Goal: Task Accomplishment & Management: Manage account settings

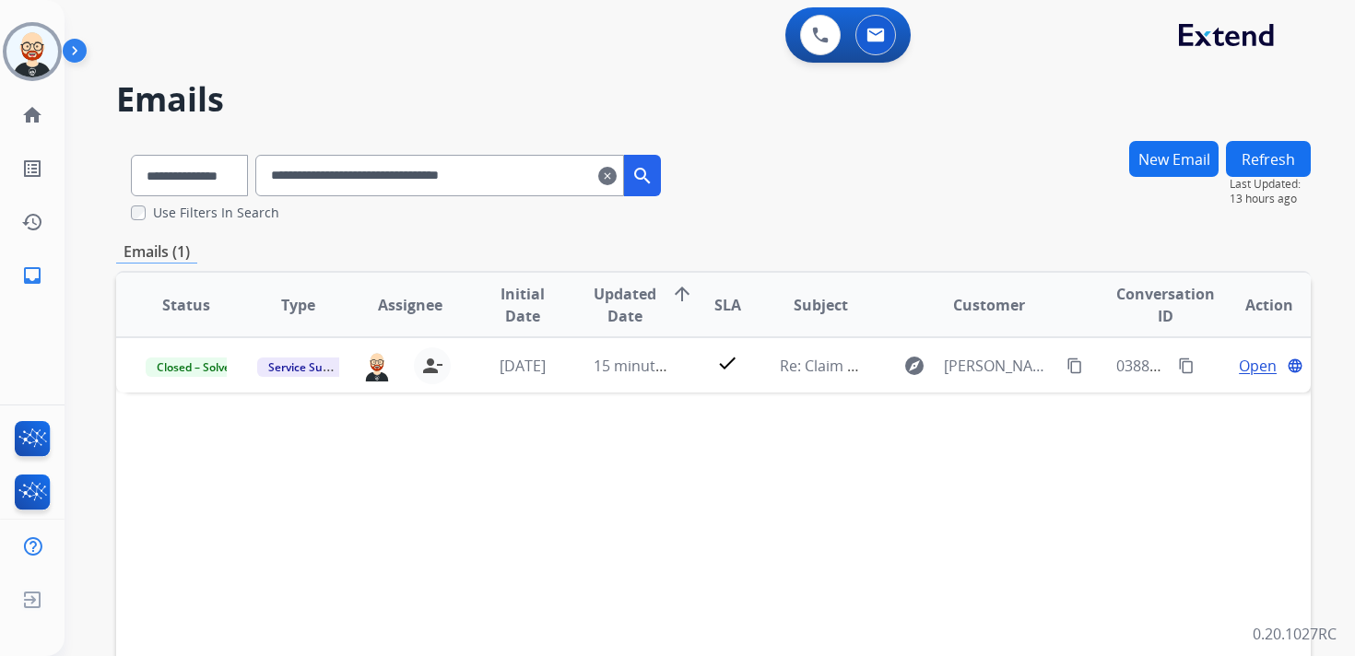
select select "**********"
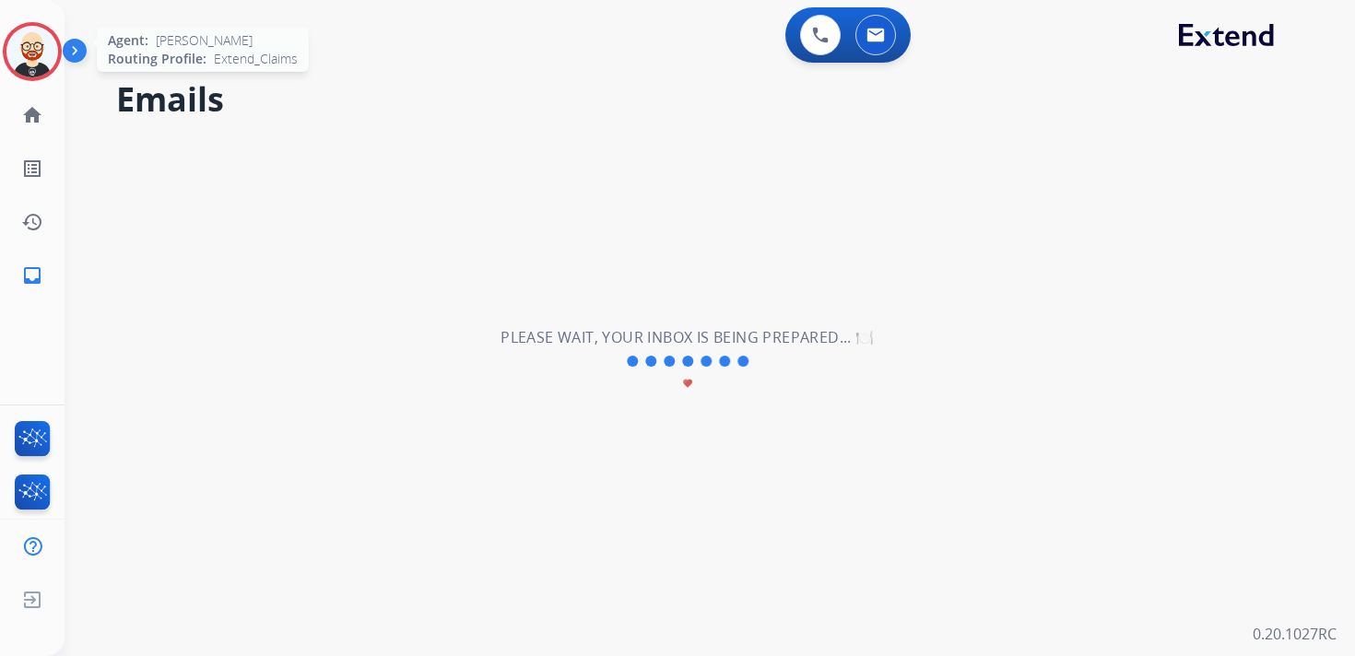
click at [38, 58] on img at bounding box center [32, 52] width 52 height 52
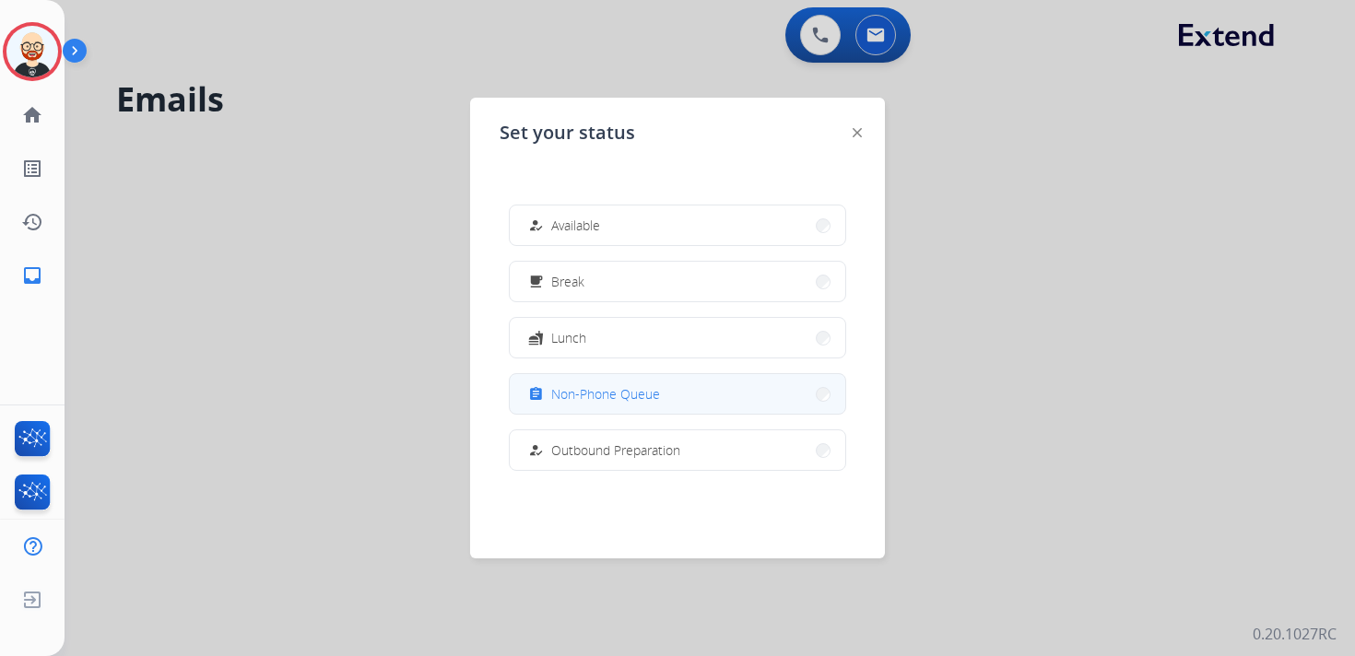
click at [643, 396] on span "Non-Phone Queue" at bounding box center [605, 393] width 109 height 19
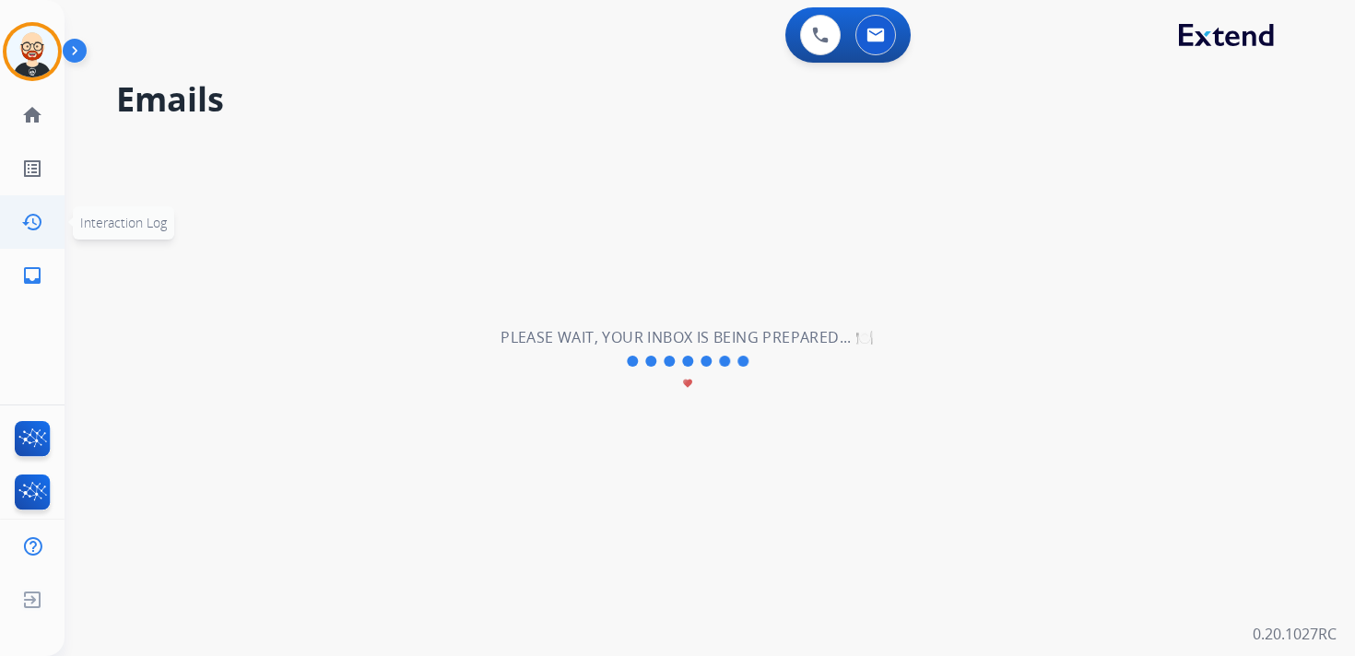
click at [34, 216] on mat-icon "history" at bounding box center [32, 222] width 22 height 22
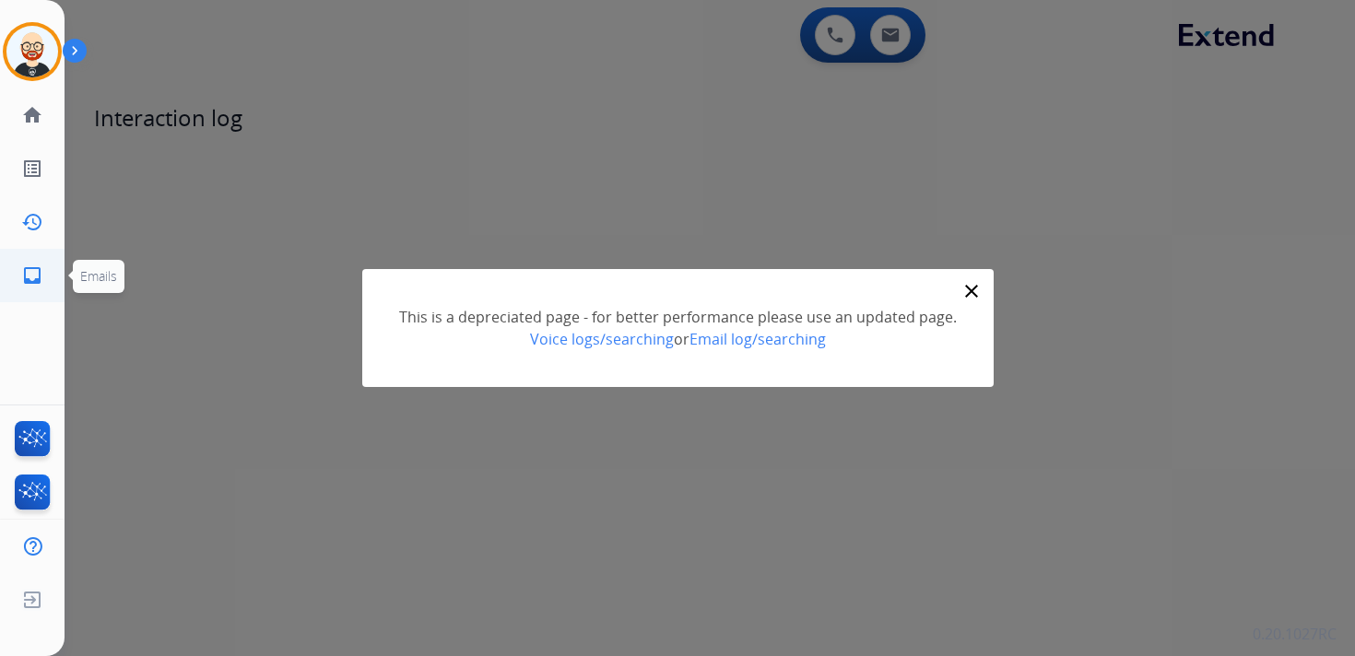
click at [39, 284] on mat-icon "inbox" at bounding box center [32, 275] width 22 height 22
select select "**********"
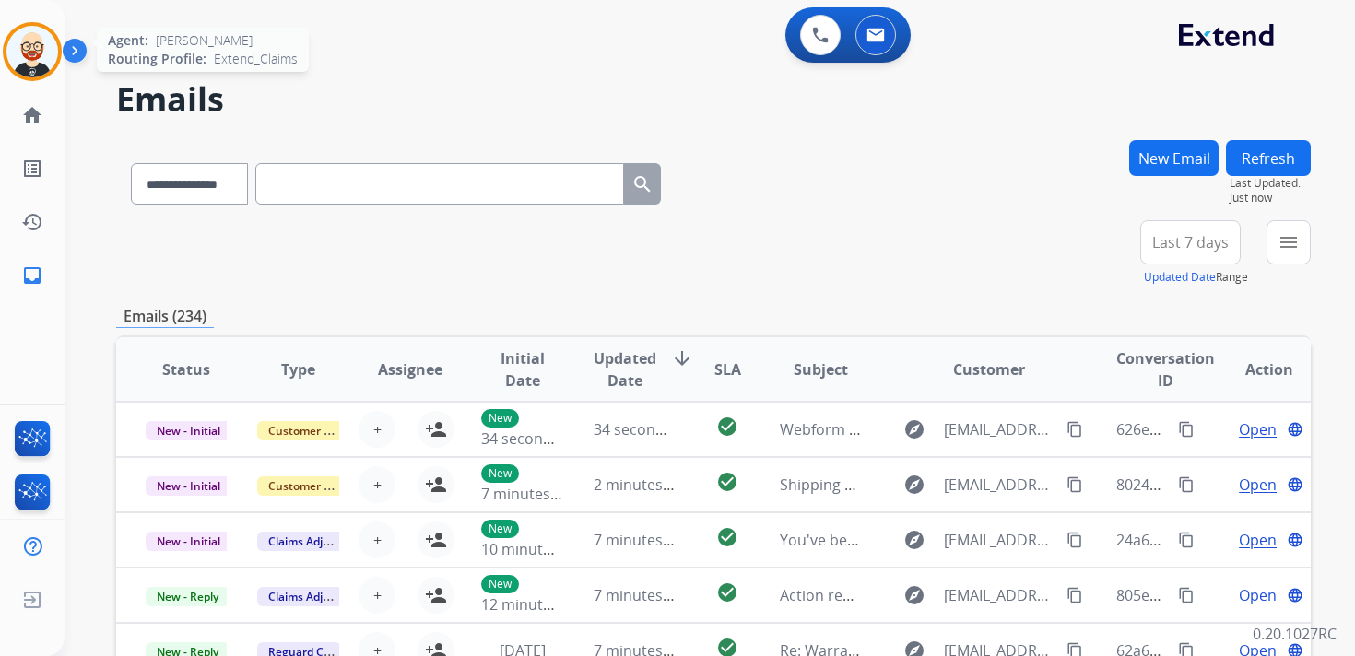
click at [33, 50] on img at bounding box center [32, 52] width 52 height 52
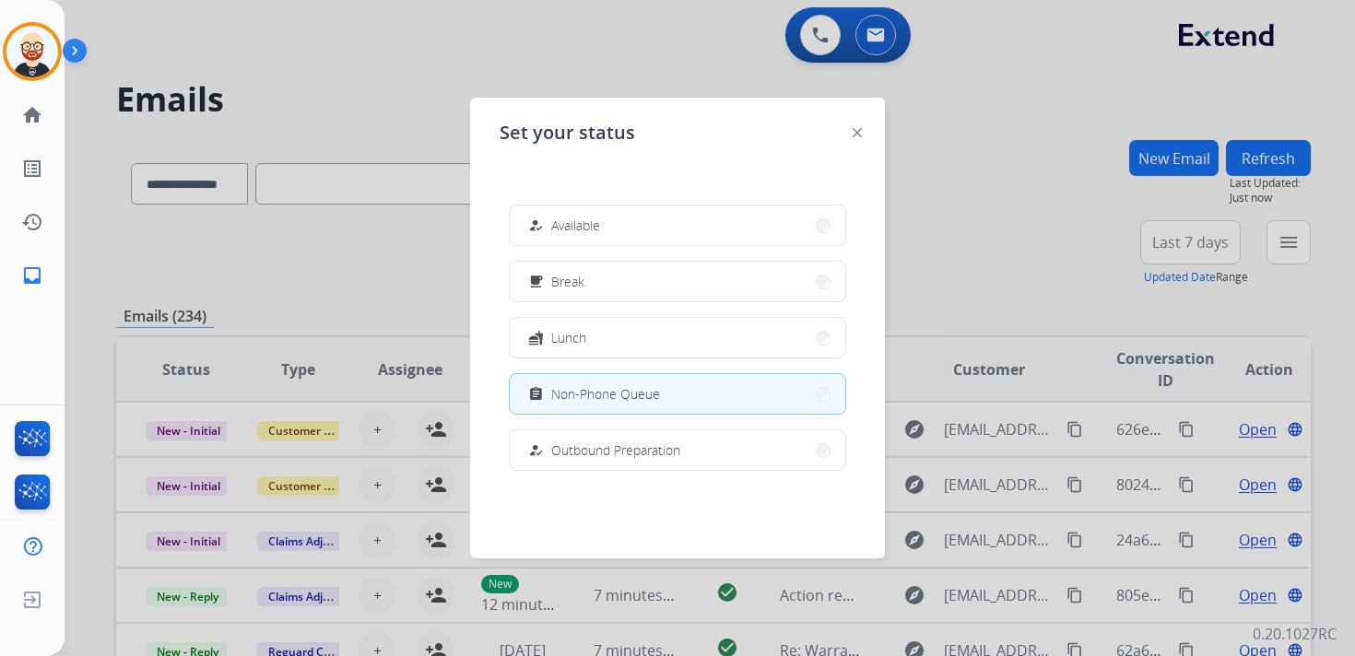
click at [628, 398] on span "Non-Phone Queue" at bounding box center [605, 393] width 109 height 19
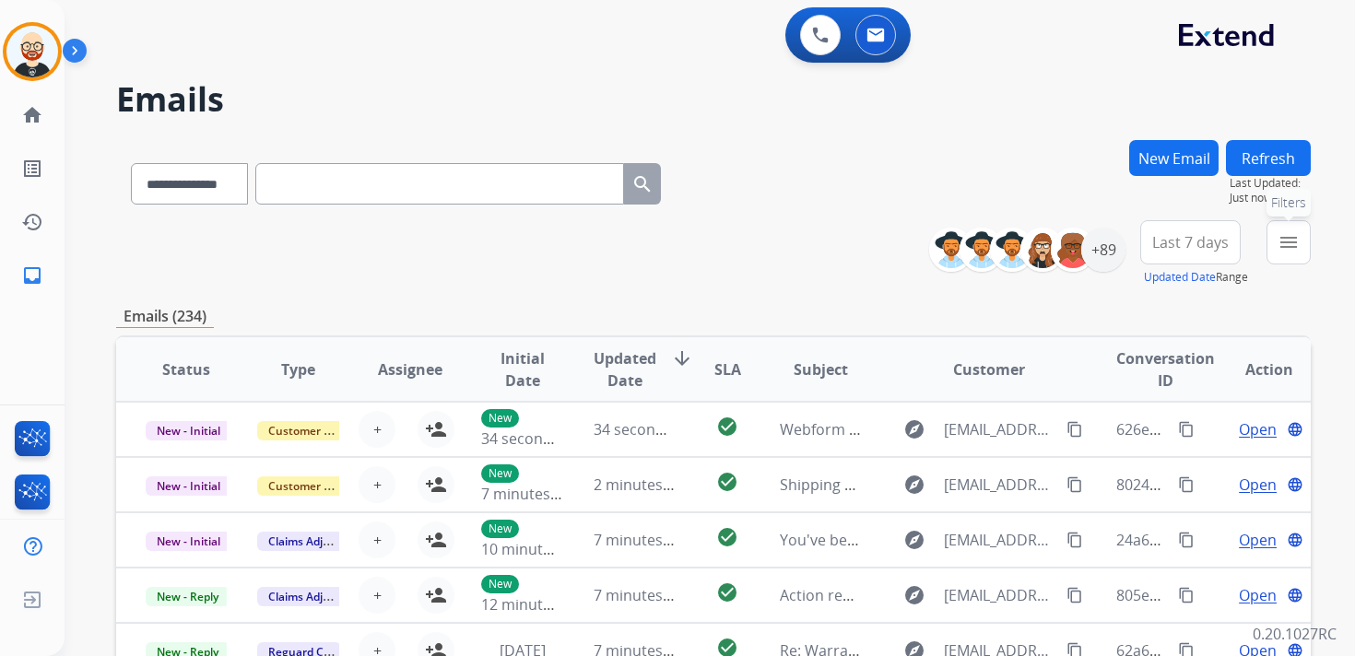
click at [1292, 255] on button "menu Filters" at bounding box center [1288, 242] width 44 height 44
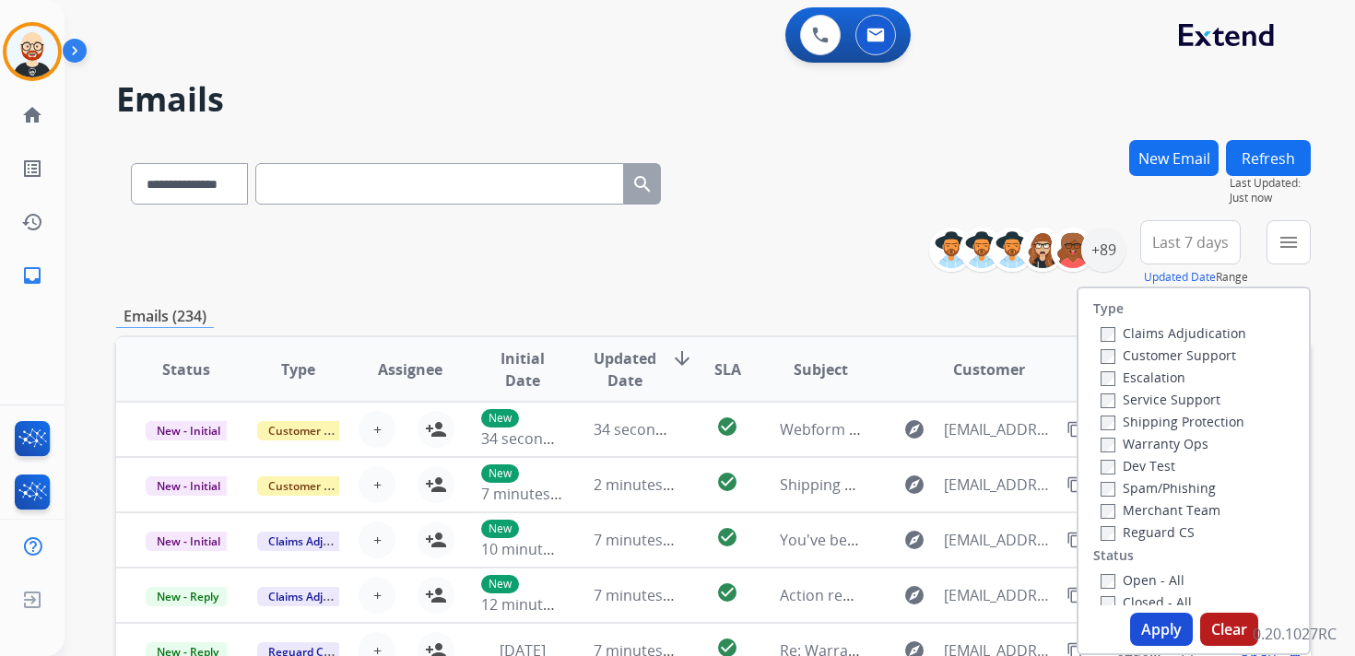
click at [1163, 394] on label "Service Support" at bounding box center [1160, 400] width 120 height 18
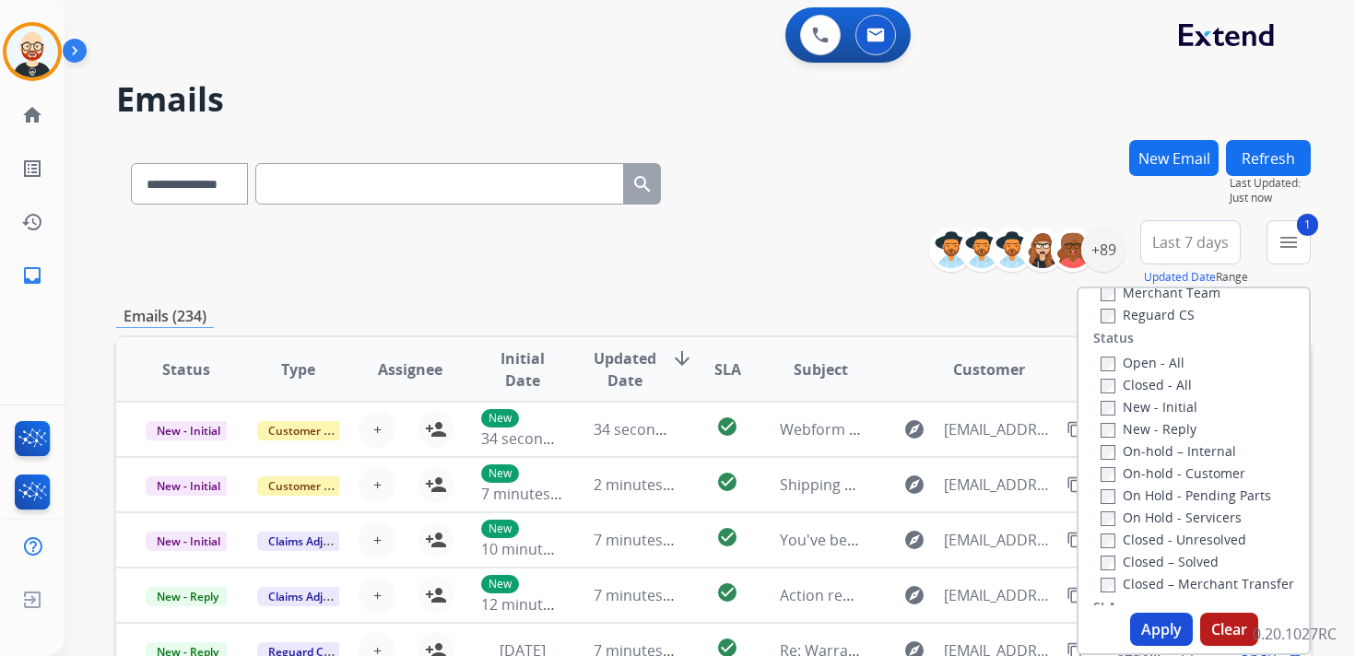
scroll to position [221, 0]
click at [1113, 407] on label "New - Initial" at bounding box center [1148, 403] width 97 height 18
click at [1113, 433] on label "New - Reply" at bounding box center [1148, 426] width 96 height 18
click at [1152, 633] on button "Apply" at bounding box center [1161, 629] width 63 height 33
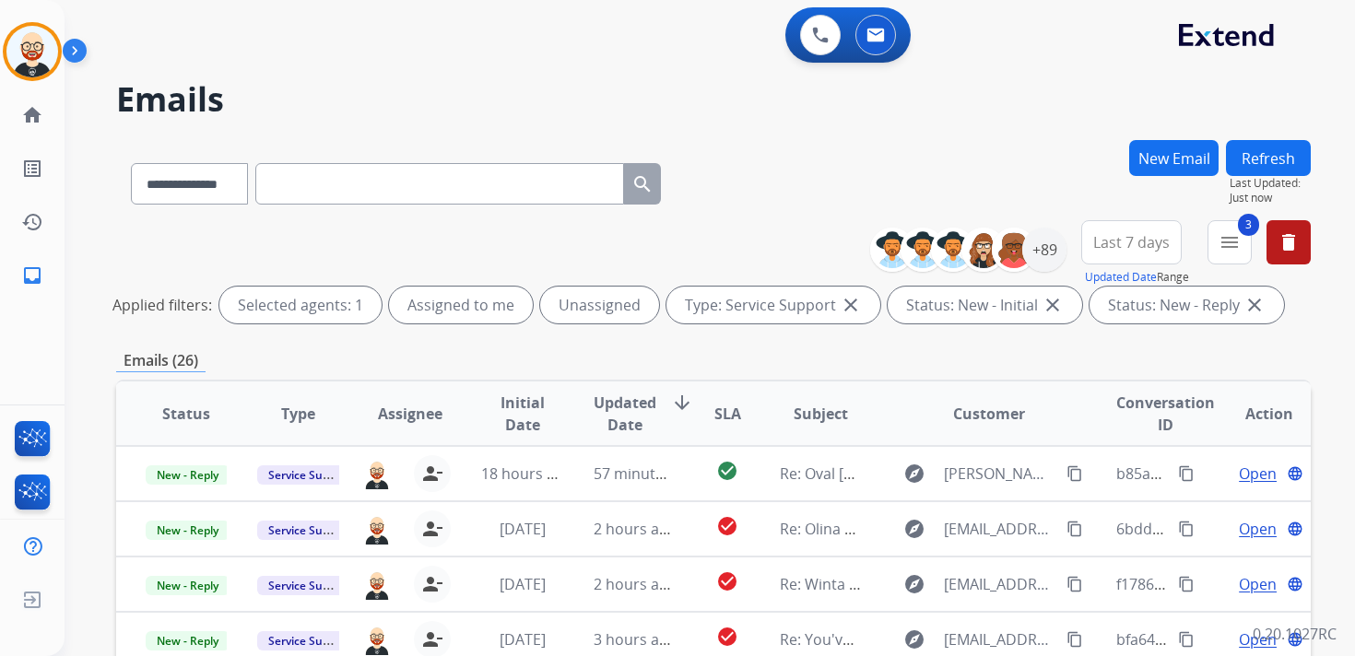
click at [1115, 239] on span "Last 7 days" at bounding box center [1131, 242] width 76 height 7
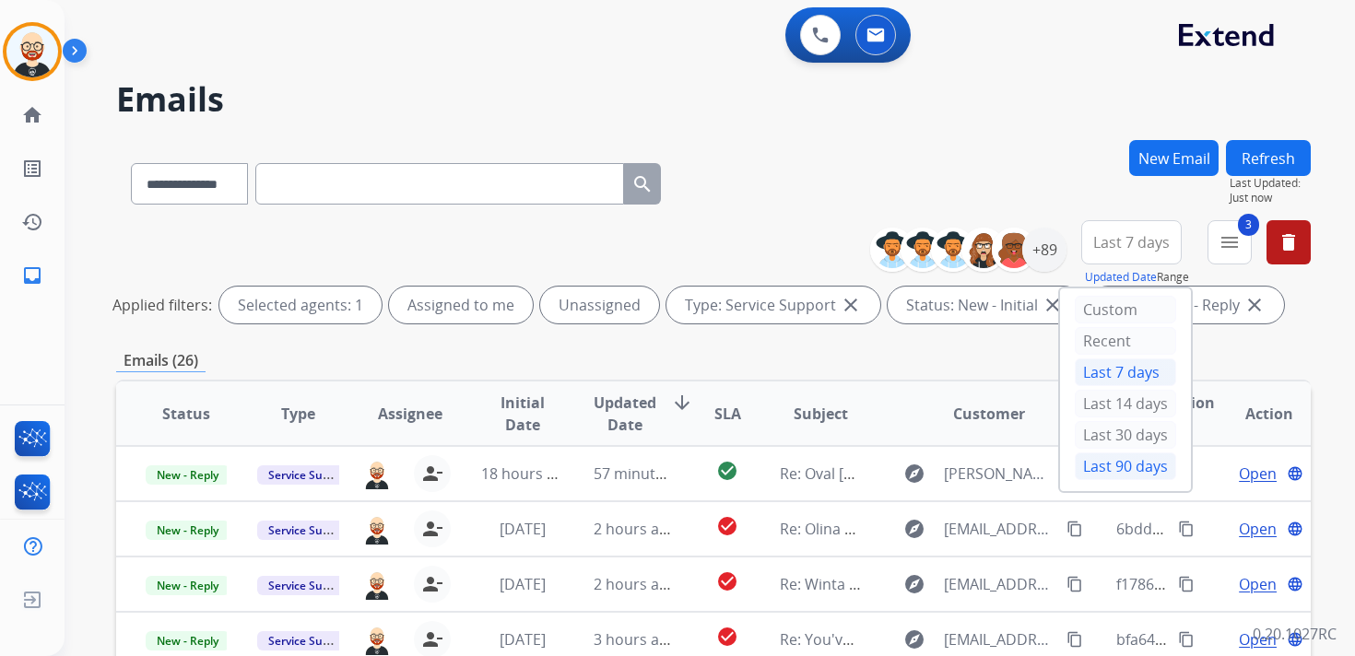
click at [1104, 463] on div "Last 90 days" at bounding box center [1125, 466] width 101 height 28
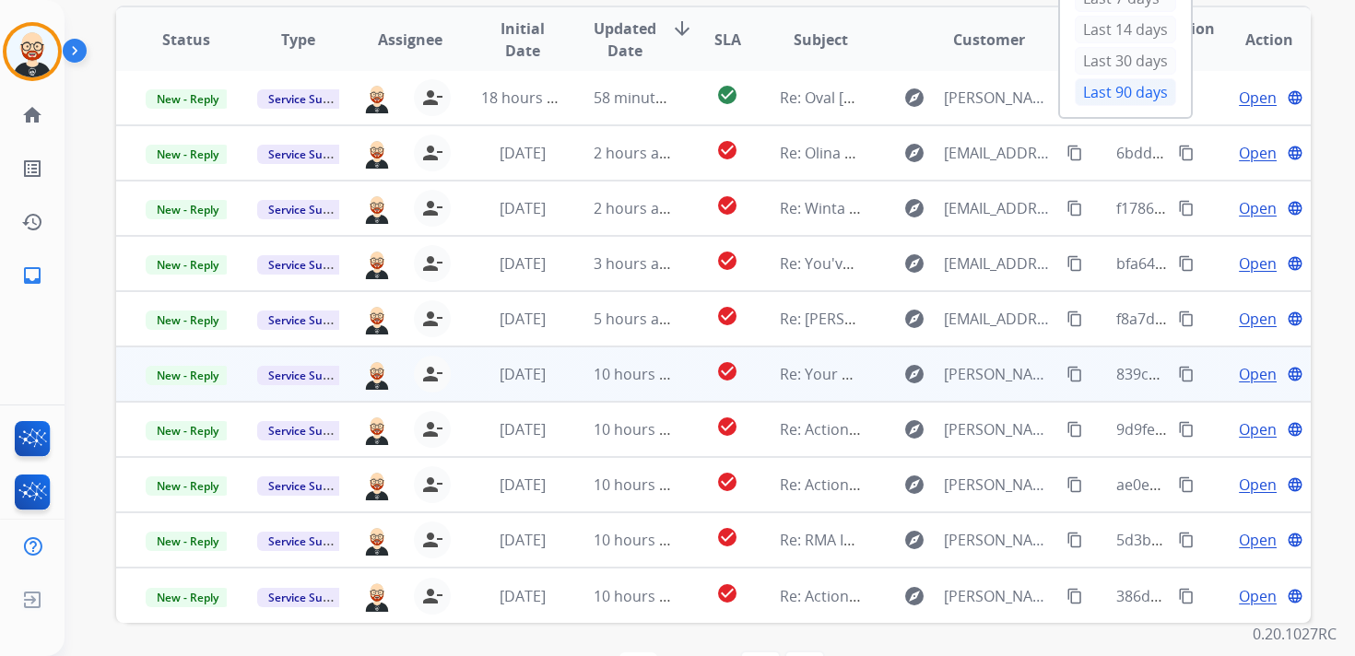
scroll to position [437, 0]
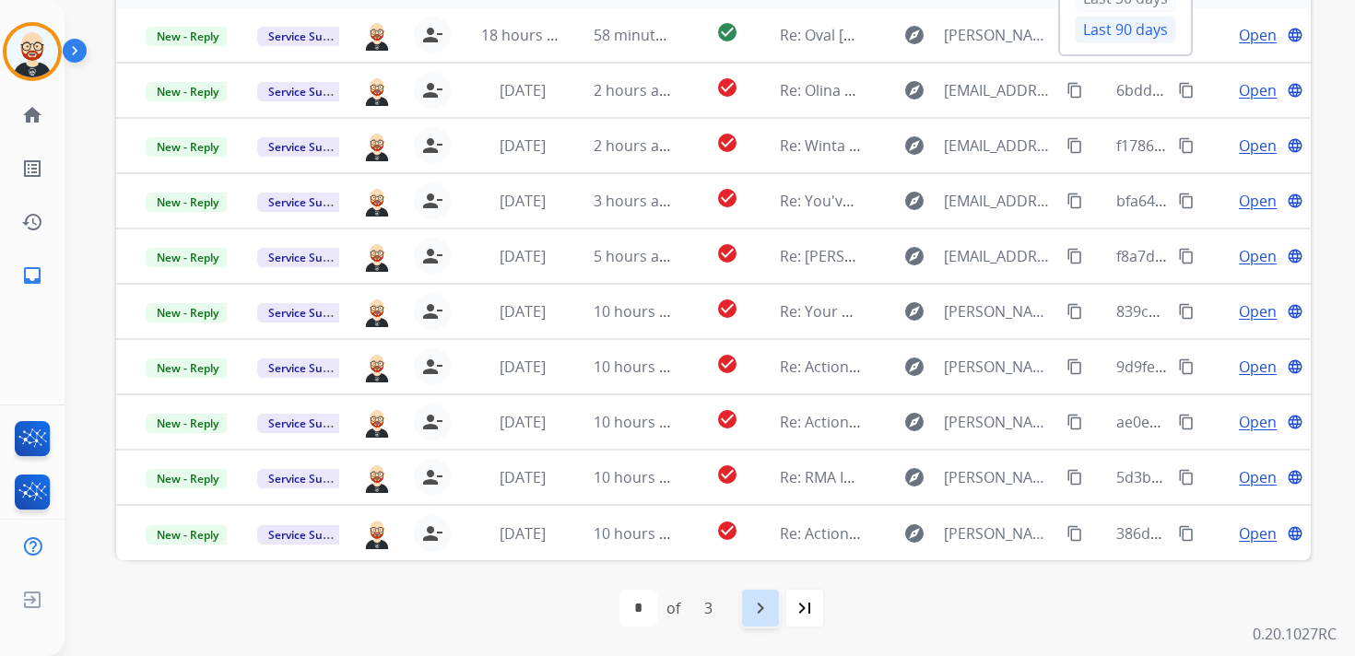
click at [760, 604] on mat-icon "navigate_next" at bounding box center [760, 608] width 22 height 22
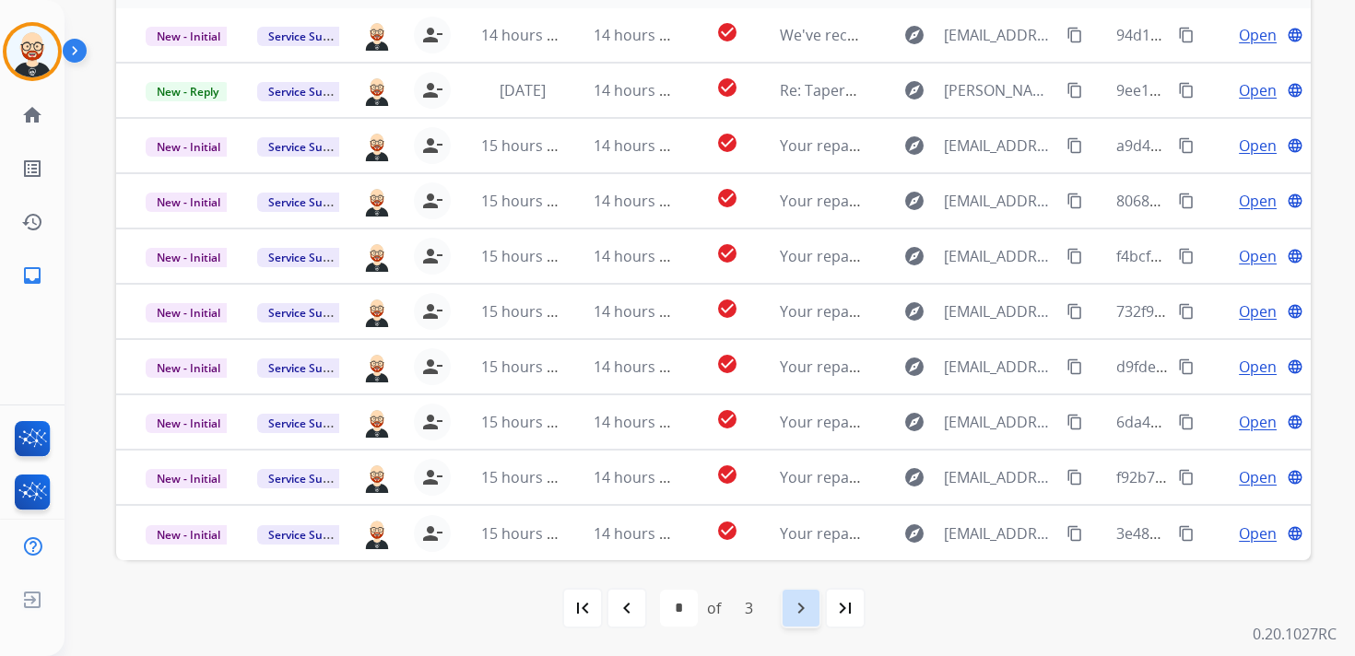
click at [793, 611] on mat-icon "navigate_next" at bounding box center [801, 608] width 22 height 22
select select "*"
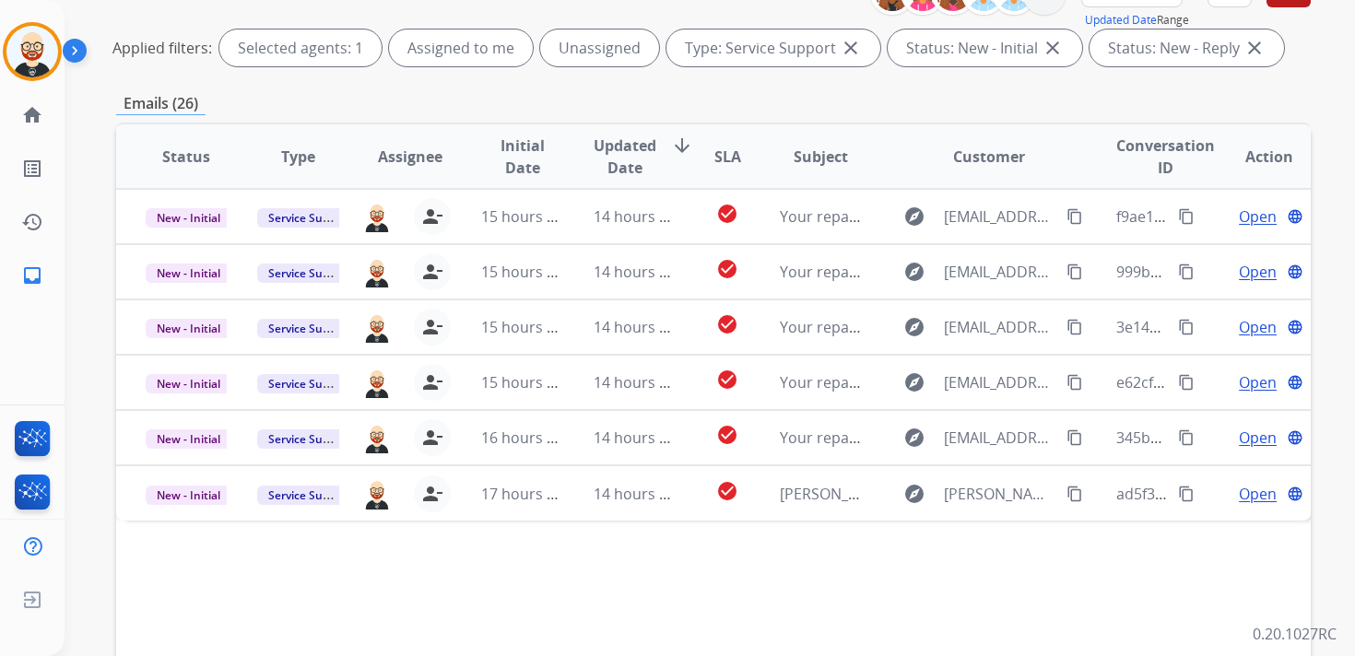
scroll to position [0, 0]
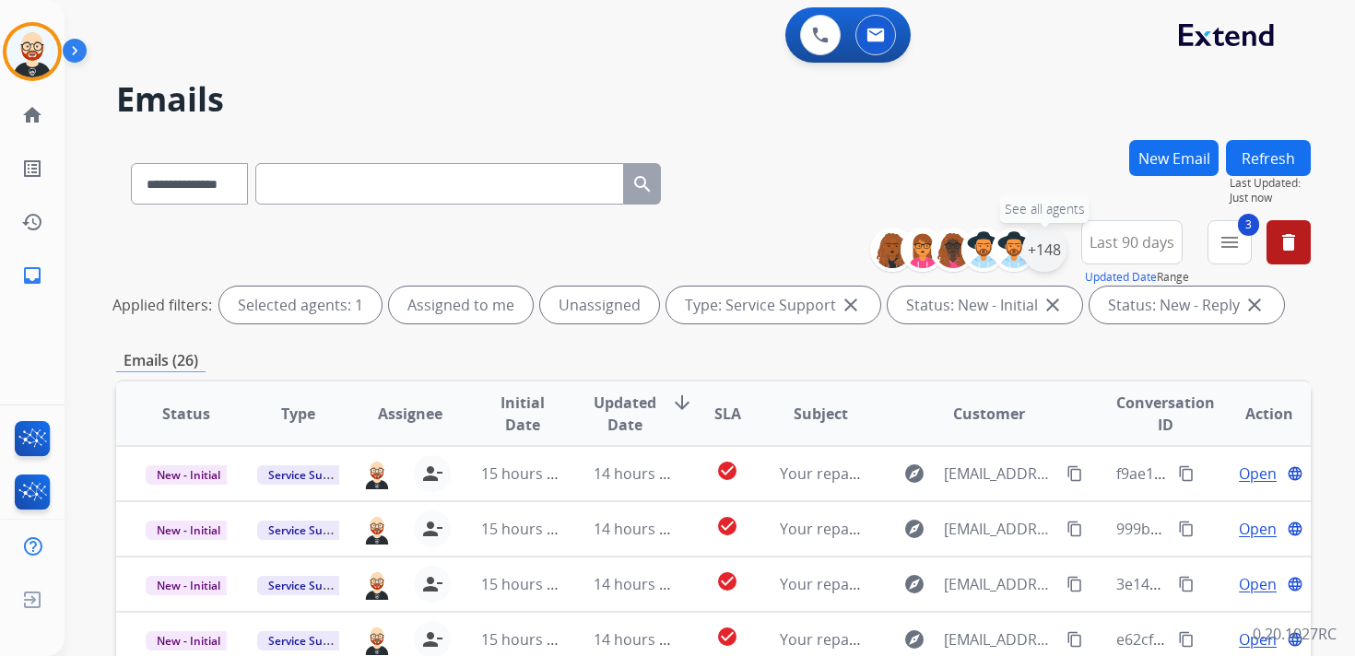
click at [1046, 253] on div "+148" at bounding box center [1044, 250] width 44 height 44
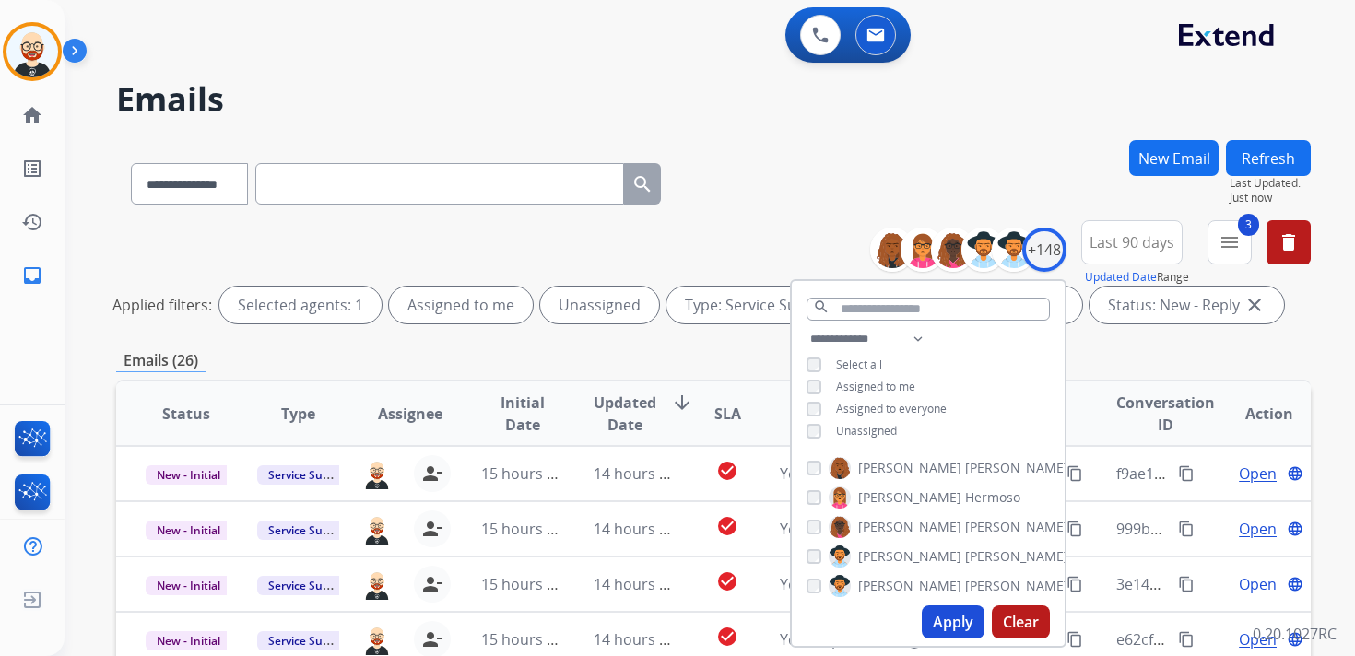
click at [877, 425] on span "Unassigned" at bounding box center [866, 431] width 61 height 16
click at [954, 610] on button "Apply" at bounding box center [953, 621] width 63 height 33
click at [1230, 228] on button "3 menu Filters" at bounding box center [1229, 242] width 44 height 44
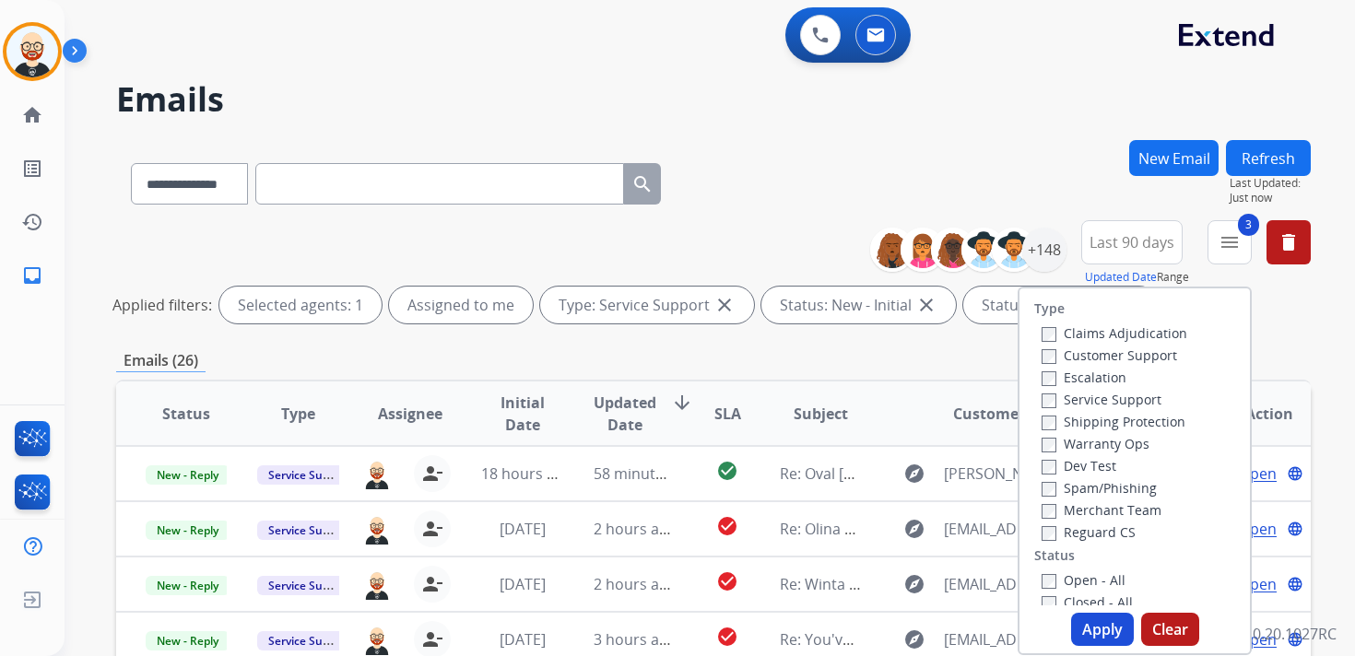
click at [1097, 397] on label "Service Support" at bounding box center [1101, 400] width 120 height 18
click at [1098, 626] on button "Apply" at bounding box center [1102, 629] width 63 height 33
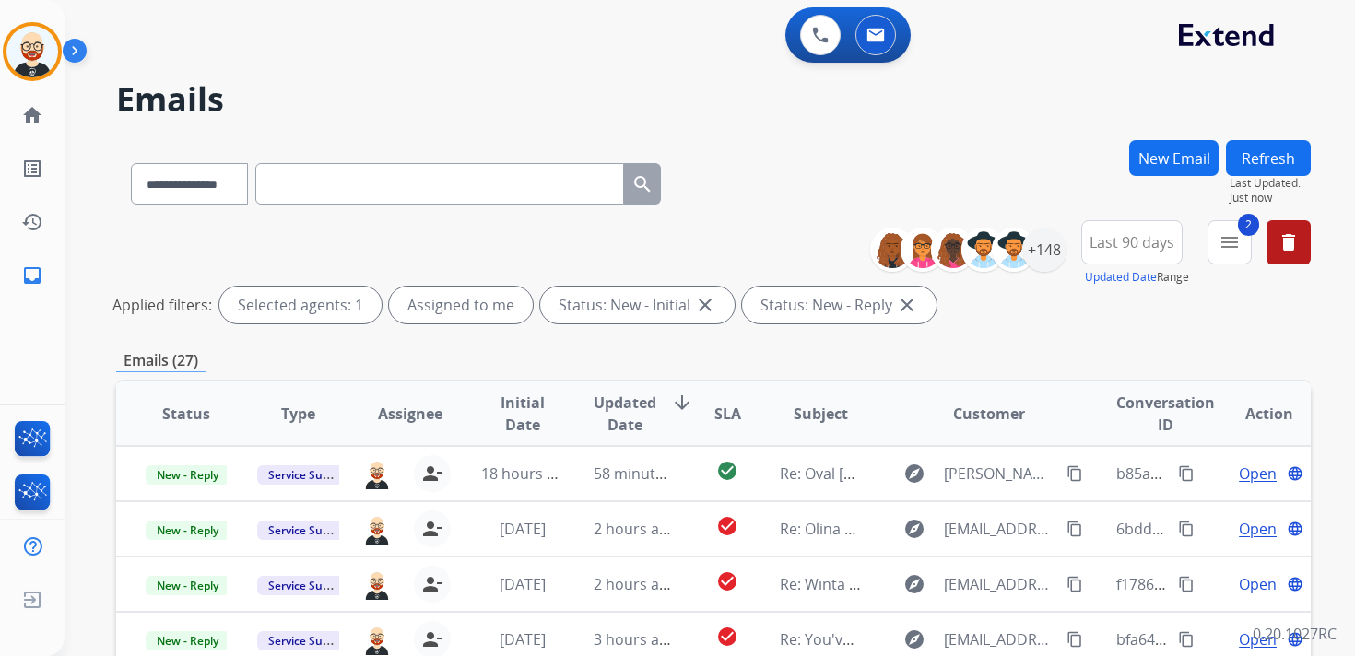
click at [620, 429] on span "Updated Date" at bounding box center [624, 414] width 63 height 44
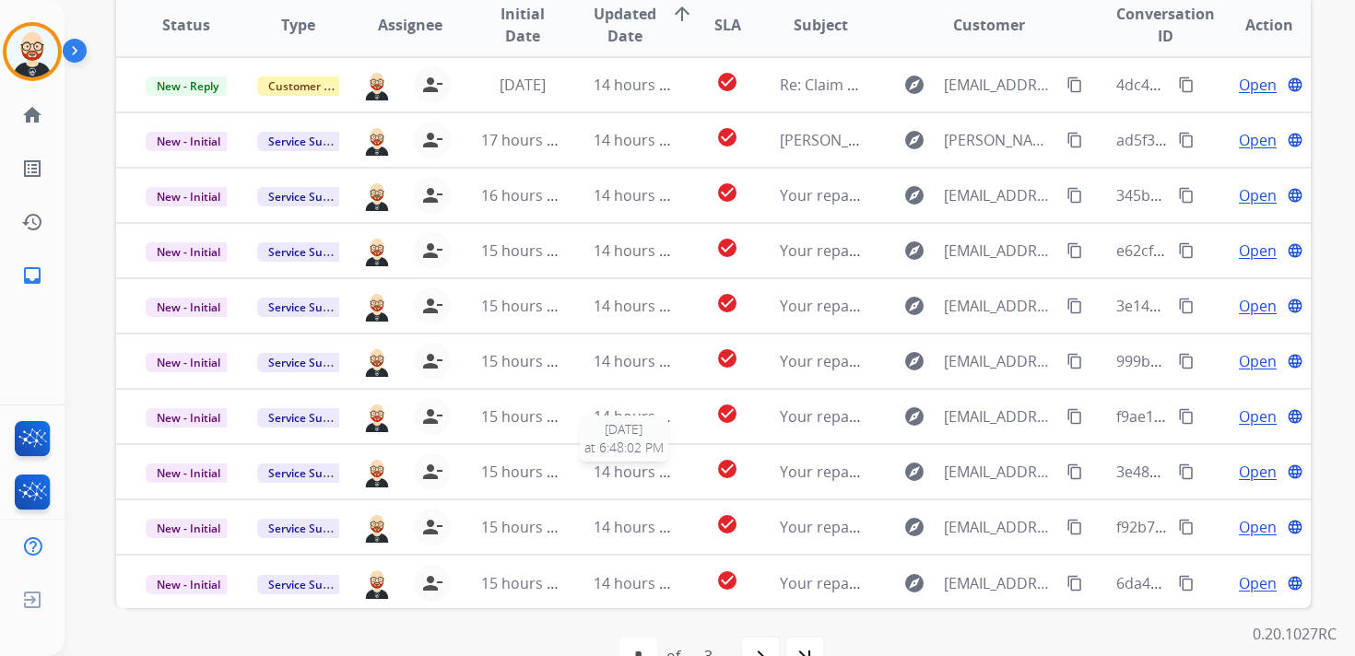
scroll to position [382, 0]
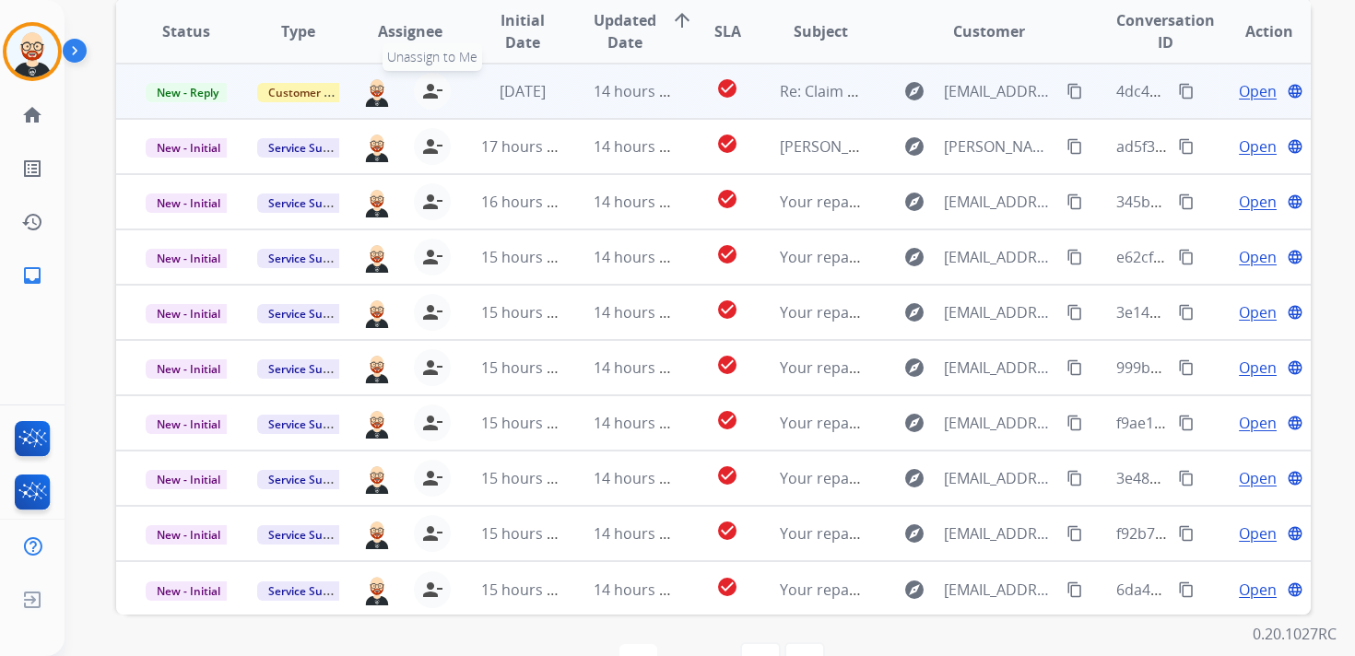
click at [429, 96] on mat-icon "person_remove" at bounding box center [432, 91] width 22 height 22
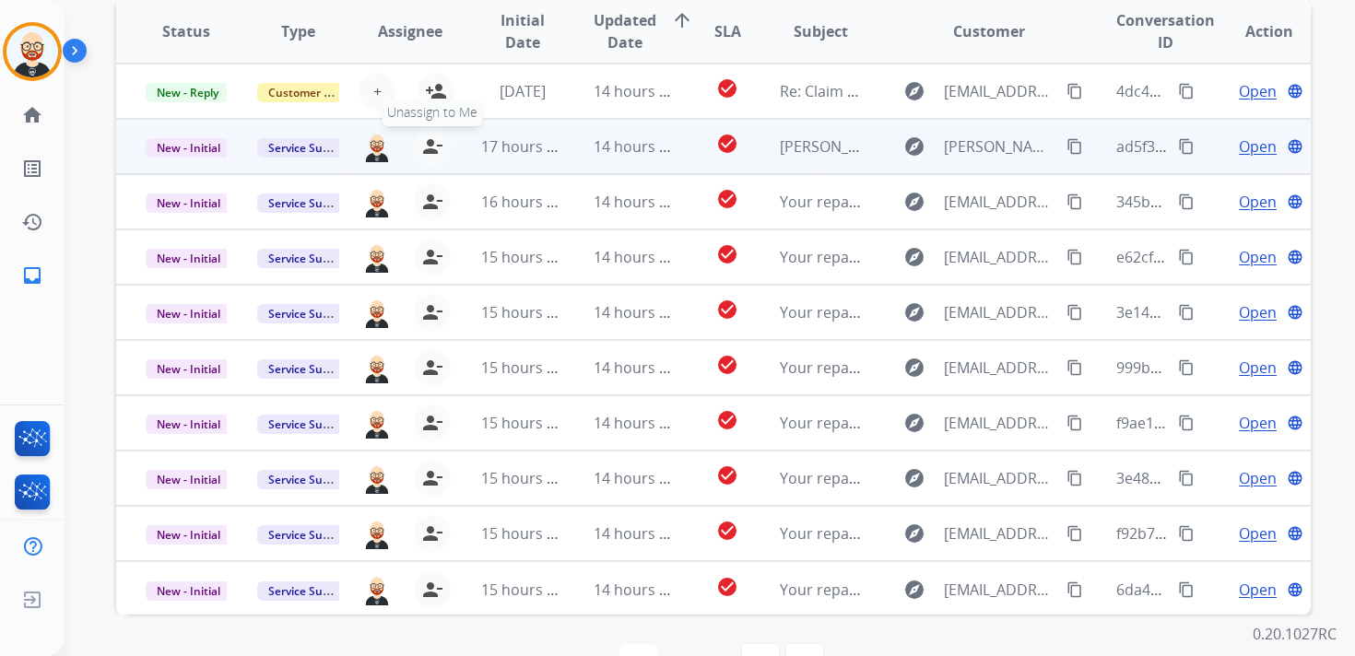
click at [429, 142] on mat-icon "person_remove" at bounding box center [432, 146] width 22 height 22
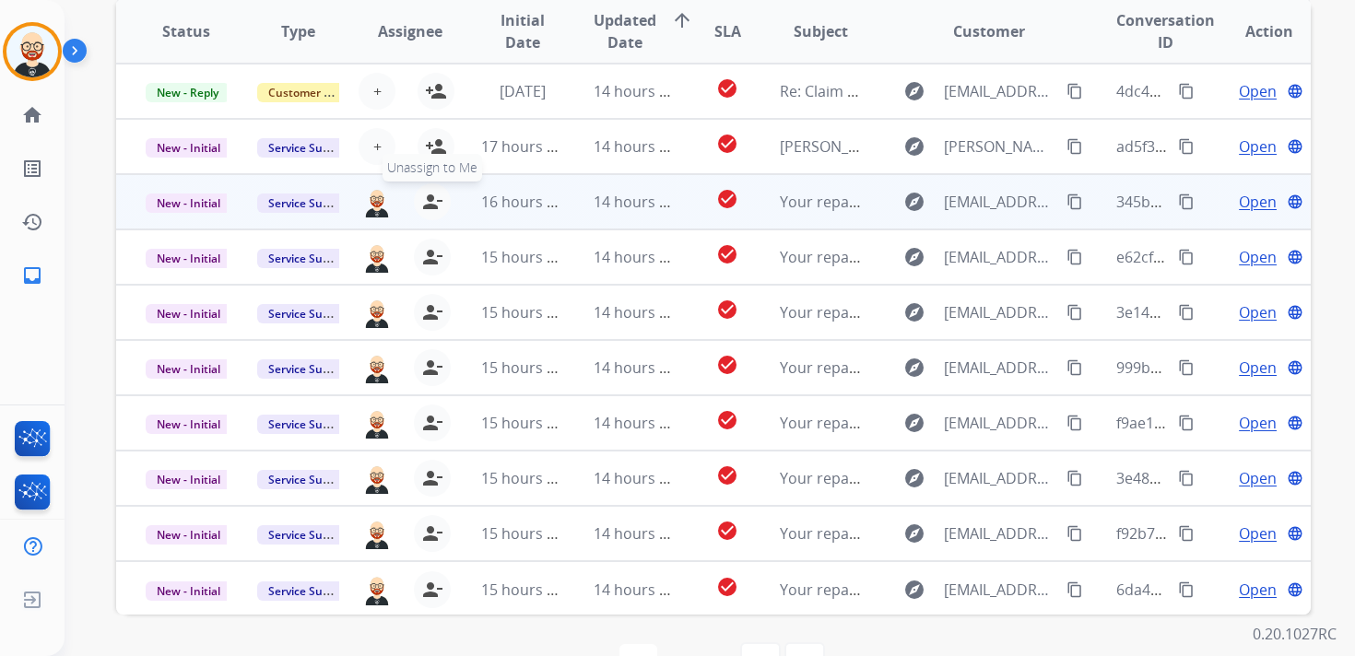
click at [434, 205] on mat-icon "person_remove" at bounding box center [432, 202] width 22 height 22
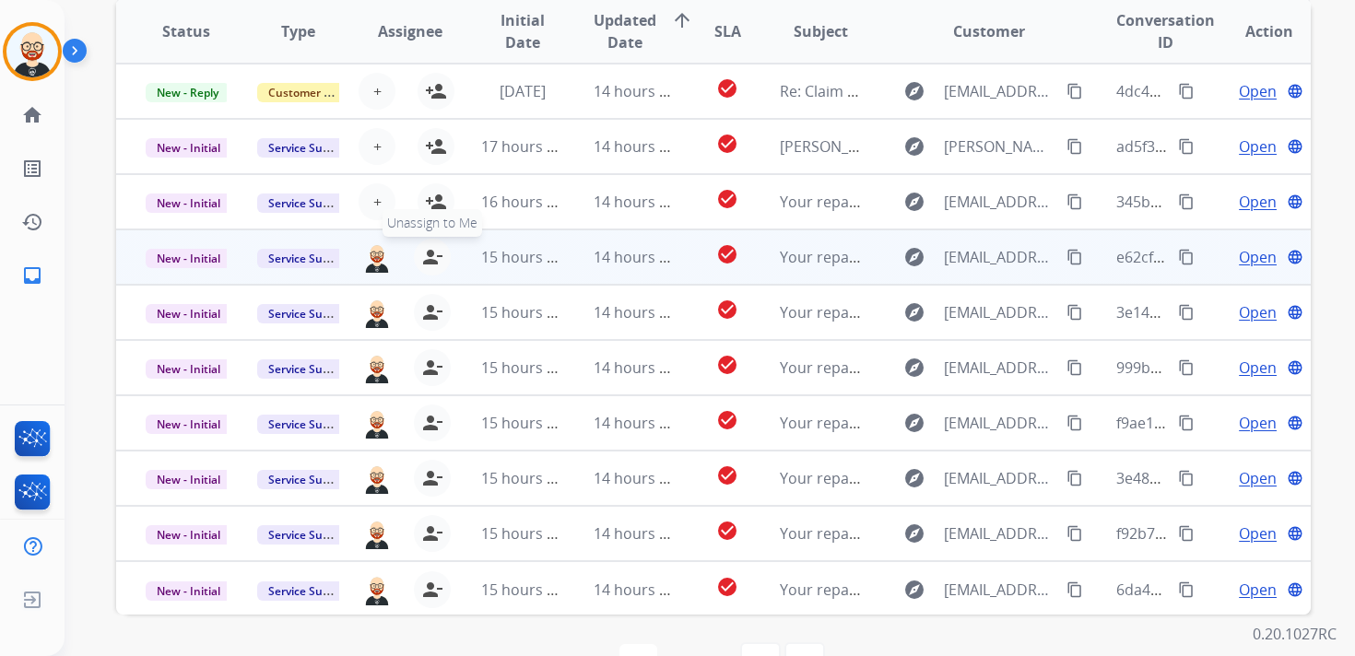
click at [434, 258] on mat-icon "person_remove" at bounding box center [432, 257] width 22 height 22
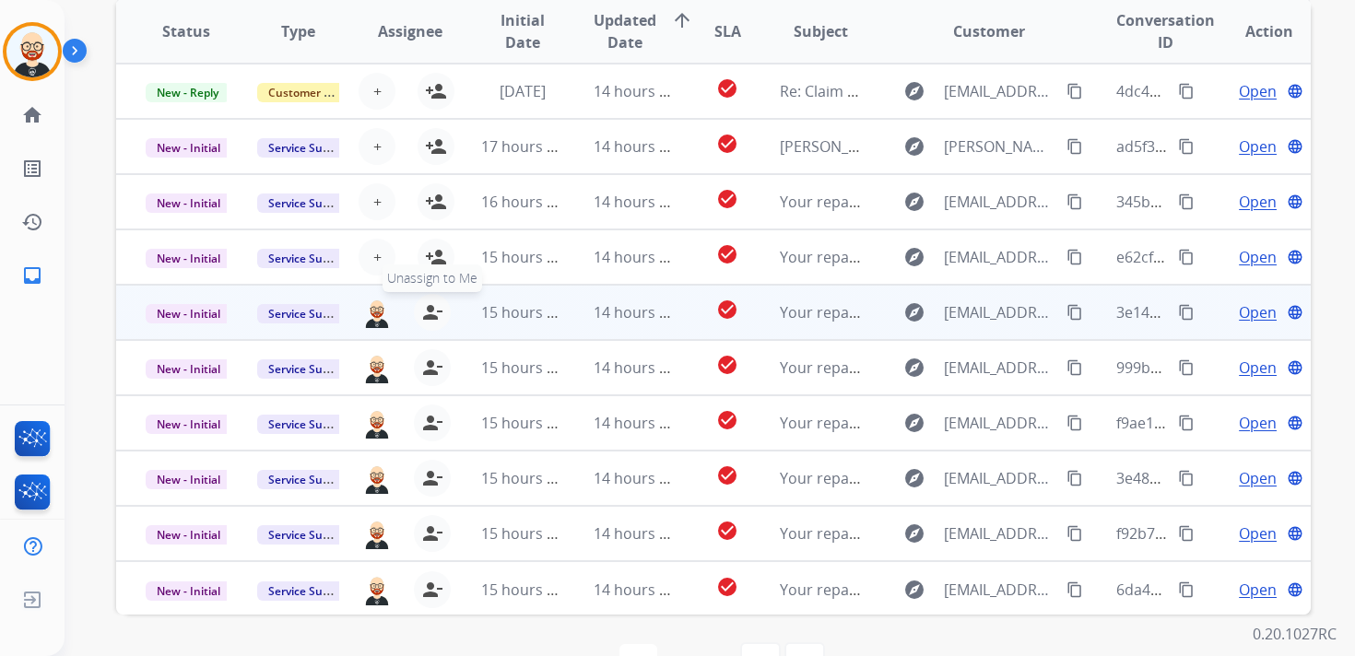
click at [433, 308] on mat-icon "person_remove" at bounding box center [432, 312] width 22 height 22
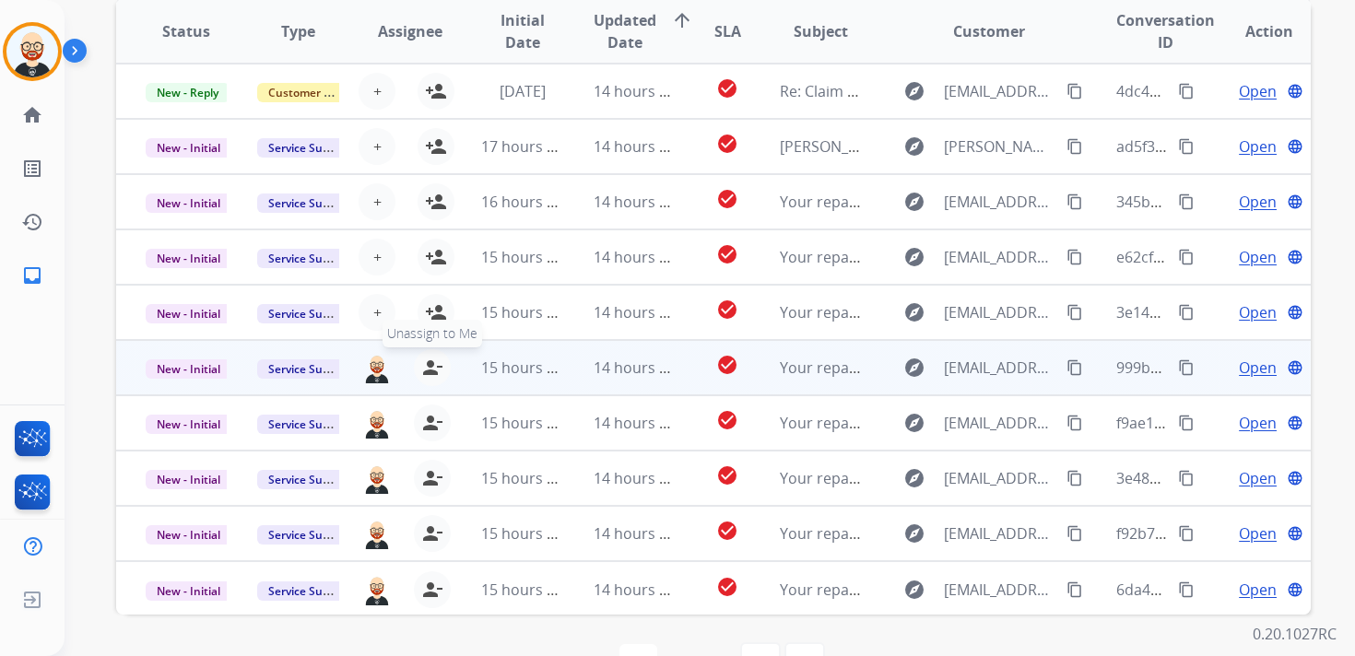
click at [434, 365] on mat-icon "person_remove" at bounding box center [432, 368] width 22 height 22
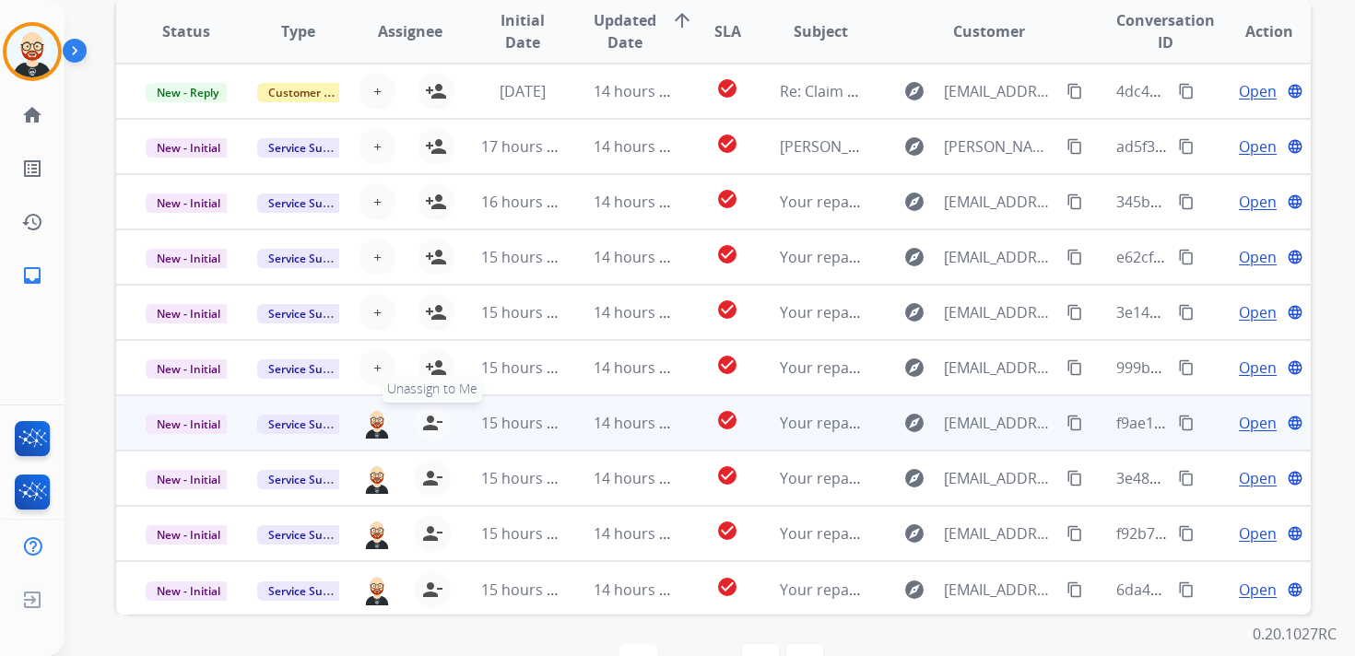
click at [433, 423] on mat-icon "person_remove" at bounding box center [432, 423] width 22 height 22
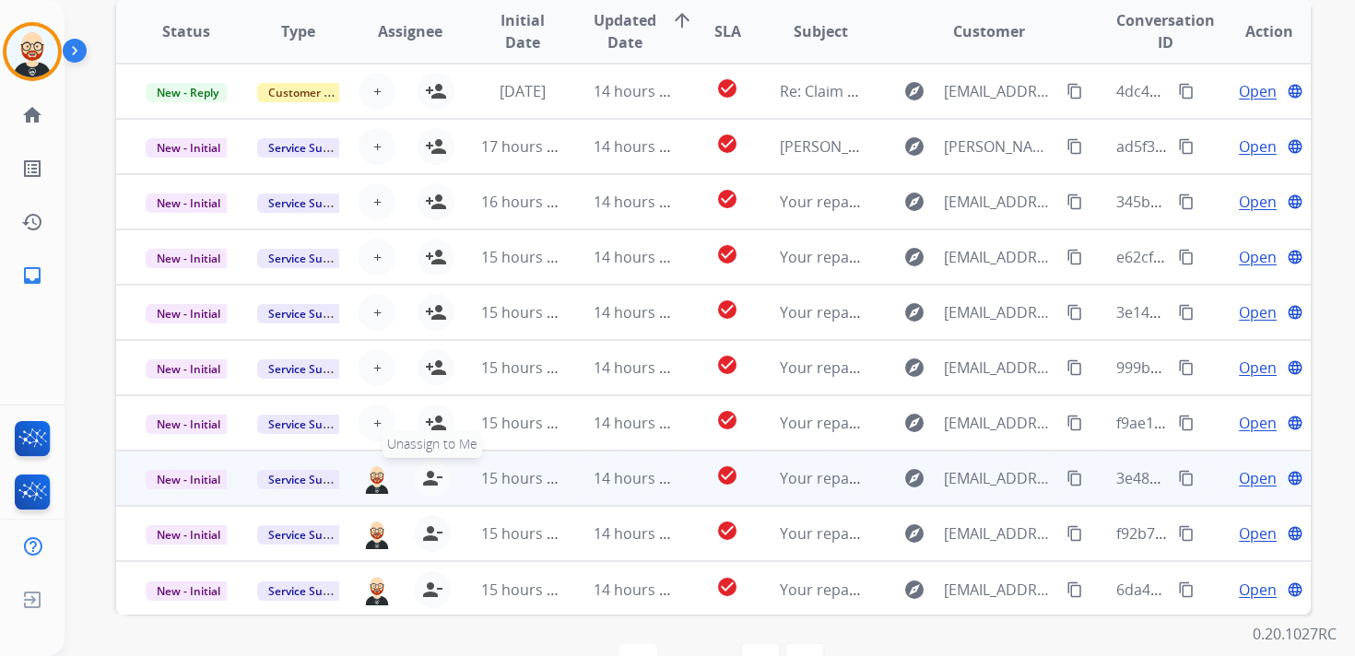
click at [434, 478] on mat-icon "person_remove" at bounding box center [432, 478] width 22 height 22
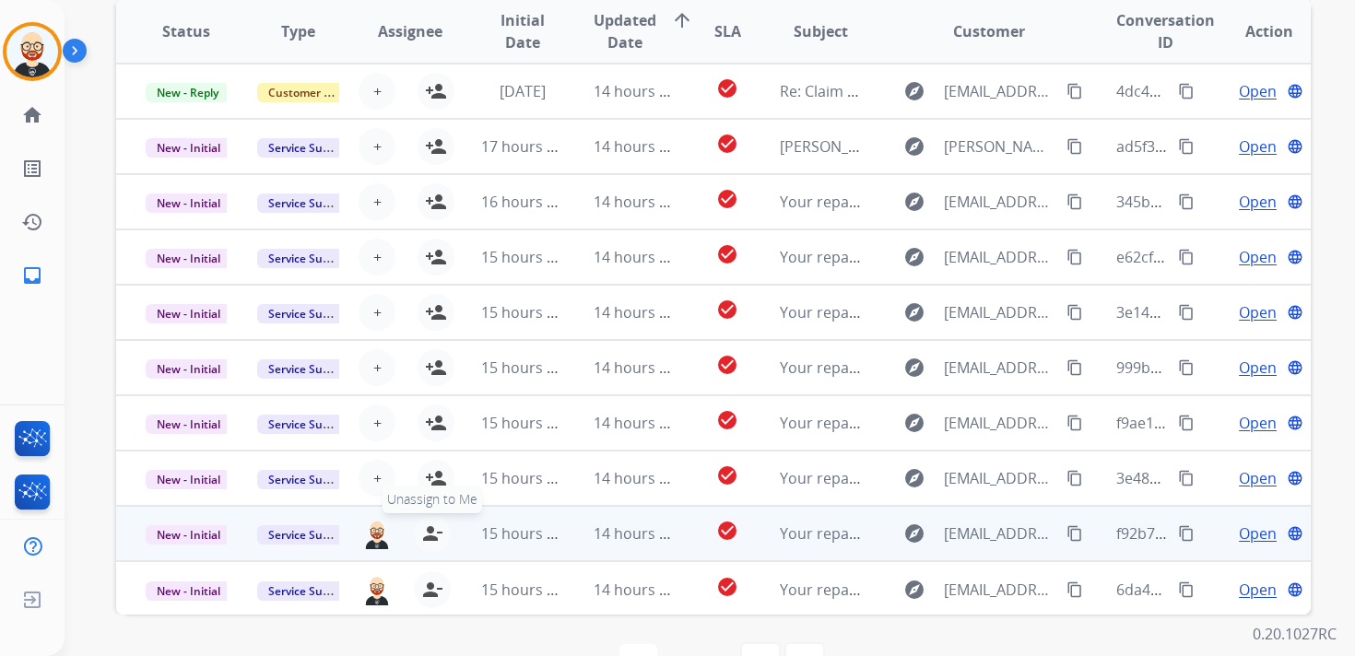
click at [434, 535] on mat-icon "person_remove" at bounding box center [432, 534] width 22 height 22
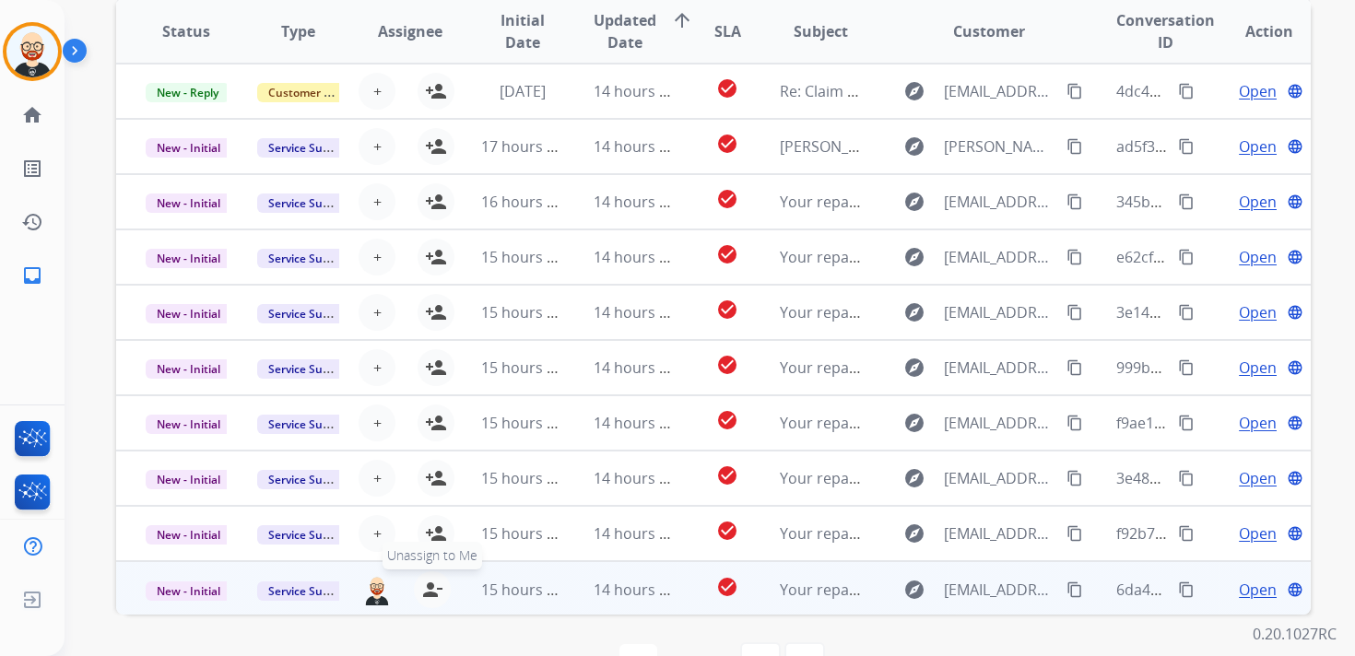
click at [434, 587] on mat-icon "person_remove" at bounding box center [432, 590] width 22 height 22
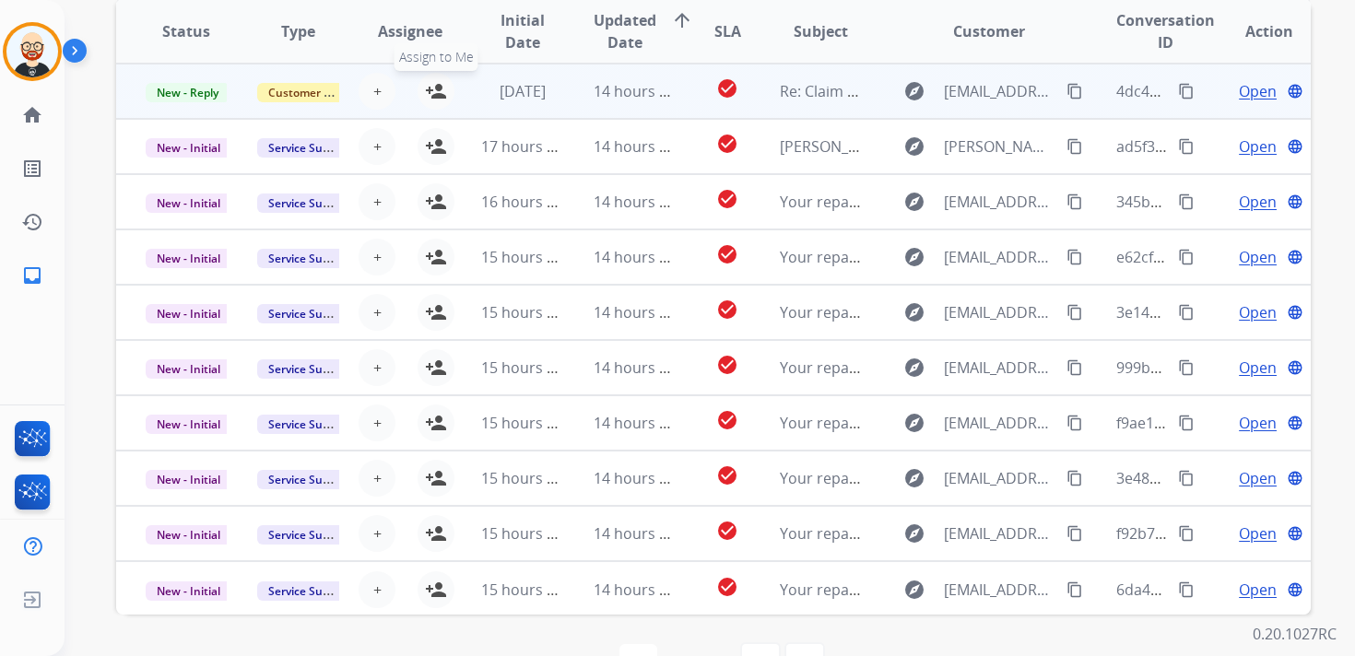
click at [432, 84] on mat-icon "person_add" at bounding box center [436, 91] width 22 height 22
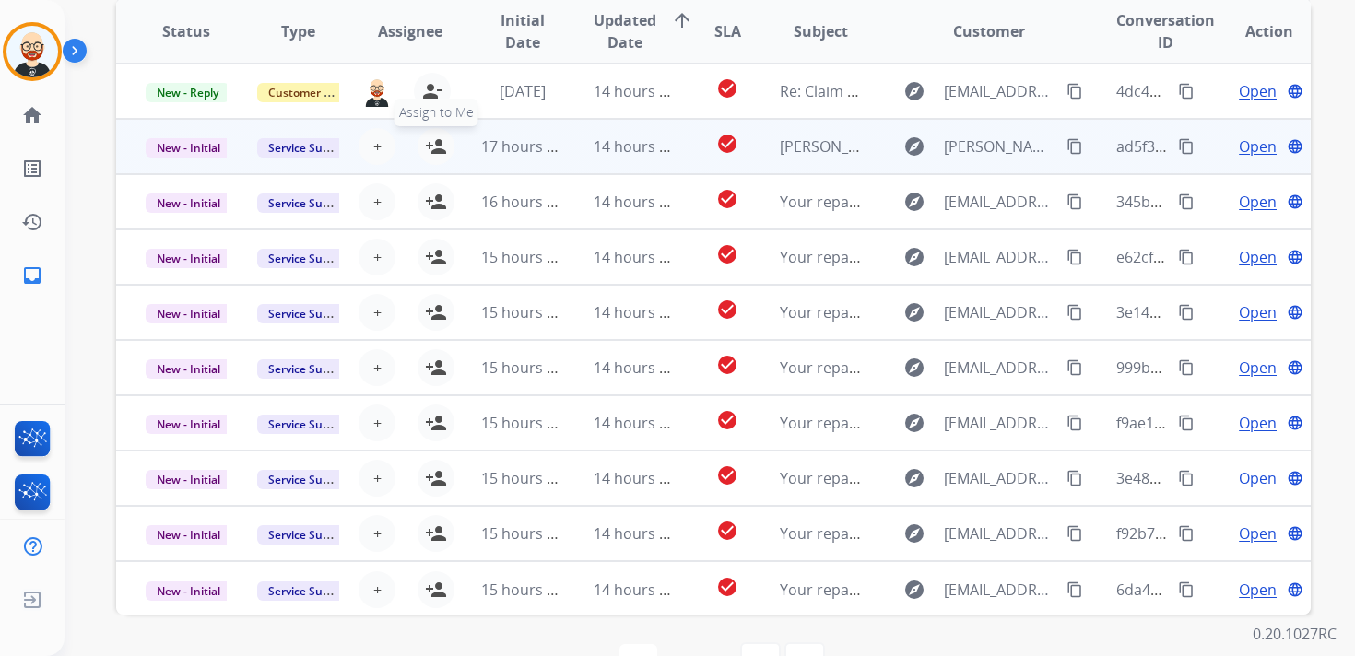
click at [436, 147] on mat-icon "person_add" at bounding box center [436, 146] width 22 height 22
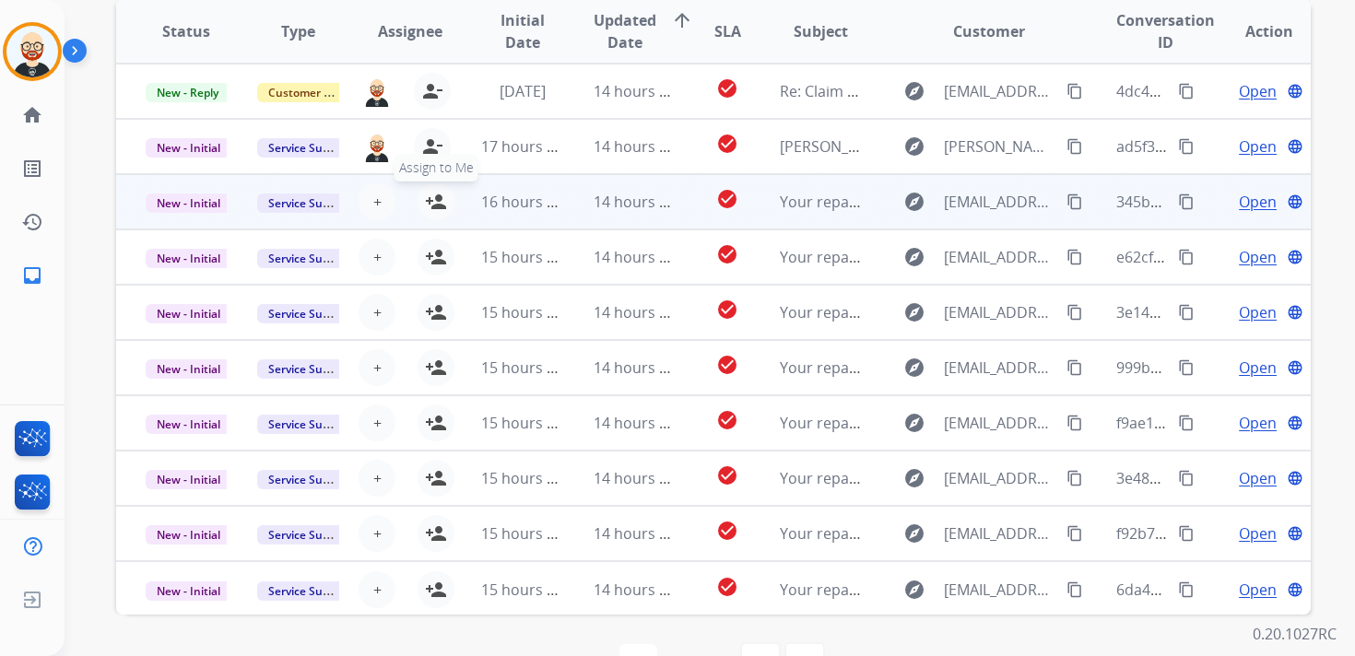
click at [438, 199] on mat-icon "person_add" at bounding box center [436, 202] width 22 height 22
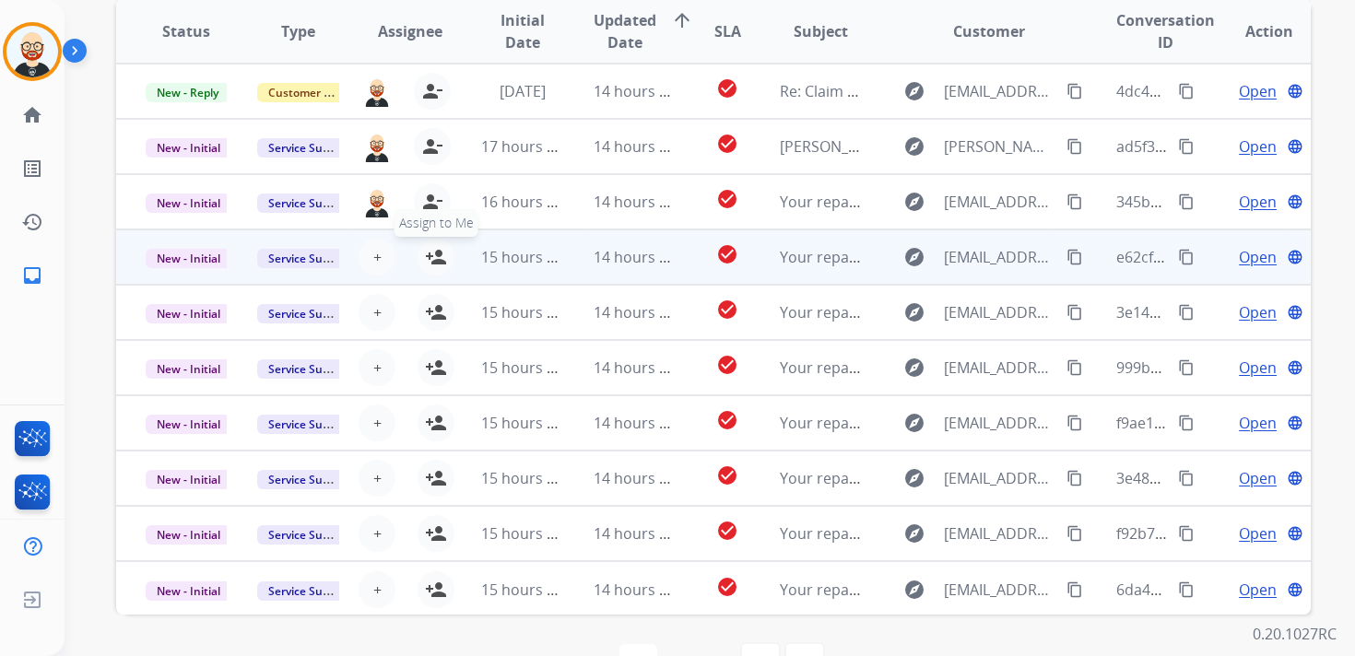
click at [435, 254] on mat-icon "person_add" at bounding box center [436, 257] width 22 height 22
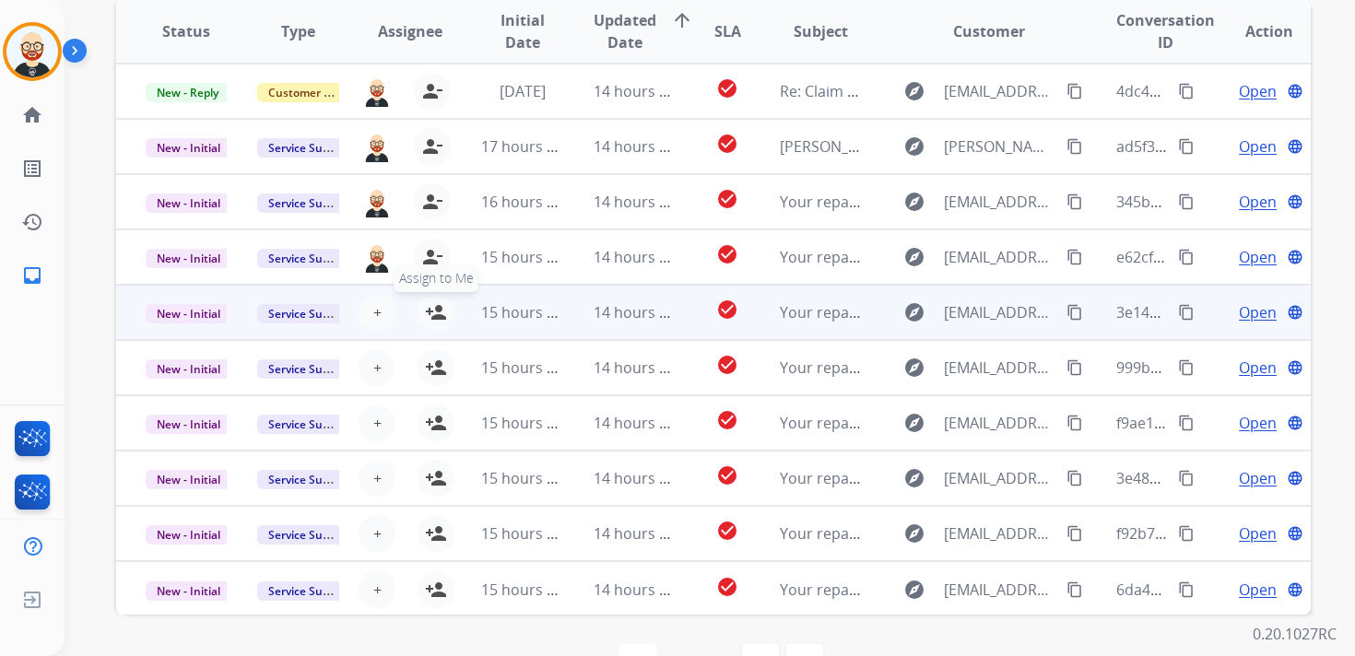
click at [432, 307] on mat-icon "person_add" at bounding box center [436, 312] width 22 height 22
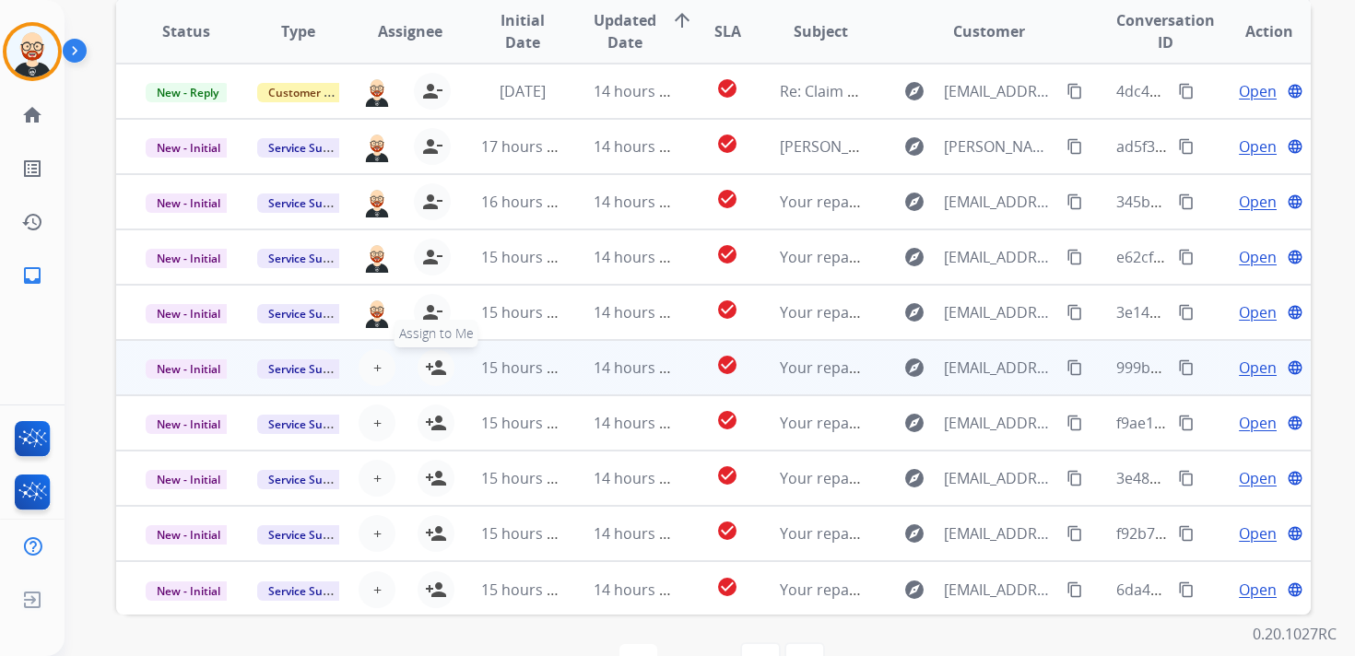
click at [432, 366] on mat-icon "person_add" at bounding box center [436, 368] width 22 height 22
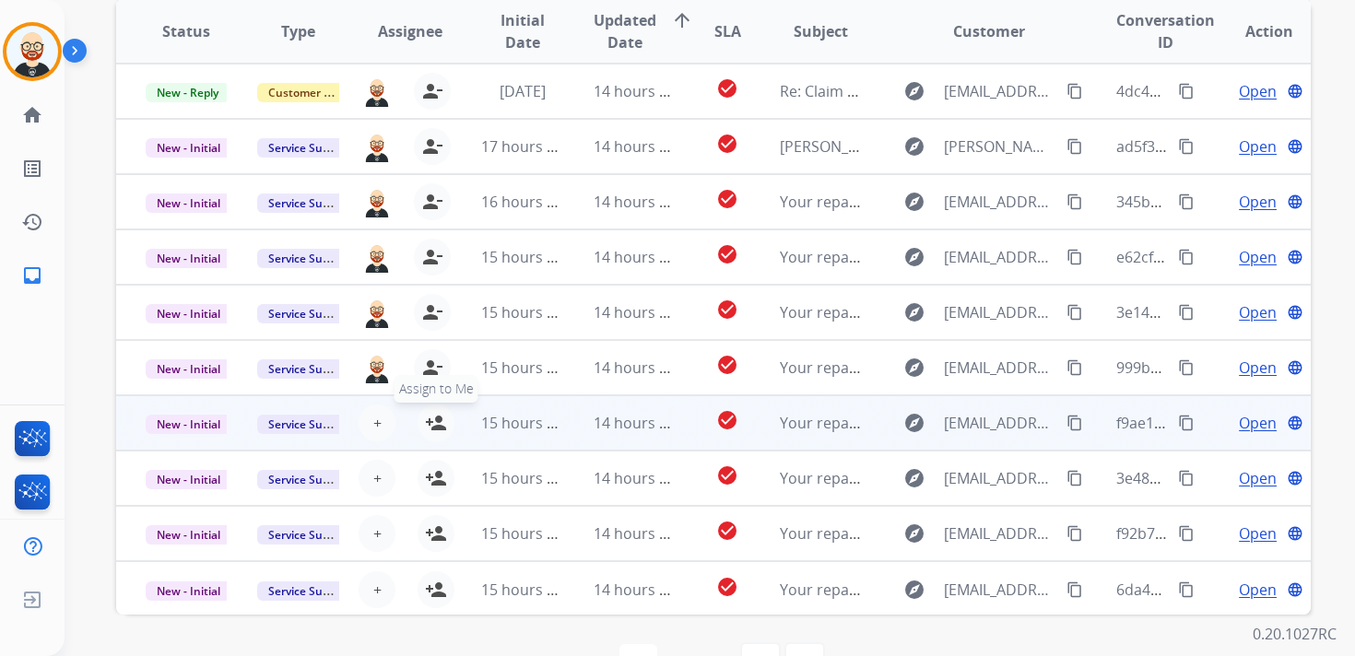
click at [433, 418] on mat-icon "person_add" at bounding box center [436, 423] width 22 height 22
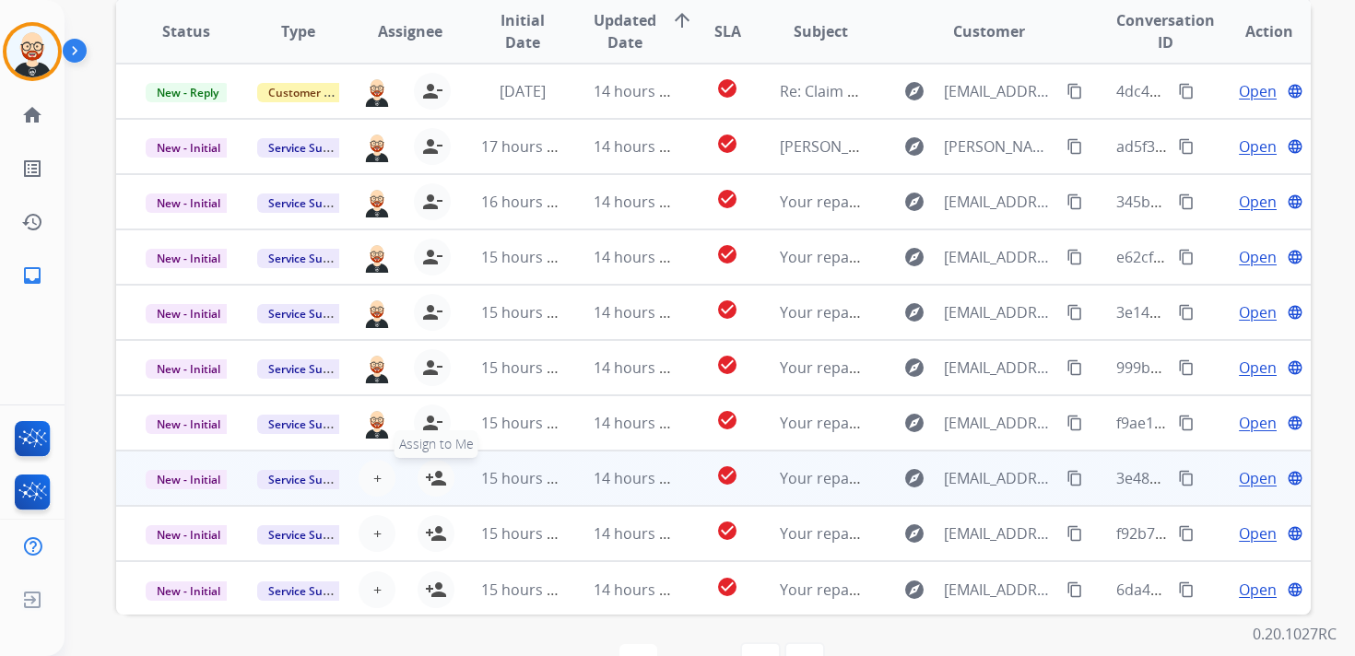
click at [438, 482] on mat-icon "person_add" at bounding box center [436, 478] width 22 height 22
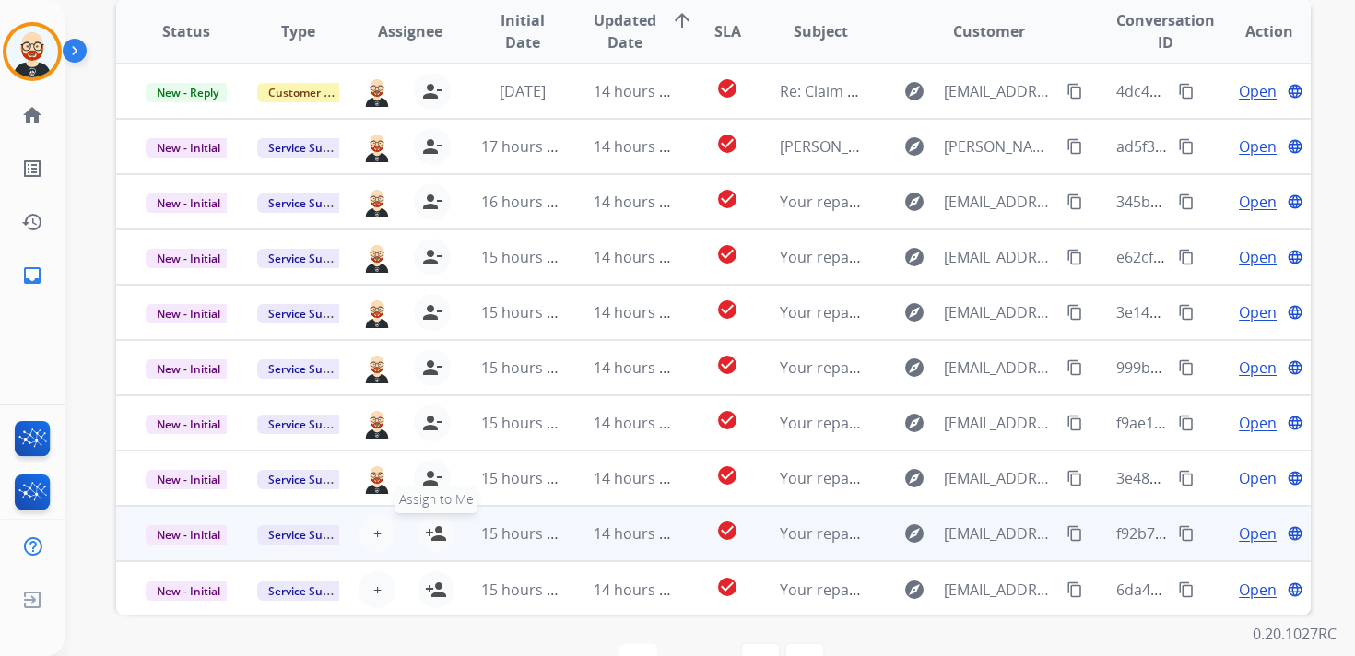
click at [438, 528] on mat-icon "person_add" at bounding box center [436, 534] width 22 height 22
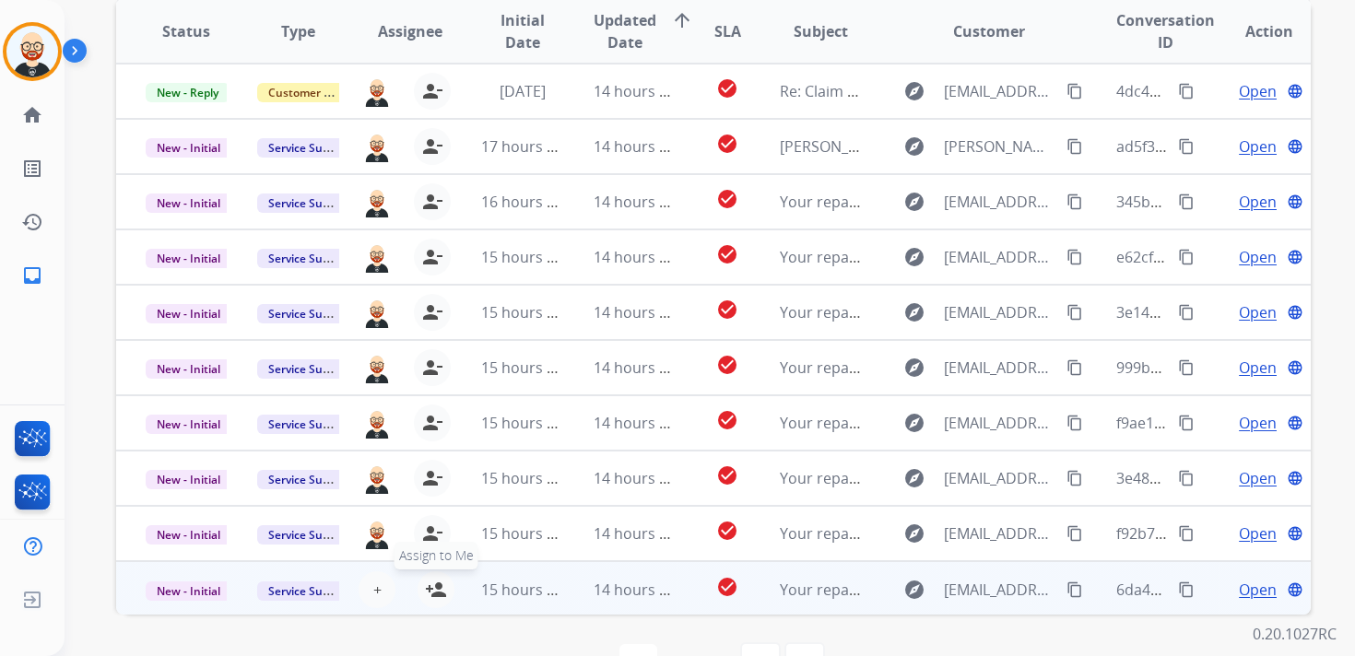
click at [438, 584] on mat-icon "person_add" at bounding box center [436, 590] width 22 height 22
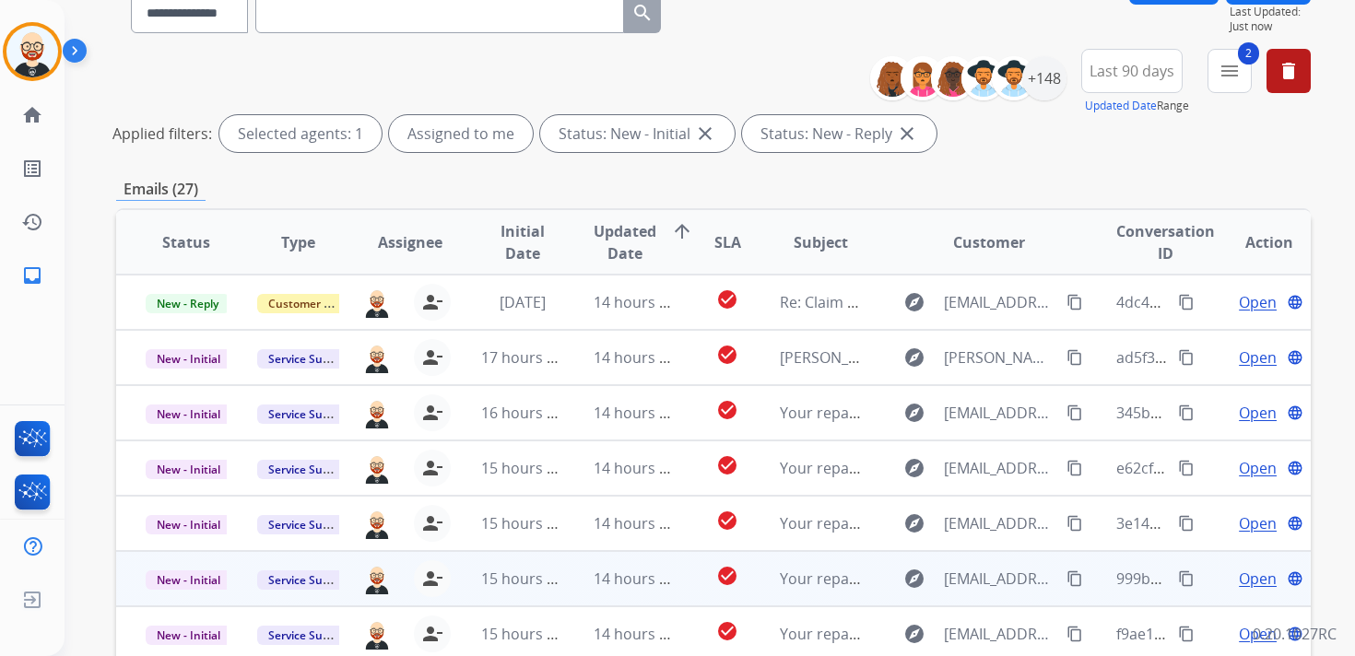
scroll to position [0, 0]
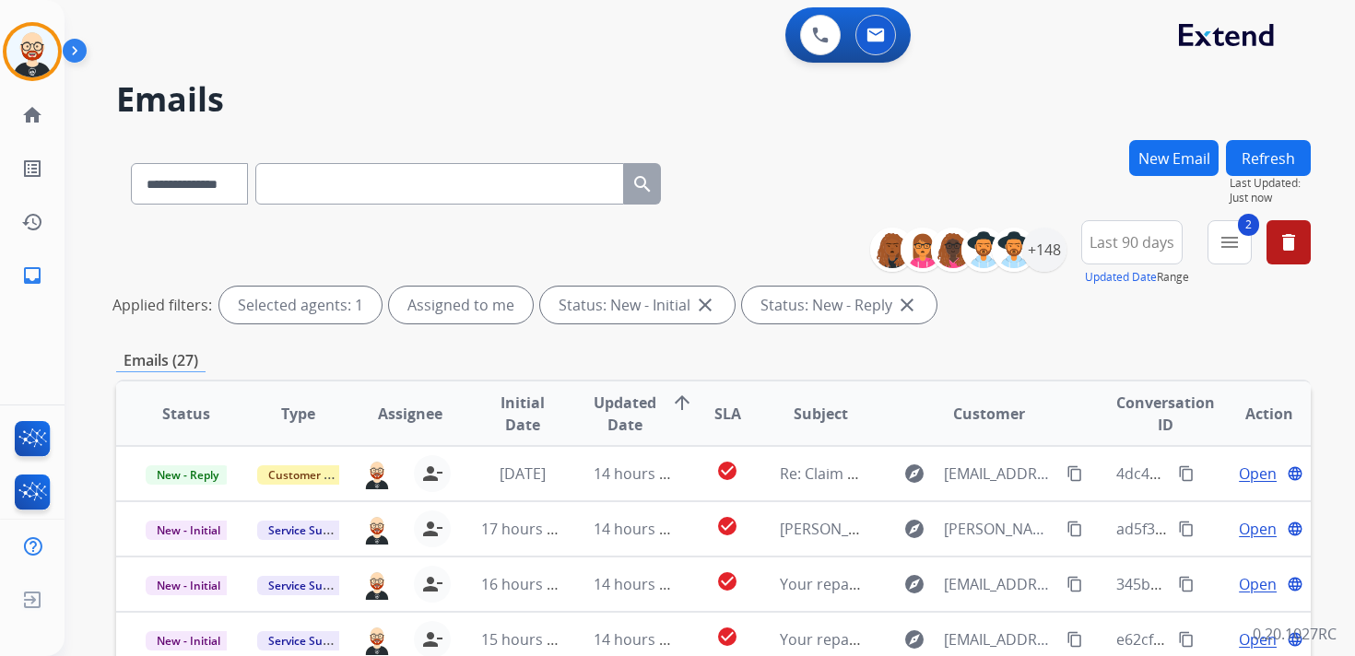
click at [1261, 155] on button "Refresh" at bounding box center [1268, 158] width 85 height 36
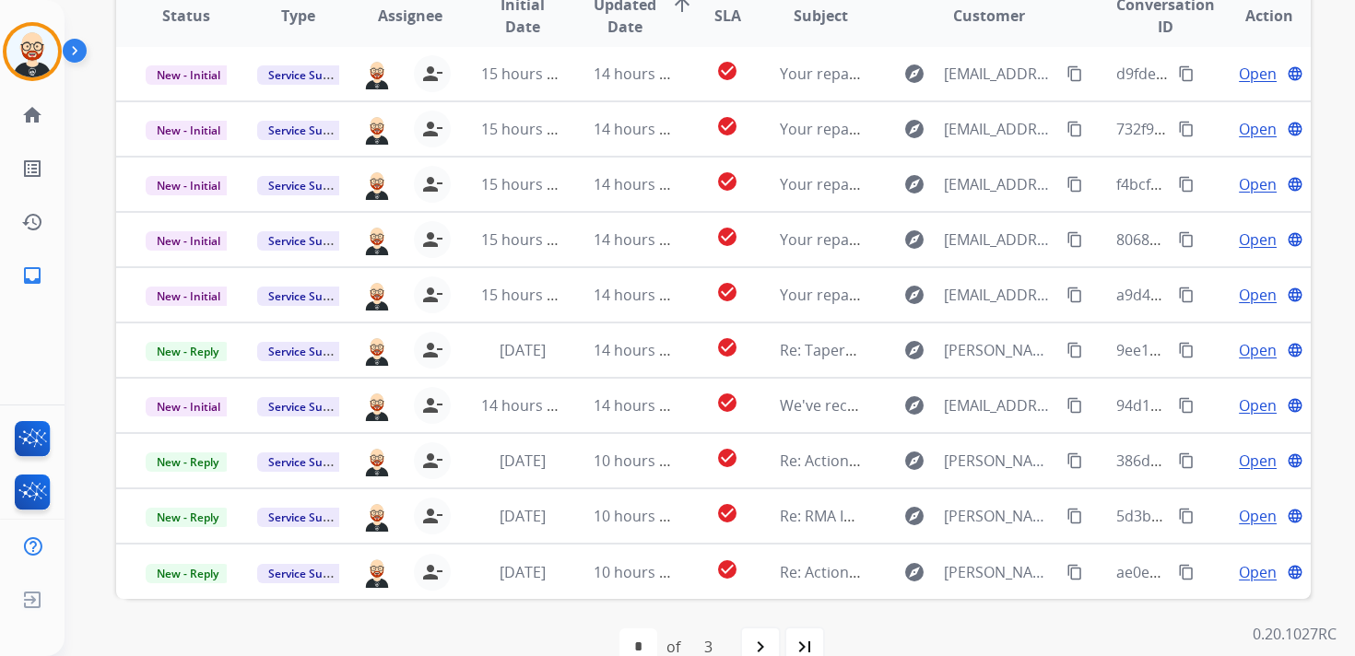
scroll to position [389, 0]
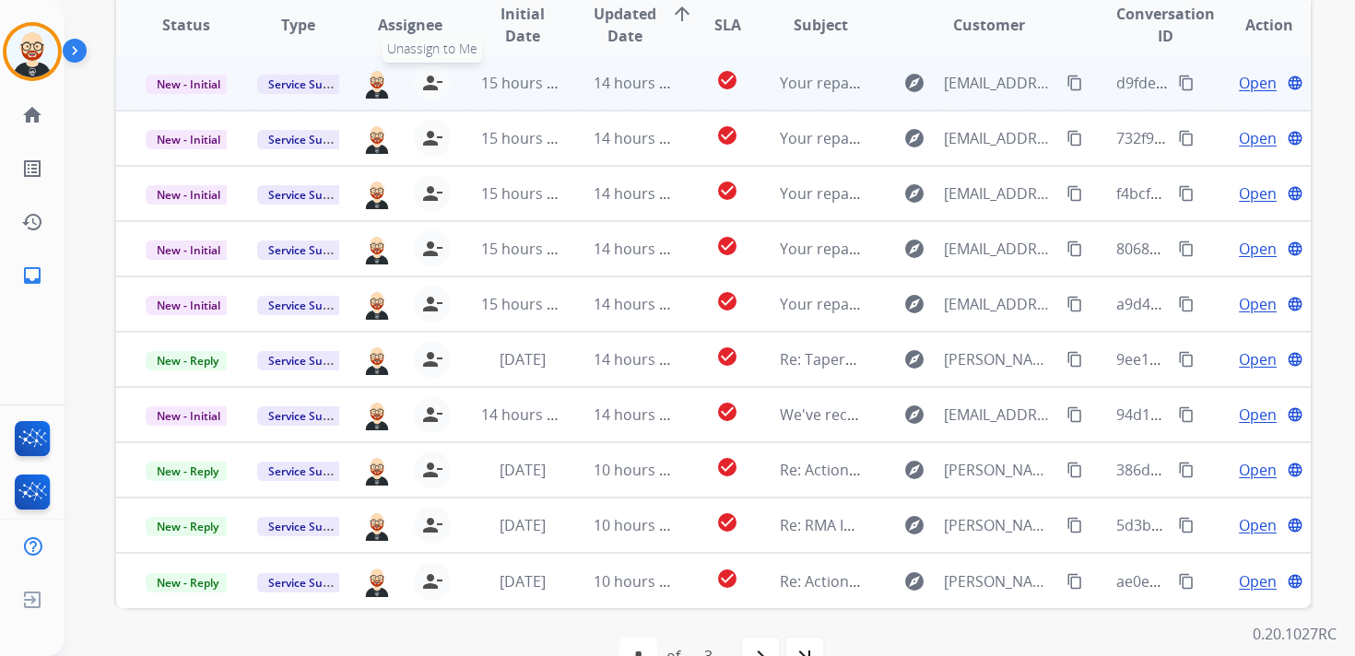
click at [425, 84] on mat-icon "person_remove" at bounding box center [432, 83] width 22 height 22
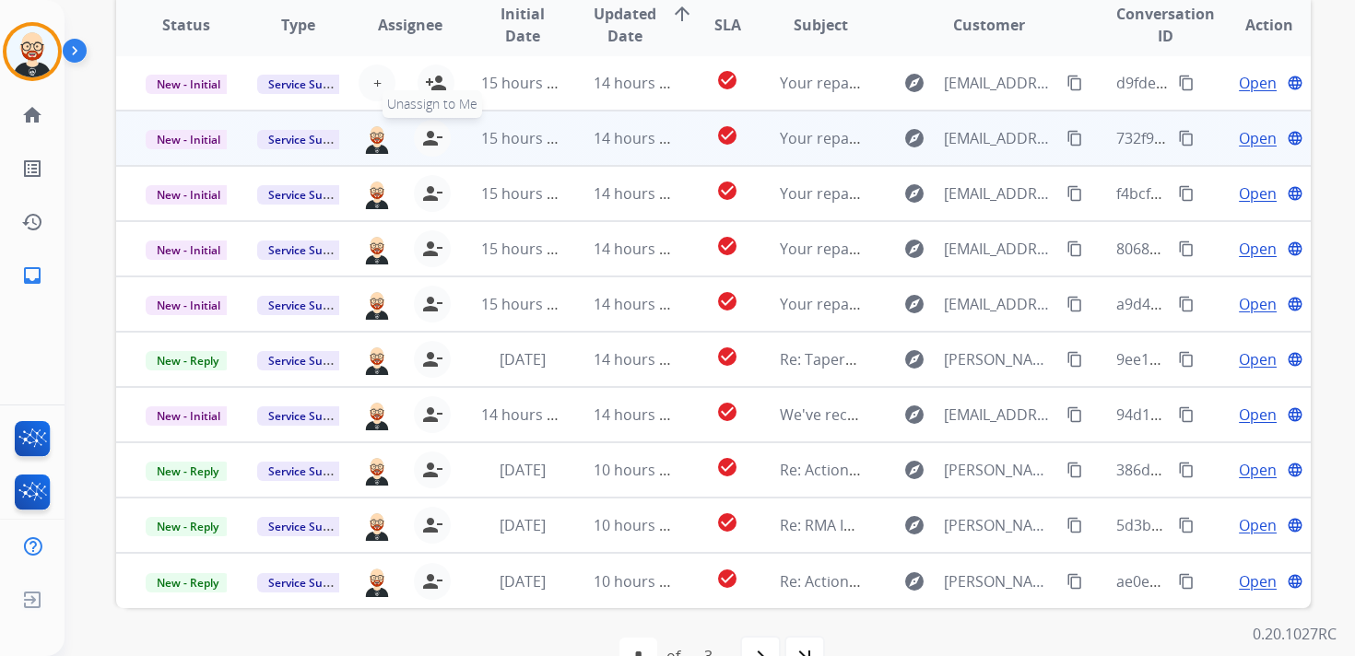
click at [429, 123] on button "person_remove [PERSON_NAME] to Me" at bounding box center [432, 138] width 37 height 37
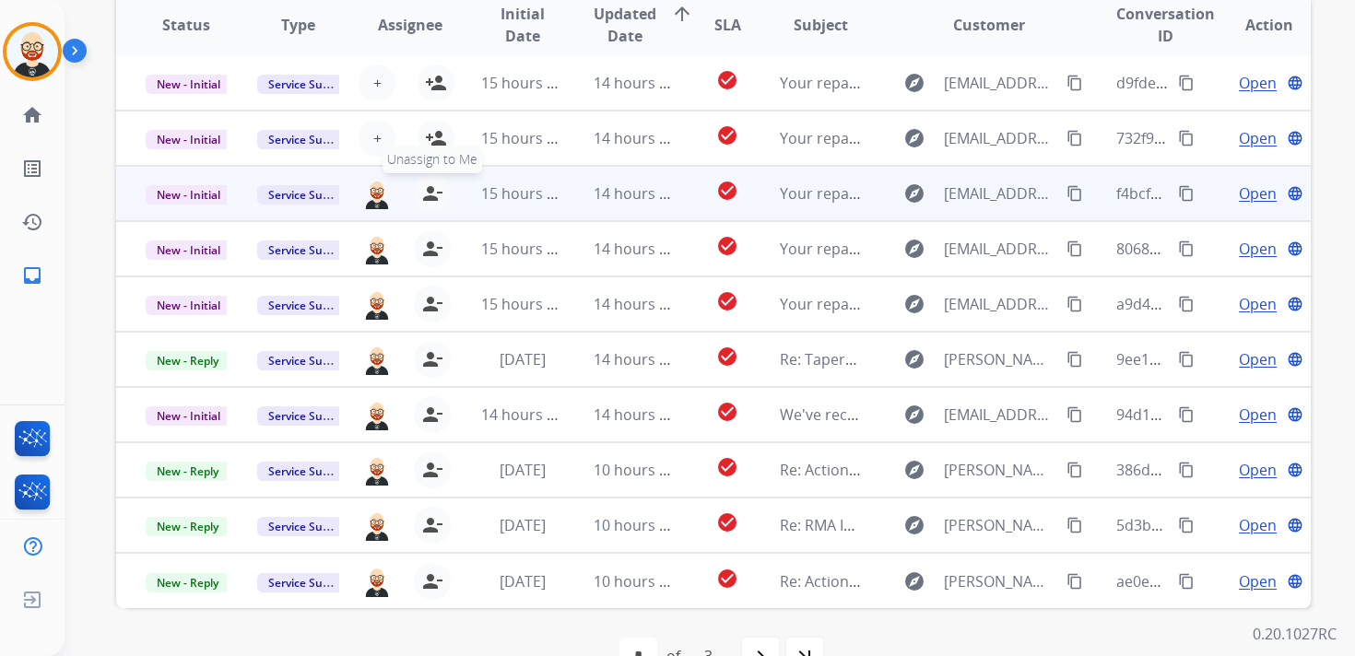
click at [436, 197] on mat-icon "person_remove" at bounding box center [432, 193] width 22 height 22
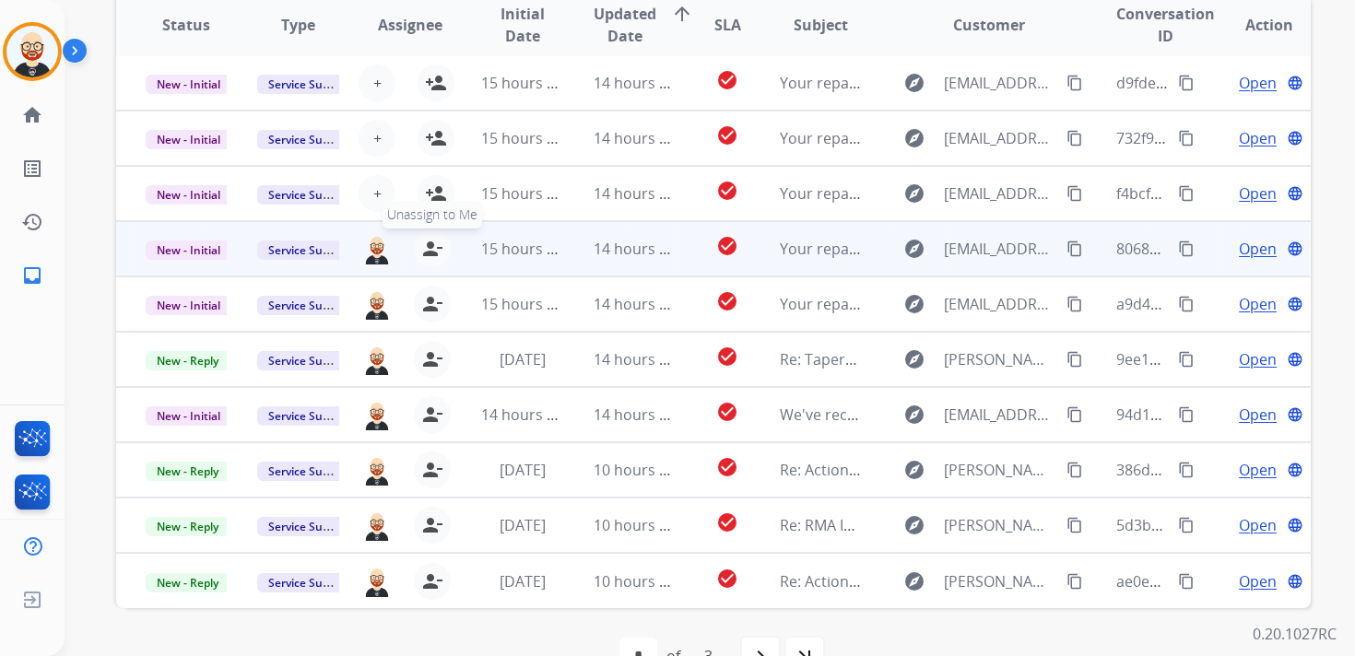
click at [436, 246] on mat-icon "person_remove" at bounding box center [432, 249] width 22 height 22
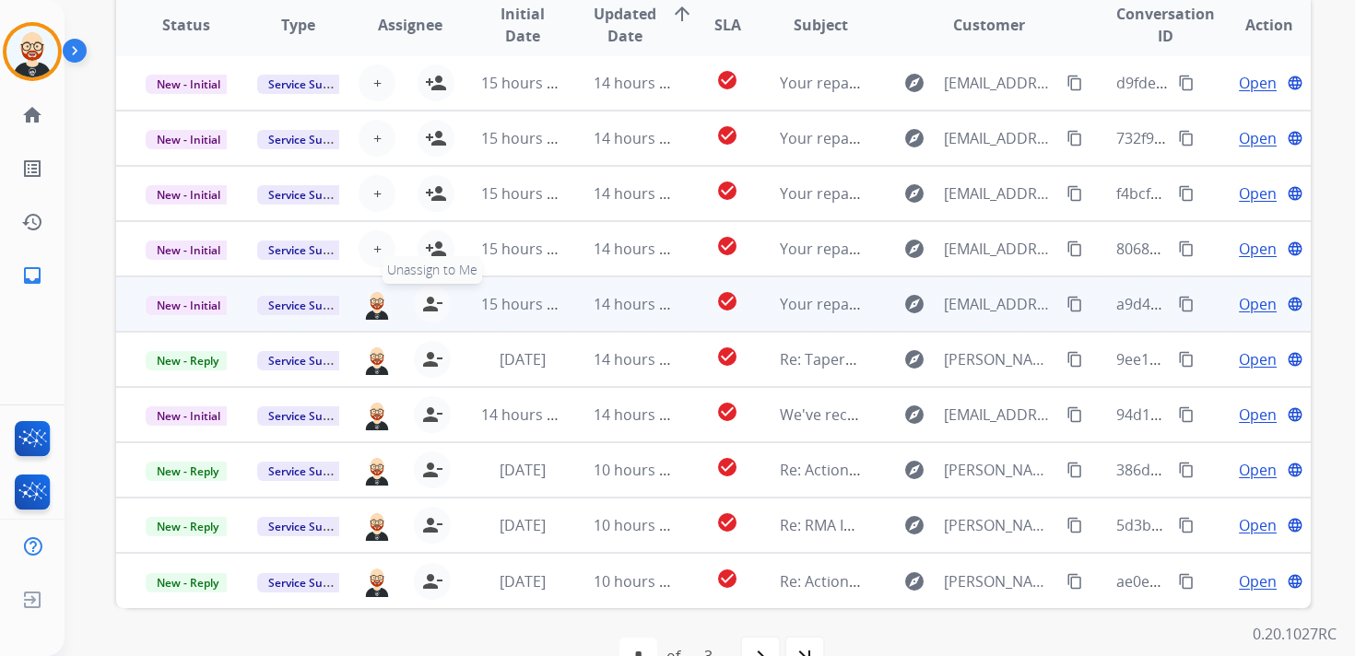
click at [436, 301] on mat-icon "person_remove" at bounding box center [432, 304] width 22 height 22
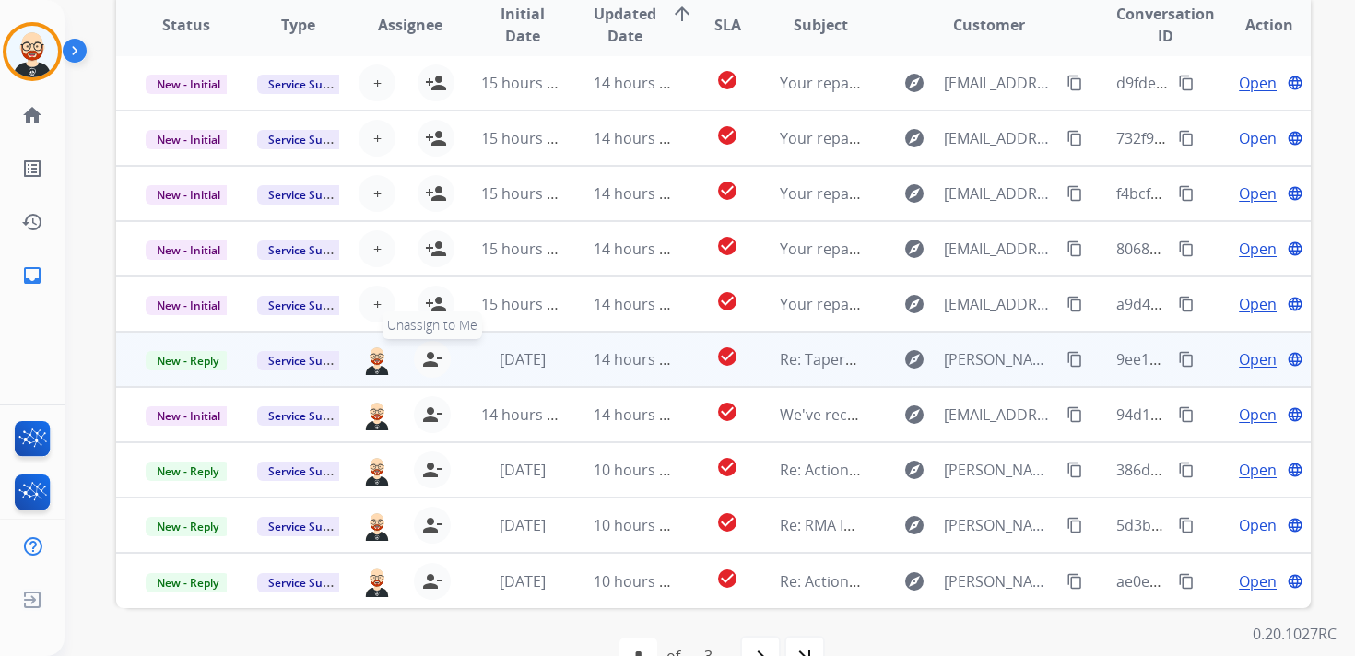
click at [431, 358] on mat-icon "person_remove" at bounding box center [432, 359] width 22 height 22
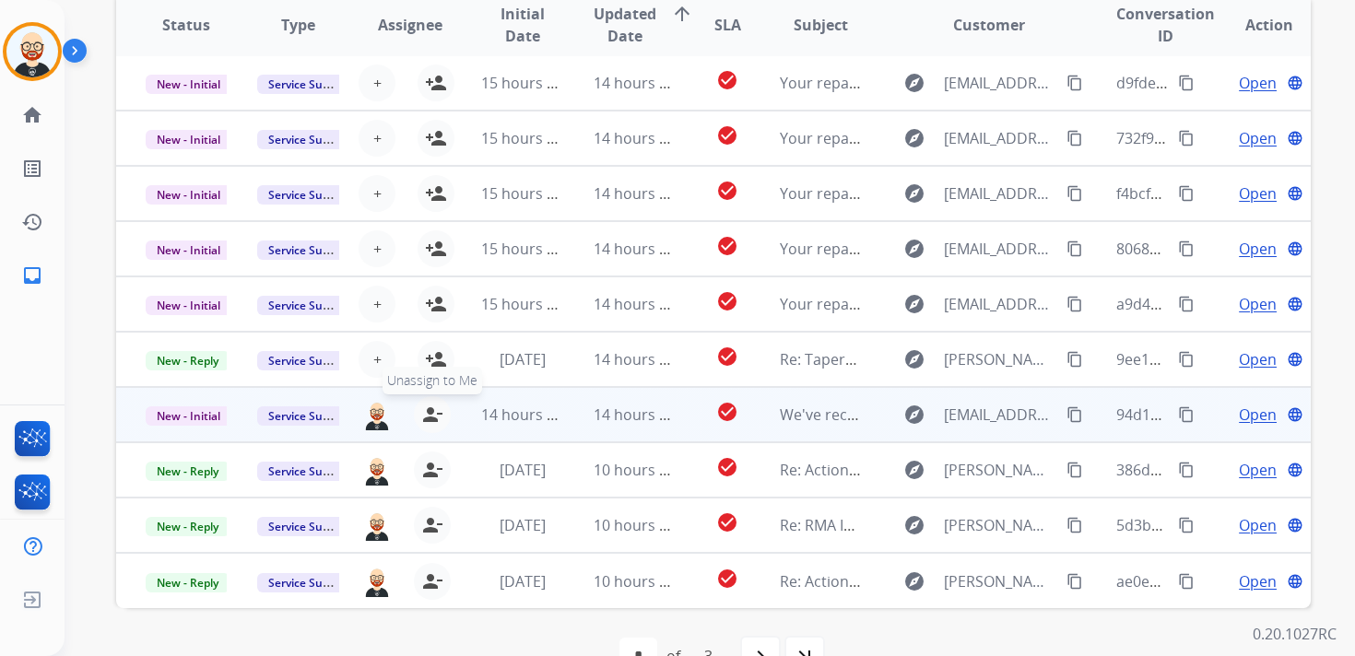
click at [430, 411] on mat-icon "person_remove" at bounding box center [432, 415] width 22 height 22
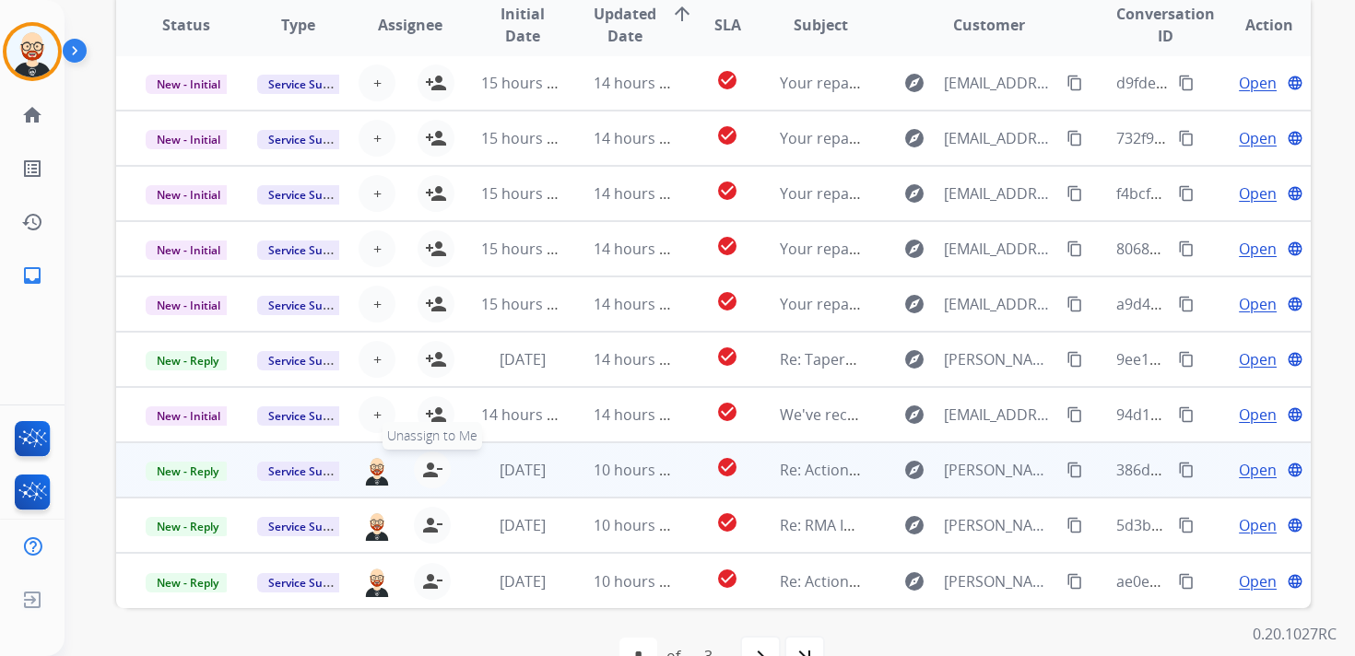
click at [430, 472] on mat-icon "person_remove" at bounding box center [432, 470] width 22 height 22
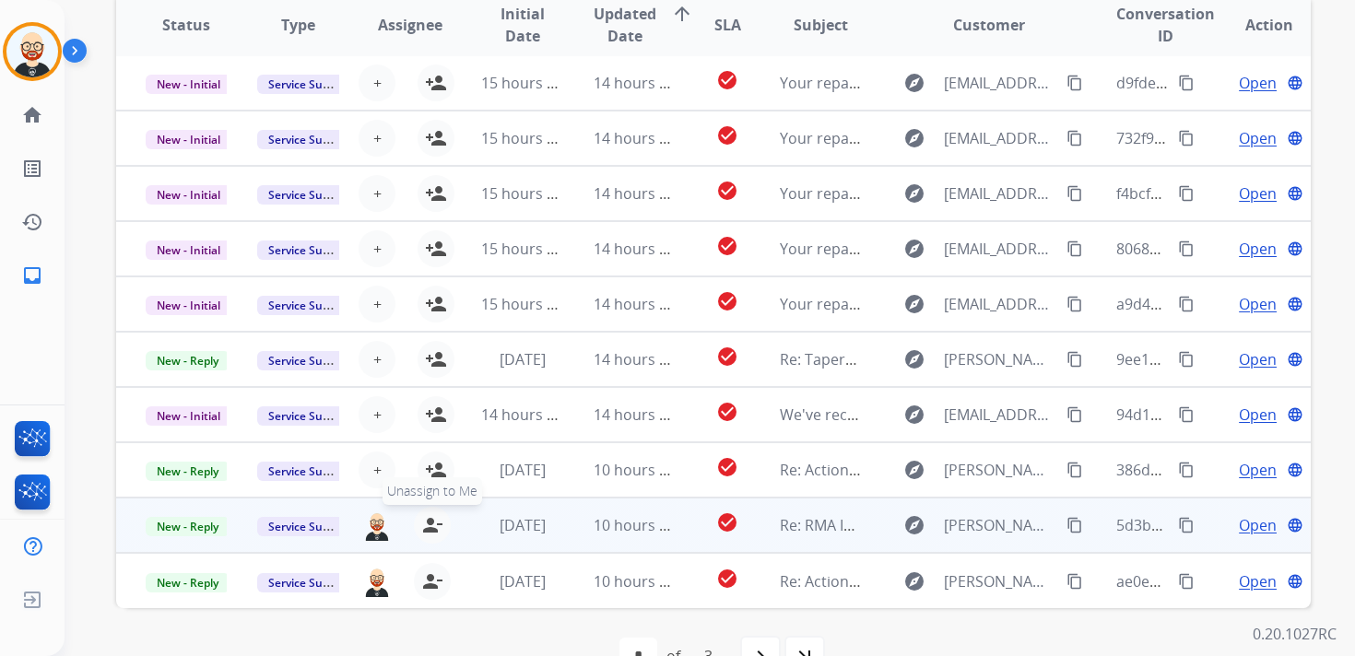
click at [431, 523] on mat-icon "person_remove" at bounding box center [432, 525] width 22 height 22
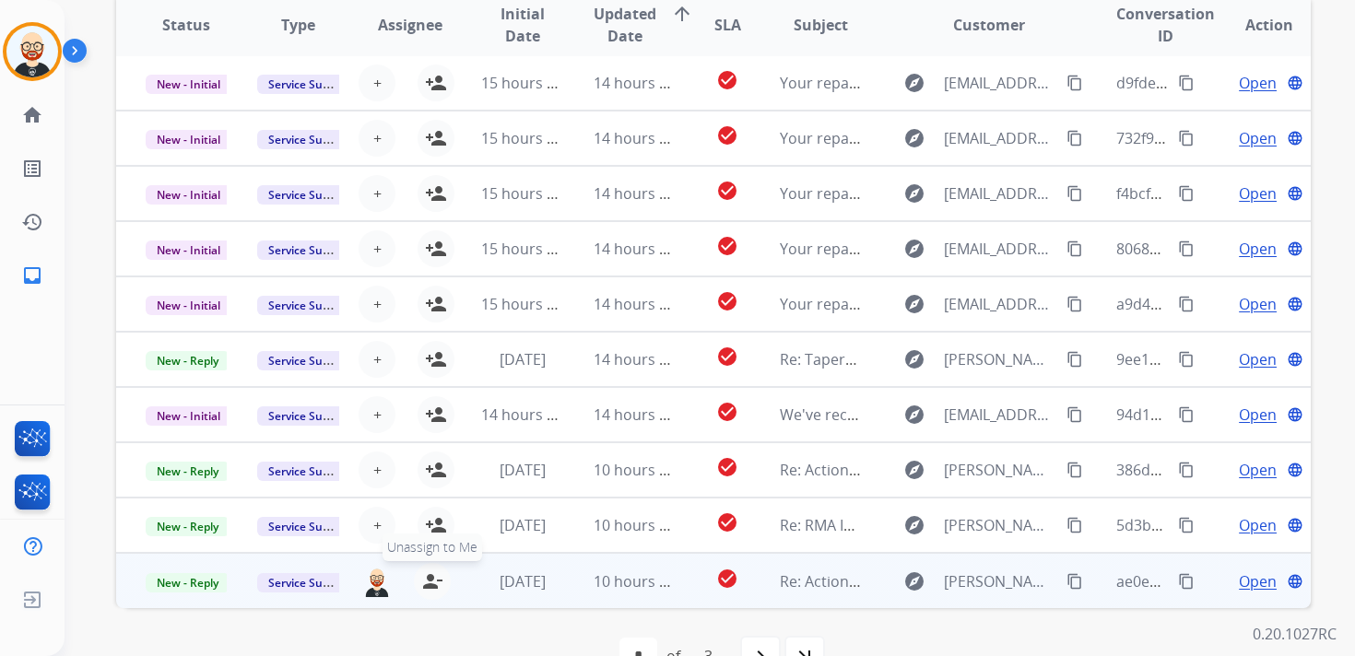
click at [431, 578] on mat-icon "person_remove" at bounding box center [432, 581] width 22 height 22
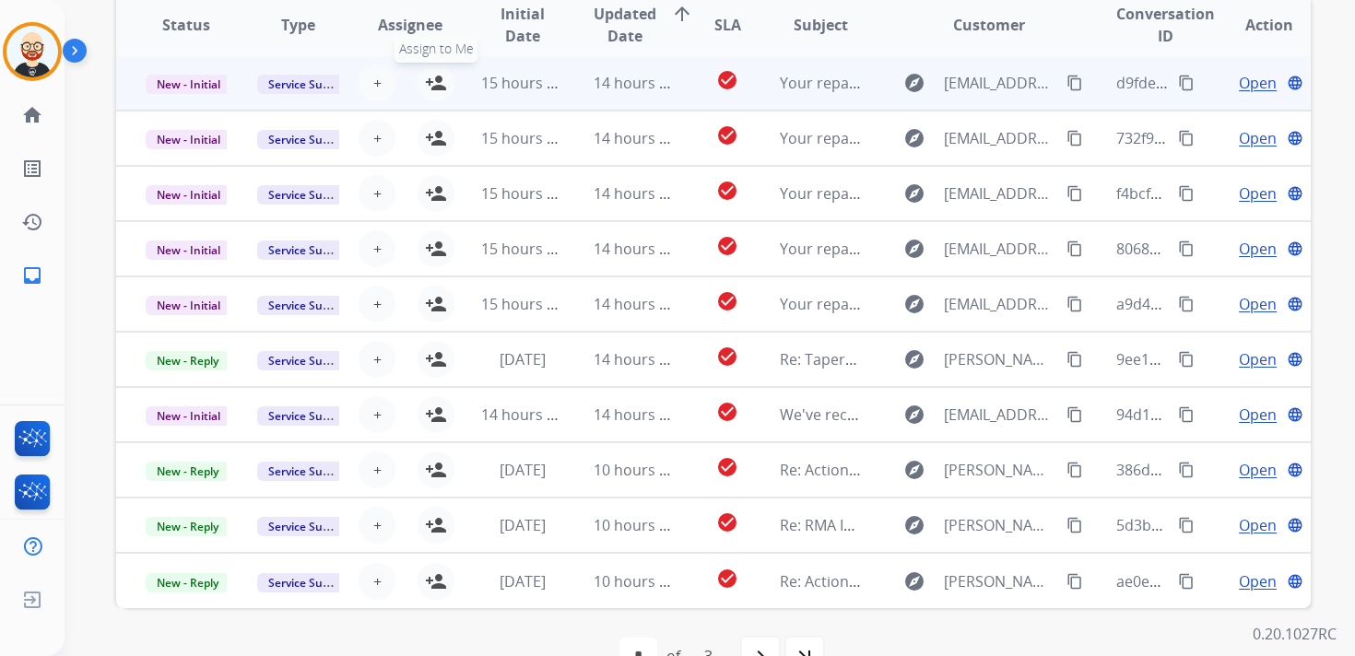
click at [433, 88] on mat-icon "person_add" at bounding box center [436, 83] width 22 height 22
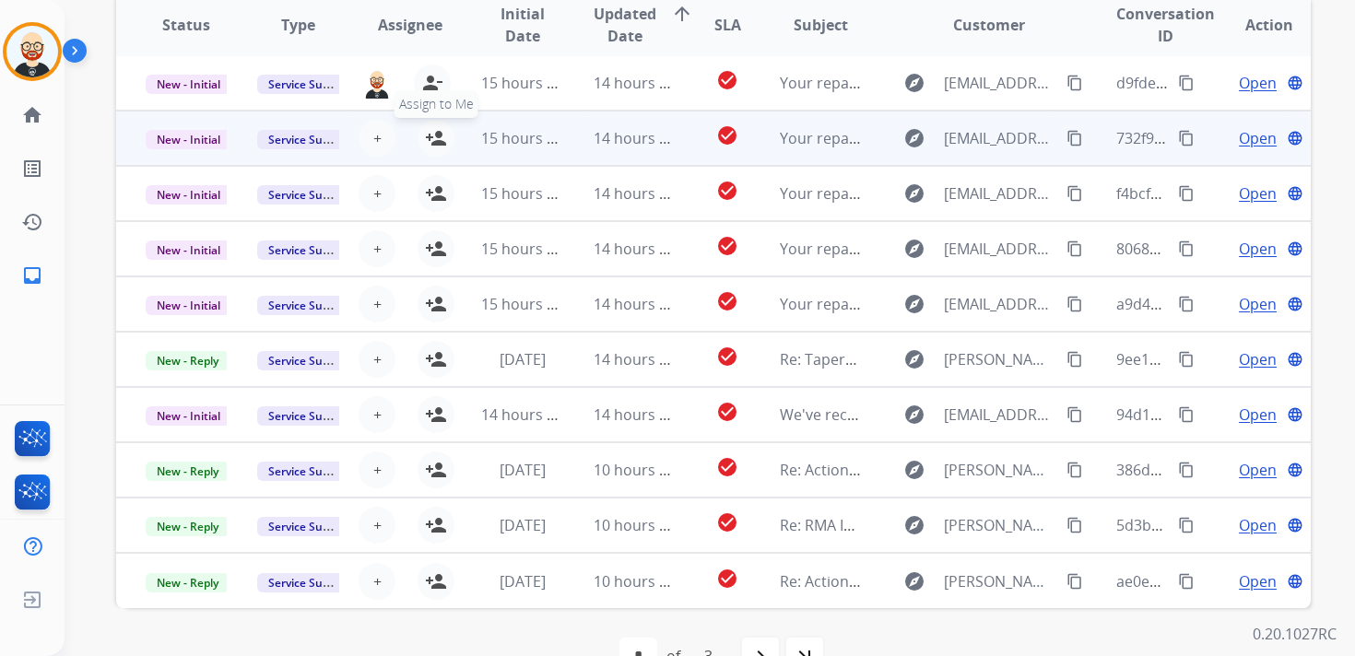
click at [438, 142] on mat-icon "person_add" at bounding box center [436, 138] width 22 height 22
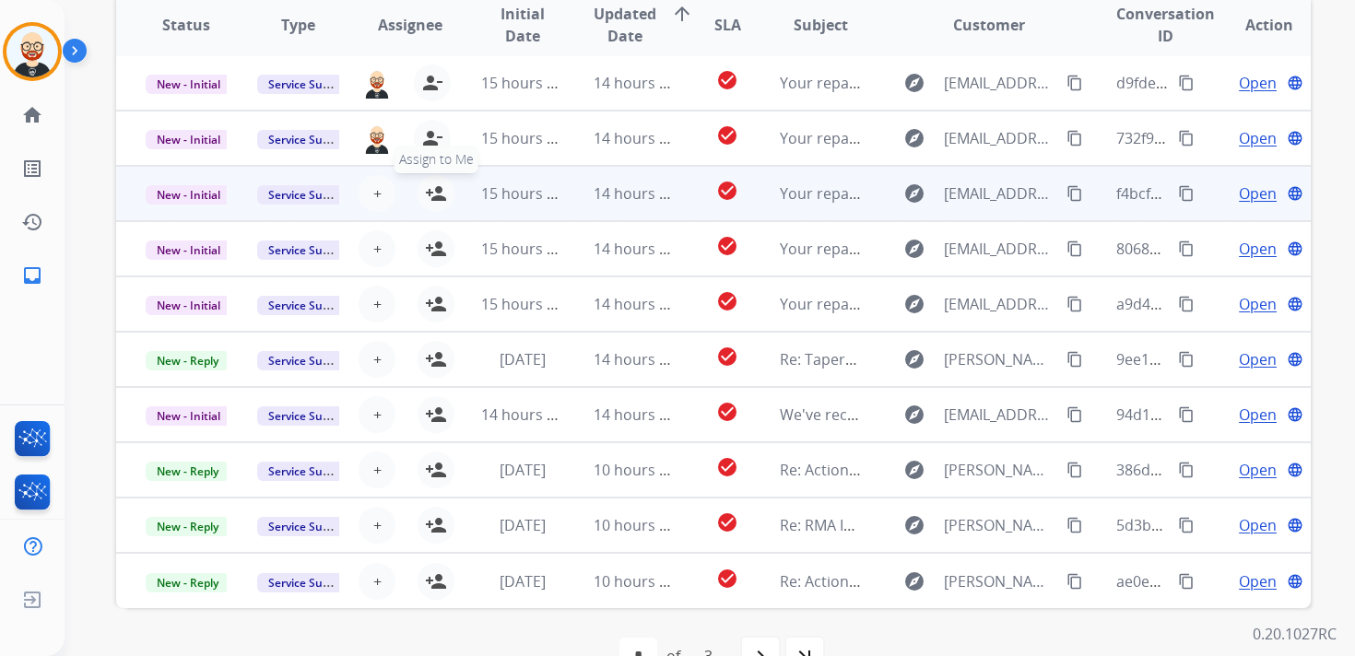
click at [437, 196] on mat-icon "person_add" at bounding box center [436, 193] width 22 height 22
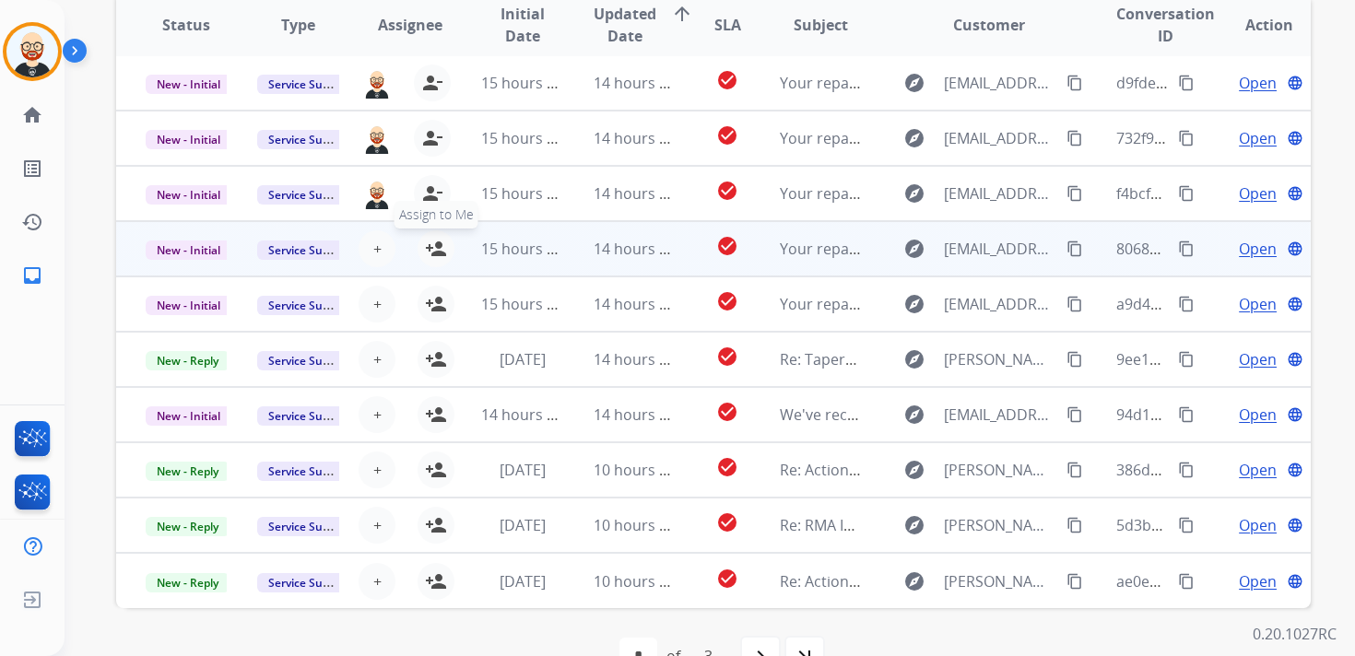
click at [437, 243] on mat-icon "person_add" at bounding box center [436, 249] width 22 height 22
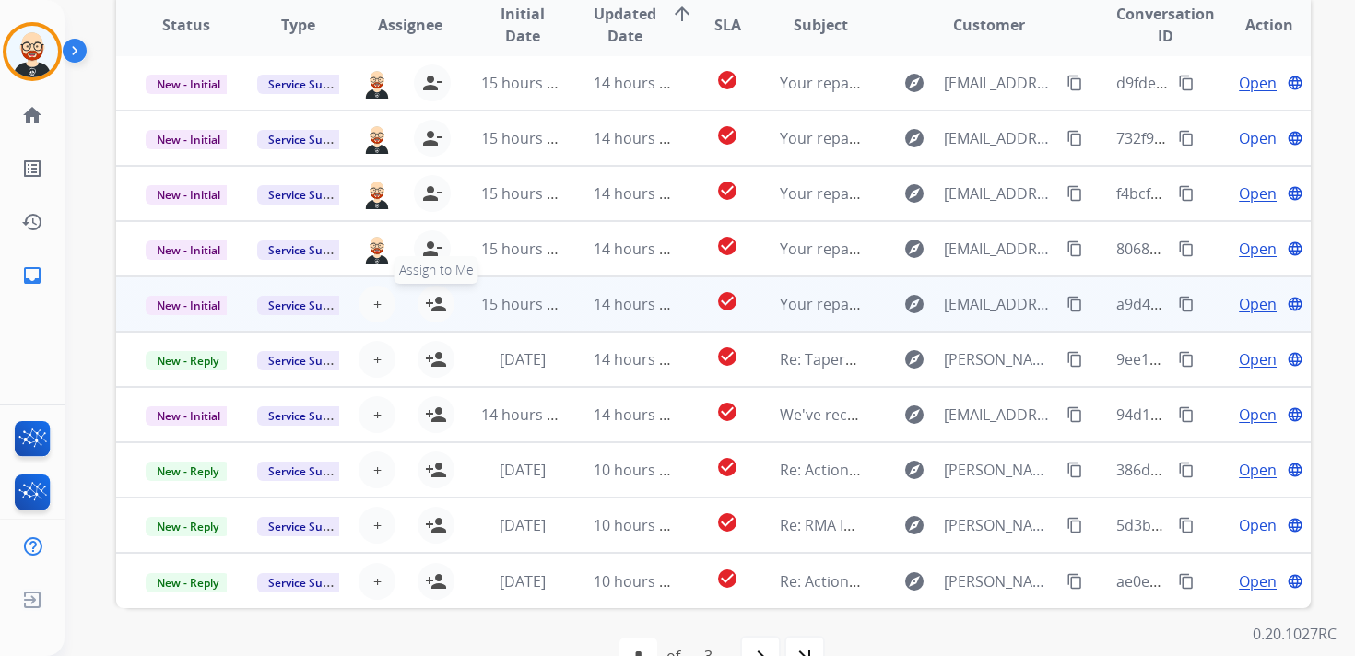
click at [438, 300] on mat-icon "person_add" at bounding box center [436, 304] width 22 height 22
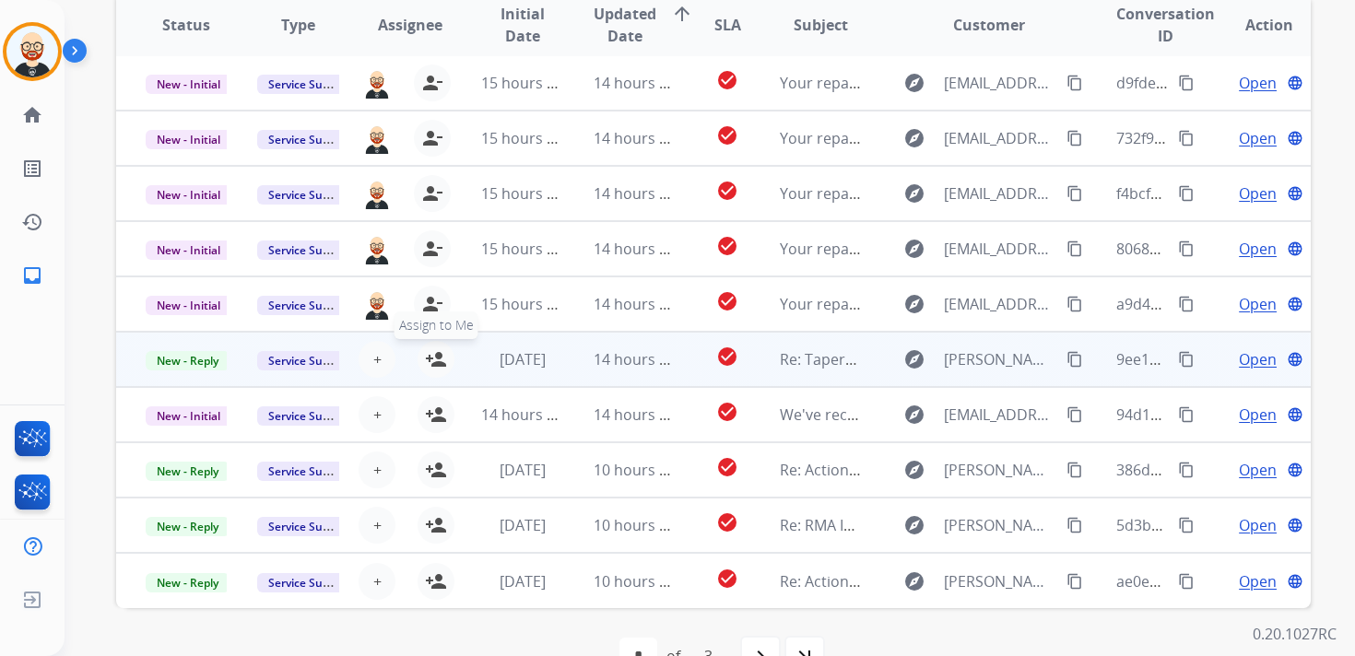
click at [438, 356] on mat-icon "person_add" at bounding box center [436, 359] width 22 height 22
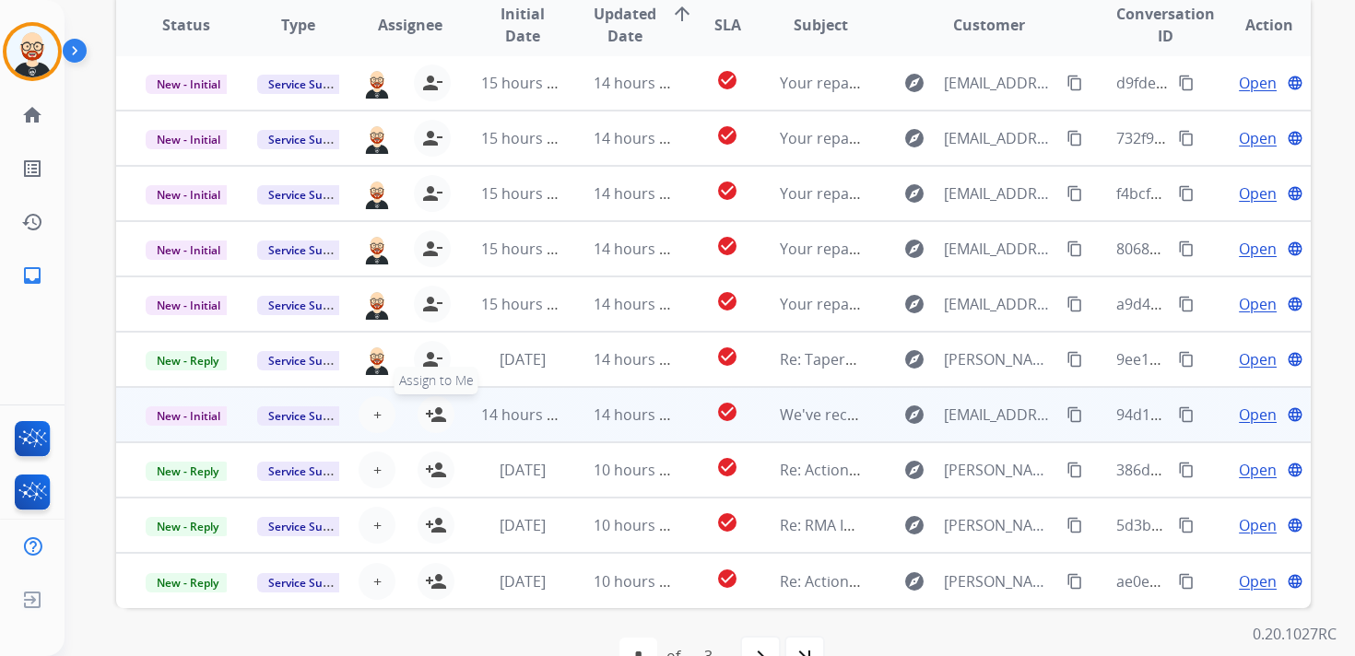
click at [435, 416] on mat-icon "person_add" at bounding box center [436, 415] width 22 height 22
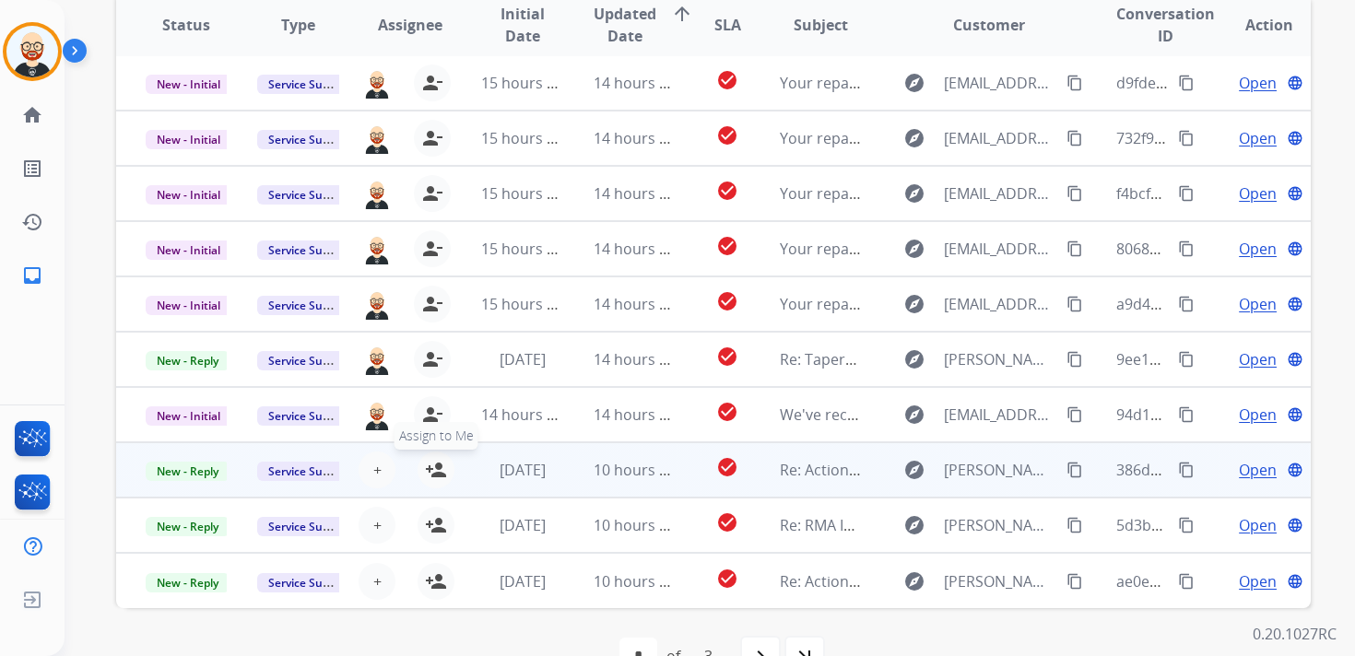
click at [435, 475] on mat-icon "person_add" at bounding box center [436, 470] width 22 height 22
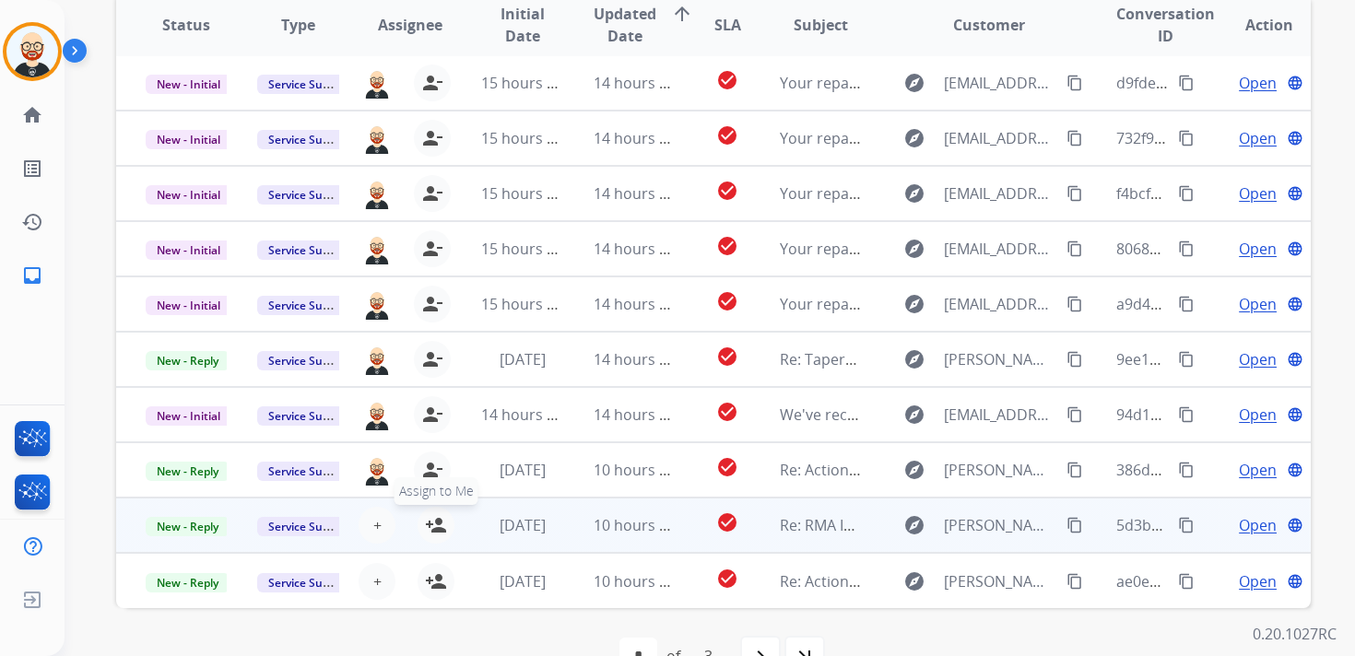
click at [439, 525] on mat-icon "person_add" at bounding box center [436, 525] width 22 height 22
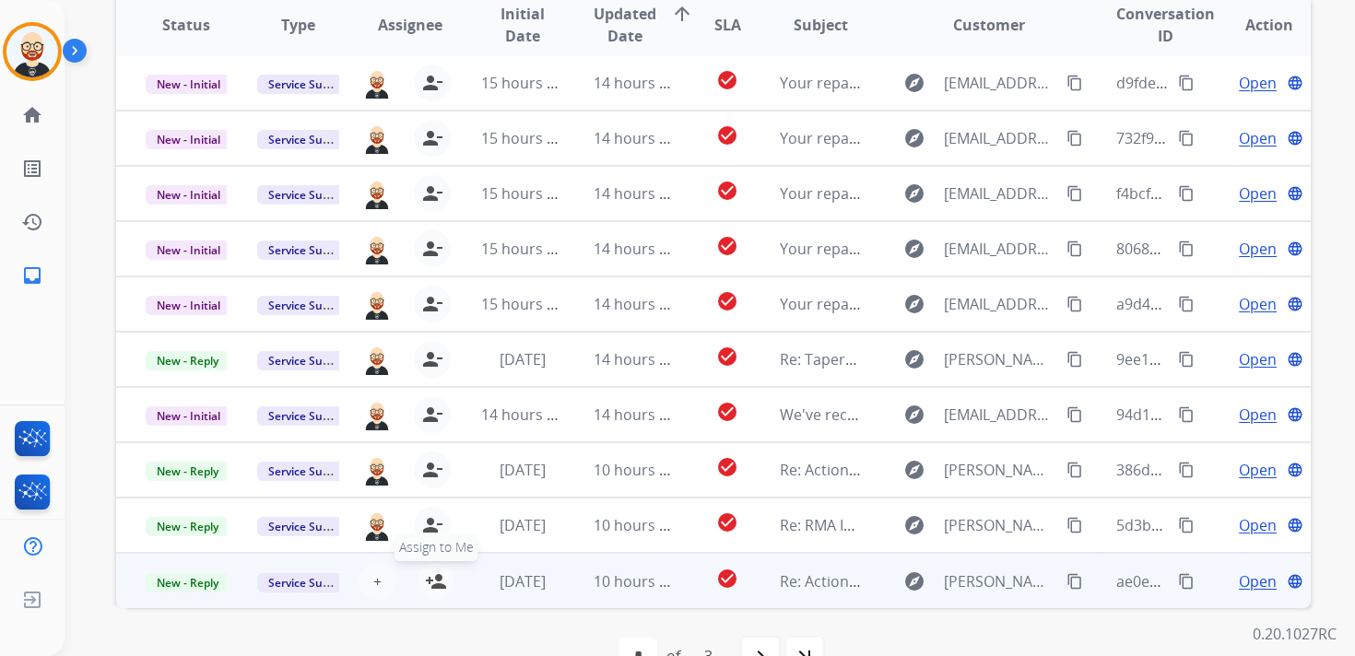
click at [439, 585] on mat-icon "person_add" at bounding box center [436, 581] width 22 height 22
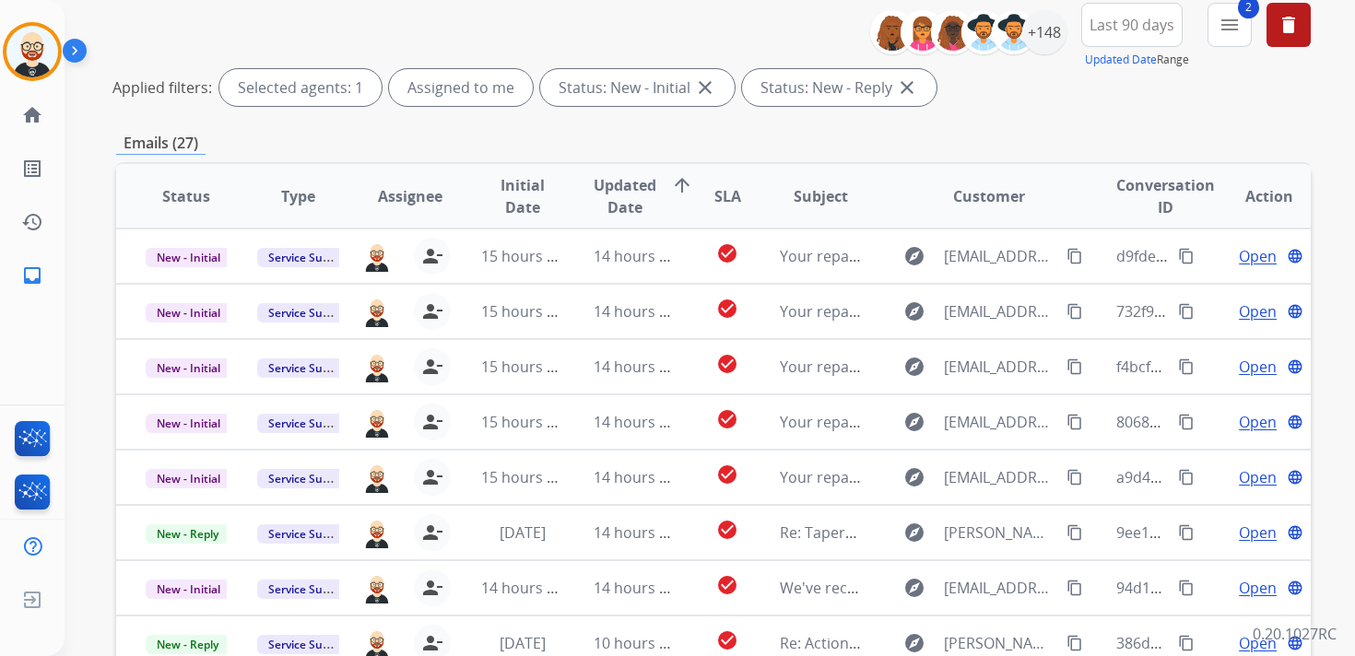
scroll to position [0, 0]
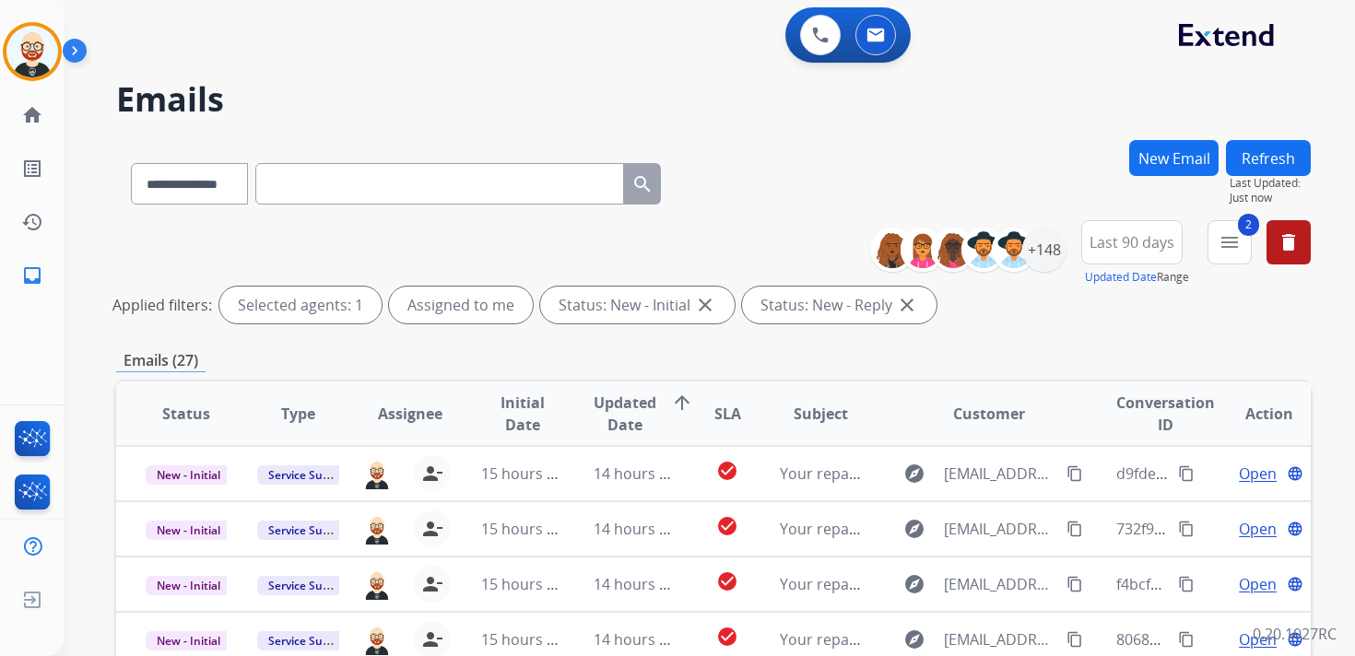
click at [1266, 156] on button "Refresh" at bounding box center [1268, 158] width 85 height 36
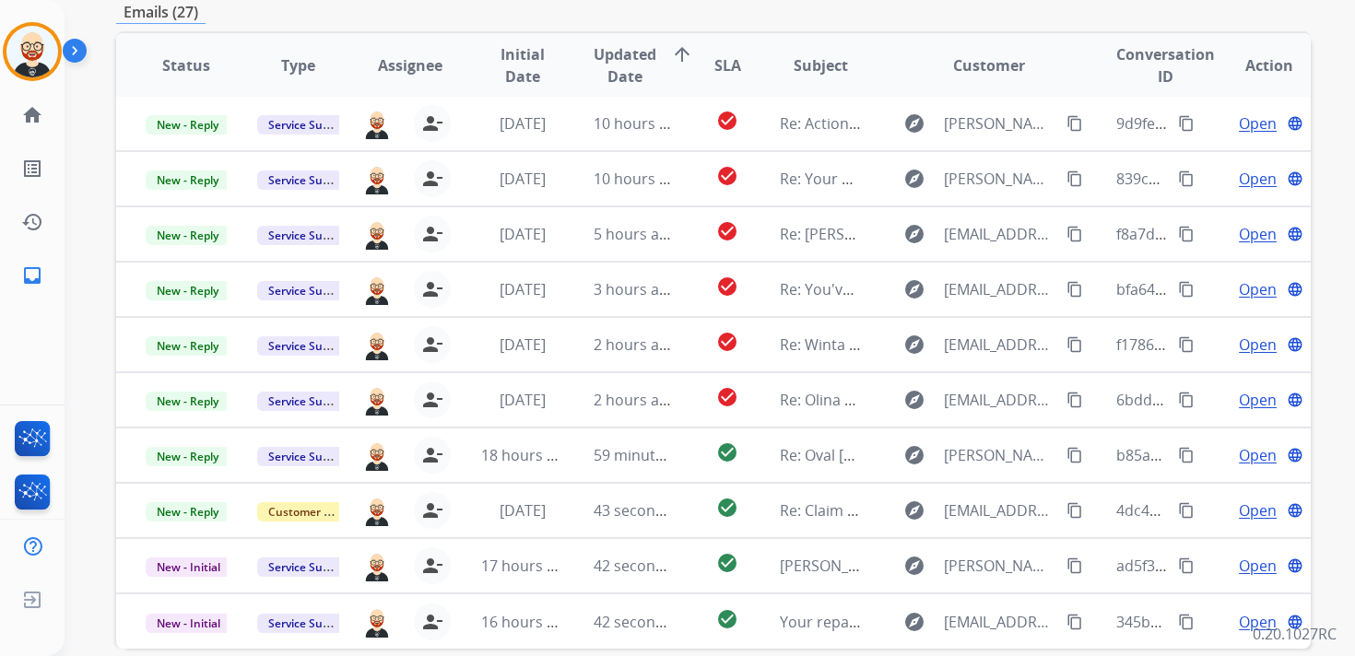
scroll to position [354, 0]
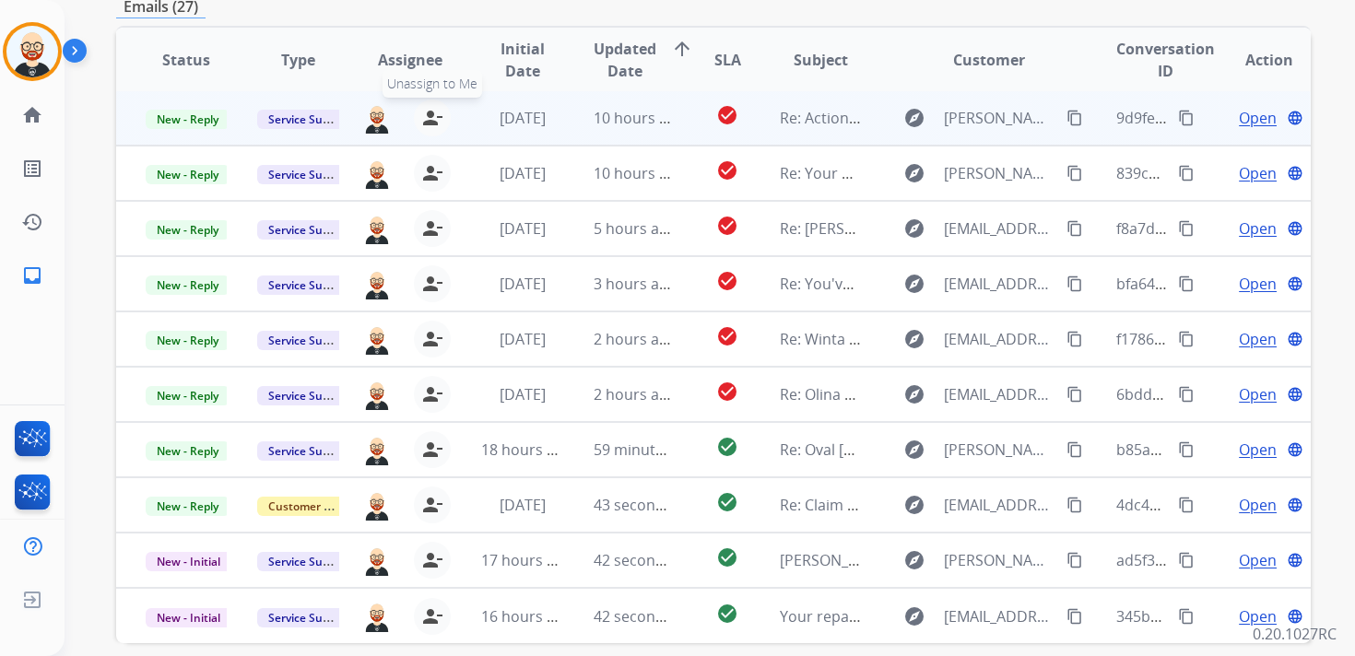
click at [434, 112] on mat-icon "person_remove" at bounding box center [432, 118] width 22 height 22
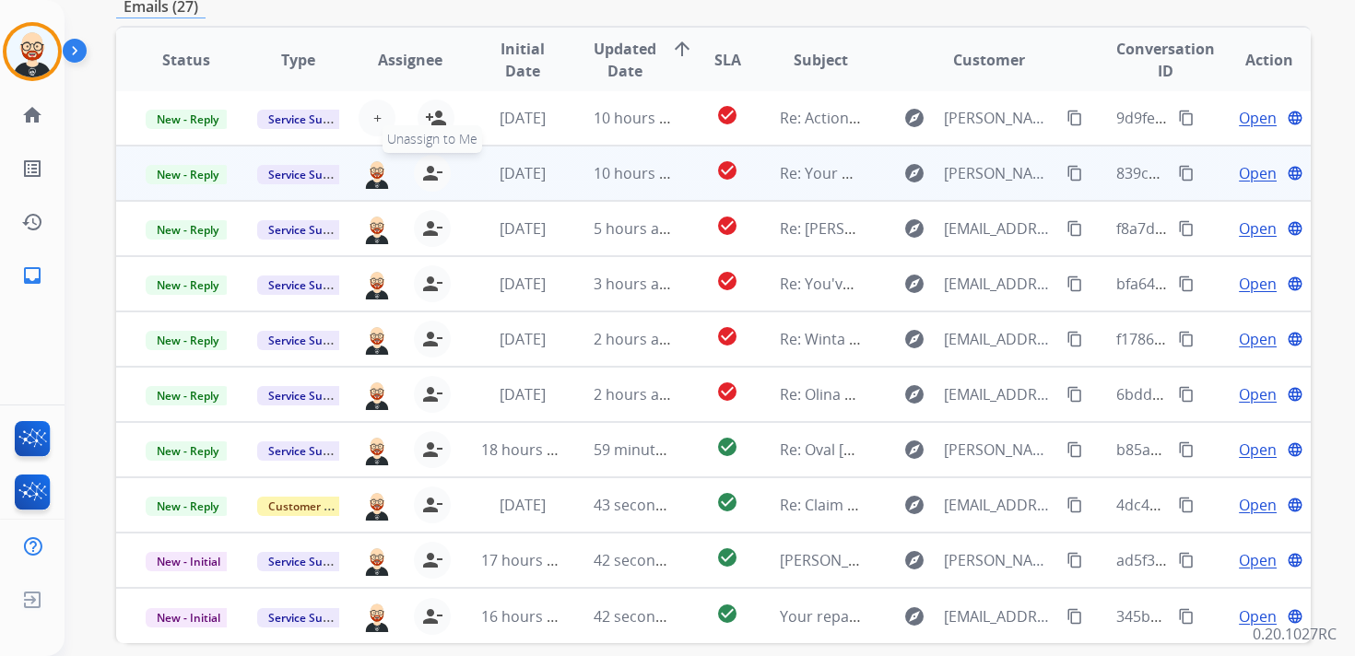
click at [429, 166] on mat-icon "person_remove" at bounding box center [432, 173] width 22 height 22
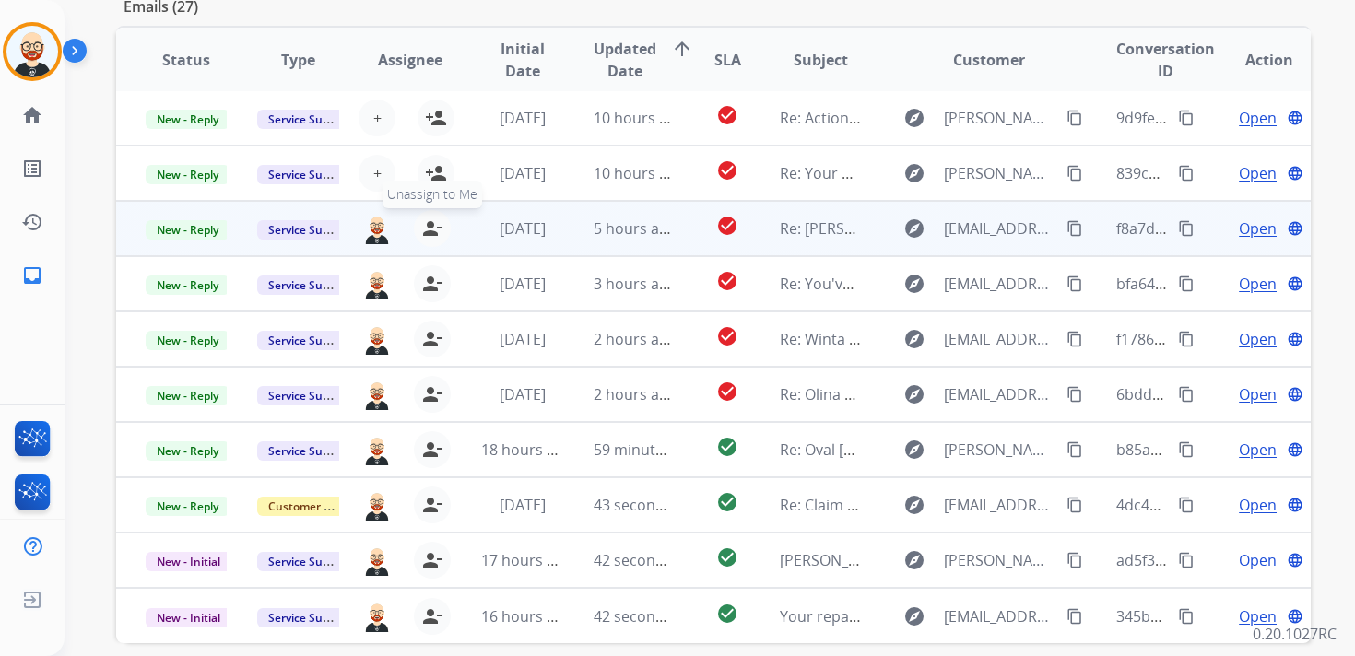
click at [429, 217] on button "person_remove [PERSON_NAME] to Me" at bounding box center [432, 228] width 37 height 37
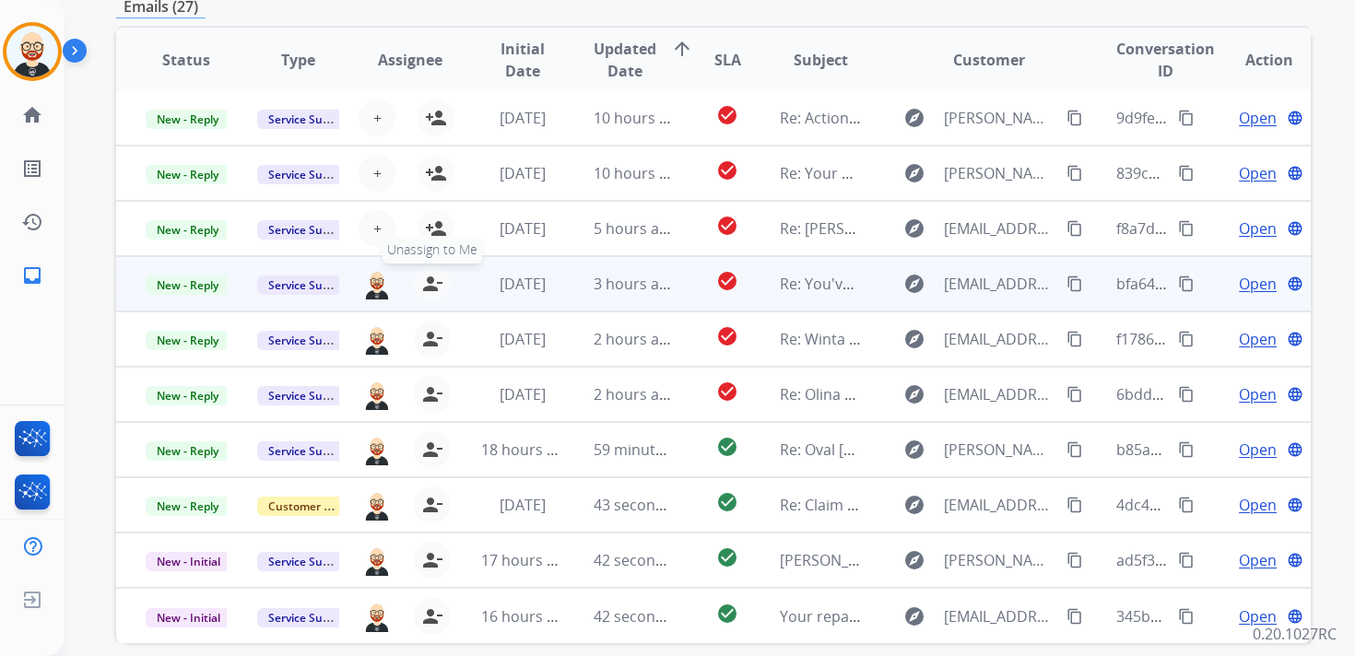
click at [428, 268] on button "person_remove [PERSON_NAME] to Me" at bounding box center [432, 283] width 37 height 37
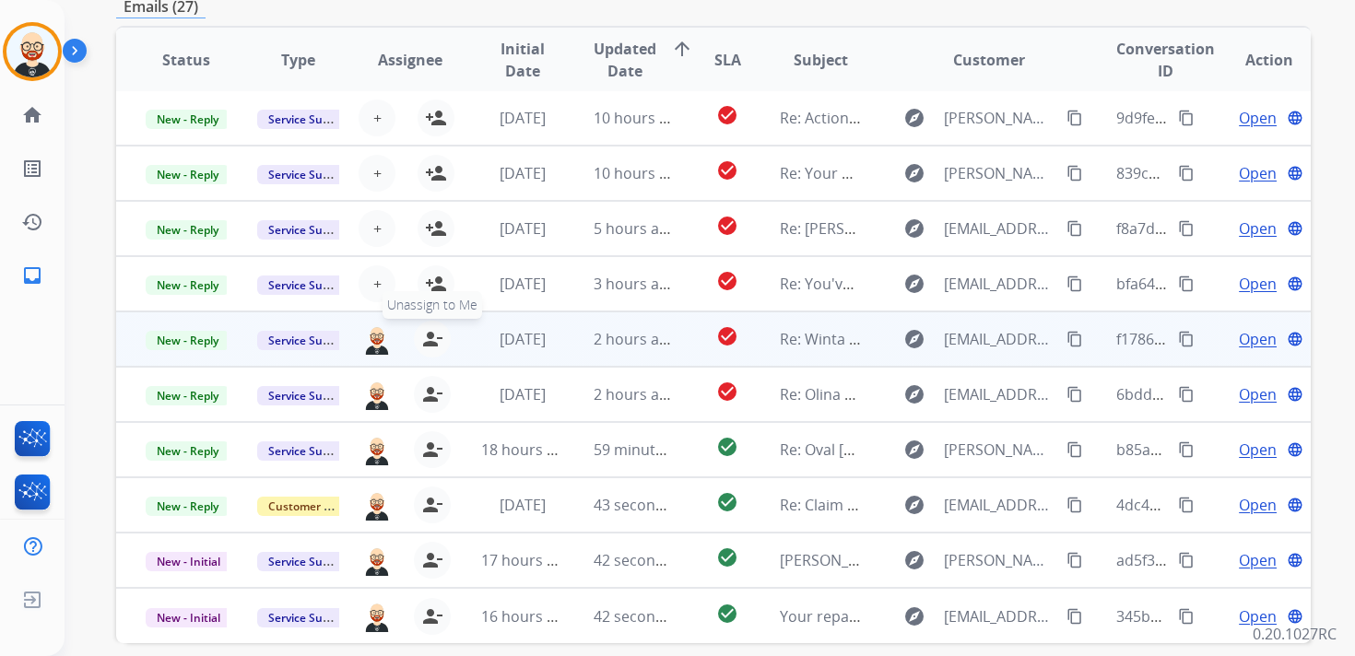
click at [430, 329] on mat-icon "person_remove" at bounding box center [432, 339] width 22 height 22
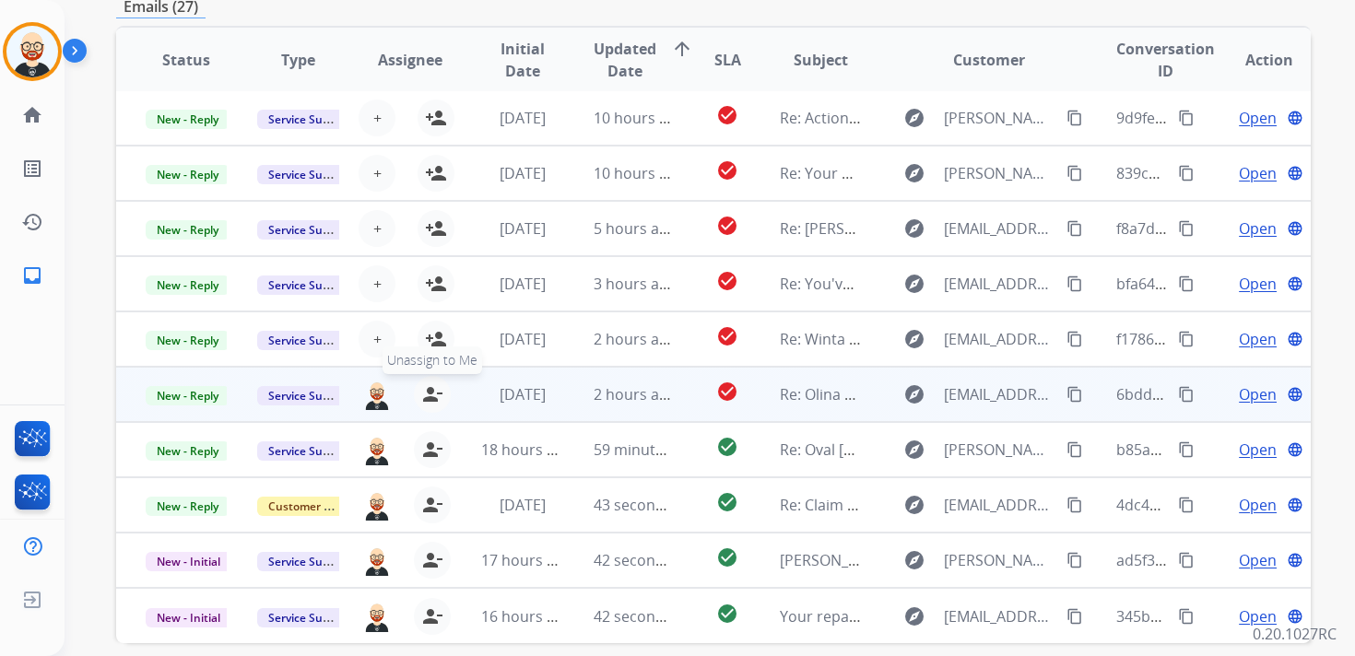
click at [433, 389] on mat-icon "person_remove" at bounding box center [432, 394] width 22 height 22
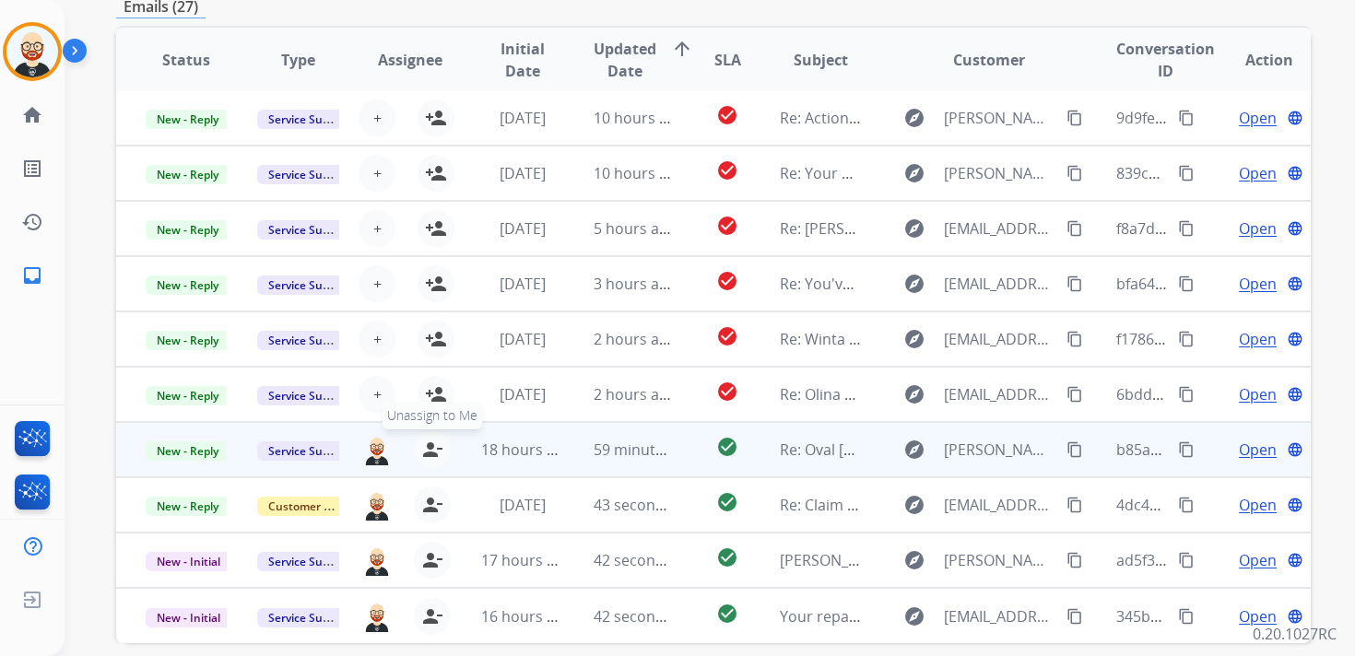
click at [435, 445] on mat-icon "person_remove" at bounding box center [432, 450] width 22 height 22
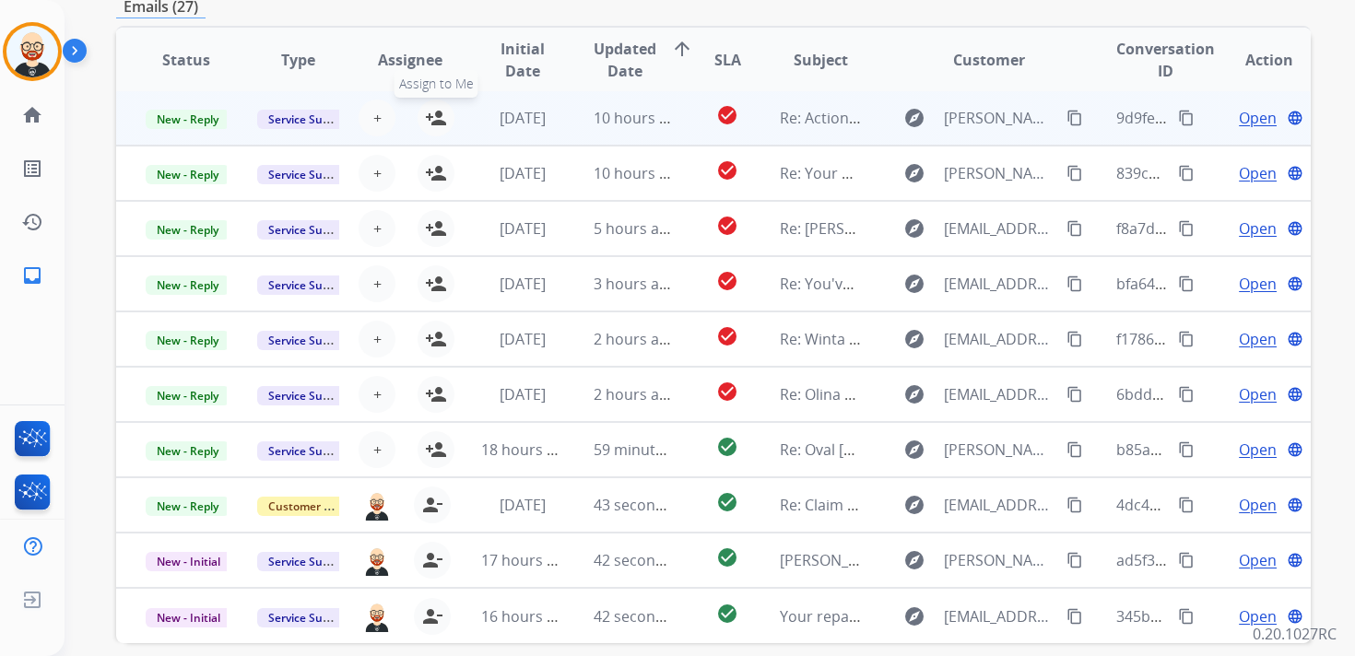
click at [432, 124] on mat-icon "person_add" at bounding box center [436, 118] width 22 height 22
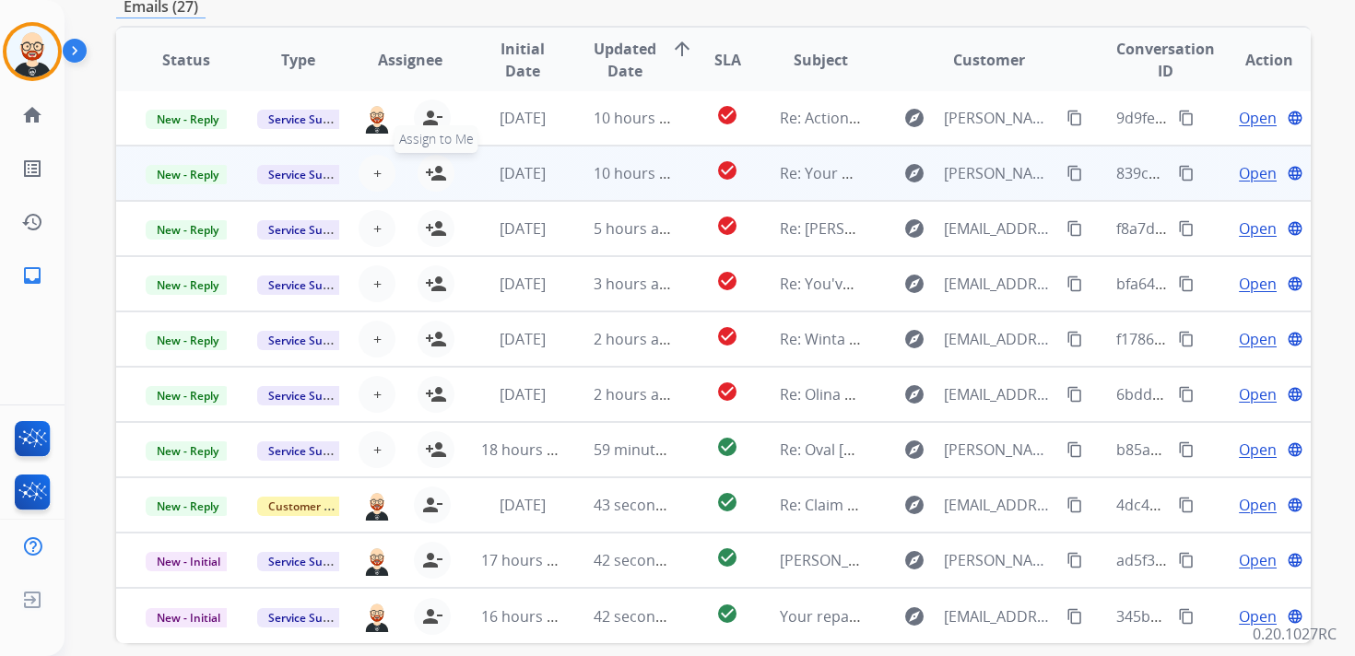
click at [432, 171] on mat-icon "person_add" at bounding box center [436, 173] width 22 height 22
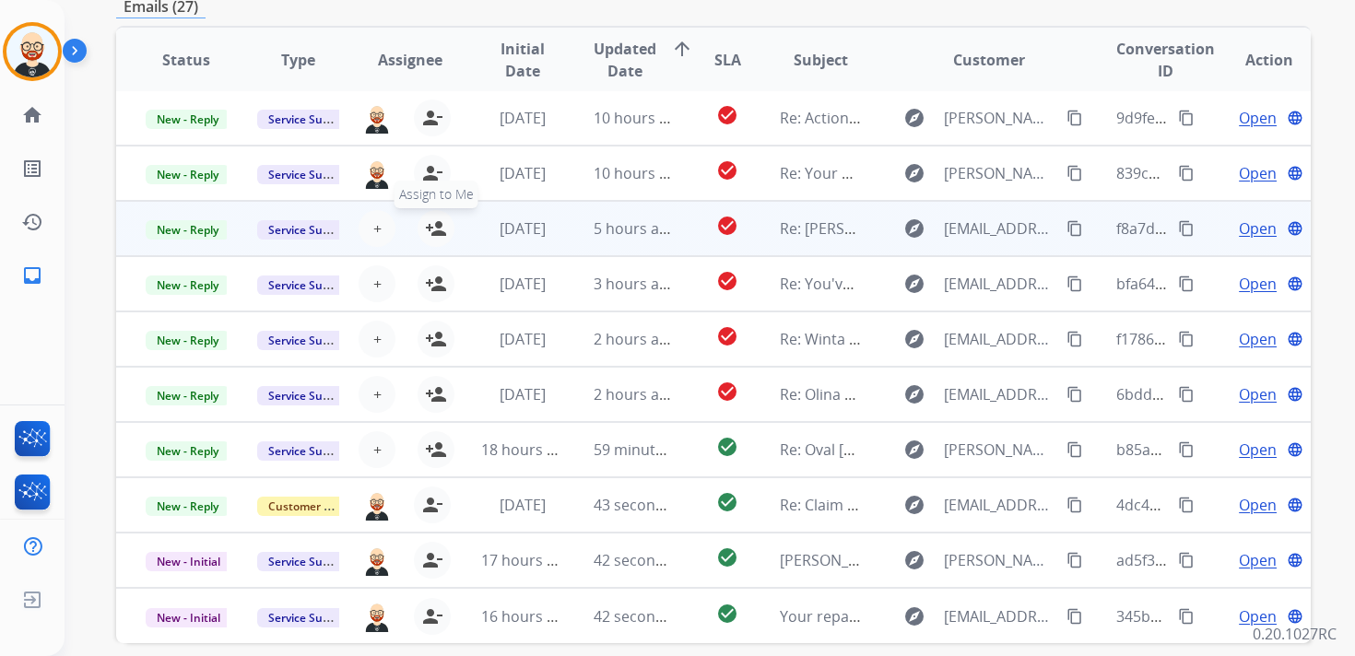
click at [435, 223] on mat-icon "person_add" at bounding box center [436, 228] width 22 height 22
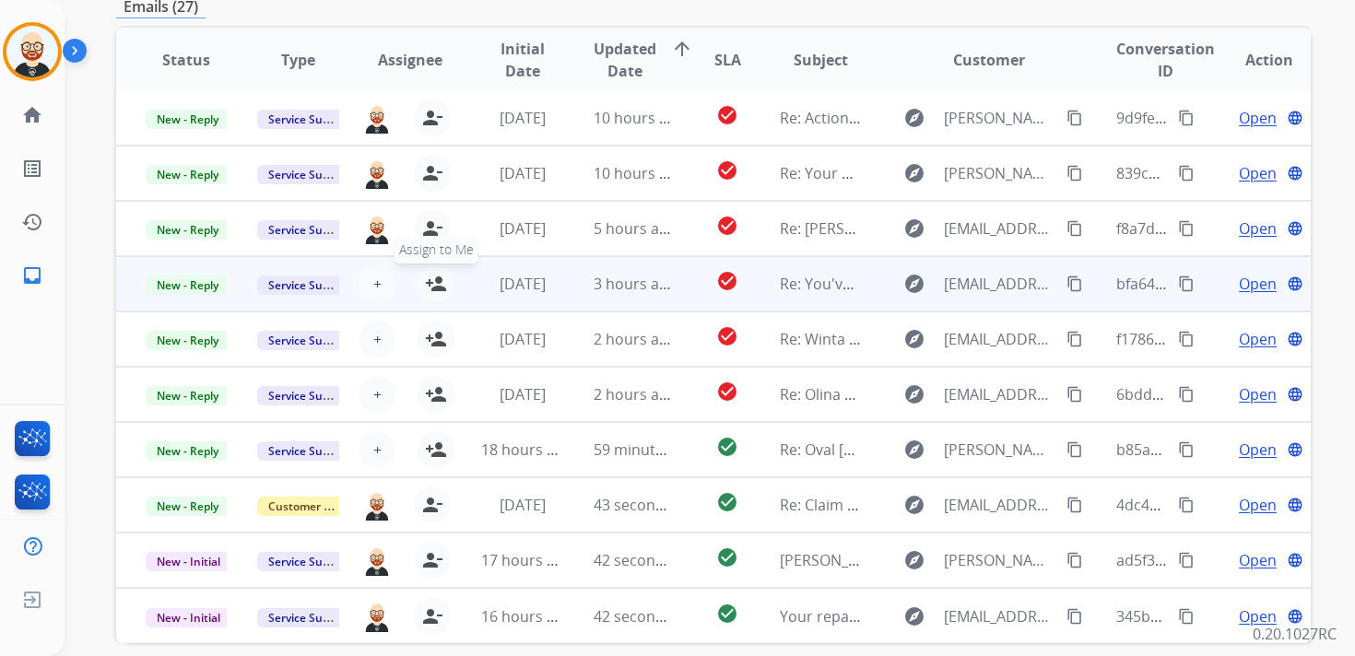
click at [435, 277] on mat-icon "person_add" at bounding box center [436, 284] width 22 height 22
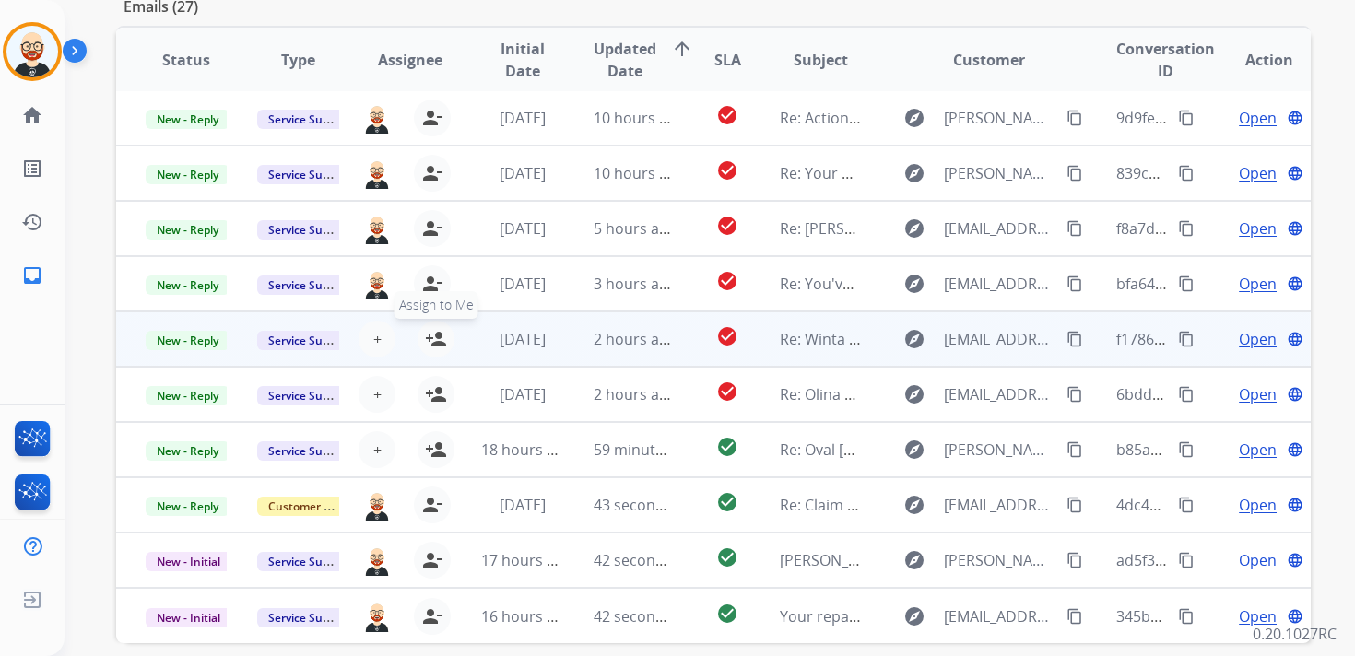
click at [435, 336] on mat-icon "person_add" at bounding box center [436, 339] width 22 height 22
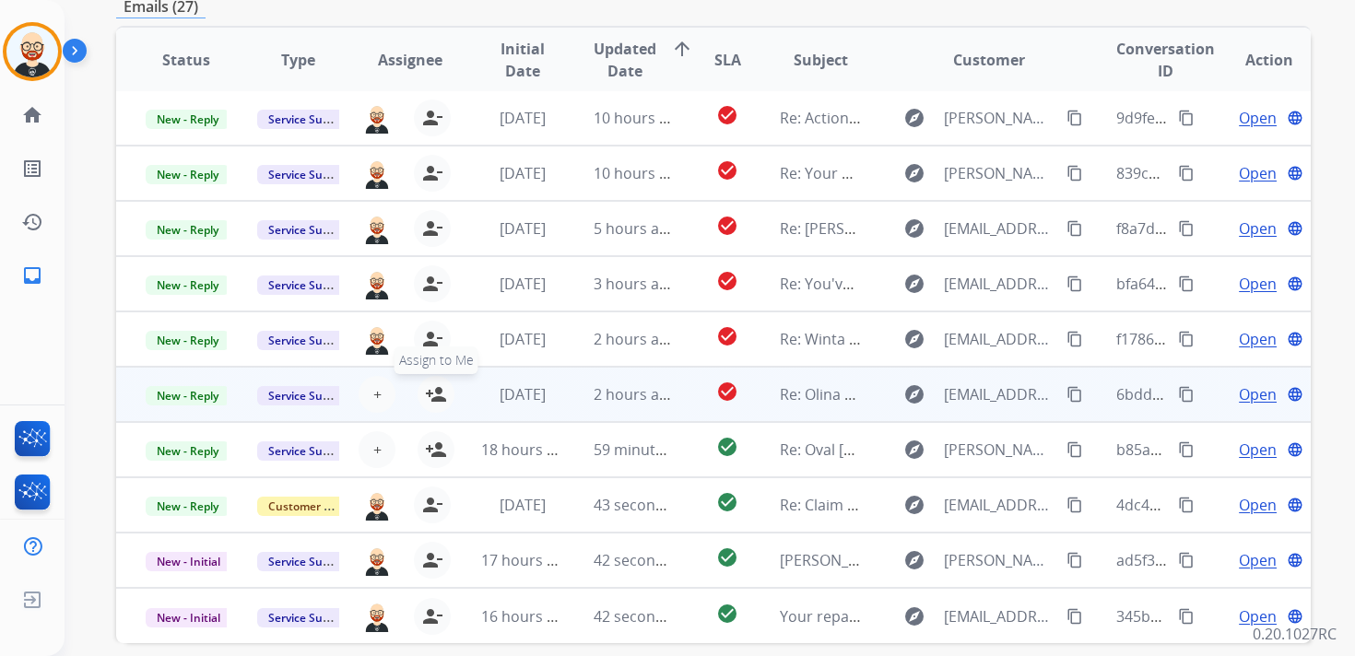
click at [436, 392] on mat-icon "person_add" at bounding box center [436, 394] width 22 height 22
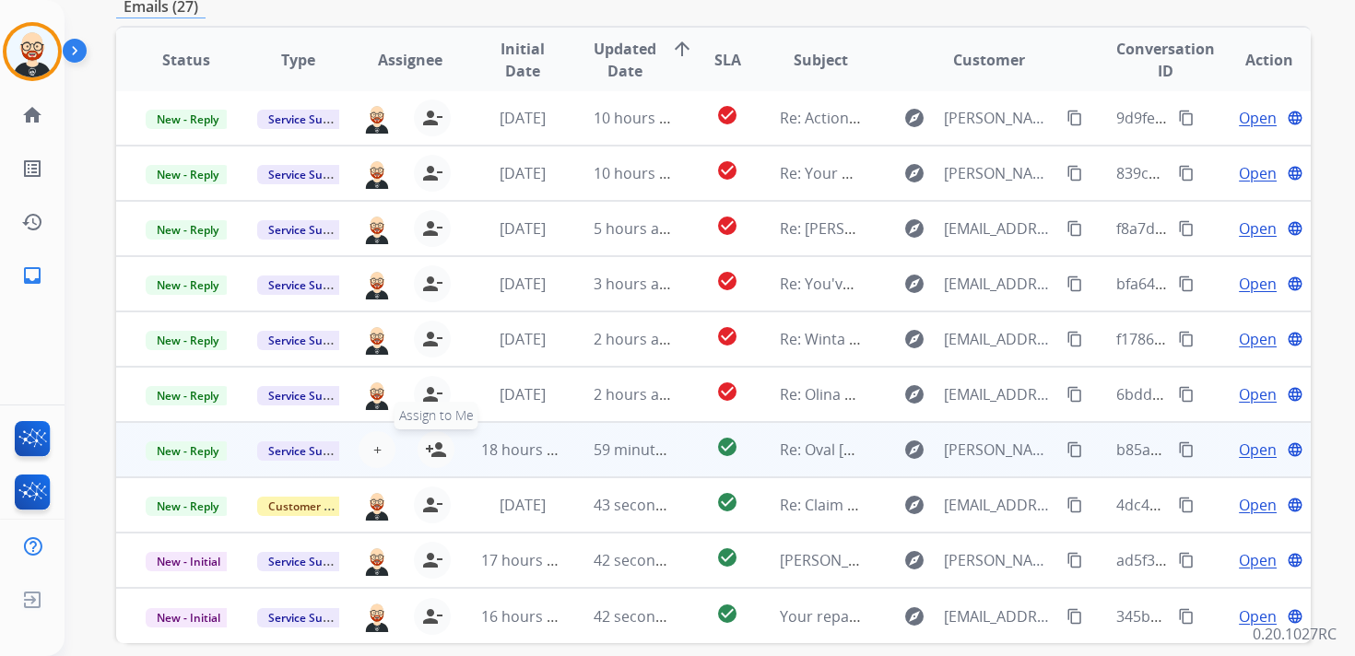
click at [436, 453] on mat-icon "person_add" at bounding box center [436, 450] width 22 height 22
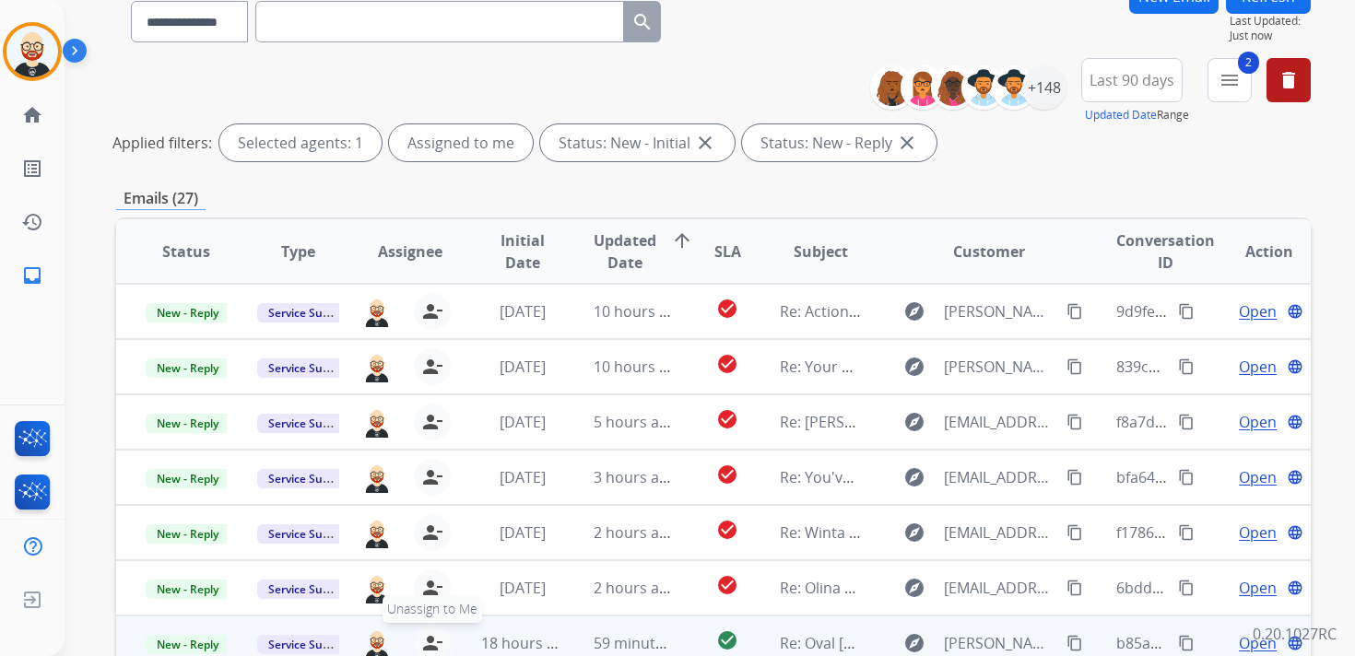
scroll to position [0, 0]
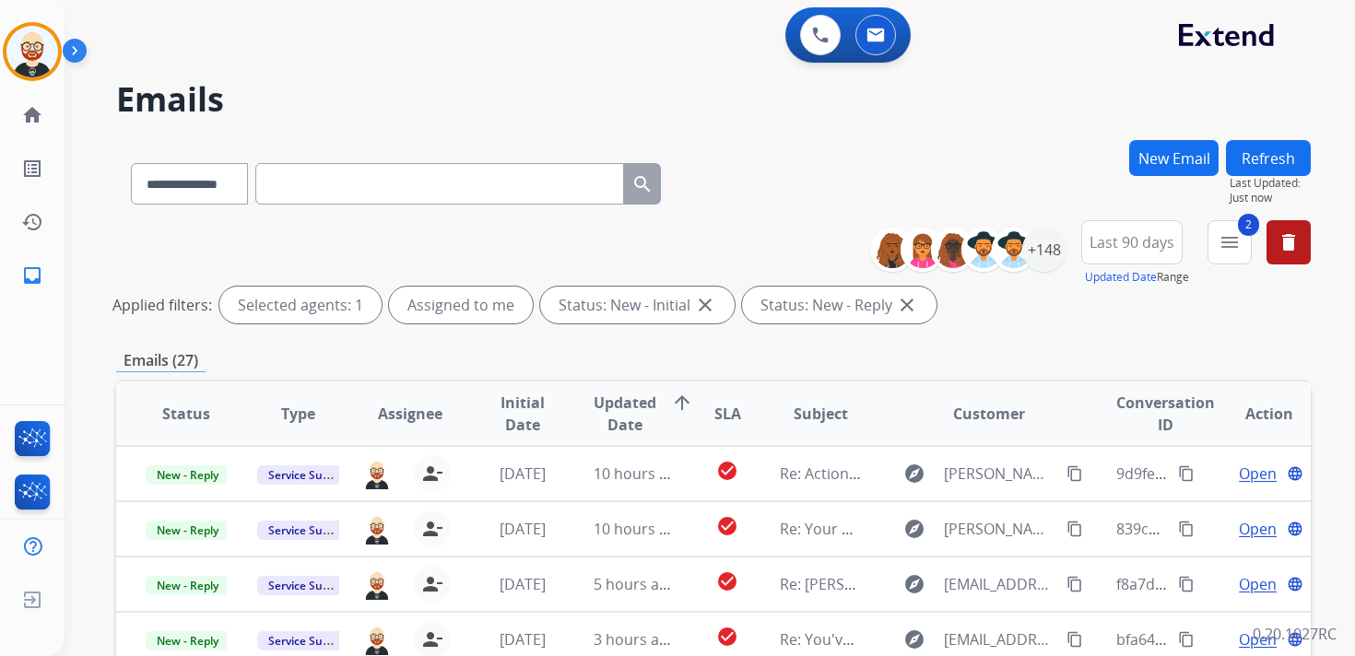
click at [1261, 164] on button "Refresh" at bounding box center [1268, 158] width 85 height 36
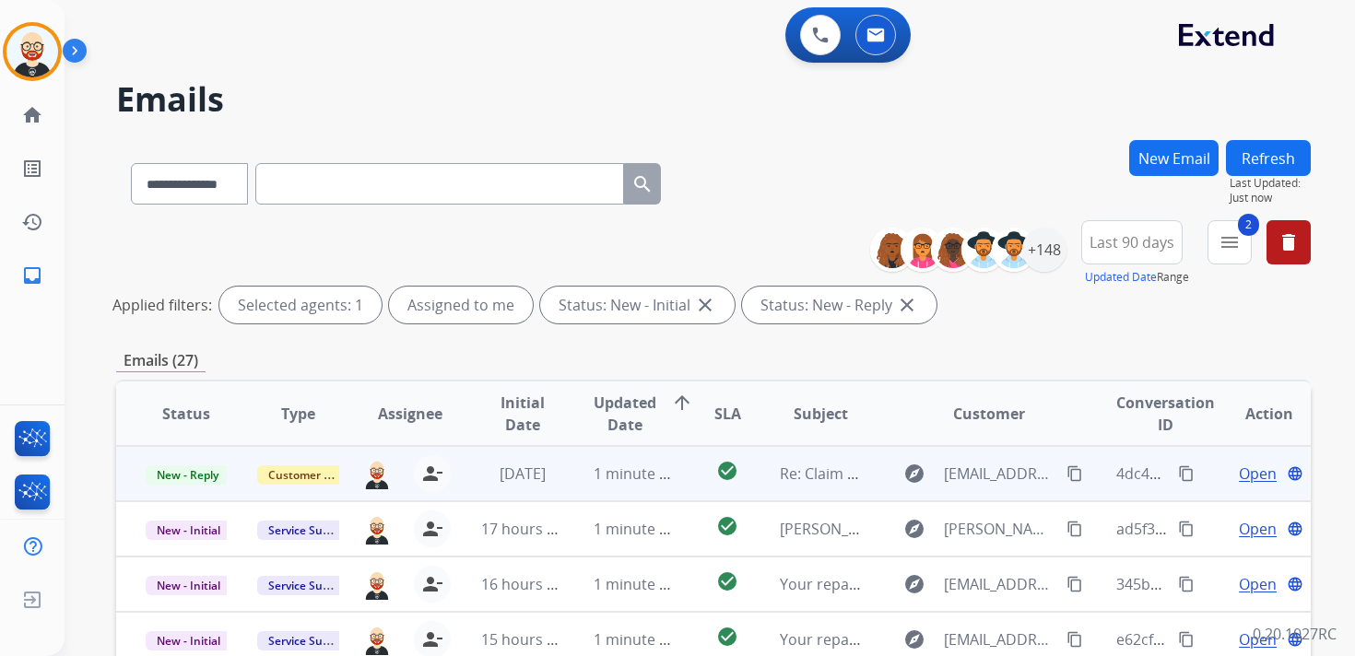
click at [1245, 477] on span "Open" at bounding box center [1258, 474] width 38 height 22
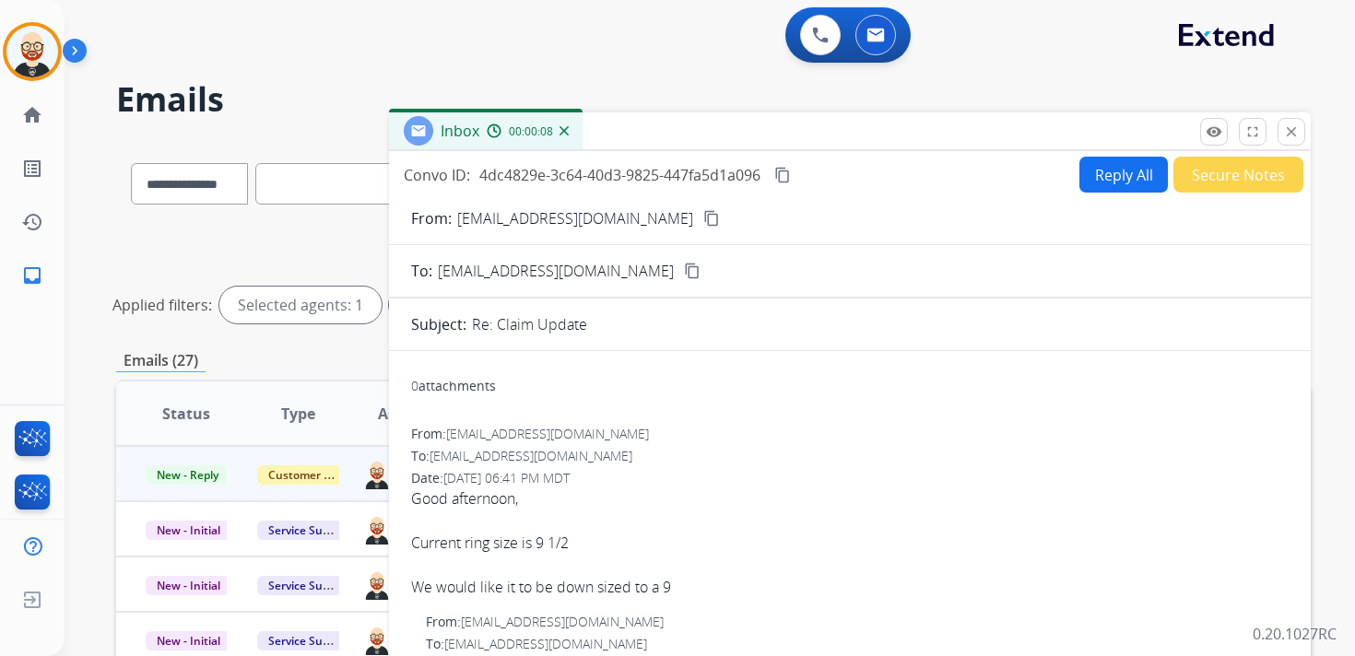
click at [703, 216] on mat-icon "content_copy" at bounding box center [711, 218] width 17 height 17
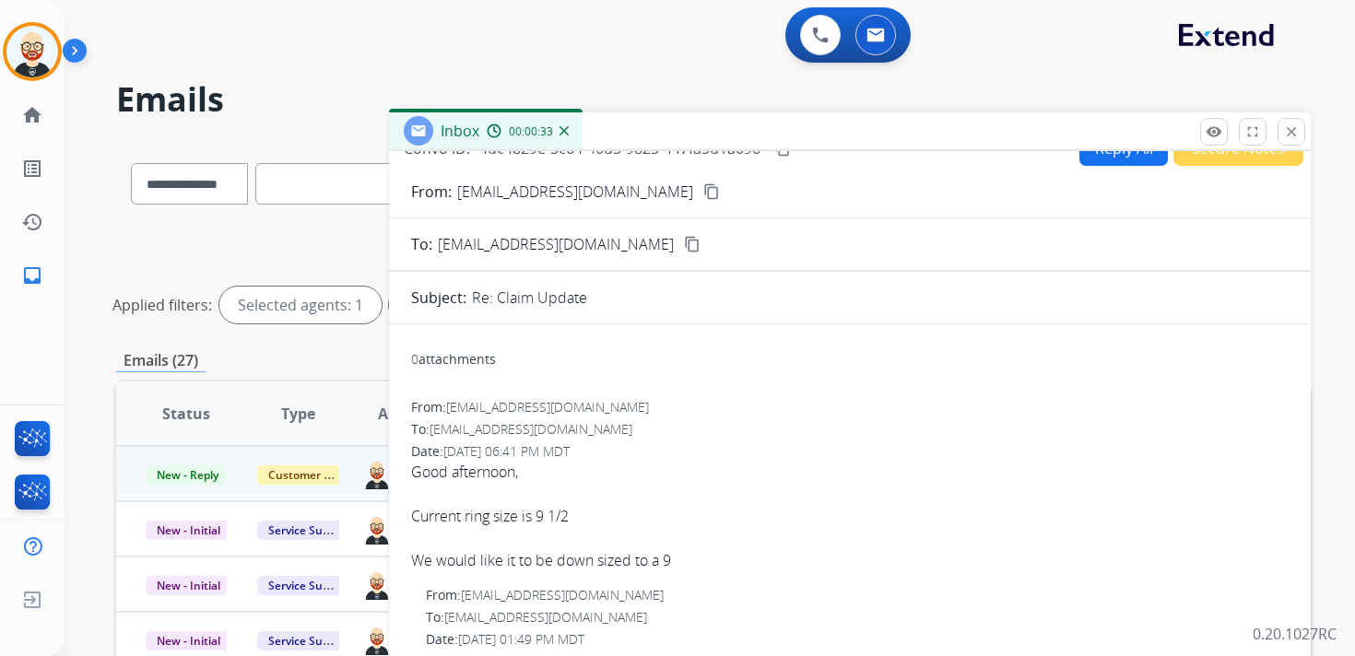
scroll to position [38, 0]
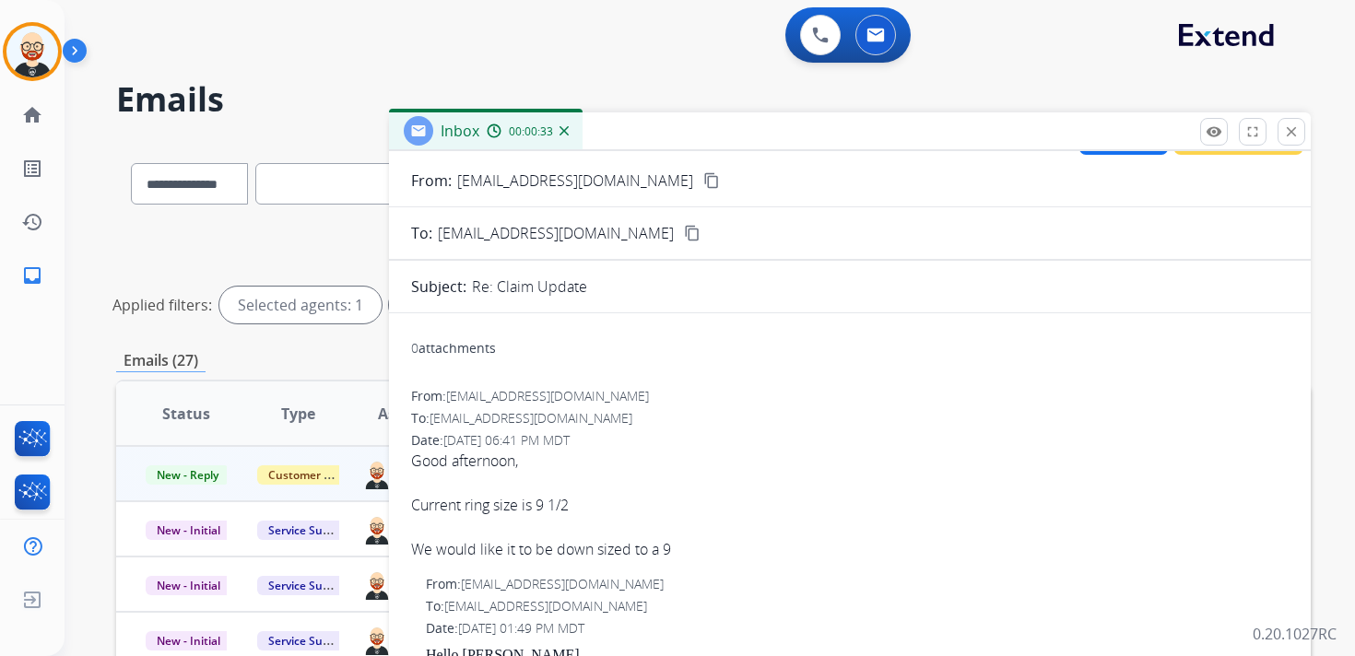
click at [706, 546] on div "We would like it to be down sized to a 9" at bounding box center [849, 549] width 877 height 22
drag, startPoint x: 687, startPoint y: 547, endPoint x: 399, endPoint y: 503, distance: 290.9
copy span "Current ring size is 9 [DATE] would like it to be down sized to a 9"
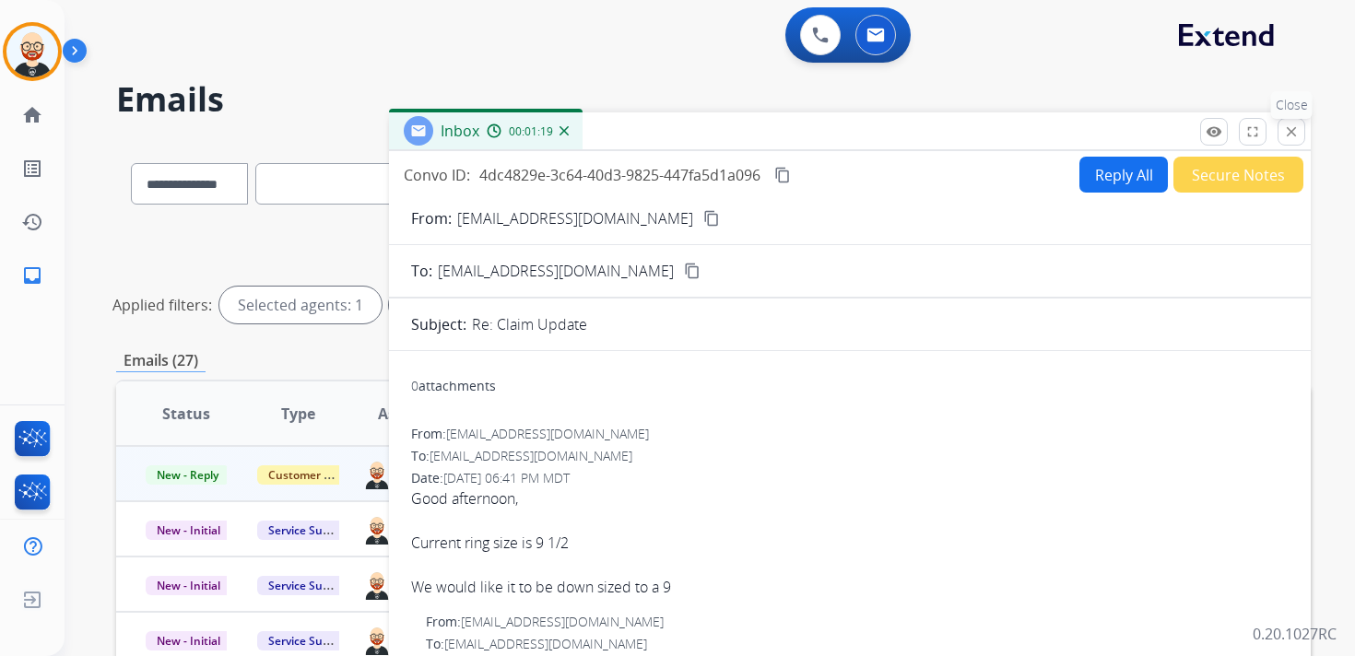
click at [1287, 126] on mat-icon "close" at bounding box center [1291, 131] width 17 height 17
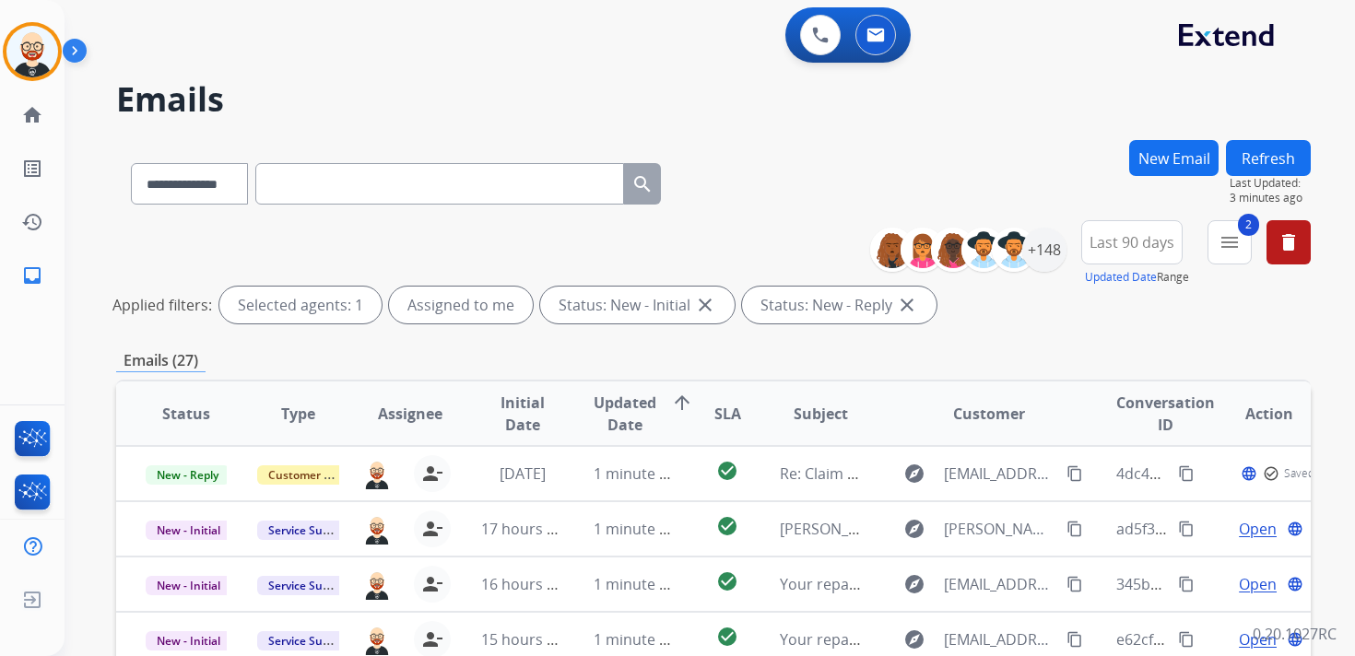
click at [352, 188] on input "text" at bounding box center [439, 183] width 369 height 41
paste input "**********"
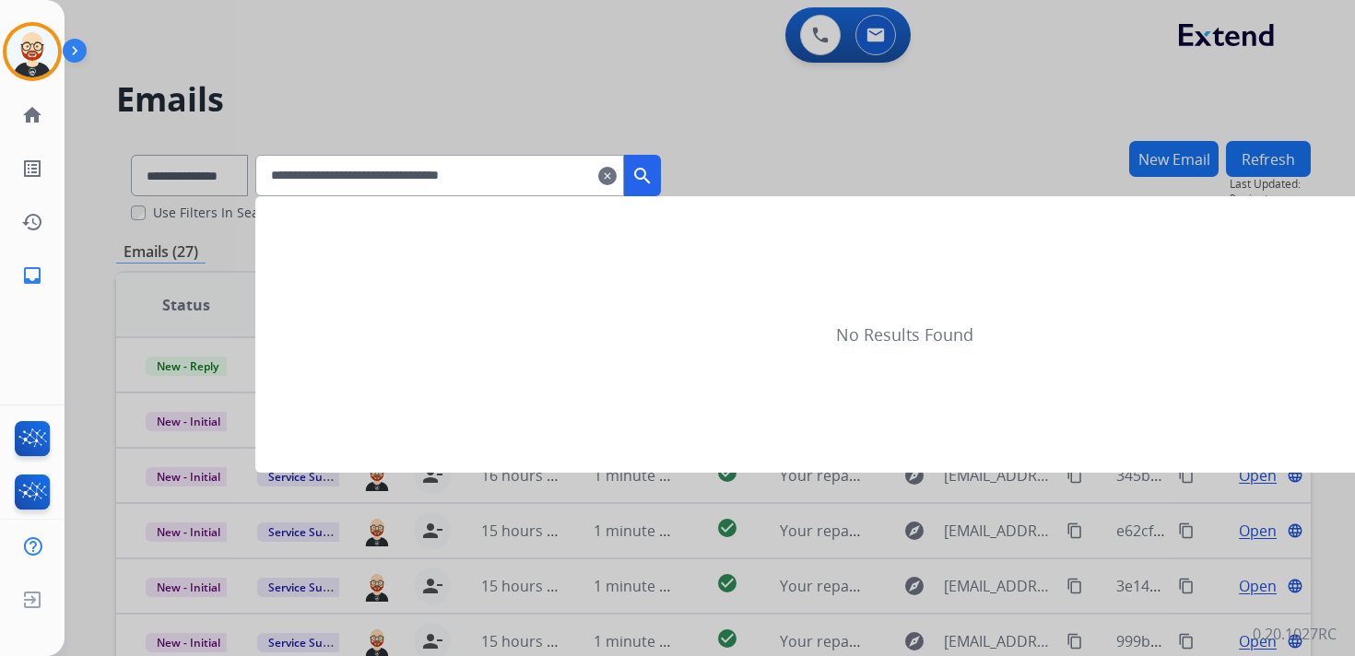
type input "**********"
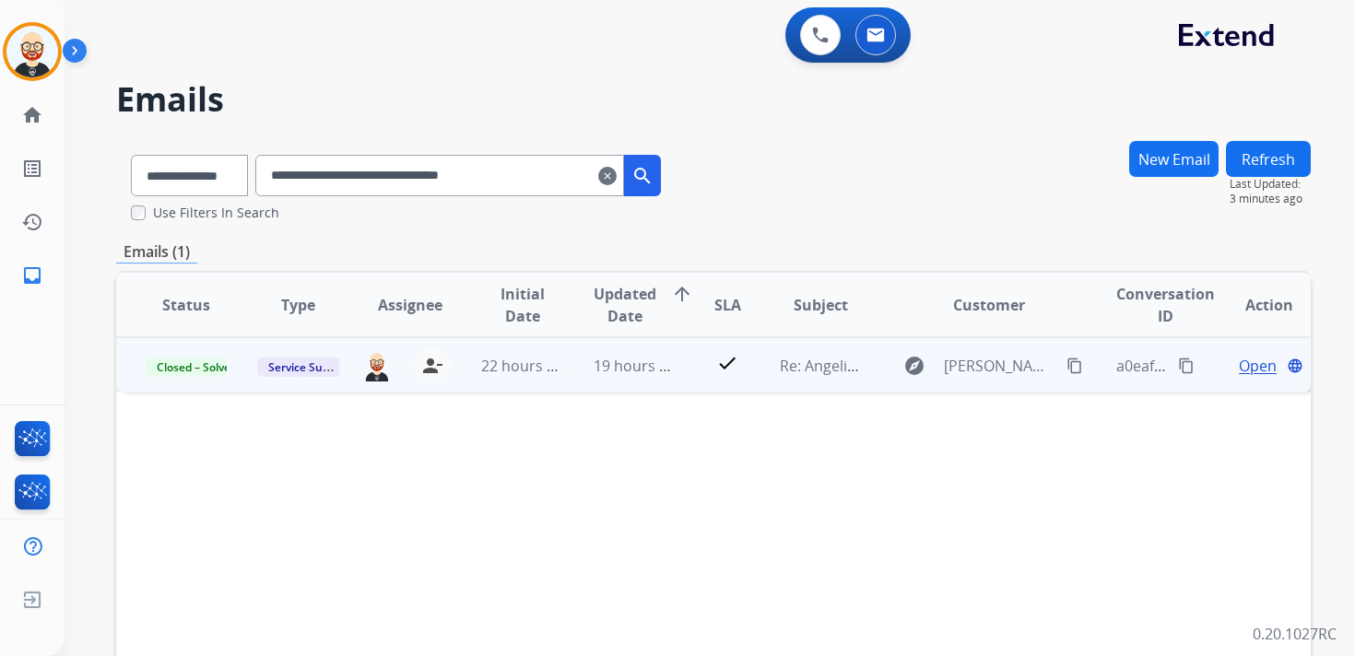
click at [1241, 368] on span "Open" at bounding box center [1258, 366] width 38 height 22
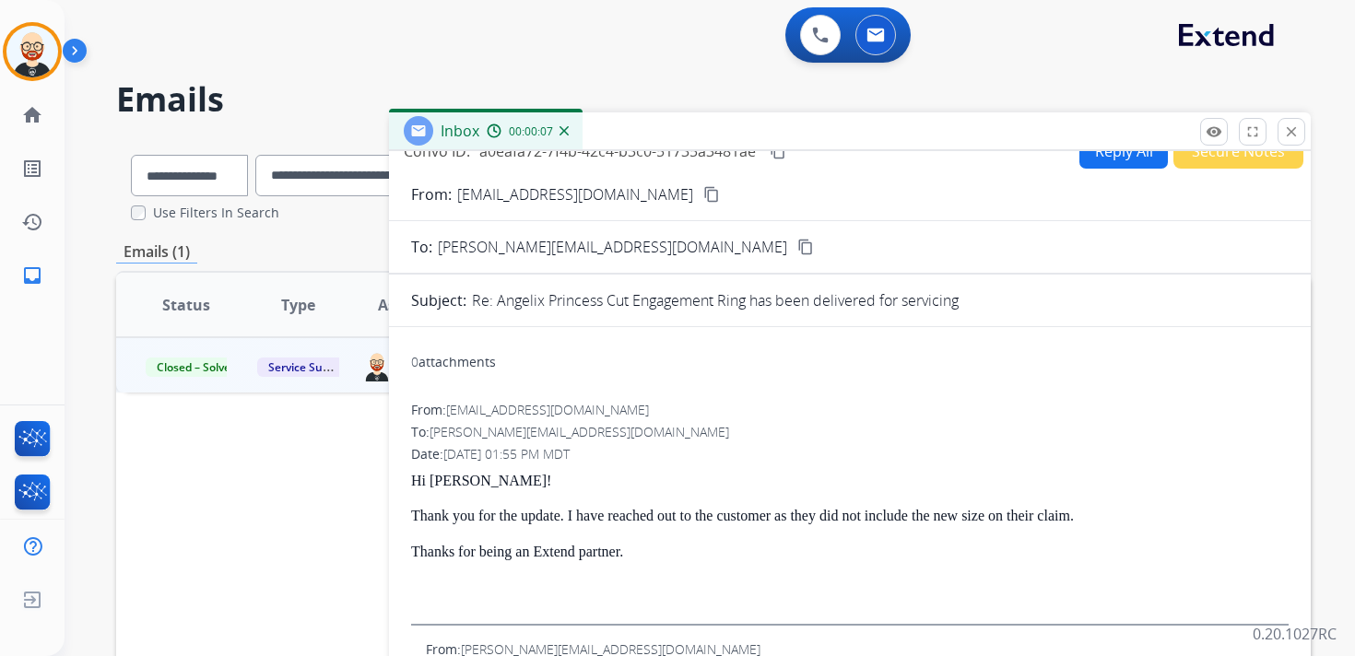
scroll to position [41, 0]
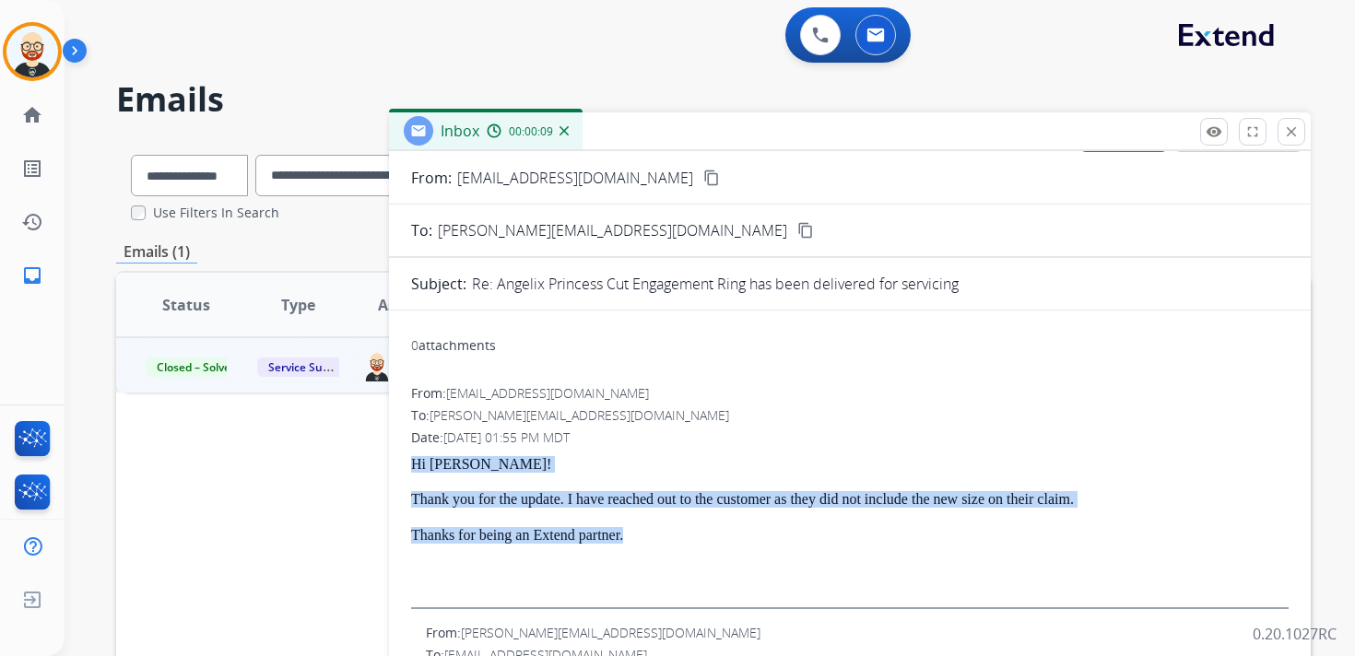
drag, startPoint x: 673, startPoint y: 533, endPoint x: 398, endPoint y: 450, distance: 286.9
copy div "Hi [PERSON_NAME]! Thank you for the update. I have reached out to the customer …"
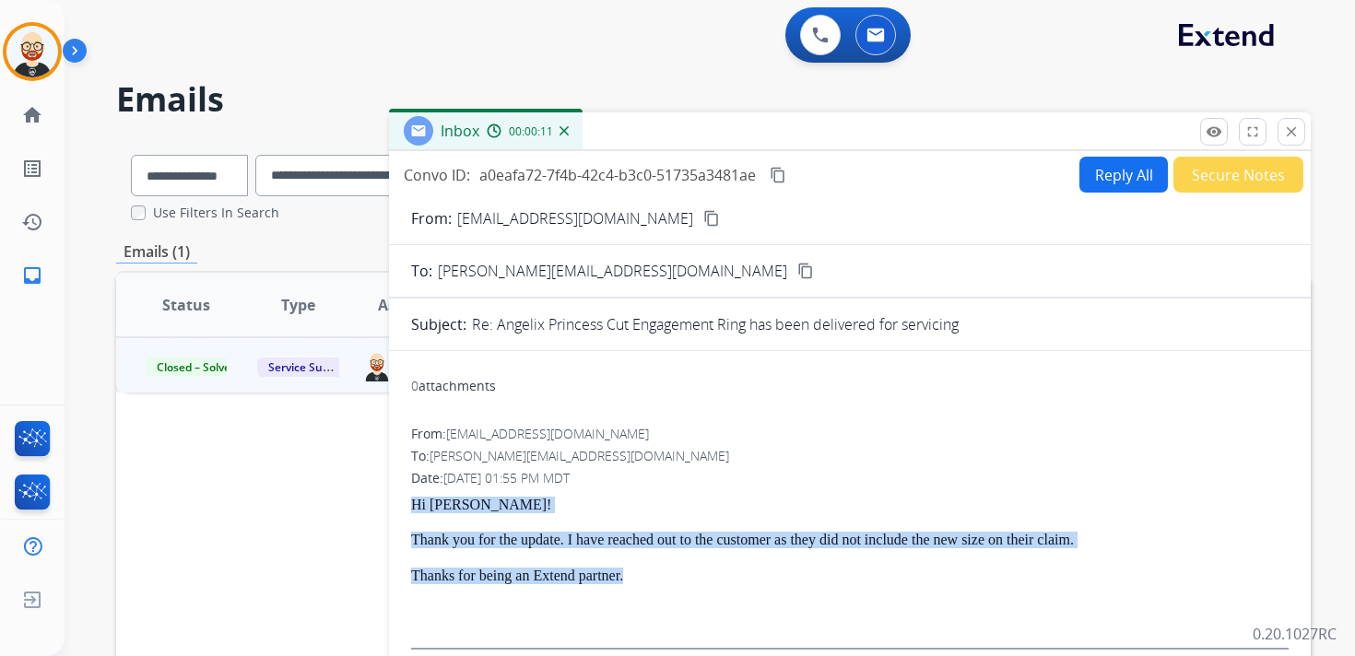
click at [1088, 189] on button "Reply All" at bounding box center [1123, 175] width 88 height 36
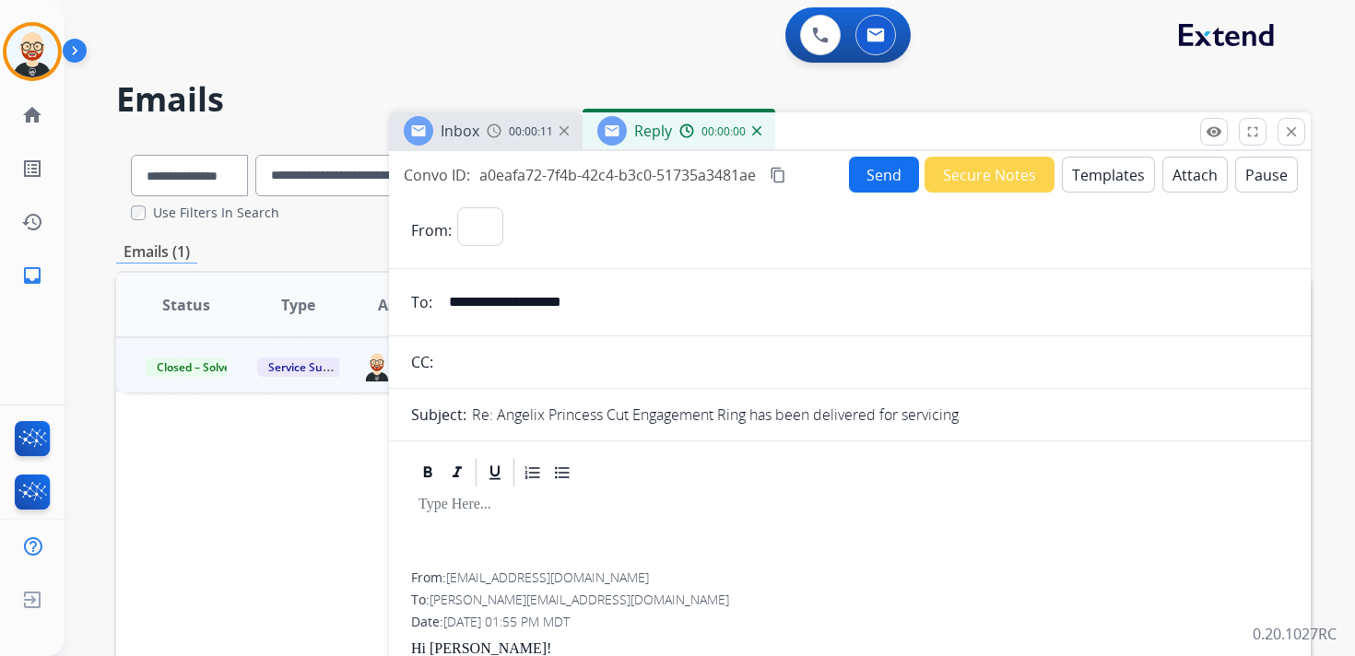
select select "**********"
click at [534, 525] on div at bounding box center [849, 530] width 877 height 83
paste div
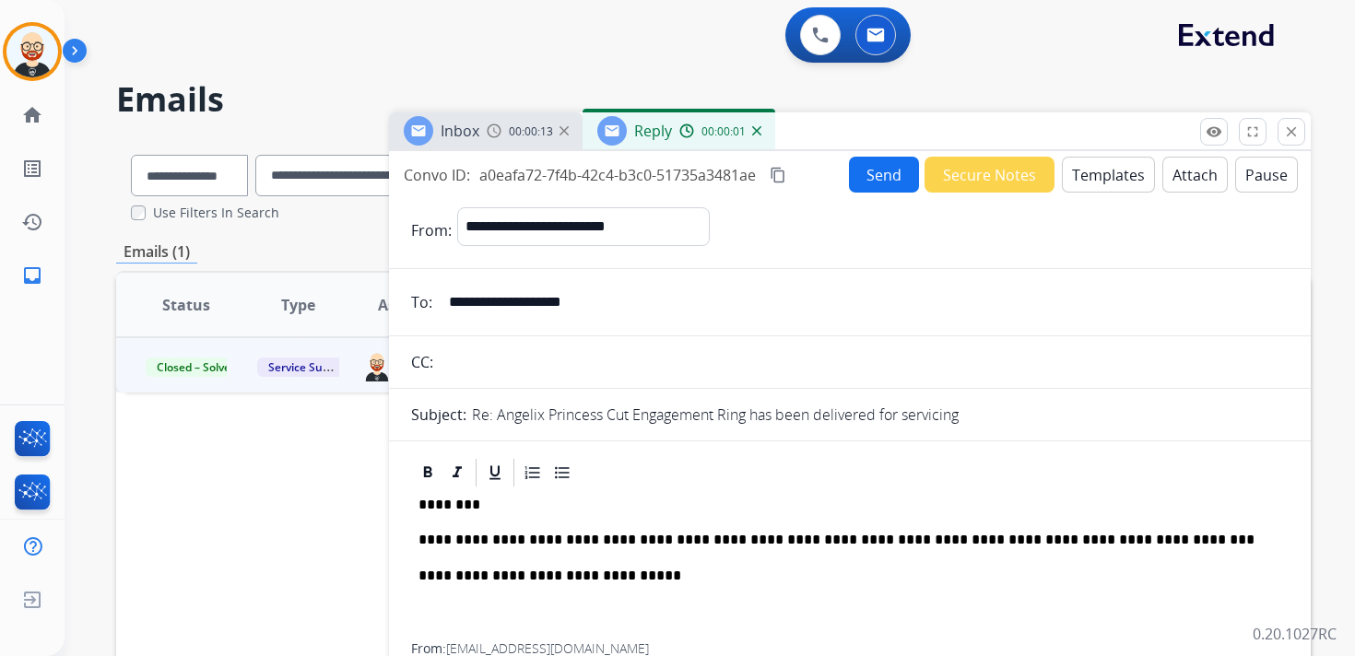
click at [541, 546] on p "**********" at bounding box center [842, 540] width 848 height 17
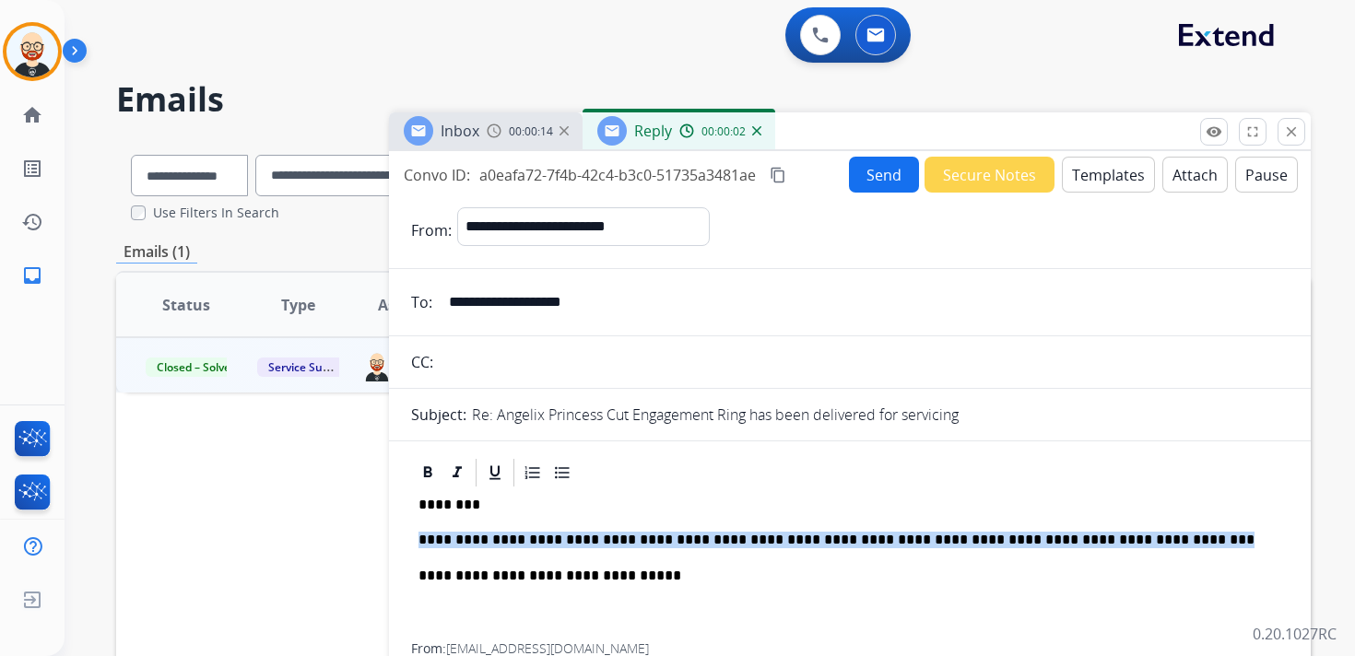
click at [541, 546] on p "**********" at bounding box center [842, 540] width 848 height 17
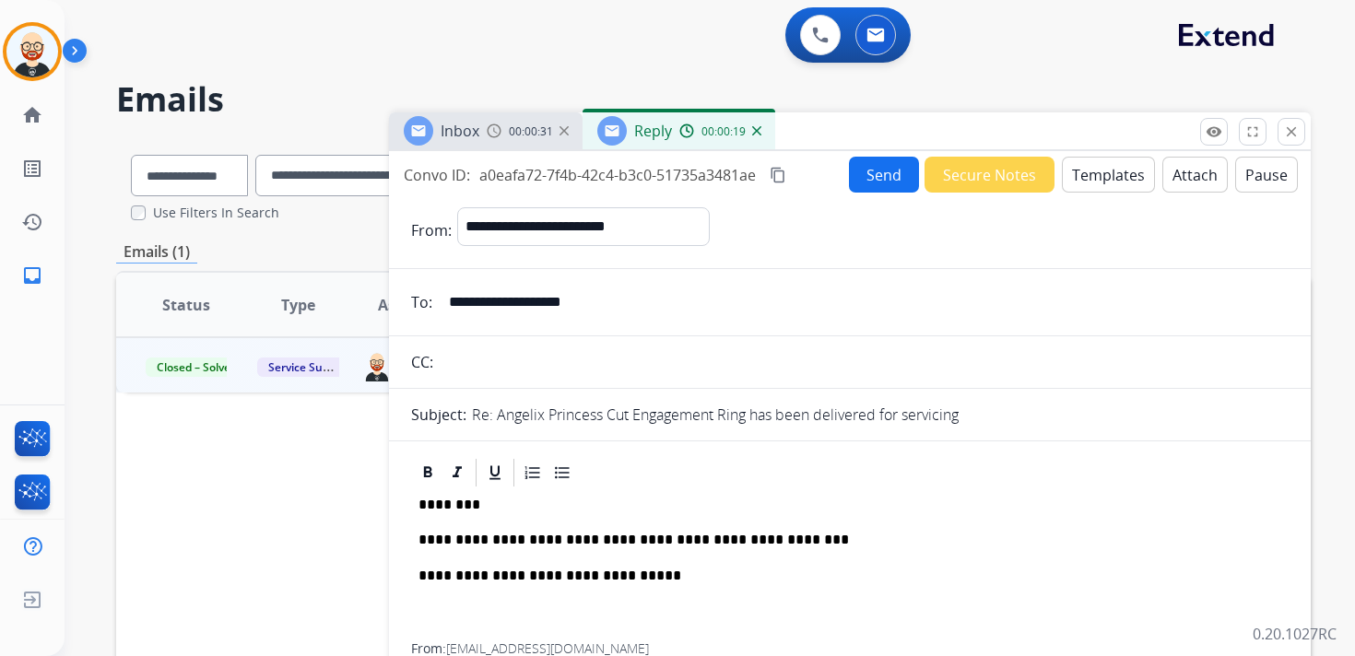
click at [878, 177] on button "Send" at bounding box center [884, 175] width 70 height 36
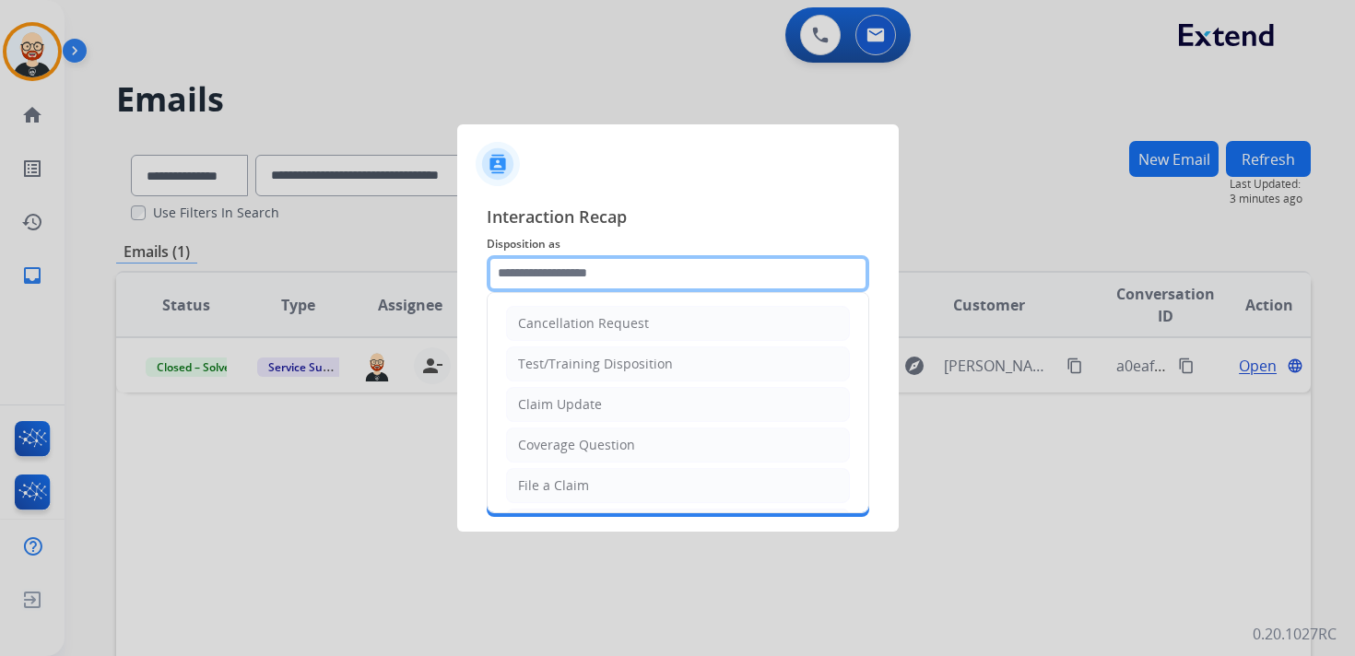
click at [569, 276] on input "text" at bounding box center [678, 273] width 382 height 37
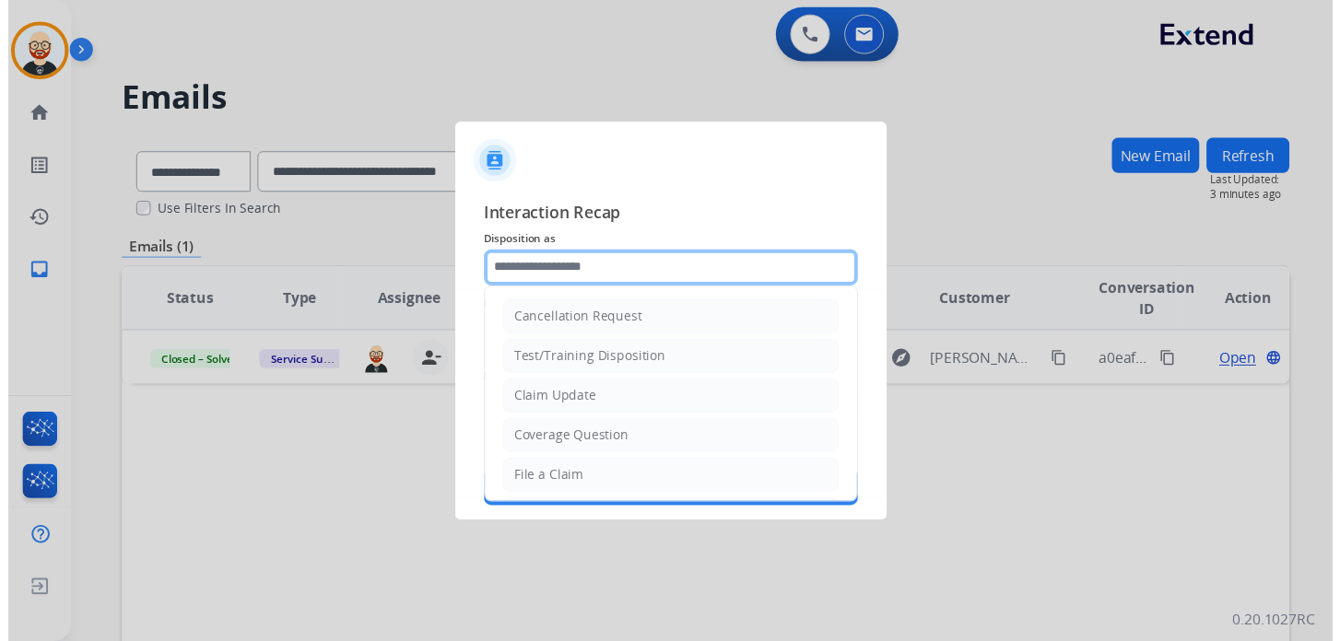
scroll to position [276, 0]
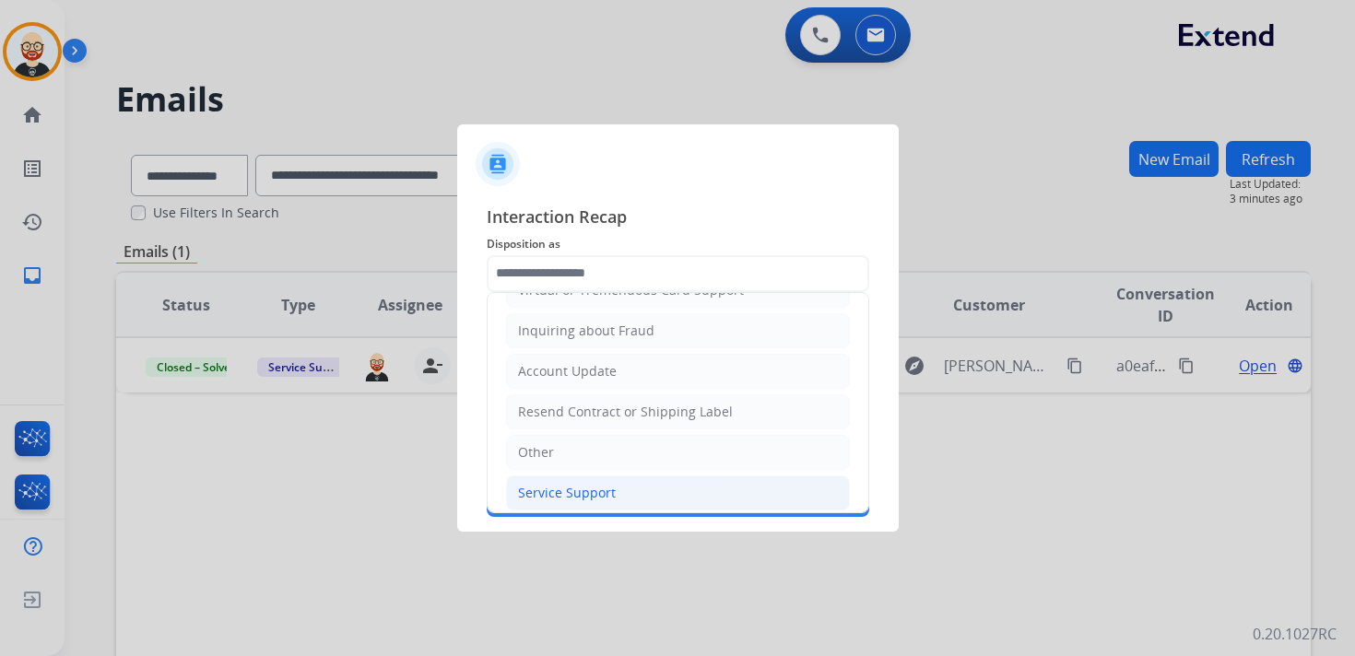
click at [574, 486] on div "Service Support" at bounding box center [567, 493] width 98 height 18
type input "**********"
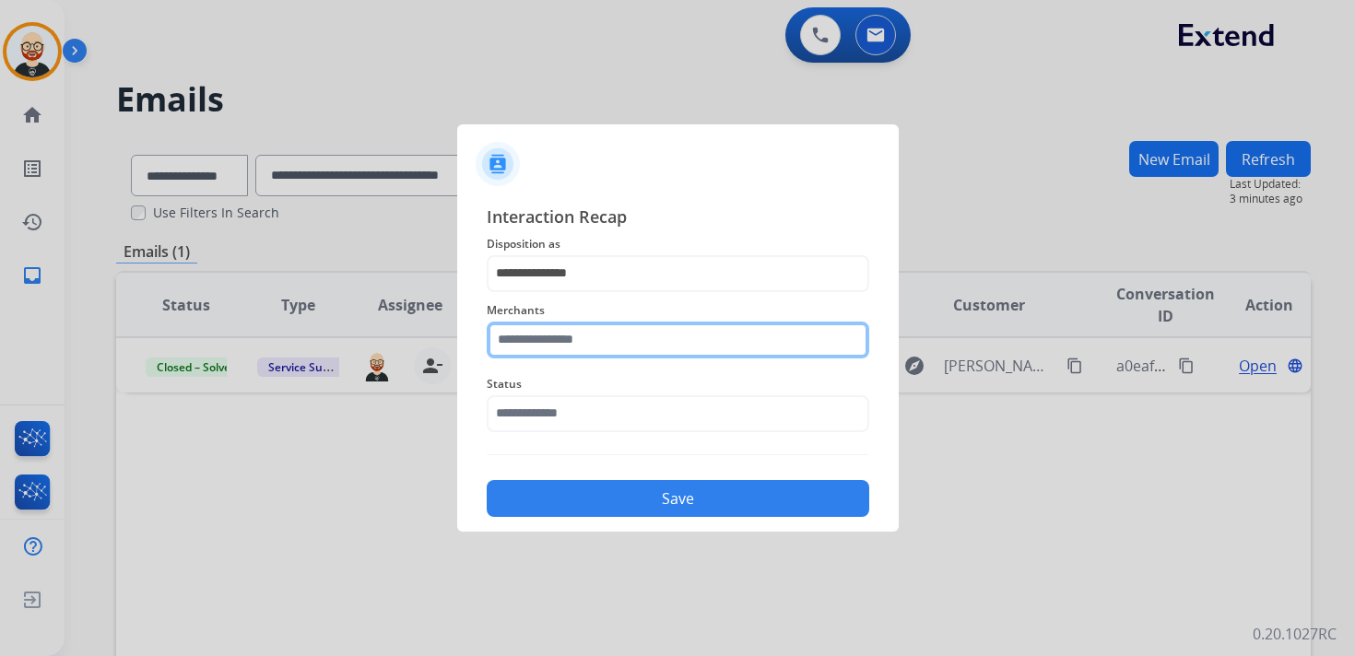
click at [533, 339] on input "text" at bounding box center [678, 340] width 382 height 37
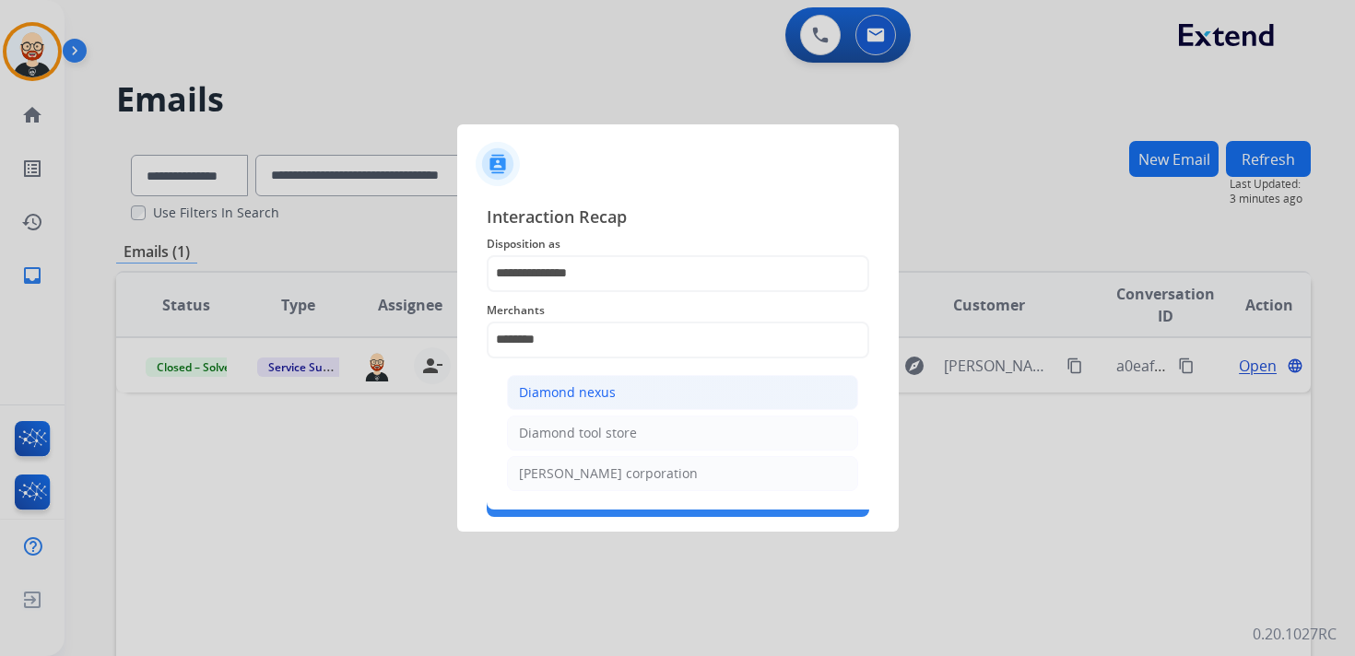
click at [572, 386] on div "Diamond nexus" at bounding box center [567, 392] width 97 height 18
type input "**********"
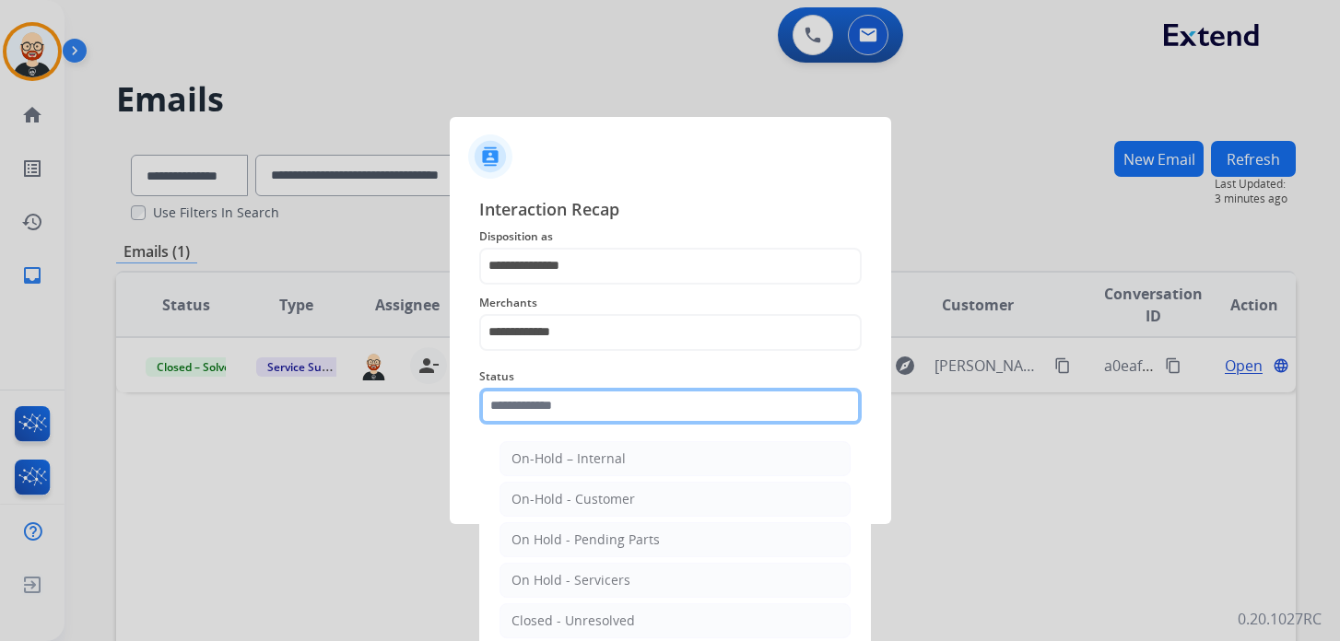
click at [586, 430] on div "Status On-Hold – Internal On-Hold - Customer On Hold - Pending Parts On Hold - …" at bounding box center [670, 395] width 382 height 74
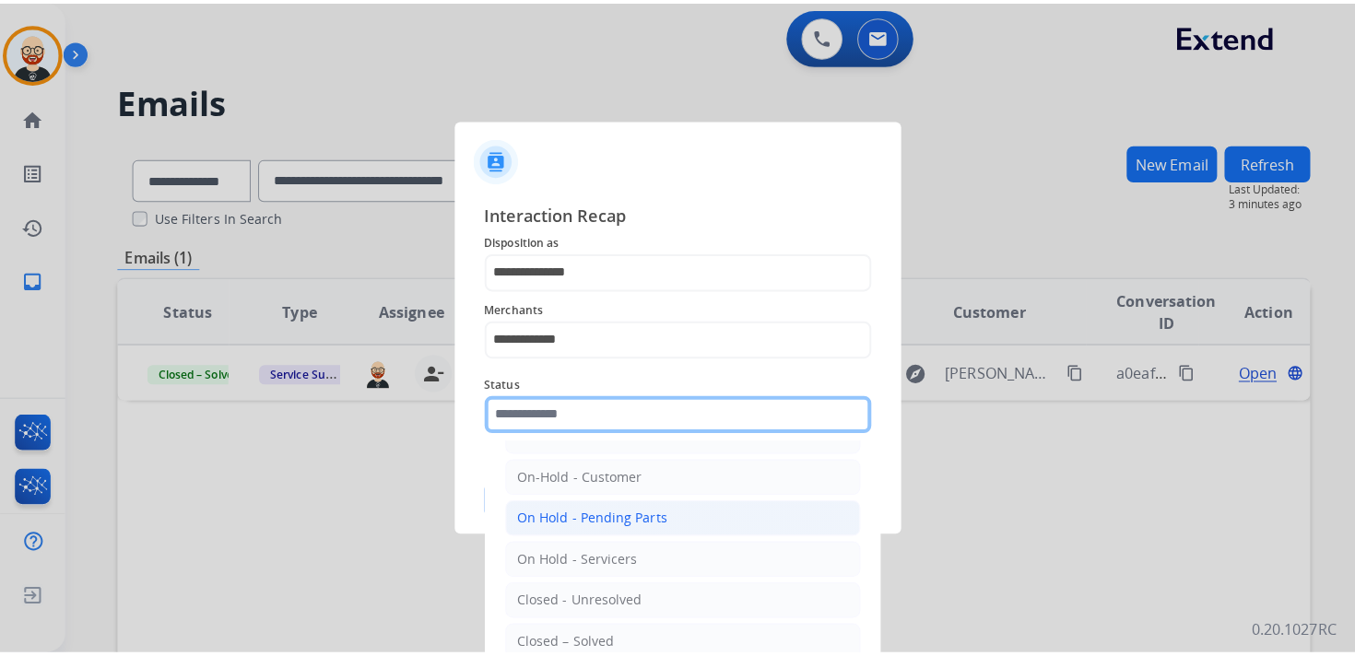
scroll to position [40, 0]
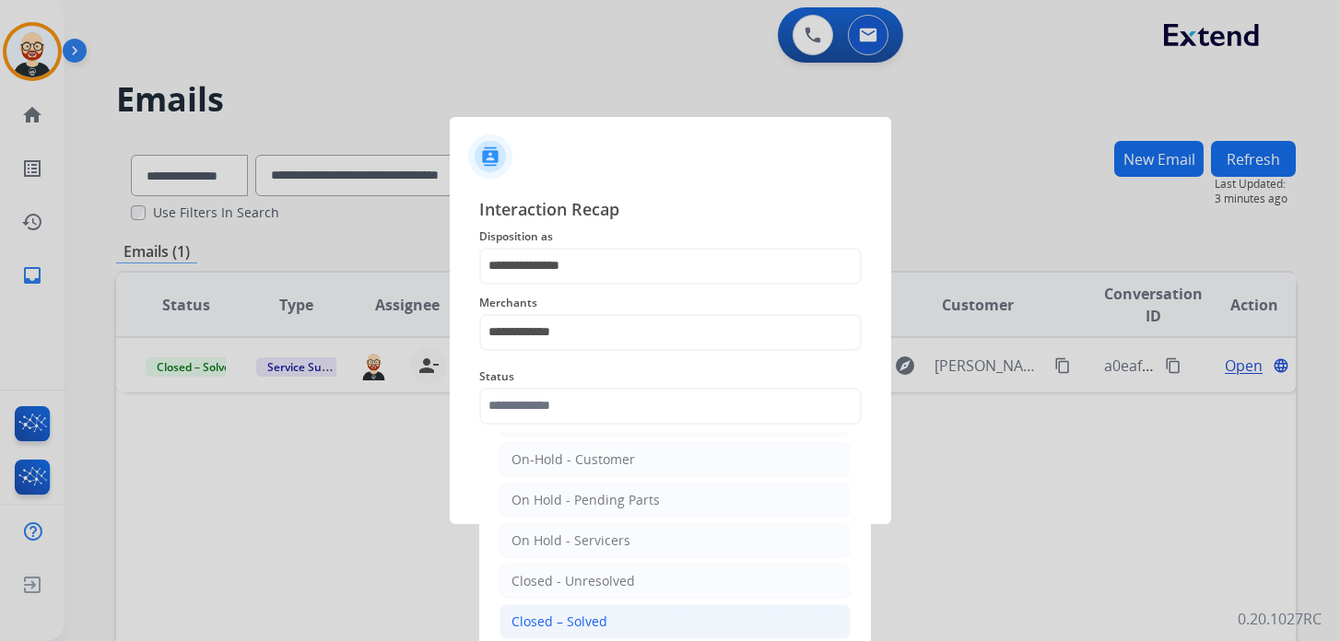
click at [573, 617] on div "Closed – Solved" at bounding box center [559, 622] width 96 height 18
type input "**********"
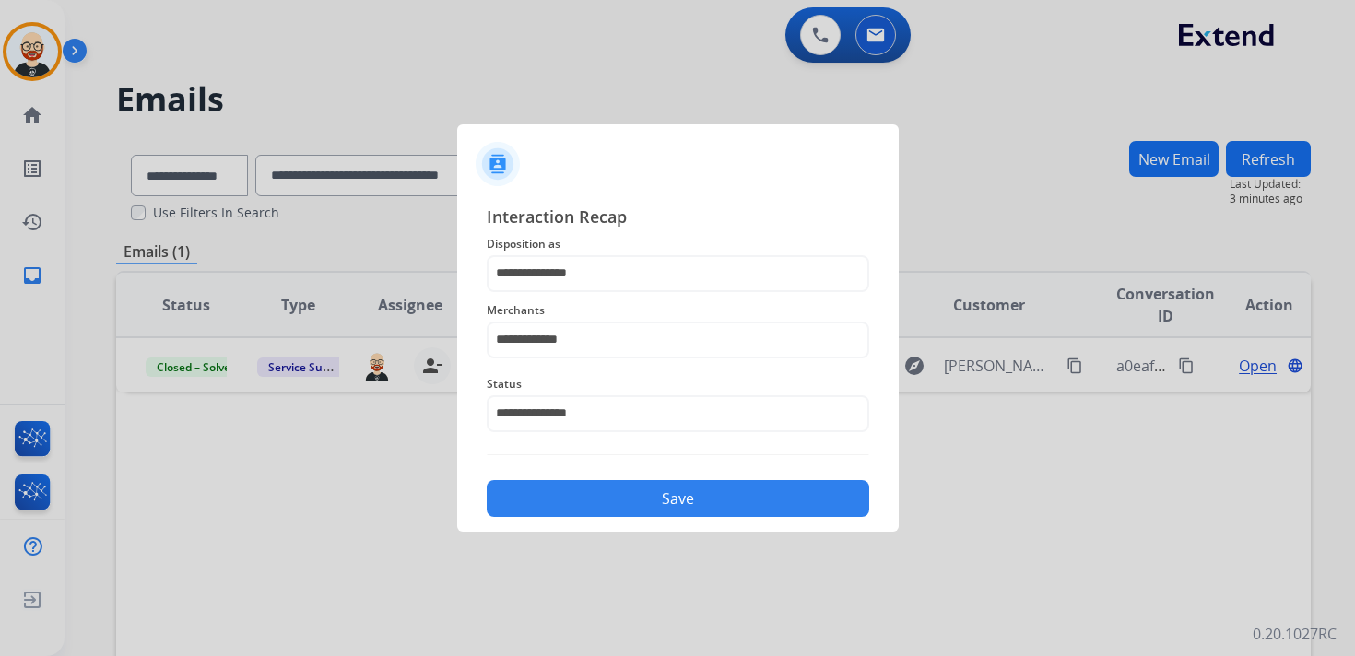
click at [583, 503] on button "Save" at bounding box center [678, 498] width 382 height 37
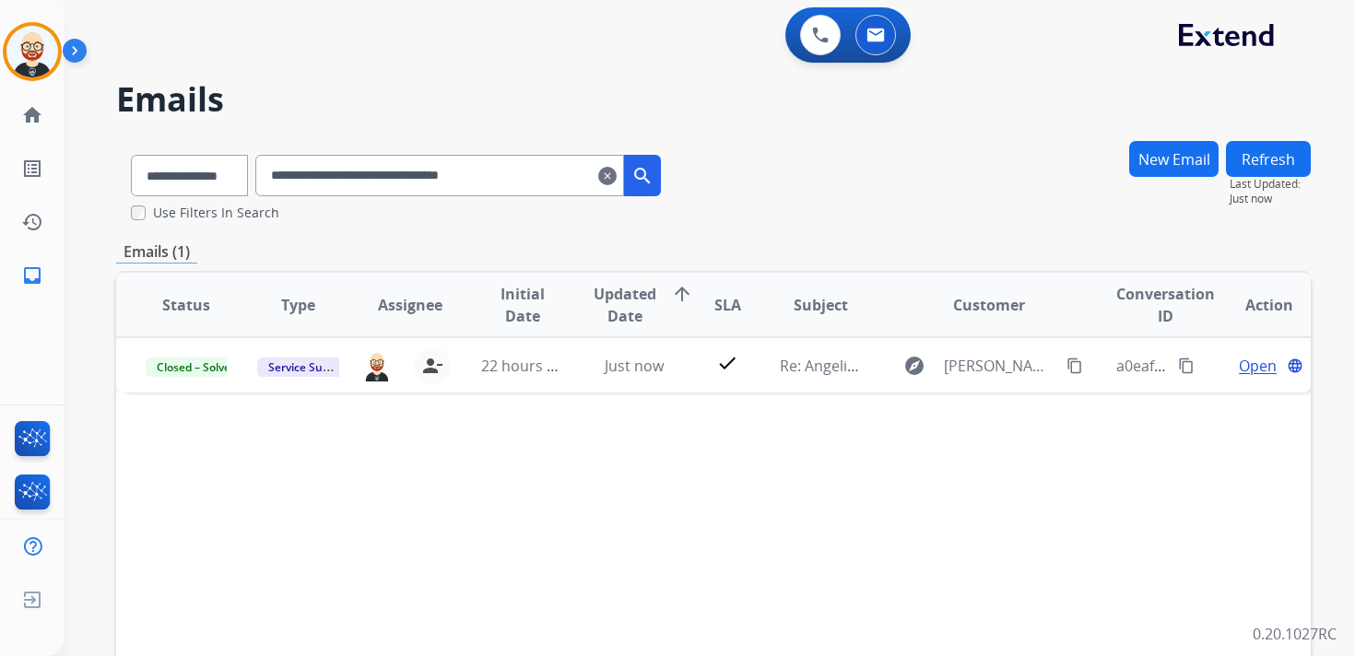
click at [617, 176] on mat-icon "clear" at bounding box center [607, 176] width 18 height 22
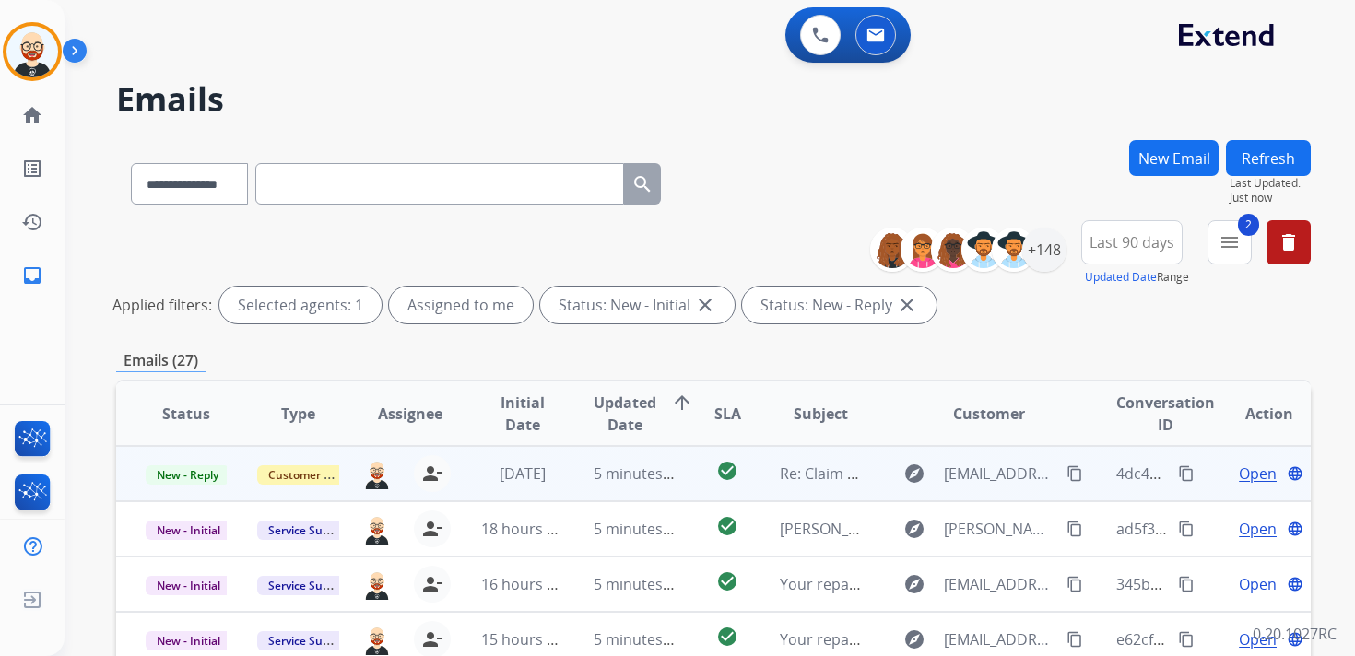
click at [1239, 477] on span "Open" at bounding box center [1258, 474] width 38 height 22
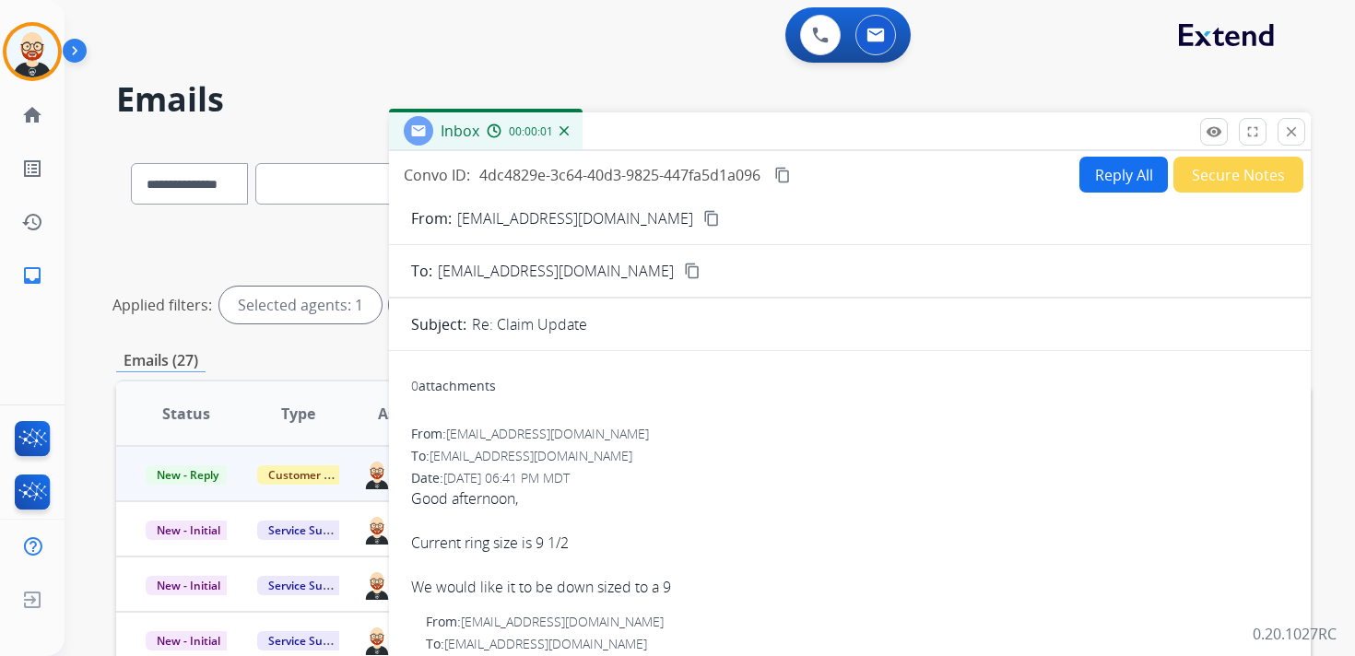
click at [1095, 186] on button "Reply All" at bounding box center [1123, 175] width 88 height 36
select select "**********"
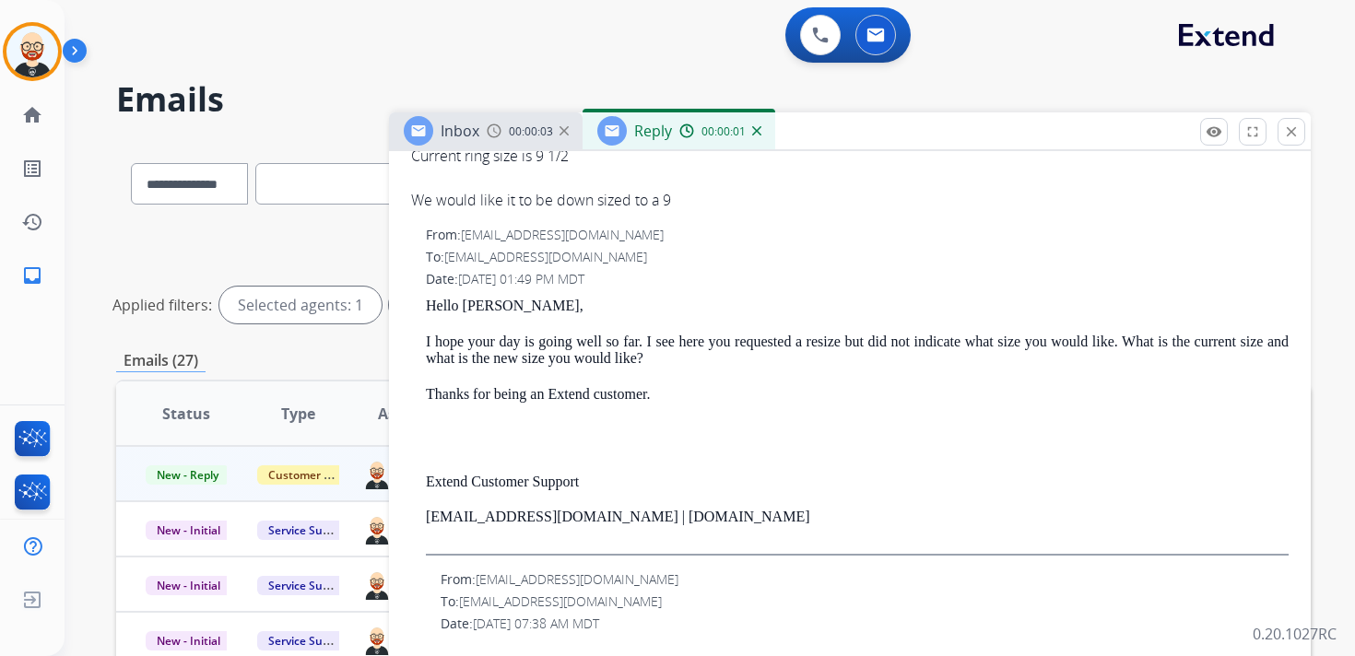
scroll to position [534, 0]
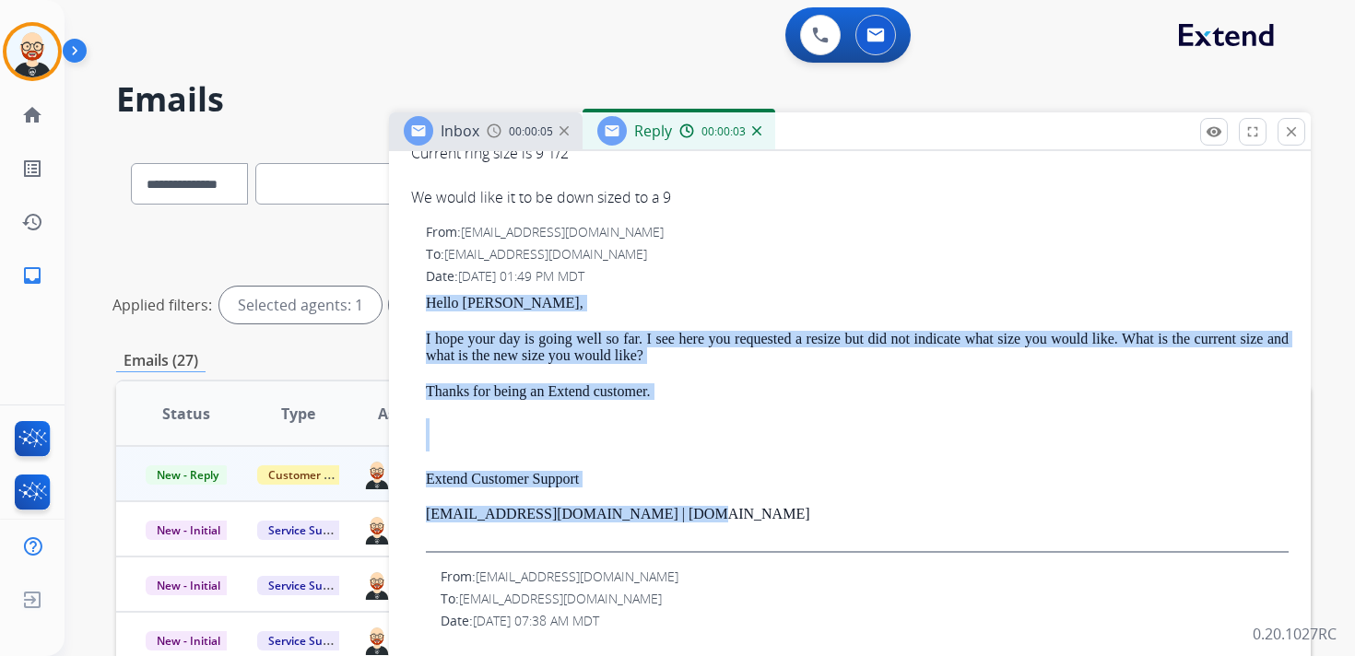
drag, startPoint x: 706, startPoint y: 521, endPoint x: 425, endPoint y: 306, distance: 353.7
click at [426, 306] on div "Hello [PERSON_NAME], I hope your day is going well so far. I see here you reque…" at bounding box center [857, 423] width 863 height 257
copy div "Hello [PERSON_NAME], I hope your day is going well so far. I see here you reque…"
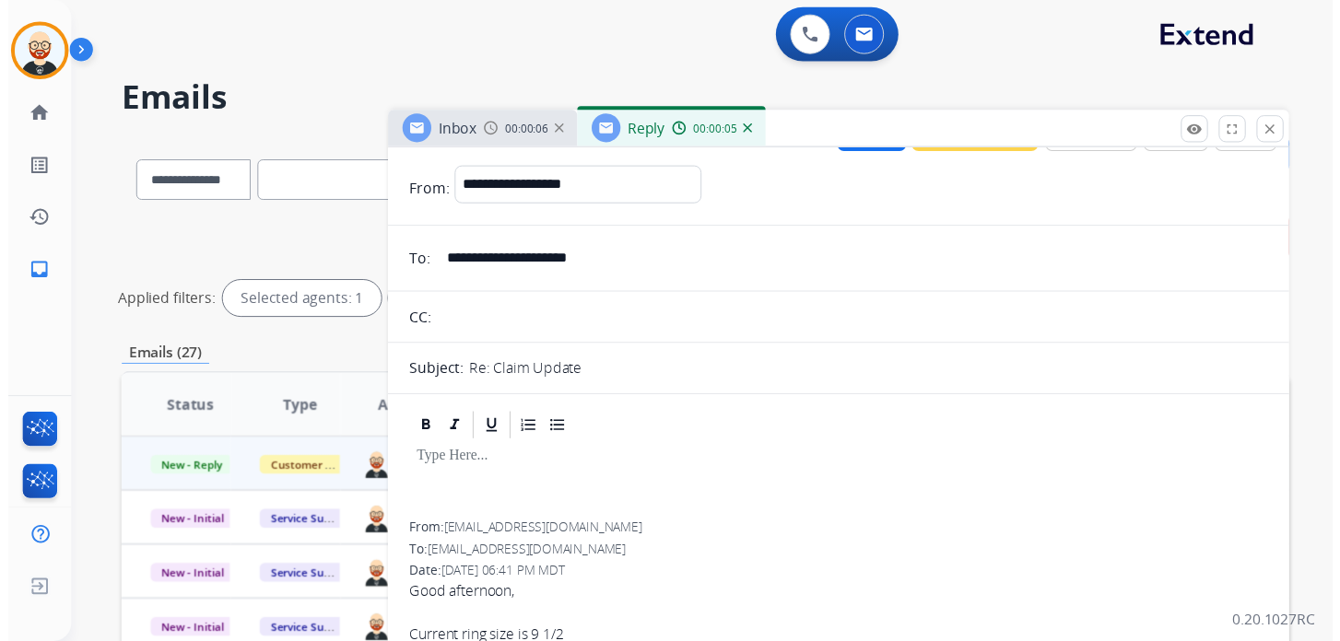
scroll to position [0, 0]
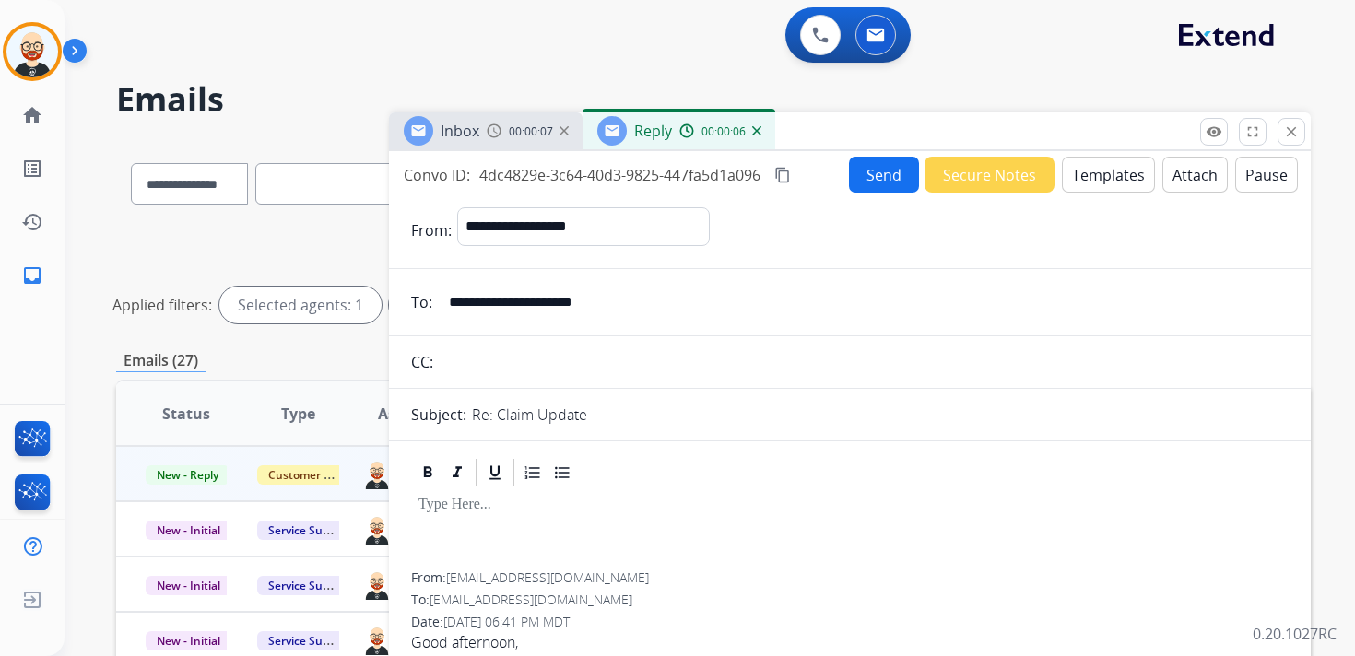
click at [447, 513] on p at bounding box center [849, 505] width 863 height 17
paste div
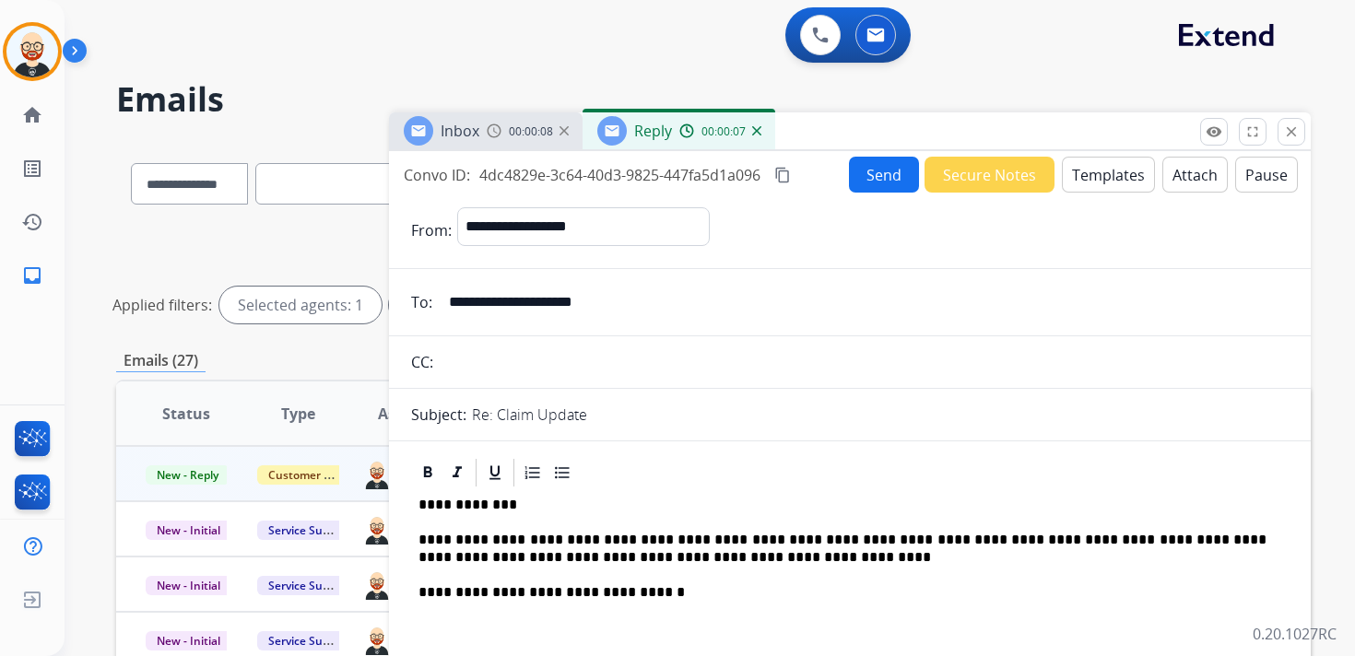
click at [522, 551] on p "**********" at bounding box center [842, 549] width 848 height 34
click at [522, 550] on p "**********" at bounding box center [842, 549] width 848 height 34
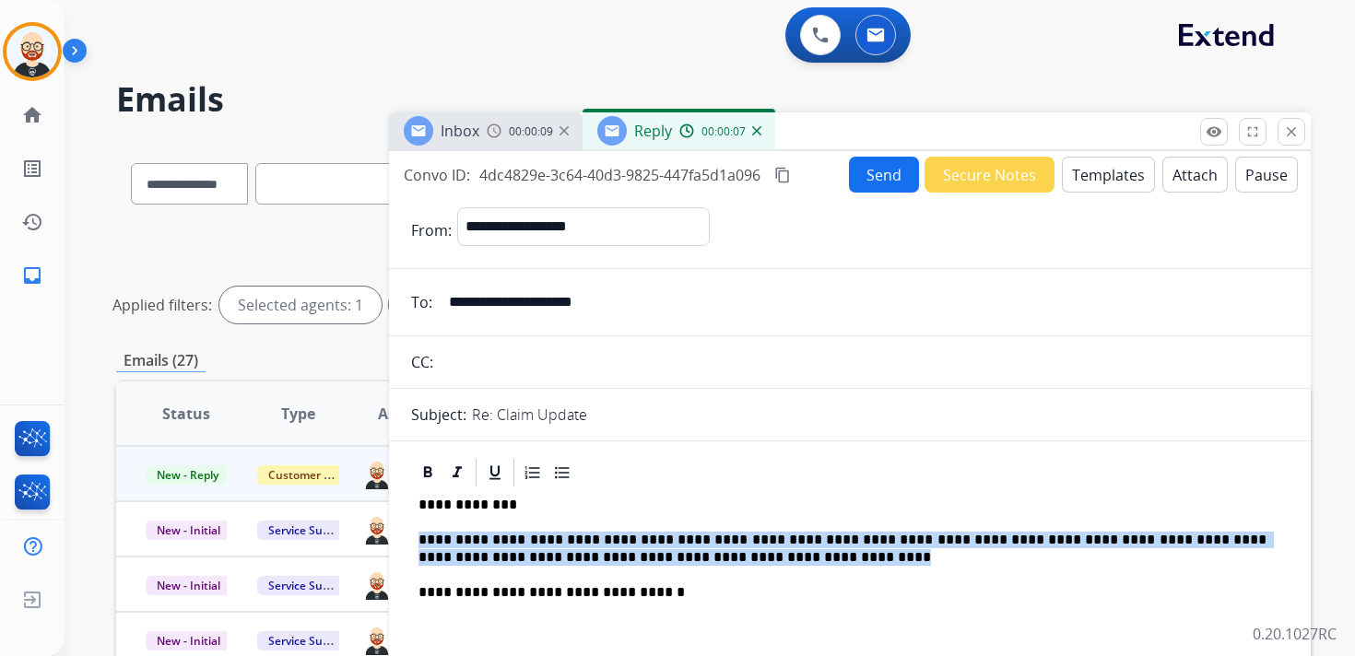
click at [522, 550] on p "**********" at bounding box center [842, 549] width 848 height 34
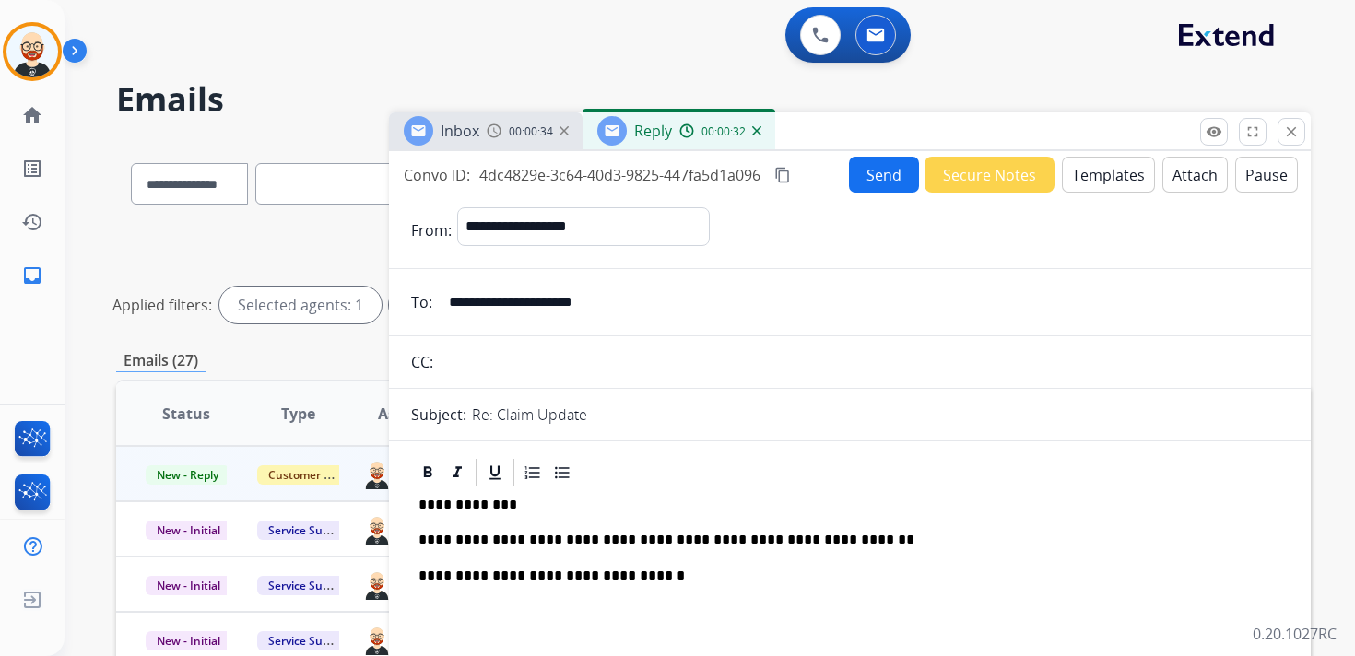
click at [869, 183] on button "Send" at bounding box center [884, 175] width 70 height 36
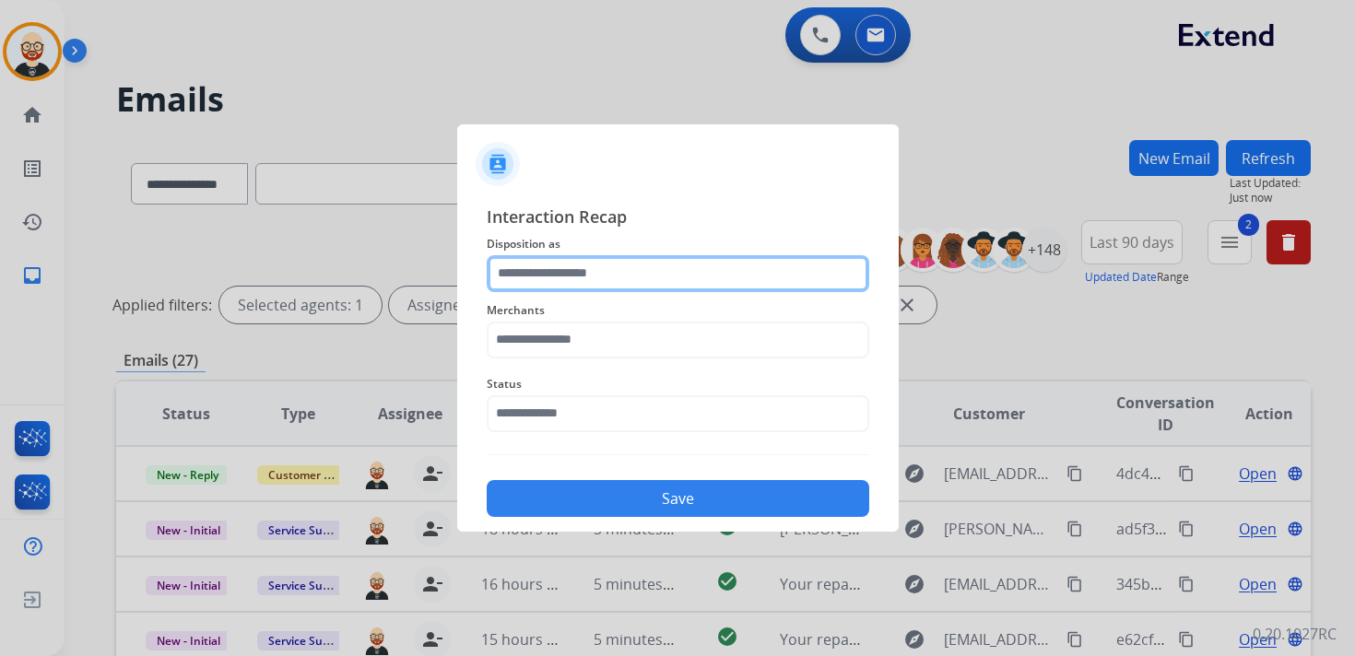
click at [558, 268] on input "text" at bounding box center [678, 273] width 382 height 37
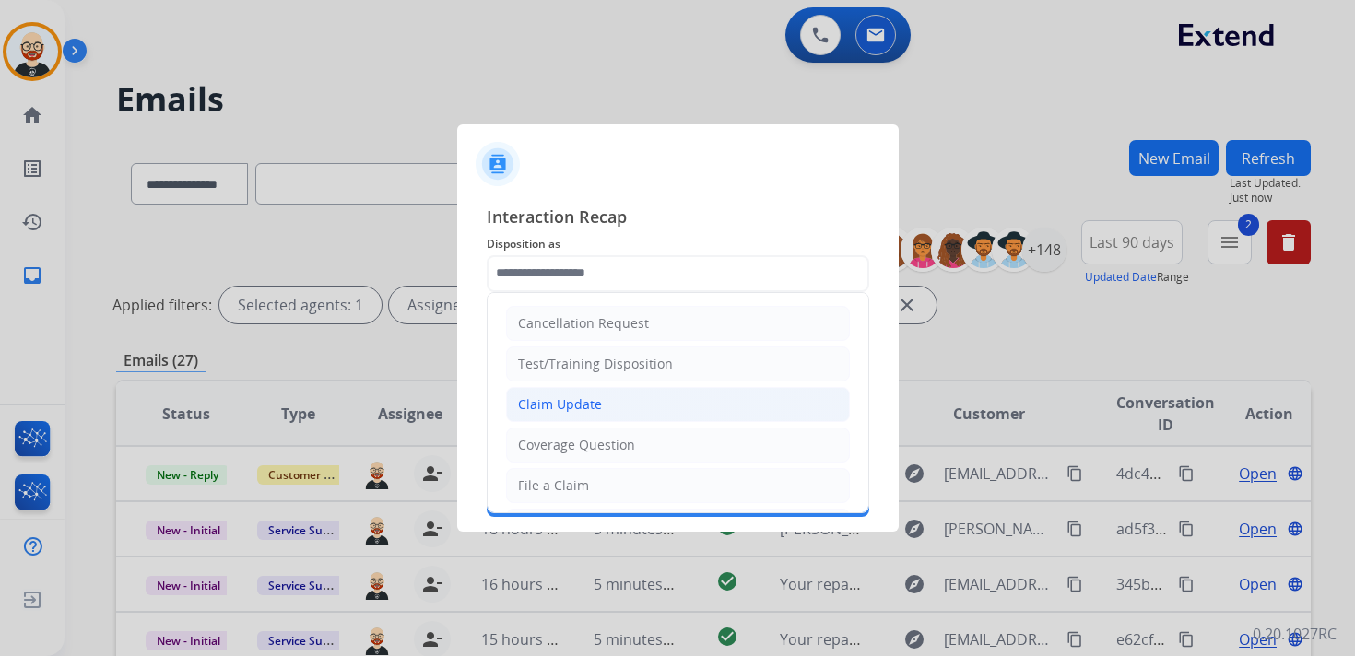
click at [572, 414] on li "Claim Update" at bounding box center [678, 404] width 344 height 35
type input "**********"
click at [572, 414] on input "text" at bounding box center [678, 413] width 382 height 37
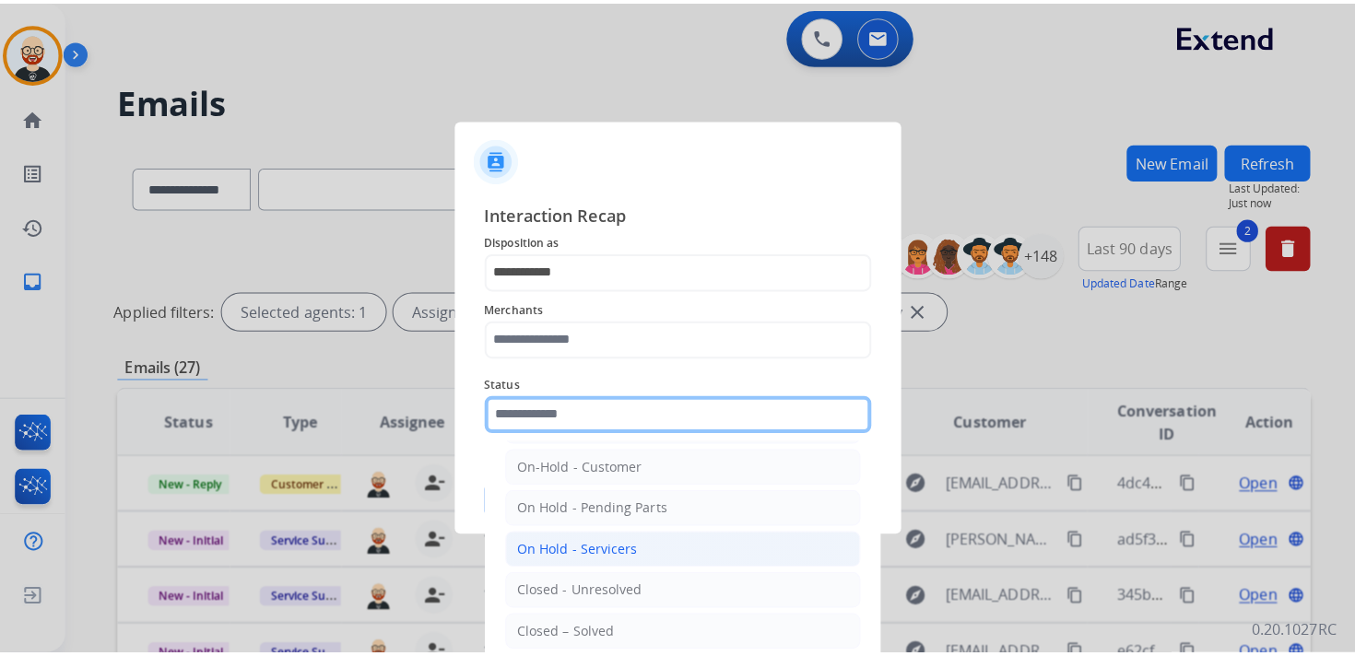
scroll to position [42, 0]
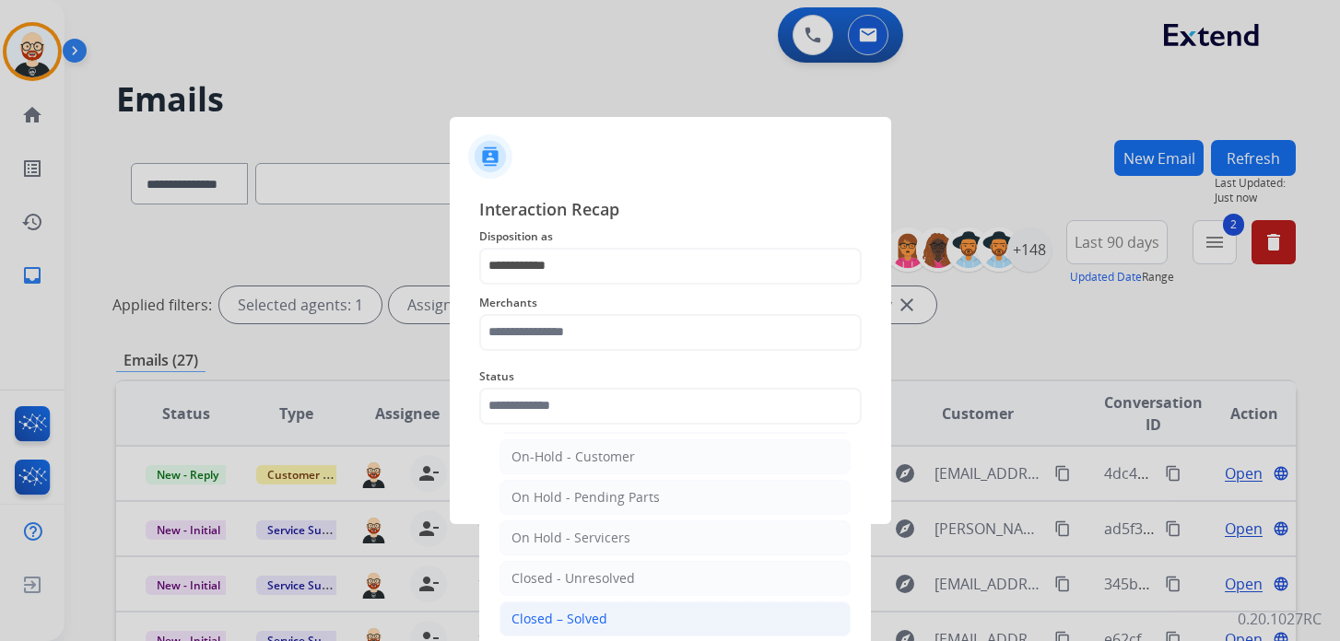
click at [590, 610] on div "Closed – Solved" at bounding box center [559, 619] width 96 height 18
type input "**********"
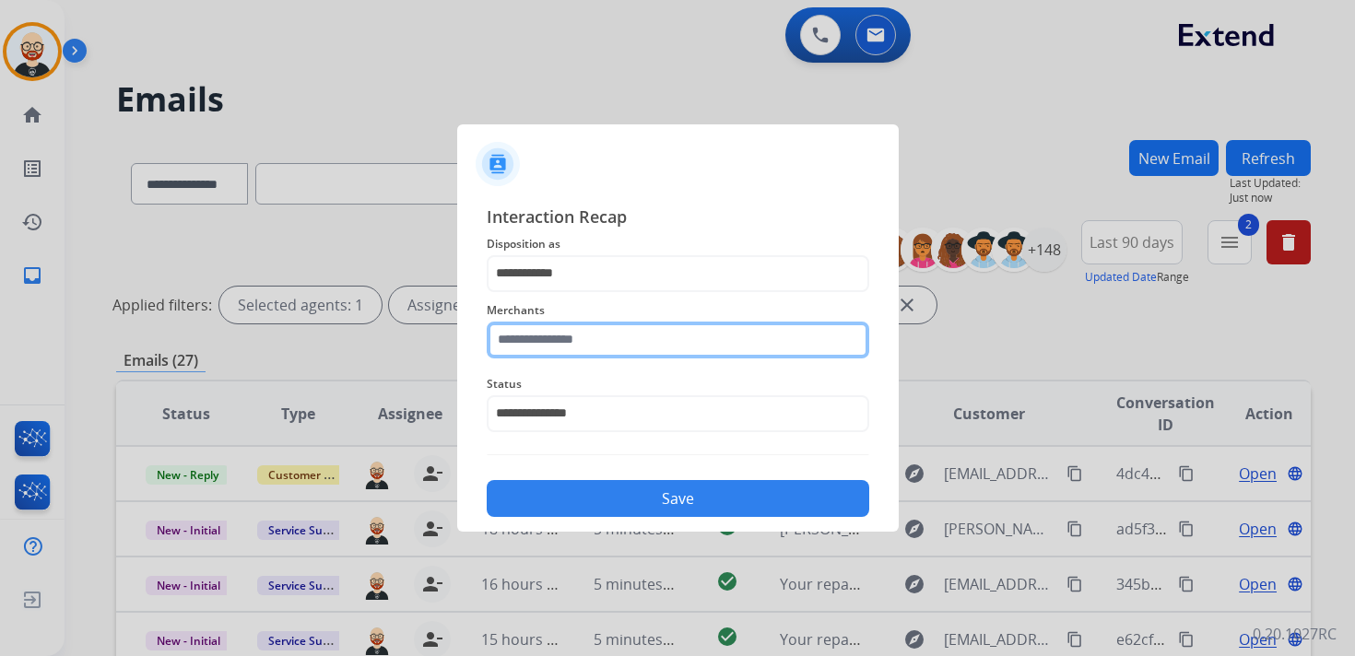
click at [523, 339] on input "text" at bounding box center [678, 340] width 382 height 37
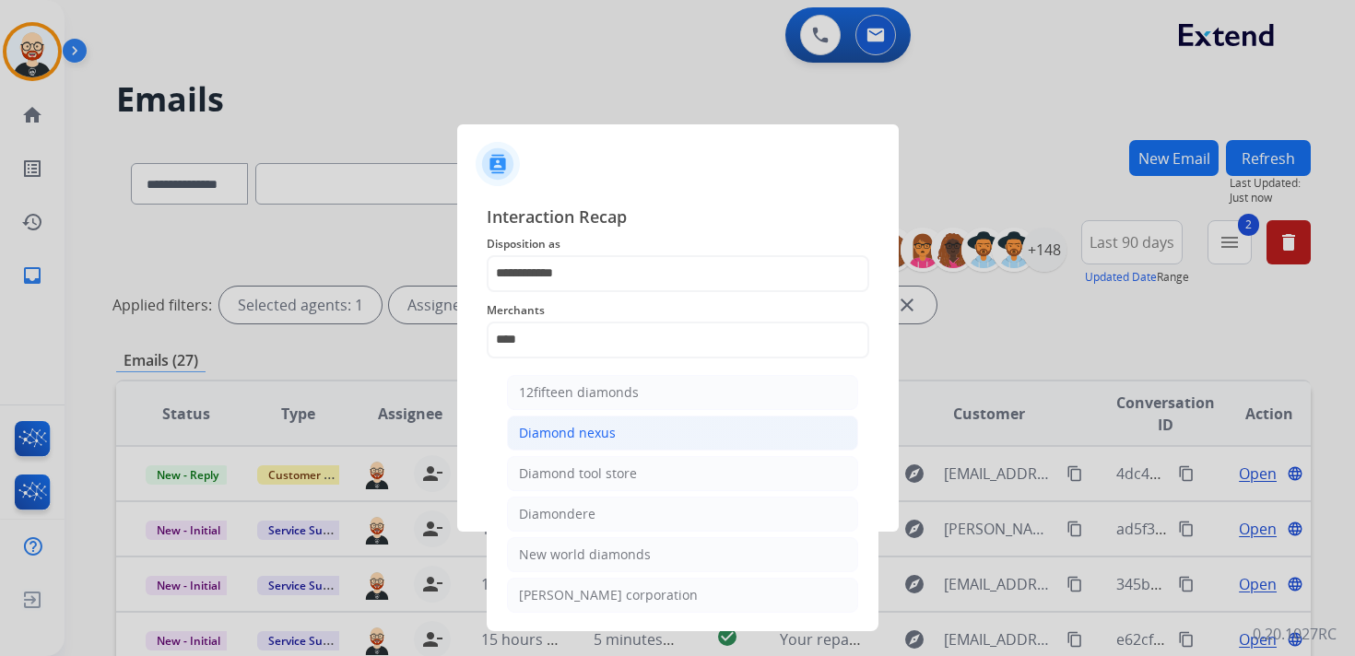
click at [552, 424] on div "Diamond nexus" at bounding box center [567, 433] width 97 height 18
type input "**********"
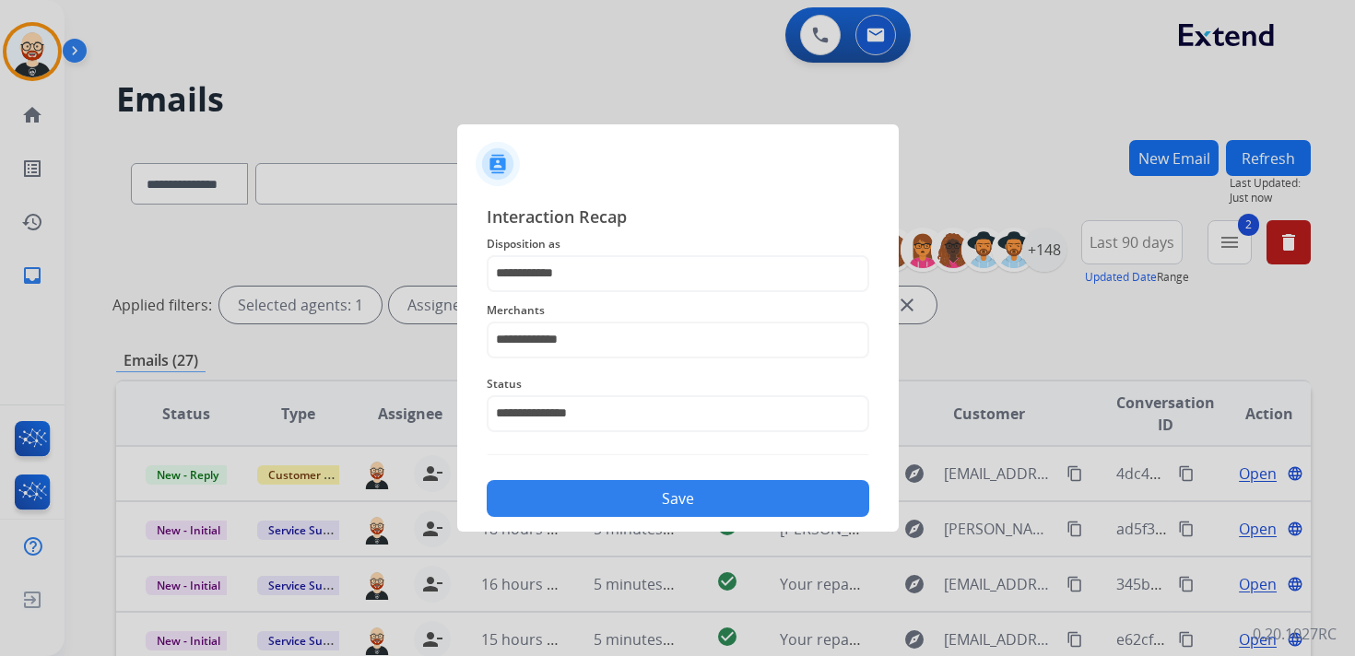
click at [654, 488] on button "Save" at bounding box center [678, 498] width 382 height 37
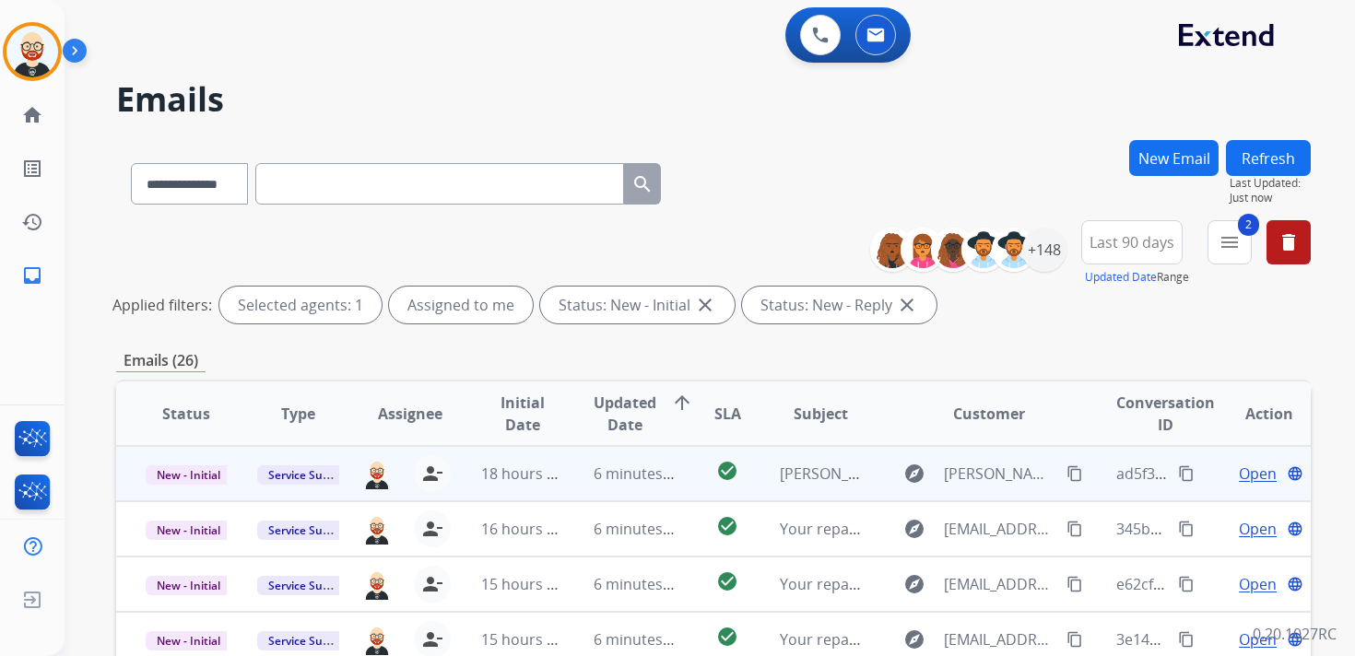
click at [1239, 480] on span "Open" at bounding box center [1258, 474] width 38 height 22
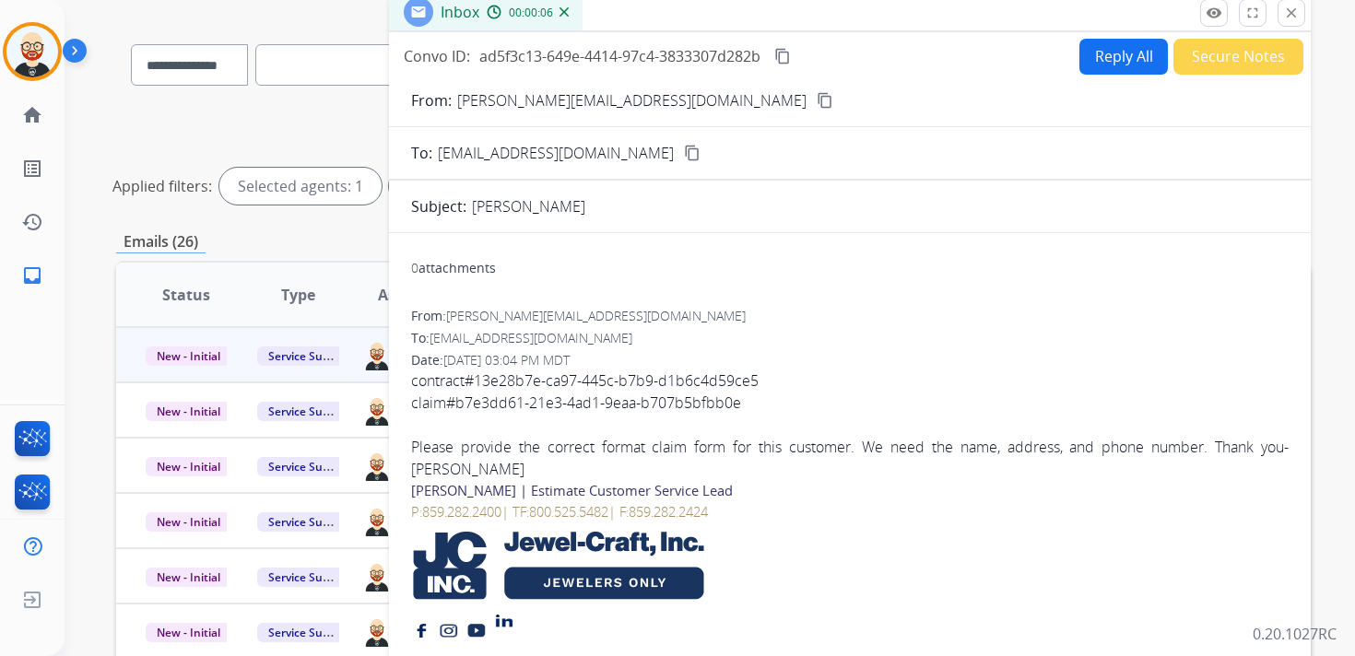
scroll to position [120, 0]
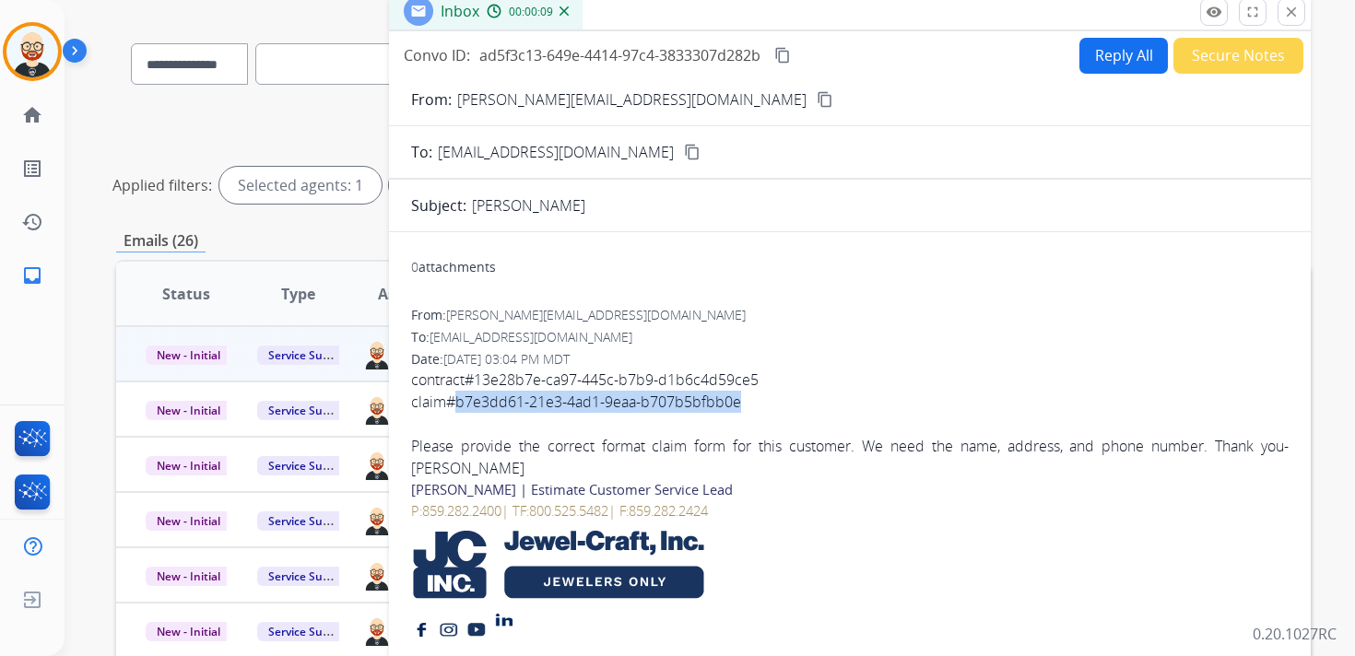
drag, startPoint x: 741, startPoint y: 406, endPoint x: 453, endPoint y: 409, distance: 287.5
click at [453, 409] on div "claim#b7e3dd61-21e3-4ad1-9eaa-b707b5bfbb0e" at bounding box center [849, 402] width 877 height 22
copy div "b7e3dd61-21e3-4ad1-9eaa-b707b5bfbb0e"
click at [1091, 65] on button "Reply All" at bounding box center [1123, 56] width 88 height 36
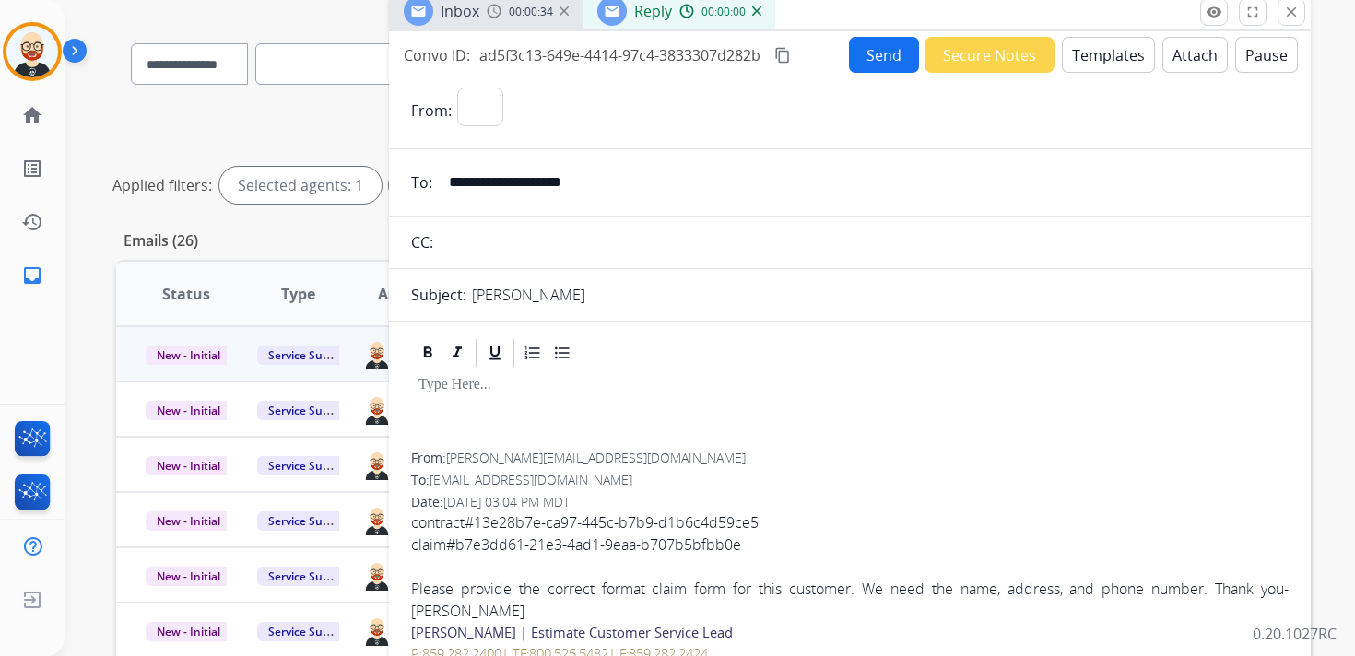
select select "**********"
click at [501, 396] on div at bounding box center [849, 411] width 877 height 83
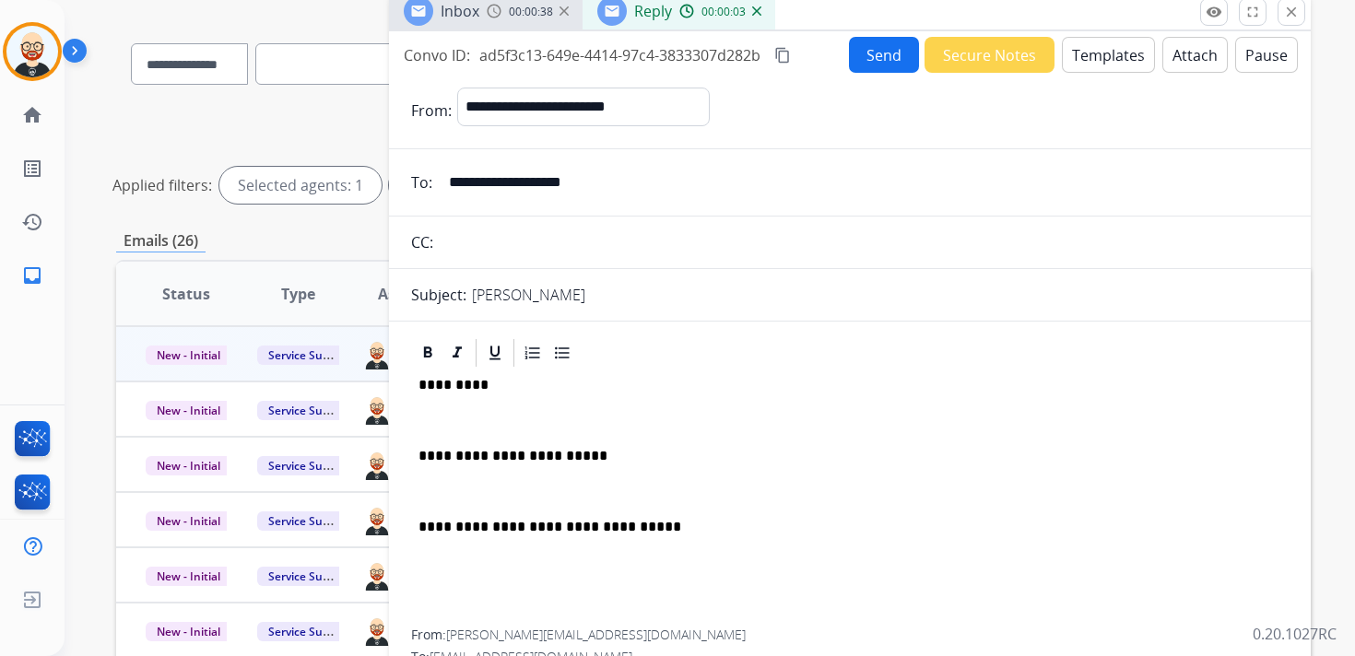
click at [452, 380] on p "*********" at bounding box center [842, 385] width 848 height 17
click at [462, 433] on div "**********" at bounding box center [849, 500] width 877 height 260
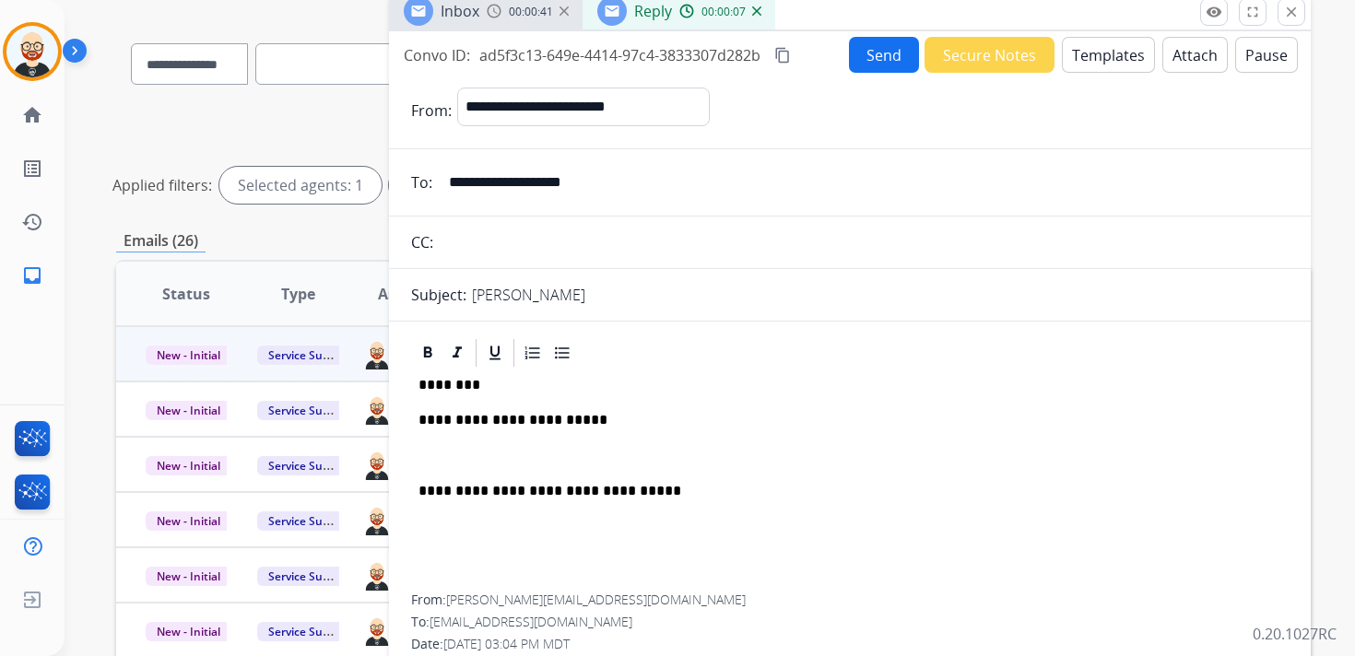
click at [457, 453] on p at bounding box center [849, 456] width 863 height 17
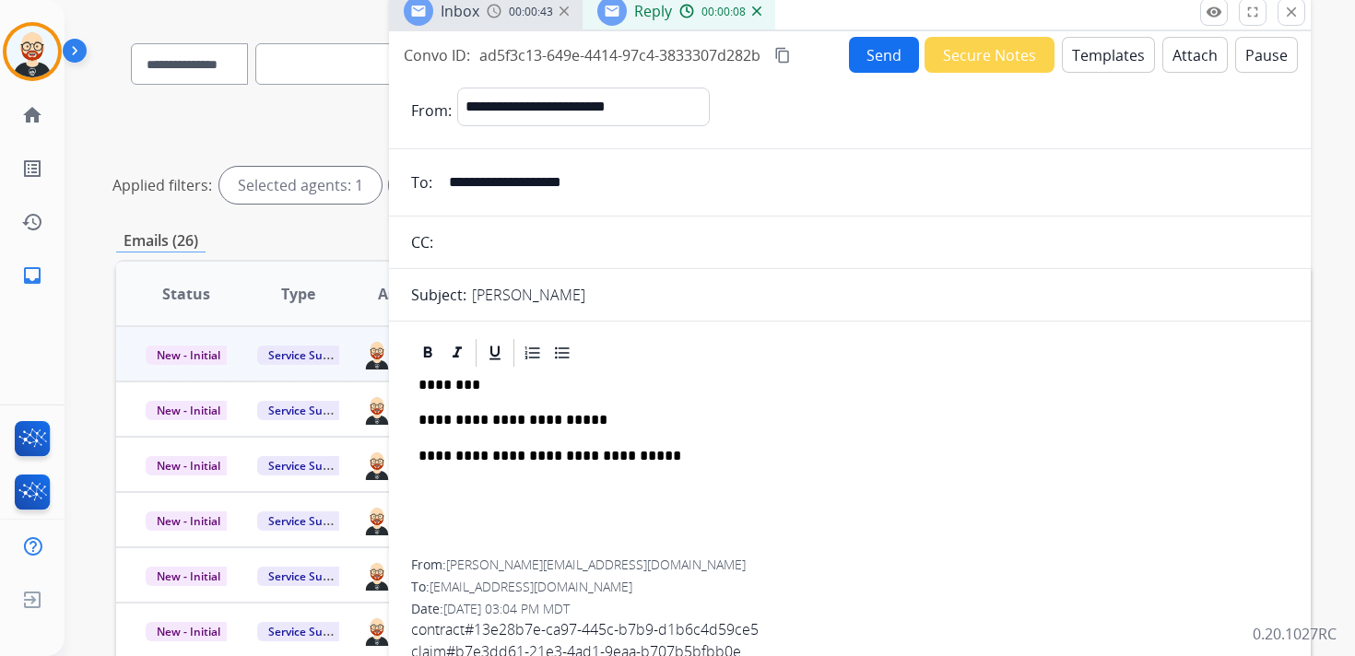
click at [455, 414] on p "**********" at bounding box center [842, 420] width 848 height 17
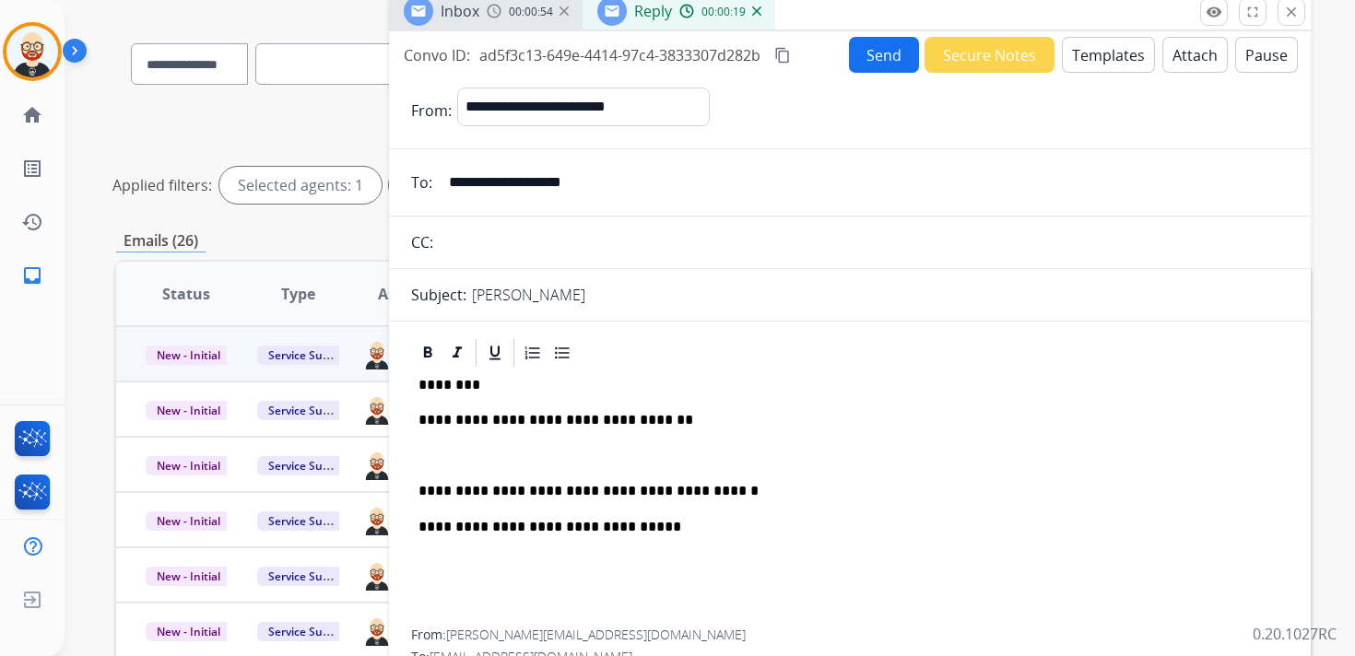
click at [501, 290] on p "[PERSON_NAME]" at bounding box center [528, 295] width 113 height 22
copy div "Subject:"
click at [452, 464] on p at bounding box center [849, 456] width 863 height 17
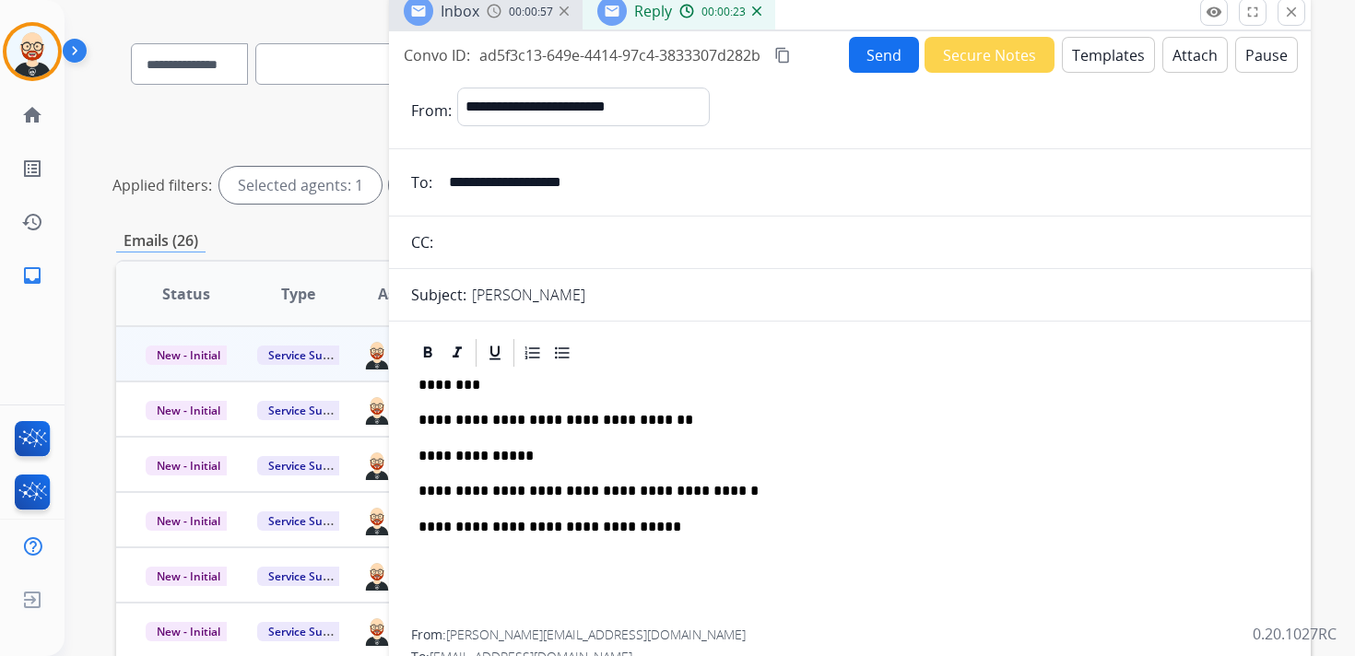
click at [589, 488] on p "**********" at bounding box center [842, 491] width 848 height 17
click at [811, 488] on p "**********" at bounding box center [842, 491] width 848 height 17
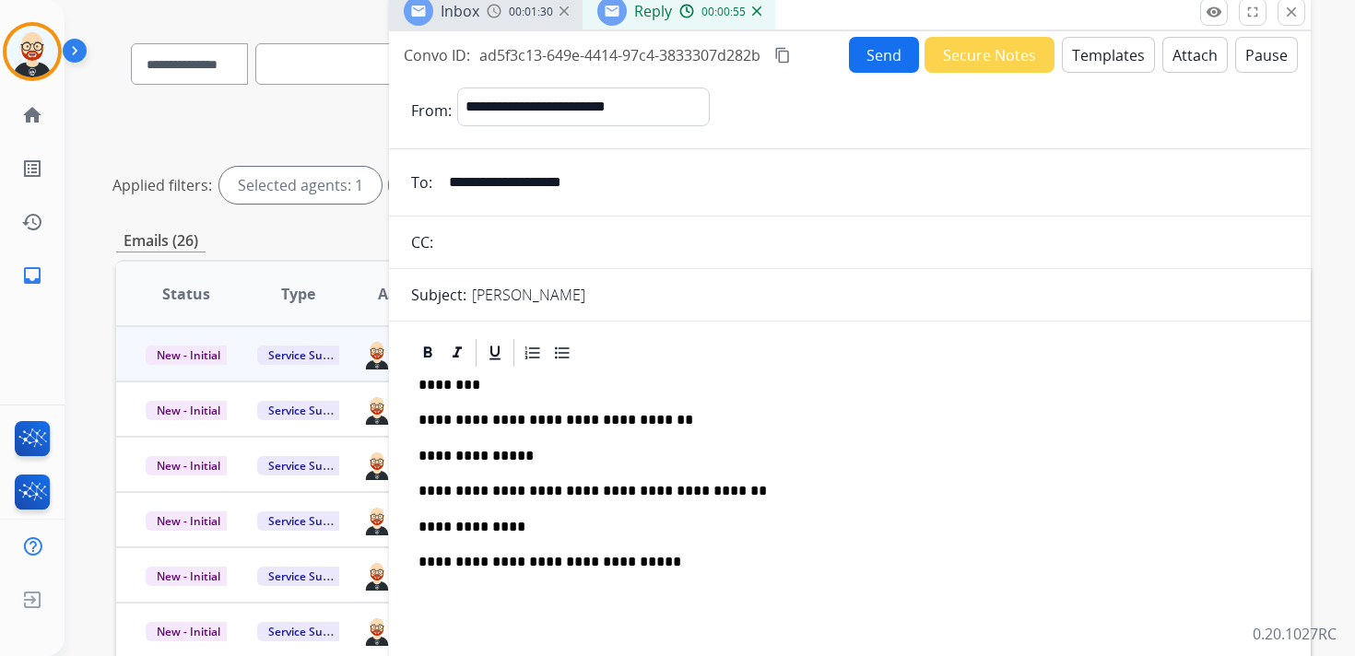
click at [776, 54] on button "content_copy" at bounding box center [782, 55] width 22 height 22
click at [863, 59] on button "Send" at bounding box center [884, 55] width 70 height 36
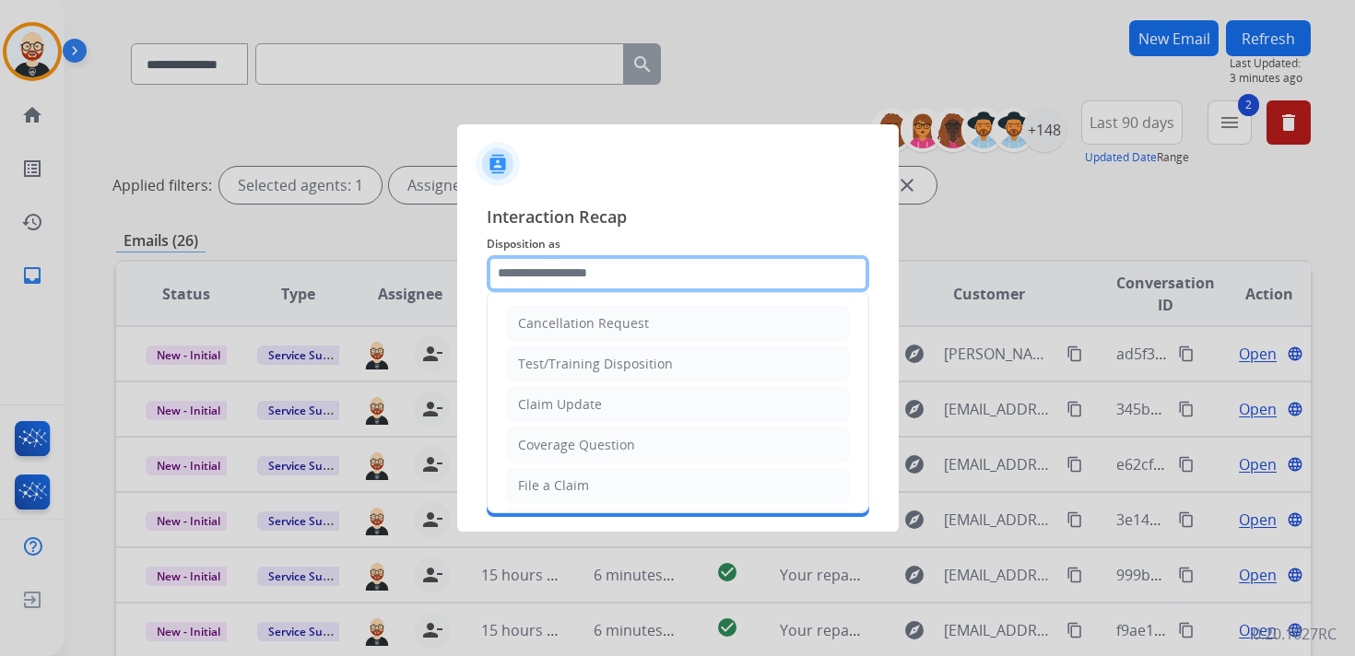
click at [569, 280] on input "text" at bounding box center [678, 273] width 382 height 37
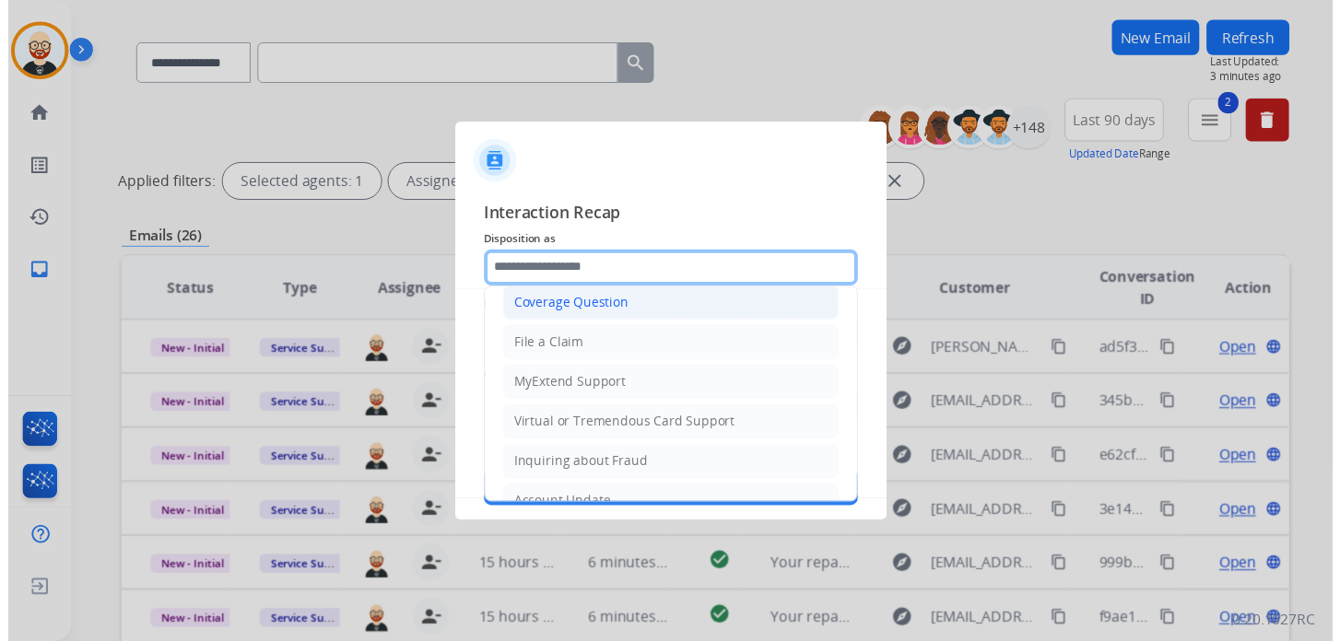
scroll to position [276, 0]
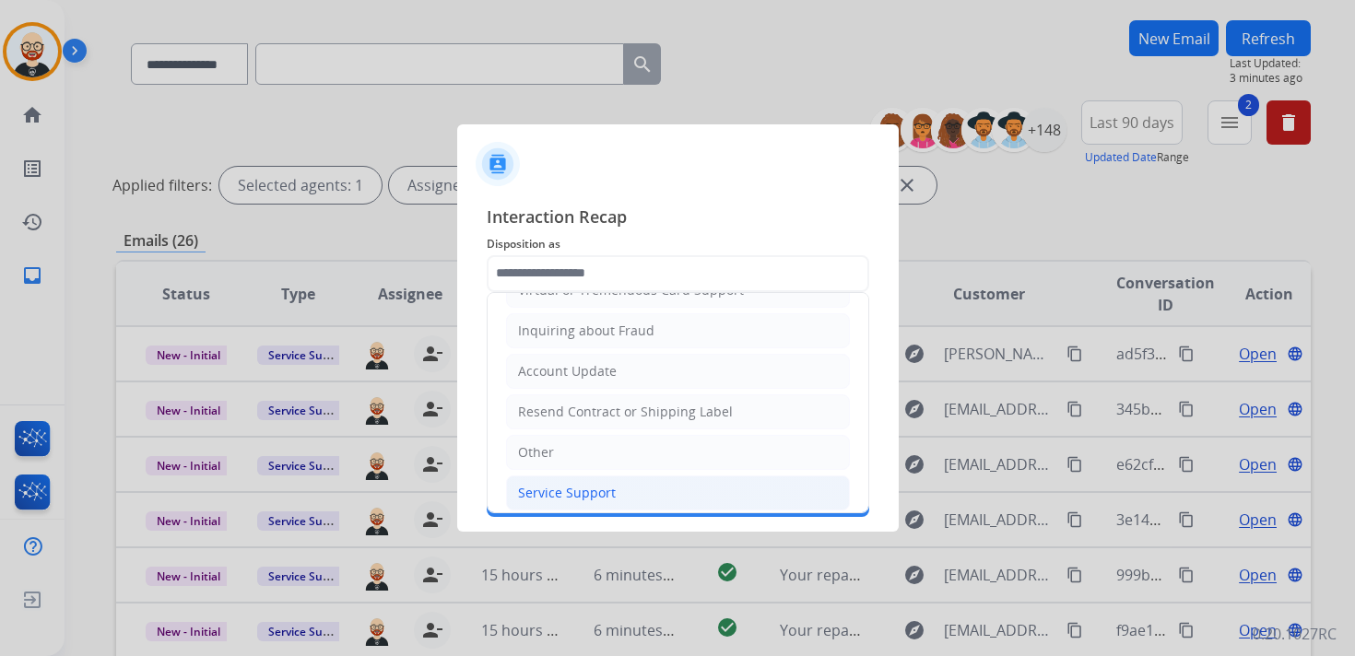
click at [604, 489] on div "Service Support" at bounding box center [567, 493] width 98 height 18
type input "**********"
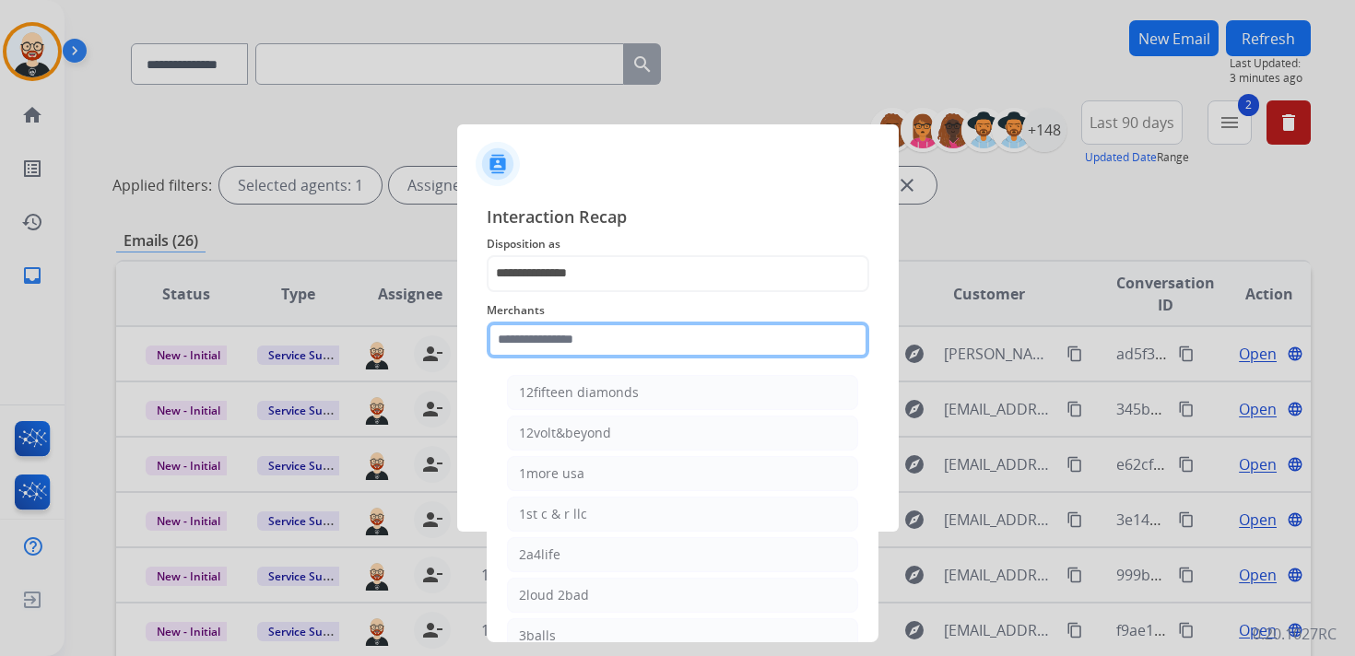
click at [564, 344] on input "text" at bounding box center [678, 340] width 382 height 37
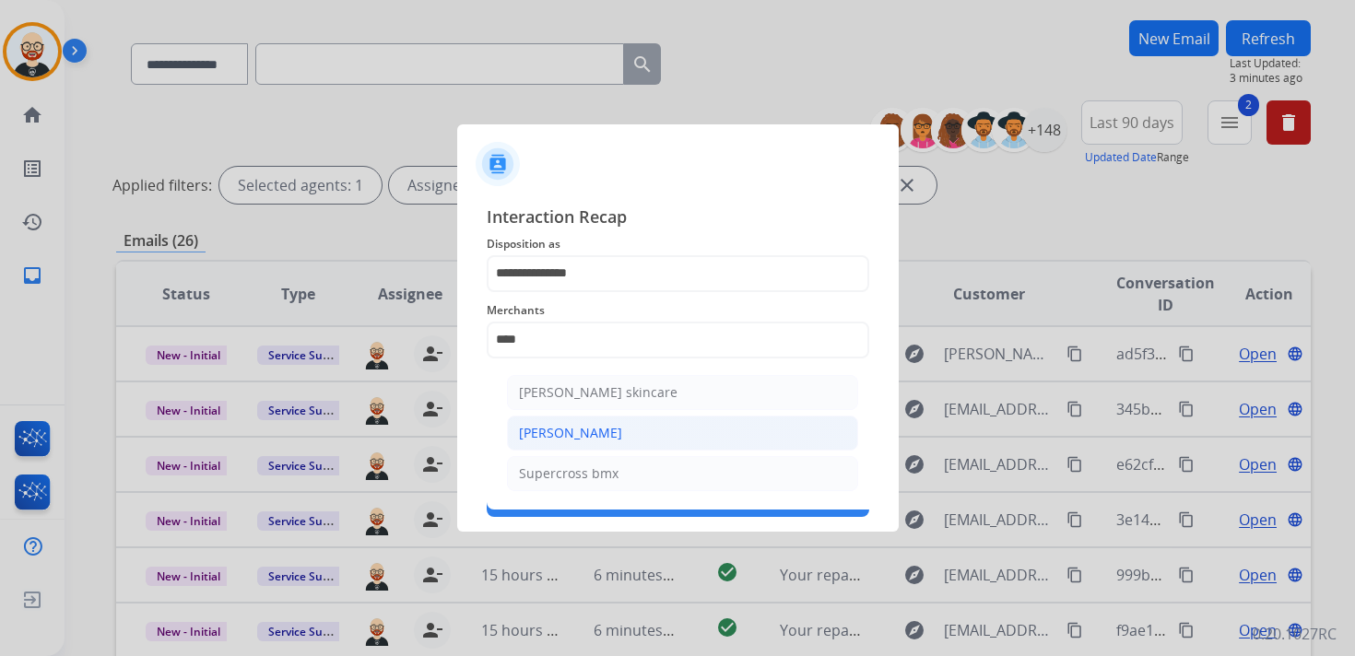
click at [579, 433] on div "[PERSON_NAME]" at bounding box center [570, 433] width 103 height 18
type input "**********"
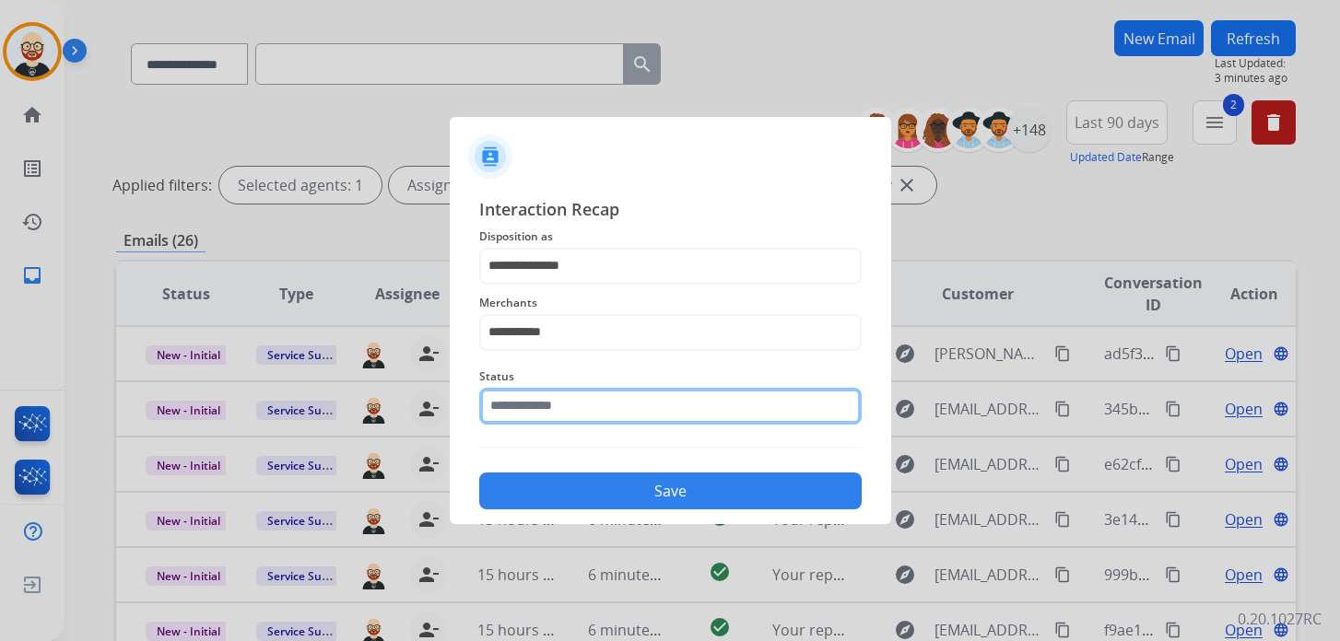
click at [551, 413] on input "text" at bounding box center [670, 406] width 382 height 37
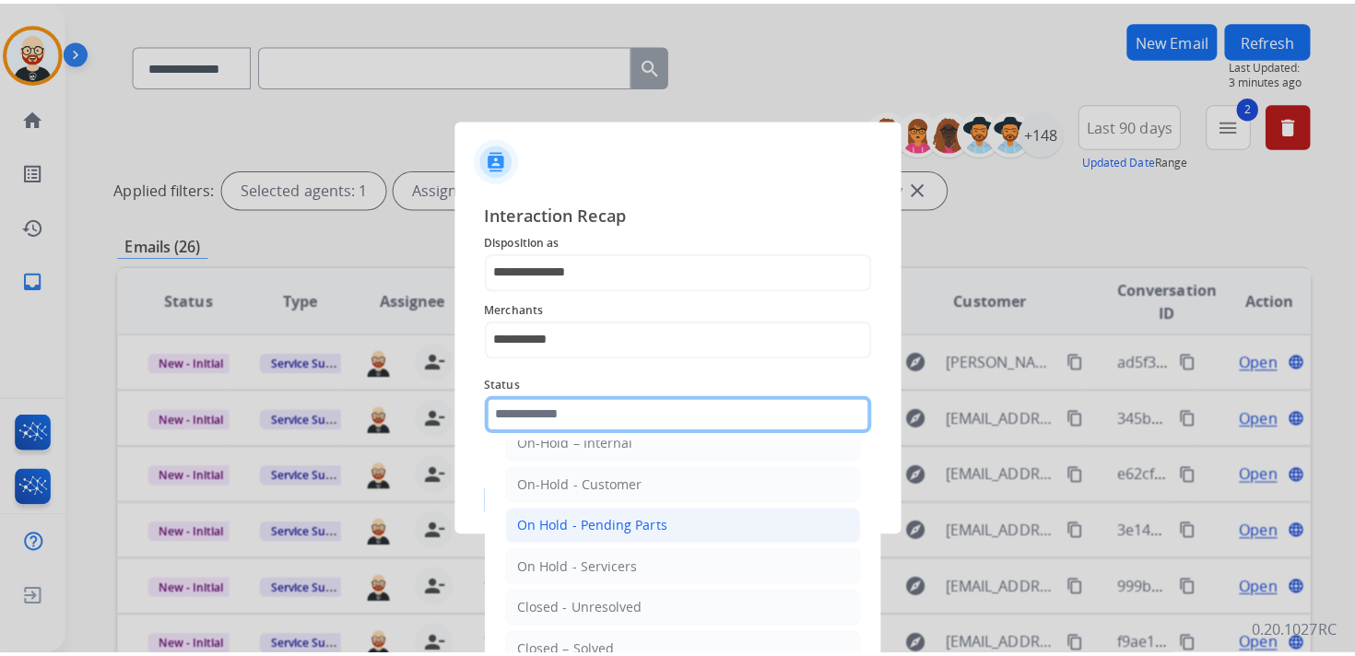
scroll to position [35, 0]
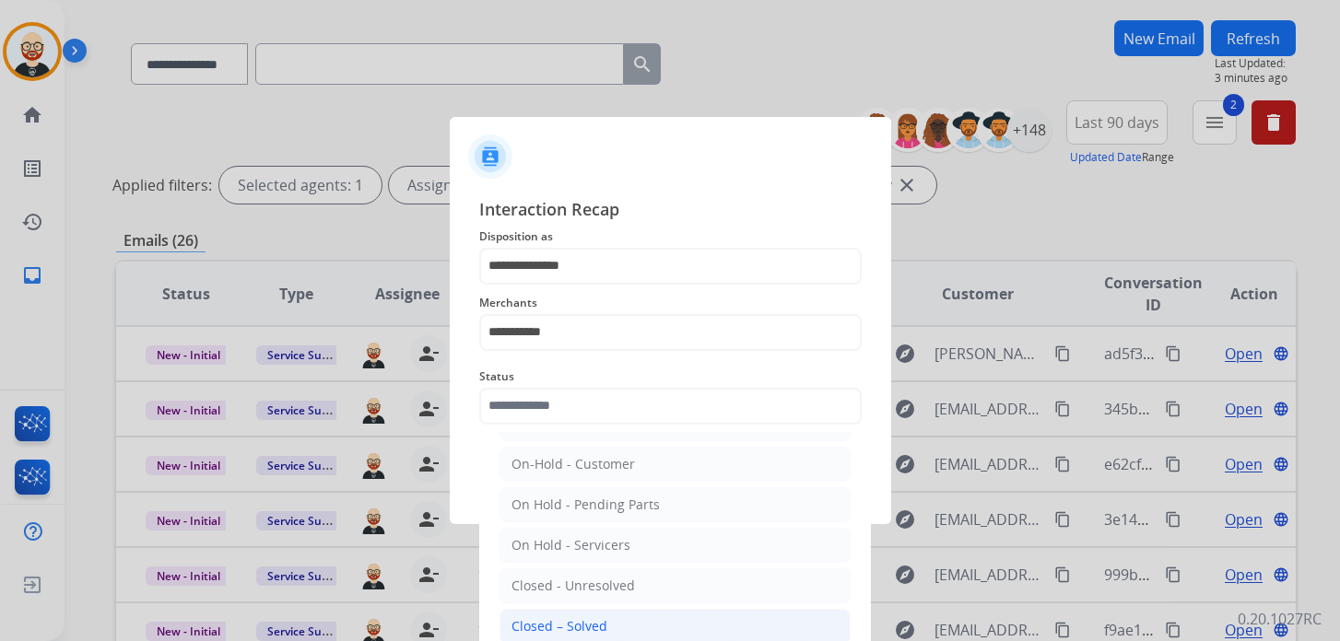
click at [577, 617] on div "Closed – Solved" at bounding box center [559, 626] width 96 height 18
type input "**********"
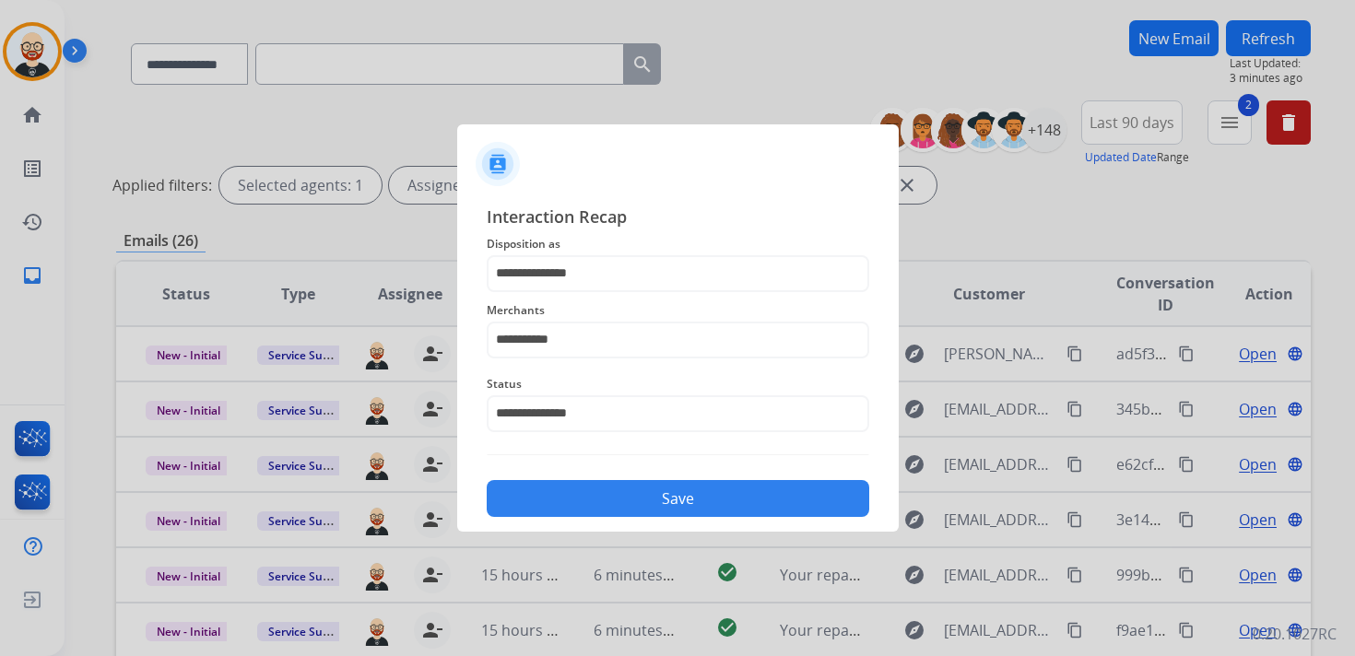
click at [567, 503] on button "Save" at bounding box center [678, 498] width 382 height 37
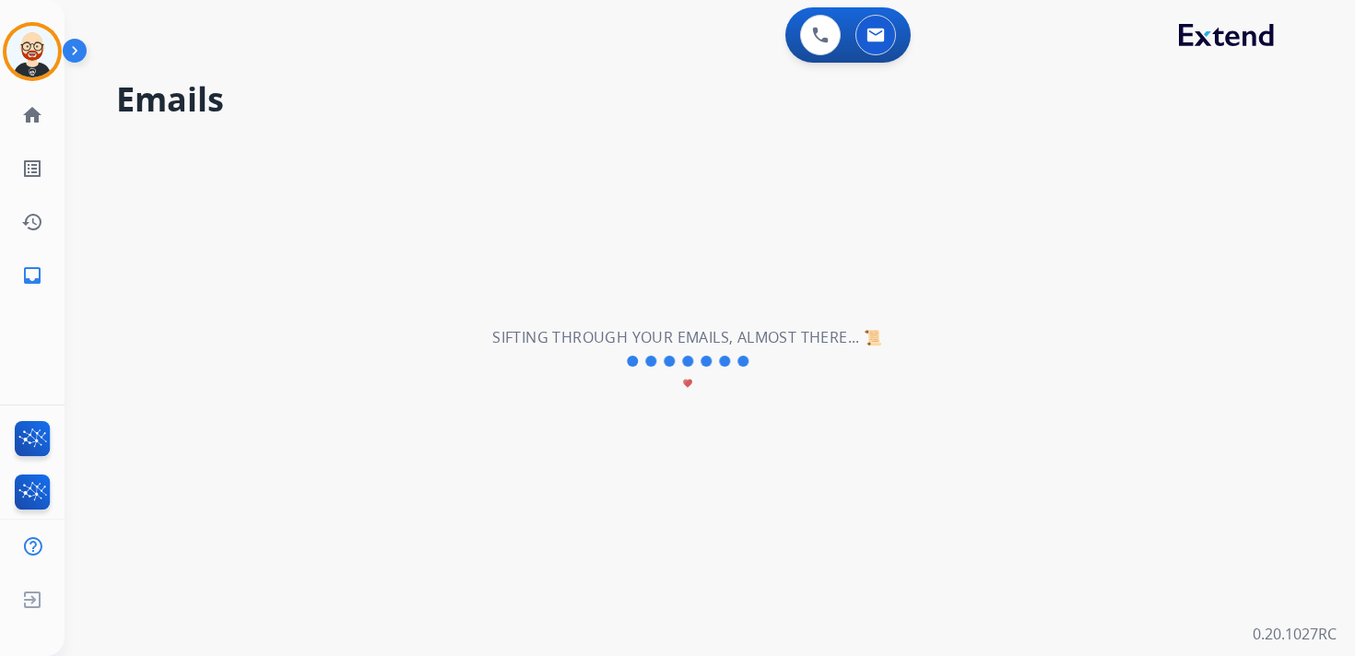
scroll to position [0, 0]
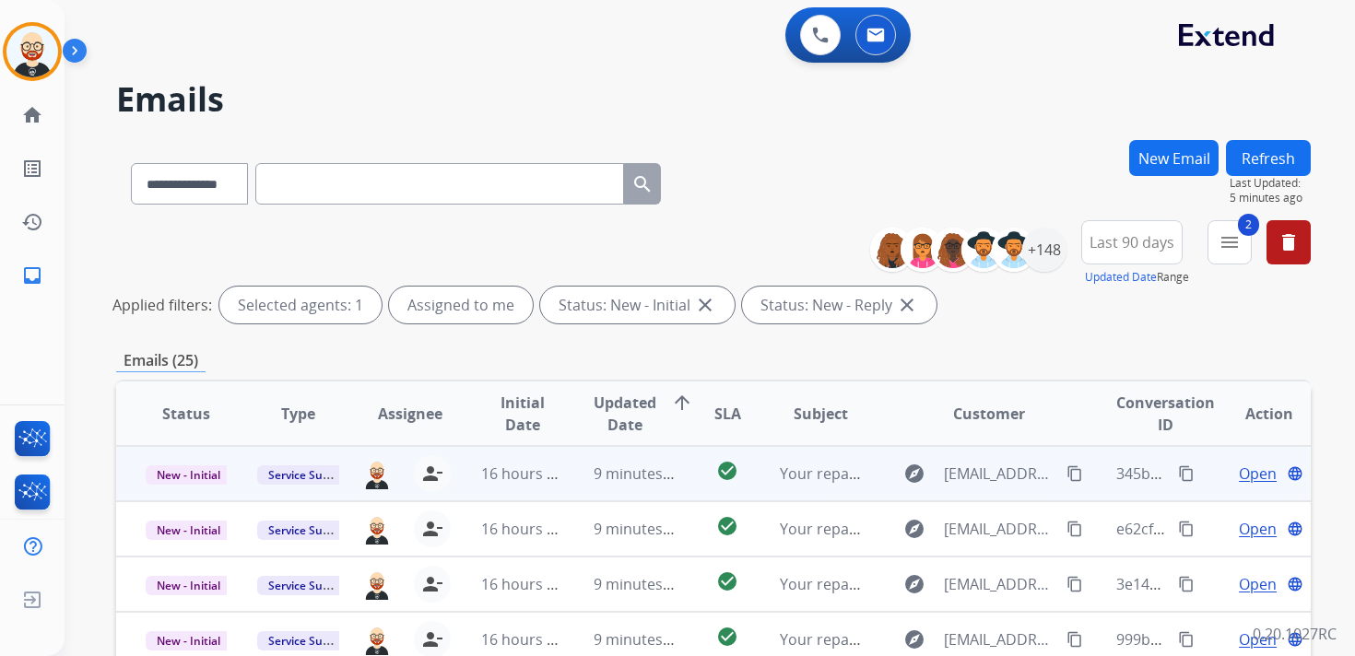
click at [1240, 480] on span "Open" at bounding box center [1258, 474] width 38 height 22
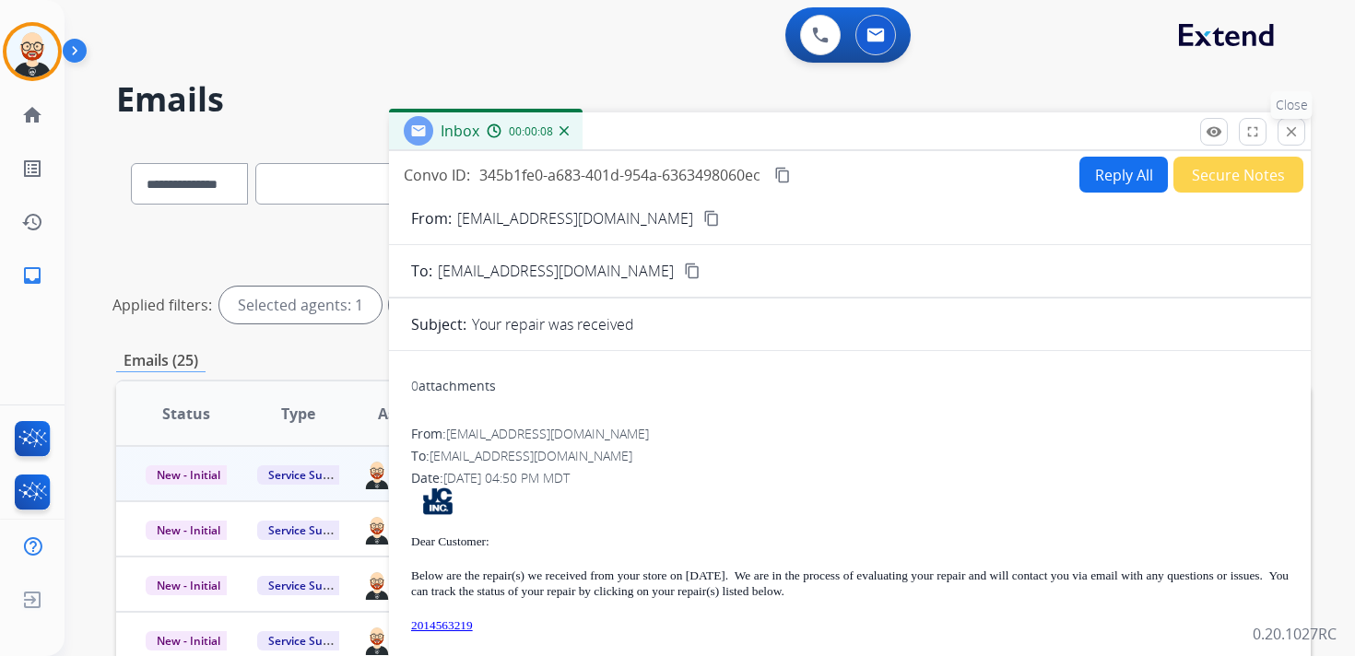
click at [1286, 130] on mat-icon "close" at bounding box center [1291, 131] width 17 height 17
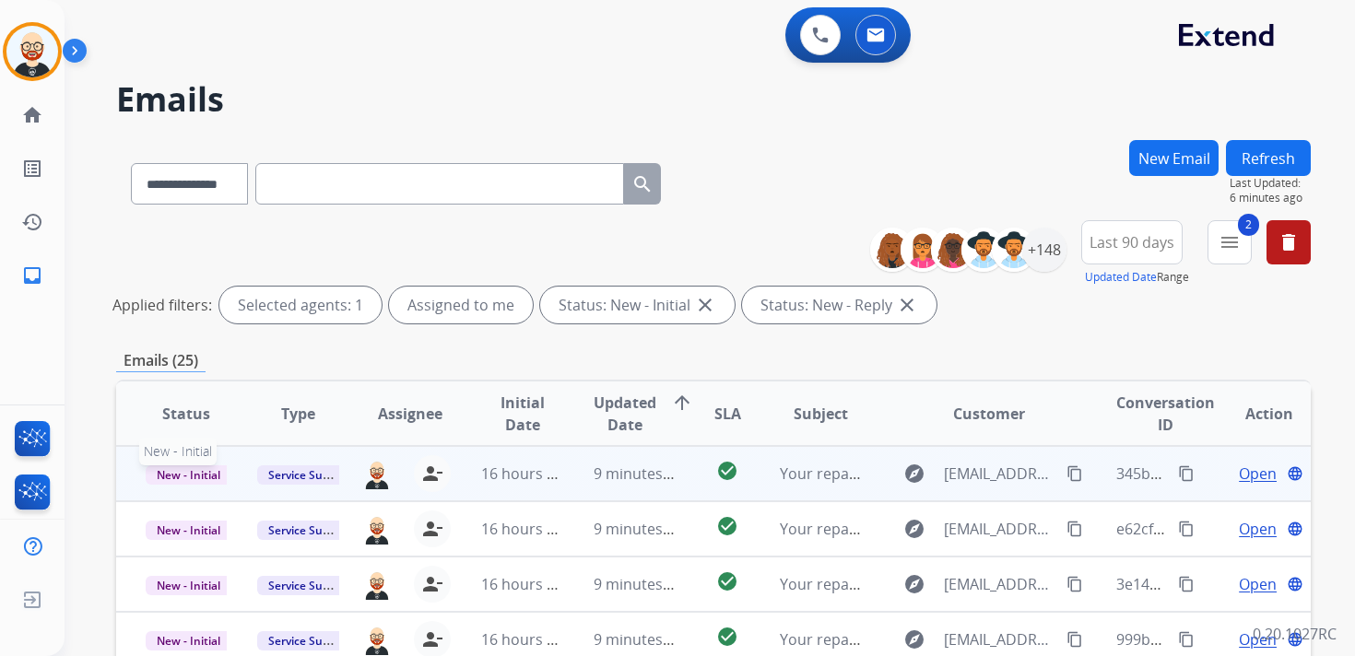
click at [206, 475] on span "New - Initial" at bounding box center [189, 474] width 86 height 19
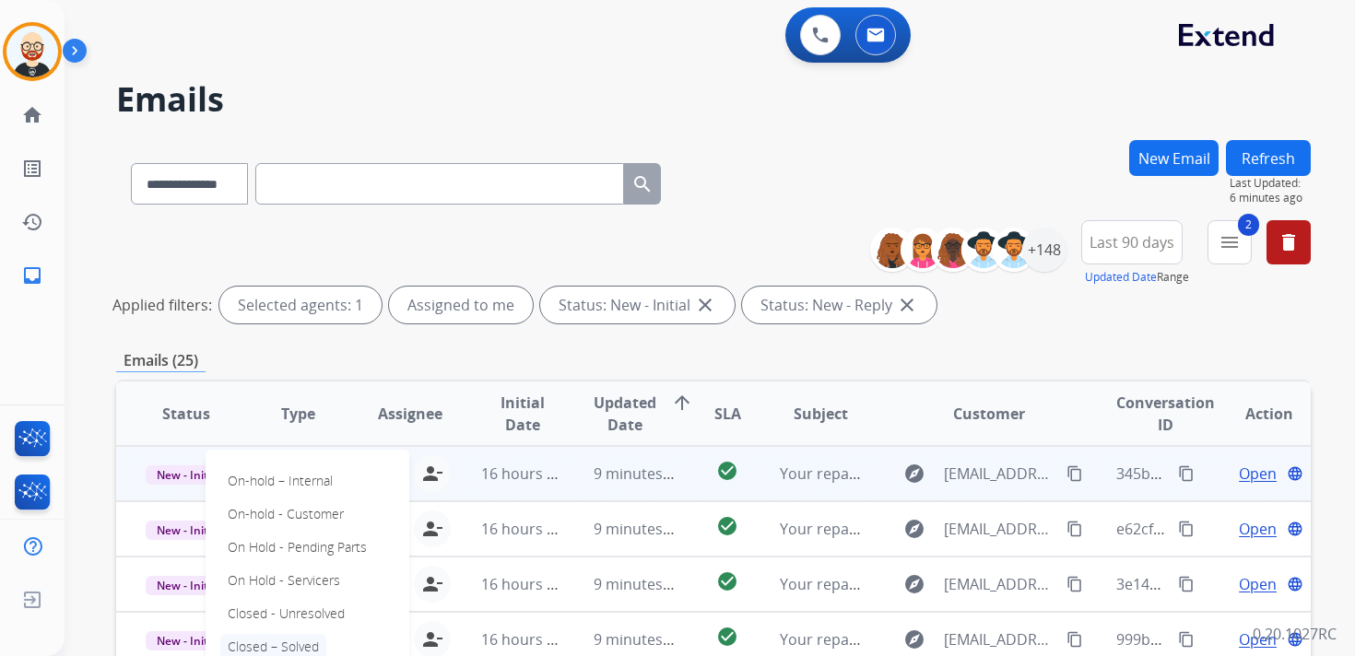
click at [315, 639] on p "Closed – Solved" at bounding box center [273, 647] width 106 height 26
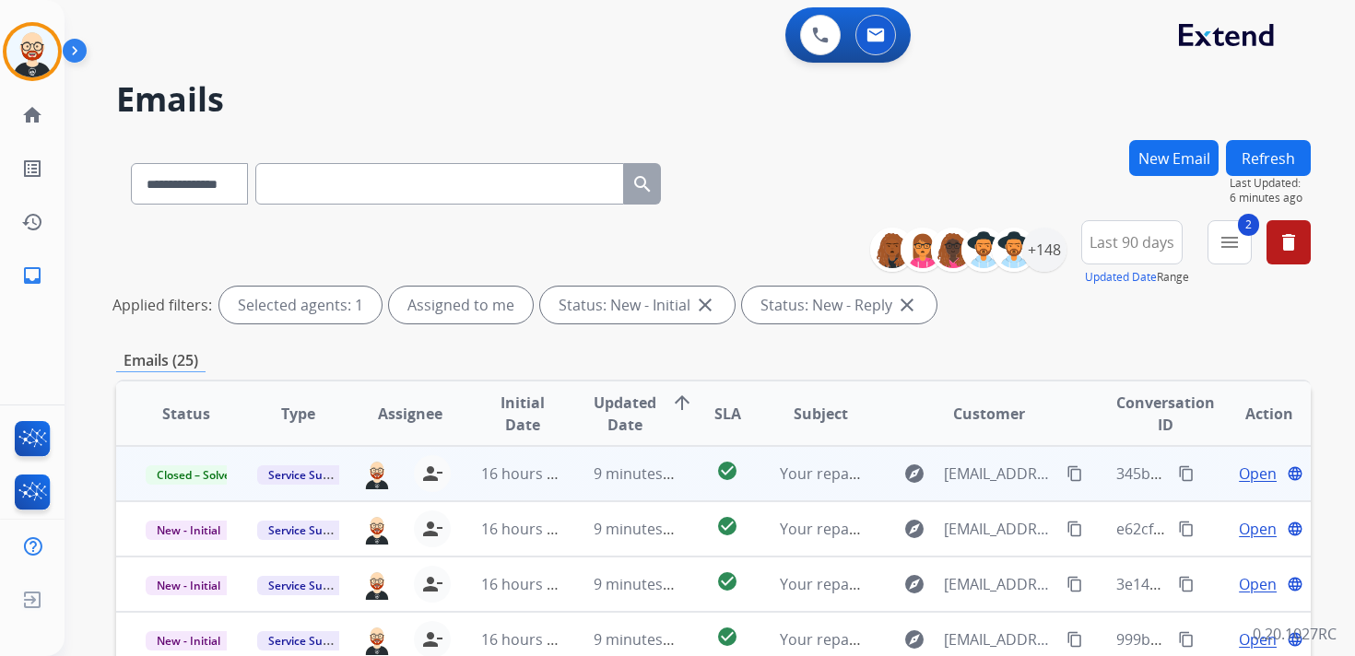
click at [1286, 158] on button "Refresh" at bounding box center [1268, 158] width 85 height 36
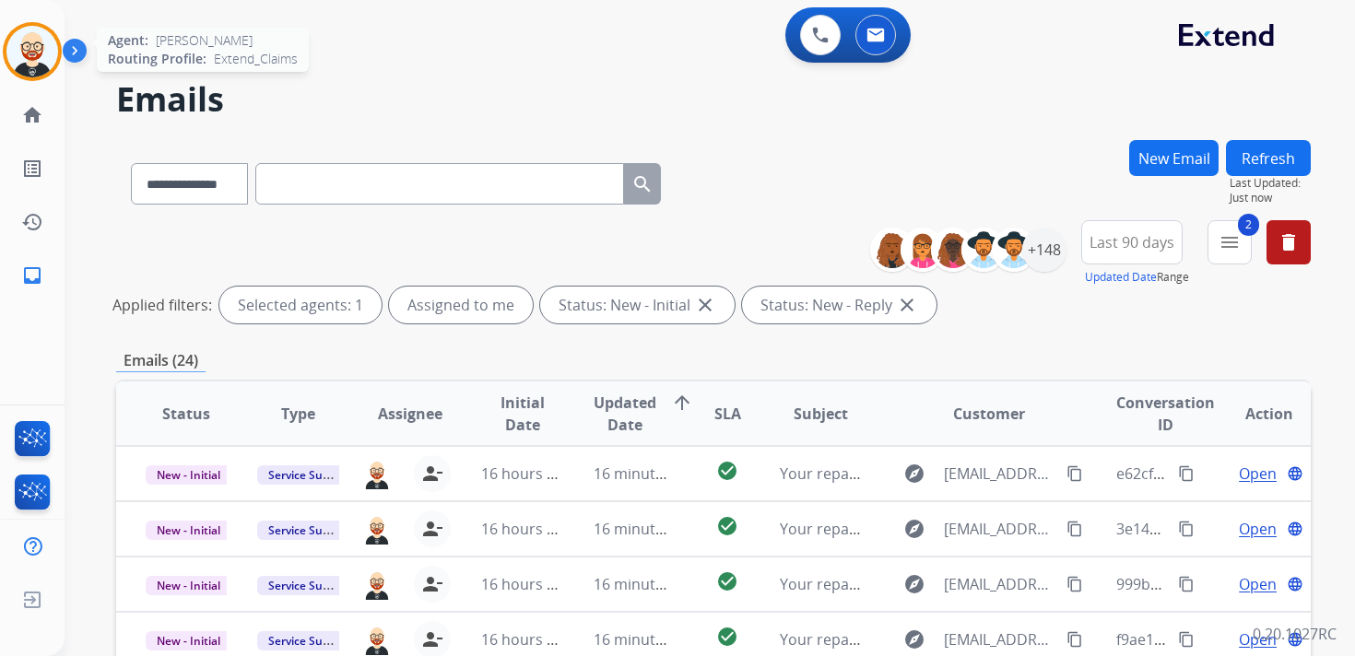
click at [31, 46] on img at bounding box center [32, 52] width 52 height 52
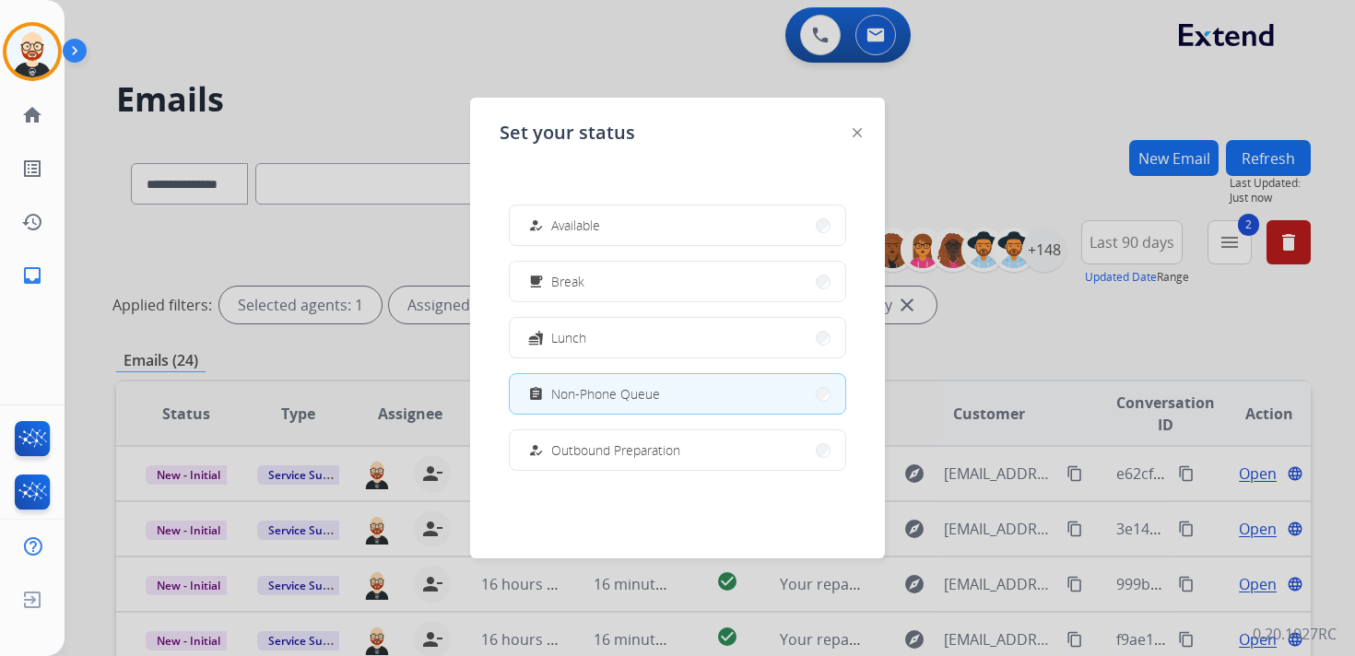
click at [863, 135] on div "Set your status how_to_reg Available free_breakfast Break fastfood Lunch assign…" at bounding box center [677, 328] width 415 height 461
click at [856, 133] on img at bounding box center [856, 132] width 9 height 9
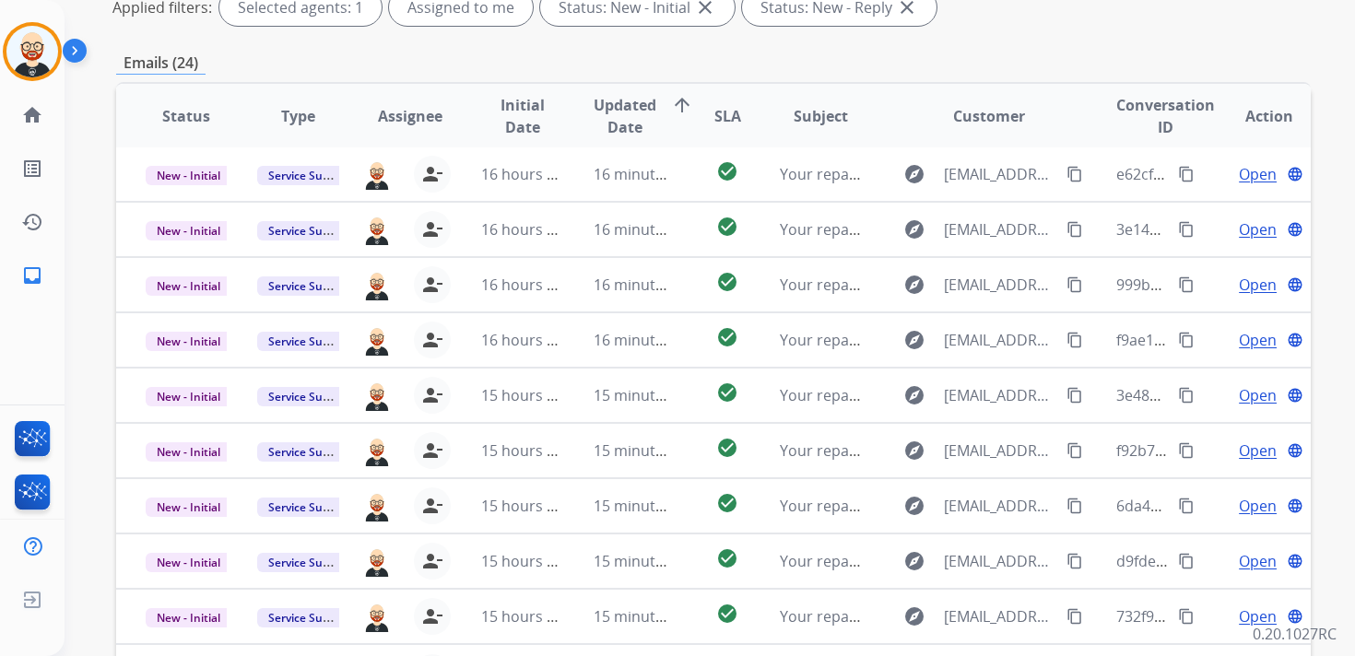
scroll to position [304, 0]
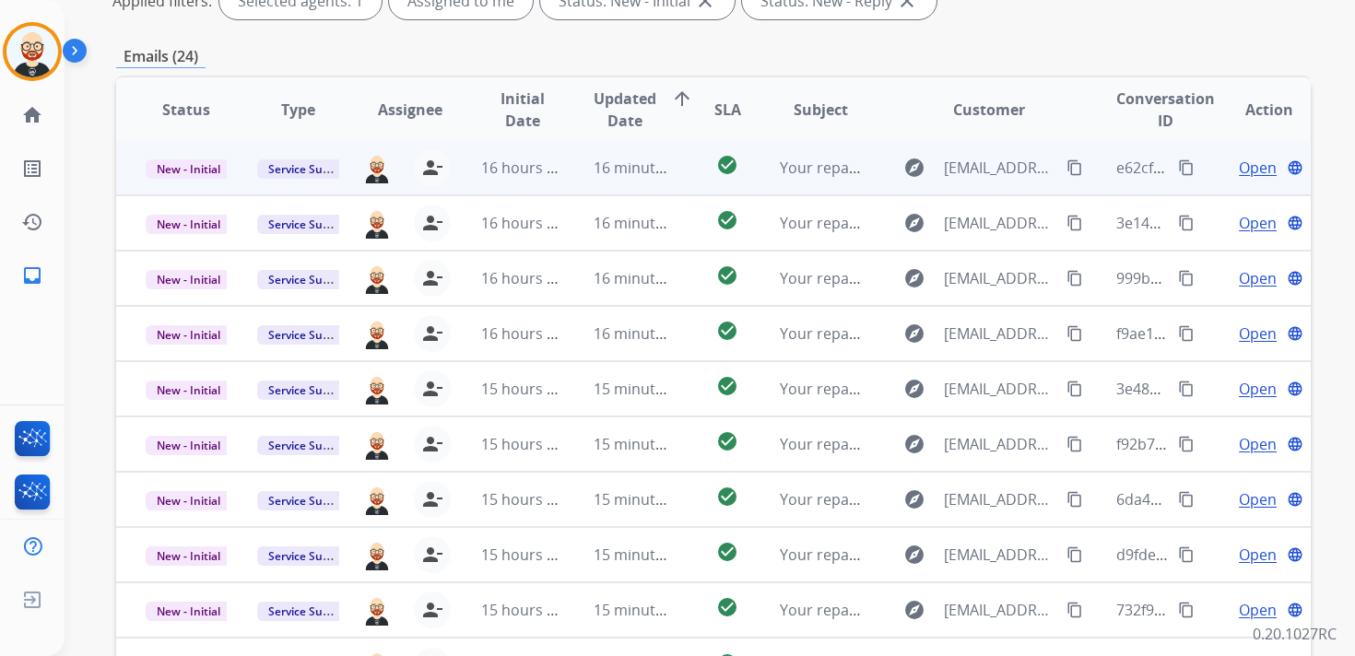
click at [1242, 168] on span "Open" at bounding box center [1258, 168] width 38 height 22
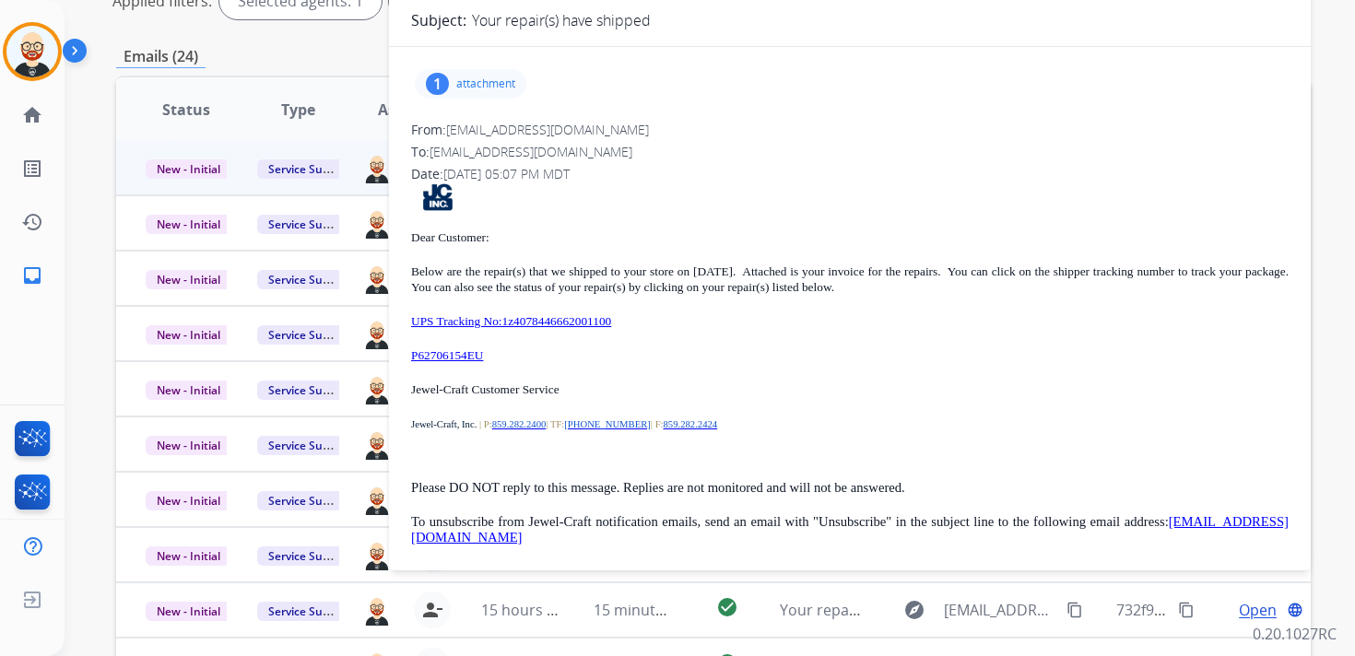
click at [501, 353] on p "P62706154EU" at bounding box center [849, 355] width 877 height 16
click at [429, 357] on link "P62706154EU" at bounding box center [447, 355] width 73 height 14
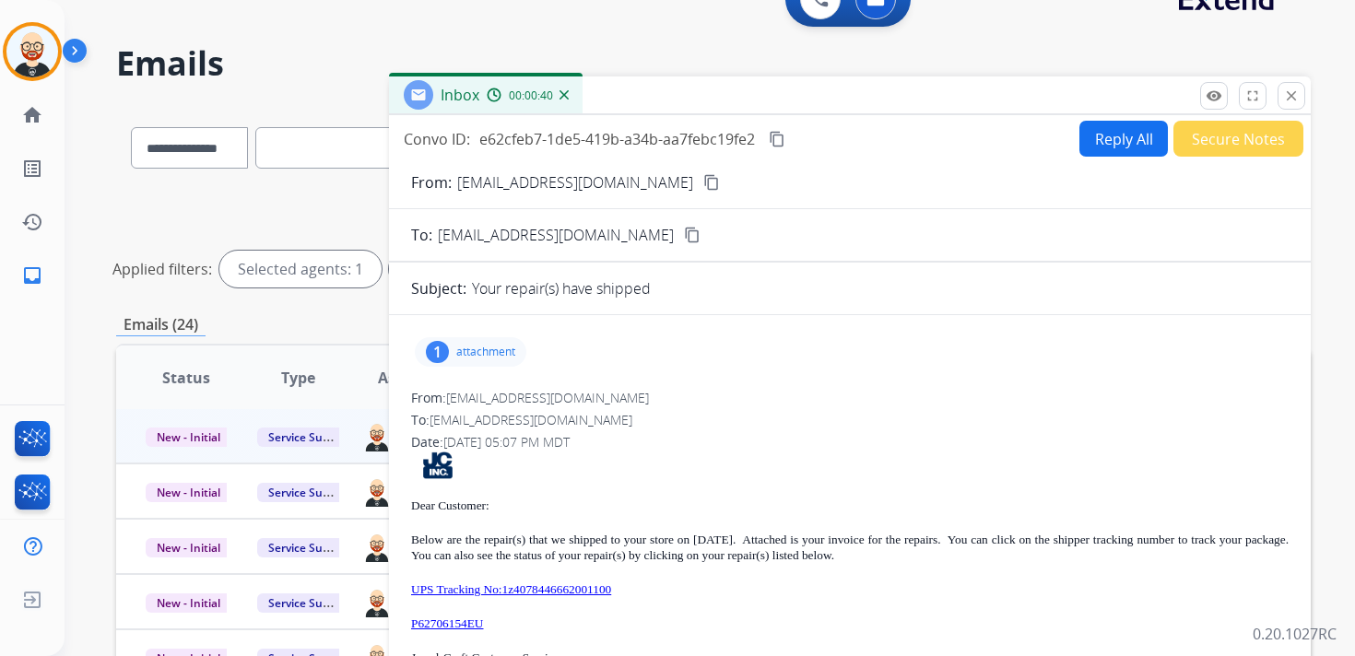
scroll to position [0, 0]
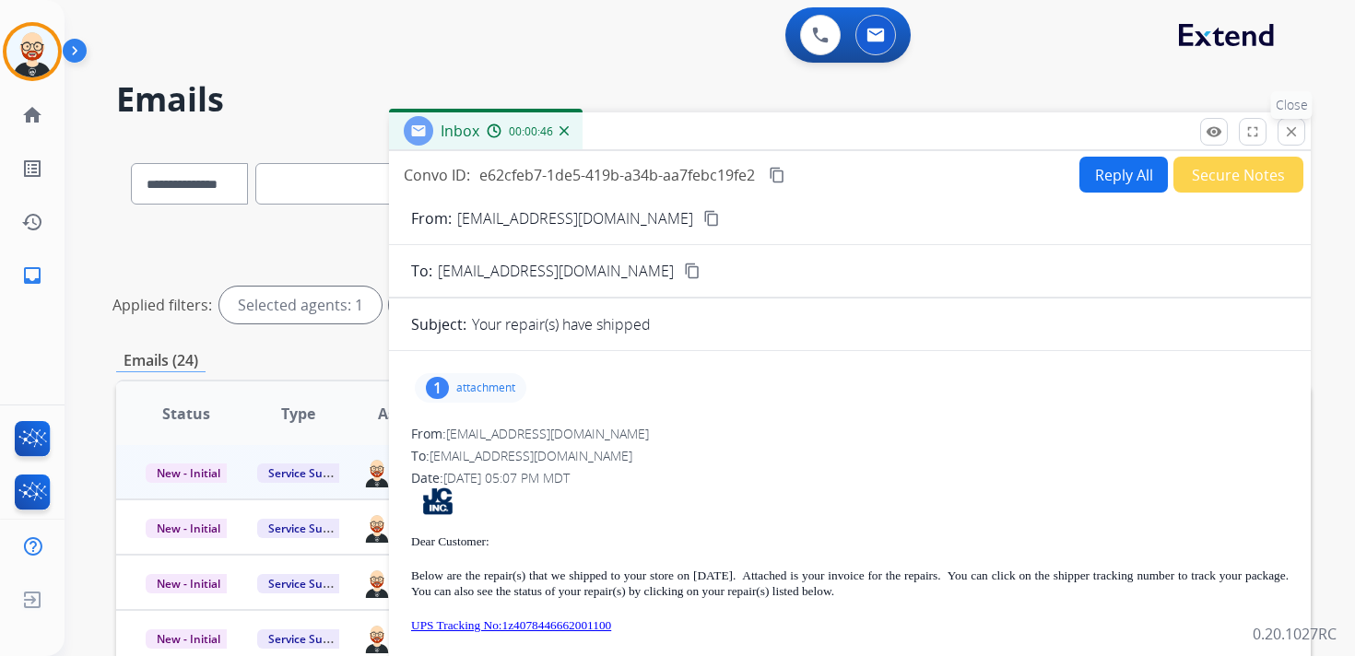
click at [1299, 137] on button "close Close" at bounding box center [1291, 132] width 28 height 28
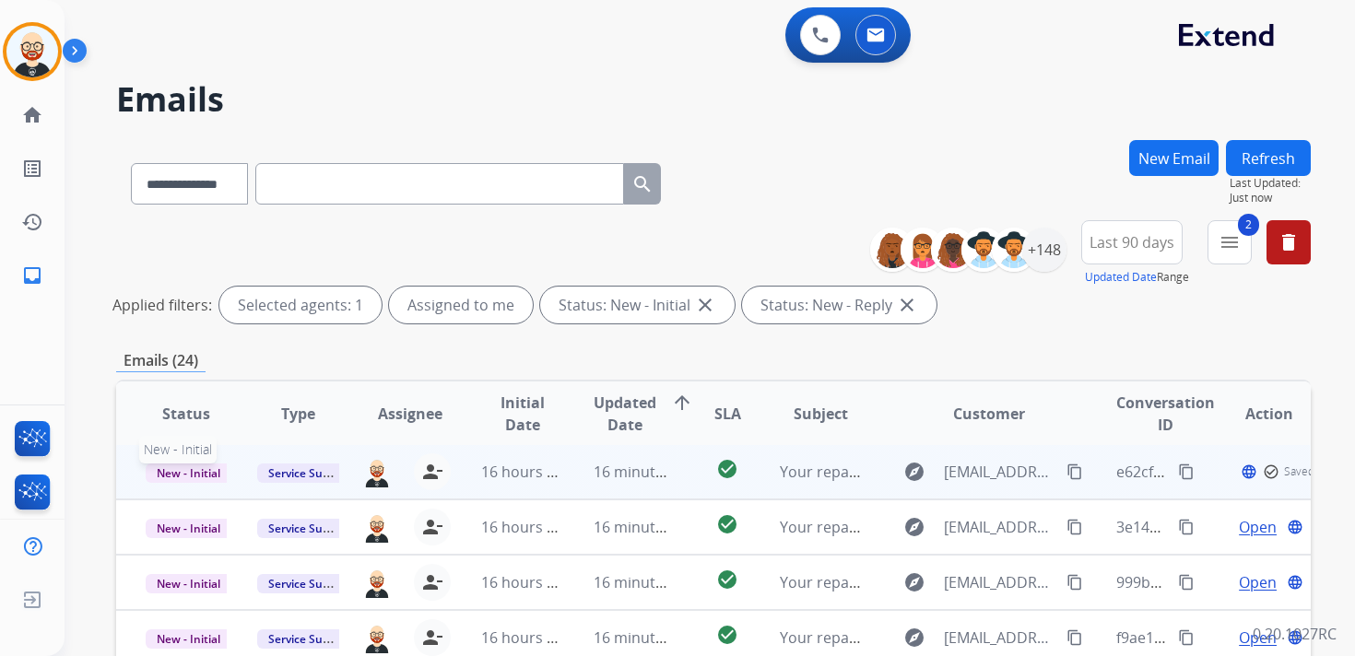
click at [188, 469] on span "New - Initial" at bounding box center [189, 473] width 86 height 19
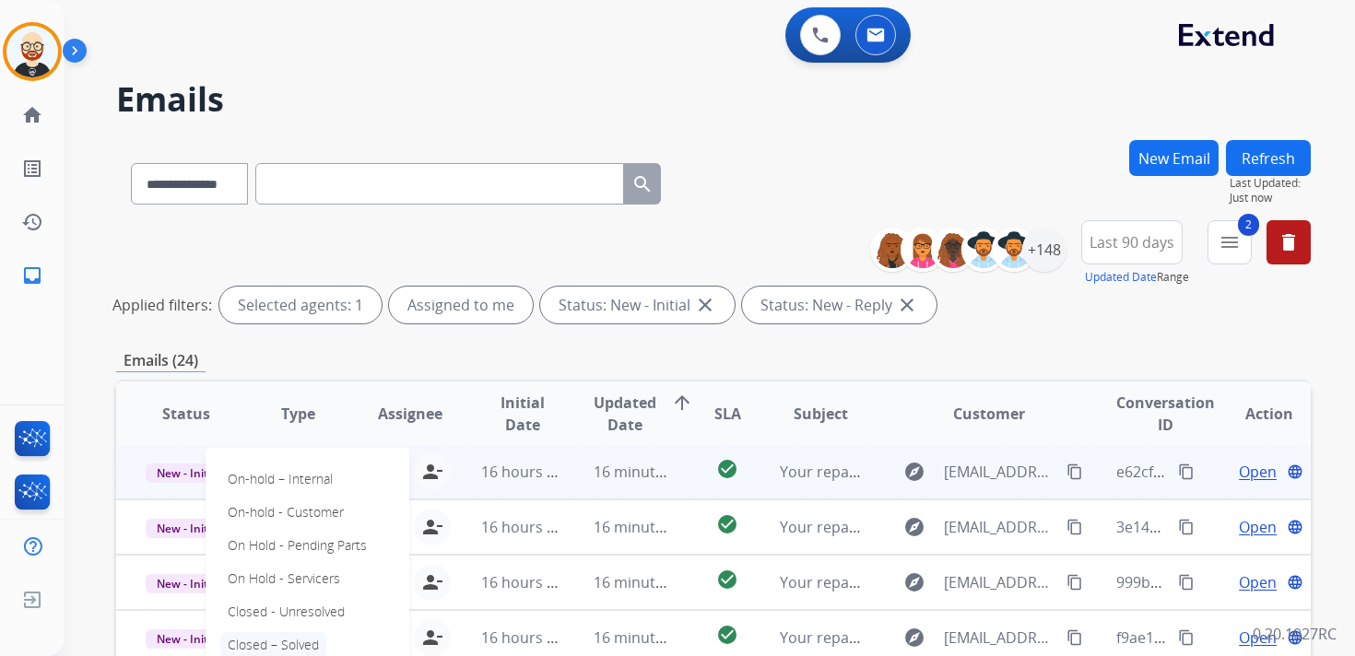
click at [309, 643] on p "Closed – Solved" at bounding box center [273, 645] width 106 height 26
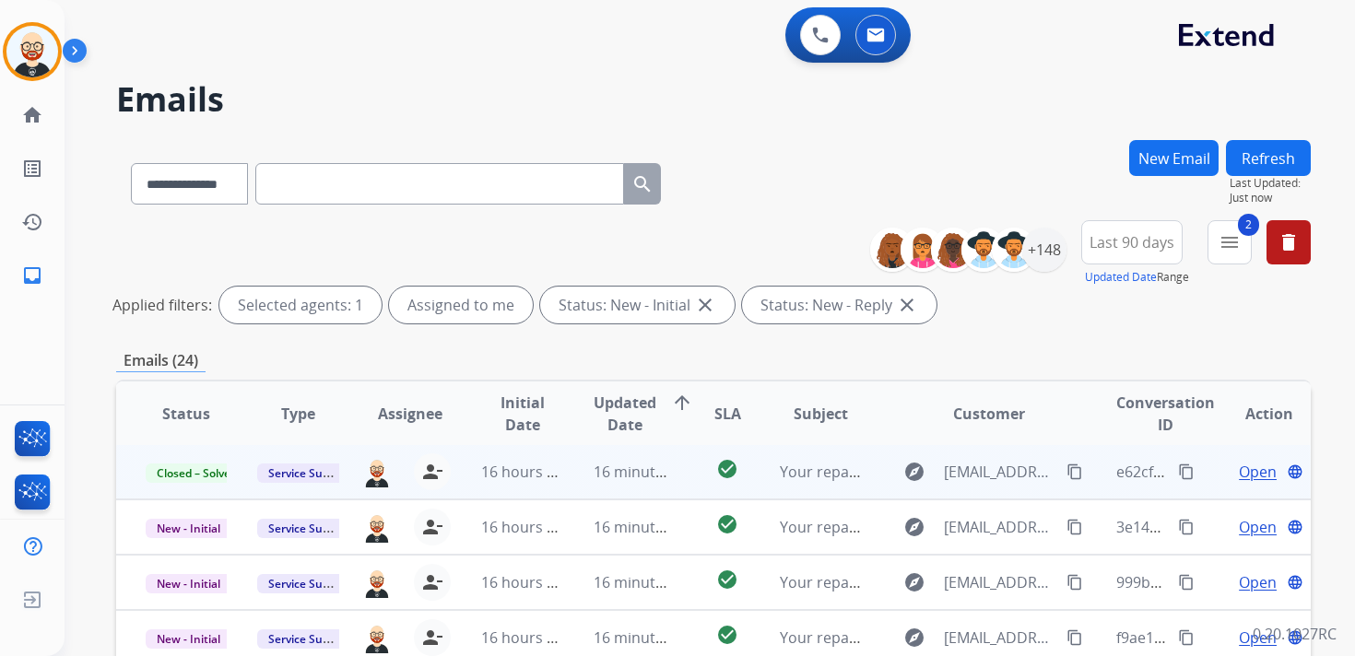
click at [1279, 162] on button "Refresh" at bounding box center [1268, 158] width 85 height 36
click at [1240, 471] on span "Open" at bounding box center [1258, 472] width 38 height 22
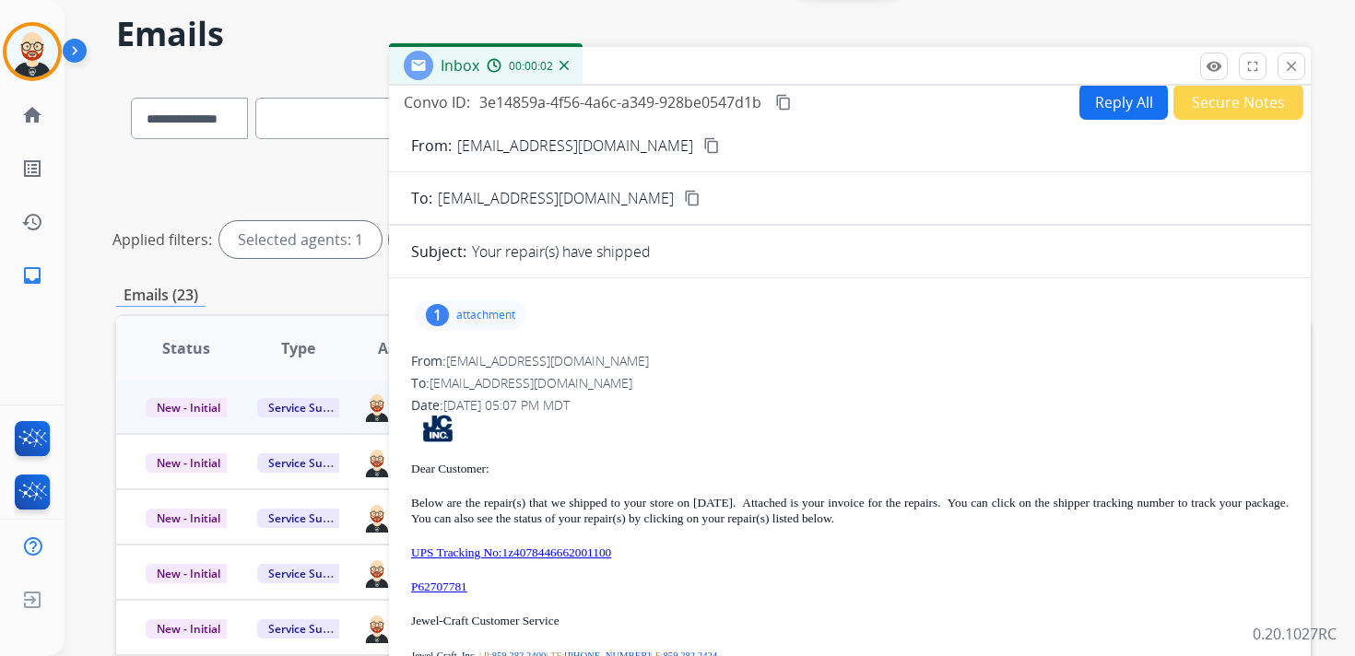
scroll to position [76, 0]
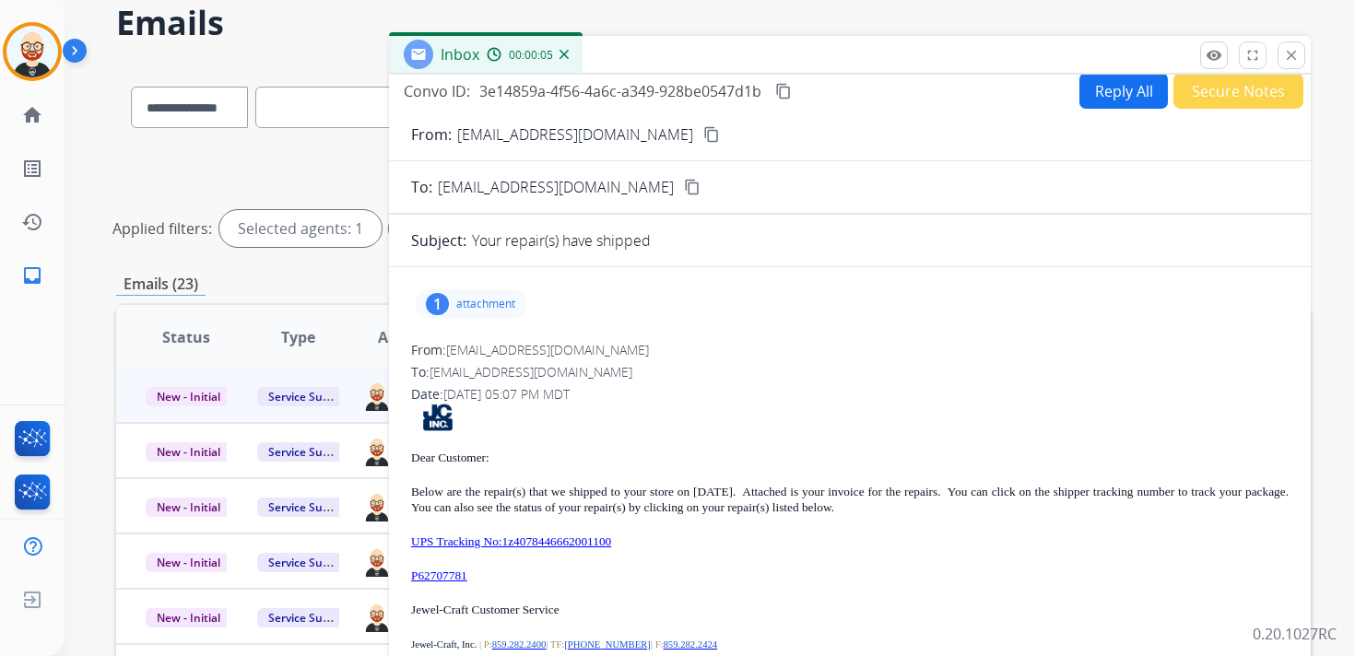
click at [465, 299] on p "attachment" at bounding box center [485, 304] width 59 height 15
click at [758, 363] on div "To: [EMAIL_ADDRESS][DOMAIN_NAME]" at bounding box center [849, 372] width 877 height 18
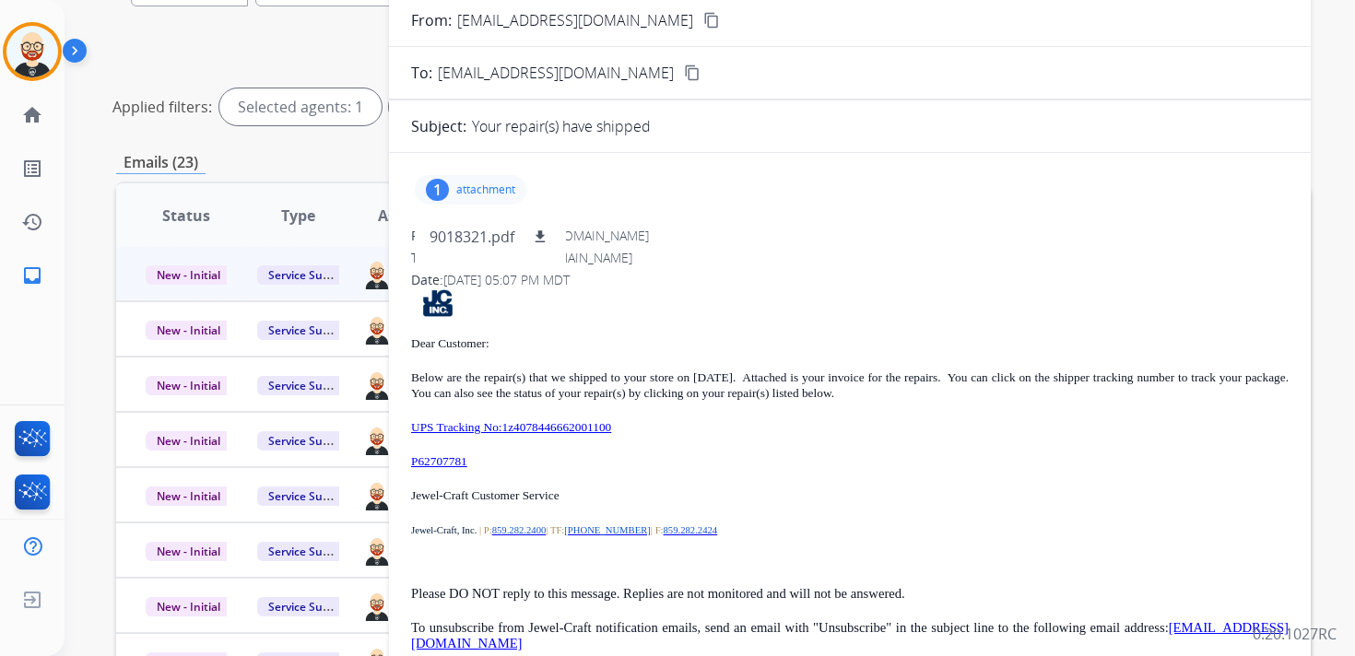
scroll to position [0, 0]
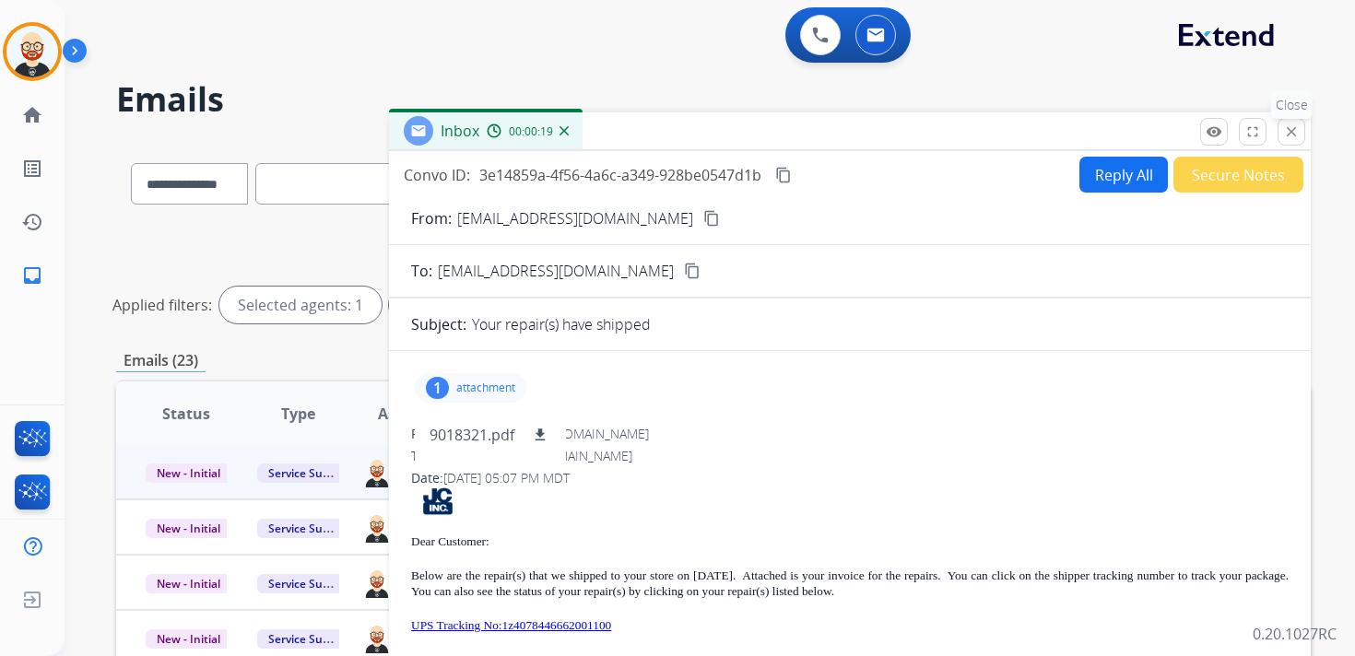
click at [1284, 133] on mat-icon "close" at bounding box center [1291, 131] width 17 height 17
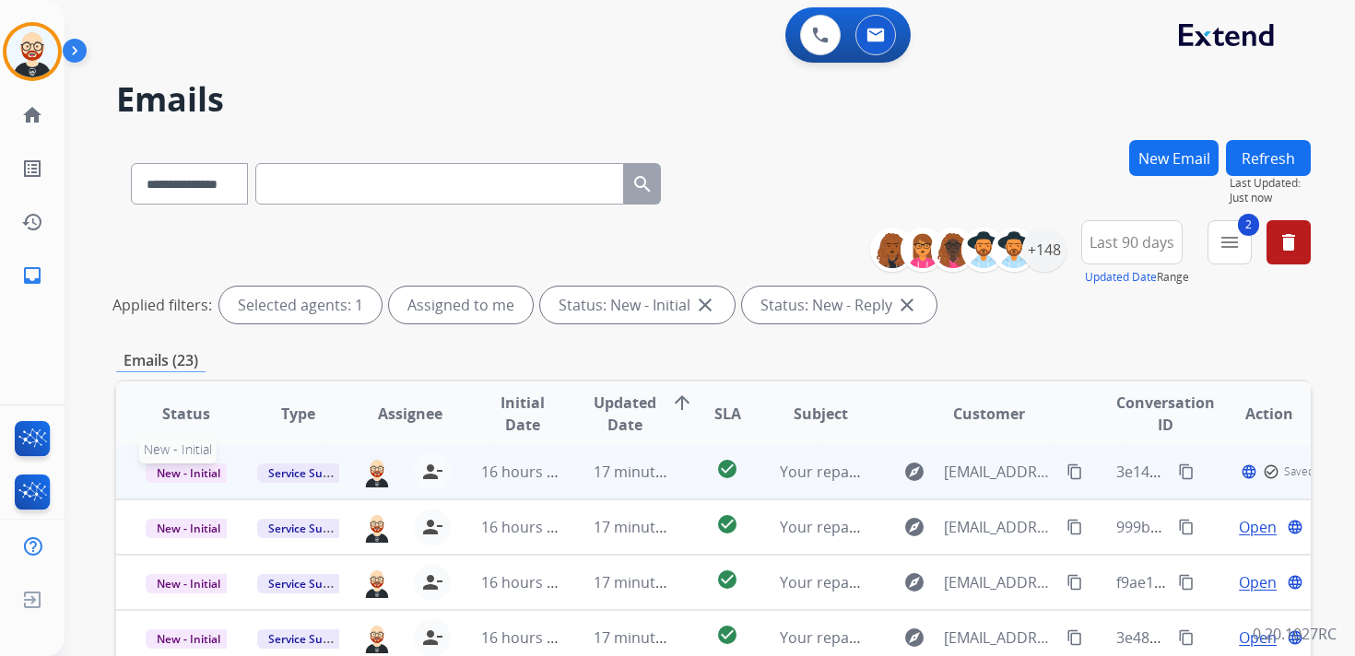
click at [192, 473] on span "New - Initial" at bounding box center [189, 473] width 86 height 19
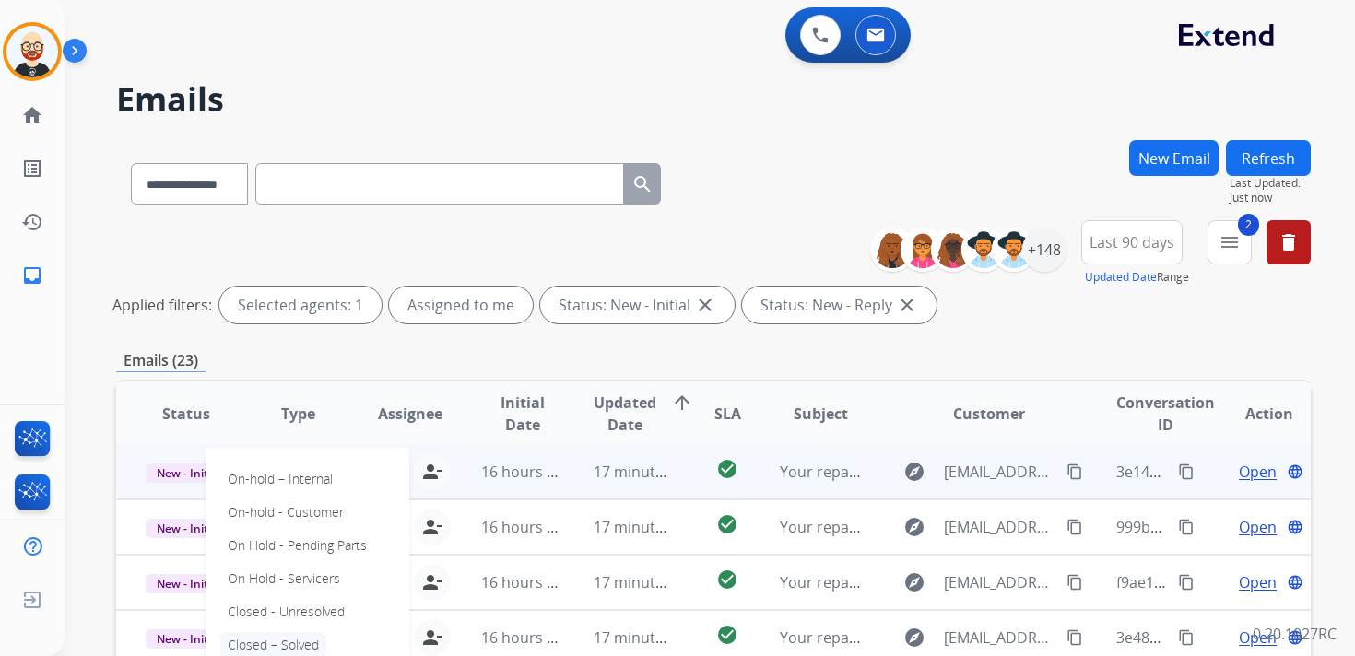
click at [294, 638] on p "Closed – Solved" at bounding box center [273, 645] width 106 height 26
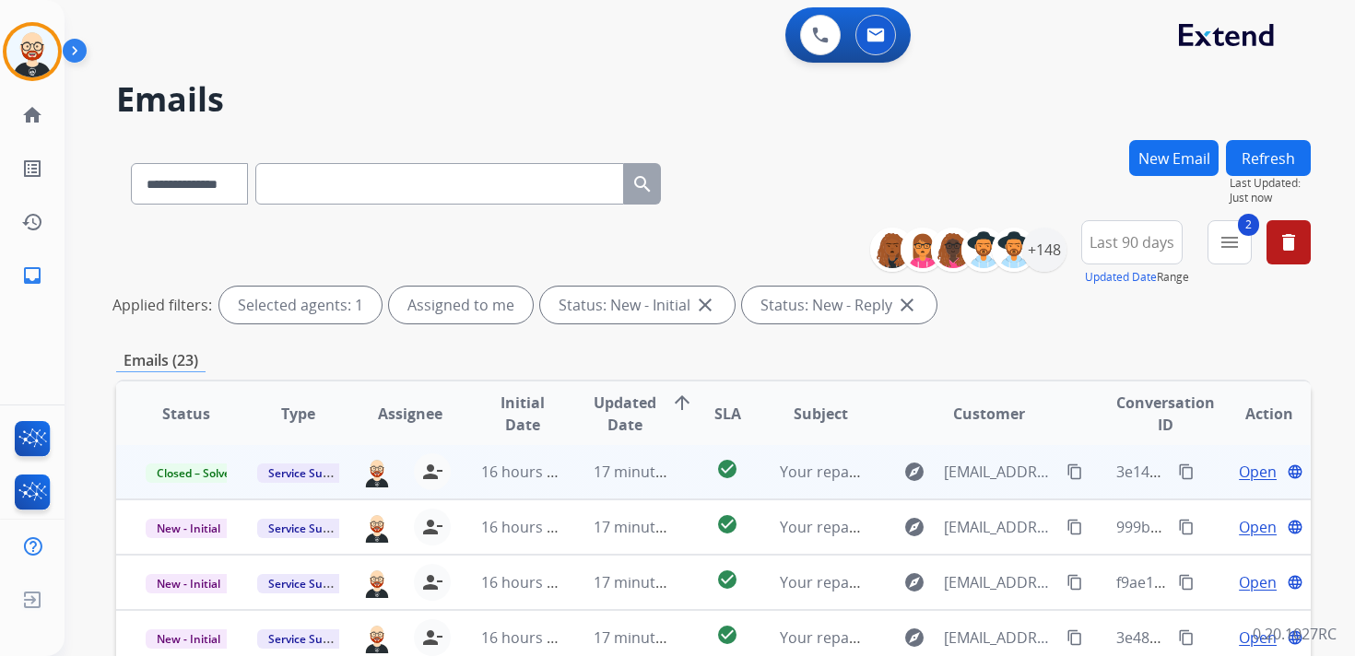
click at [1263, 159] on button "Refresh" at bounding box center [1268, 158] width 85 height 36
click at [1249, 475] on span "Open" at bounding box center [1258, 472] width 38 height 22
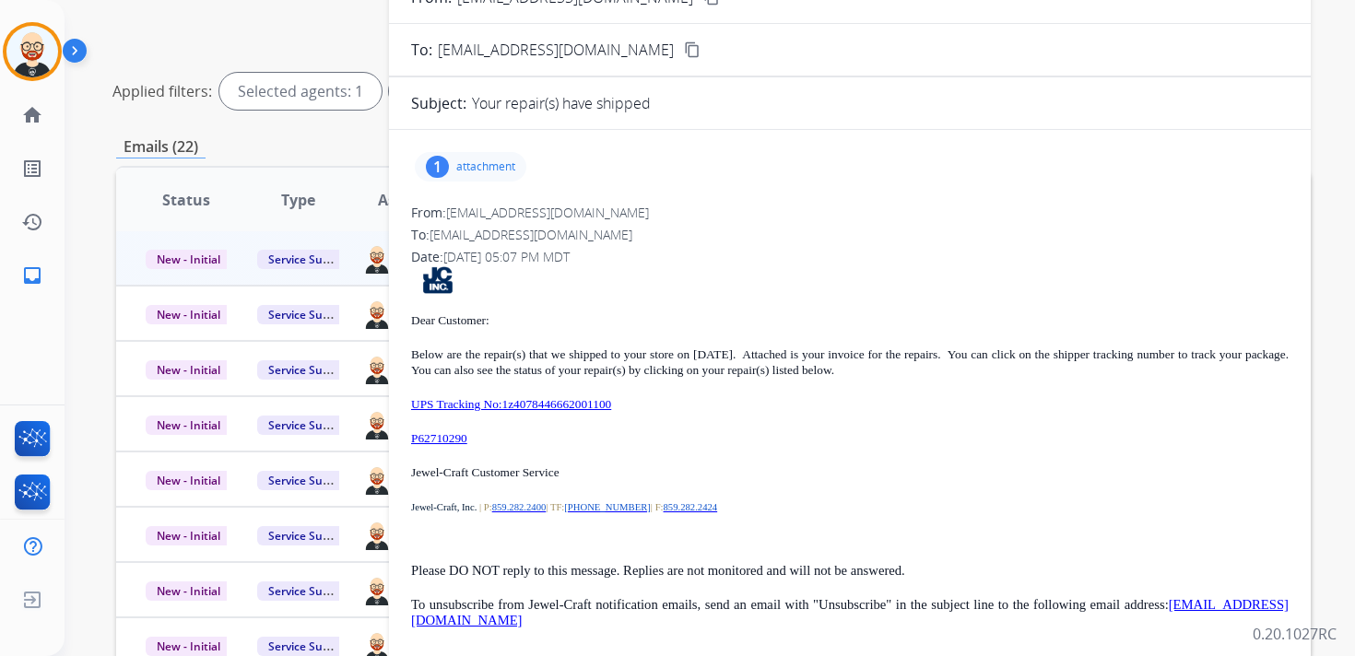
scroll to position [217, 0]
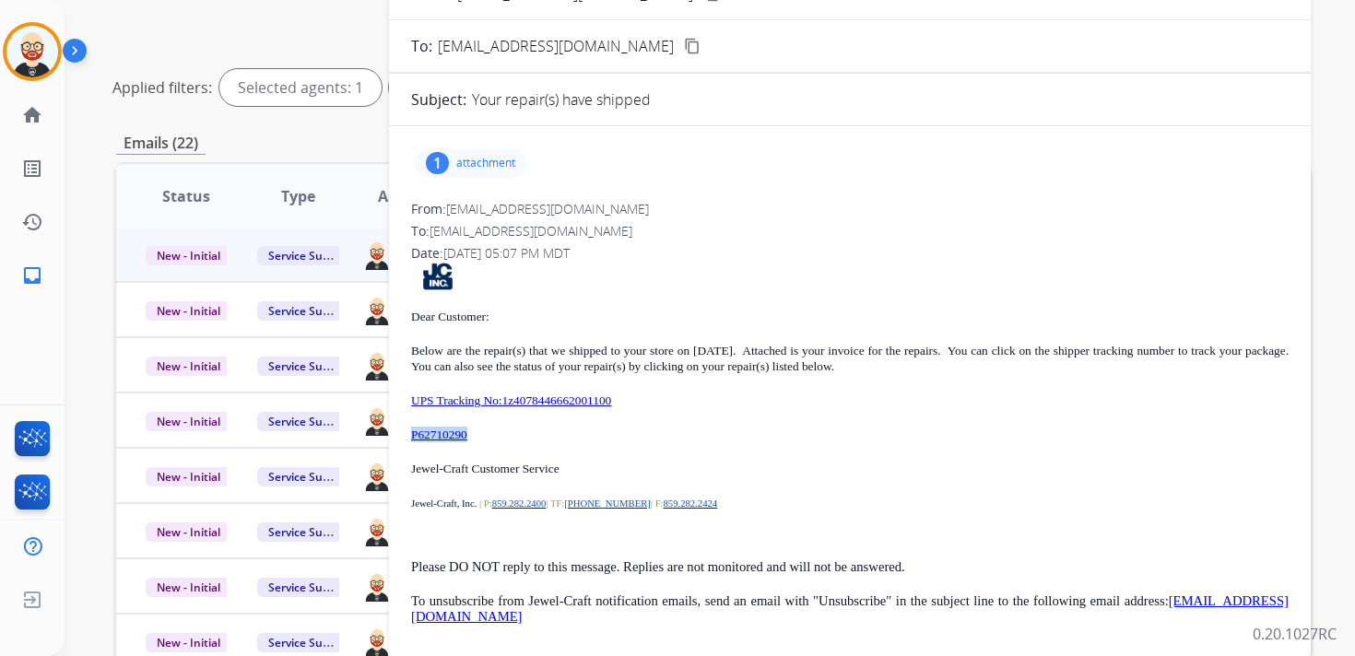
drag, startPoint x: 481, startPoint y: 440, endPoint x: 397, endPoint y: 424, distance: 85.3
click at [397, 424] on div "1 attachment From: [EMAIL_ADDRESS][DOMAIN_NAME] To: [EMAIL_ADDRESS][DOMAIN_NAME…" at bounding box center [850, 392] width 922 height 502
copy link "P62710290"
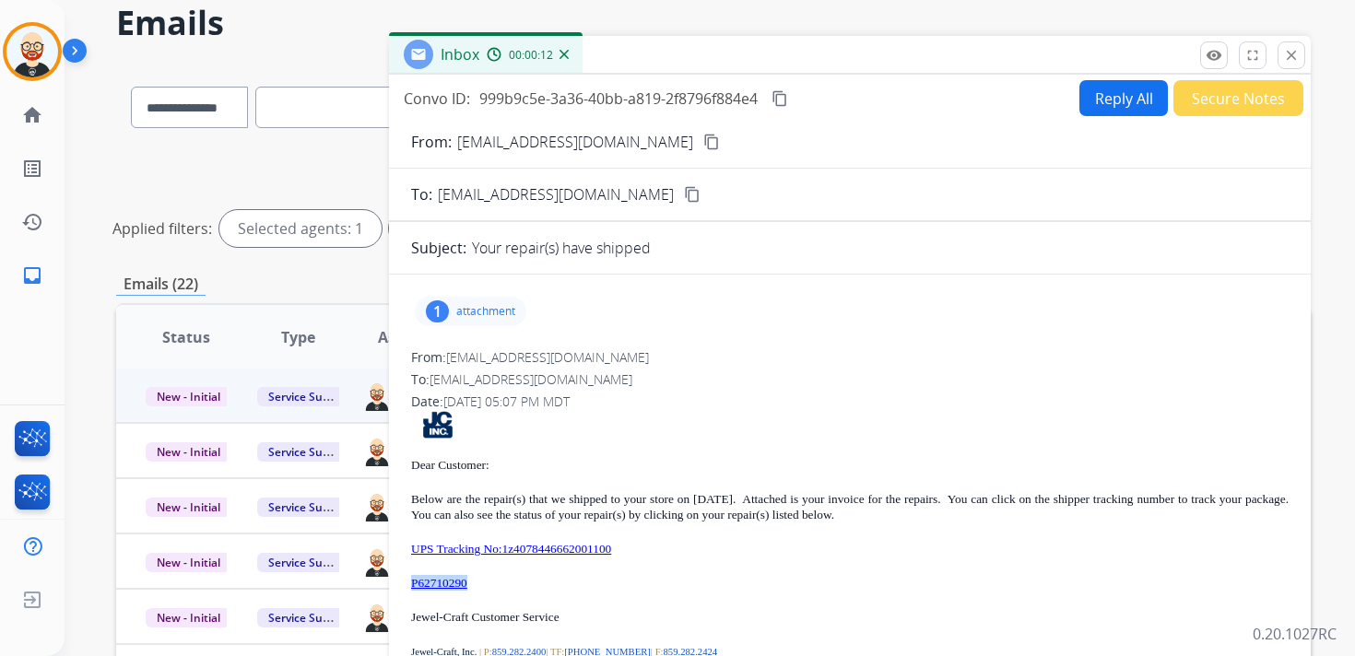
scroll to position [0, 0]
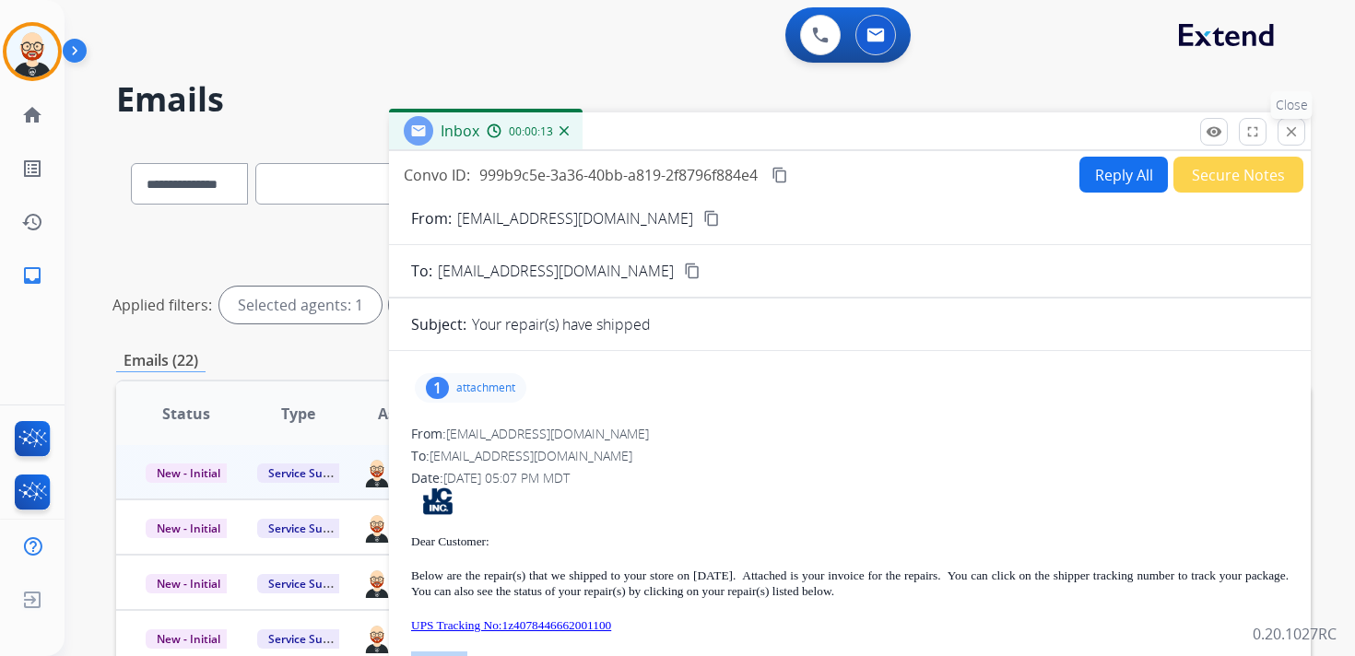
click at [1286, 134] on mat-icon "close" at bounding box center [1291, 131] width 17 height 17
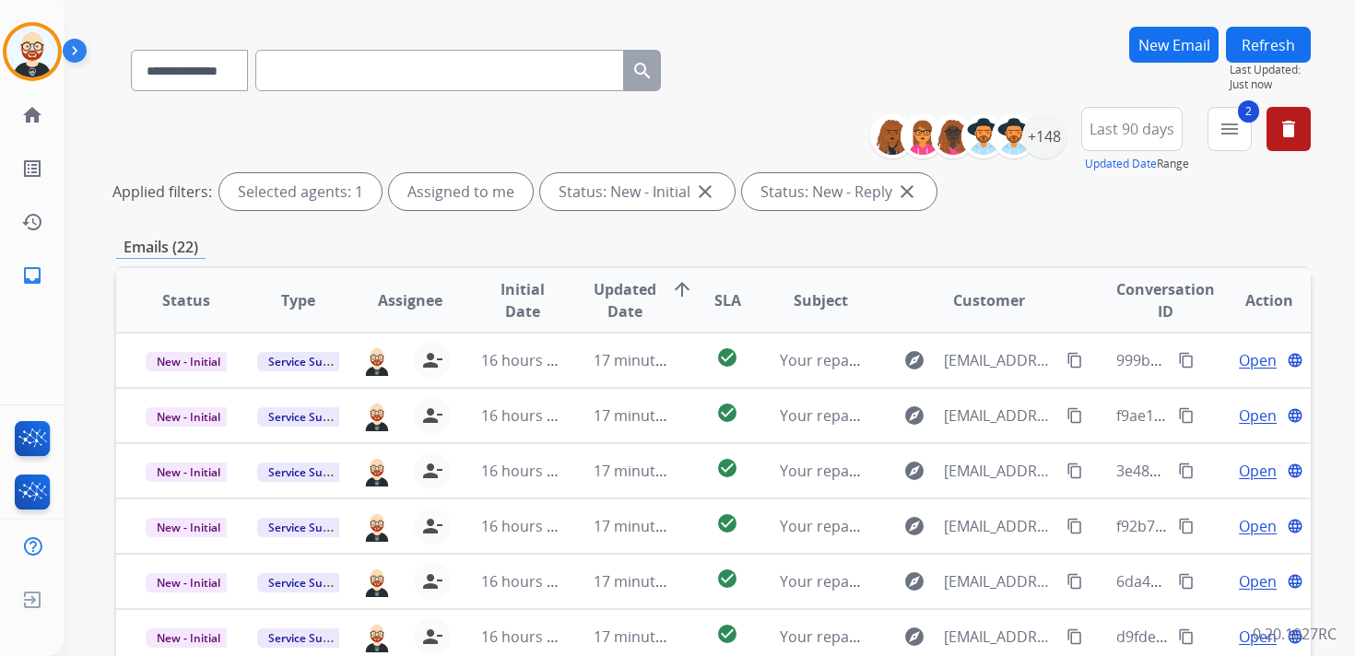
click at [1152, 44] on button "New Email" at bounding box center [1173, 45] width 89 height 36
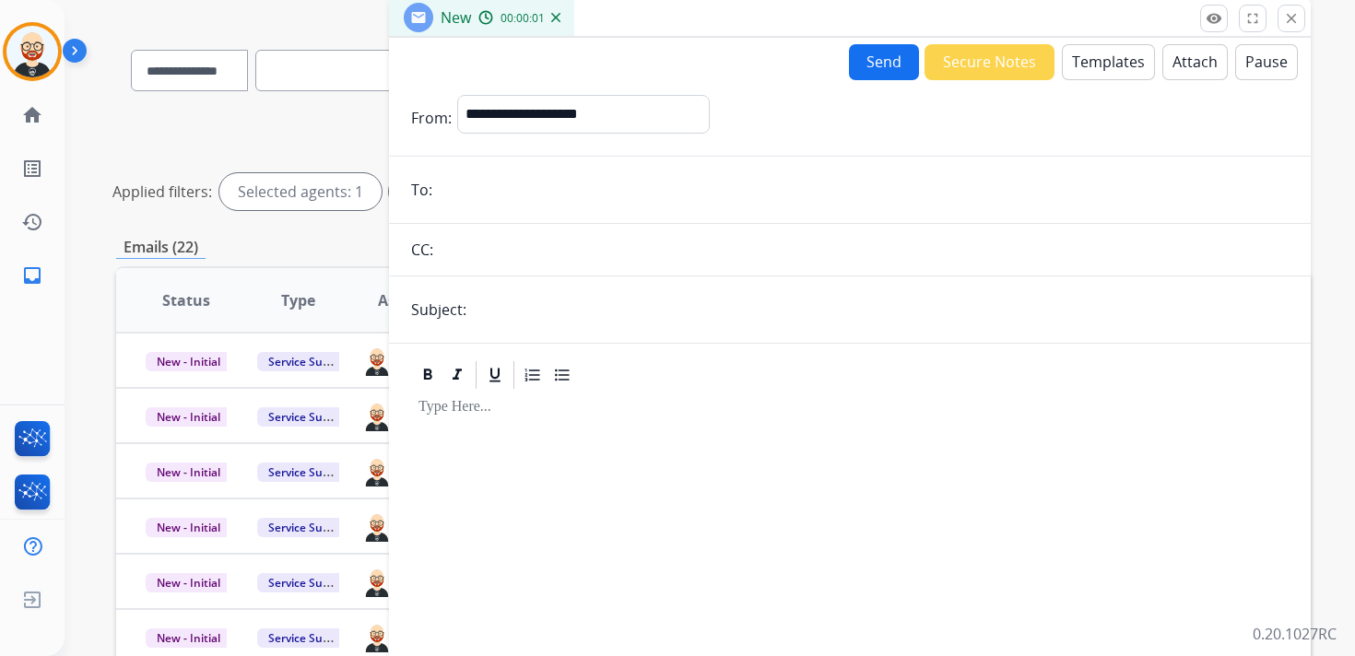
click at [523, 201] on input "email" at bounding box center [863, 189] width 851 height 37
type input "**********"
click at [524, 316] on input "text" at bounding box center [880, 309] width 817 height 37
type input "**********"
click at [519, 449] on div at bounding box center [849, 567] width 877 height 351
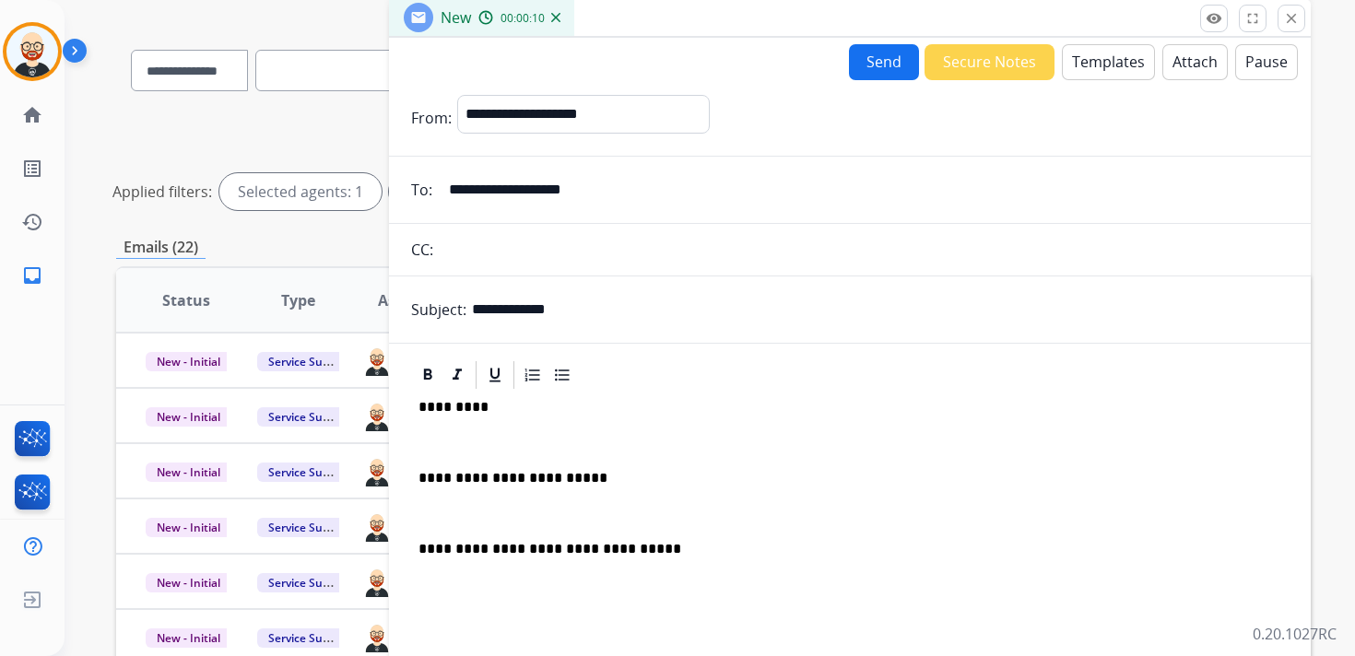
click at [454, 408] on p "*********" at bounding box center [842, 407] width 848 height 17
click at [452, 420] on div "**********" at bounding box center [849, 567] width 877 height 351
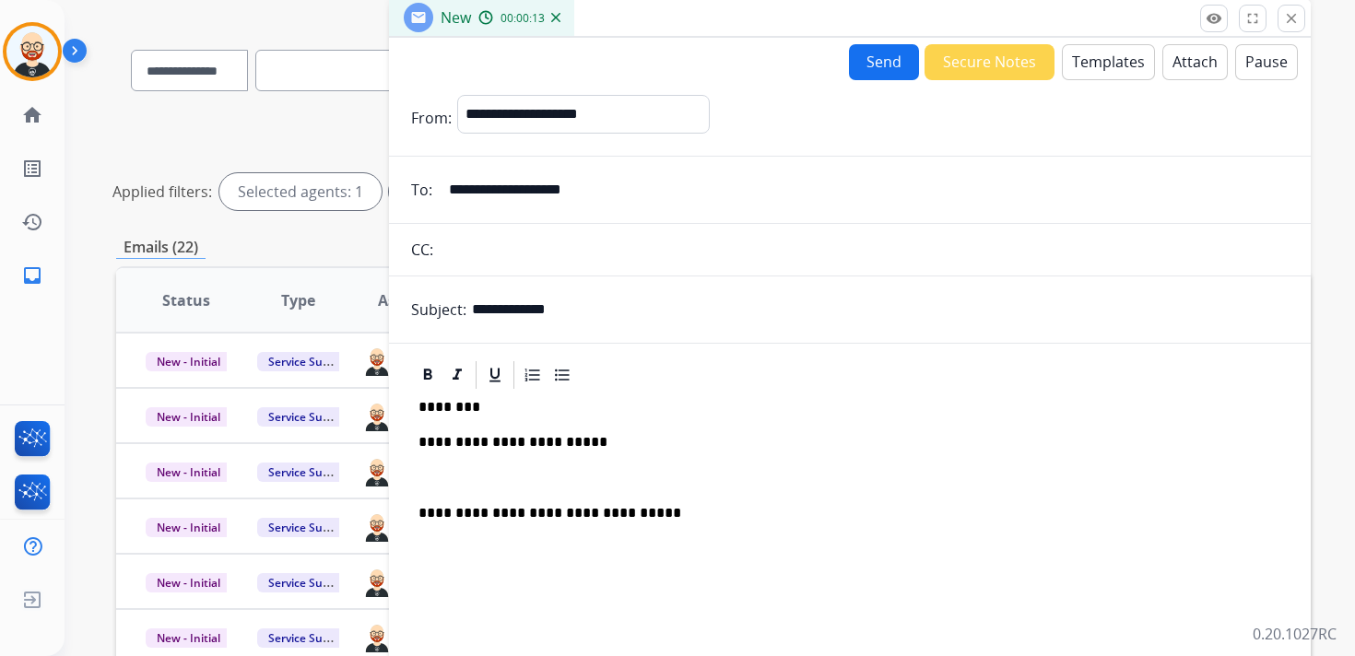
click at [442, 483] on p at bounding box center [849, 478] width 863 height 17
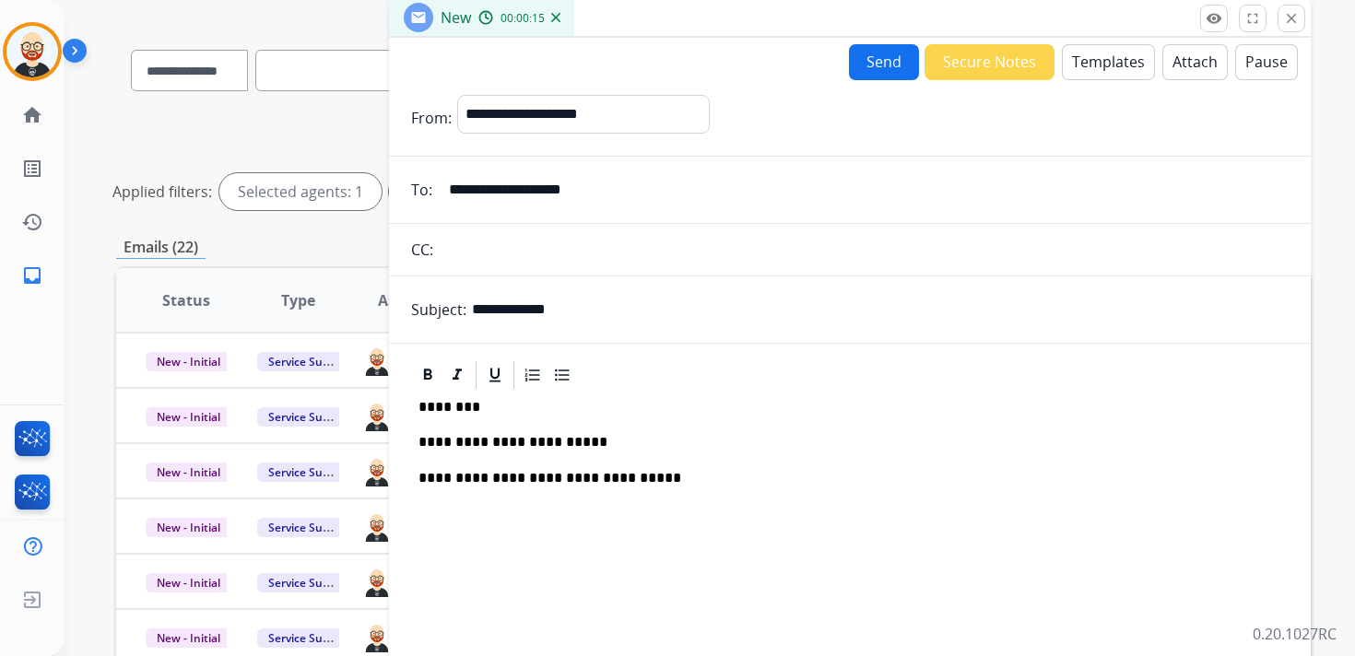
click at [457, 448] on p "**********" at bounding box center [842, 442] width 848 height 17
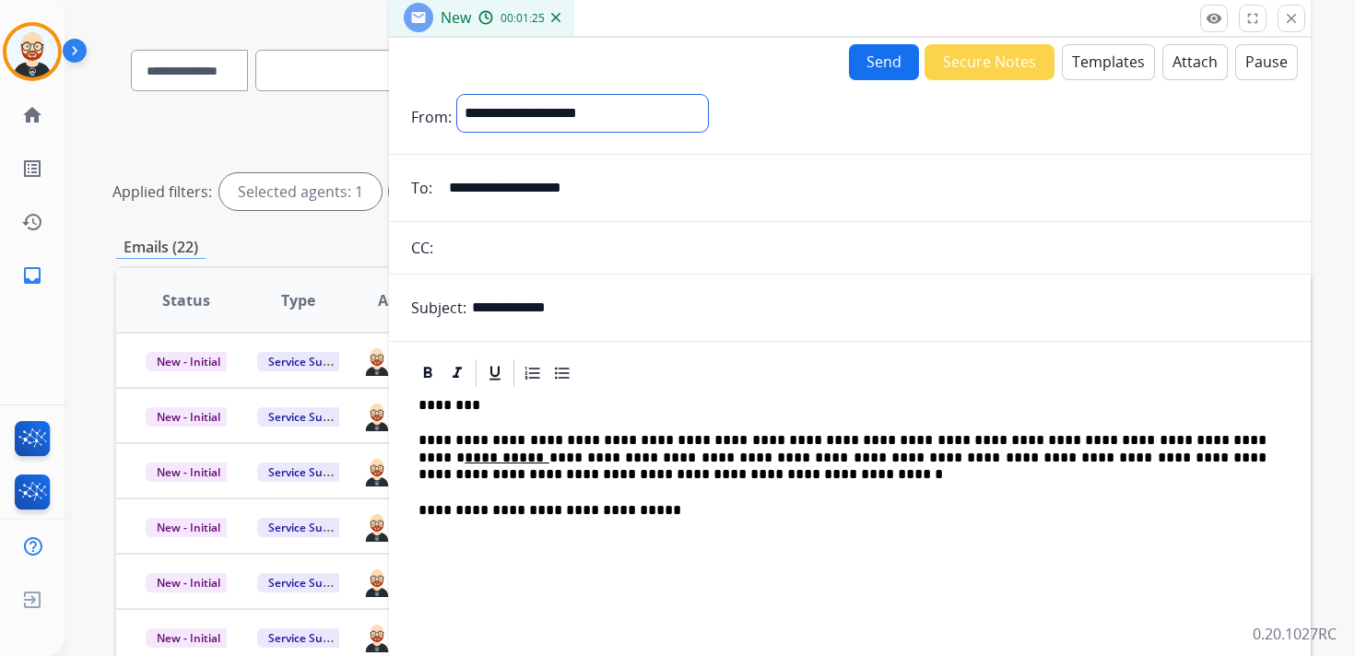
click at [626, 115] on select "**********" at bounding box center [582, 113] width 251 height 37
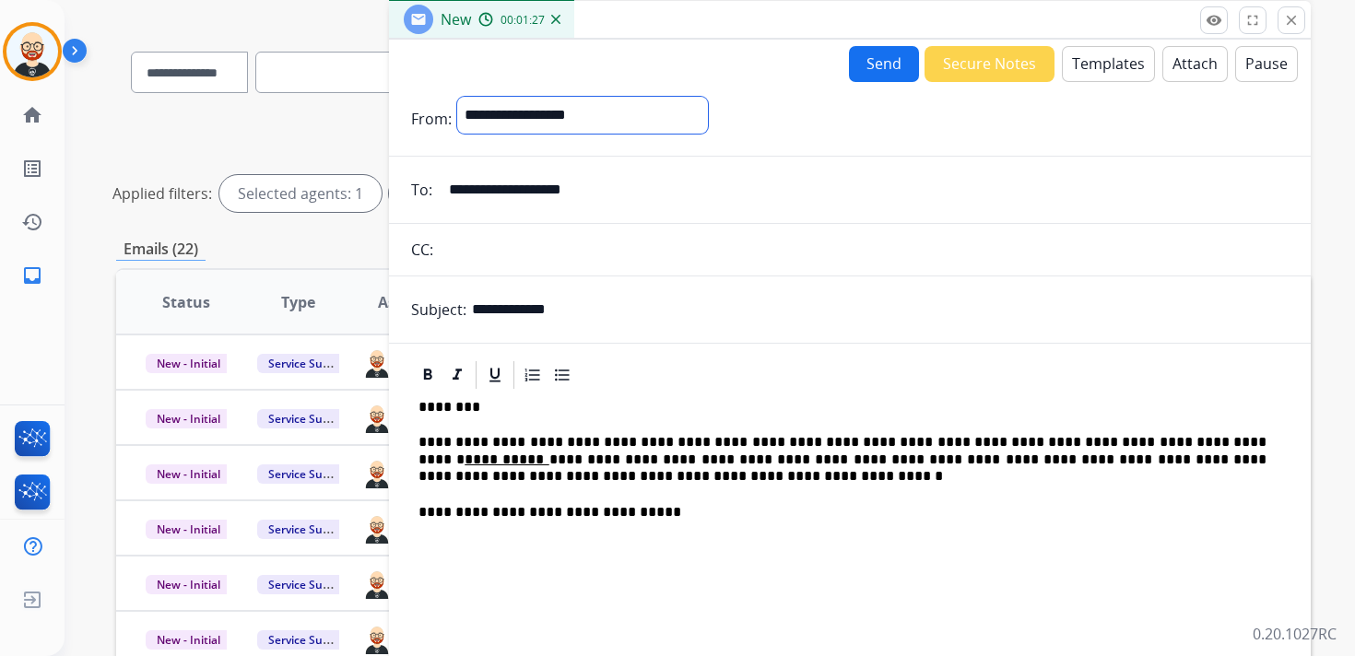
click at [457, 97] on select "**********" at bounding box center [582, 115] width 251 height 37
click at [516, 121] on select "**********" at bounding box center [582, 115] width 251 height 37
select select "**********"
click at [457, 97] on select "**********" at bounding box center [582, 115] width 251 height 37
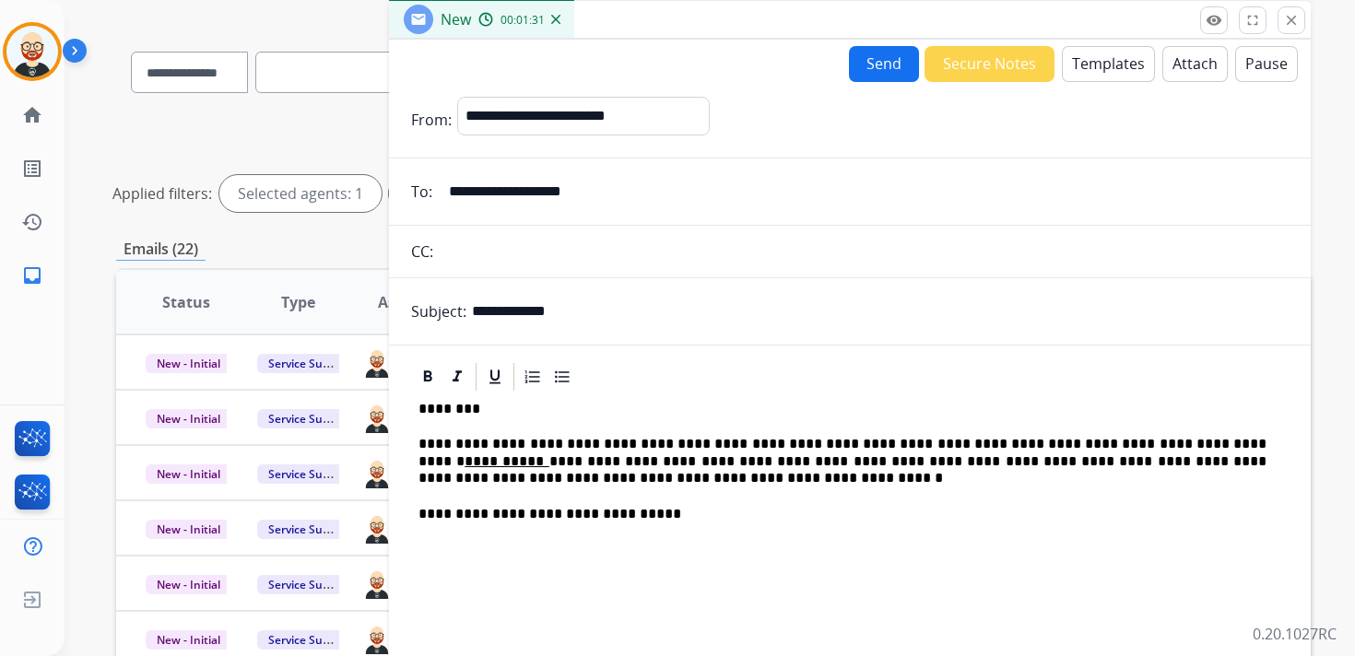
click at [883, 75] on button "Send" at bounding box center [884, 64] width 70 height 36
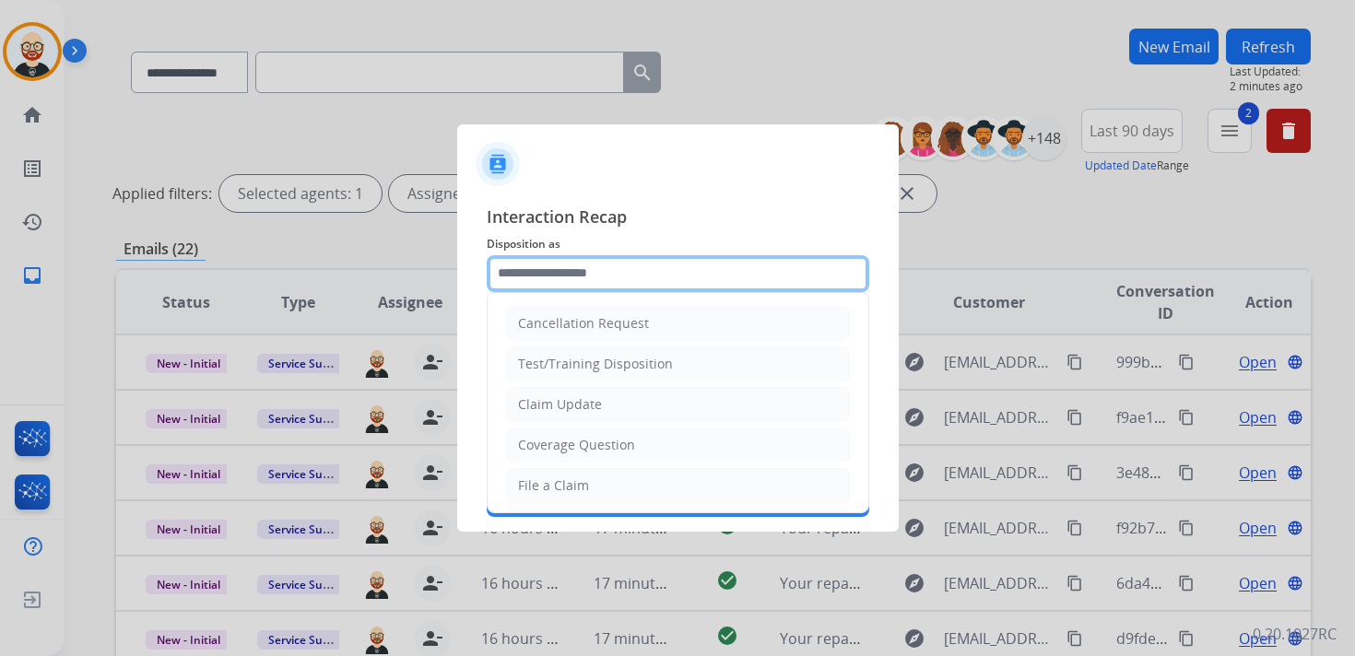
click at [613, 258] on input "text" at bounding box center [678, 273] width 382 height 37
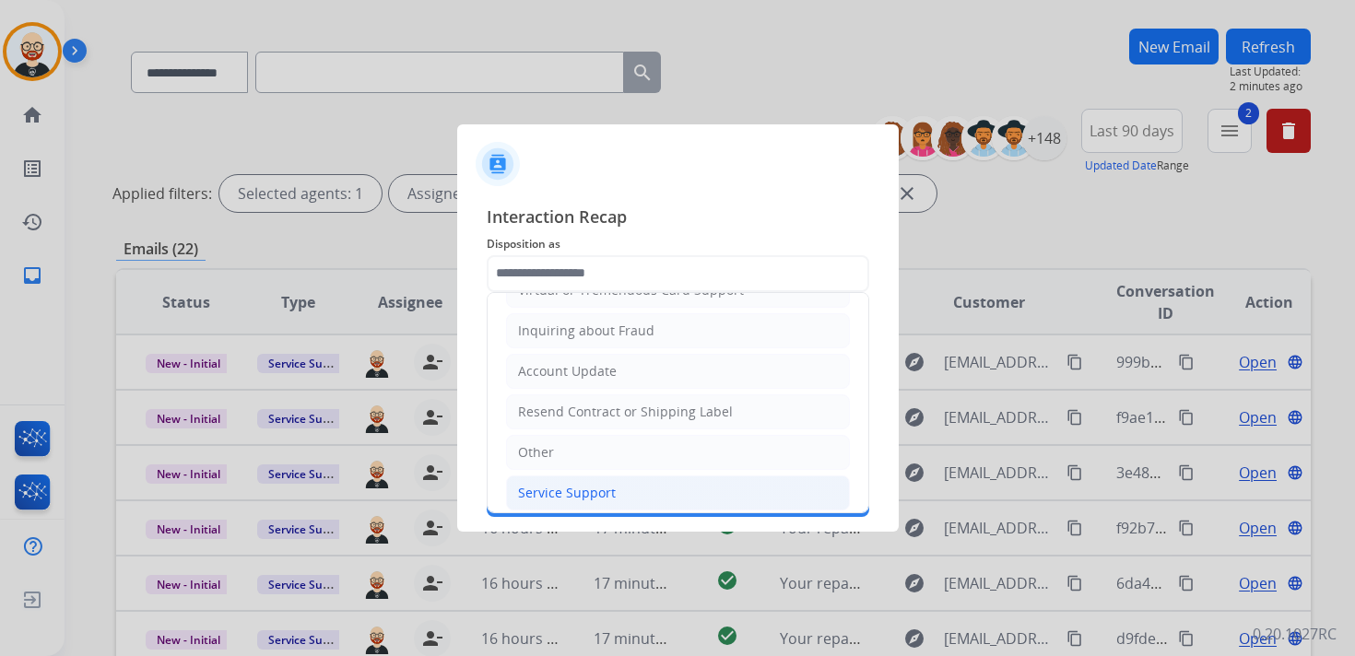
click at [573, 494] on li "Service Support" at bounding box center [678, 493] width 344 height 35
type input "**********"
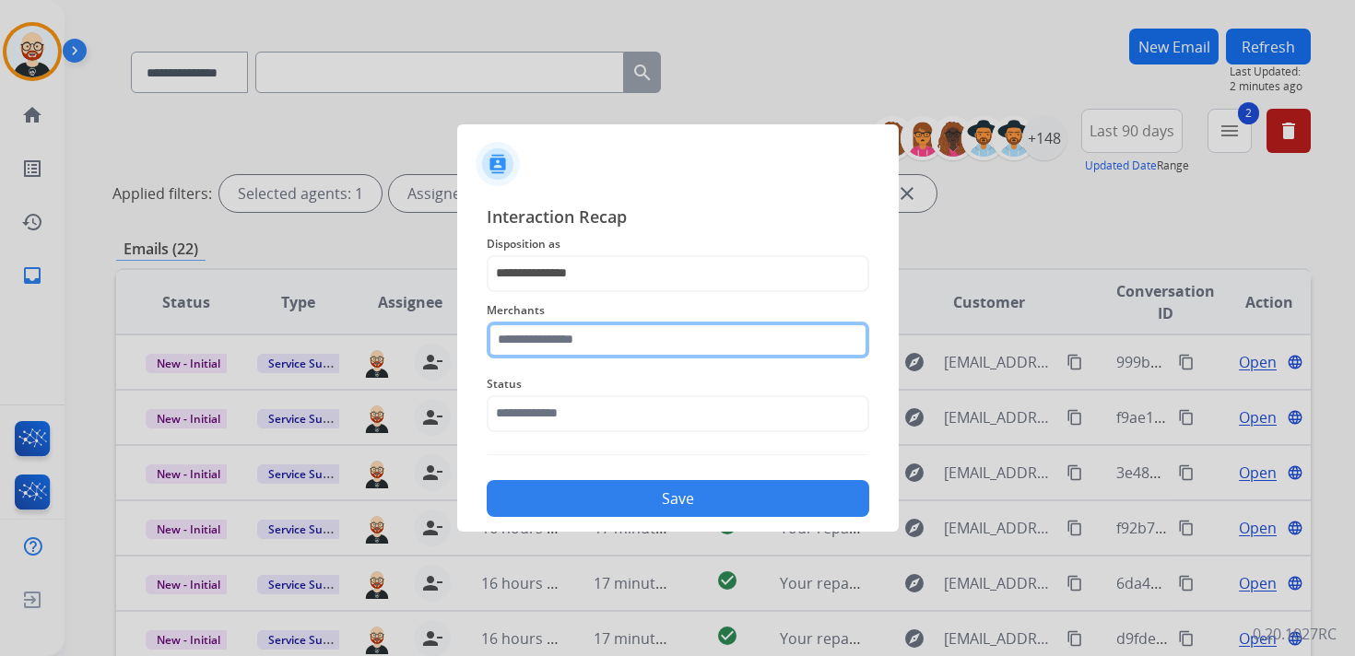
click at [562, 350] on input "text" at bounding box center [678, 340] width 382 height 37
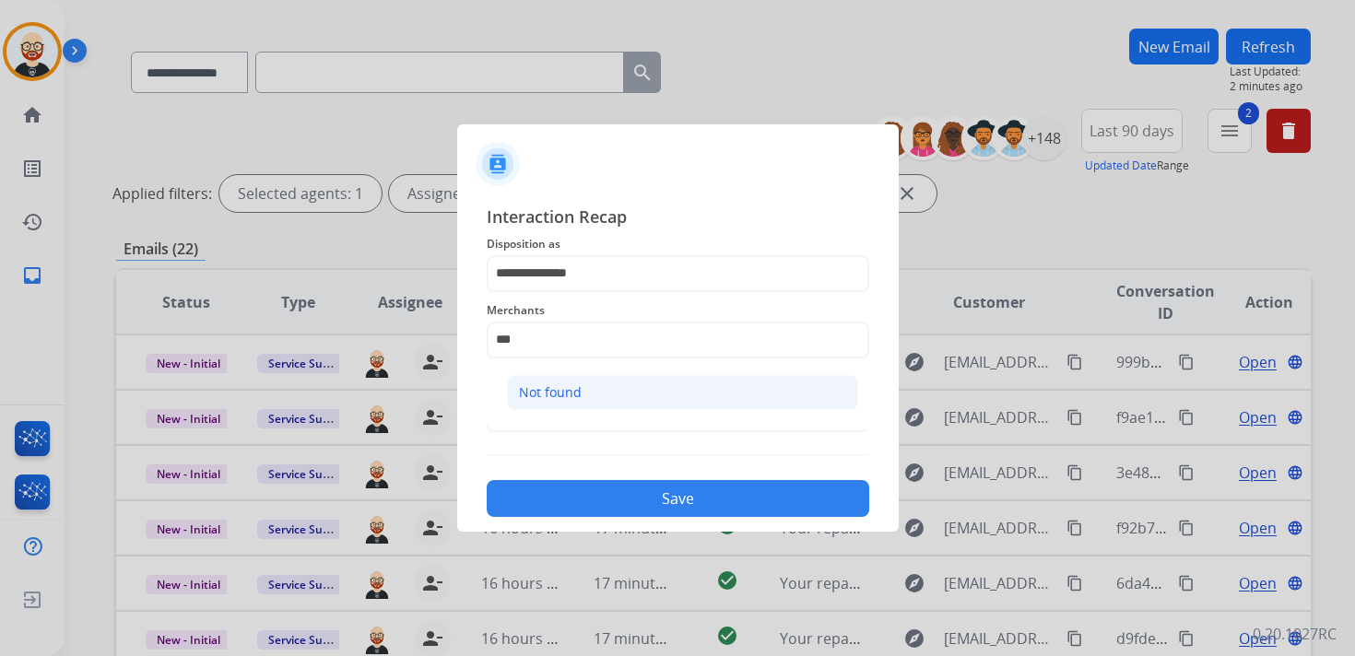
click at [573, 385] on div "Not found" at bounding box center [550, 392] width 63 height 18
type input "*********"
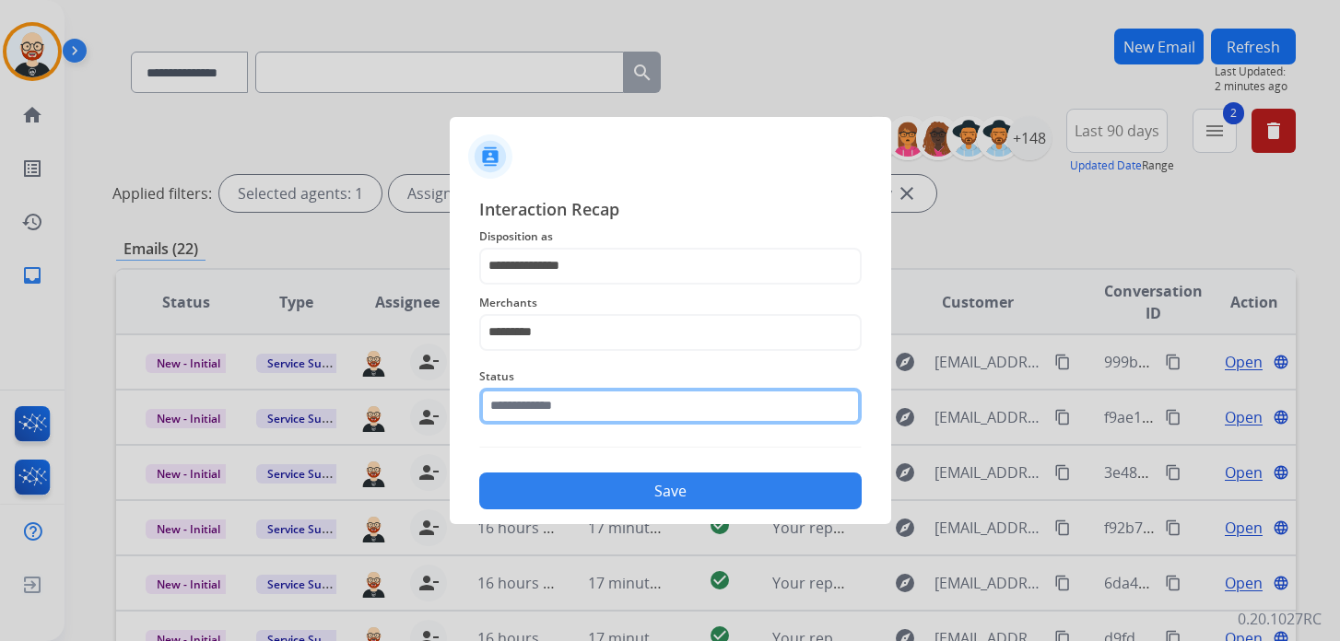
click at [557, 419] on input "text" at bounding box center [670, 406] width 382 height 37
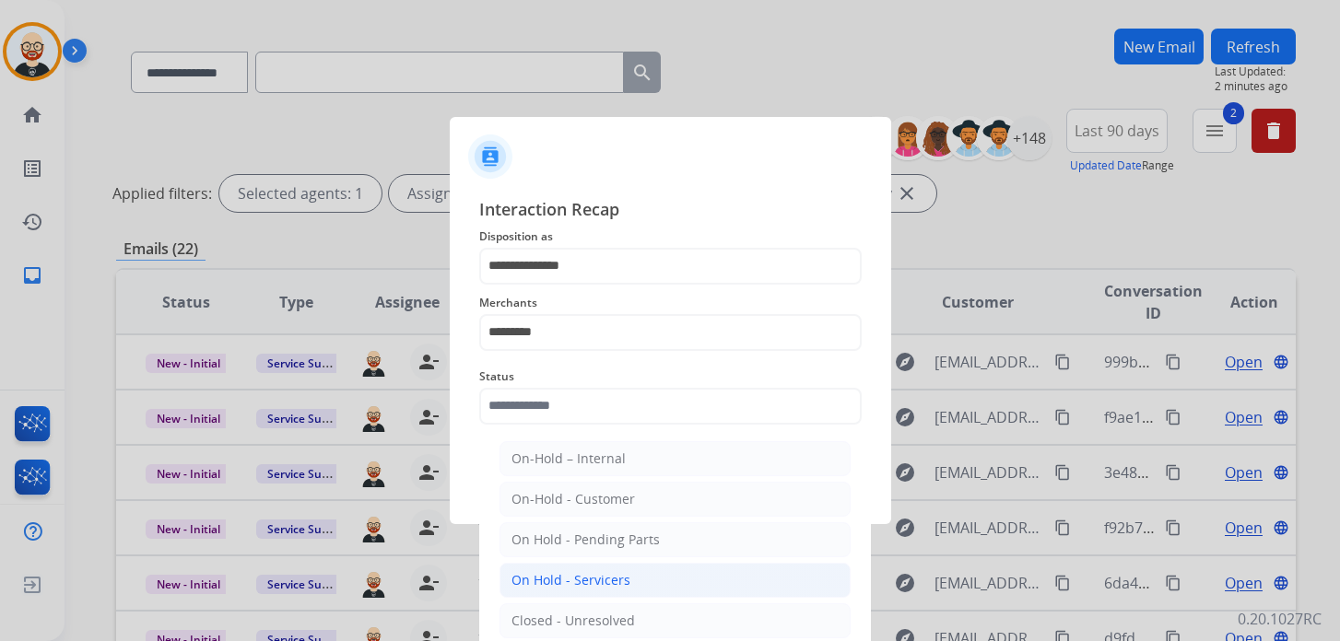
click at [596, 583] on div "On Hold - Servicers" at bounding box center [570, 580] width 119 height 18
type input "**********"
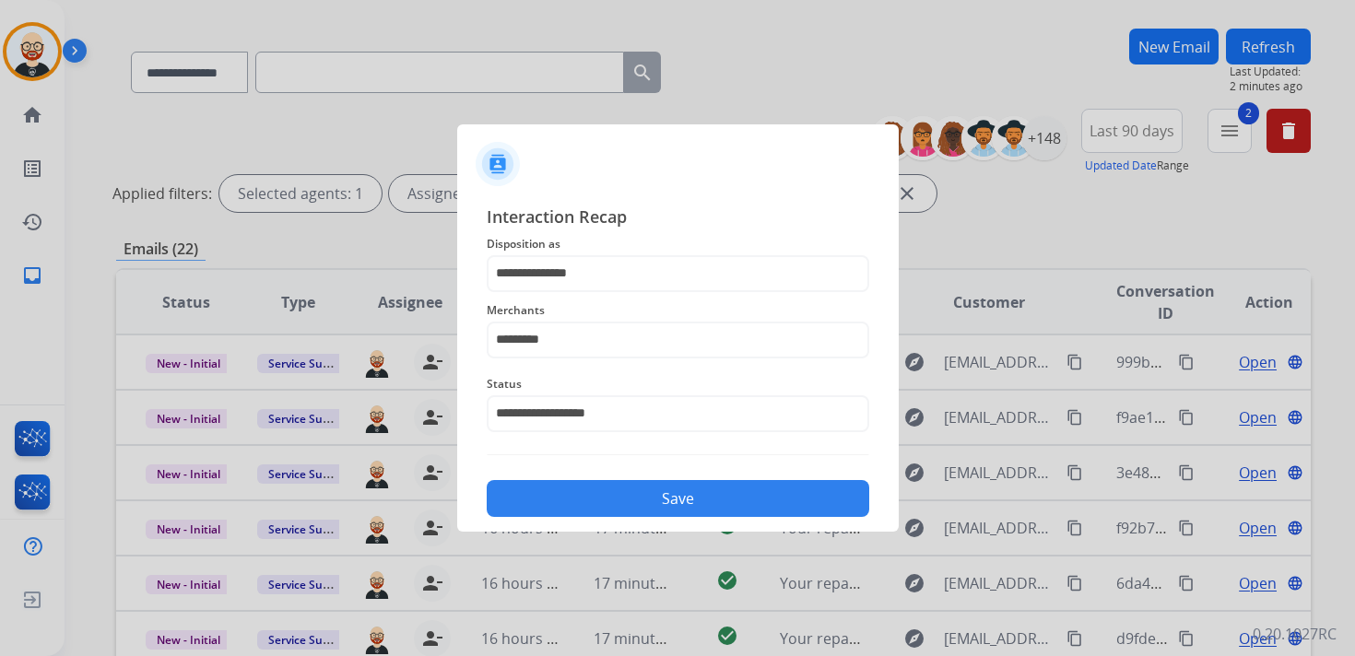
click at [598, 502] on button "Save" at bounding box center [678, 498] width 382 height 37
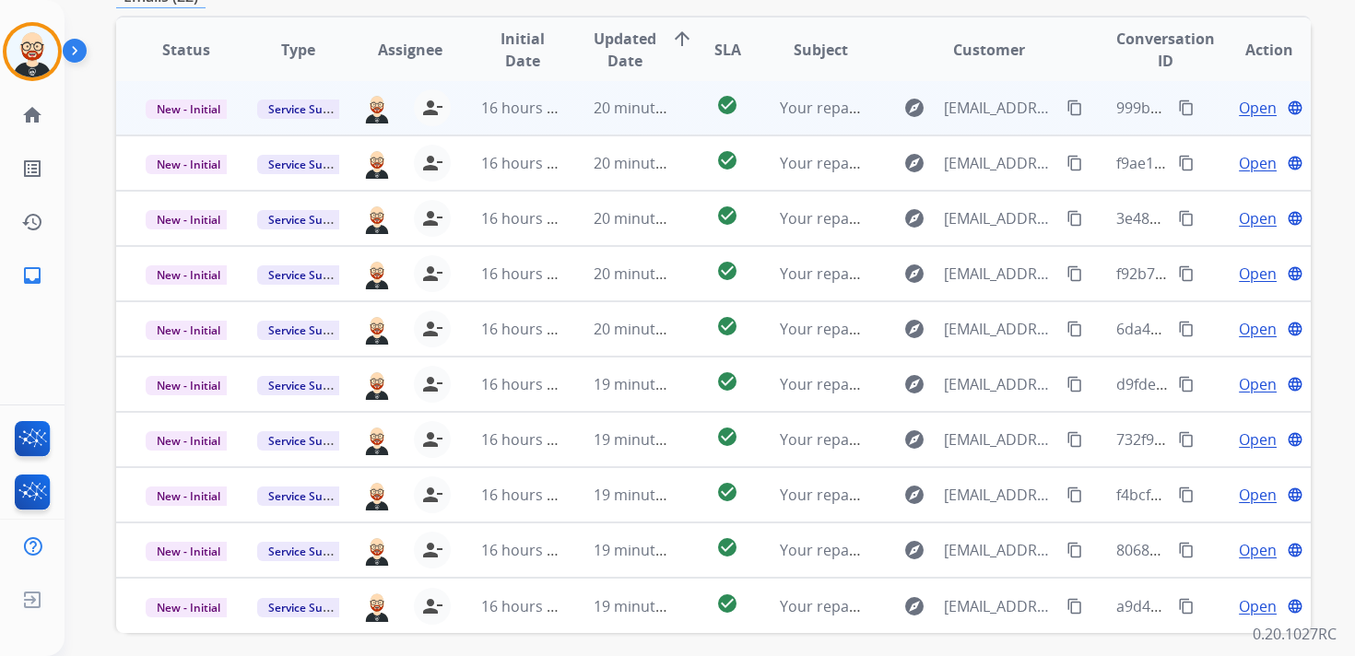
scroll to position [378, 0]
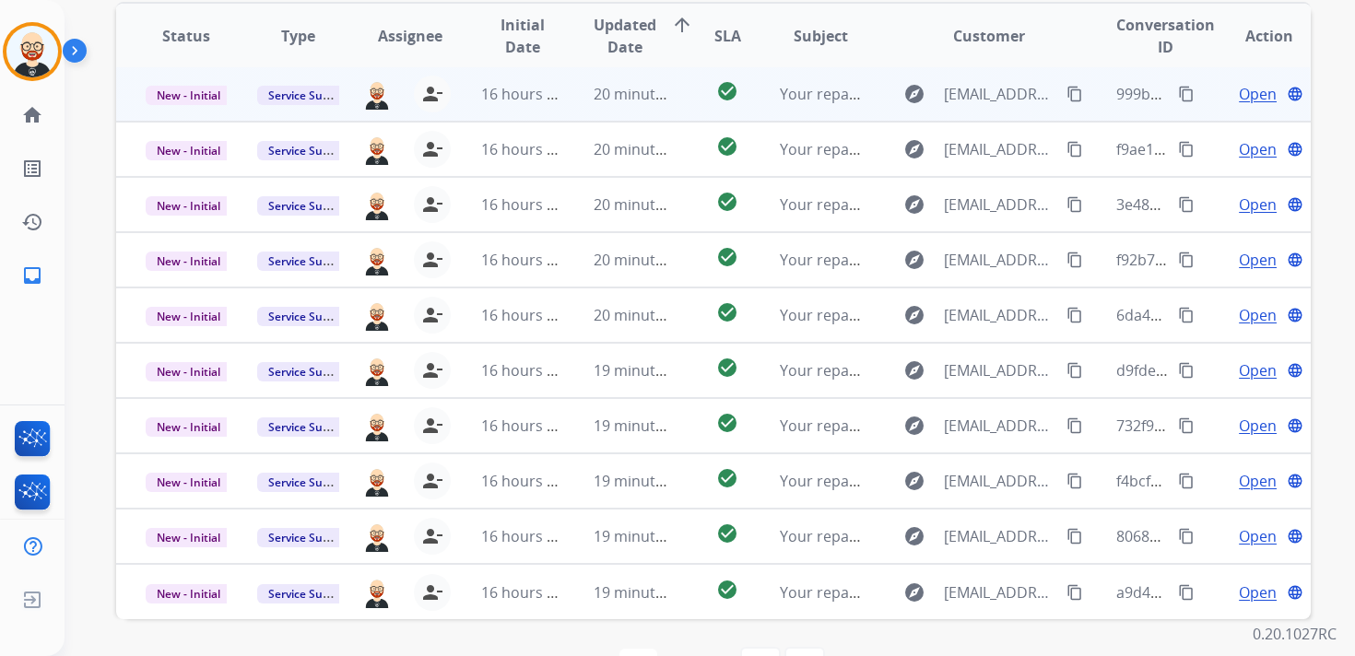
click at [677, 86] on td "check_circle" at bounding box center [713, 93] width 75 height 55
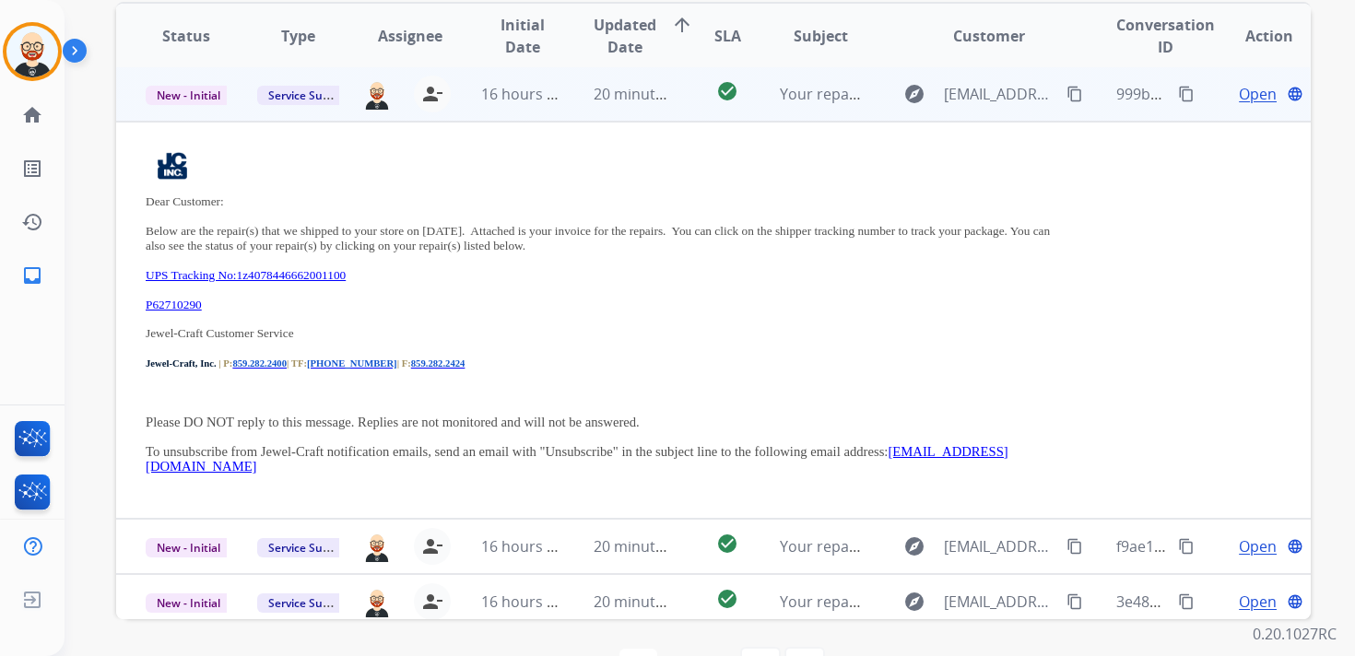
scroll to position [0, 0]
click at [677, 87] on td "check_circle" at bounding box center [713, 95] width 75 height 55
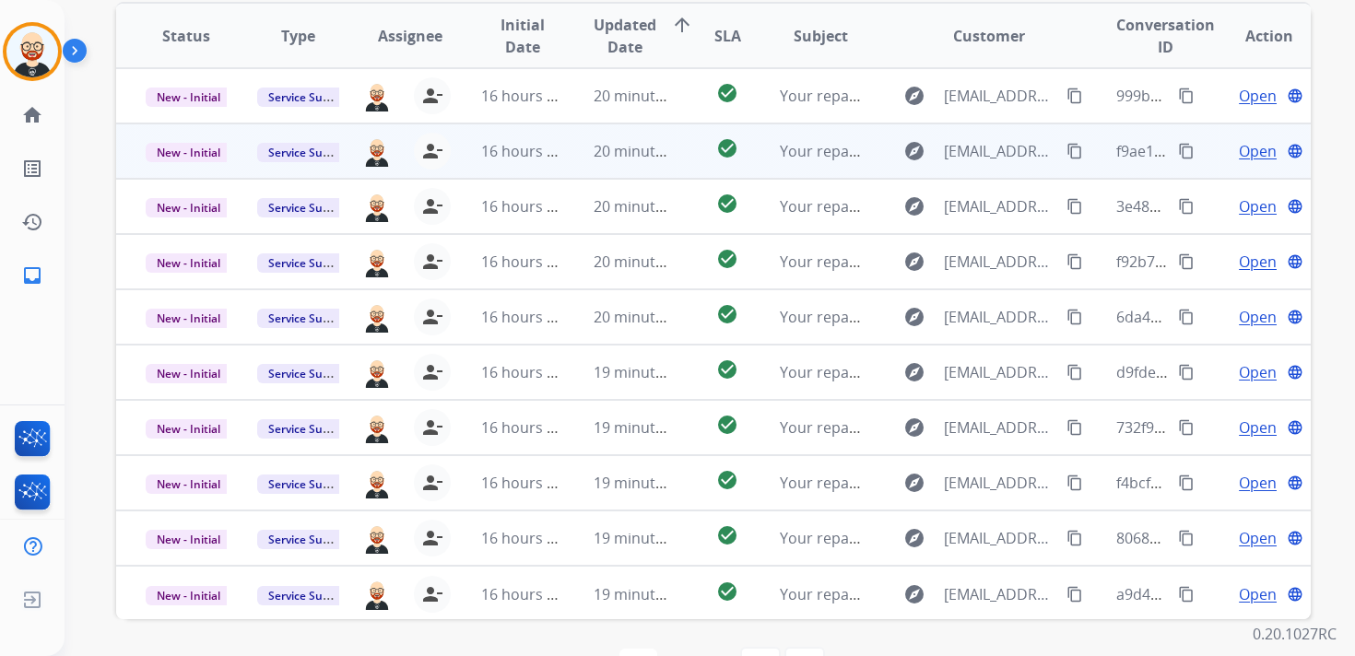
click at [676, 147] on td "check_circle" at bounding box center [713, 150] width 75 height 55
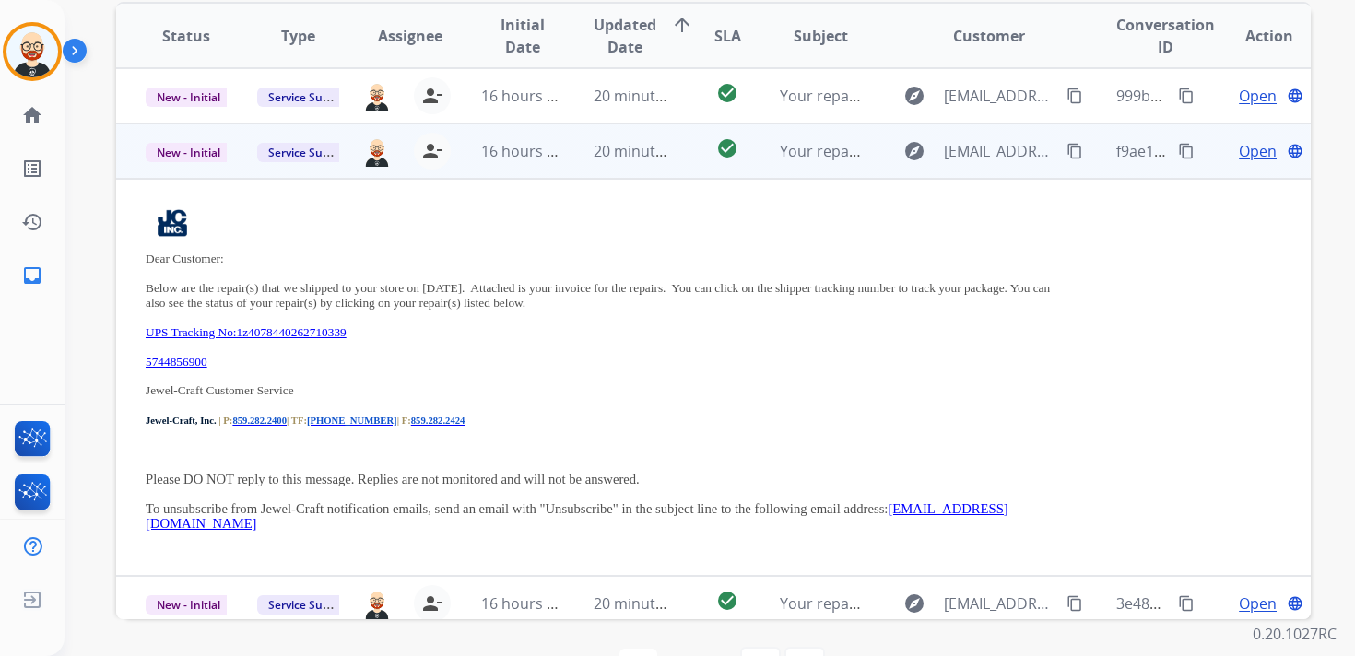
scroll to position [55, 0]
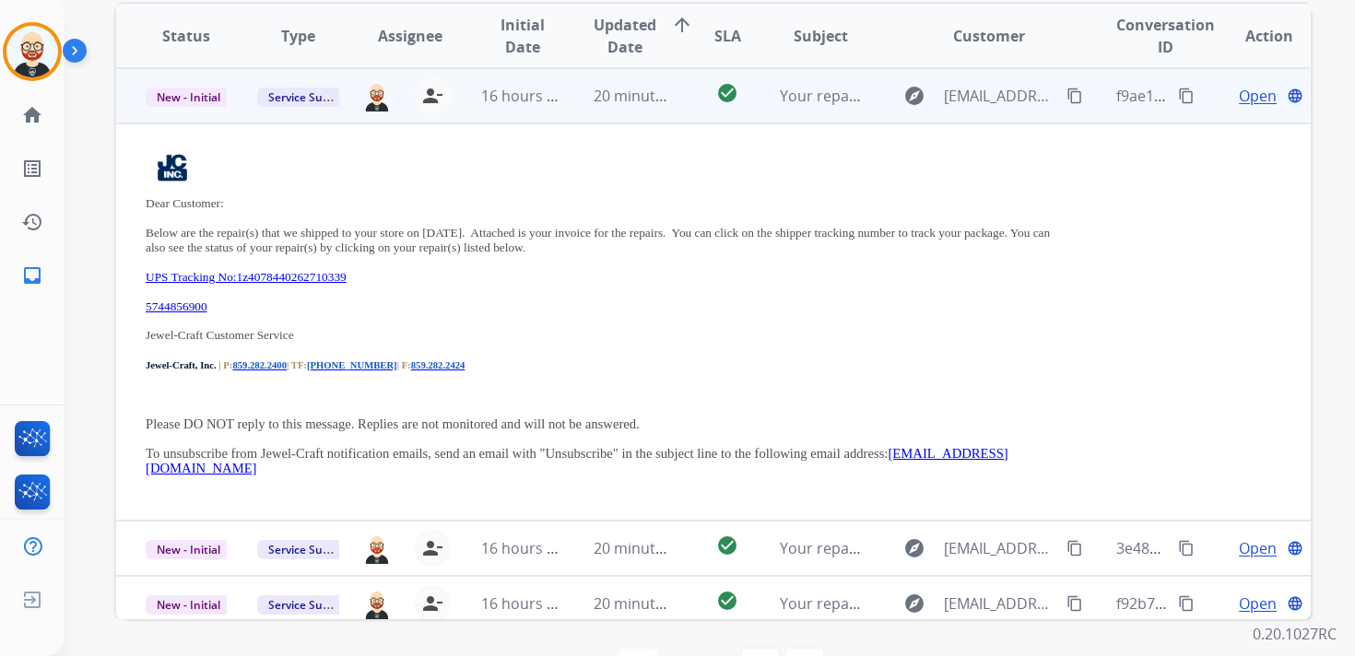
click at [681, 109] on td "check_circle" at bounding box center [713, 95] width 75 height 55
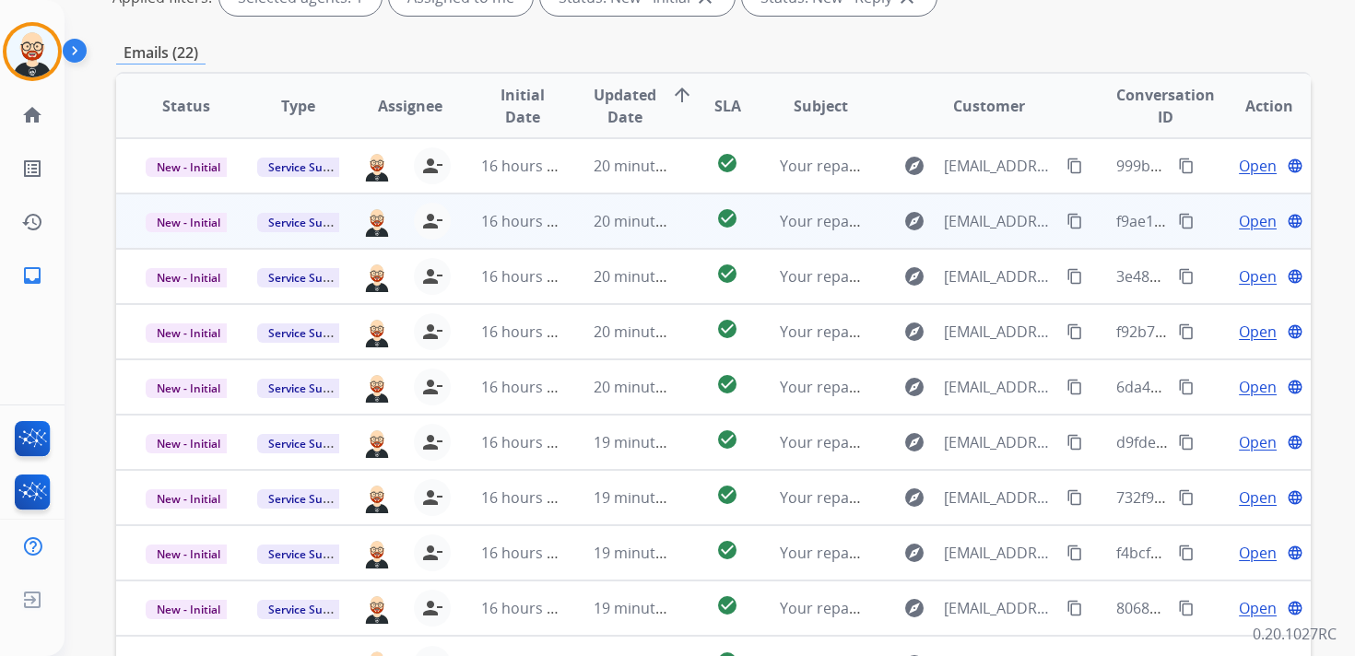
scroll to position [307, 0]
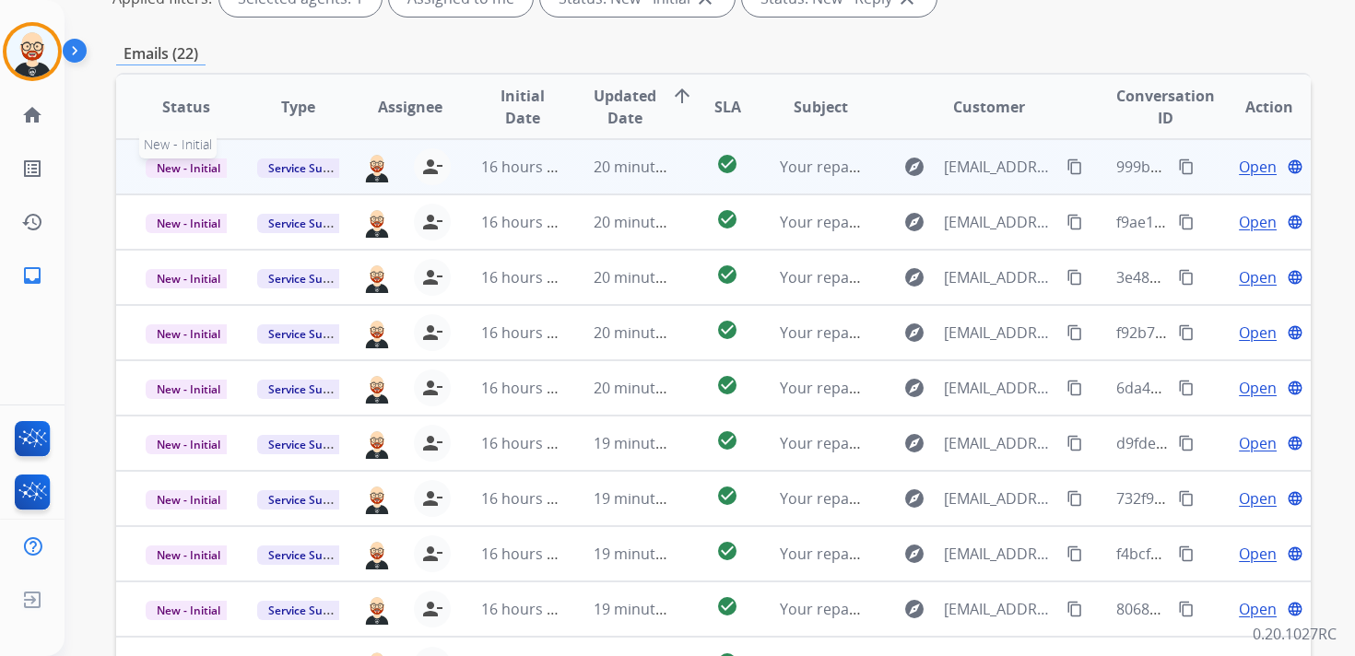
click at [205, 175] on span "New - Initial" at bounding box center [189, 168] width 86 height 19
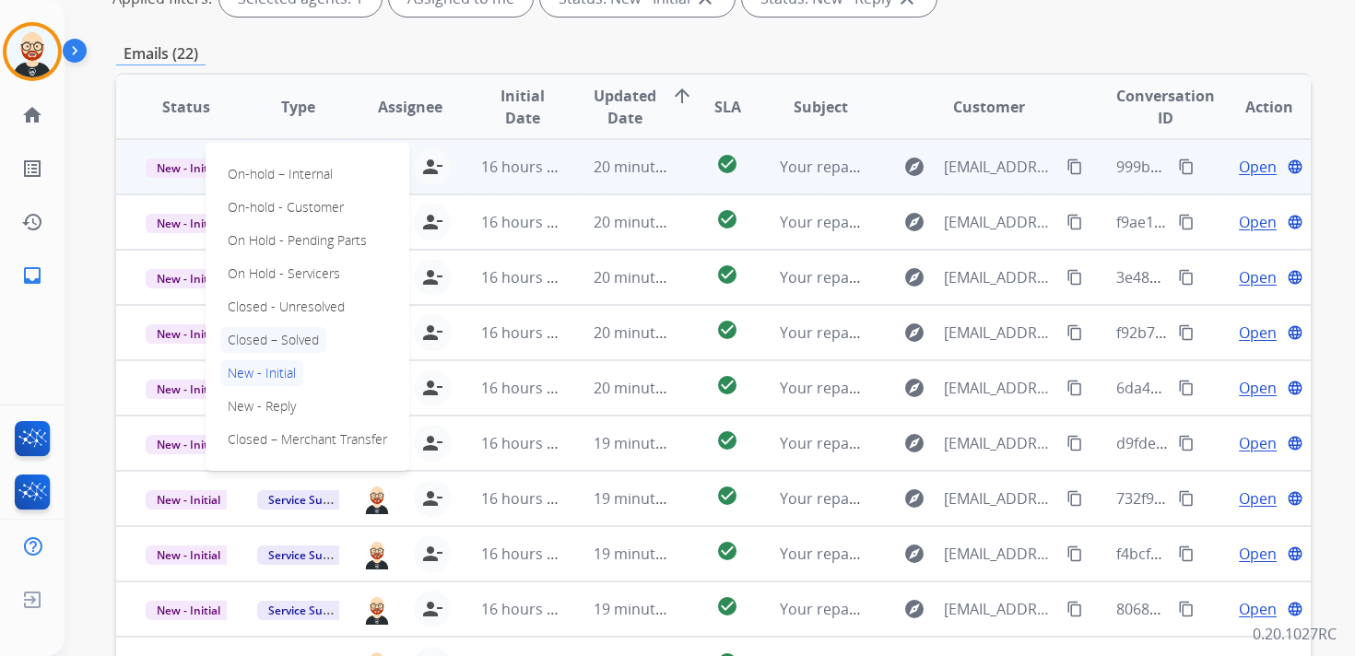
click at [272, 346] on p "Closed – Solved" at bounding box center [273, 340] width 106 height 26
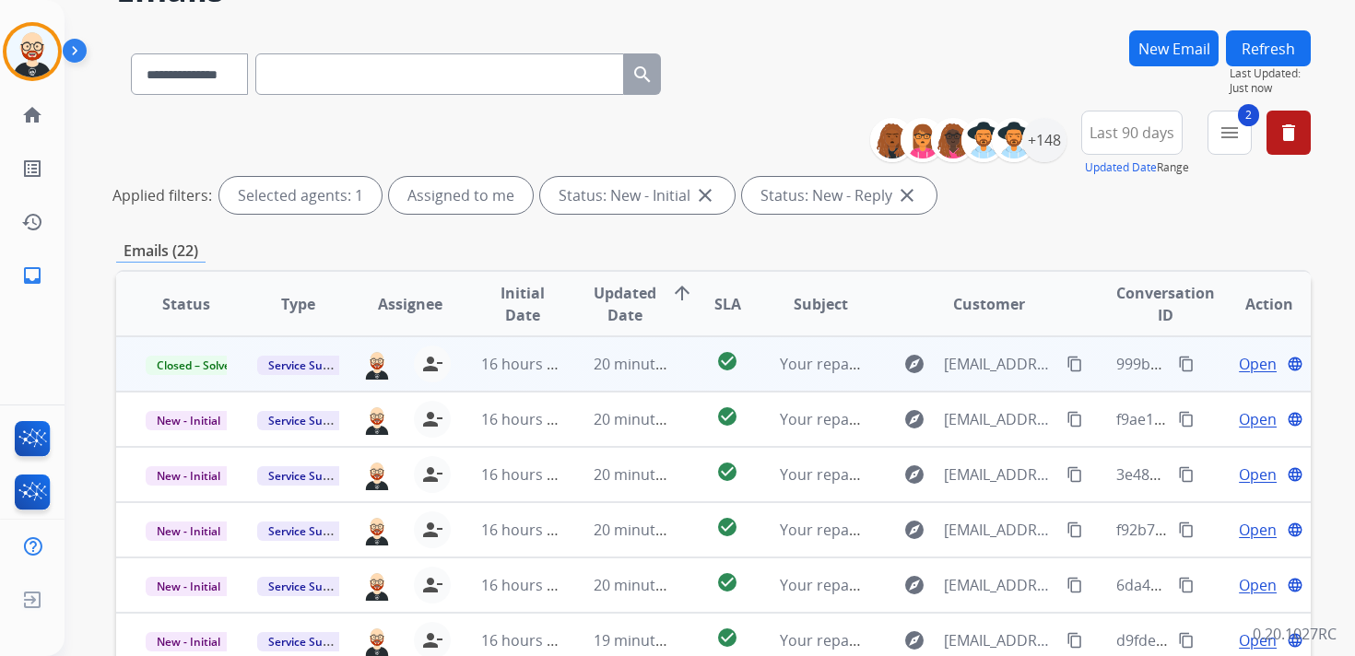
scroll to position [0, 0]
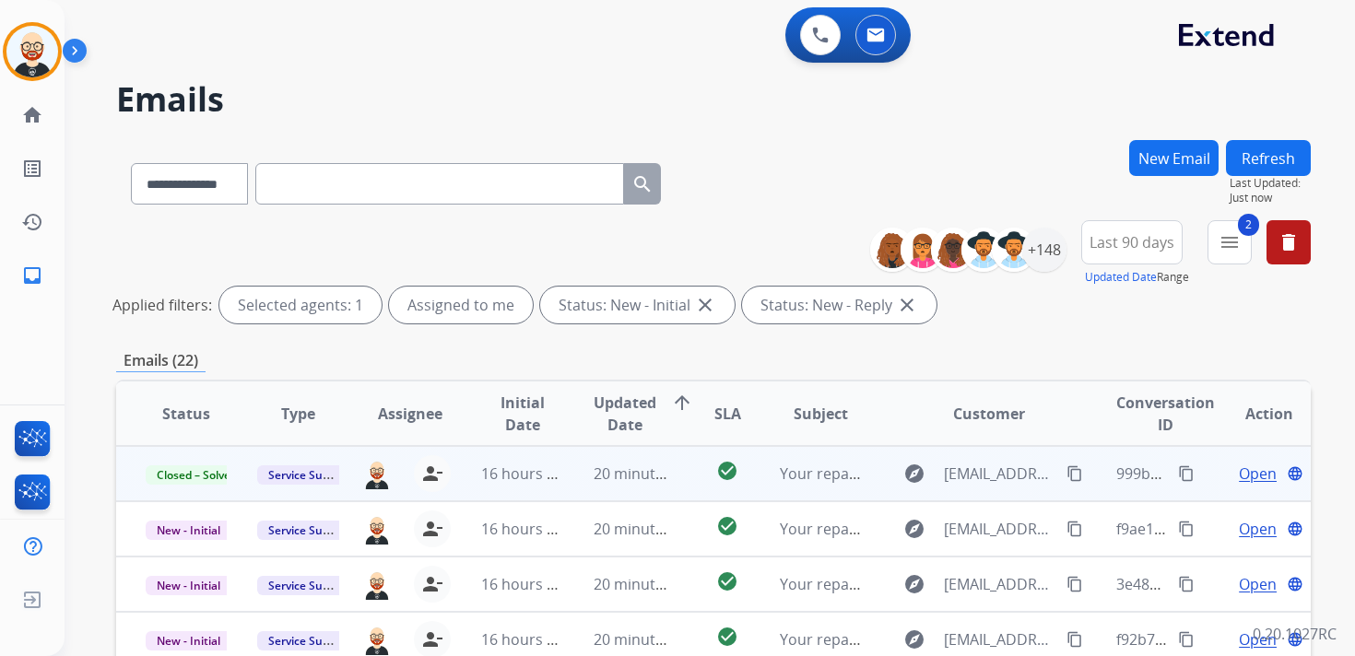
click at [1264, 165] on button "Refresh" at bounding box center [1268, 158] width 85 height 36
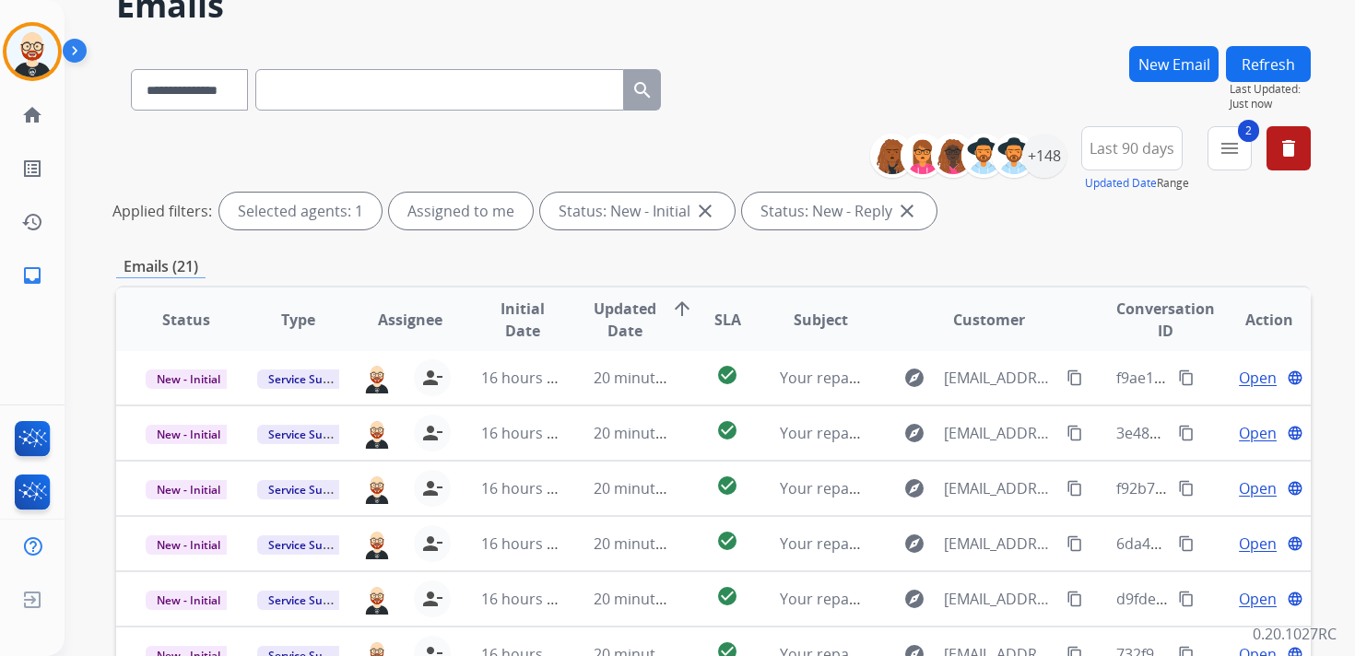
scroll to position [97, 0]
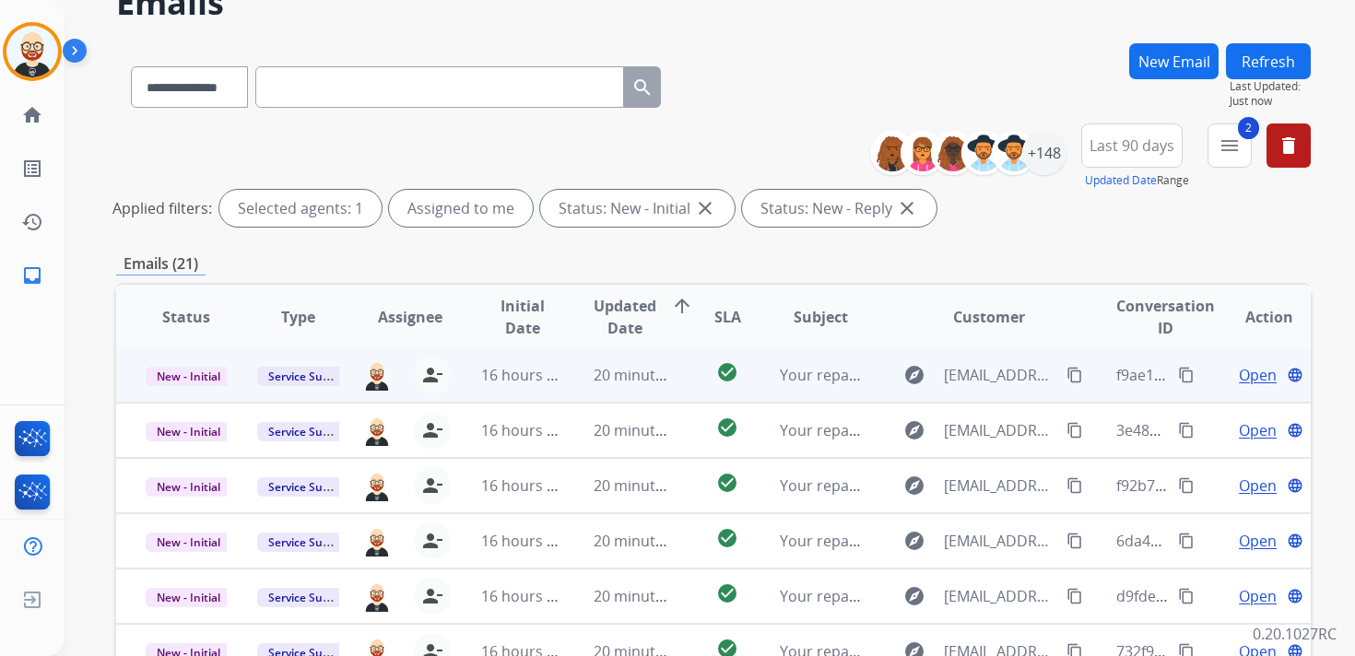
click at [1243, 382] on span "Open" at bounding box center [1258, 375] width 38 height 22
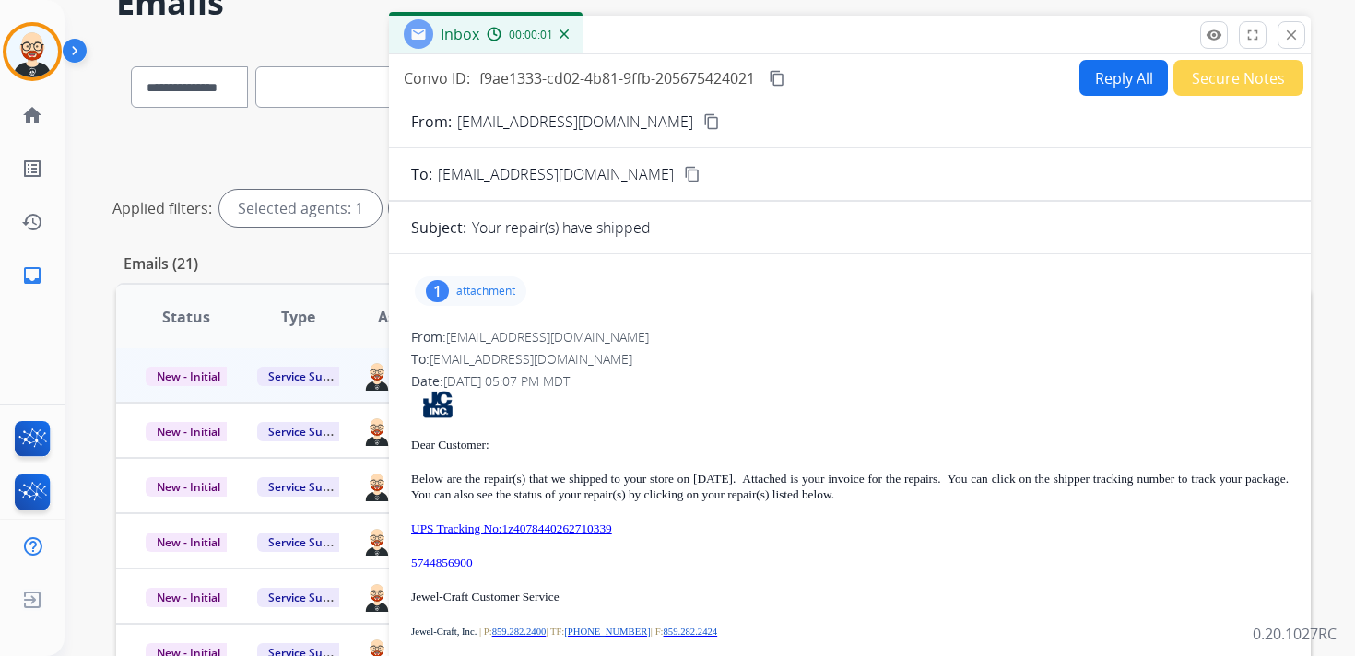
scroll to position [7, 0]
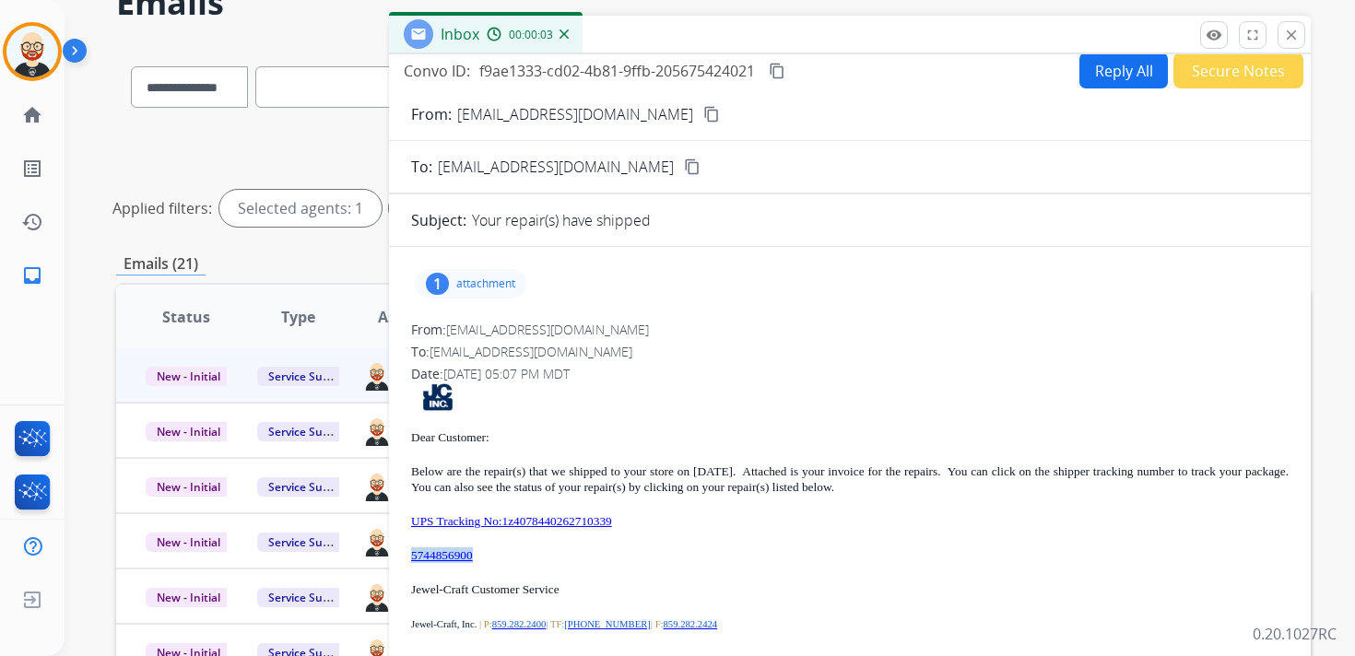
drag, startPoint x: 504, startPoint y: 554, endPoint x: 392, endPoint y: 540, distance: 113.3
click at [392, 540] on div "1 attachment From: [EMAIL_ADDRESS][DOMAIN_NAME] To: [EMAIL_ADDRESS][DOMAIN_NAME…" at bounding box center [850, 513] width 922 height 502
copy link "5744856900"
click at [779, 79] on button "content_copy" at bounding box center [777, 71] width 22 height 22
click at [1288, 32] on mat-icon "close" at bounding box center [1291, 35] width 17 height 17
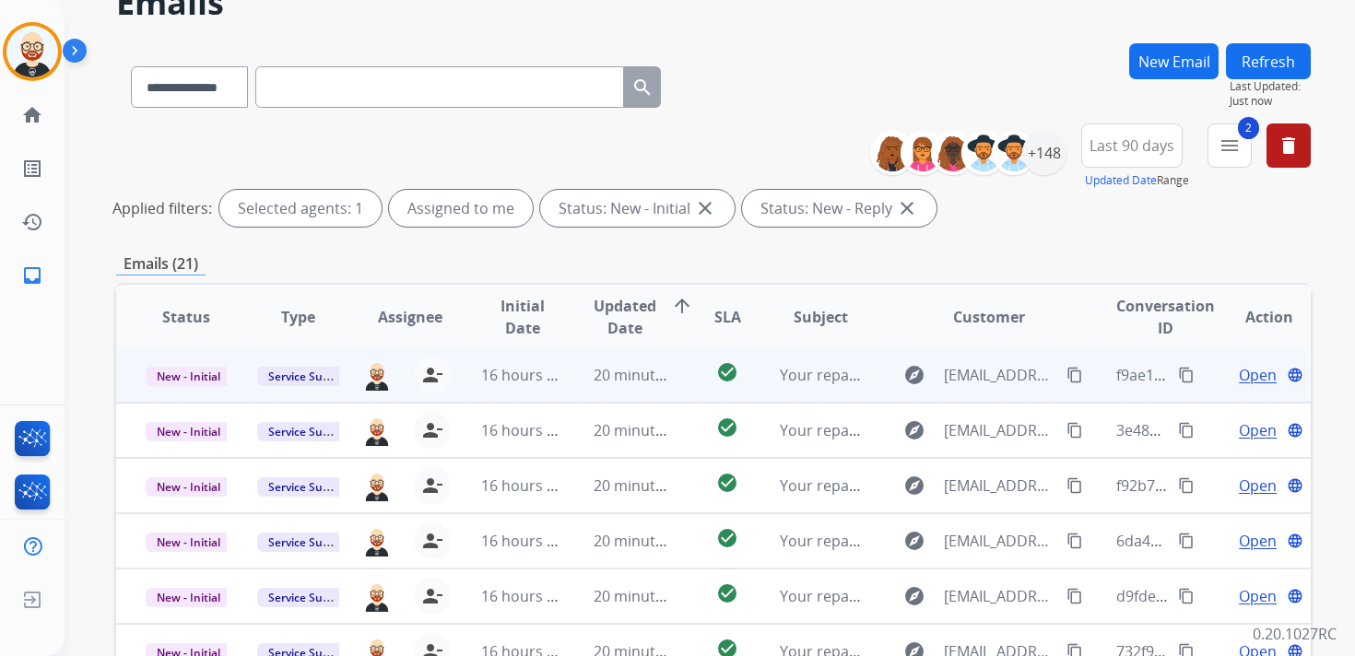
click at [1242, 380] on span "Open" at bounding box center [1258, 375] width 38 height 22
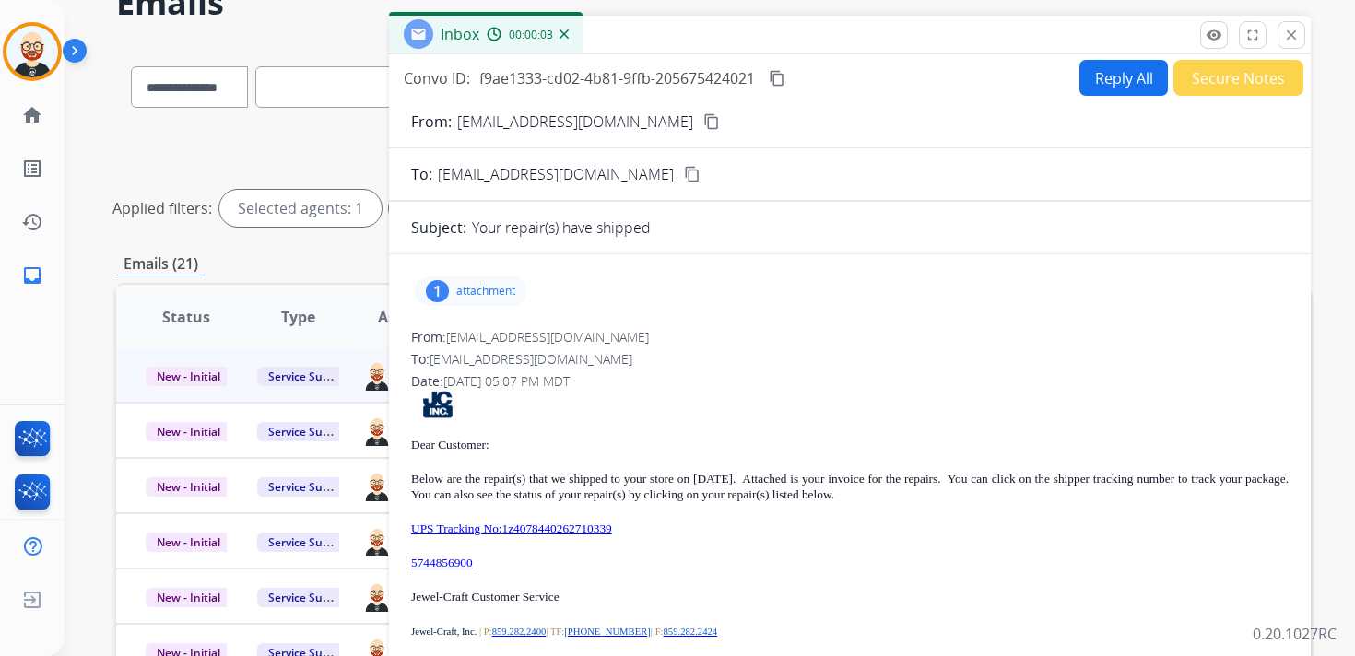
click at [474, 285] on p "attachment" at bounding box center [485, 291] width 59 height 15
click at [546, 338] on mat-icon "download" at bounding box center [540, 338] width 17 height 17
click at [1287, 39] on mat-icon "close" at bounding box center [1291, 35] width 17 height 17
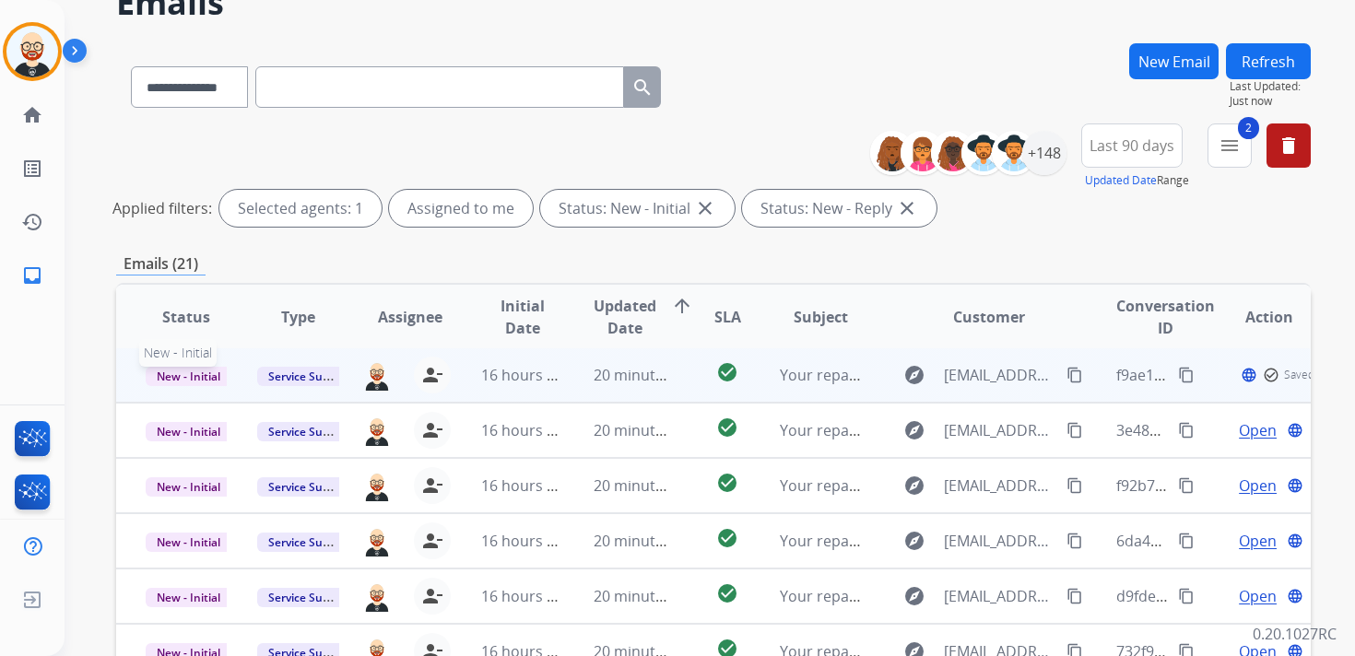
click at [208, 379] on span "New - Initial" at bounding box center [189, 376] width 86 height 19
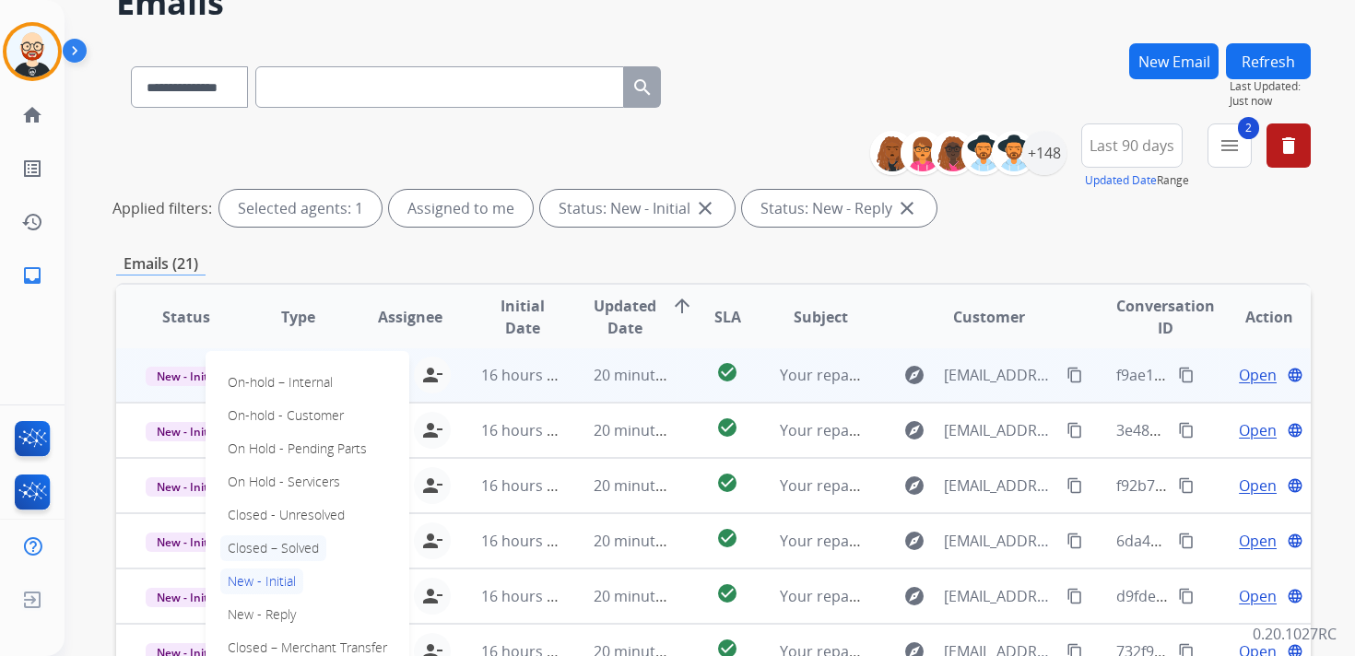
click at [274, 547] on p "Closed – Solved" at bounding box center [273, 548] width 106 height 26
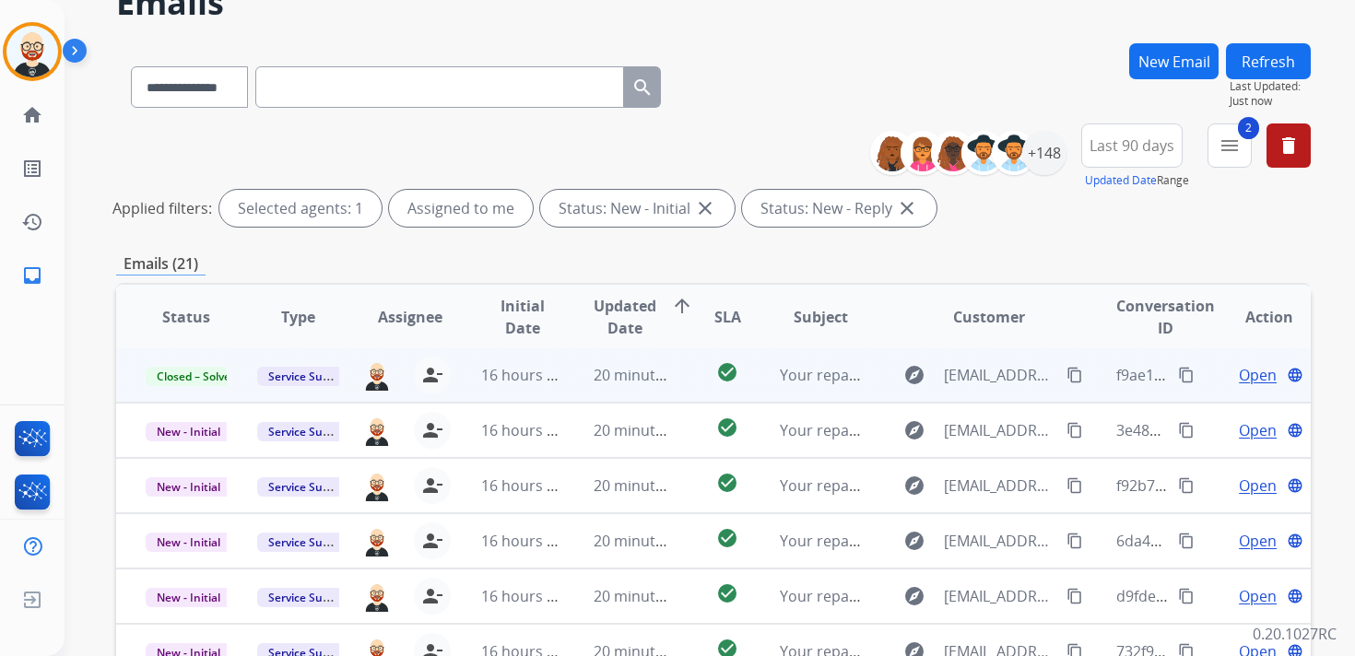
click at [1249, 59] on button "Refresh" at bounding box center [1268, 61] width 85 height 36
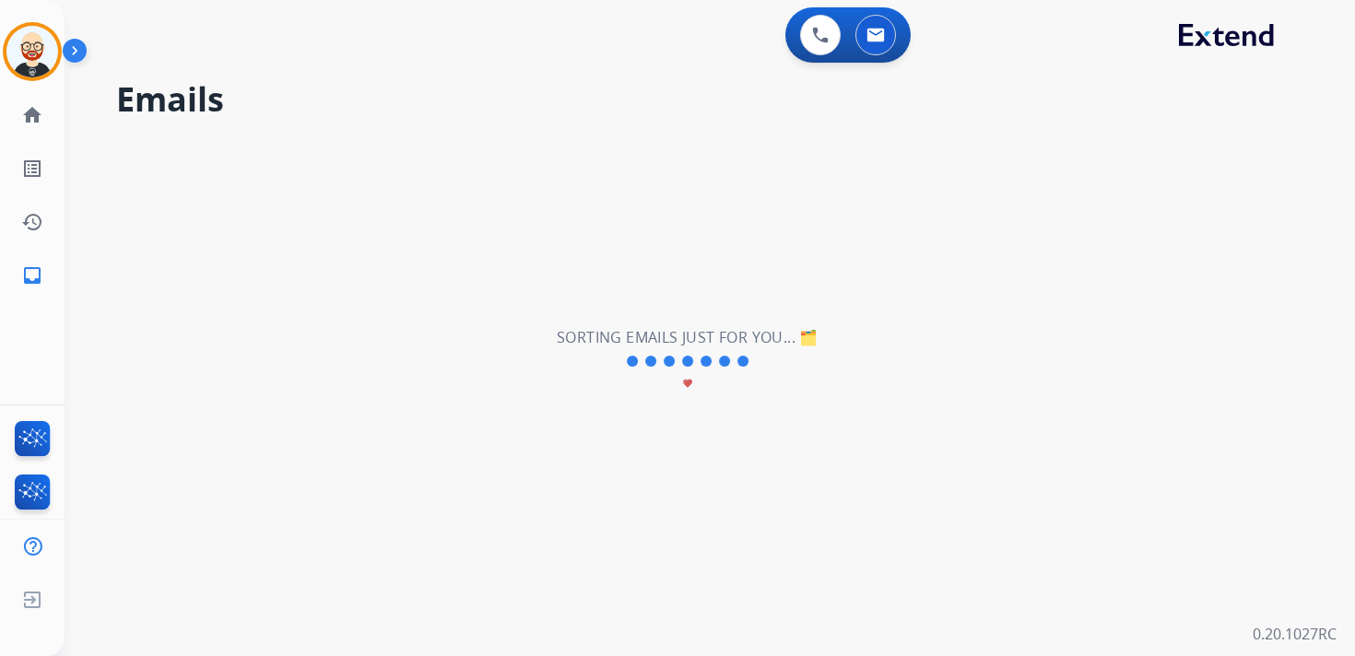
scroll to position [0, 0]
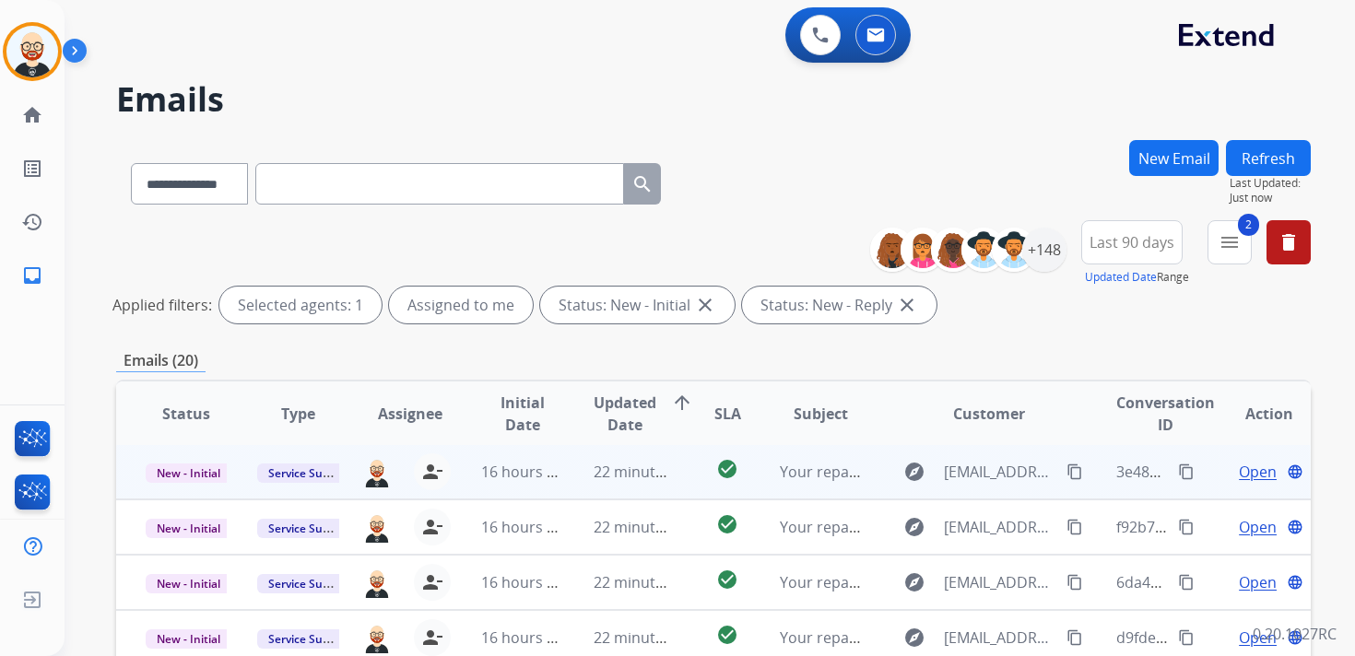
click at [1240, 476] on span "Open" at bounding box center [1258, 472] width 38 height 22
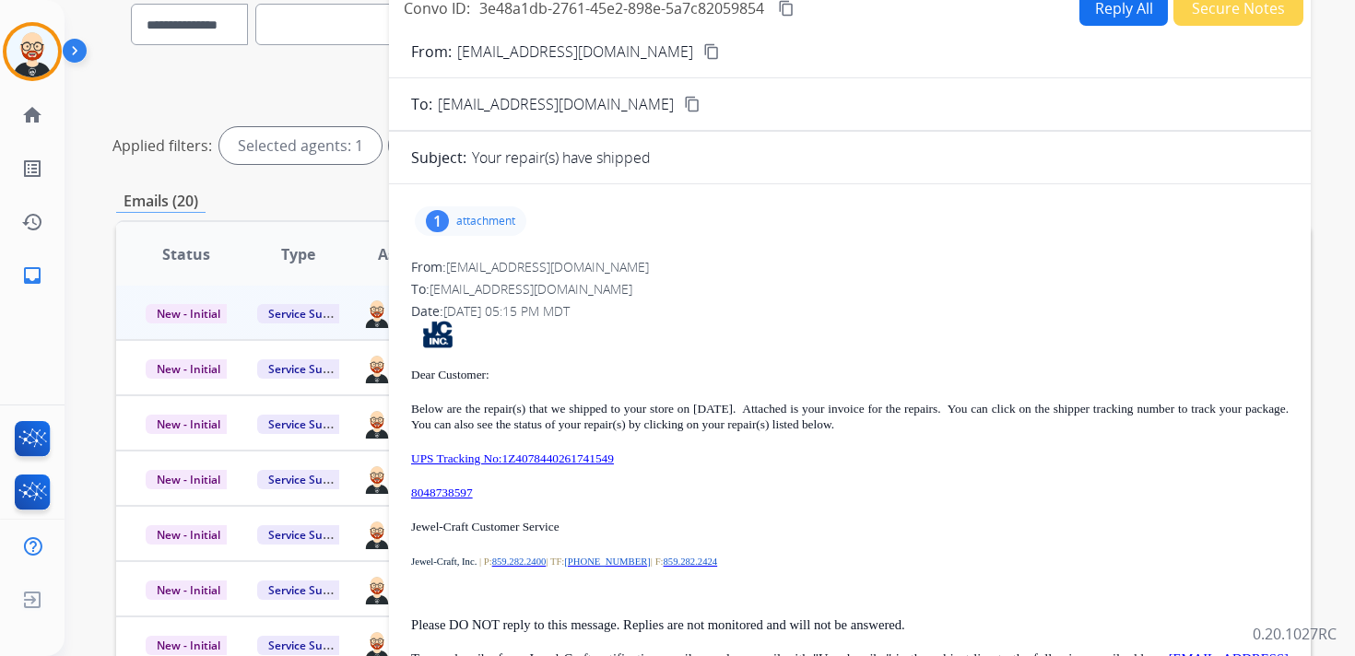
scroll to position [165, 0]
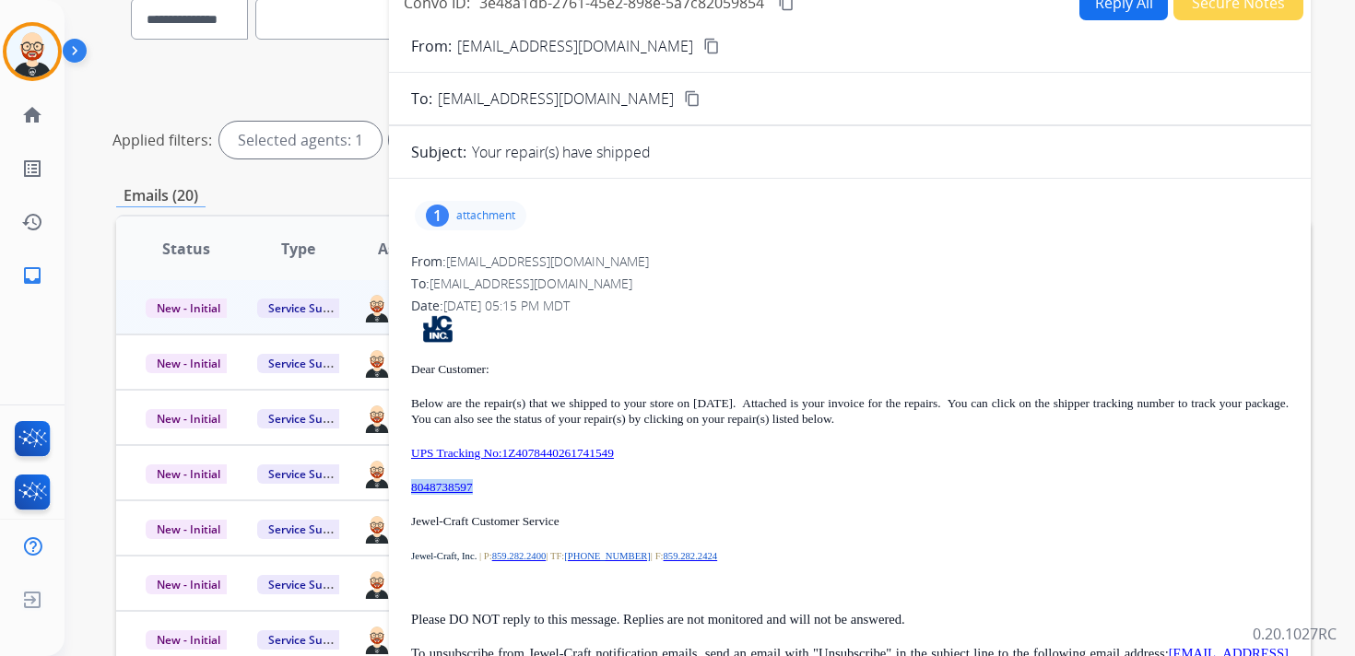
drag, startPoint x: 495, startPoint y: 489, endPoint x: 408, endPoint y: 480, distance: 87.1
click at [408, 480] on div "1 attachment From: [EMAIL_ADDRESS][DOMAIN_NAME] To: [EMAIL_ADDRESS][DOMAIN_NAME…" at bounding box center [850, 445] width 922 height 502
copy link "8048738597"
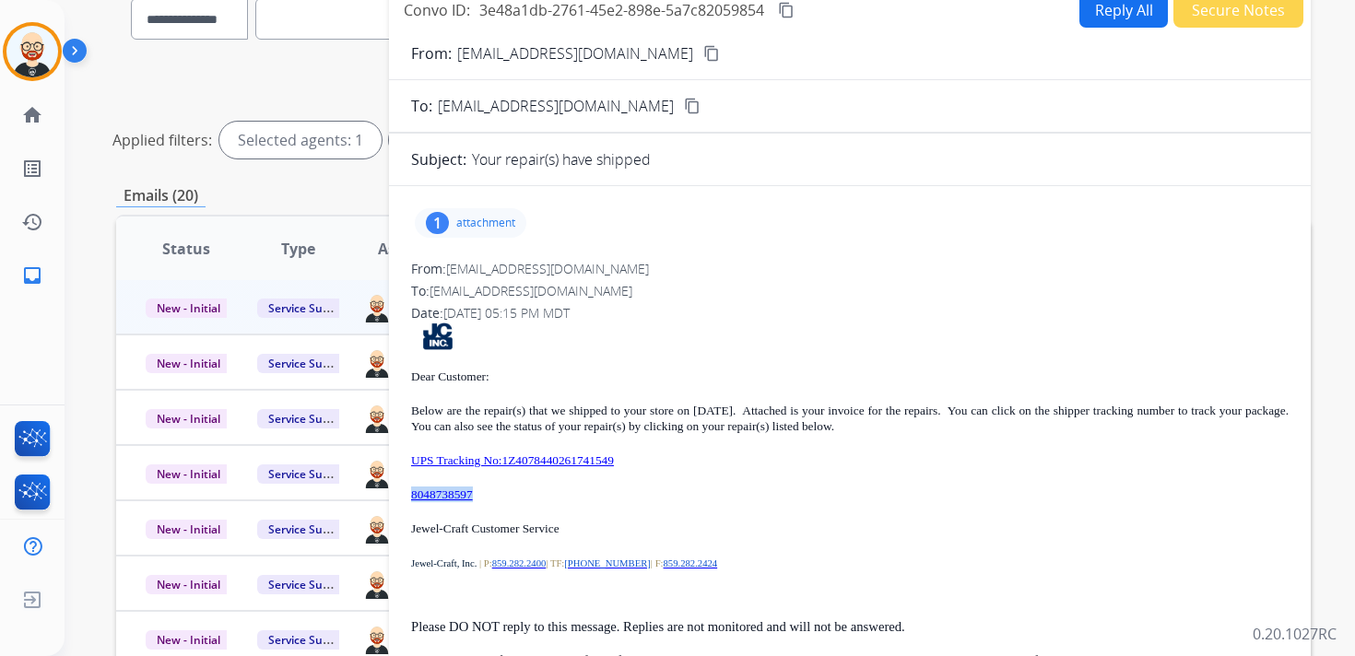
scroll to position [0, 0]
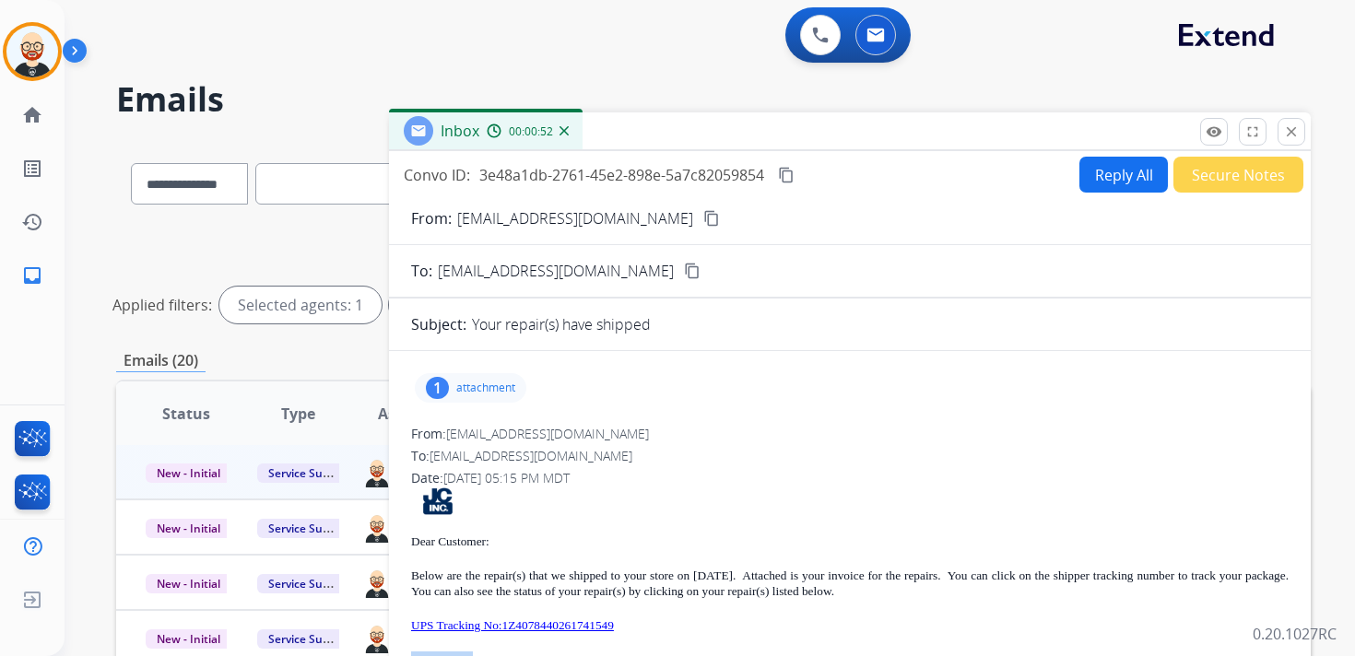
click at [788, 172] on mat-icon "content_copy" at bounding box center [786, 175] width 17 height 17
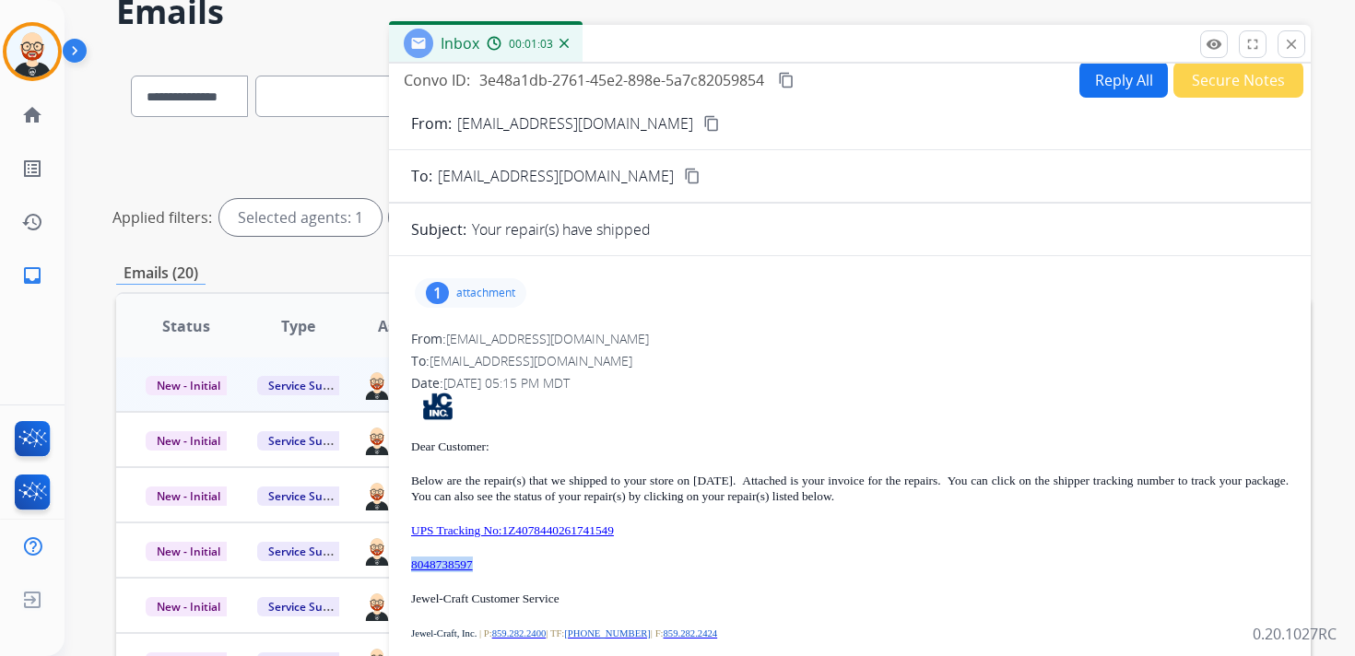
scroll to position [153, 0]
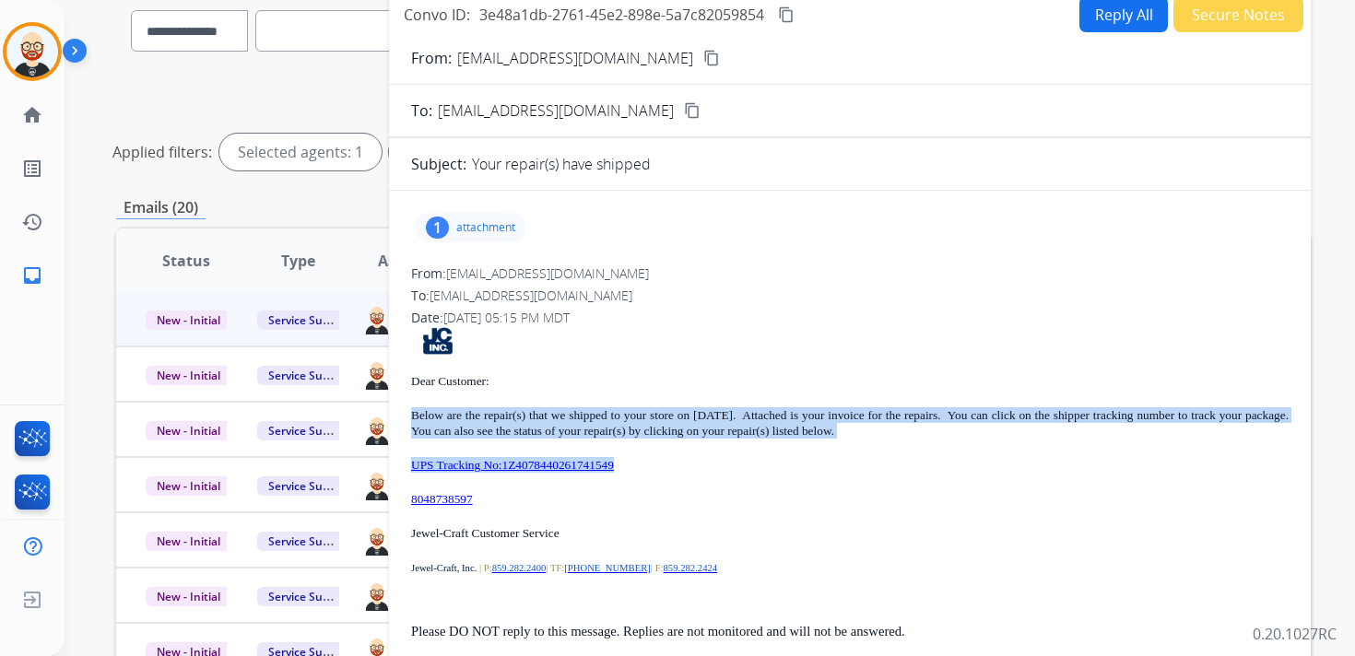
drag, startPoint x: 671, startPoint y: 466, endPoint x: 412, endPoint y: 419, distance: 263.2
click at [412, 419] on div "Dear Customer: Below are the repair(s) that we shipped to your store on [DATE].…" at bounding box center [849, 508] width 877 height 362
copy div "Below are the repair(s) that we shipped to your store on [DATE]. Attached is yo…"
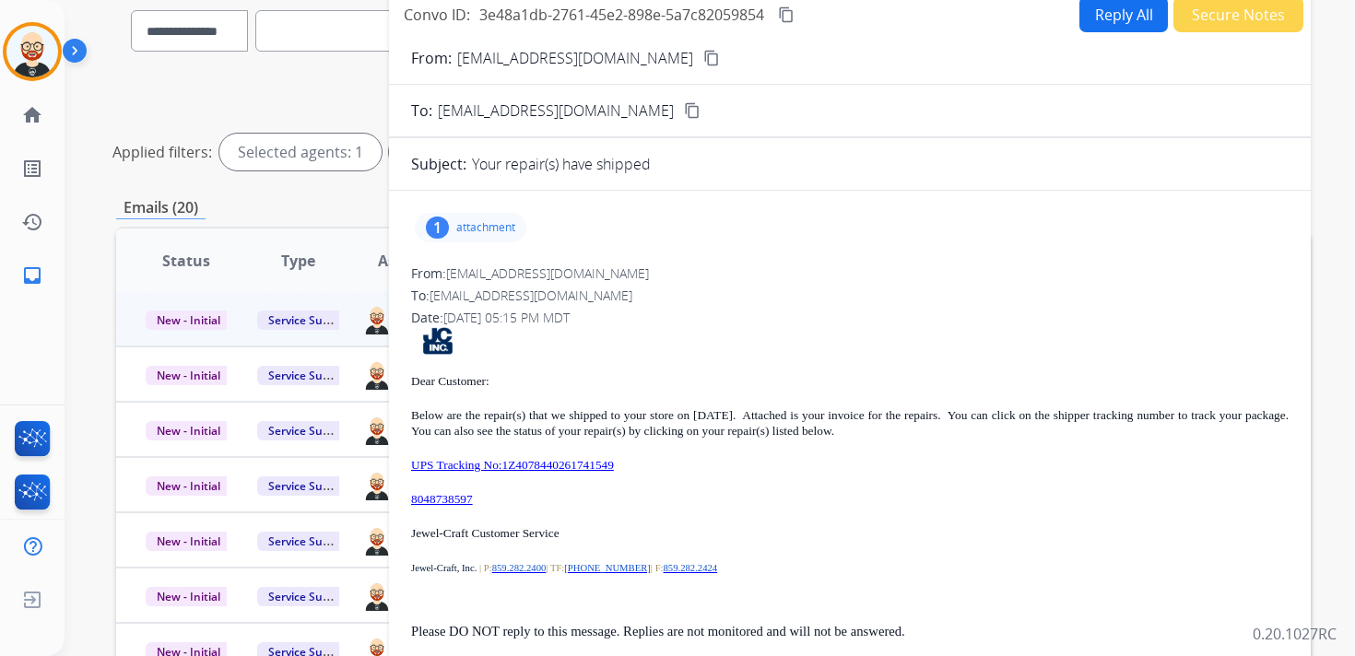
click at [490, 223] on p "attachment" at bounding box center [485, 227] width 59 height 15
click at [540, 267] on mat-icon "download" at bounding box center [540, 274] width 17 height 17
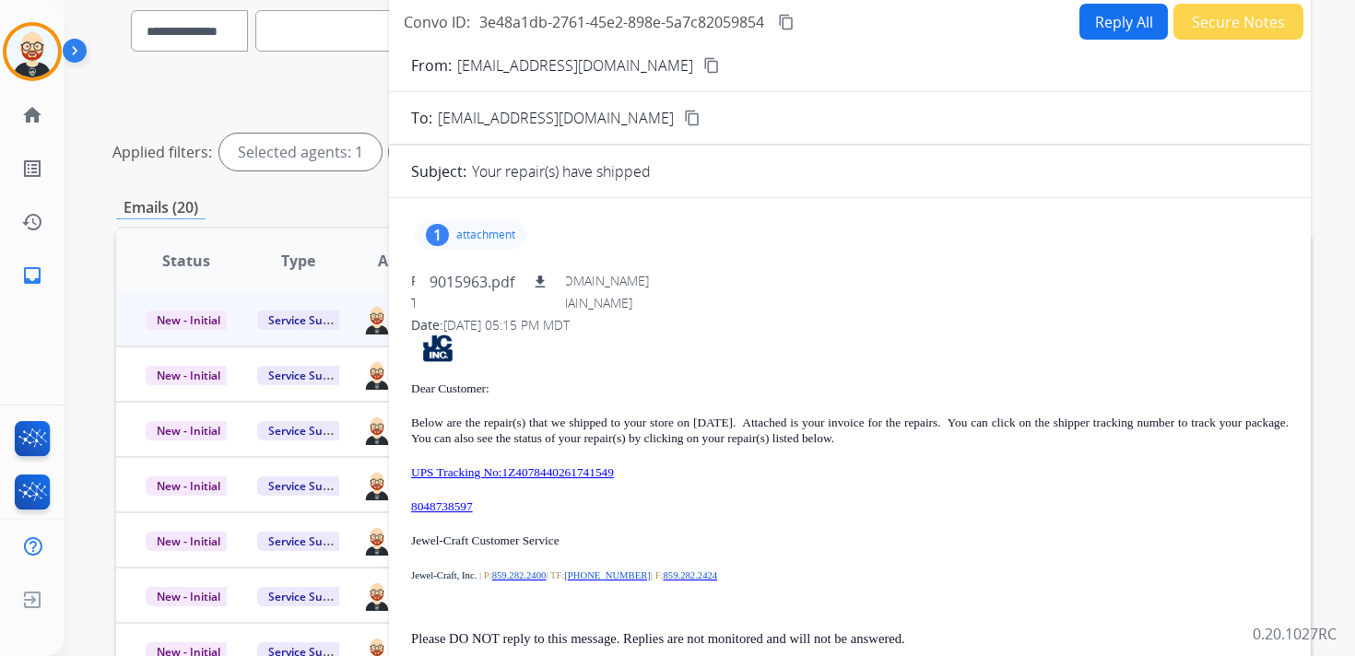
scroll to position [0, 0]
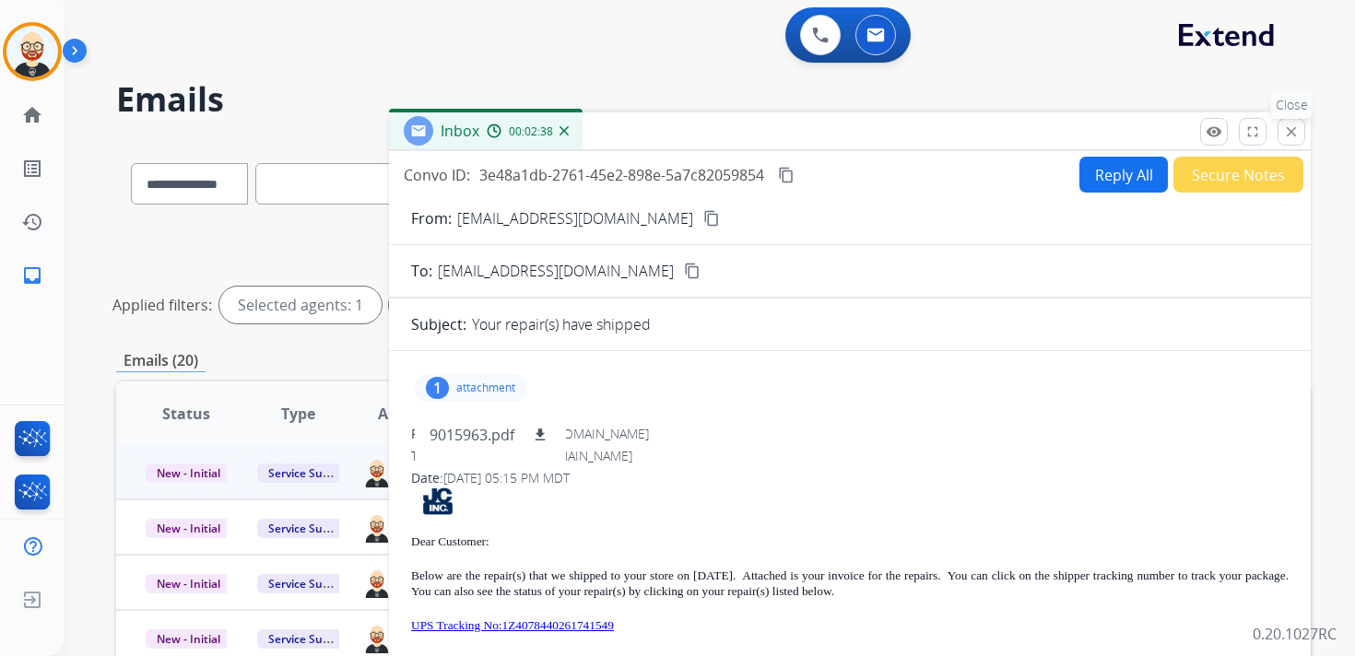
click at [1290, 138] on mat-icon "close" at bounding box center [1291, 131] width 17 height 17
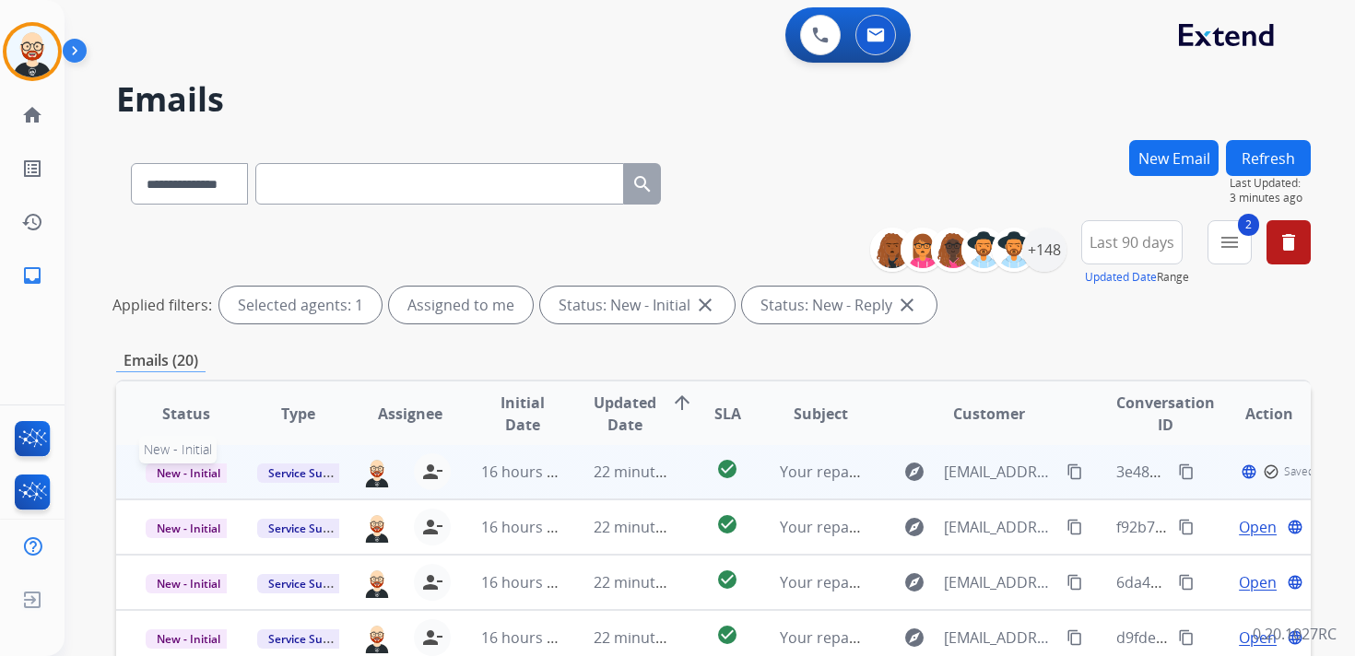
click at [196, 464] on span "New - Initial" at bounding box center [189, 473] width 86 height 19
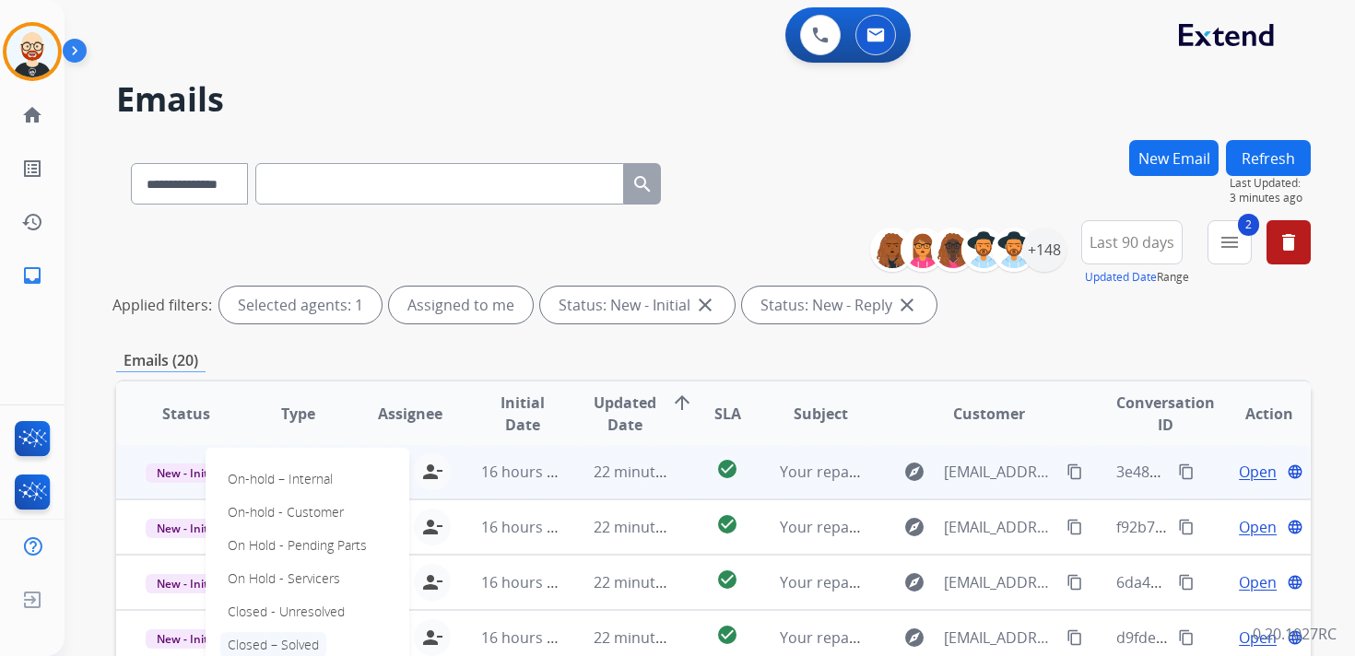
click at [310, 642] on p "Closed – Solved" at bounding box center [273, 645] width 106 height 26
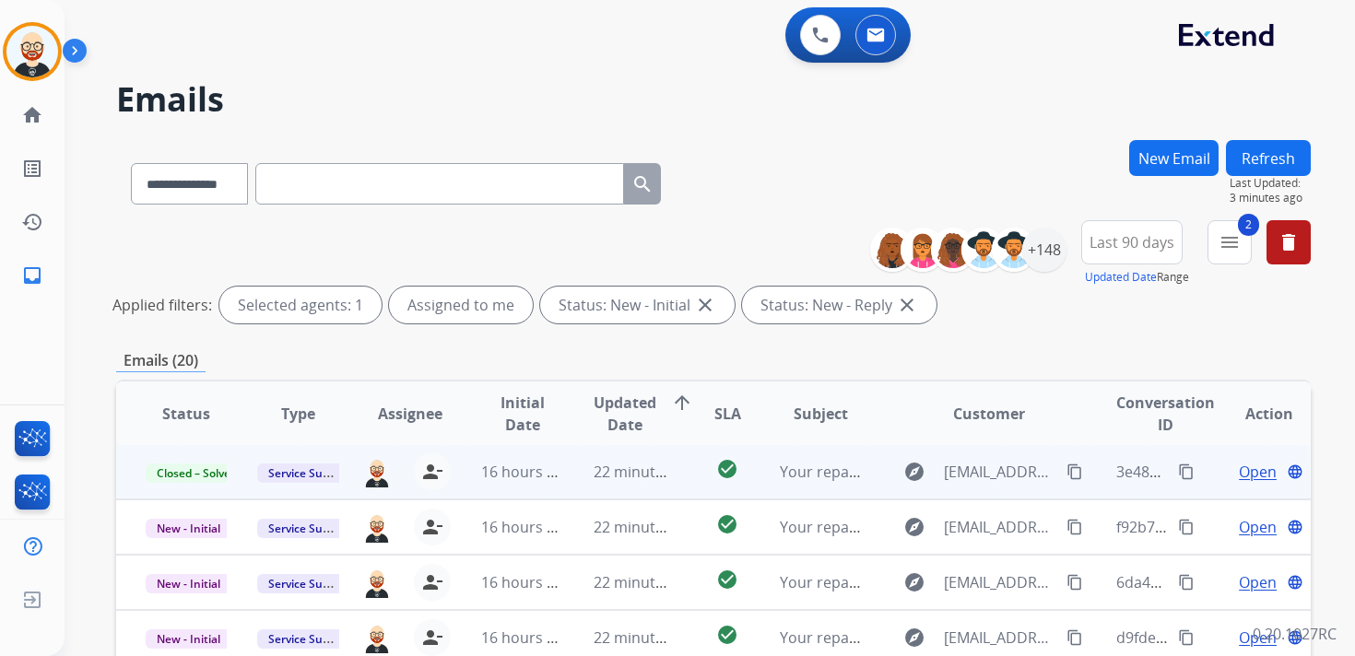
click at [1289, 156] on button "Refresh" at bounding box center [1268, 158] width 85 height 36
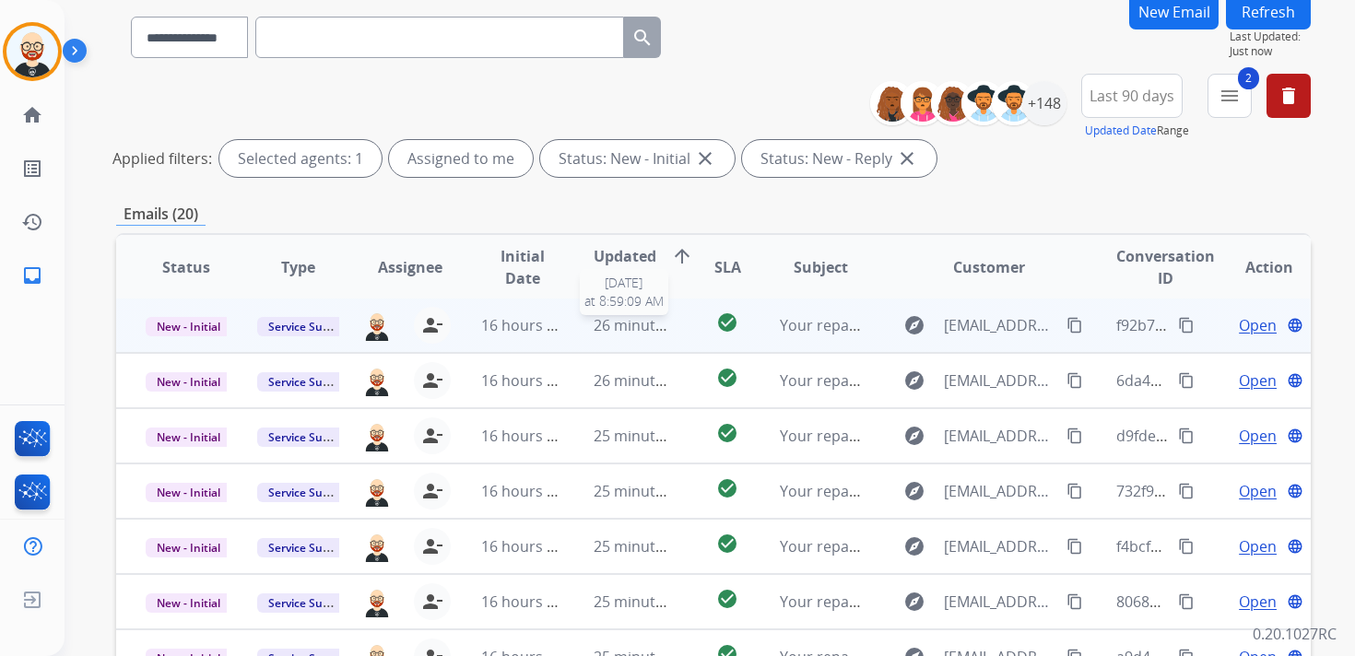
scroll to position [437, 0]
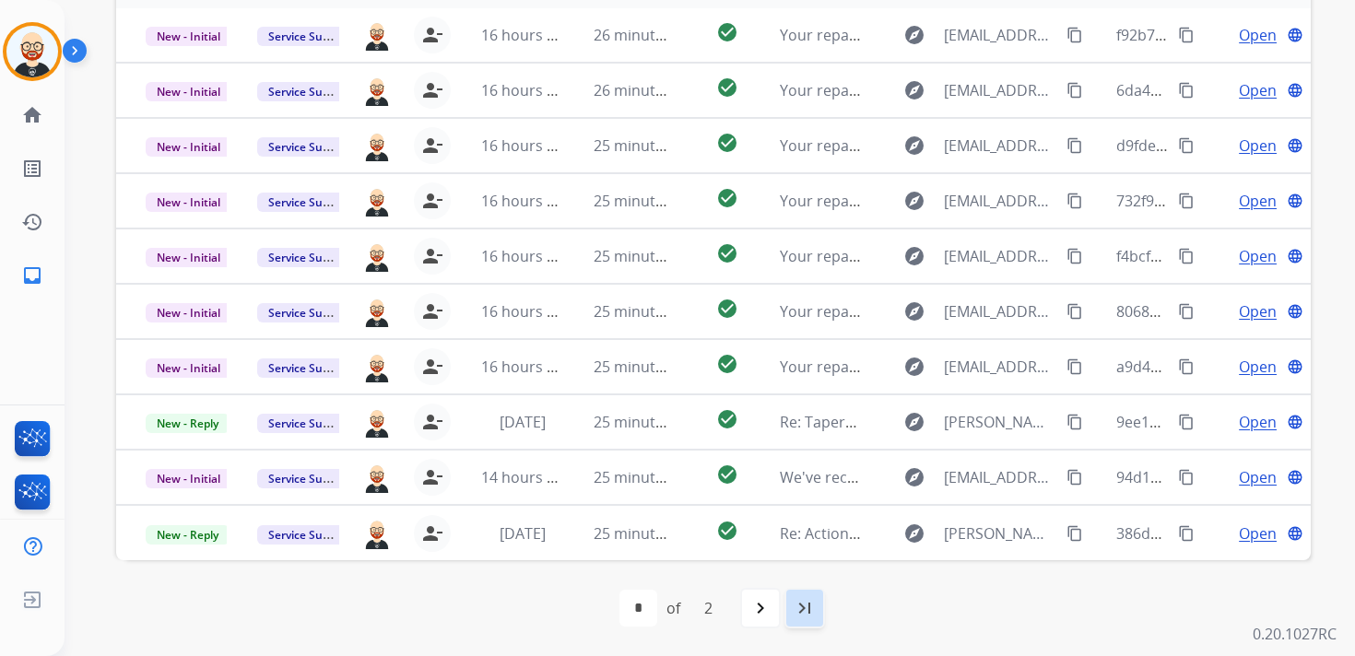
click at [805, 609] on mat-icon "last_page" at bounding box center [804, 608] width 22 height 22
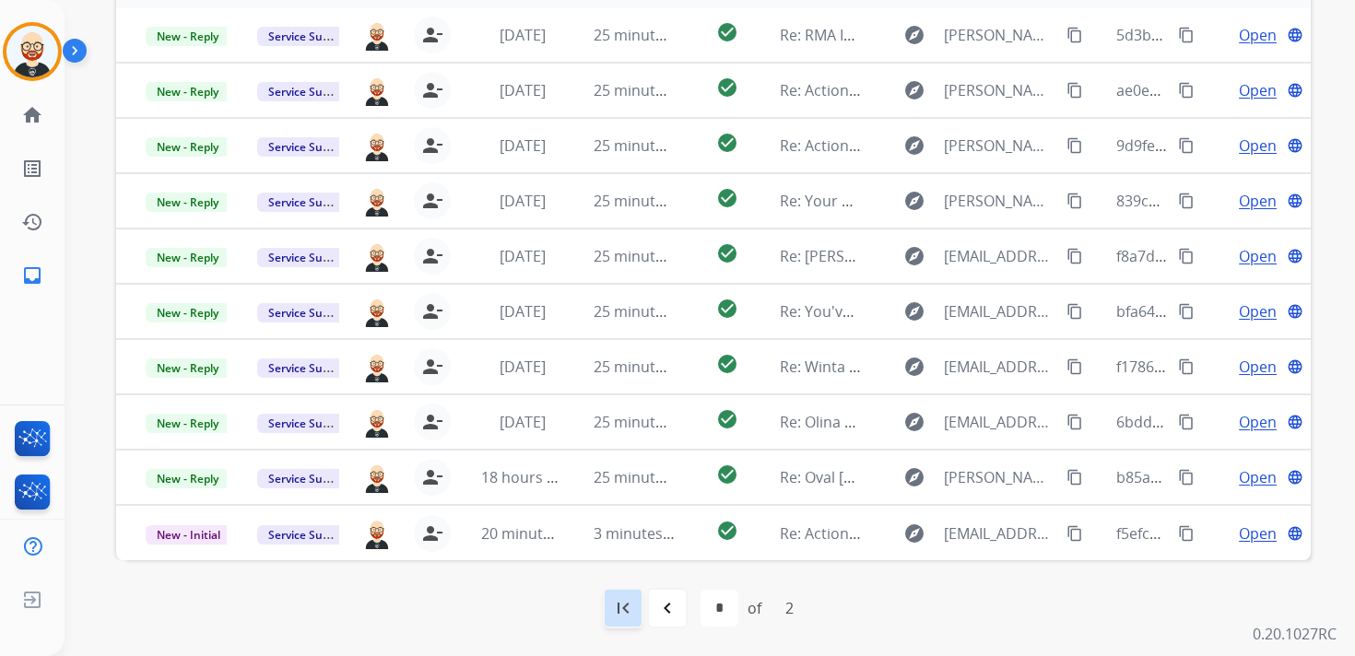
click at [632, 603] on mat-icon "first_page" at bounding box center [623, 608] width 22 height 22
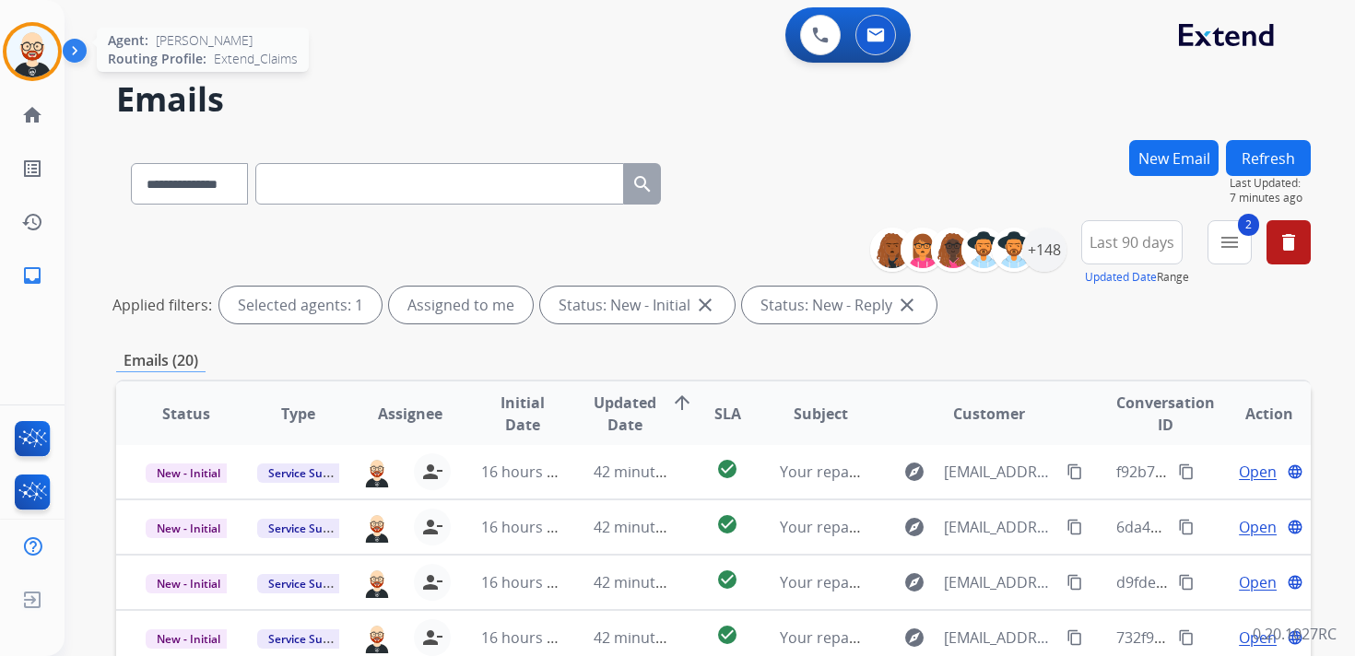
click at [17, 49] on img at bounding box center [32, 52] width 52 height 52
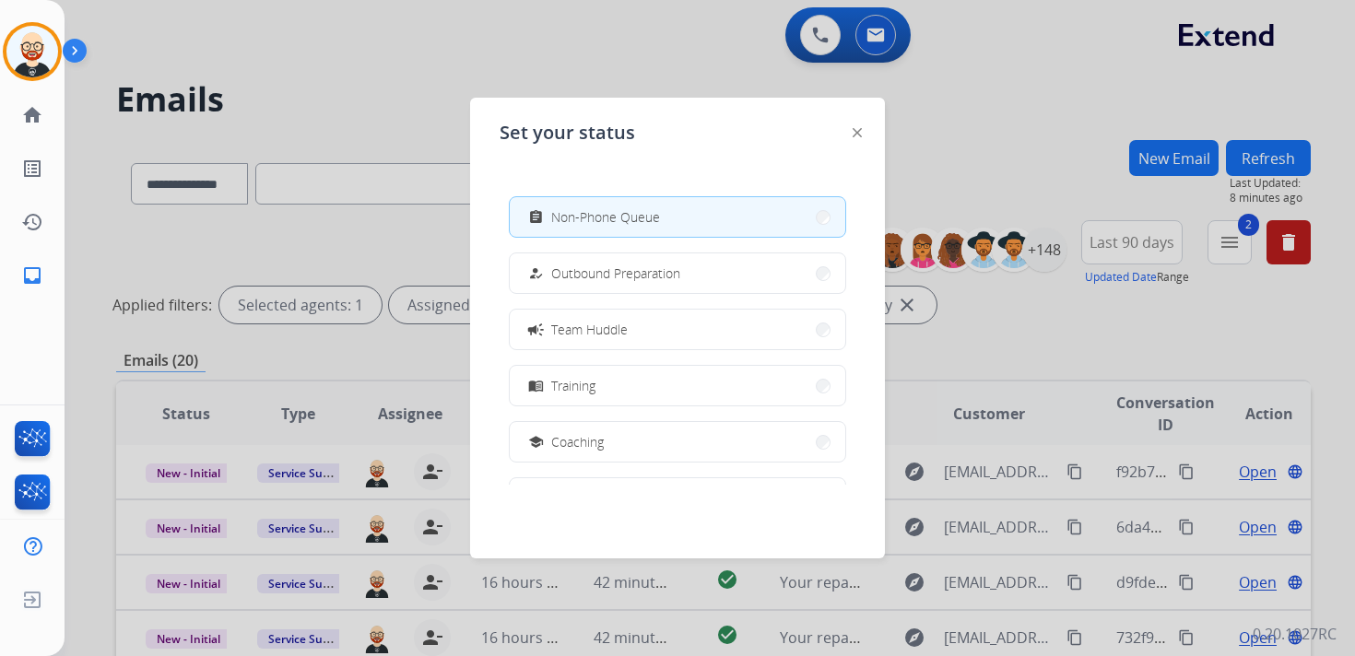
scroll to position [229, 0]
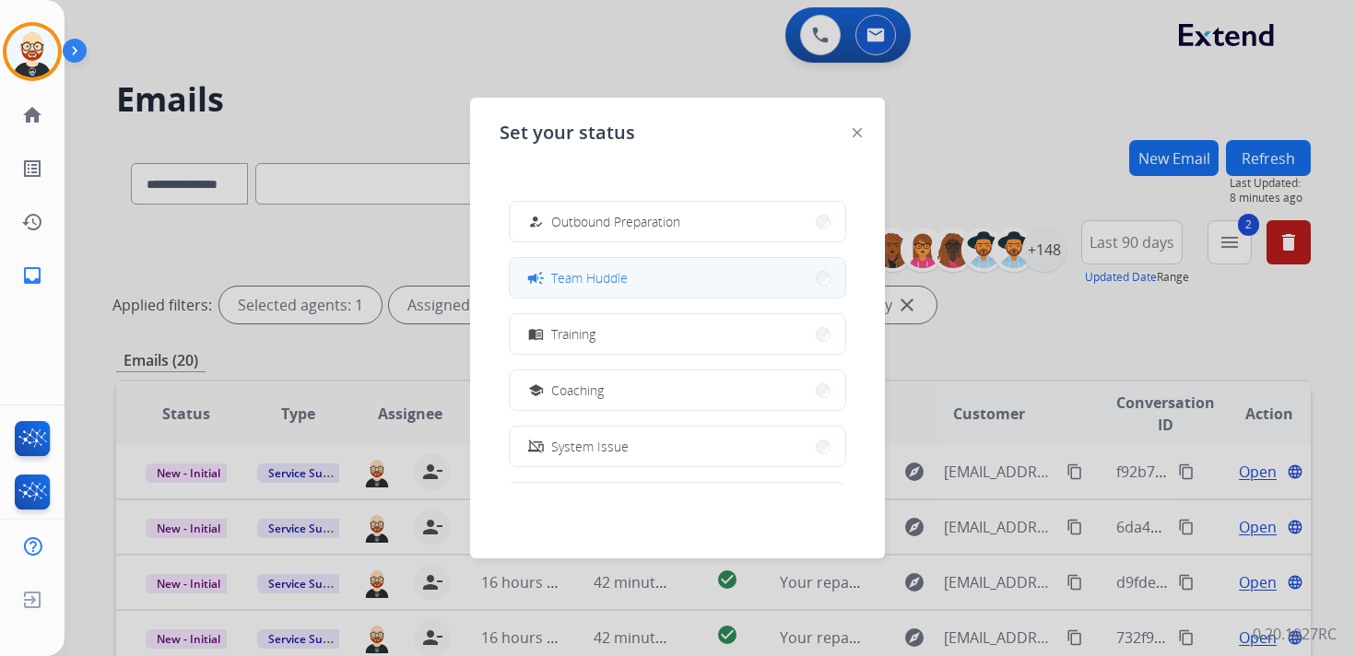
click at [582, 275] on span "Team Huddle" at bounding box center [589, 277] width 76 height 19
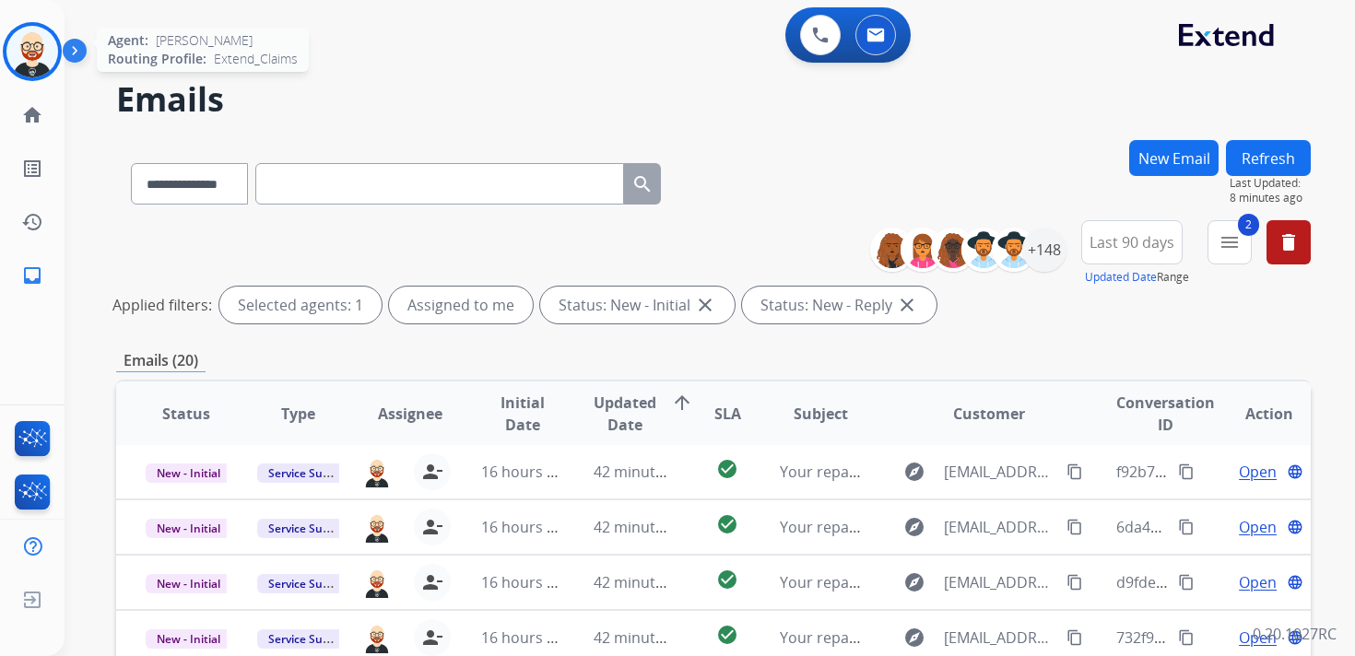
click at [40, 54] on img at bounding box center [32, 52] width 52 height 52
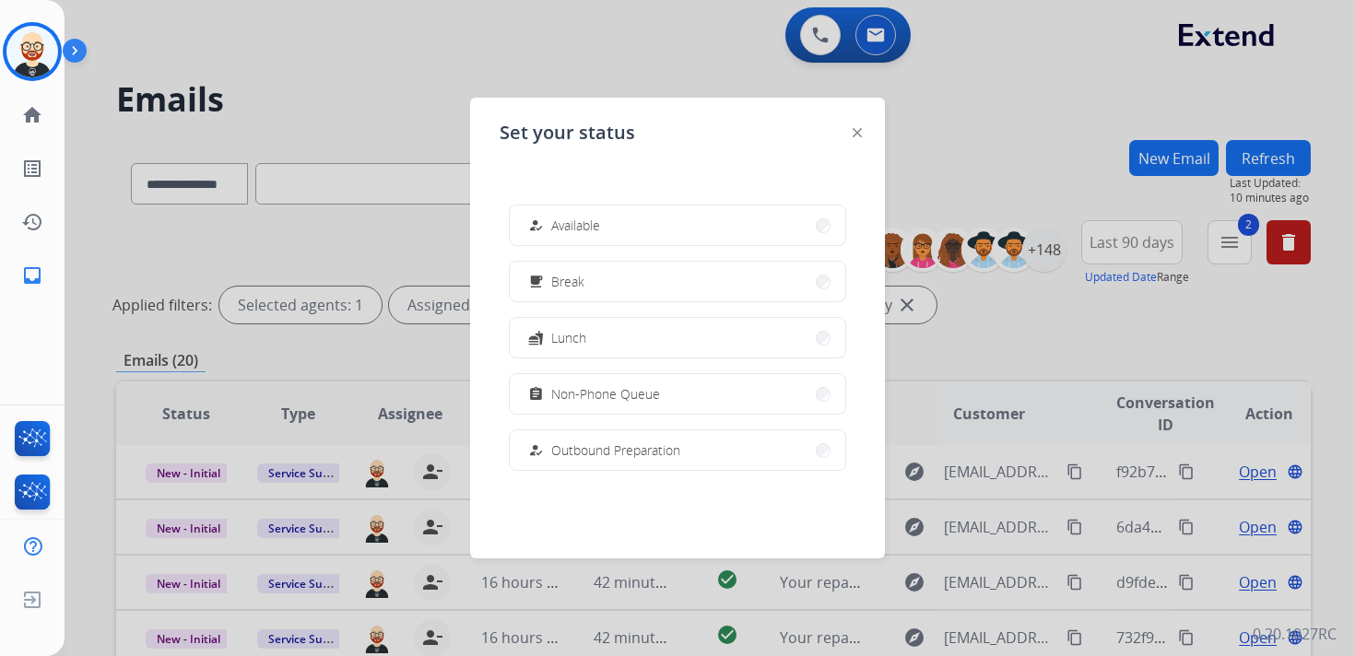
click at [863, 131] on div "Set your status how_to_reg Available free_breakfast Break fastfood Lunch assign…" at bounding box center [677, 328] width 415 height 461
click at [855, 130] on img at bounding box center [856, 132] width 9 height 9
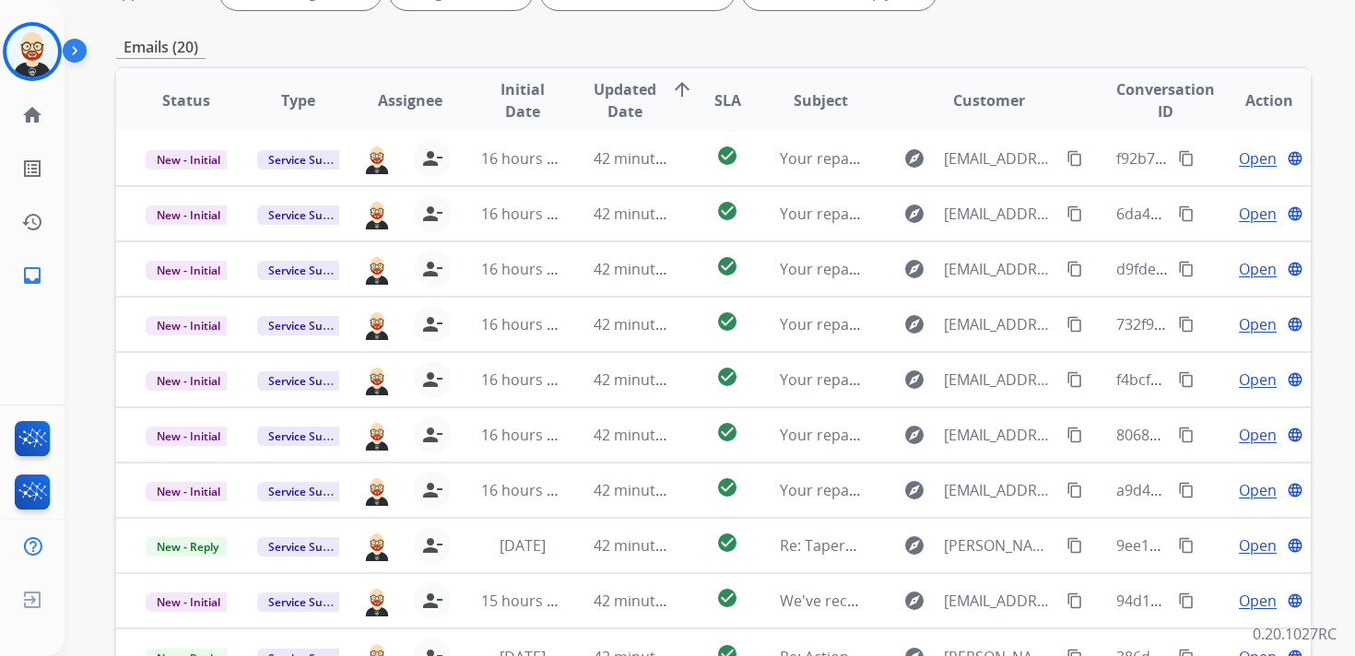
scroll to position [326, 0]
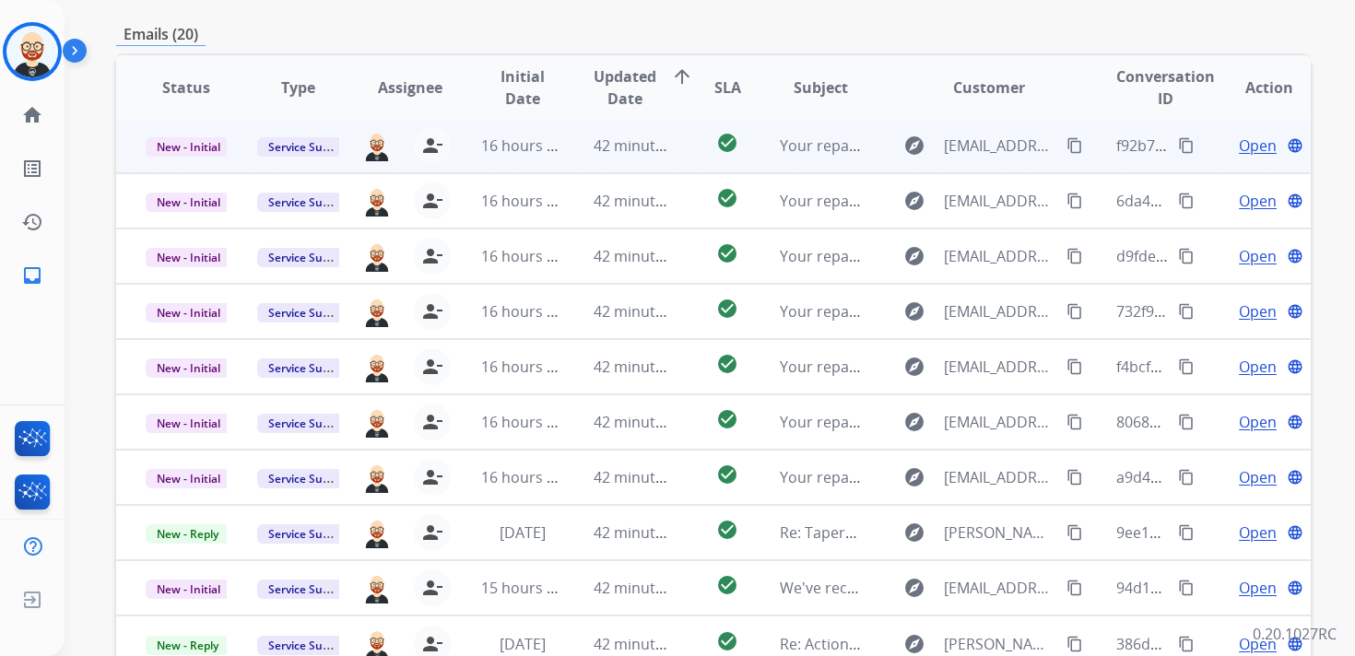
click at [1241, 157] on td "Open language" at bounding box center [1254, 145] width 112 height 55
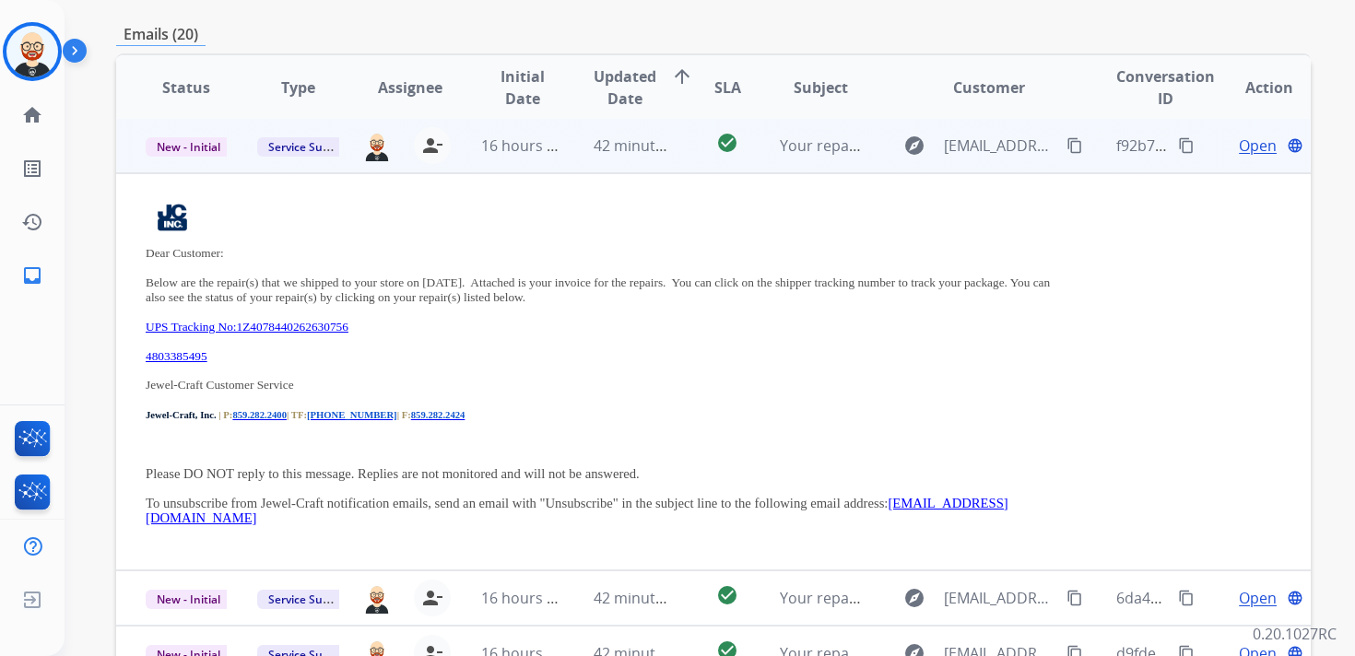
scroll to position [0, 0]
click at [1207, 156] on td "Open language" at bounding box center [1254, 147] width 112 height 55
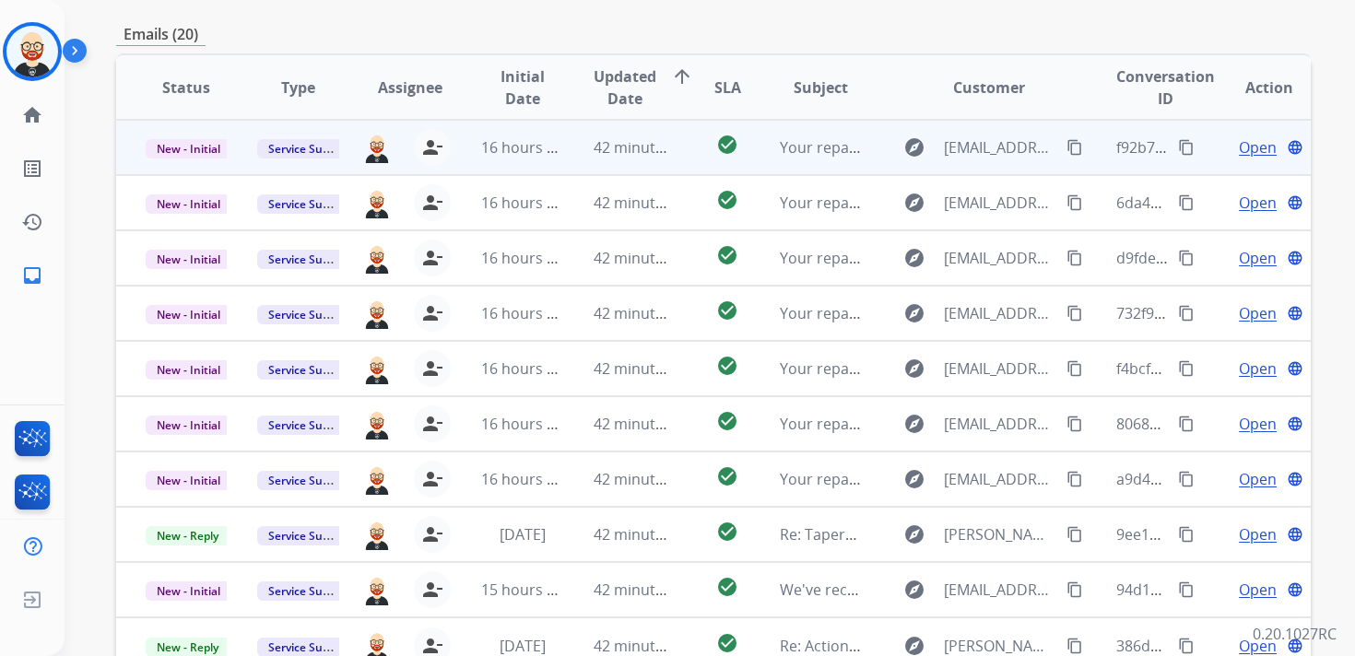
click at [1240, 149] on span "Open" at bounding box center [1258, 147] width 38 height 22
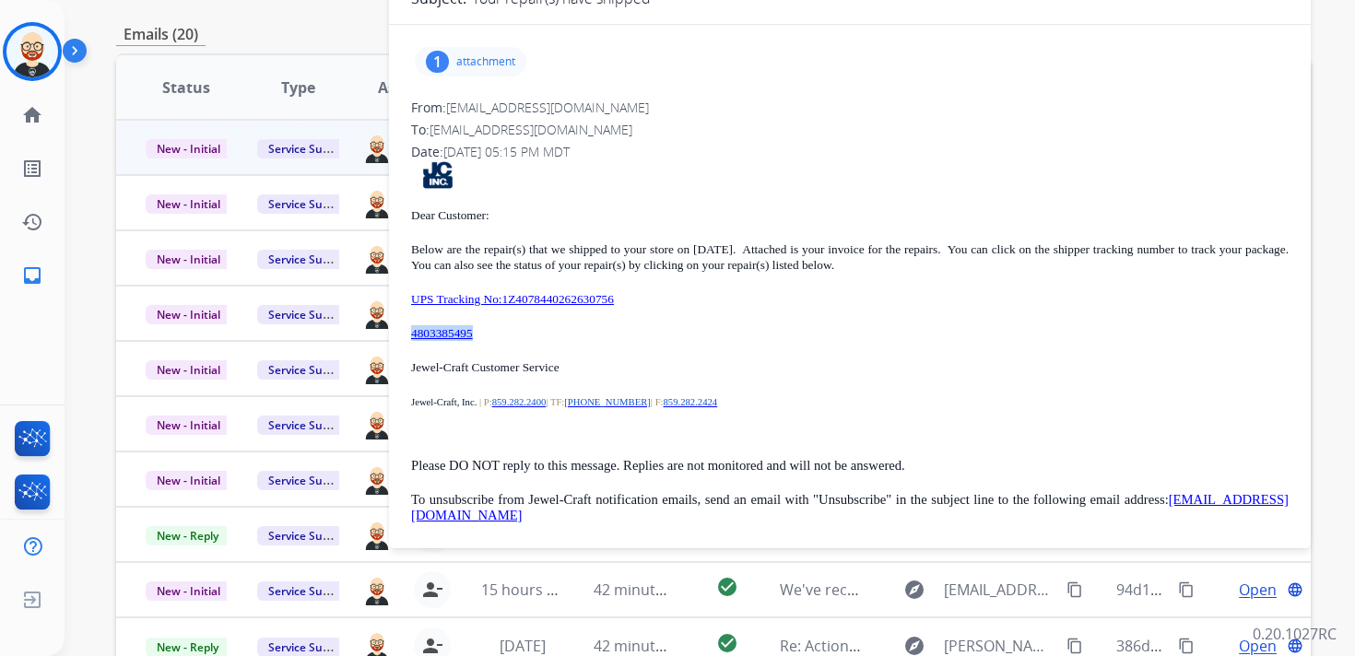
drag, startPoint x: 511, startPoint y: 336, endPoint x: 403, endPoint y: 337, distance: 107.8
click at [403, 337] on div "1 attachment From: [EMAIL_ADDRESS][DOMAIN_NAME] To: [EMAIL_ADDRESS][DOMAIN_NAME…" at bounding box center [850, 291] width 922 height 502
copy link "4803385495"
click at [681, 305] on p "UPS Tracking No:1Z4078440262630756" at bounding box center [849, 299] width 877 height 16
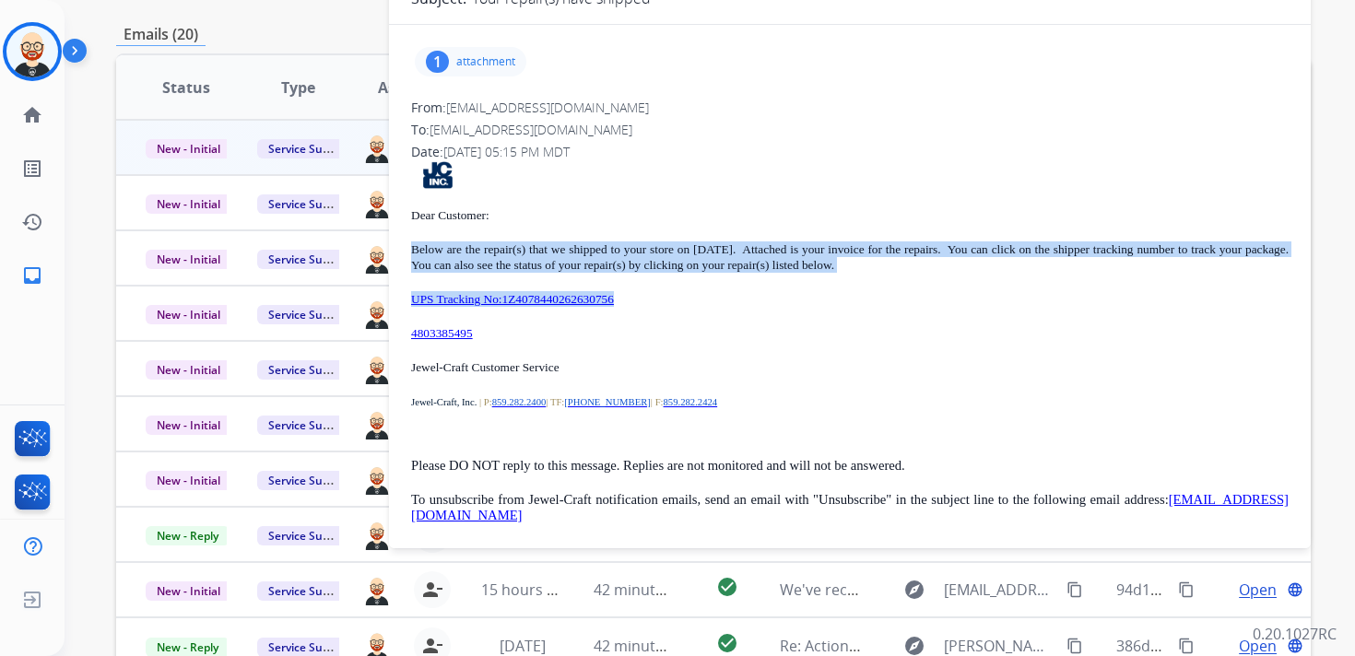
drag, startPoint x: 676, startPoint y: 303, endPoint x: 408, endPoint y: 252, distance: 272.2
click at [408, 252] on div "1 attachment From: [EMAIL_ADDRESS][DOMAIN_NAME] To: [EMAIL_ADDRESS][DOMAIN_NAME…" at bounding box center [850, 291] width 922 height 502
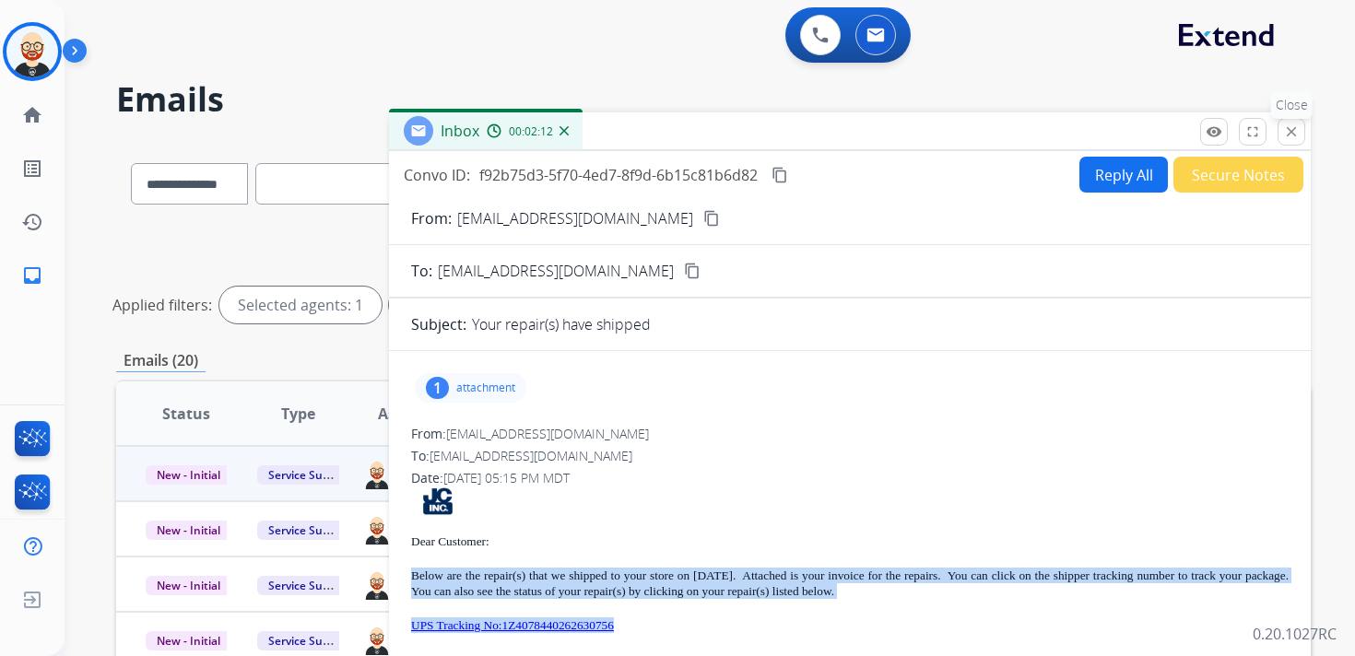
click at [1290, 133] on mat-icon "close" at bounding box center [1291, 131] width 17 height 17
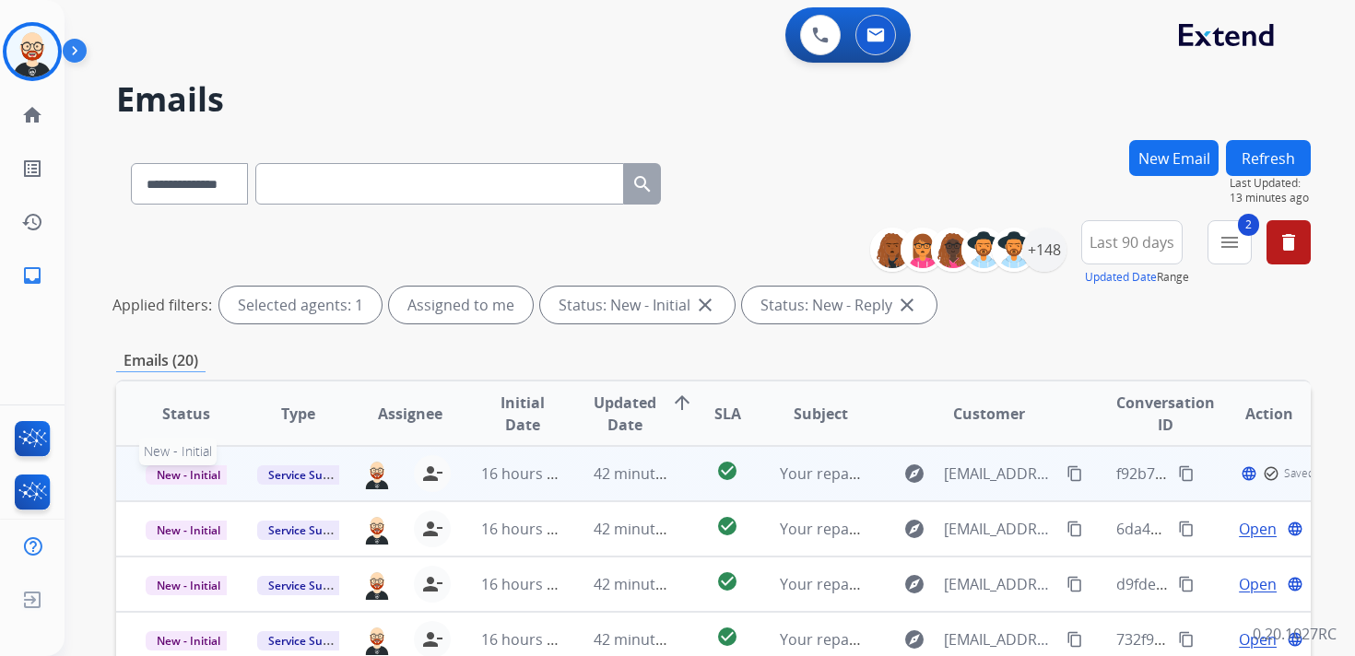
click at [188, 475] on span "New - Initial" at bounding box center [189, 474] width 86 height 19
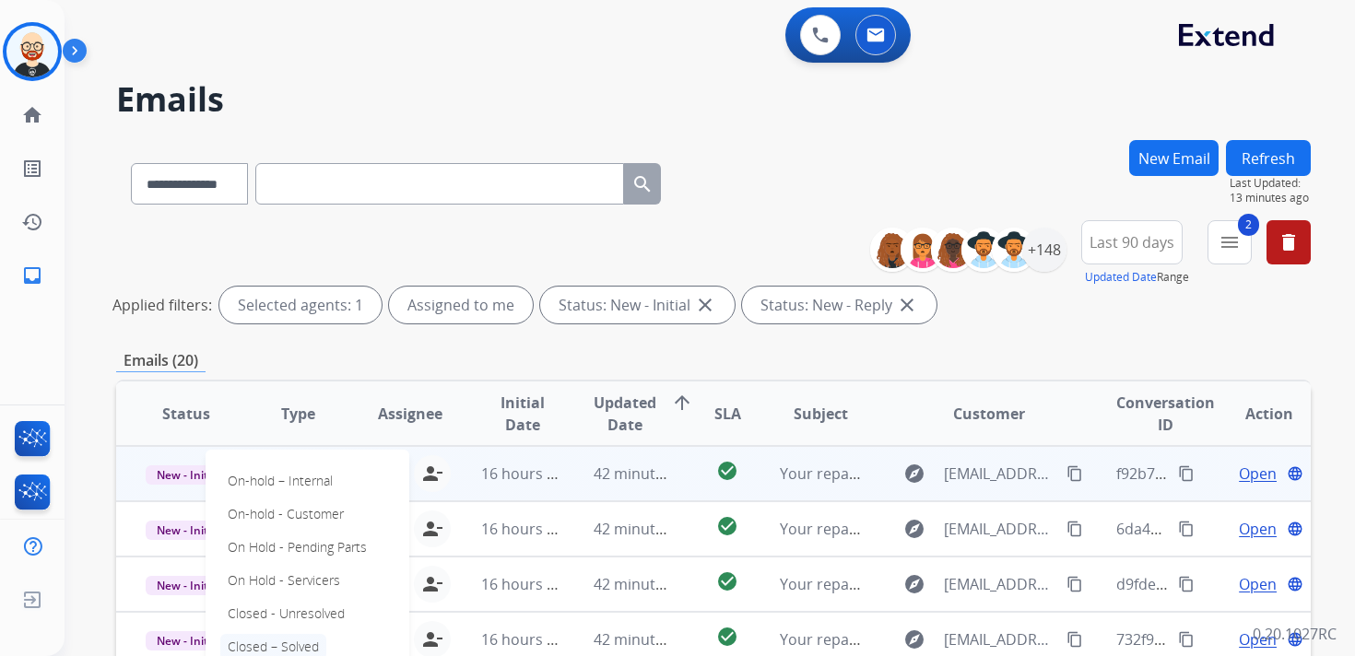
click at [283, 640] on p "Closed – Solved" at bounding box center [273, 647] width 106 height 26
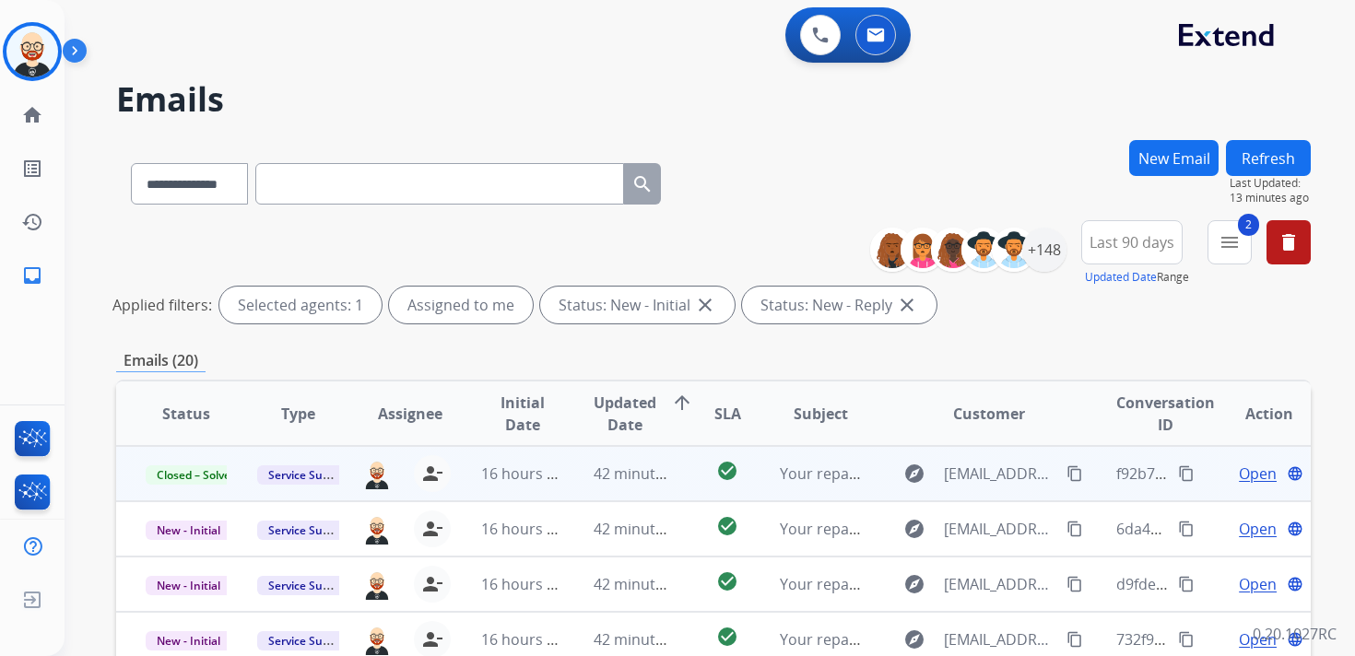
click at [1267, 156] on button "Refresh" at bounding box center [1268, 158] width 85 height 36
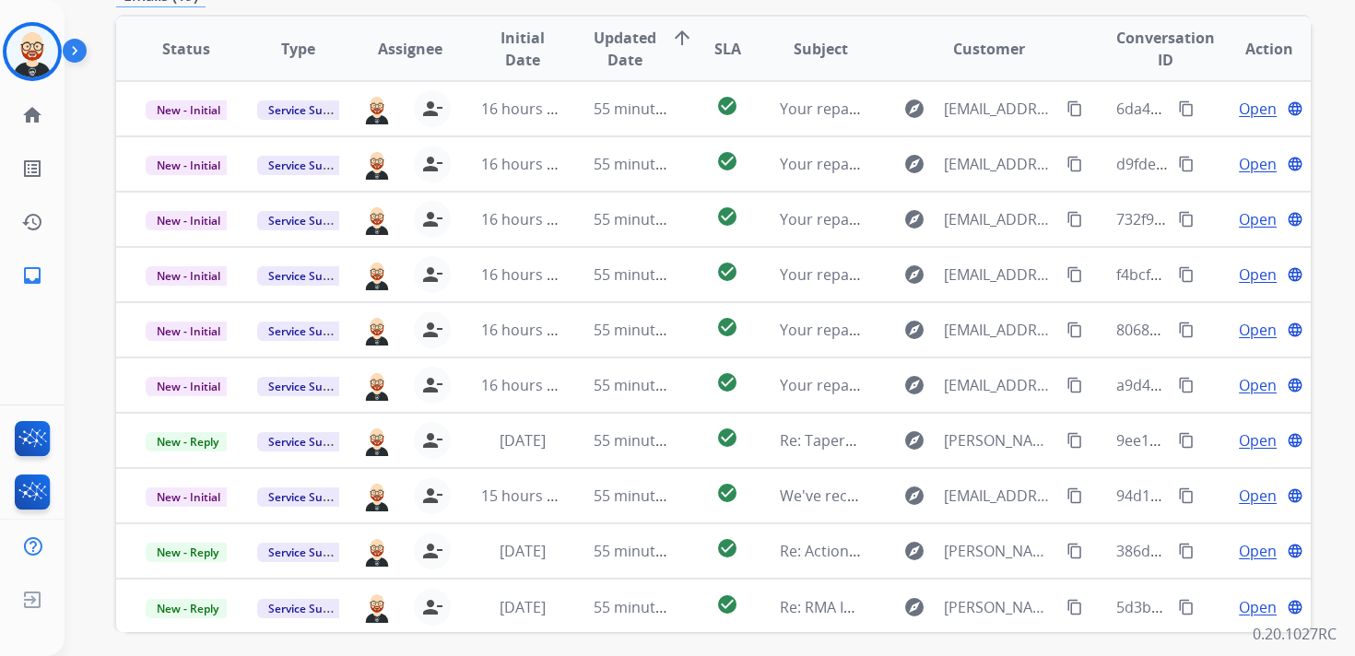
scroll to position [437, 0]
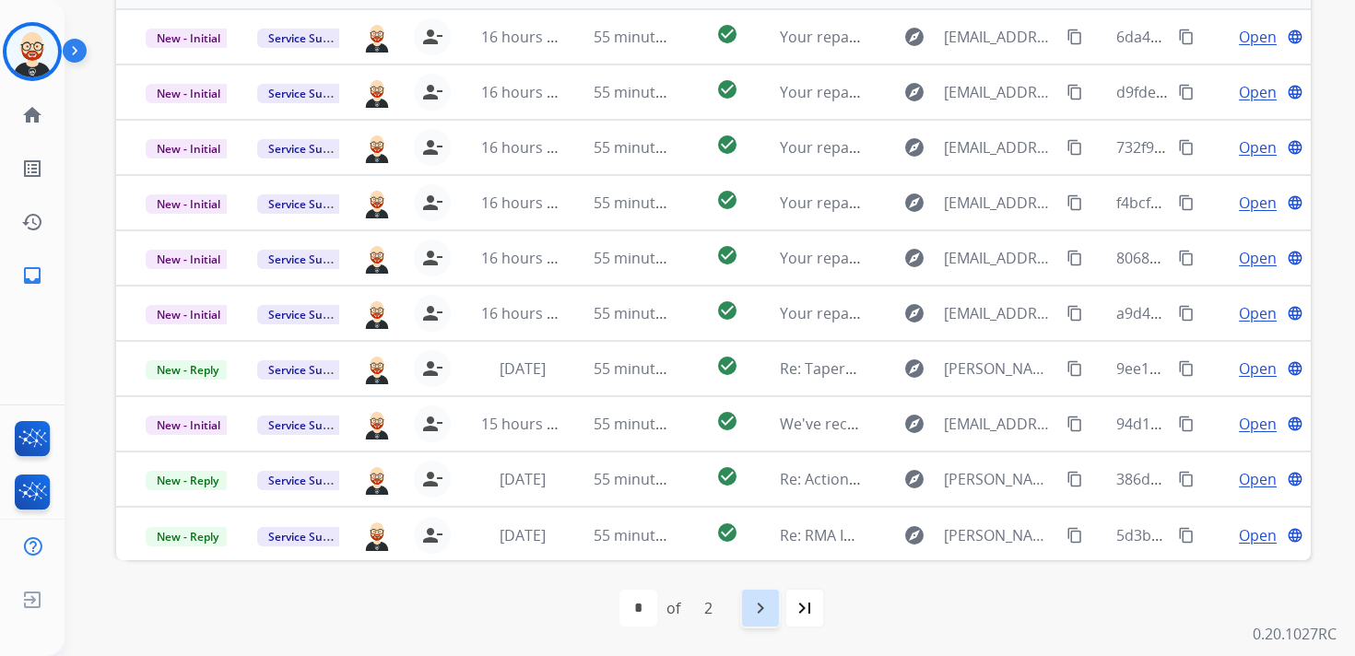
click at [758, 609] on mat-icon "navigate_next" at bounding box center [760, 608] width 22 height 22
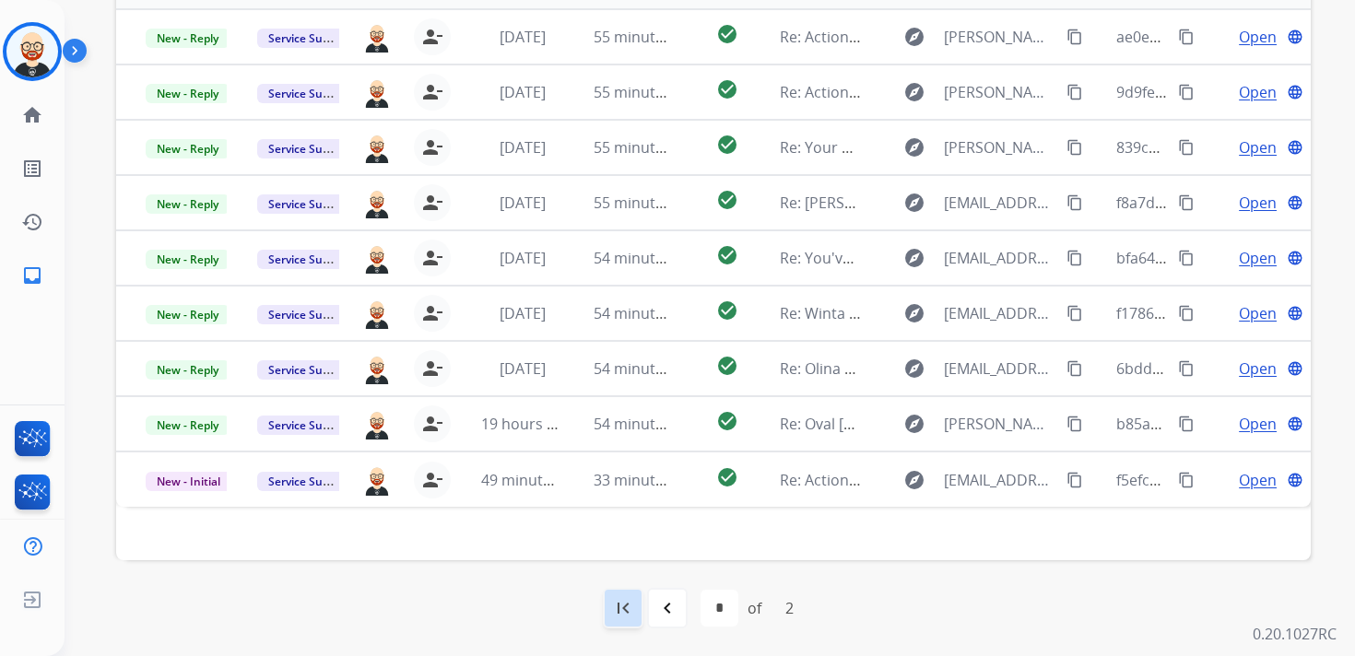
click at [621, 606] on mat-icon "first_page" at bounding box center [623, 608] width 22 height 22
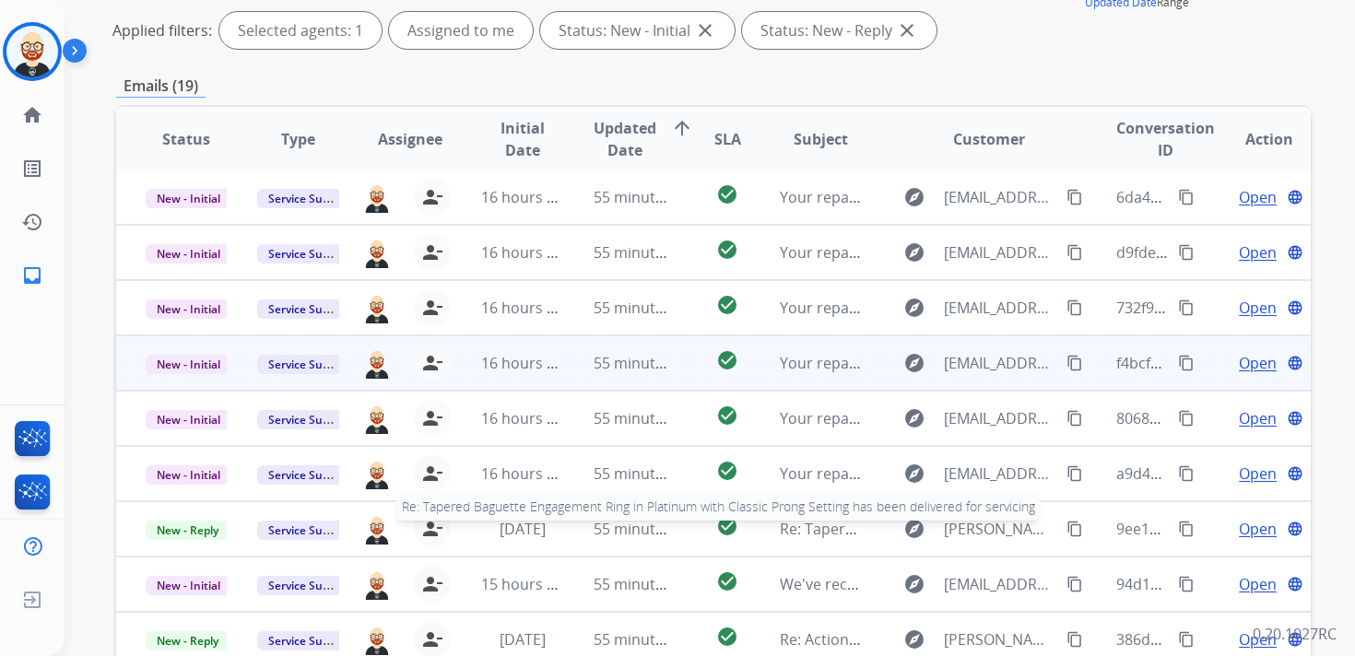
scroll to position [276, 0]
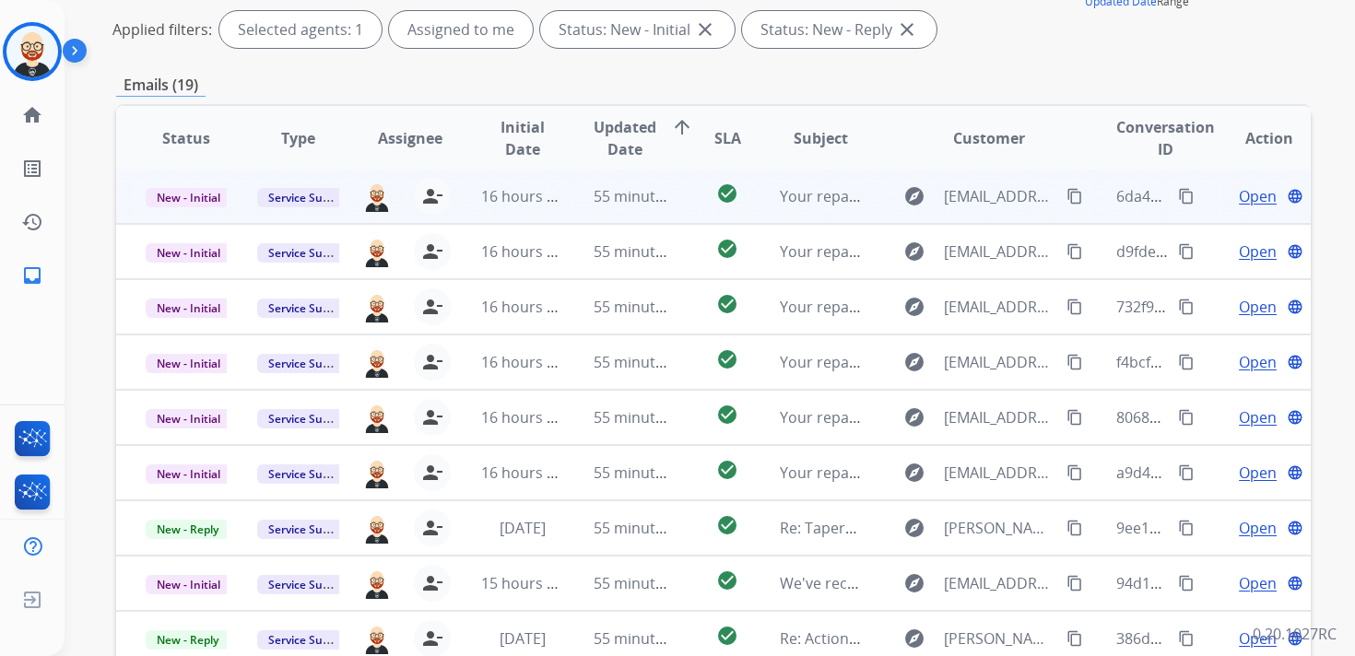
click at [1249, 197] on span "Open" at bounding box center [1258, 196] width 38 height 22
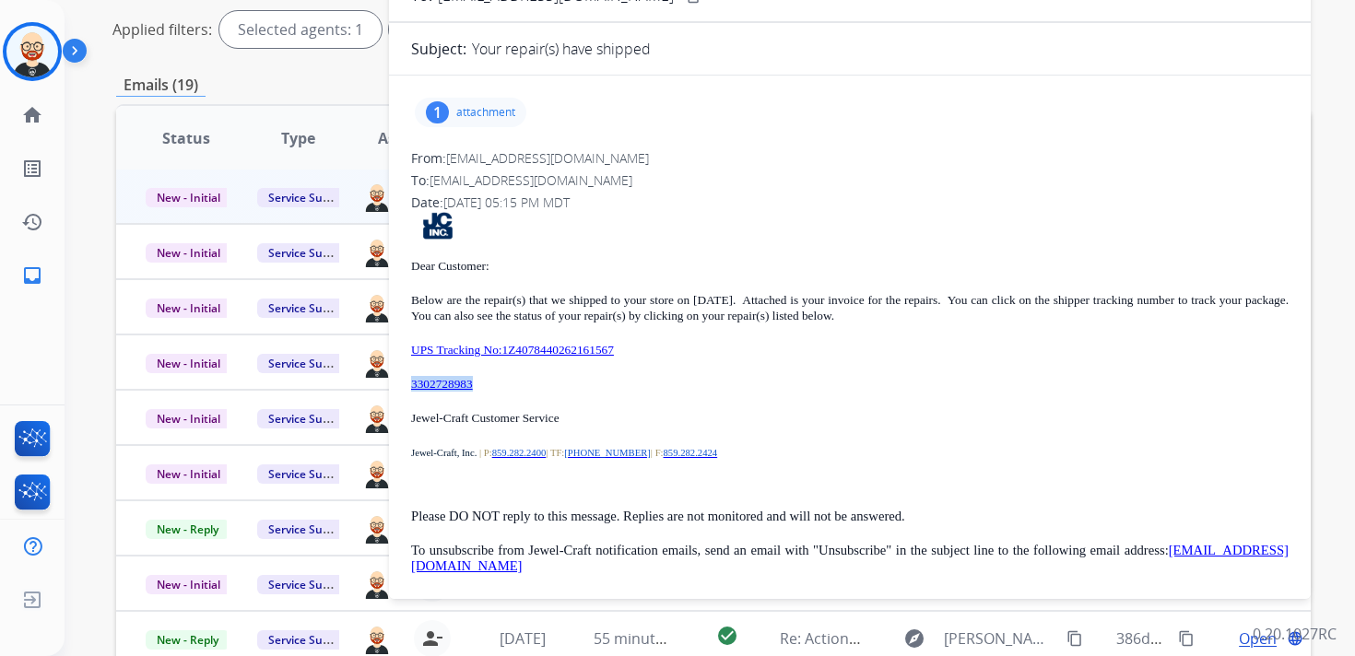
drag, startPoint x: 515, startPoint y: 382, endPoint x: 404, endPoint y: 383, distance: 111.5
click at [404, 383] on div "1 attachment From: [EMAIL_ADDRESS][DOMAIN_NAME] To: [EMAIL_ADDRESS][DOMAIN_NAME…" at bounding box center [850, 341] width 922 height 502
click at [503, 111] on p "attachment" at bounding box center [485, 112] width 59 height 15
click at [540, 155] on mat-icon "download" at bounding box center [540, 159] width 17 height 17
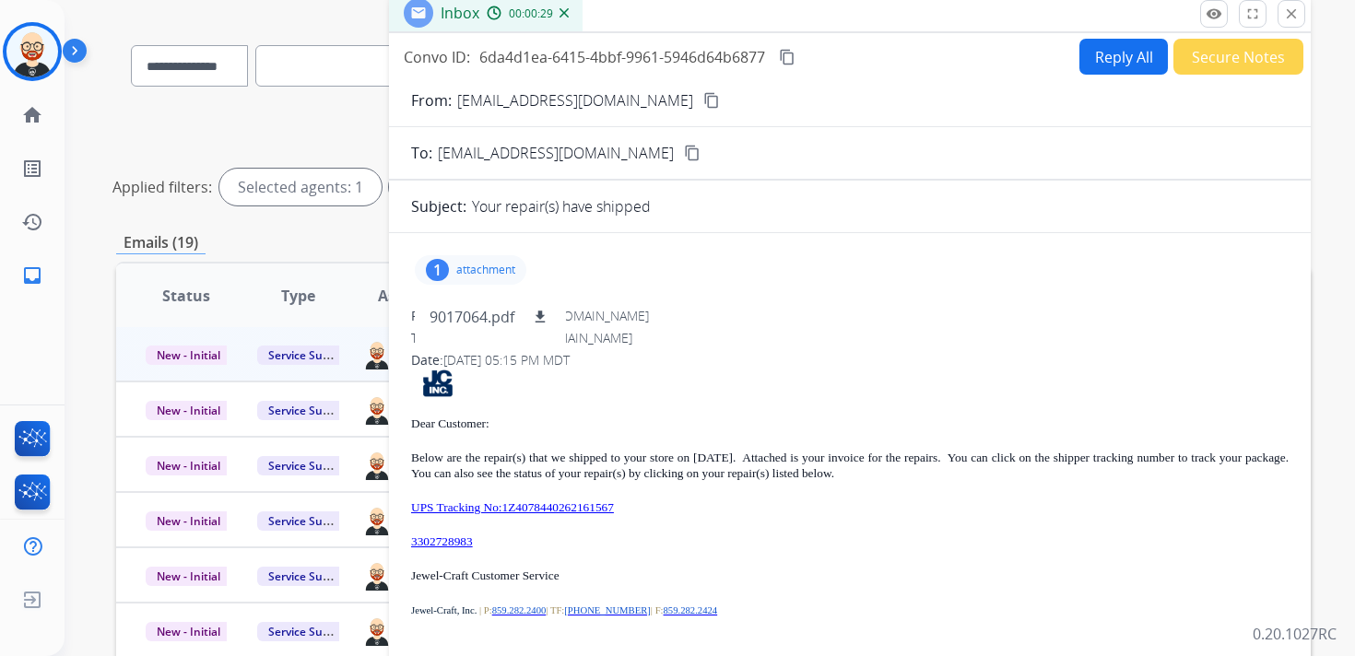
scroll to position [105, 0]
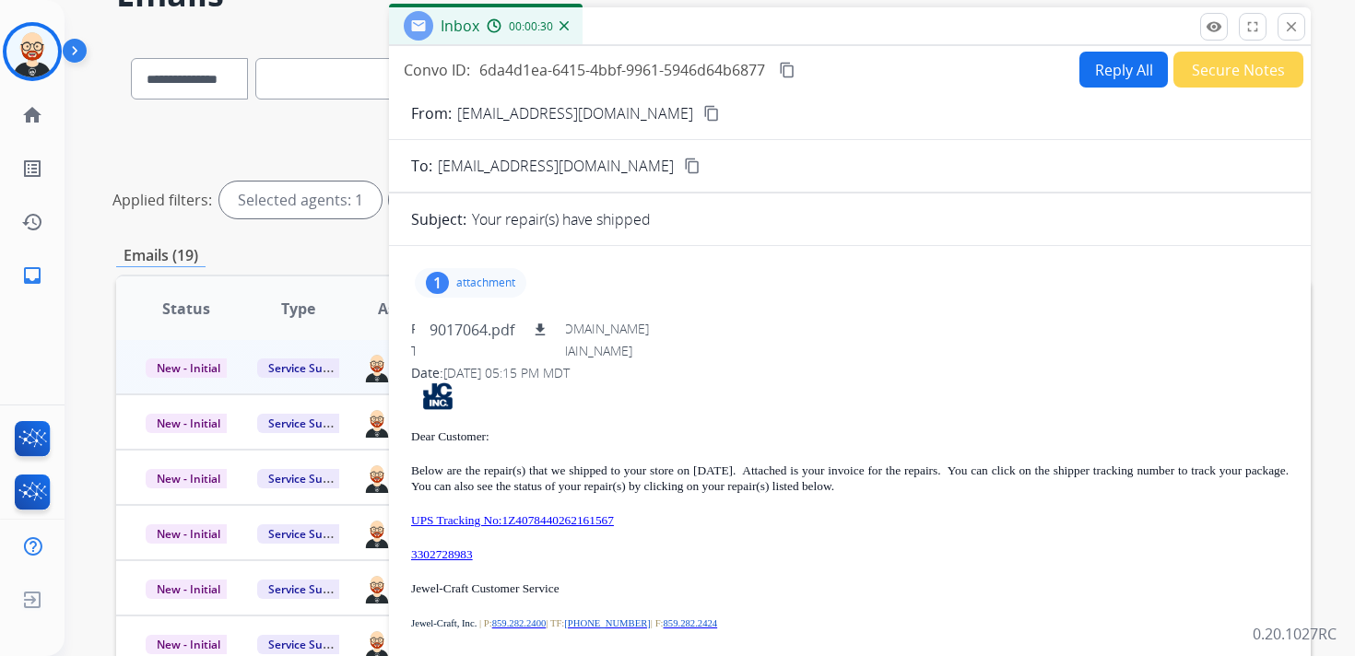
click at [791, 72] on mat-icon "content_copy" at bounding box center [787, 70] width 17 height 17
click at [1284, 27] on mat-icon "close" at bounding box center [1291, 26] width 17 height 17
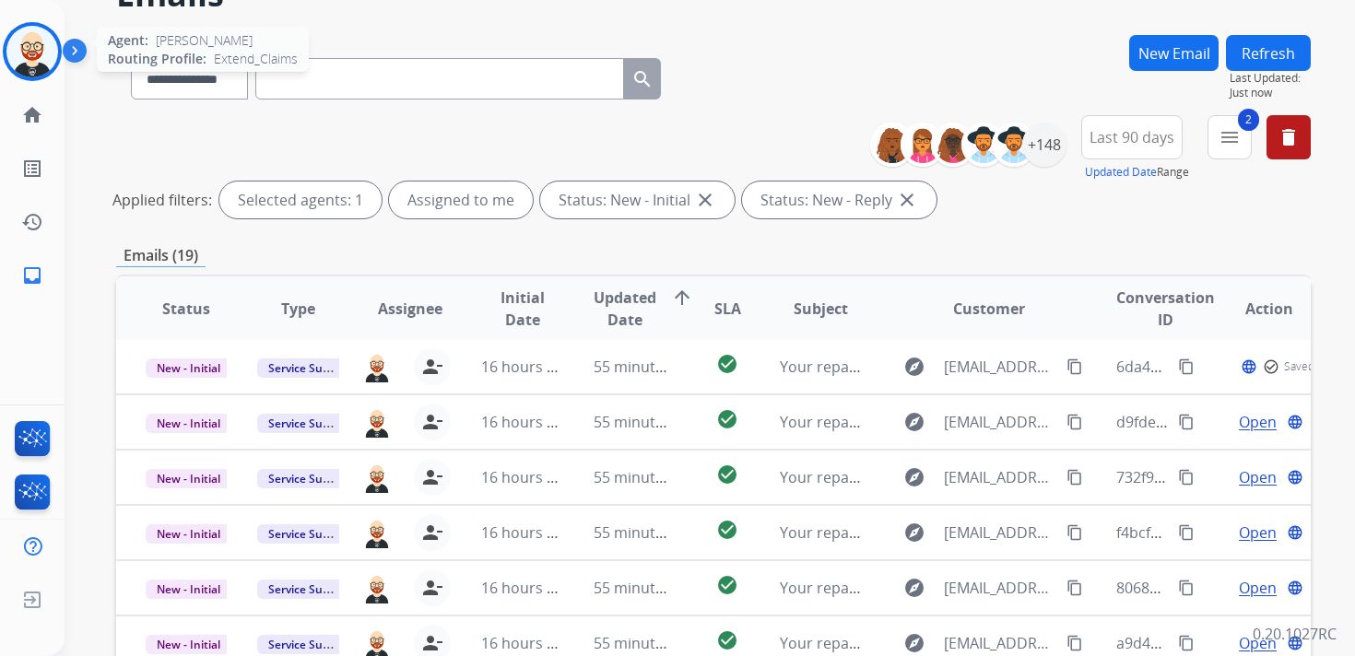
click at [48, 56] on img at bounding box center [32, 52] width 52 height 52
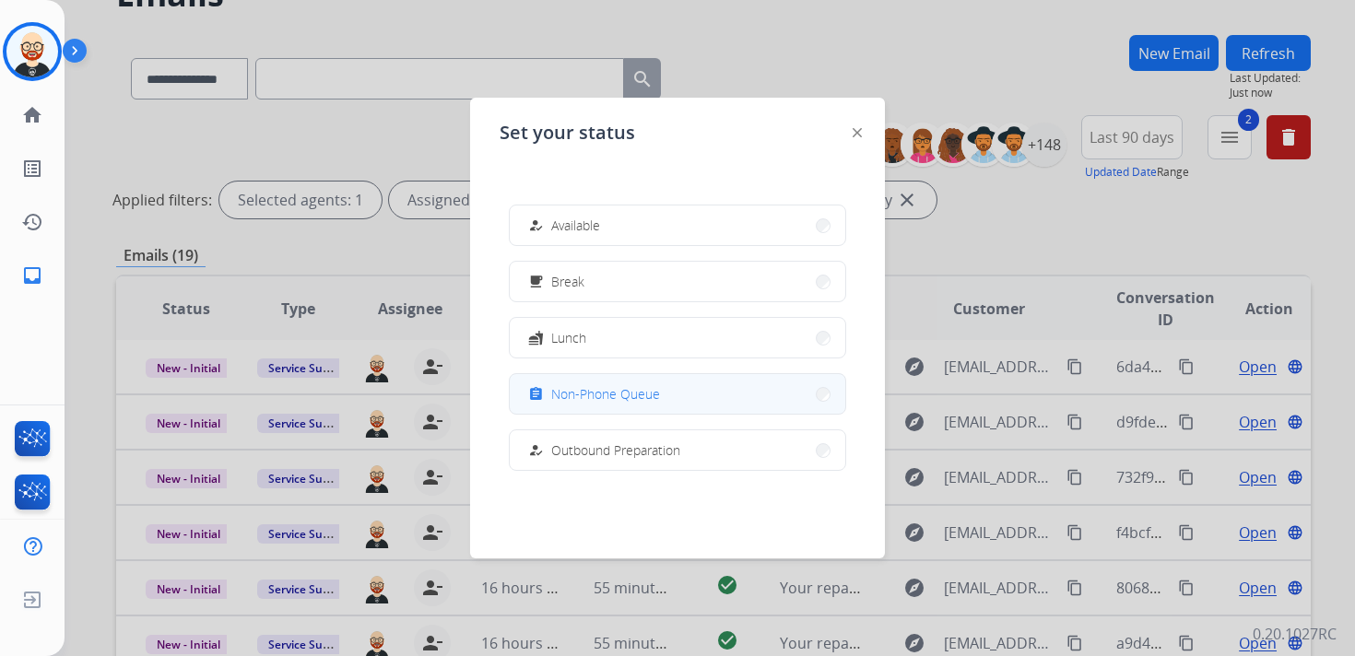
click at [594, 395] on span "Non-Phone Queue" at bounding box center [605, 393] width 109 height 19
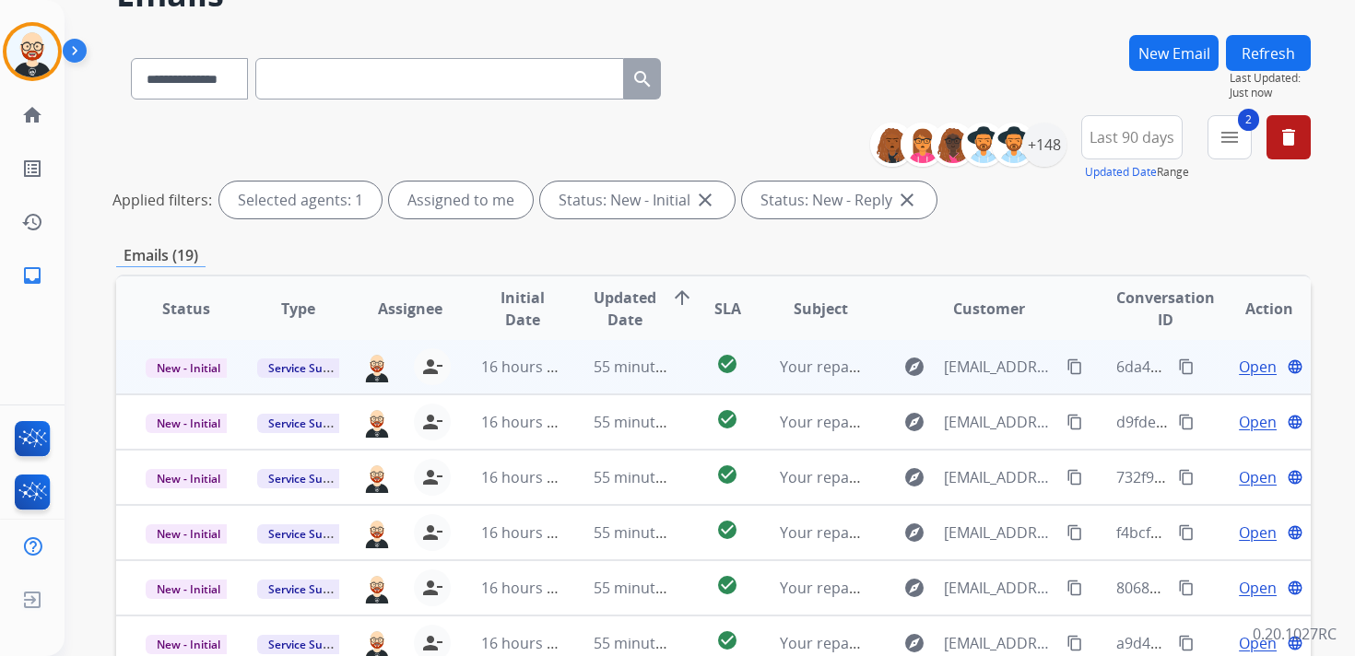
click at [1242, 370] on span "Open" at bounding box center [1258, 367] width 38 height 22
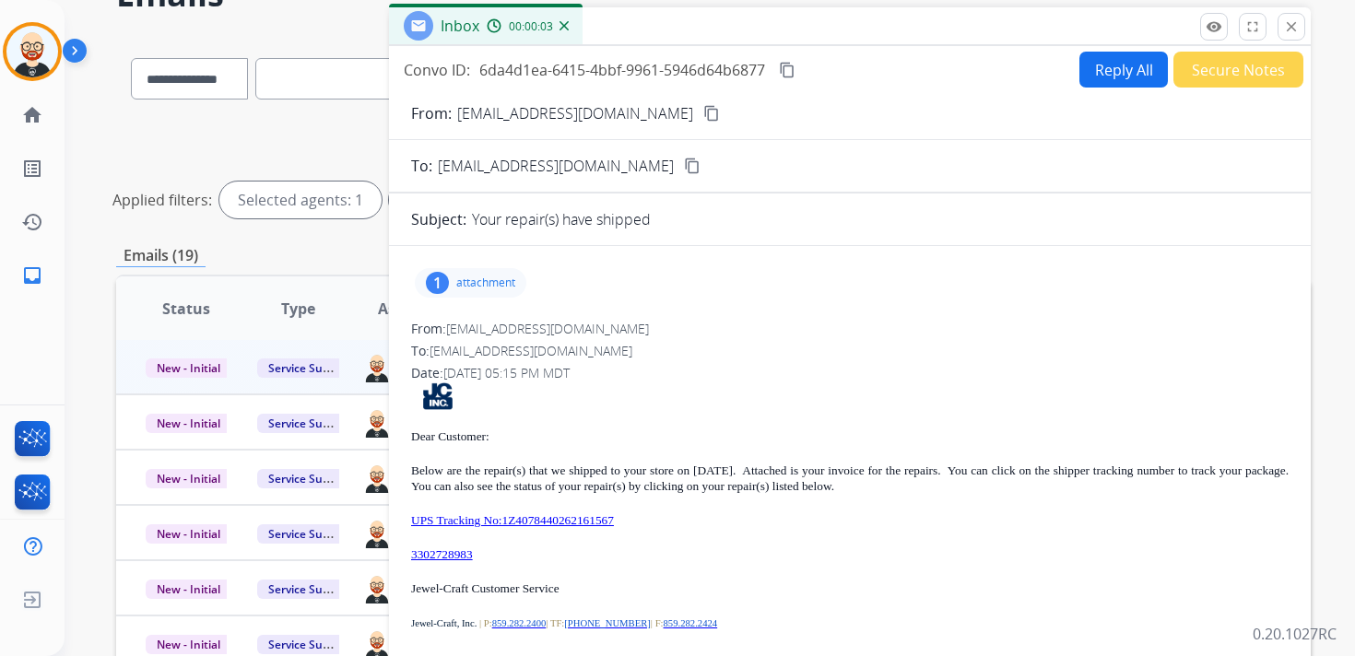
click at [789, 74] on mat-icon "content_copy" at bounding box center [787, 70] width 17 height 17
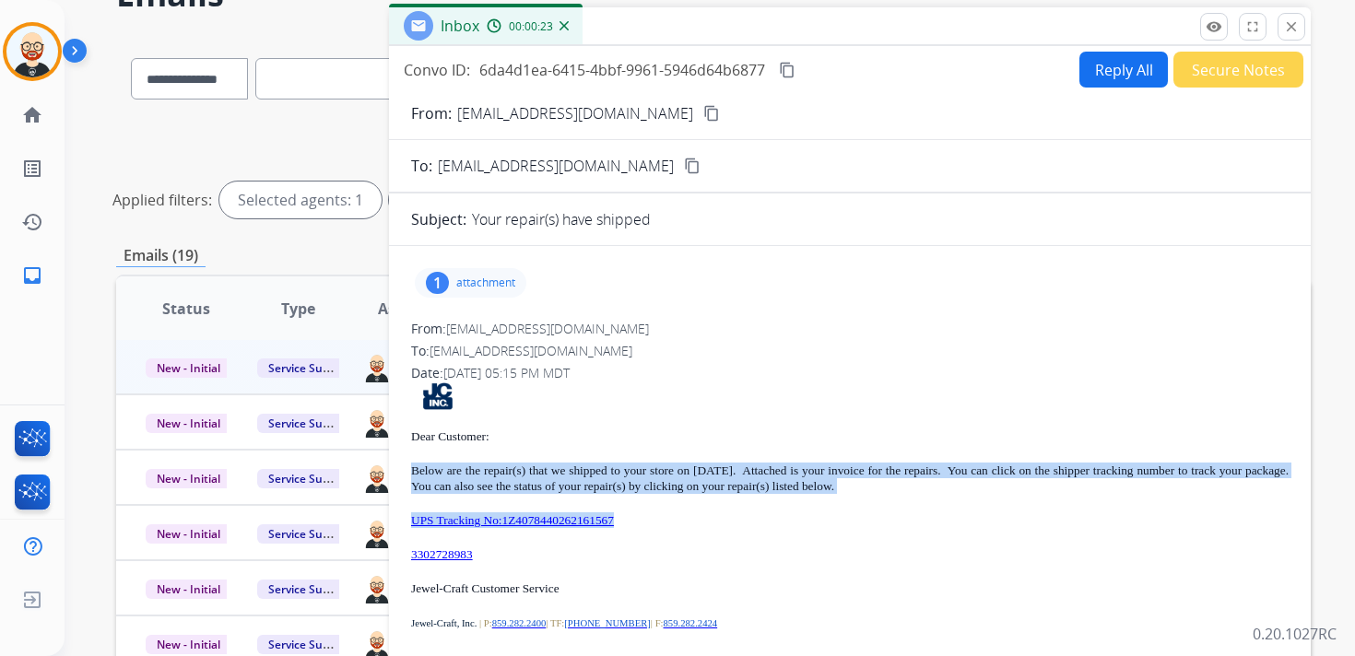
drag, startPoint x: 675, startPoint y: 524, endPoint x: 401, endPoint y: 474, distance: 278.4
click at [401, 474] on div "1 attachment From: [EMAIL_ADDRESS][DOMAIN_NAME] To: [EMAIL_ADDRESS][DOMAIN_NAME…" at bounding box center [850, 512] width 922 height 502
click at [1287, 25] on mat-icon "close" at bounding box center [1291, 26] width 17 height 17
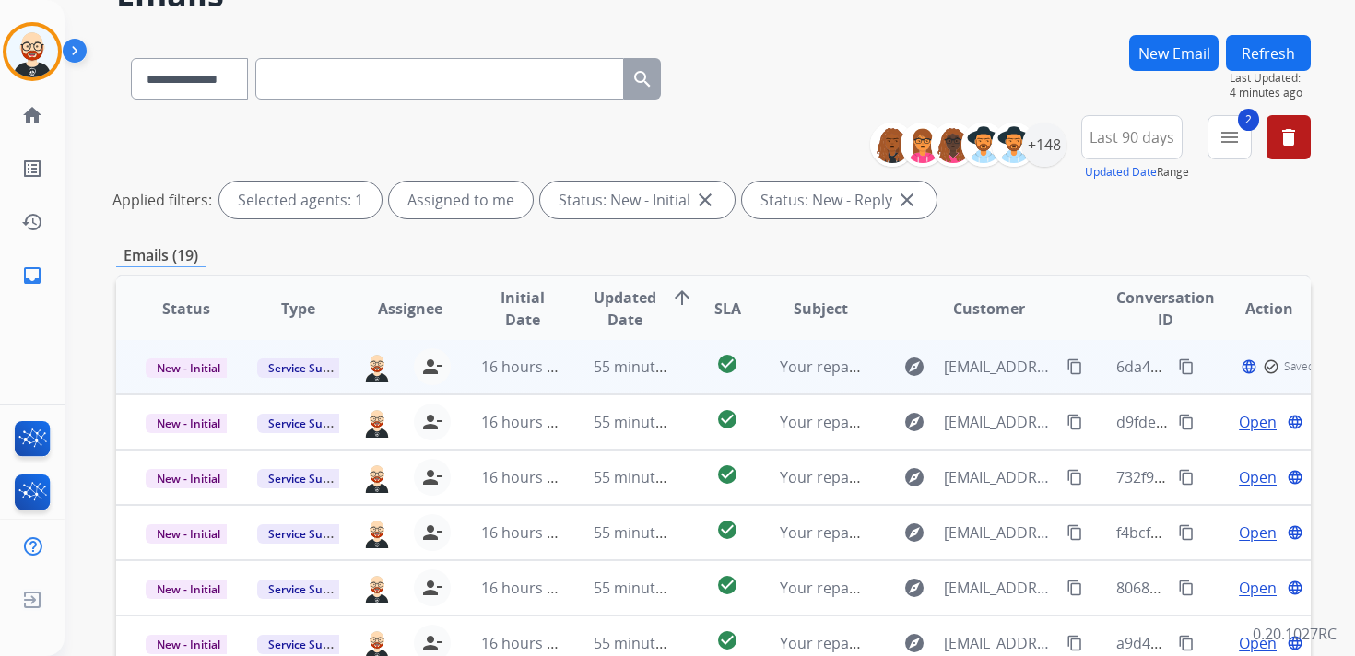
click at [196, 363] on span "New - Initial" at bounding box center [189, 367] width 86 height 19
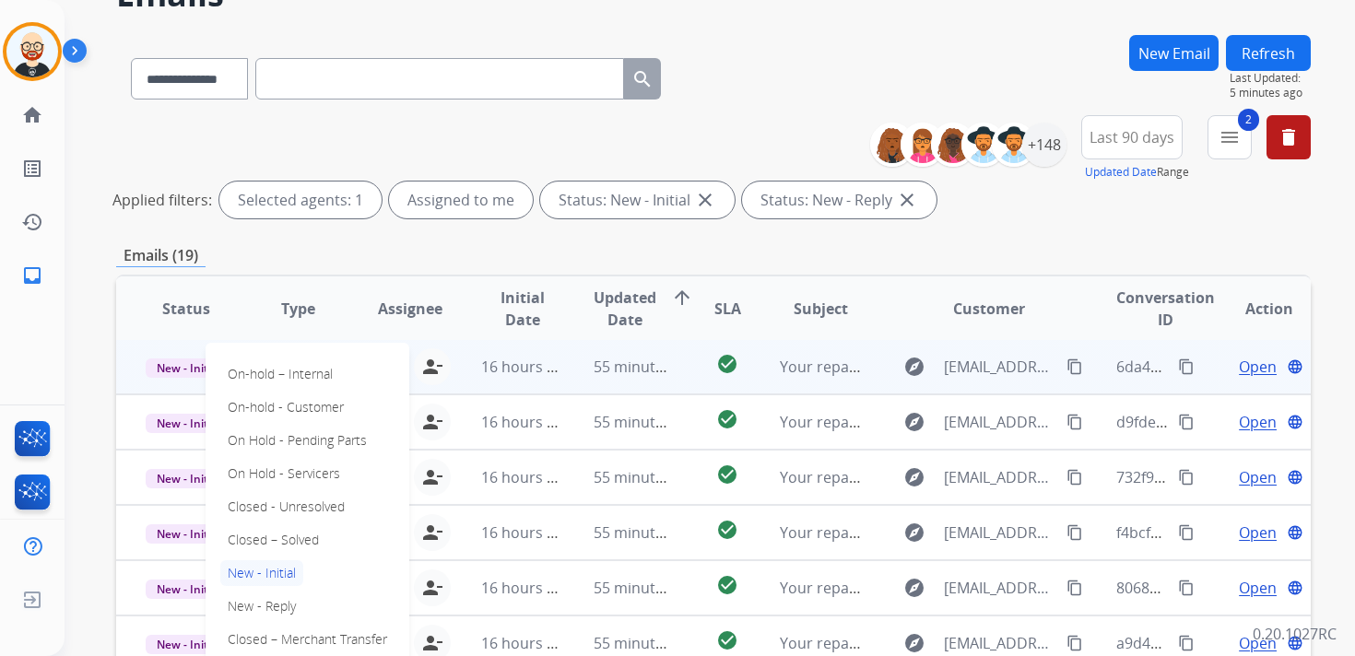
click at [1078, 226] on div "**********" at bounding box center [713, 511] width 1194 height 953
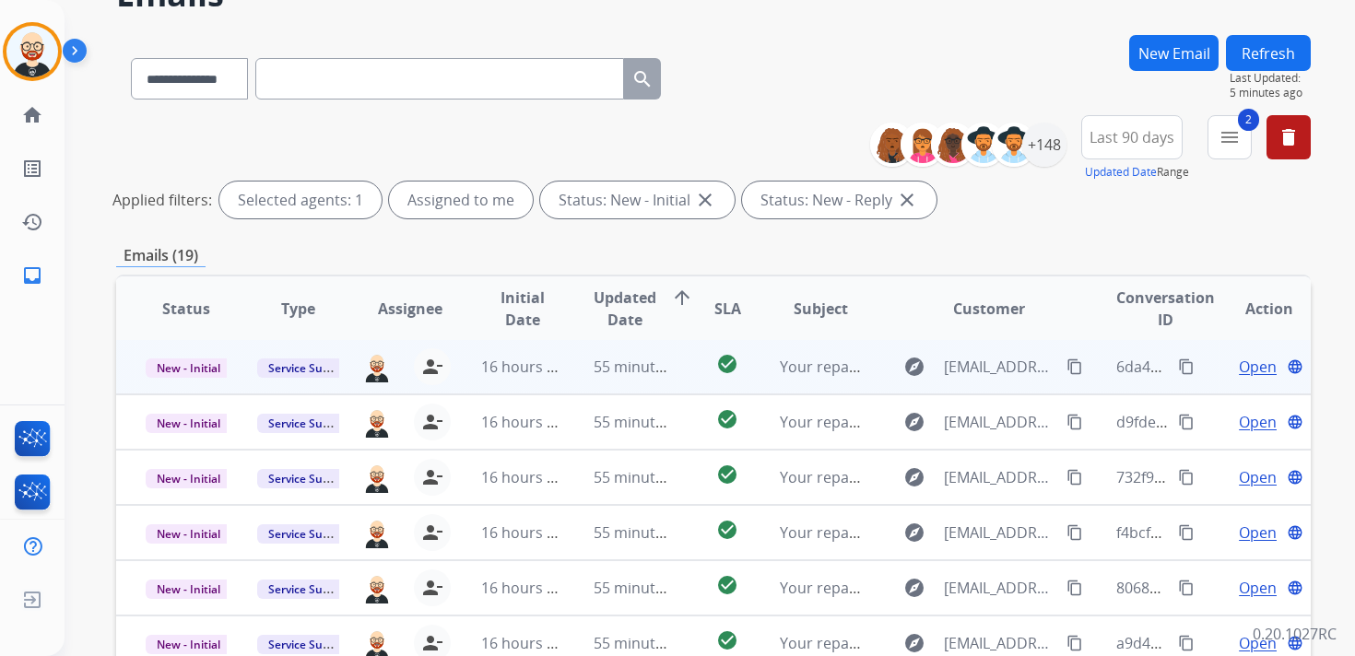
click at [1239, 362] on span "Open" at bounding box center [1258, 367] width 38 height 22
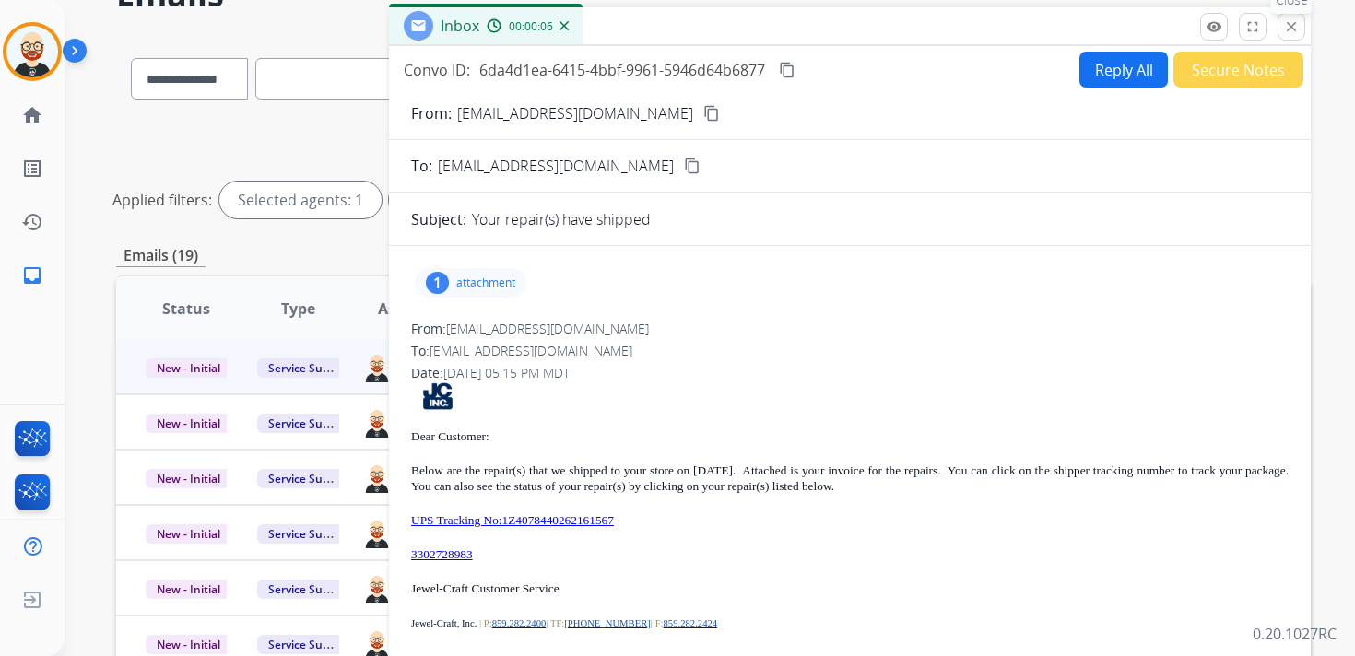
click at [1293, 21] on mat-icon "close" at bounding box center [1291, 26] width 17 height 17
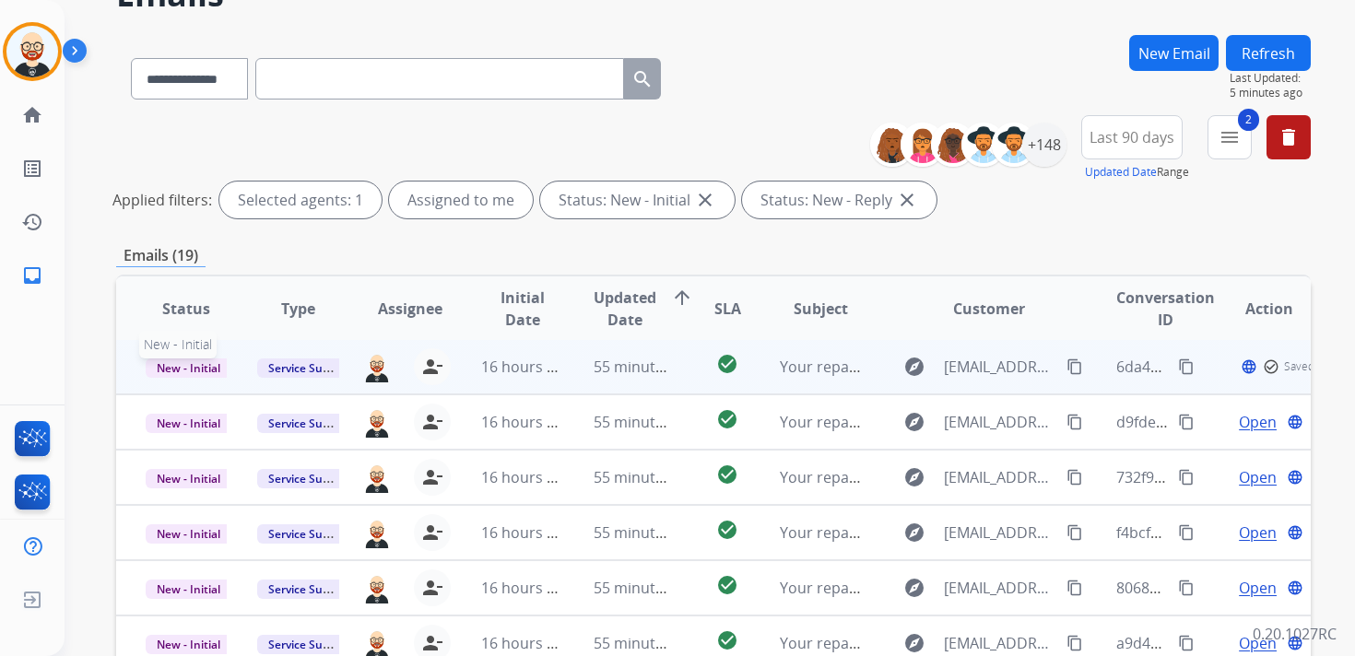
click at [209, 368] on span "New - Initial" at bounding box center [189, 367] width 86 height 19
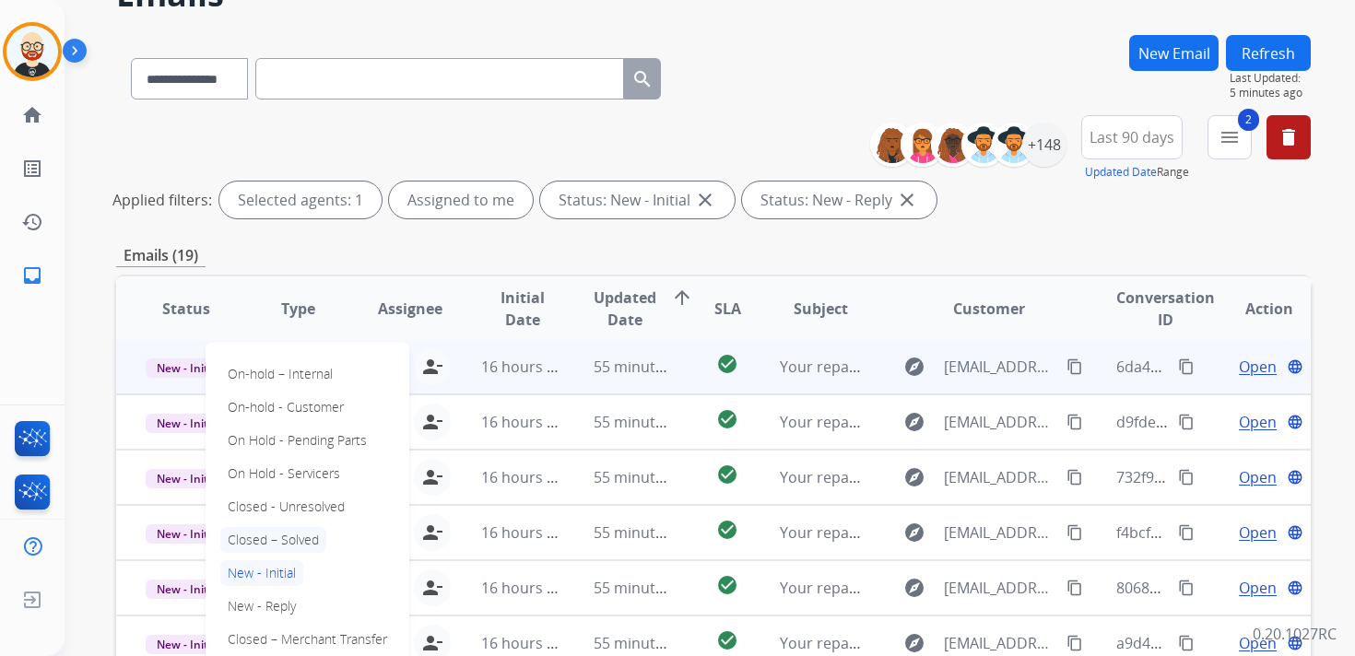
click at [283, 538] on p "Closed – Solved" at bounding box center [273, 540] width 106 height 26
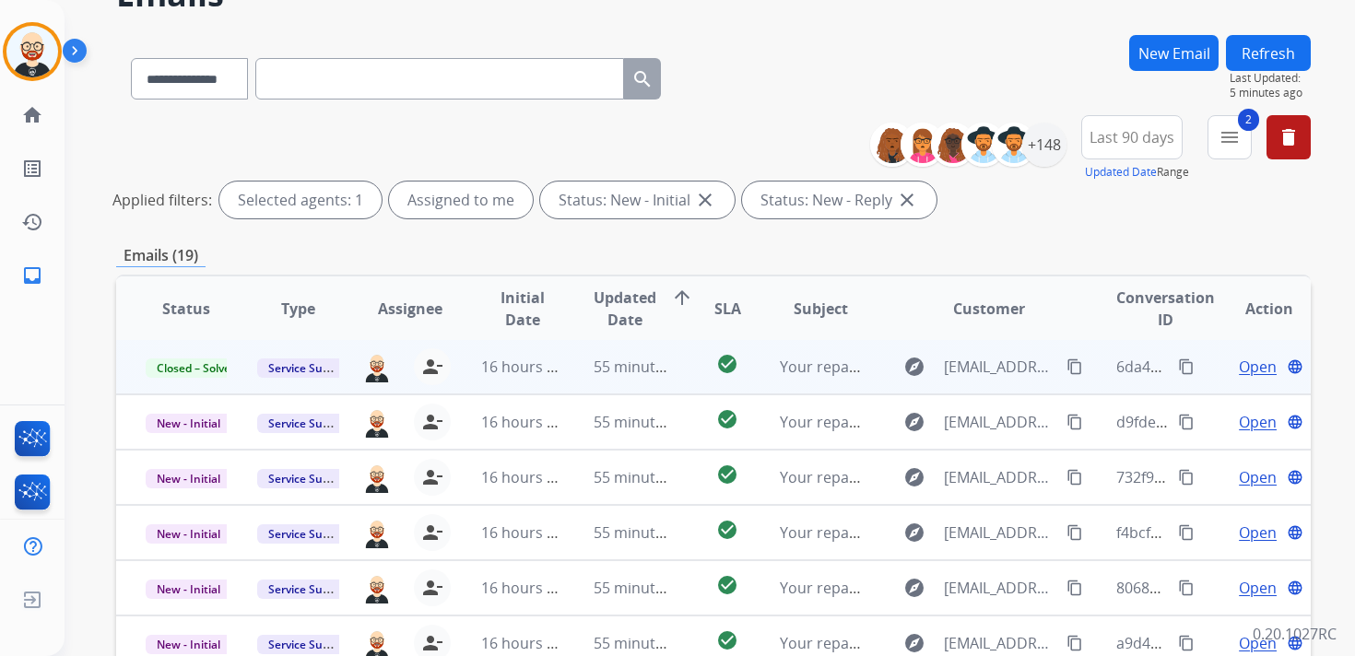
click at [1267, 50] on button "Refresh" at bounding box center [1268, 53] width 85 height 36
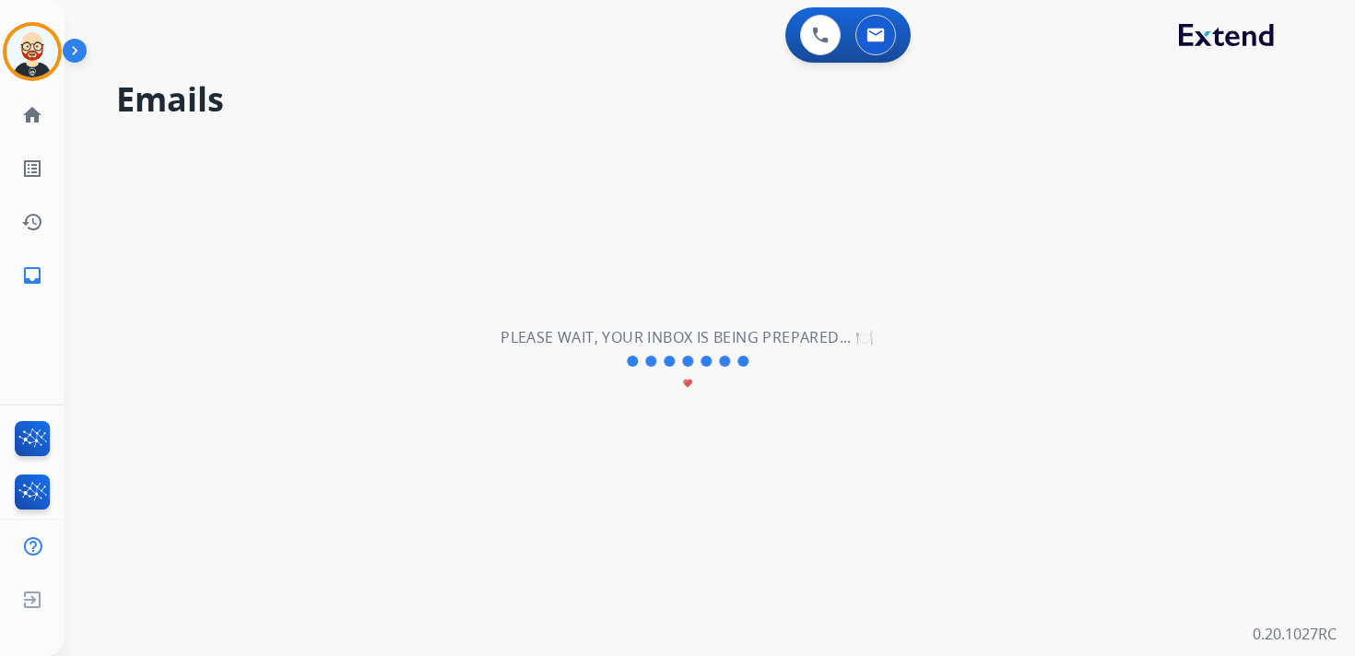
scroll to position [0, 0]
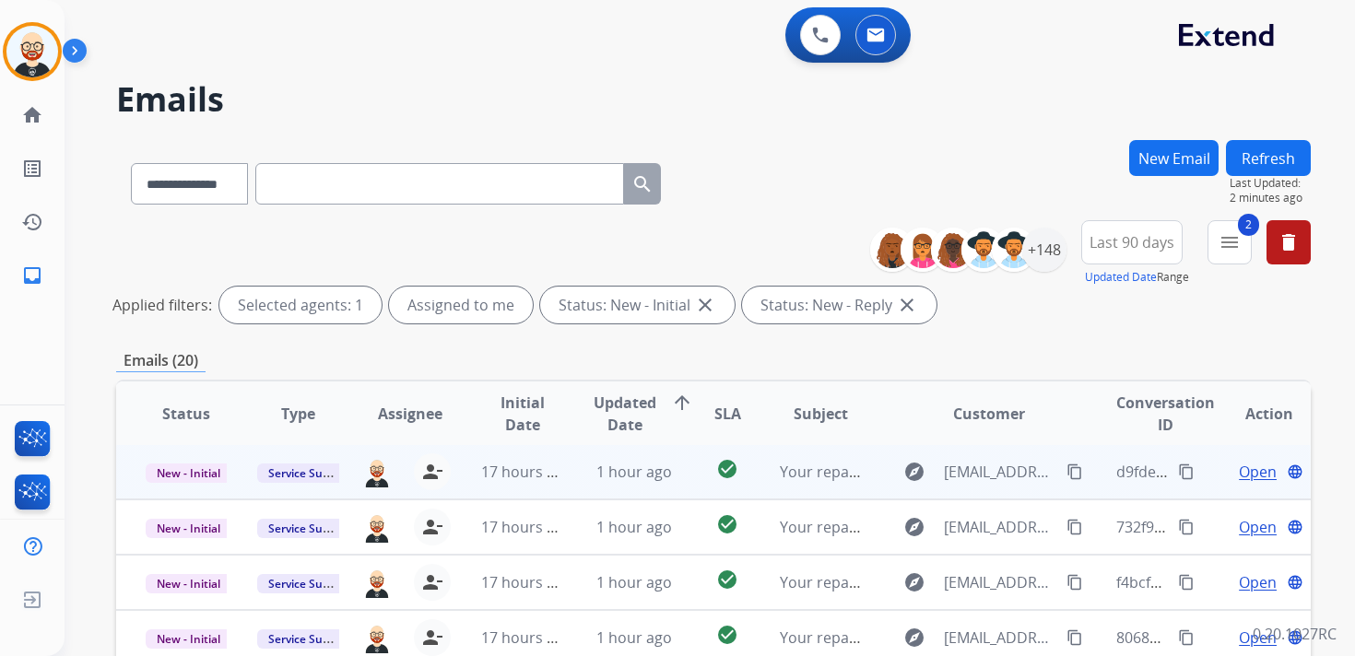
click at [1240, 474] on span "Open" at bounding box center [1258, 472] width 38 height 22
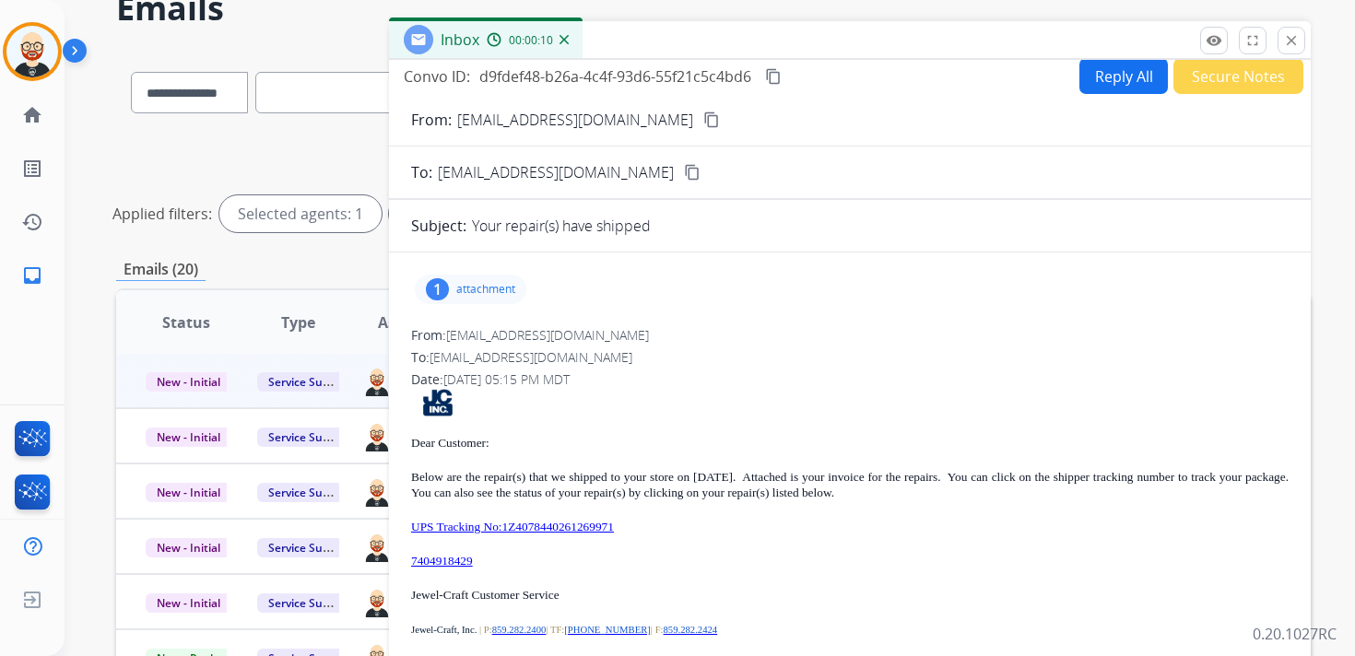
scroll to position [88, 0]
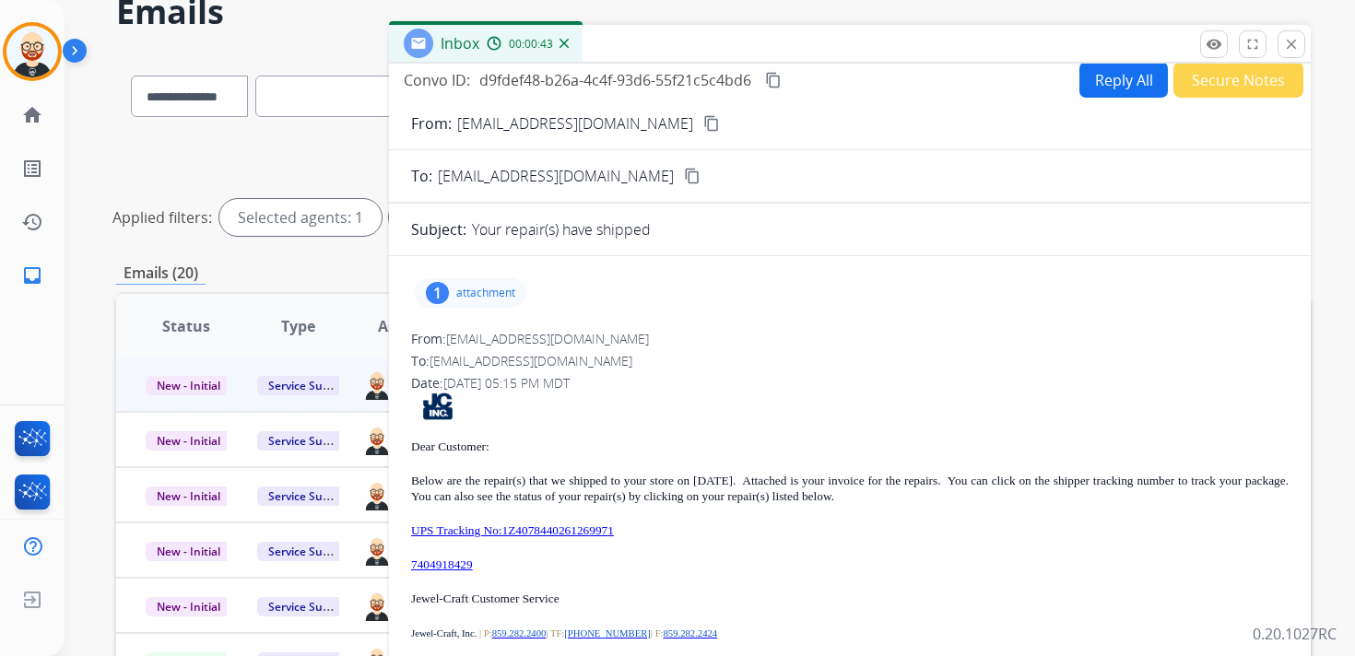
click at [464, 293] on p "attachment" at bounding box center [485, 293] width 59 height 15
click at [537, 335] on mat-icon "download" at bounding box center [540, 340] width 17 height 17
click at [494, 288] on p "attachment" at bounding box center [485, 293] width 59 height 15
drag, startPoint x: 514, startPoint y: 561, endPoint x: 408, endPoint y: 559, distance: 106.0
click at [408, 559] on div "1 attachment From: [EMAIL_ADDRESS][DOMAIN_NAME] To: [EMAIL_ADDRESS][DOMAIN_NAME…" at bounding box center [850, 522] width 922 height 502
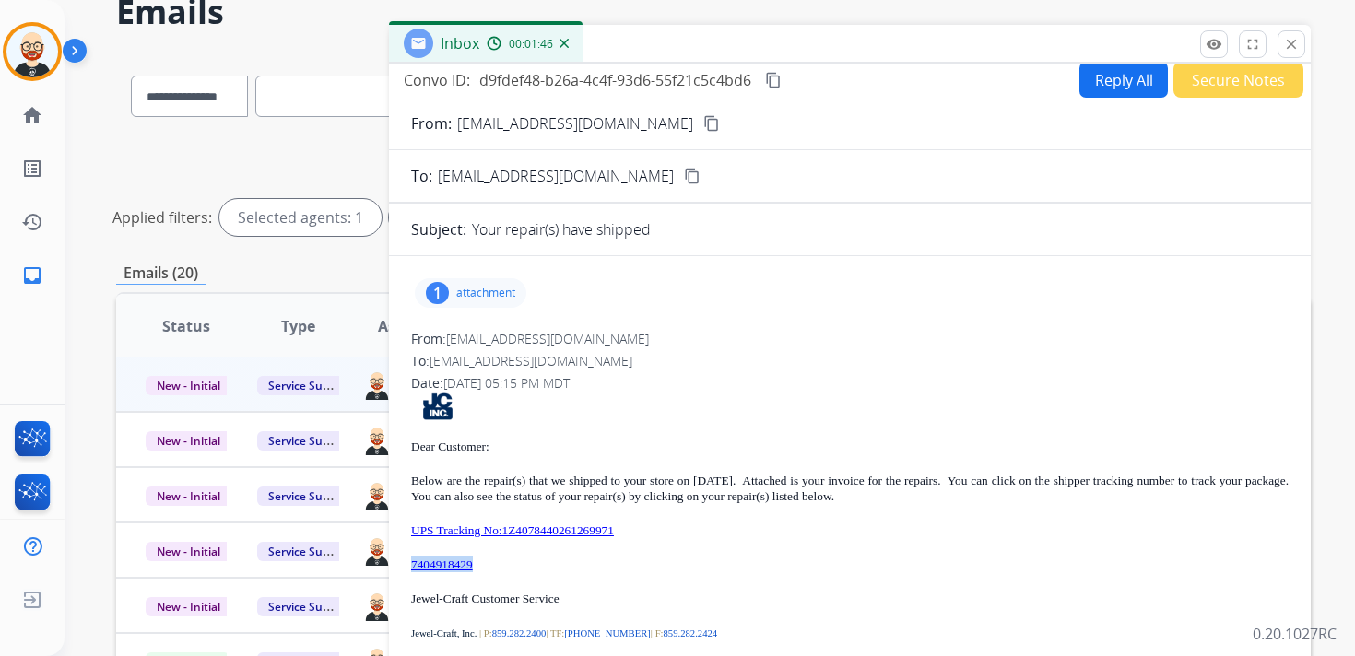
click at [778, 80] on mat-icon "content_copy" at bounding box center [773, 80] width 17 height 17
click at [677, 534] on p "UPS Tracking No:1Z4078440261269971" at bounding box center [849, 531] width 877 height 16
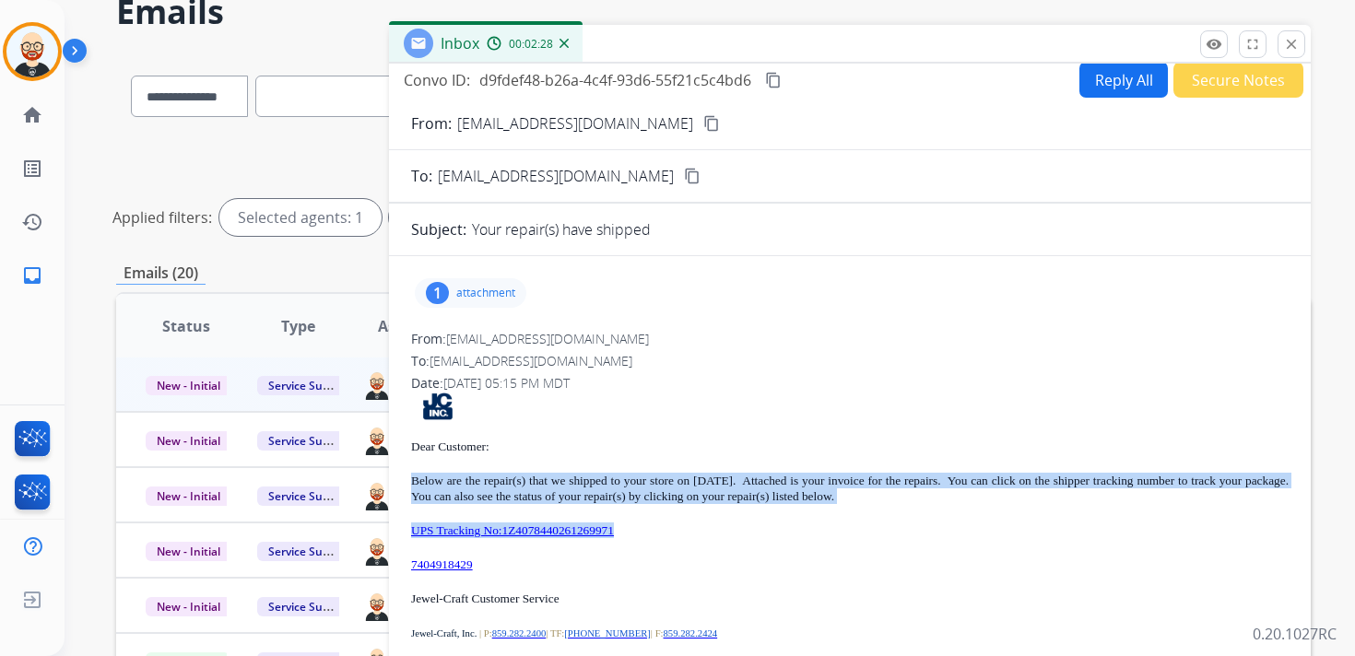
drag, startPoint x: 675, startPoint y: 534, endPoint x: 406, endPoint y: 479, distance: 273.6
click at [406, 479] on div "1 attachment From: [EMAIL_ADDRESS][DOMAIN_NAME] To: [EMAIL_ADDRESS][DOMAIN_NAME…" at bounding box center [850, 522] width 922 height 502
click at [1297, 38] on mat-icon "close" at bounding box center [1291, 44] width 17 height 17
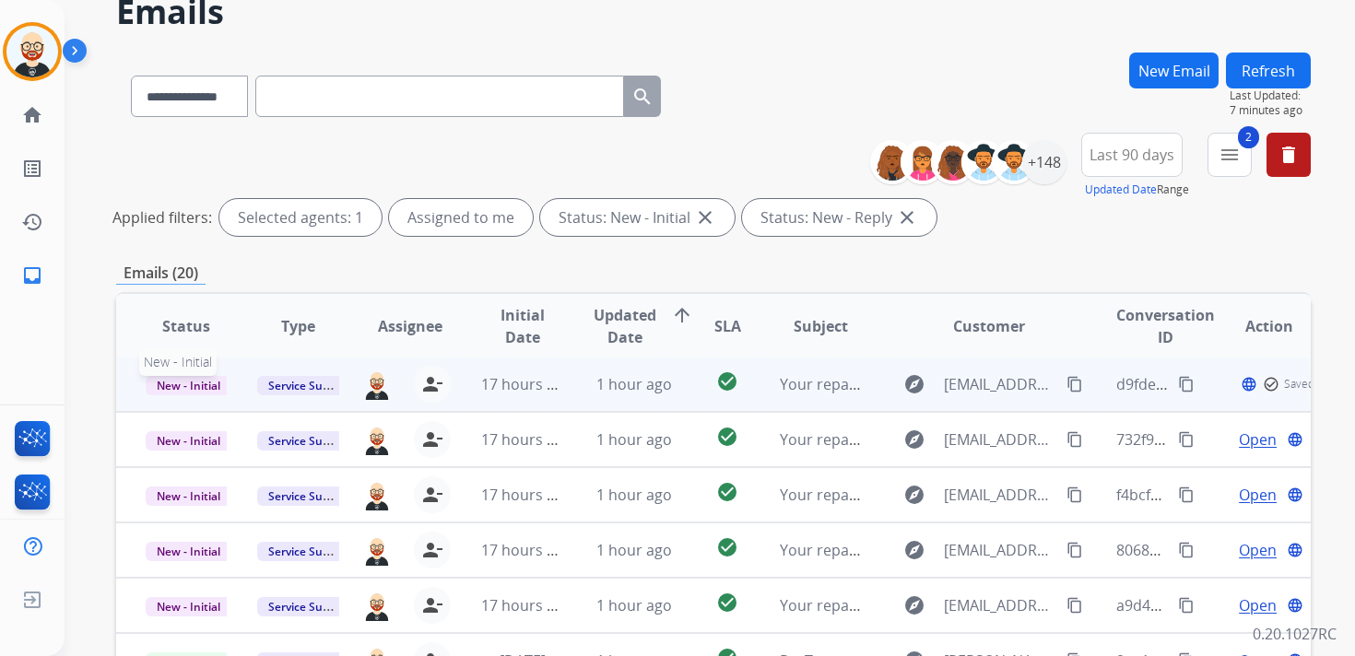
click at [203, 387] on span "New - Initial" at bounding box center [189, 385] width 86 height 19
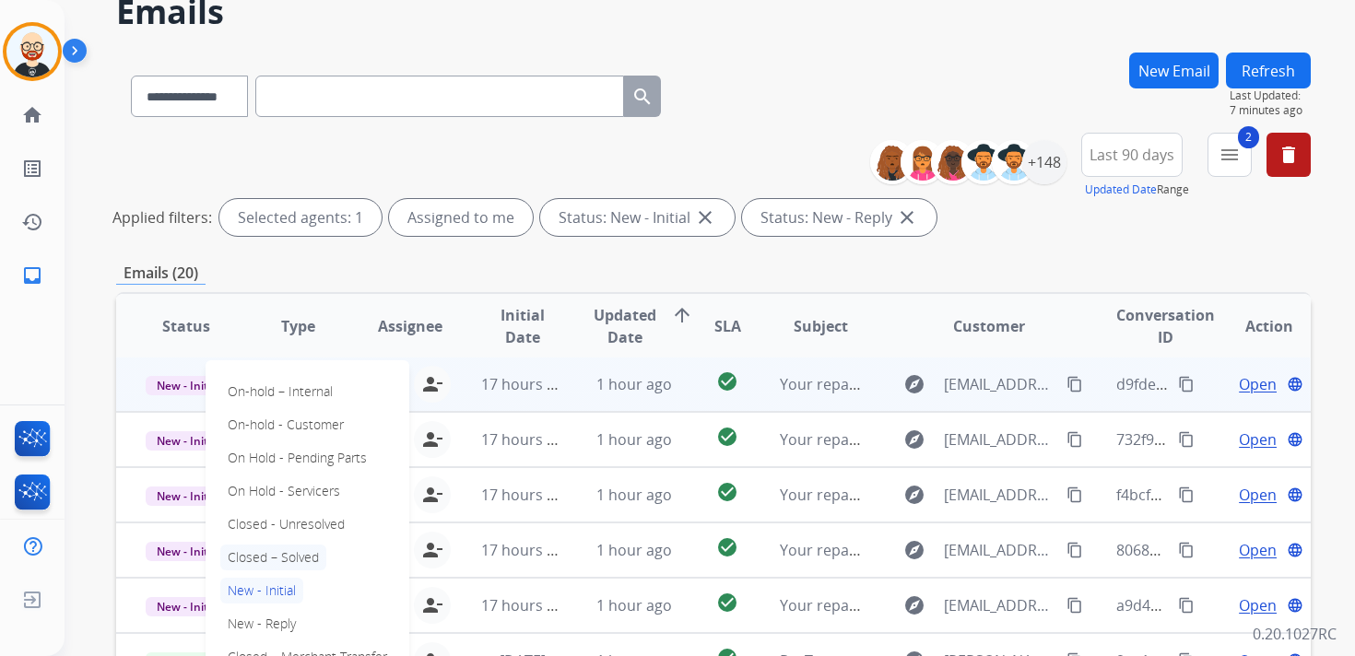
click at [310, 556] on p "Closed – Solved" at bounding box center [273, 558] width 106 height 26
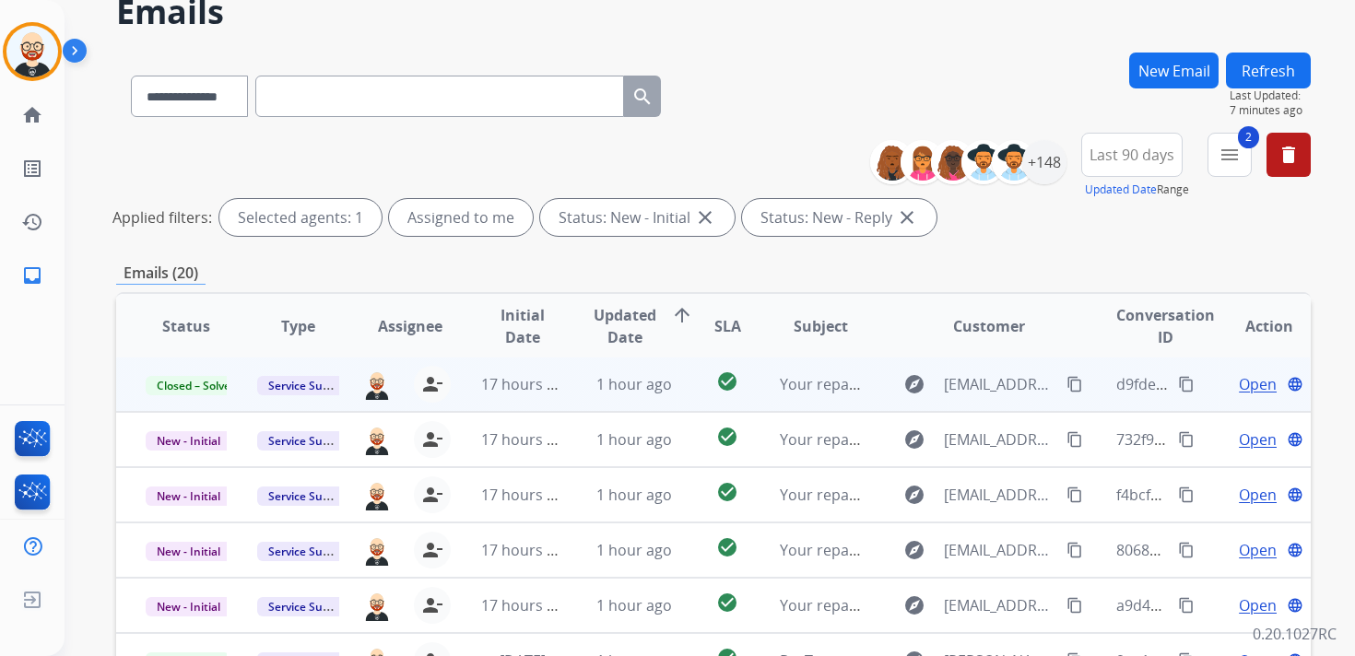
click at [1268, 74] on button "Refresh" at bounding box center [1268, 71] width 85 height 36
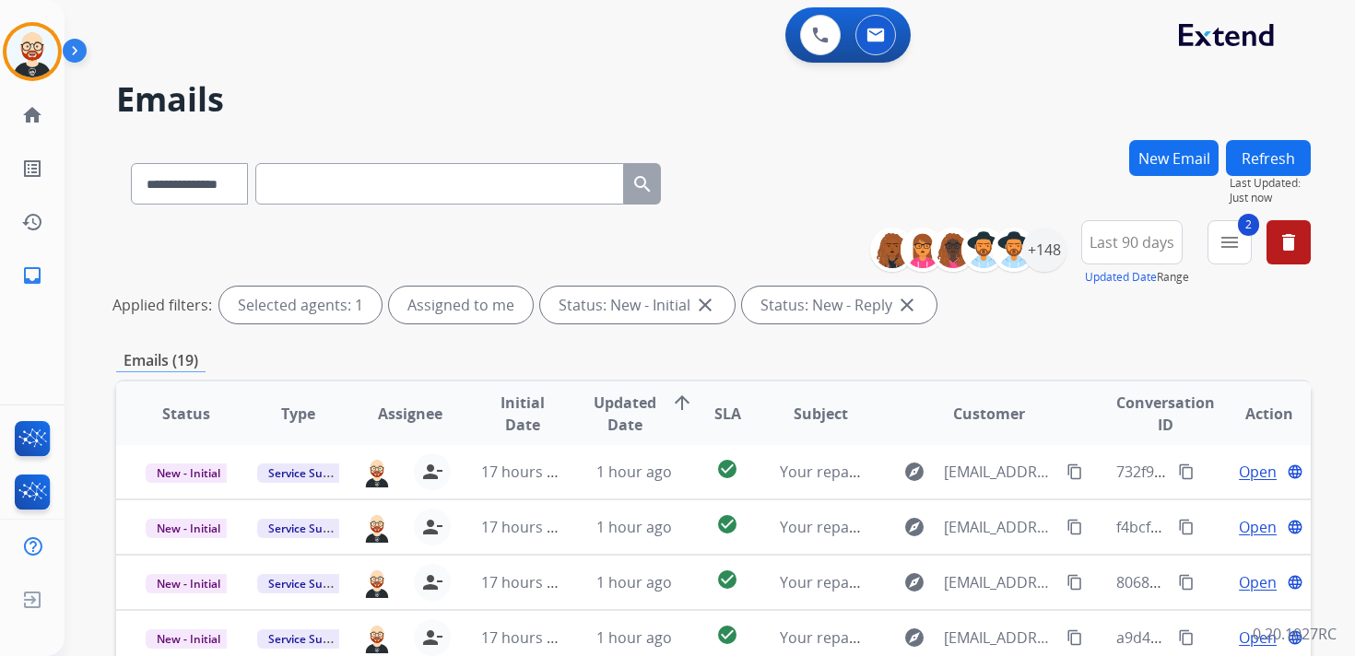
scroll to position [437, 0]
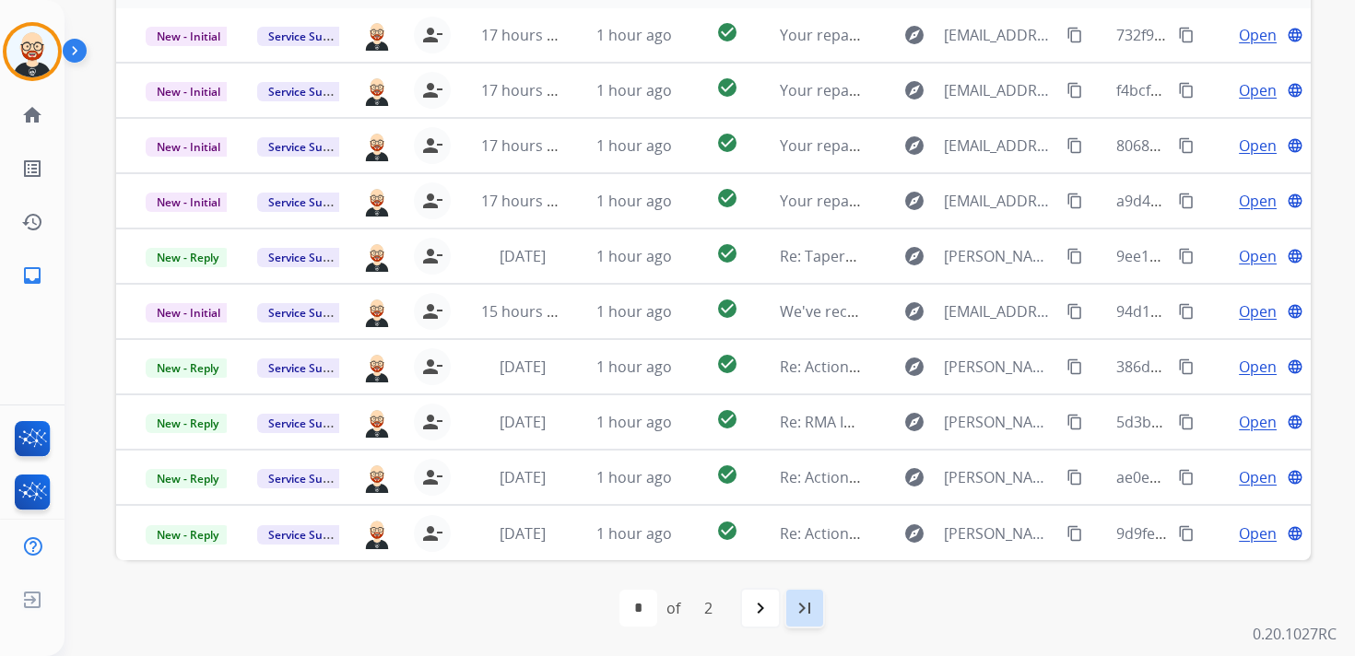
click at [811, 611] on mat-icon "last_page" at bounding box center [804, 608] width 22 height 22
select select "*"
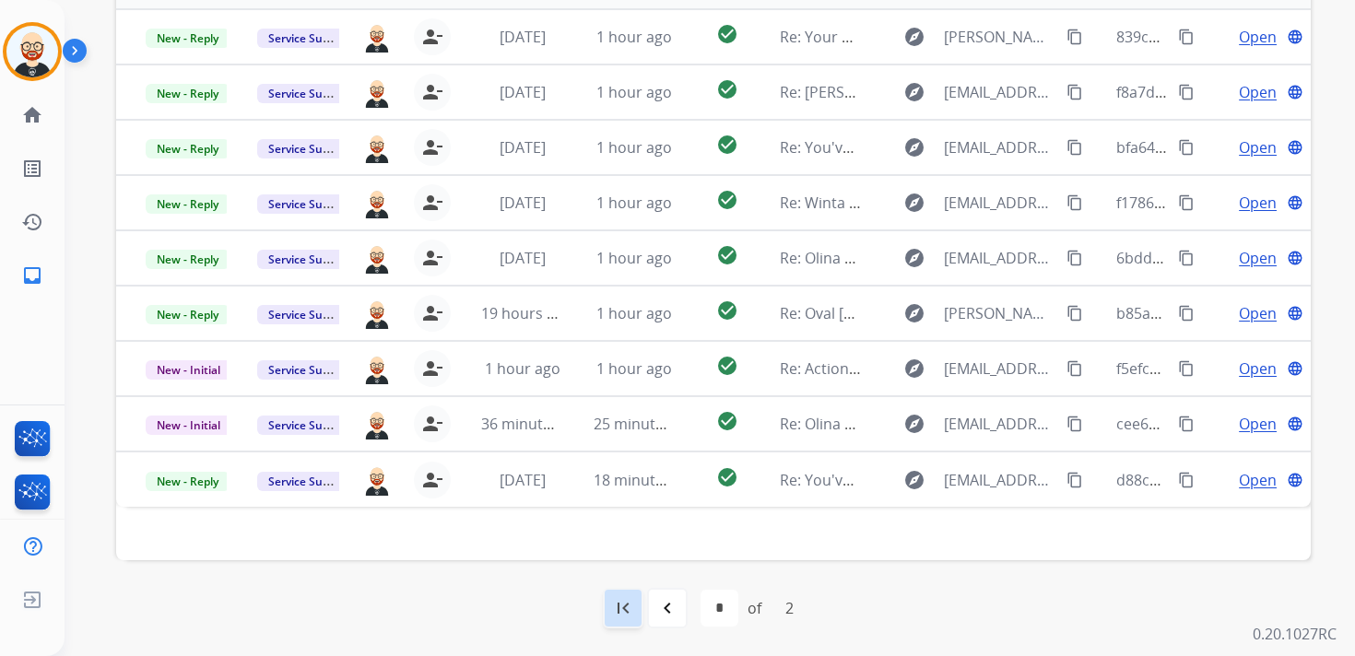
click at [629, 611] on mat-icon "first_page" at bounding box center [623, 608] width 22 height 22
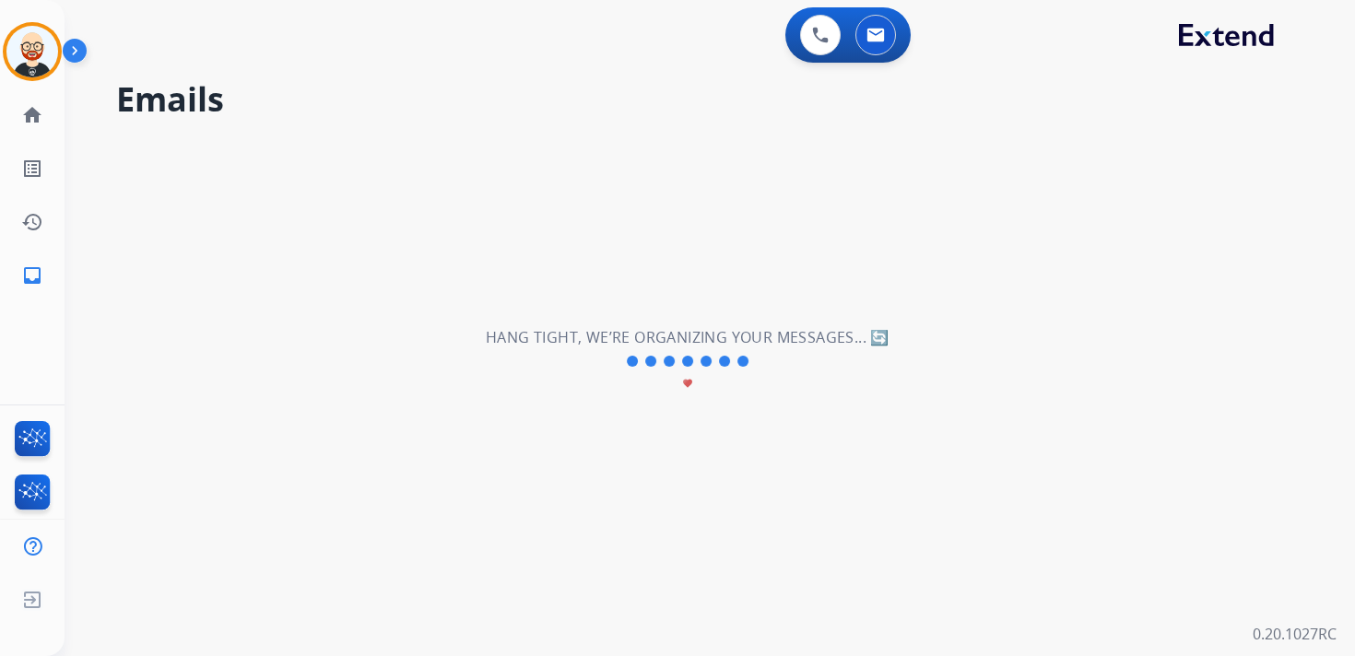
scroll to position [0, 0]
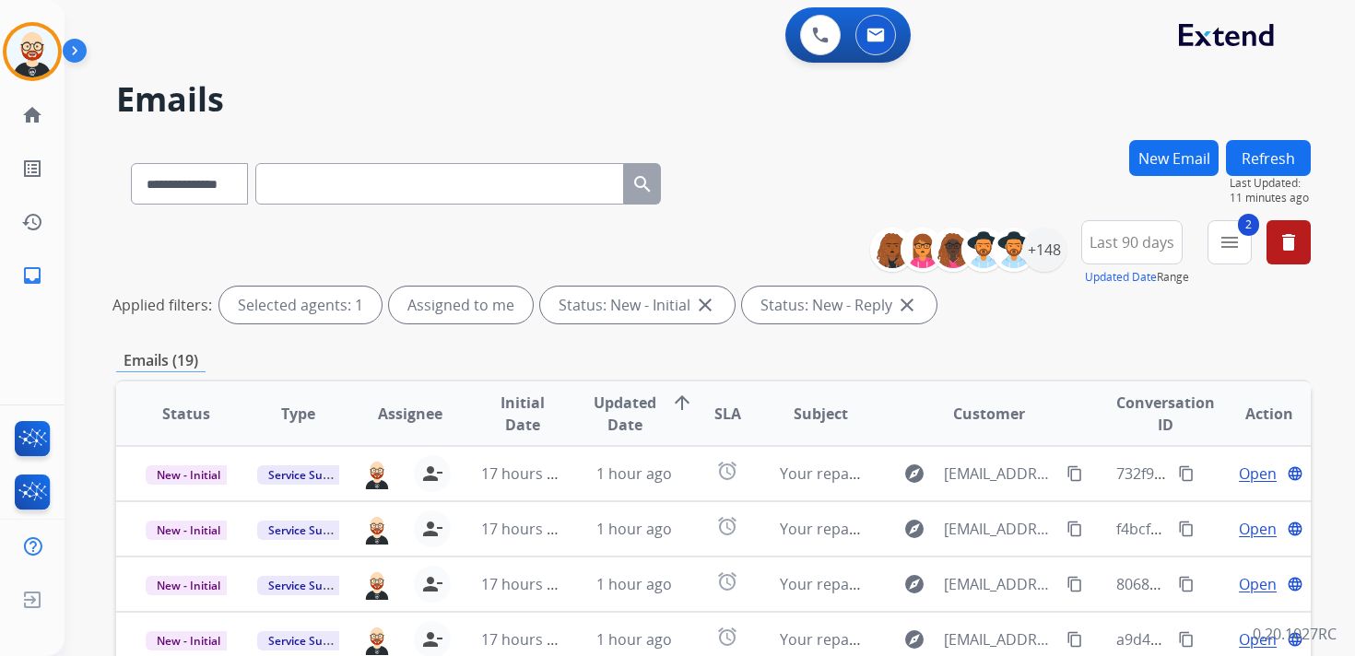
click at [1269, 152] on button "Refresh" at bounding box center [1268, 158] width 85 height 36
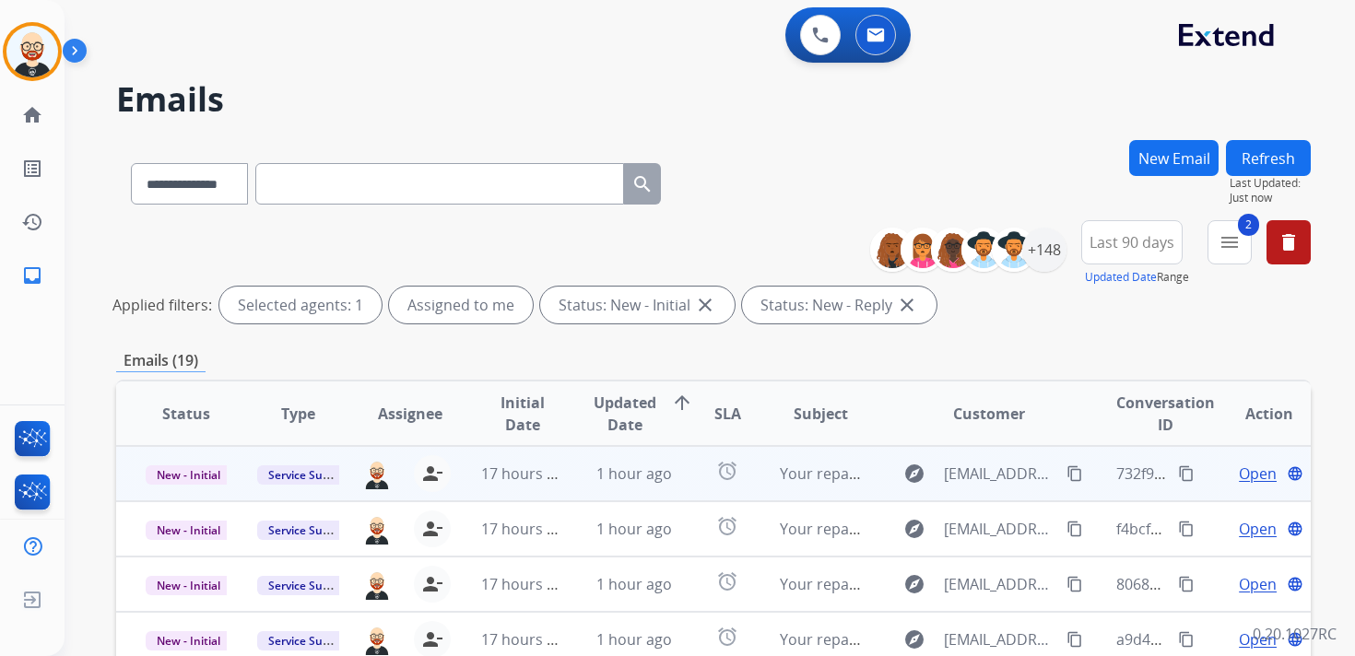
click at [1240, 478] on span "Open" at bounding box center [1258, 474] width 38 height 22
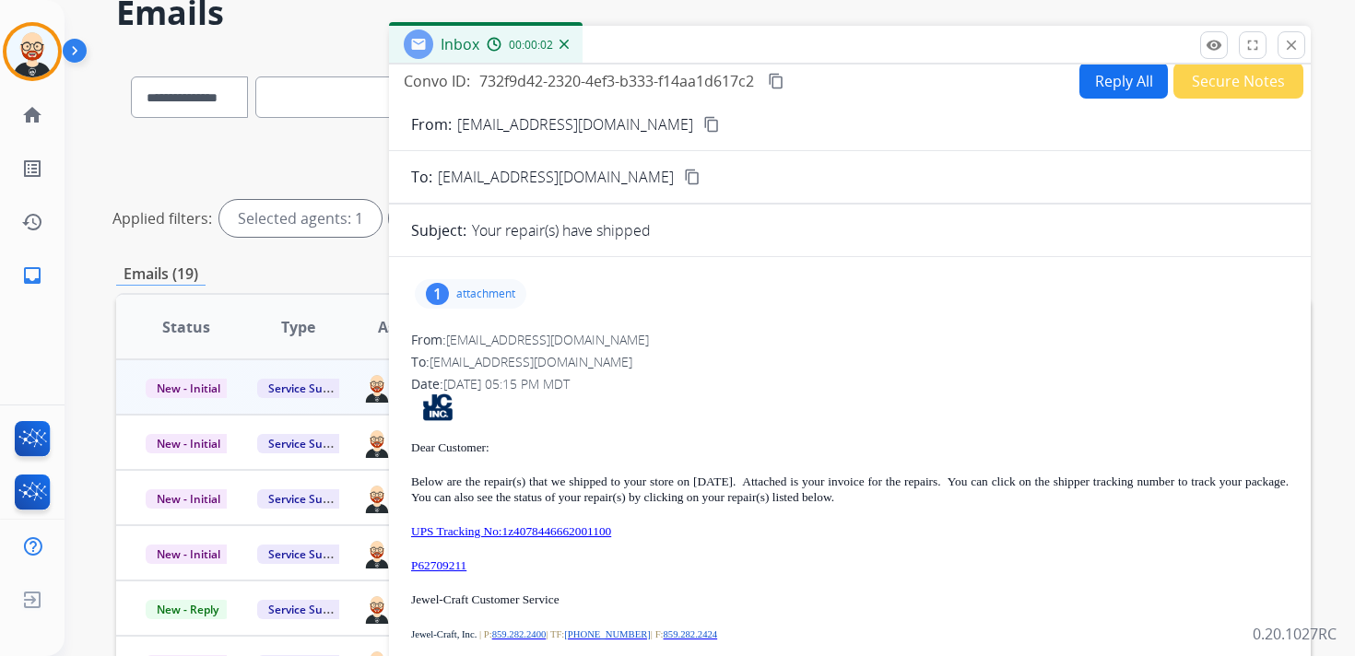
scroll to position [90, 0]
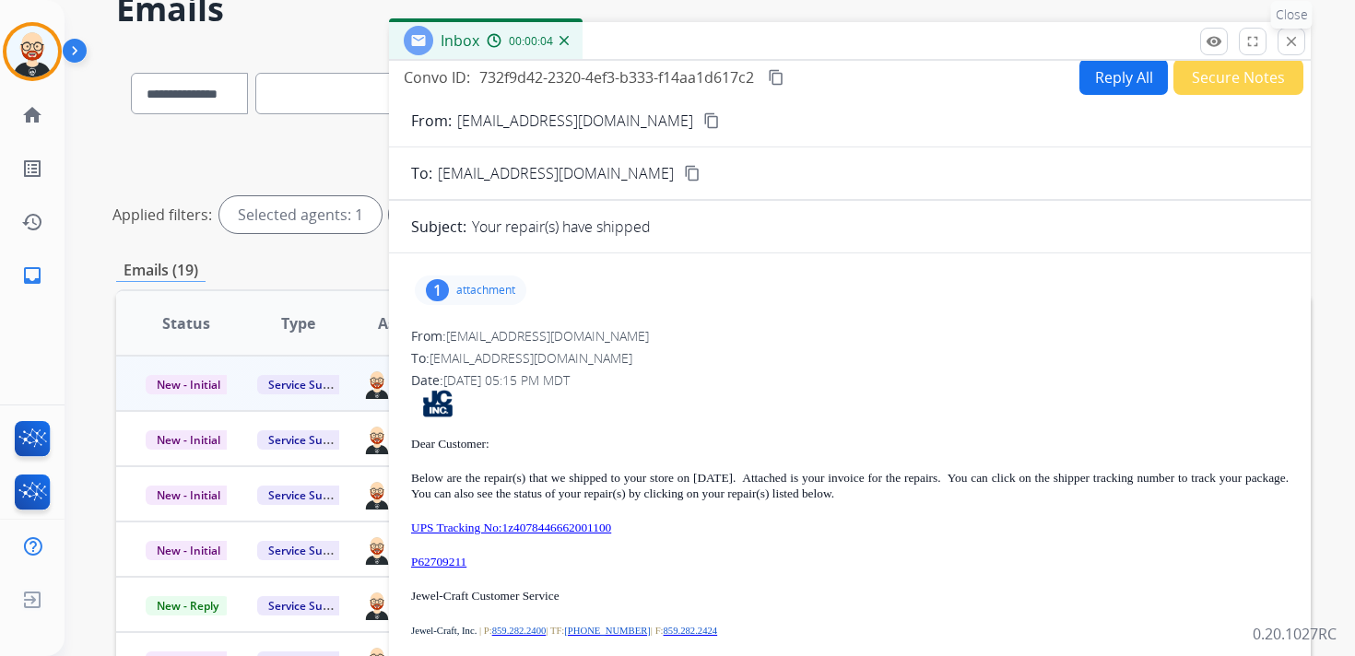
click at [1288, 44] on mat-icon "close" at bounding box center [1291, 41] width 17 height 17
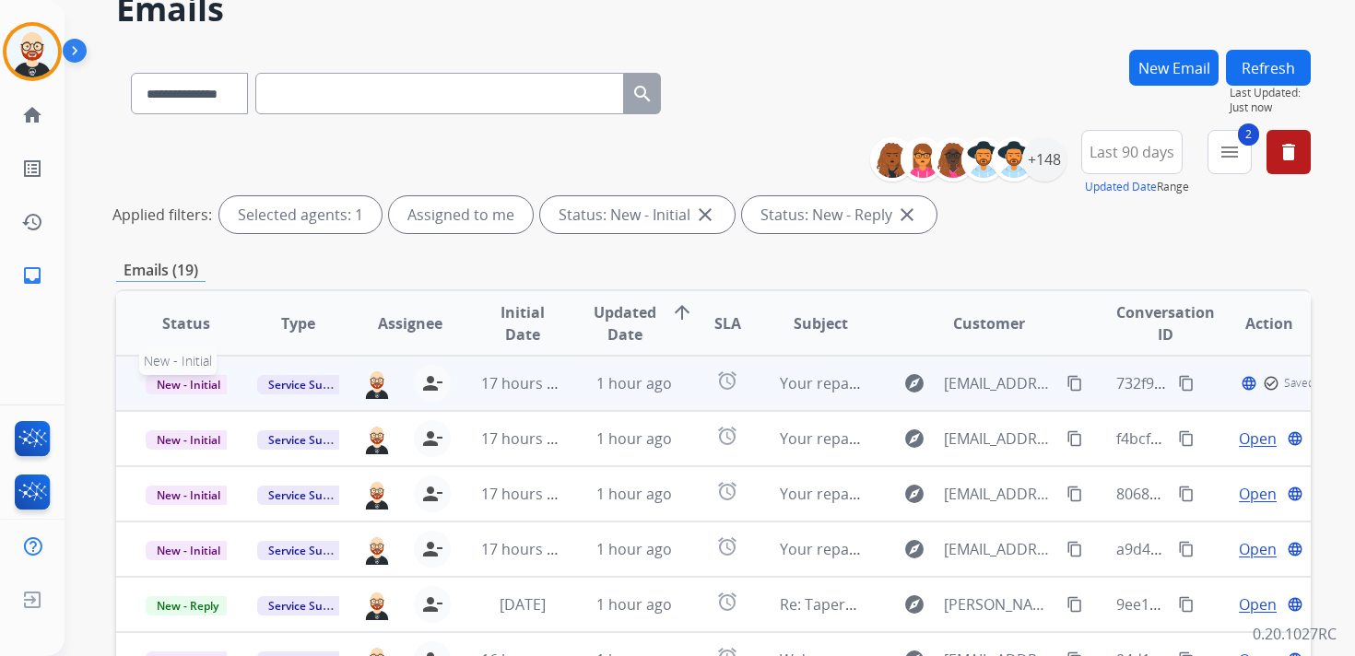
click at [215, 379] on span "New - Initial" at bounding box center [189, 384] width 86 height 19
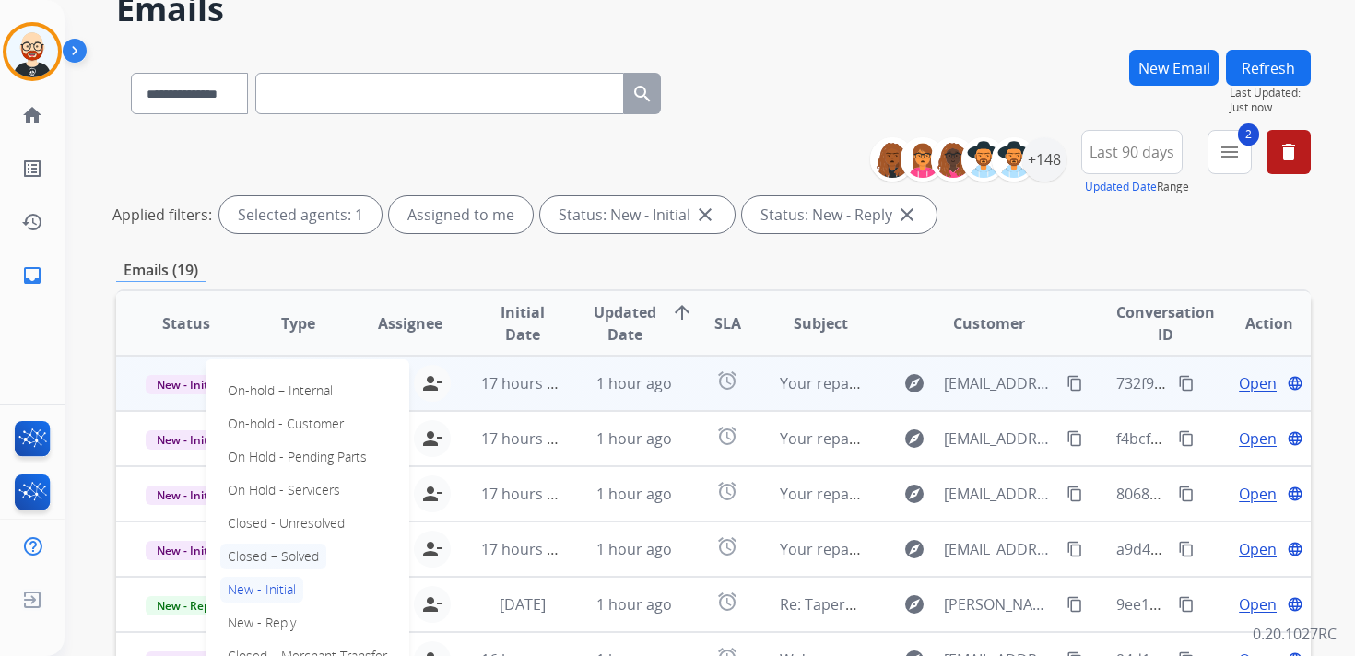
click at [304, 550] on p "Closed – Solved" at bounding box center [273, 557] width 106 height 26
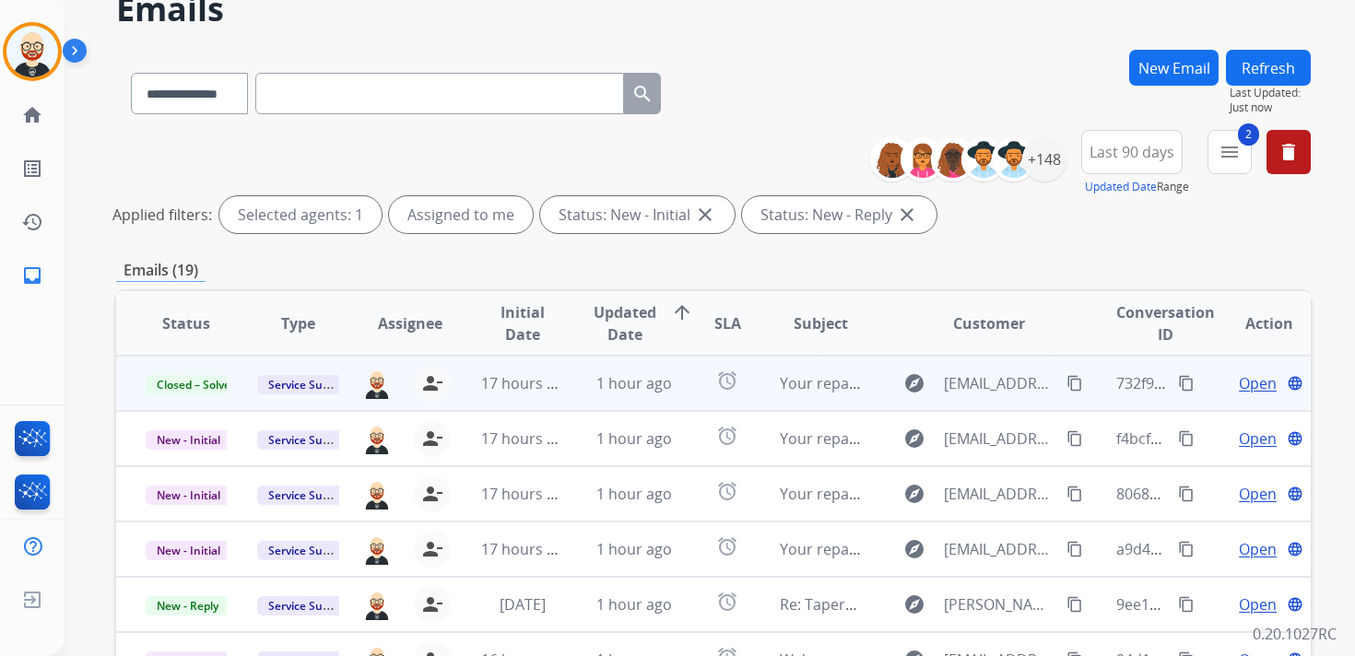
click at [1268, 74] on button "Refresh" at bounding box center [1268, 68] width 85 height 36
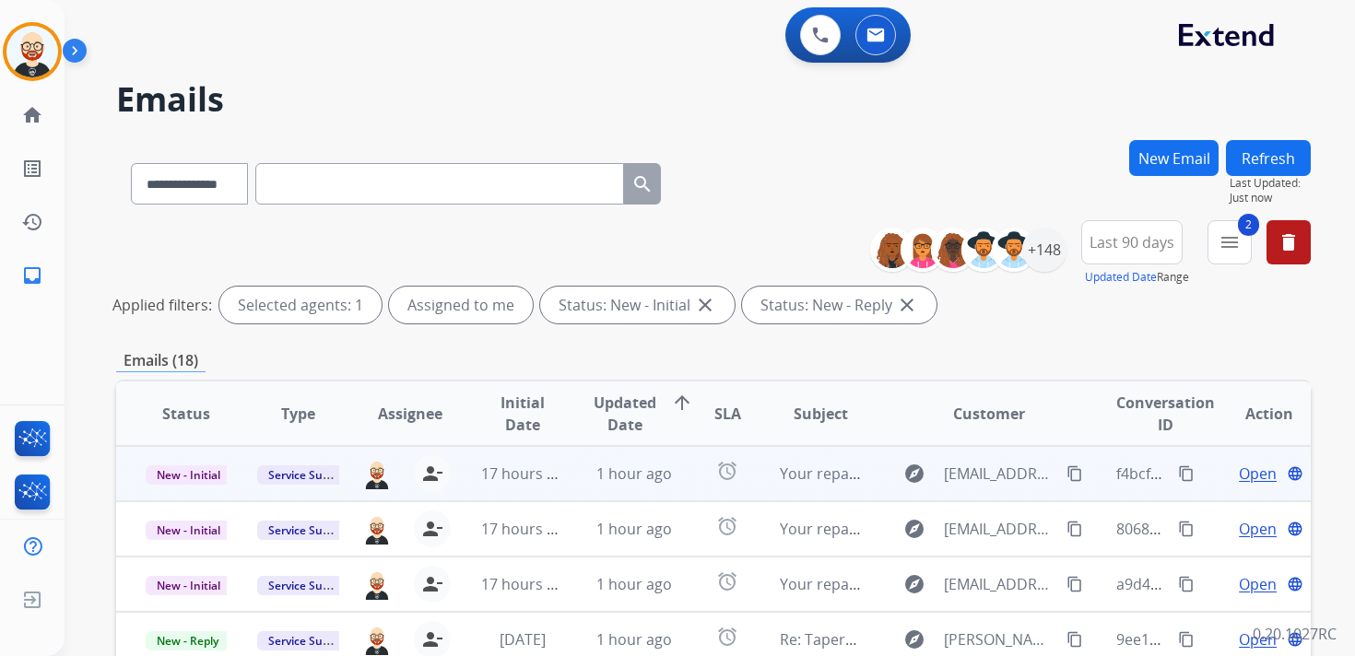
click at [1240, 475] on span "Open" at bounding box center [1258, 474] width 38 height 22
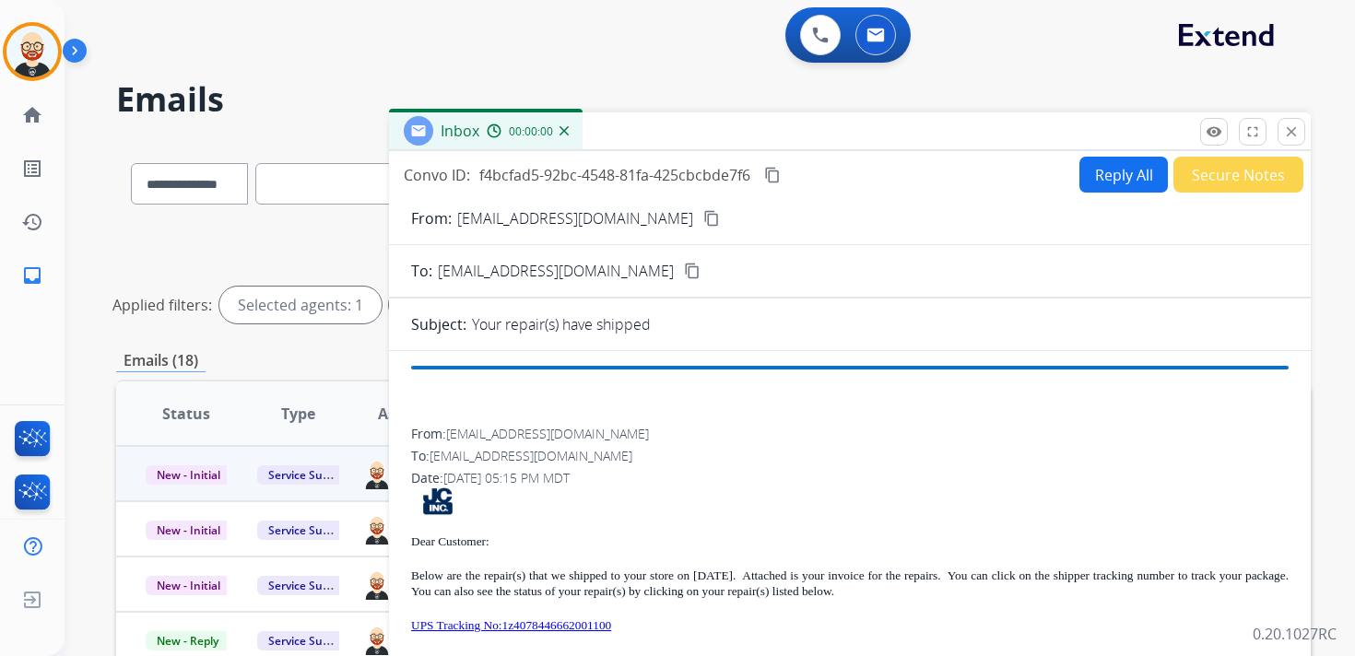
scroll to position [7, 0]
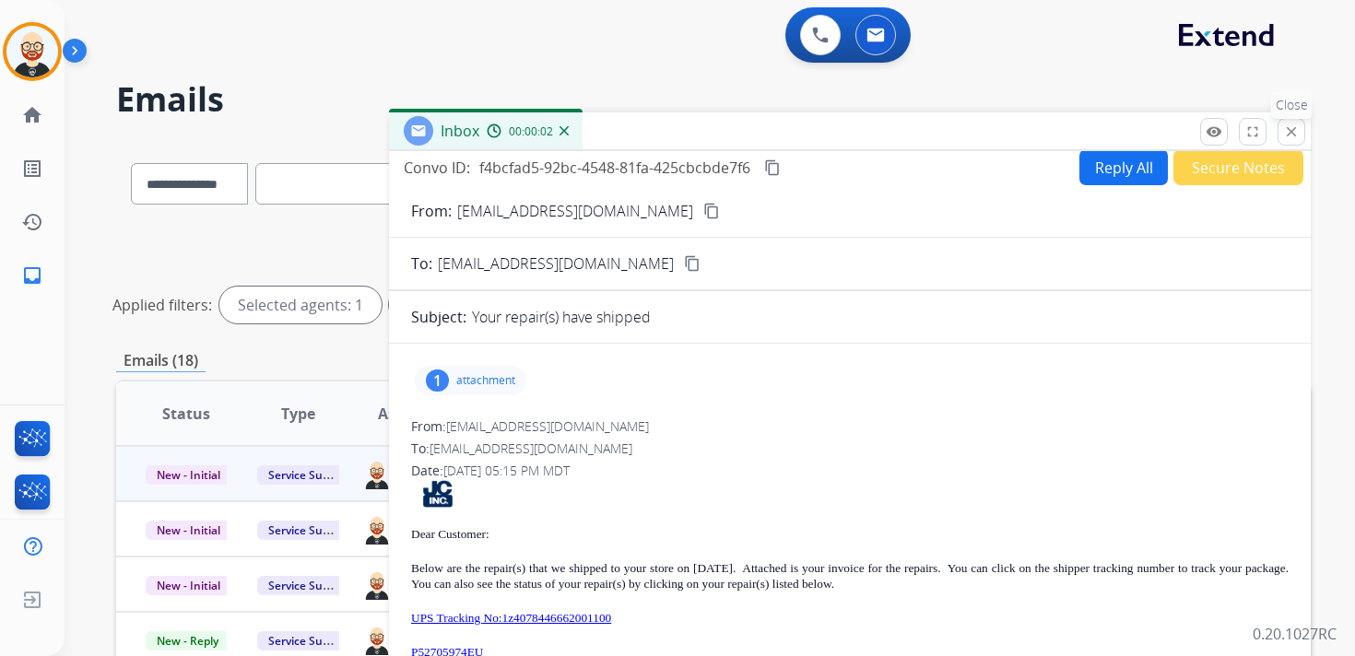
click at [1287, 138] on mat-icon "close" at bounding box center [1291, 131] width 17 height 17
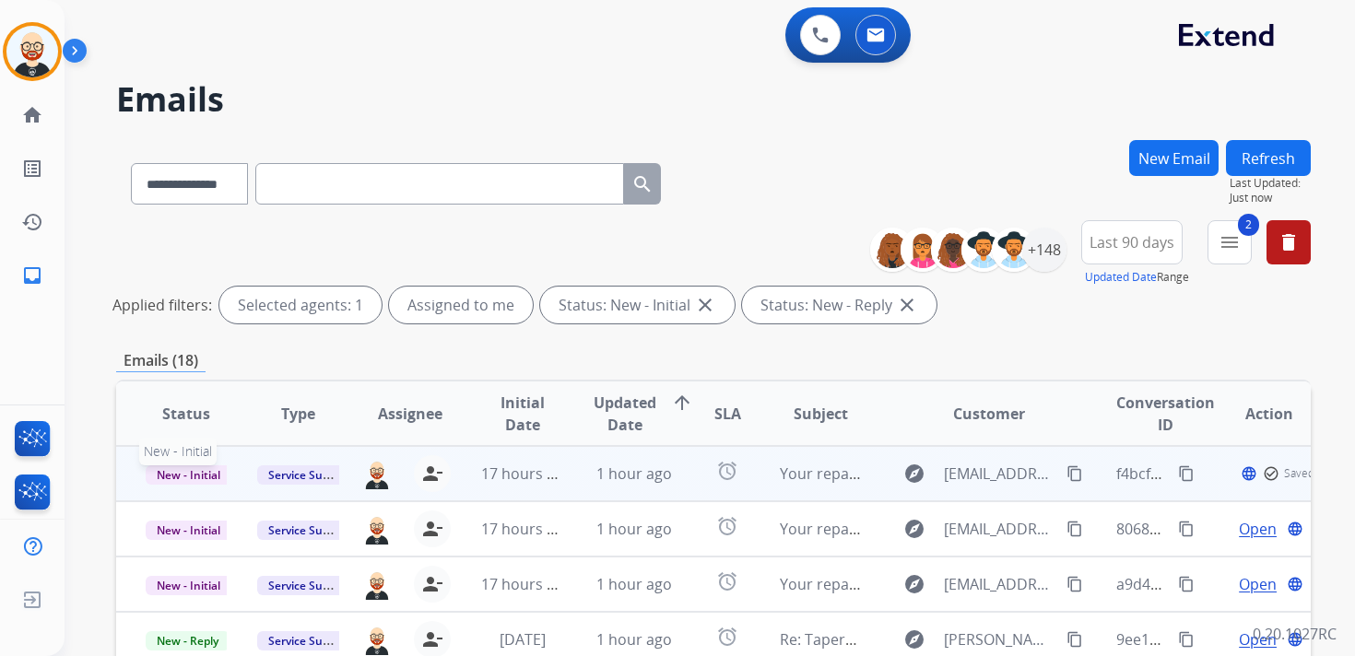
click at [203, 468] on span "New - Initial" at bounding box center [189, 474] width 86 height 19
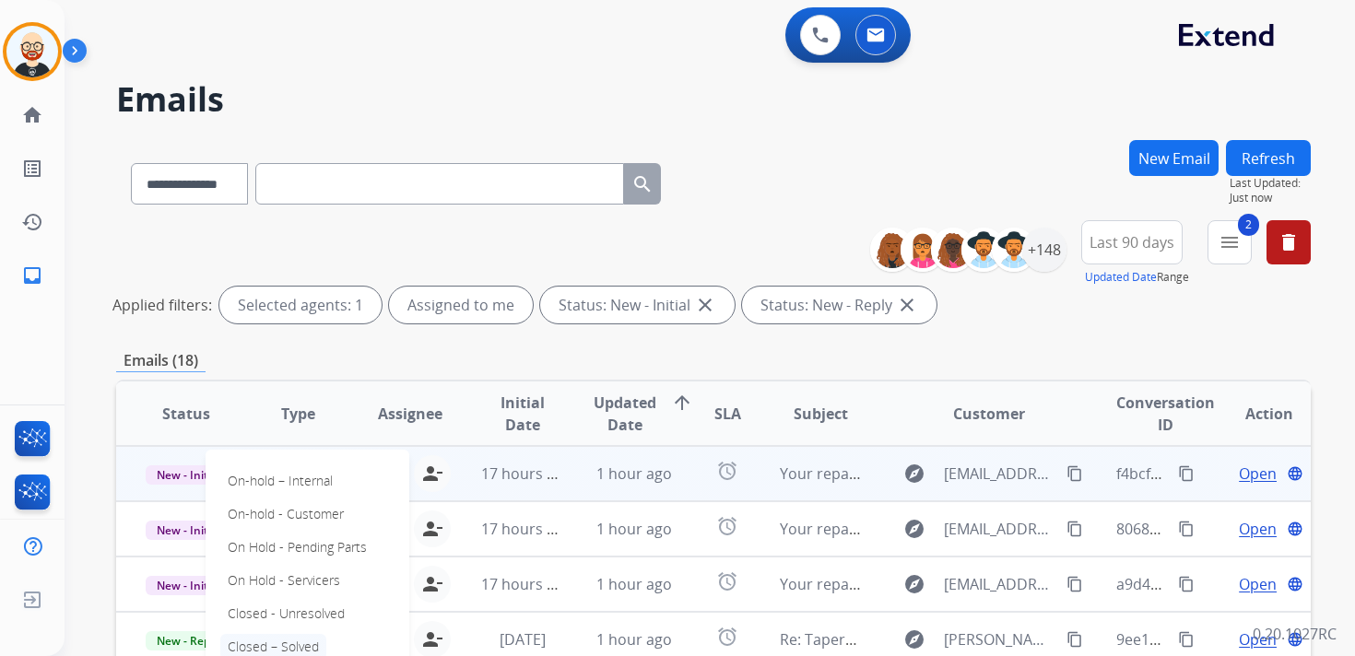
click at [288, 640] on p "Closed – Solved" at bounding box center [273, 647] width 106 height 26
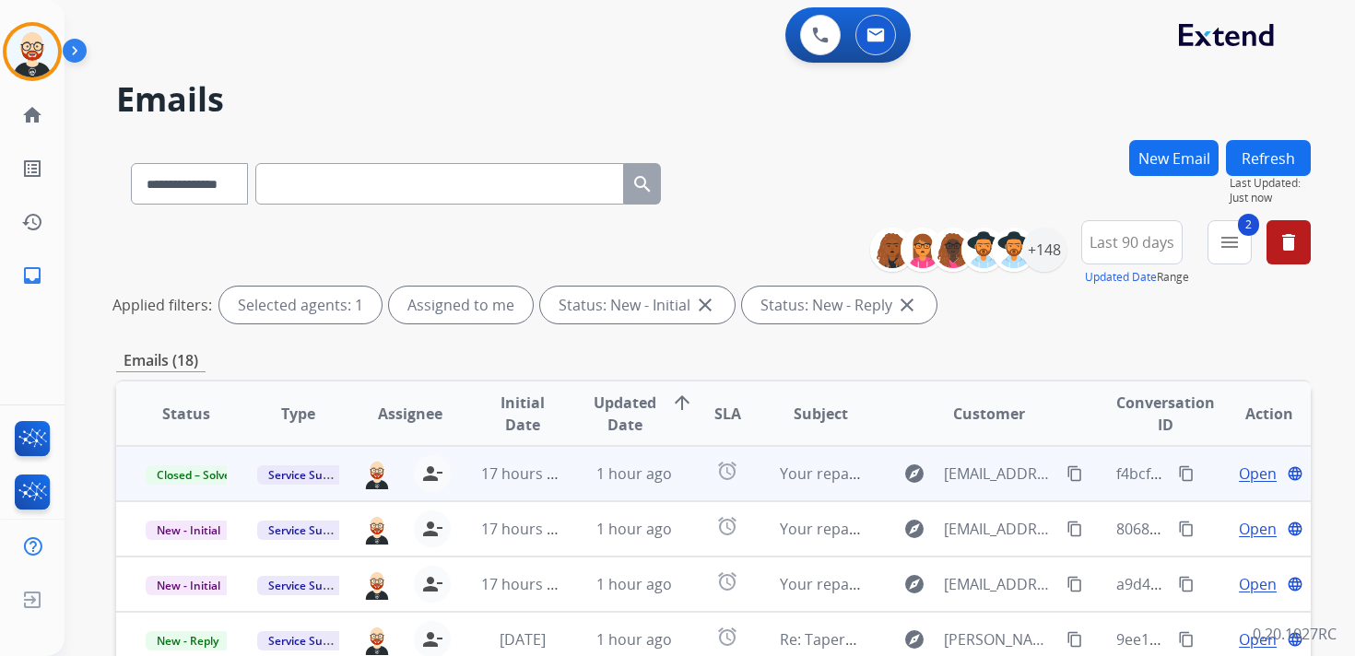
click at [1270, 153] on button "Refresh" at bounding box center [1268, 158] width 85 height 36
click at [1245, 474] on span "Open" at bounding box center [1258, 474] width 38 height 22
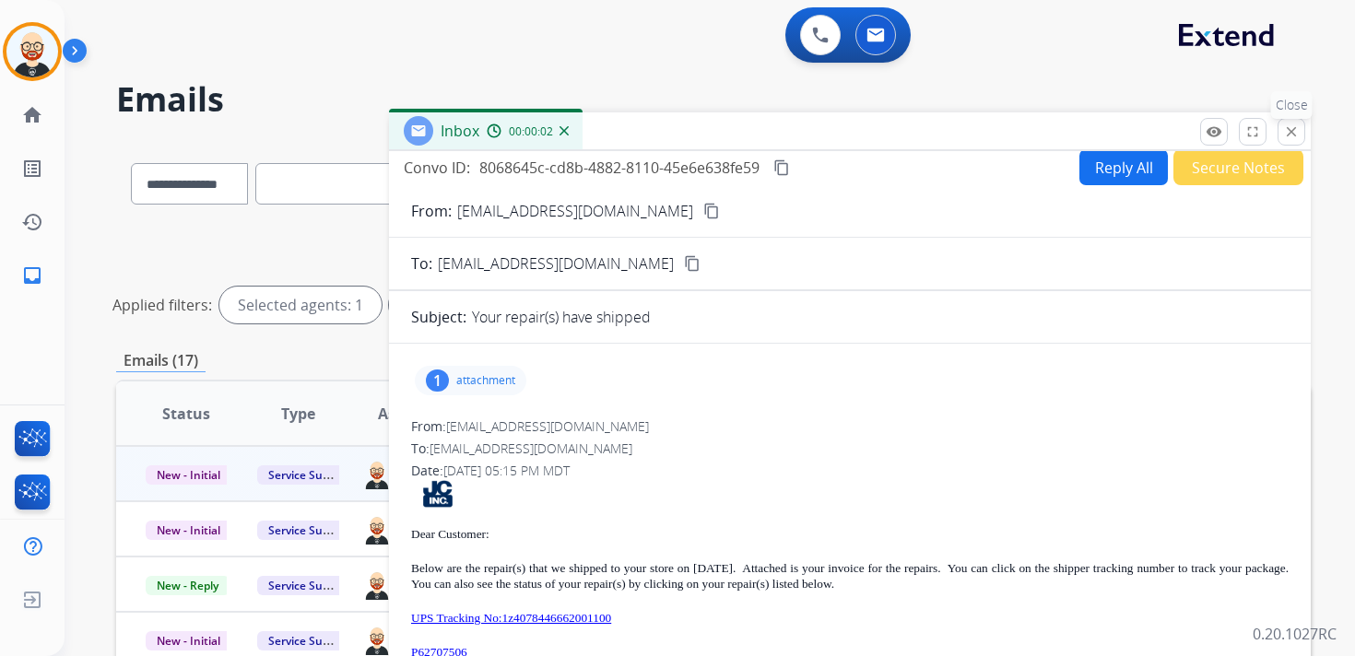
click at [1299, 135] on button "close Close" at bounding box center [1291, 132] width 28 height 28
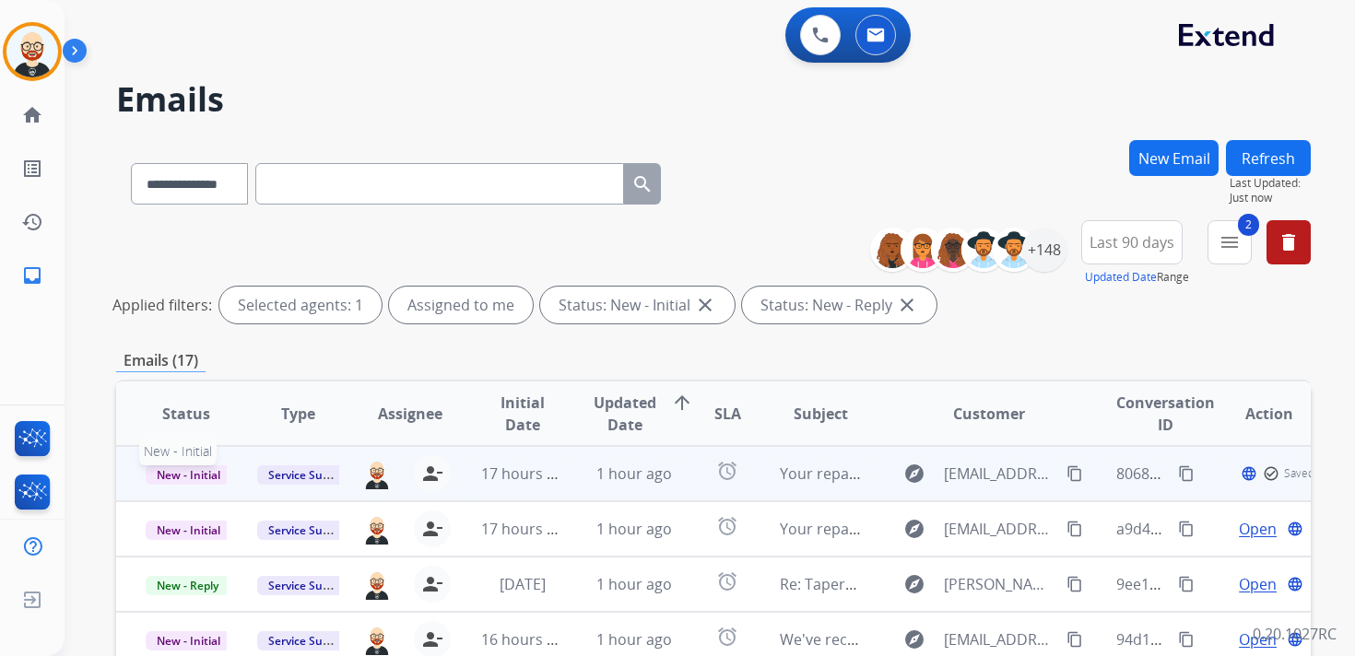
click at [198, 472] on span "New - Initial" at bounding box center [189, 474] width 86 height 19
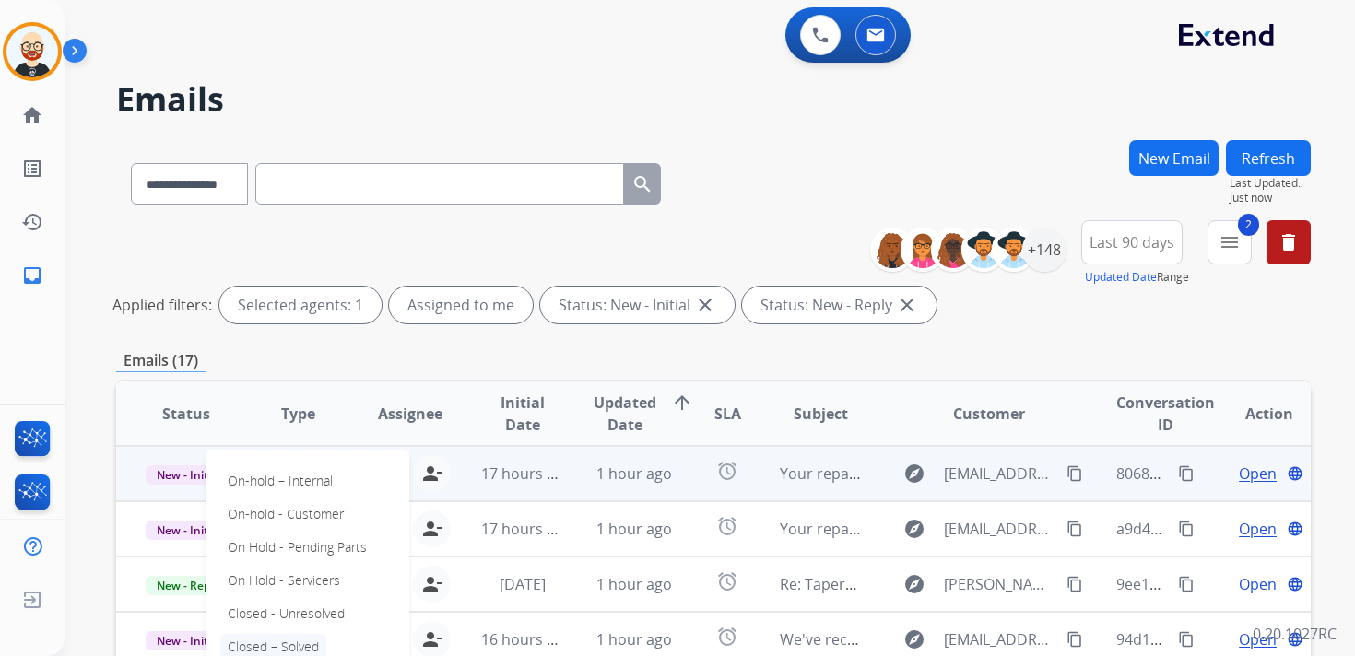
click at [277, 639] on p "Closed – Solved" at bounding box center [273, 647] width 106 height 26
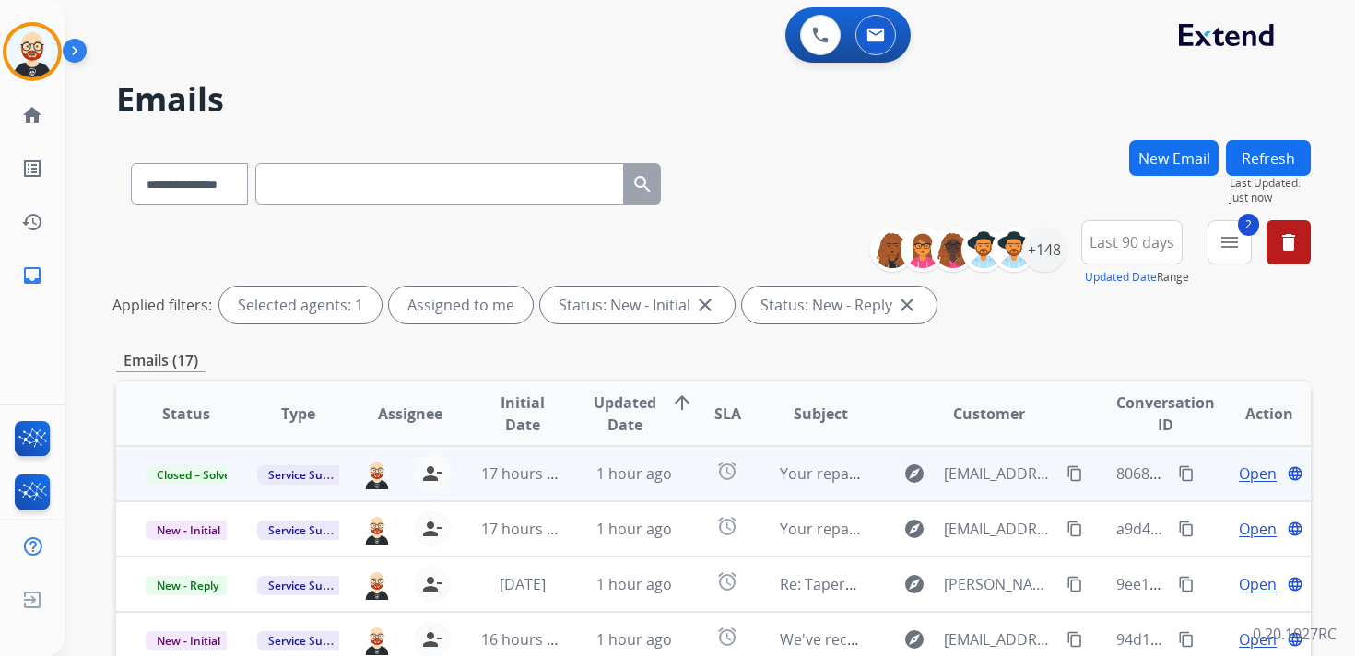
click at [1271, 154] on button "Refresh" at bounding box center [1268, 158] width 85 height 36
click at [1242, 474] on span "Open" at bounding box center [1258, 474] width 38 height 22
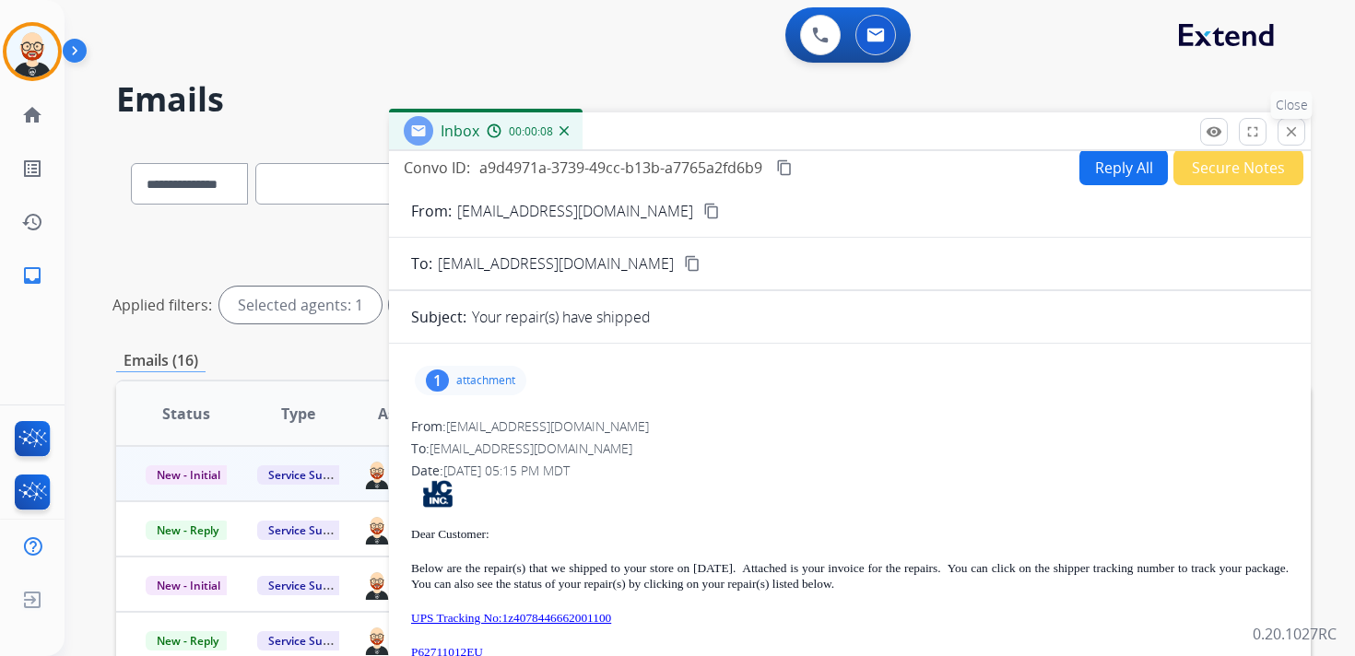
click at [1287, 136] on mat-icon "close" at bounding box center [1291, 131] width 17 height 17
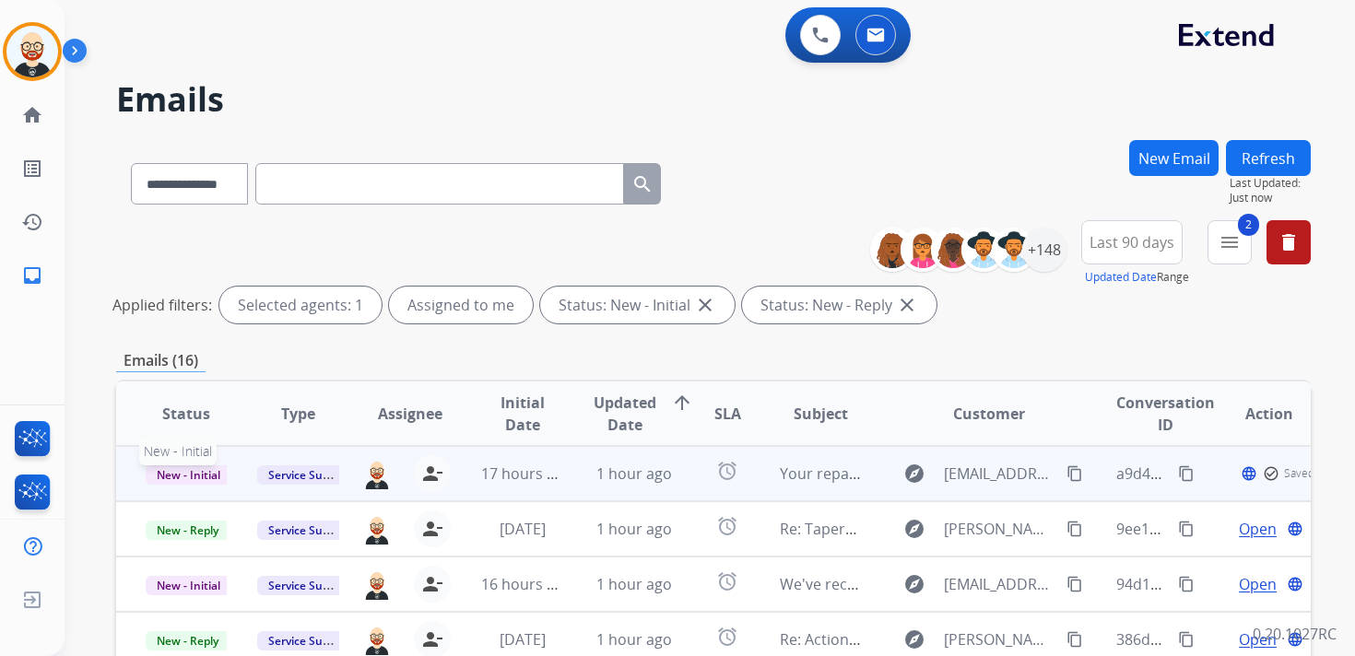
click at [213, 480] on span "New - Initial" at bounding box center [189, 474] width 86 height 19
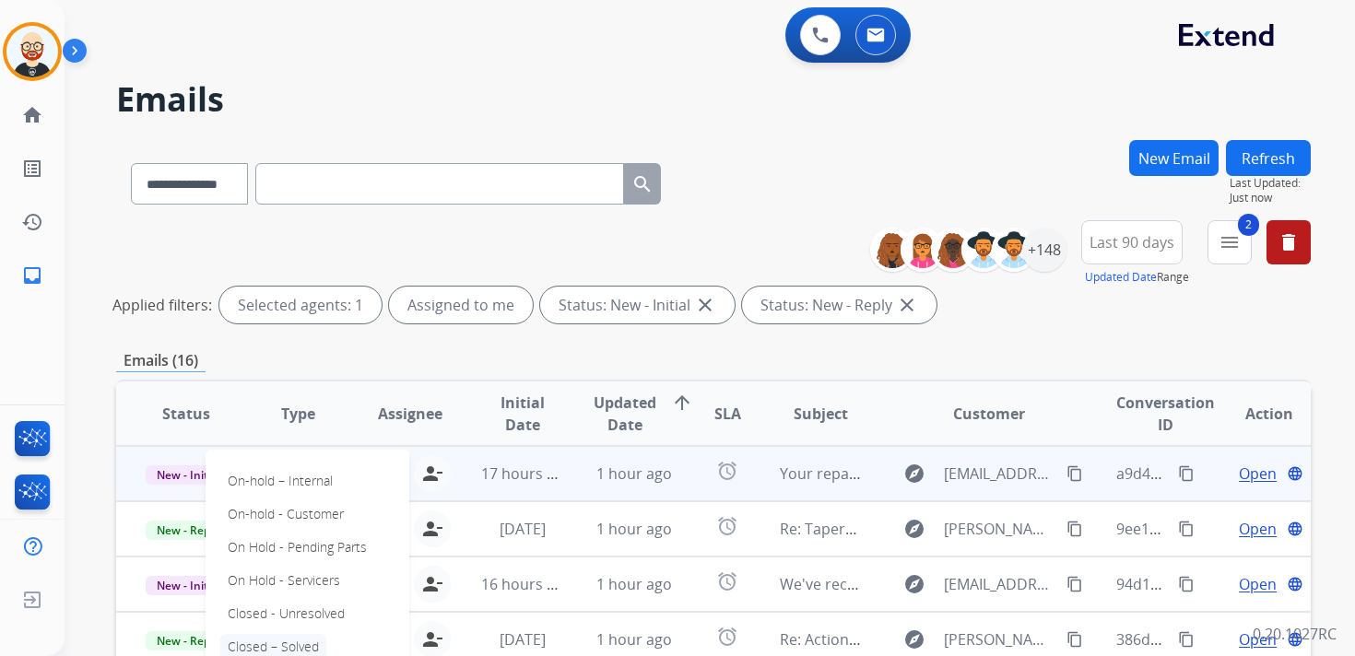
click at [288, 640] on p "Closed – Solved" at bounding box center [273, 647] width 106 height 26
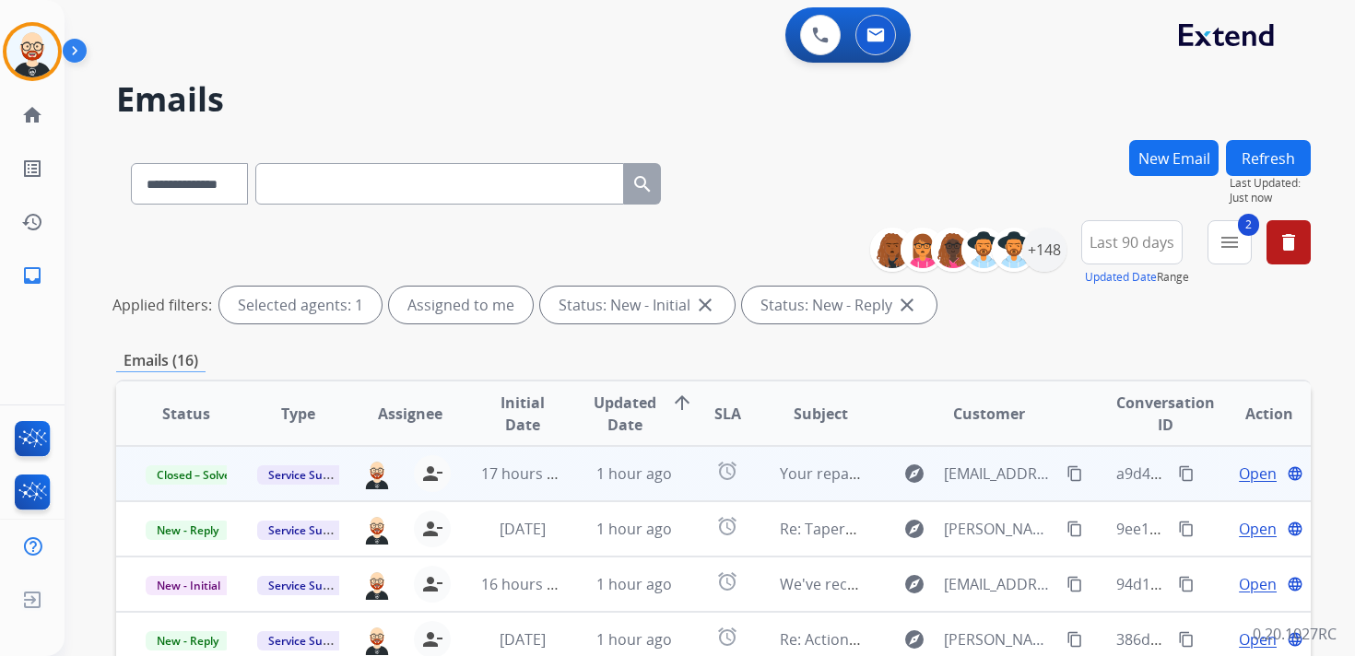
click at [1252, 161] on button "Refresh" at bounding box center [1268, 158] width 85 height 36
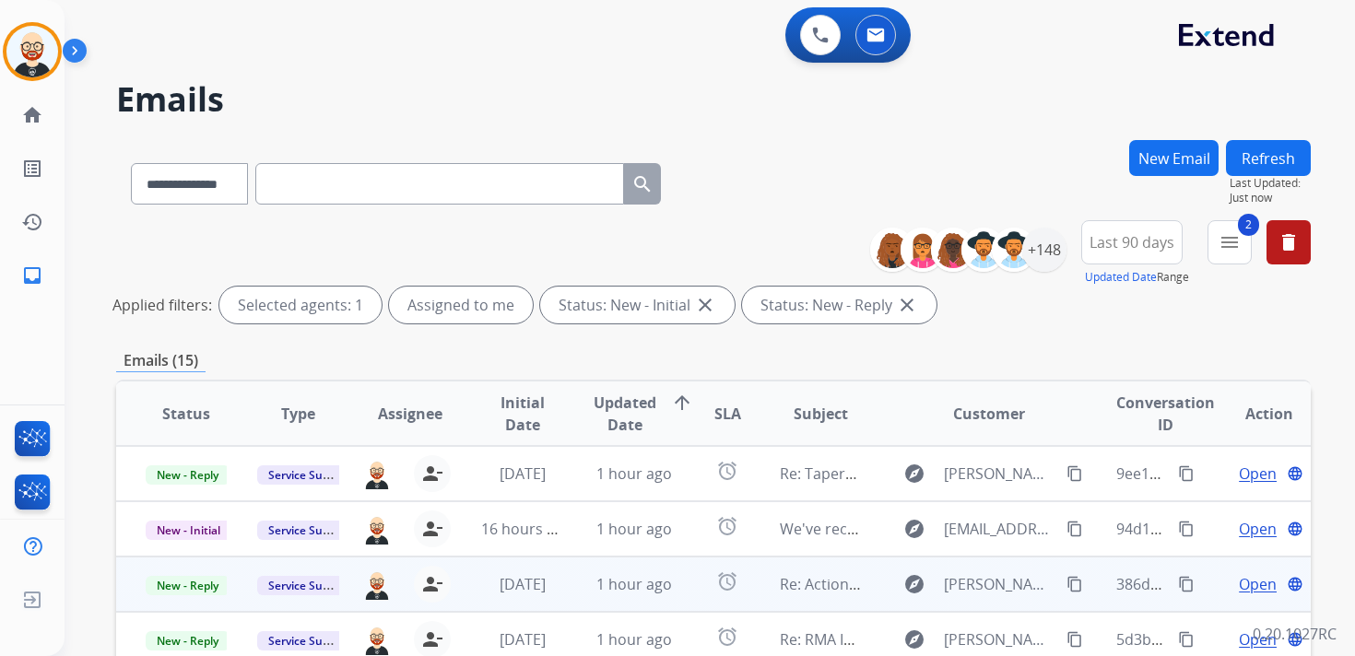
scroll to position [2, 0]
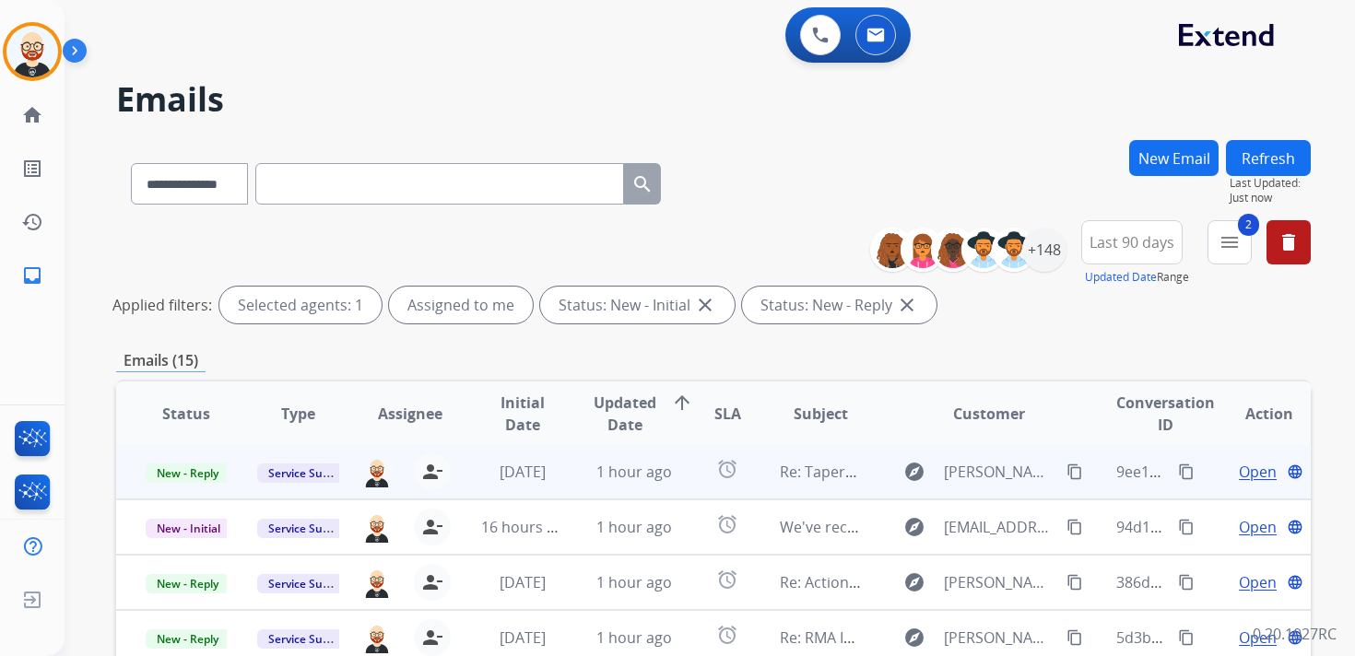
click at [1239, 472] on span "Open" at bounding box center [1258, 472] width 38 height 22
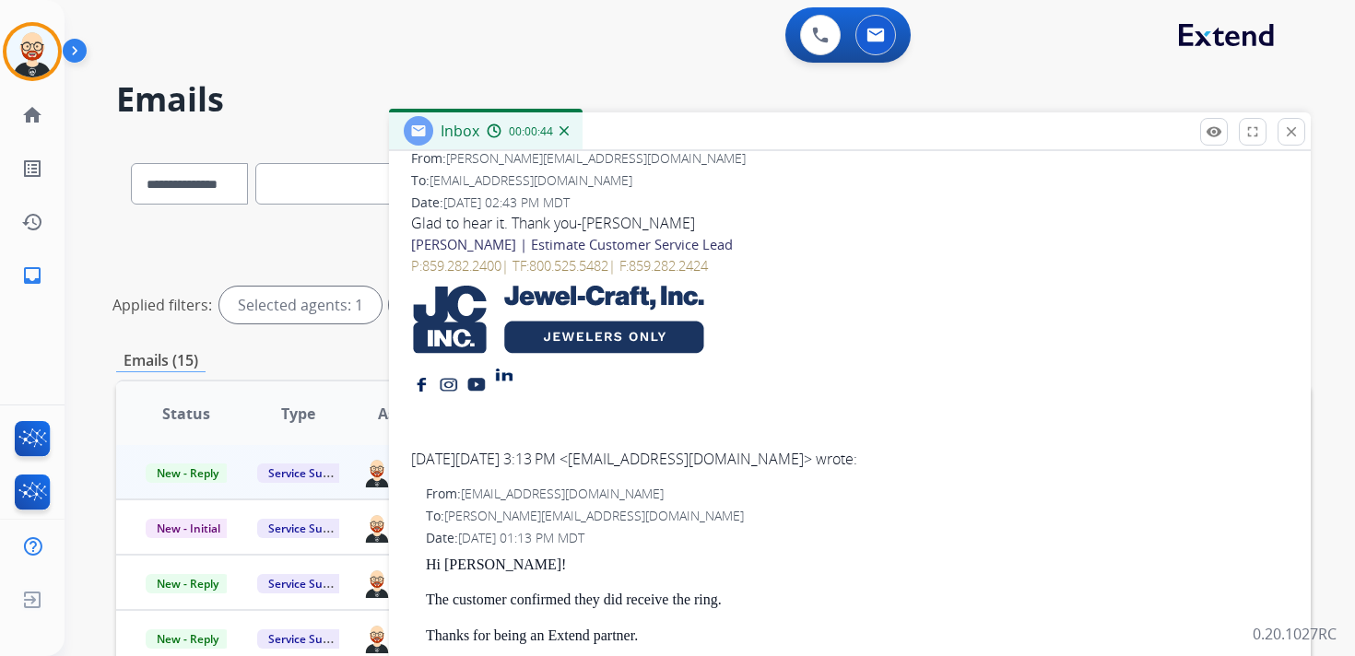
scroll to position [0, 0]
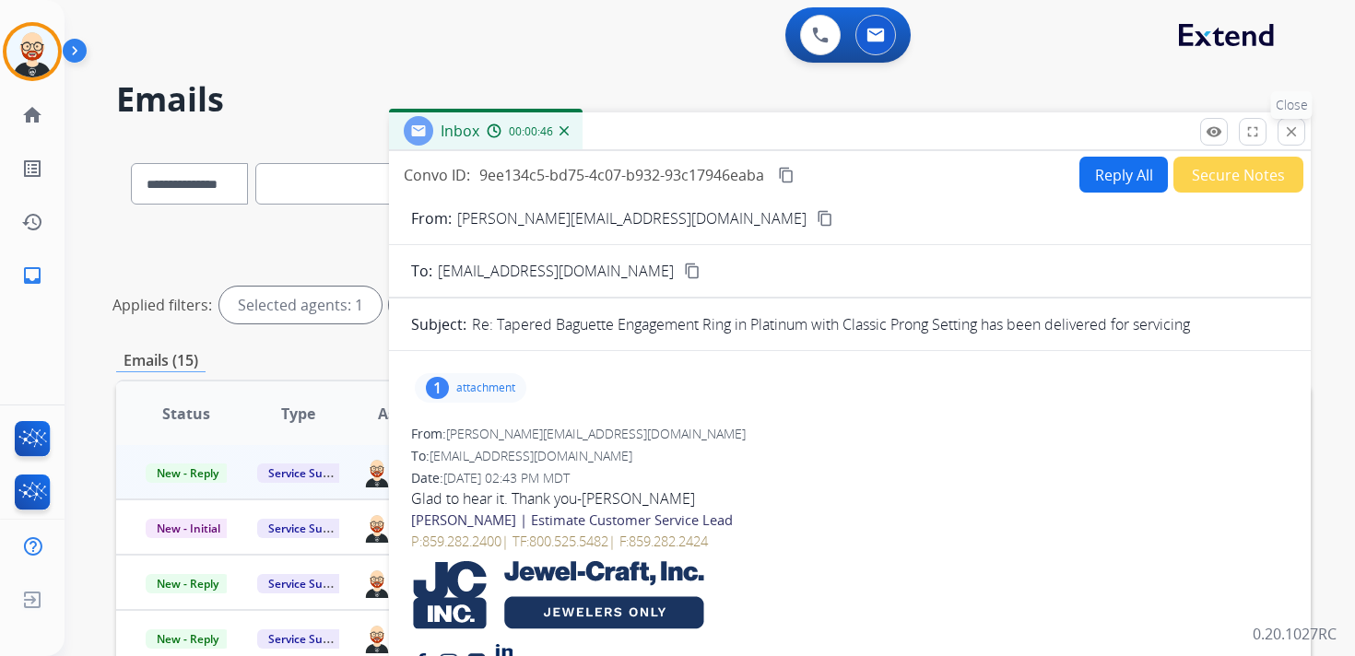
click at [1285, 134] on mat-icon "close" at bounding box center [1291, 131] width 17 height 17
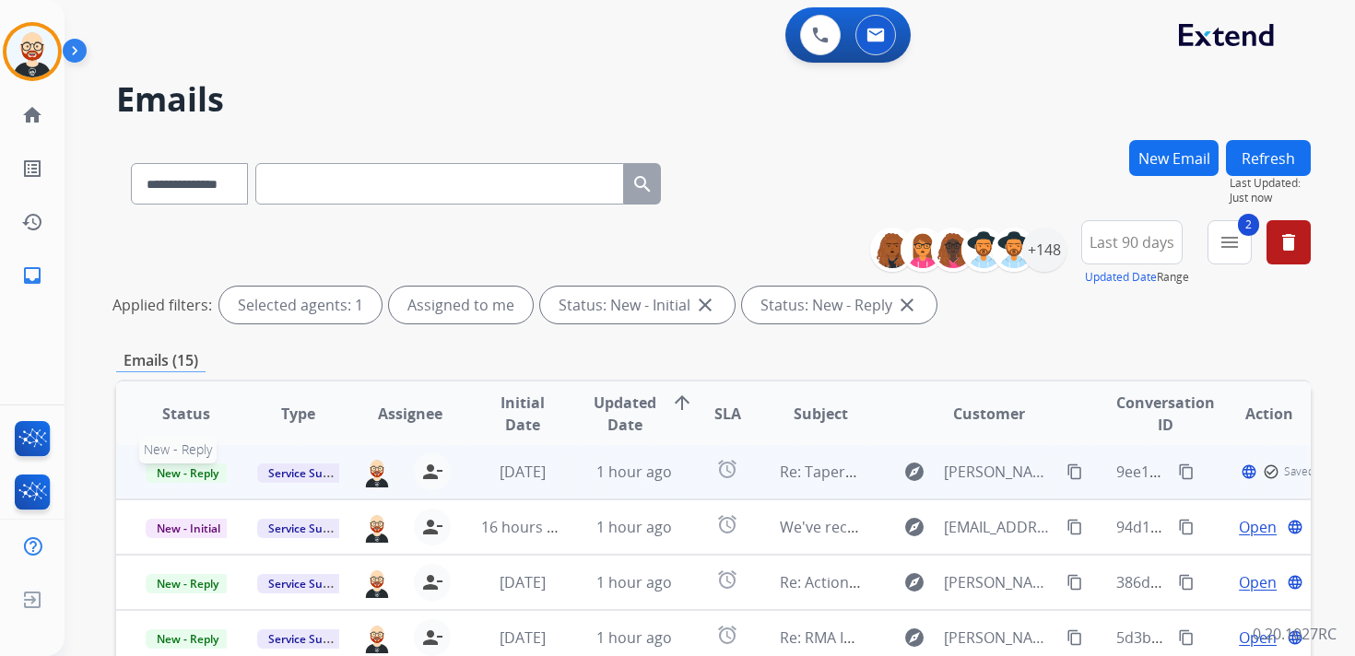
click at [193, 473] on span "New - Reply" at bounding box center [188, 473] width 84 height 19
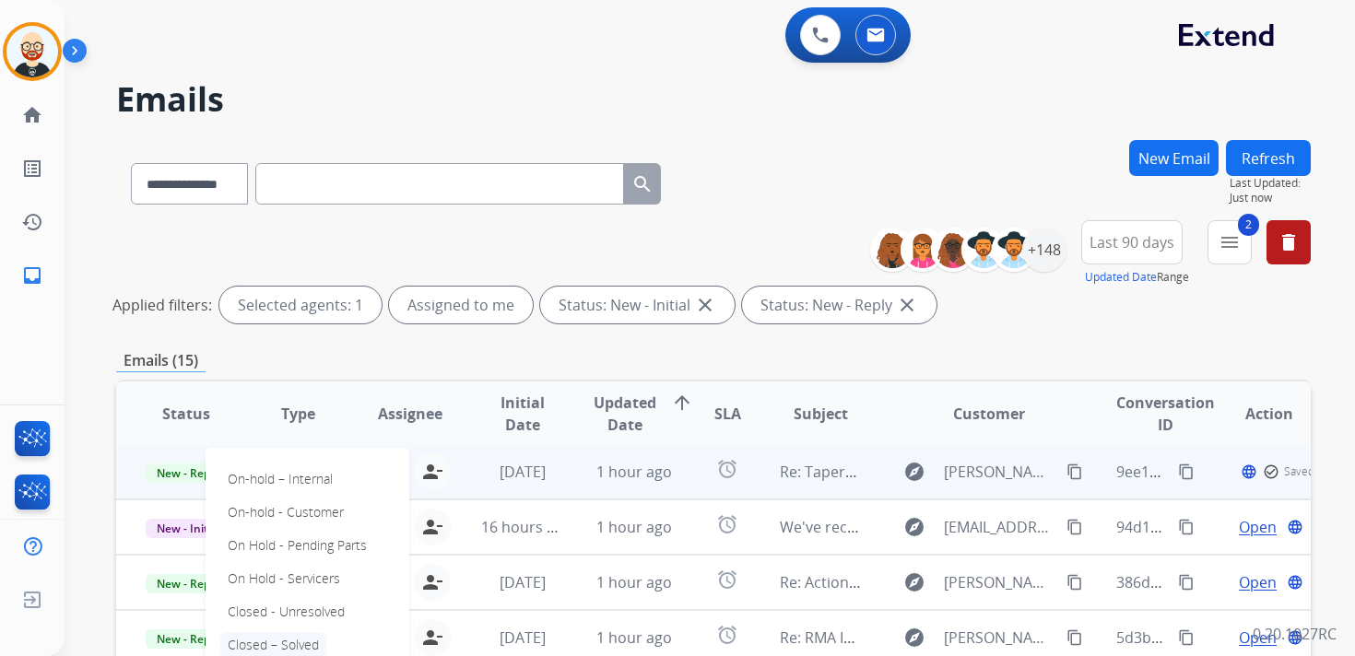
click at [301, 640] on p "Closed – Solved" at bounding box center [273, 645] width 106 height 26
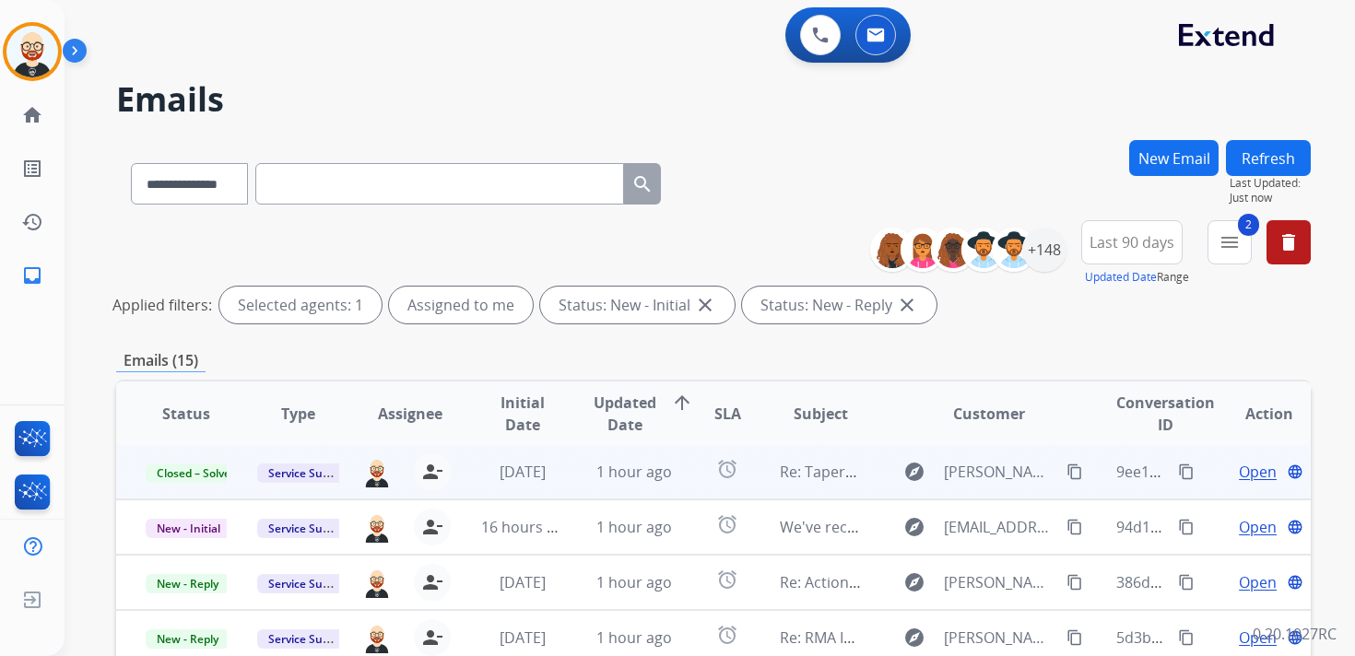
click at [1279, 157] on button "Refresh" at bounding box center [1268, 158] width 85 height 36
click at [1239, 477] on span "Open" at bounding box center [1258, 472] width 38 height 22
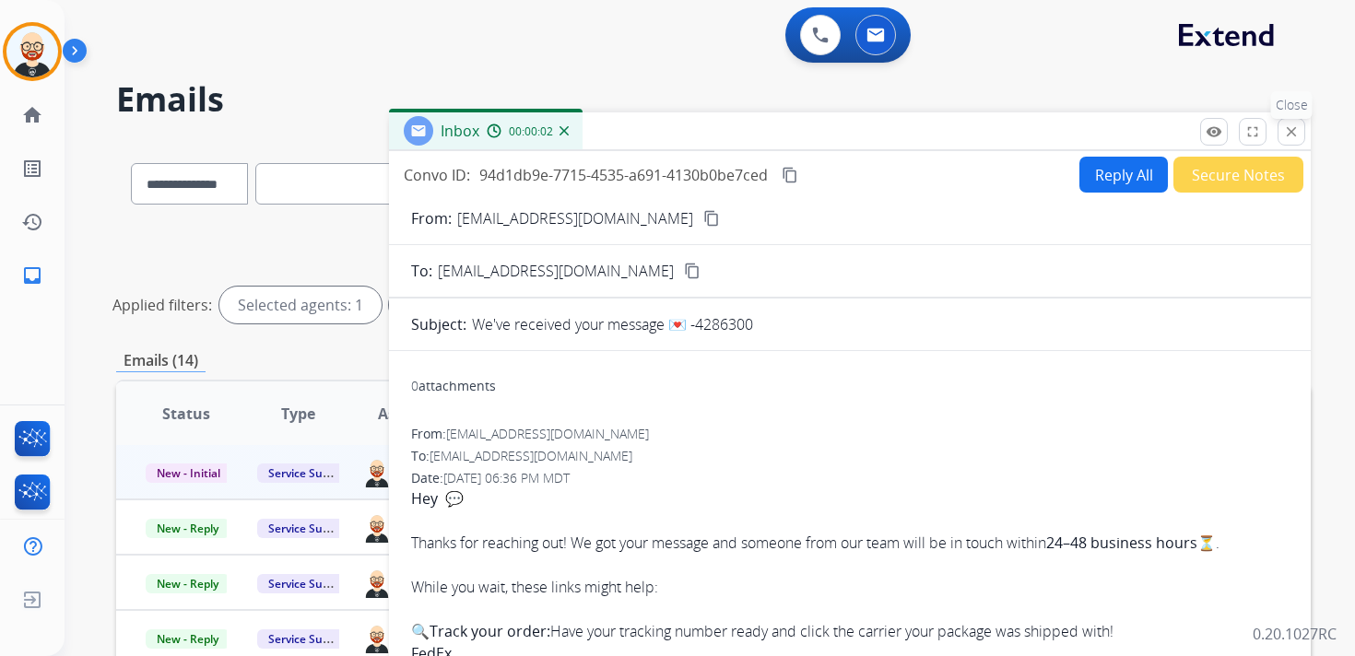
click at [1289, 133] on mat-icon "close" at bounding box center [1291, 131] width 17 height 17
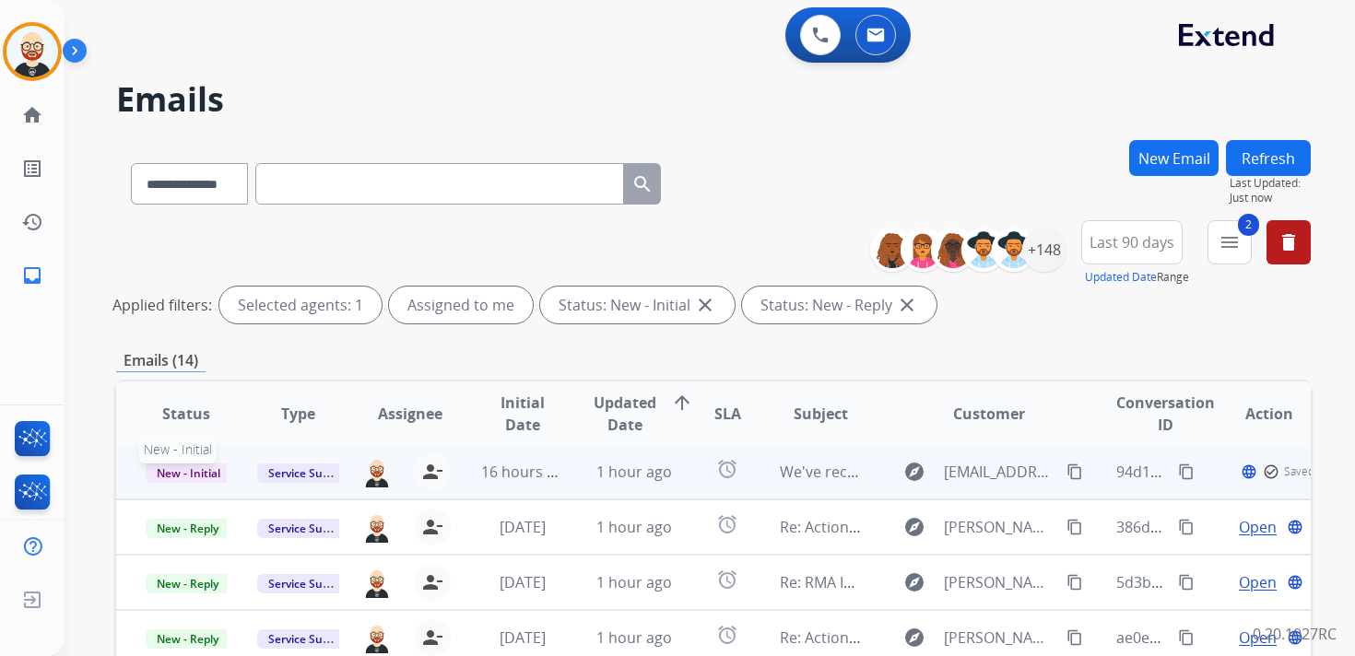
click at [170, 472] on span "New - Initial" at bounding box center [189, 473] width 86 height 19
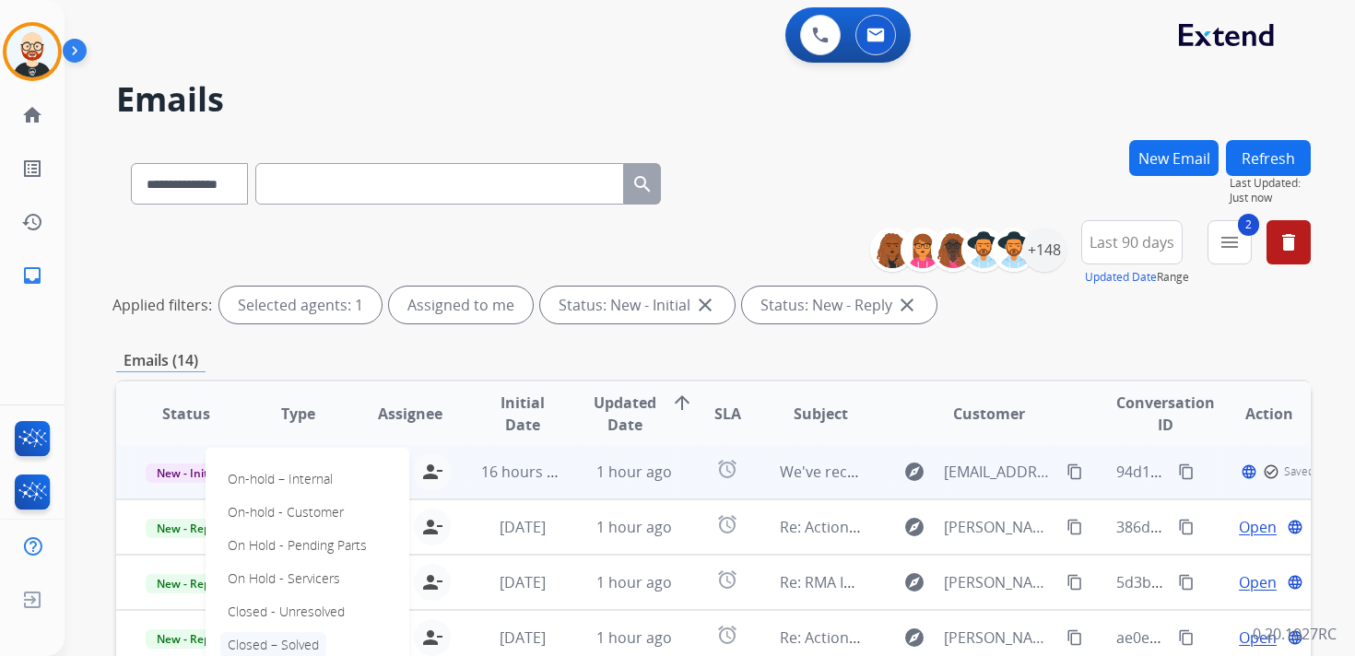
click at [267, 640] on p "Closed – Solved" at bounding box center [273, 645] width 106 height 26
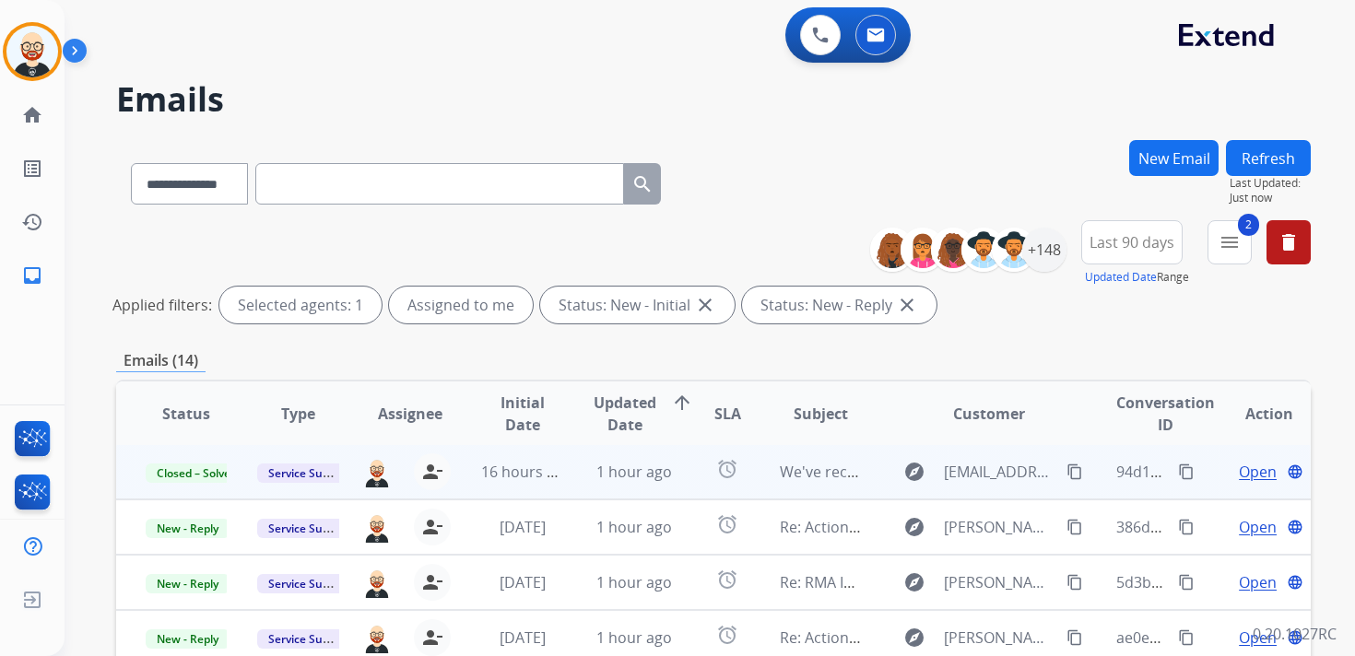
click at [1283, 156] on button "Refresh" at bounding box center [1268, 158] width 85 height 36
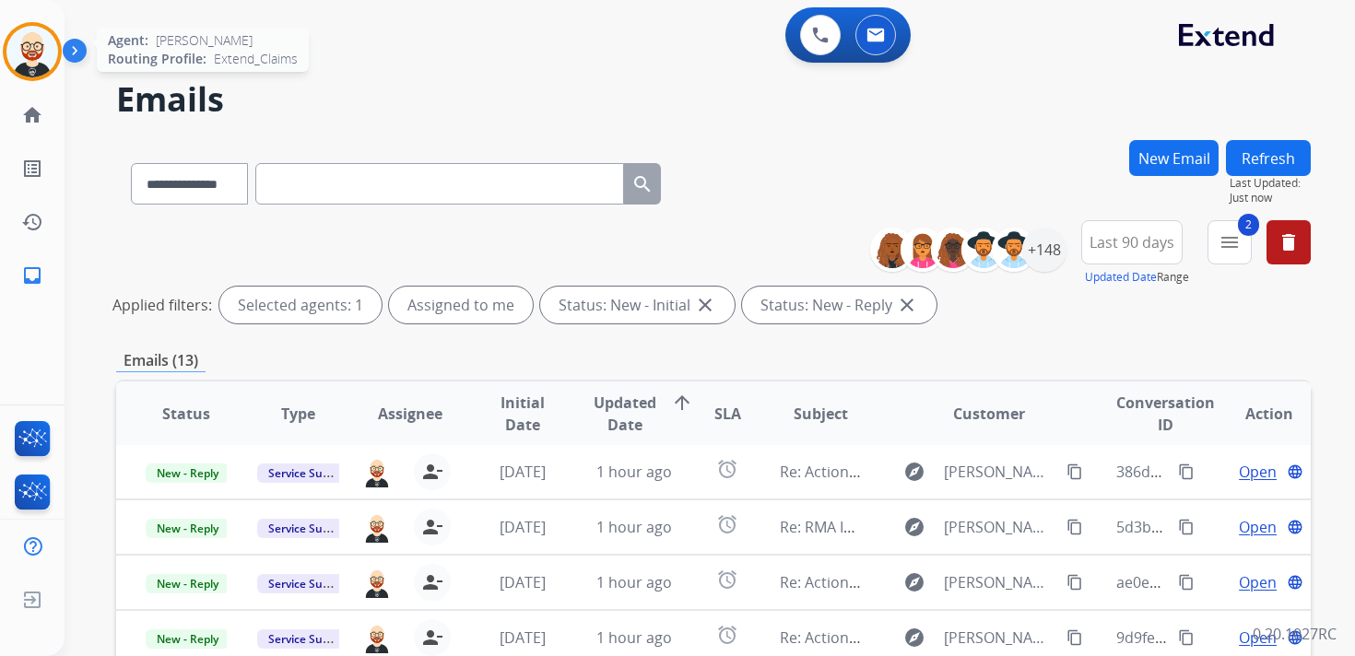
click at [21, 59] on img at bounding box center [32, 52] width 52 height 52
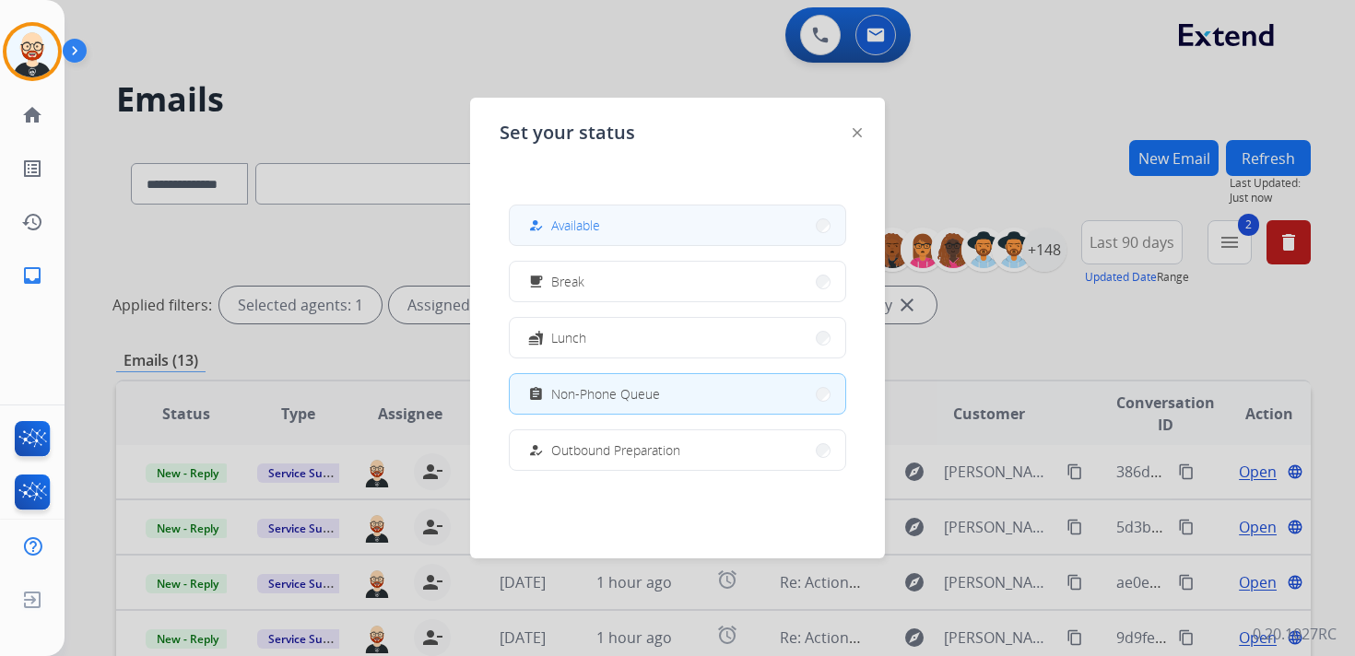
click at [638, 222] on button "how_to_reg Available" at bounding box center [677, 226] width 335 height 40
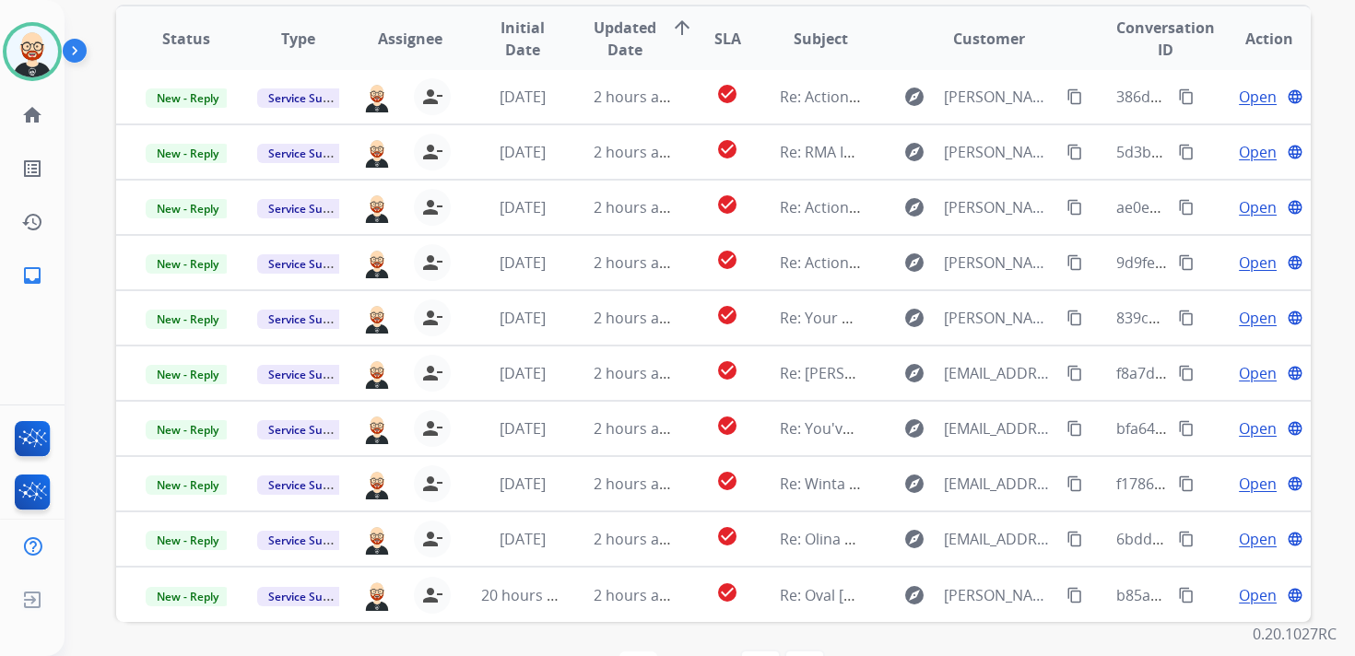
scroll to position [385, 0]
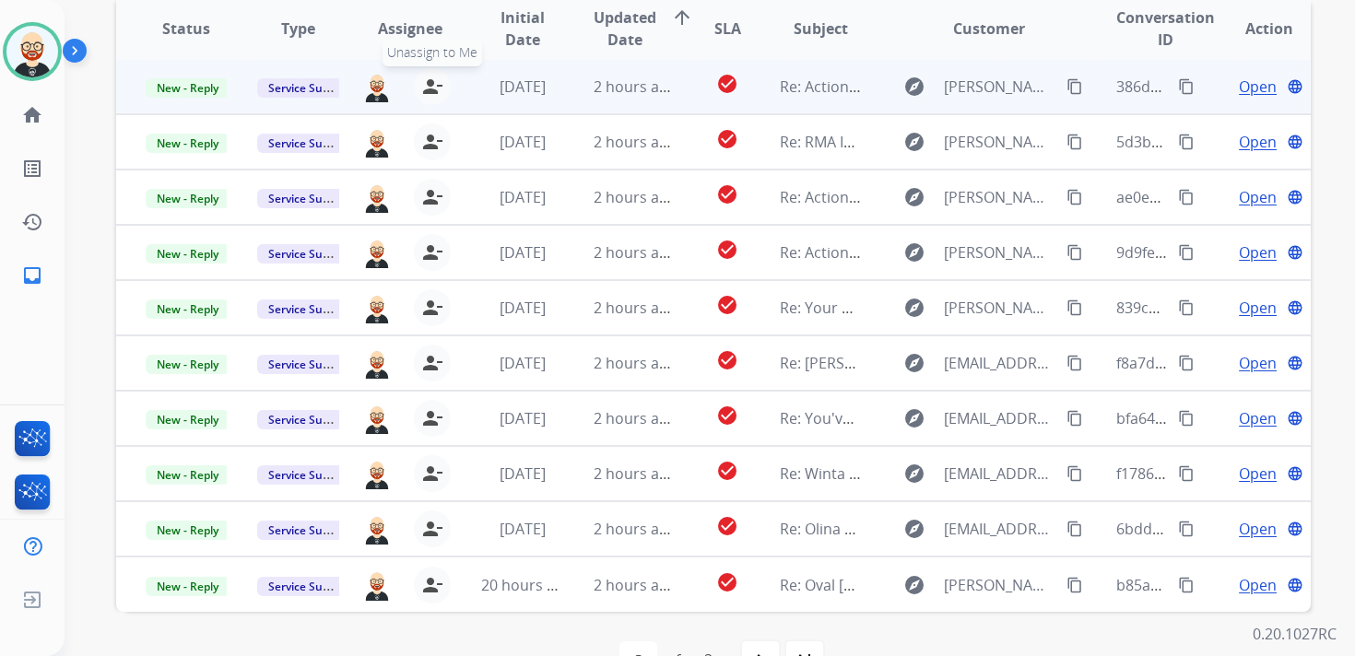
click at [430, 86] on mat-icon "person_remove" at bounding box center [432, 87] width 22 height 22
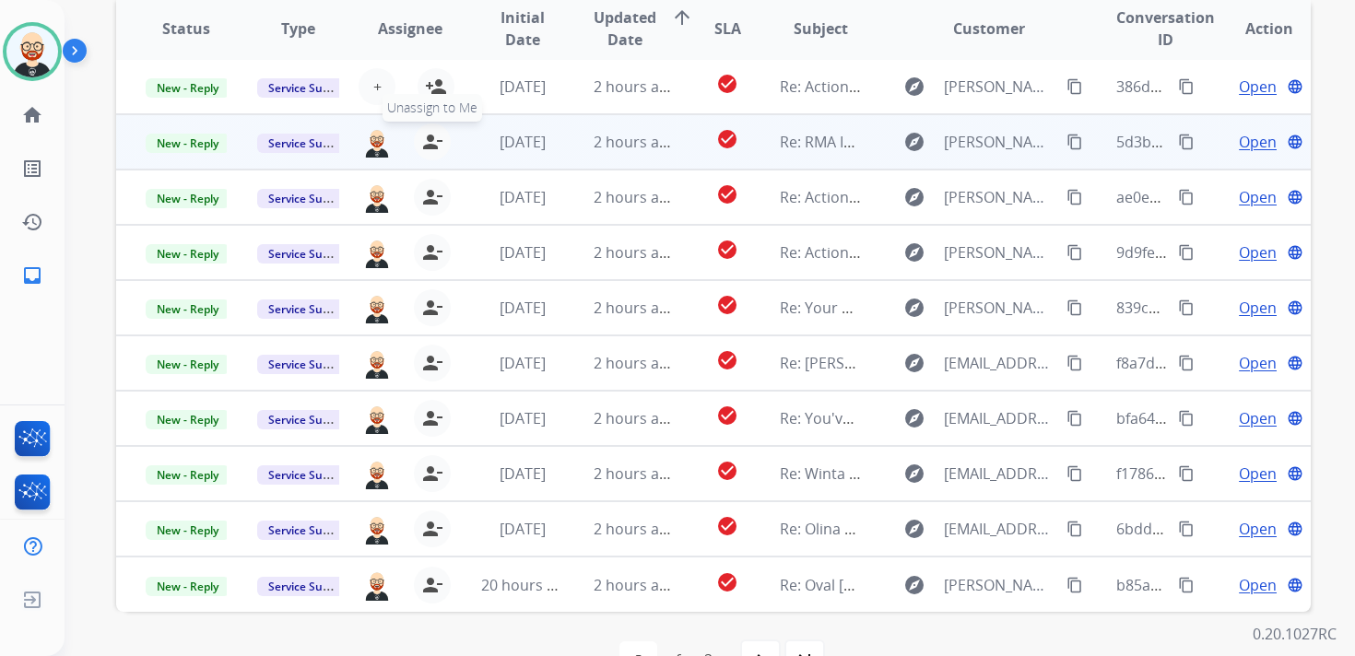
click at [429, 145] on mat-icon "person_remove" at bounding box center [432, 142] width 22 height 22
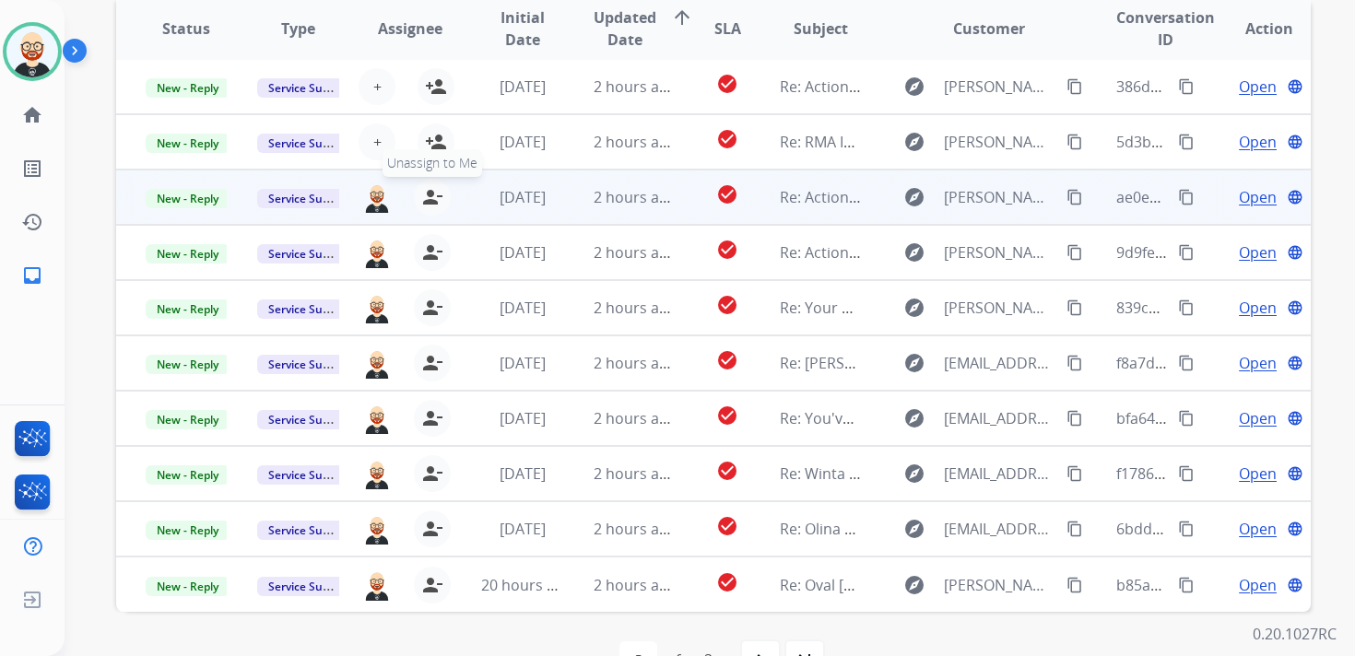
click at [432, 187] on mat-icon "person_remove" at bounding box center [432, 197] width 22 height 22
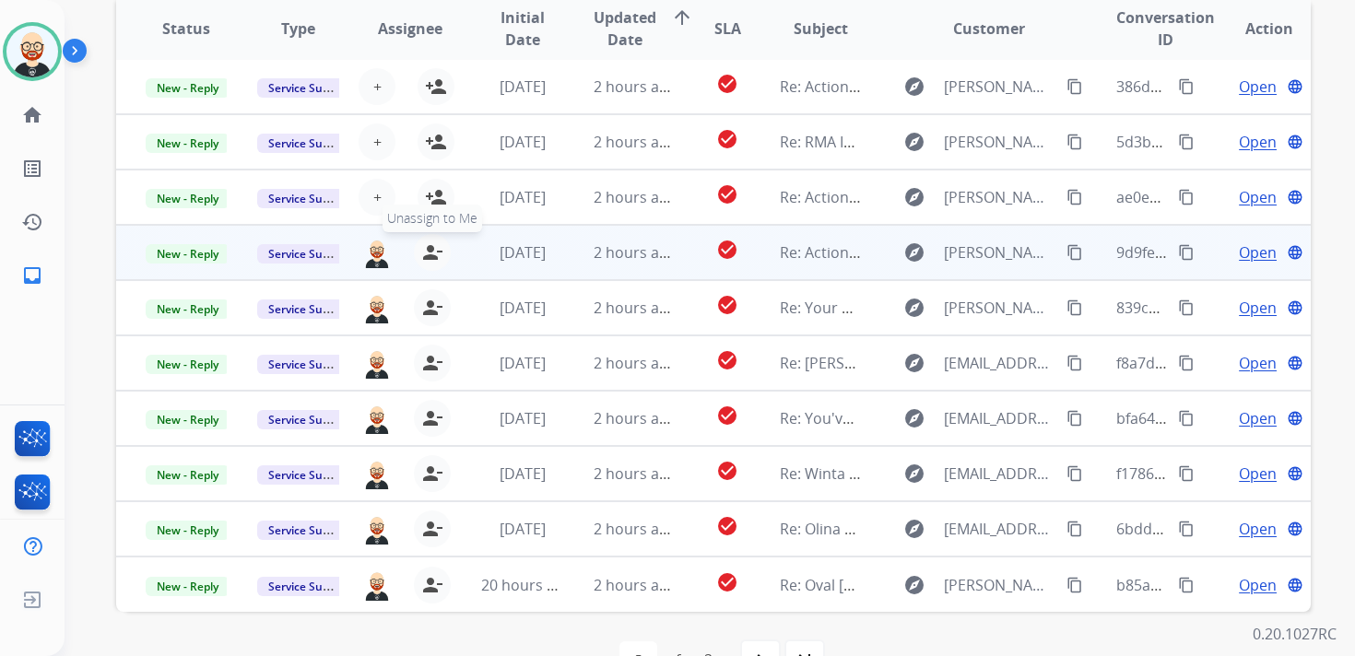
click at [432, 246] on mat-icon "person_remove" at bounding box center [432, 252] width 22 height 22
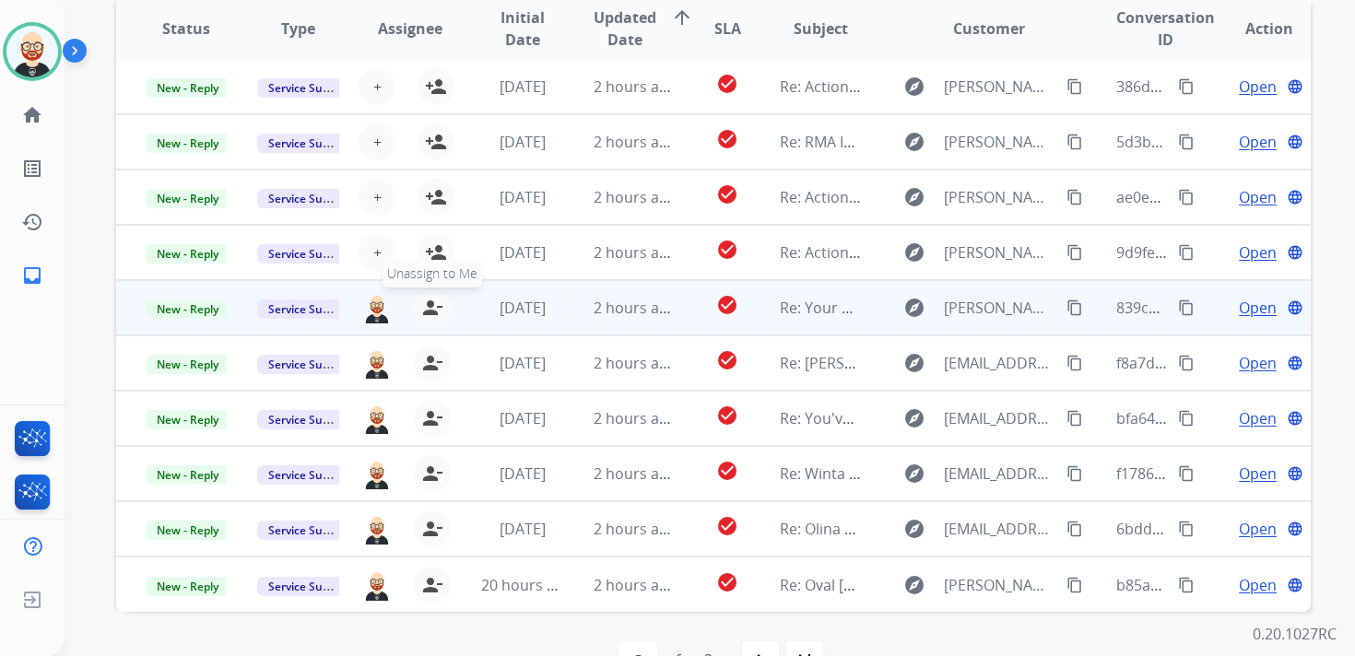
click at [424, 309] on mat-icon "person_remove" at bounding box center [432, 308] width 22 height 22
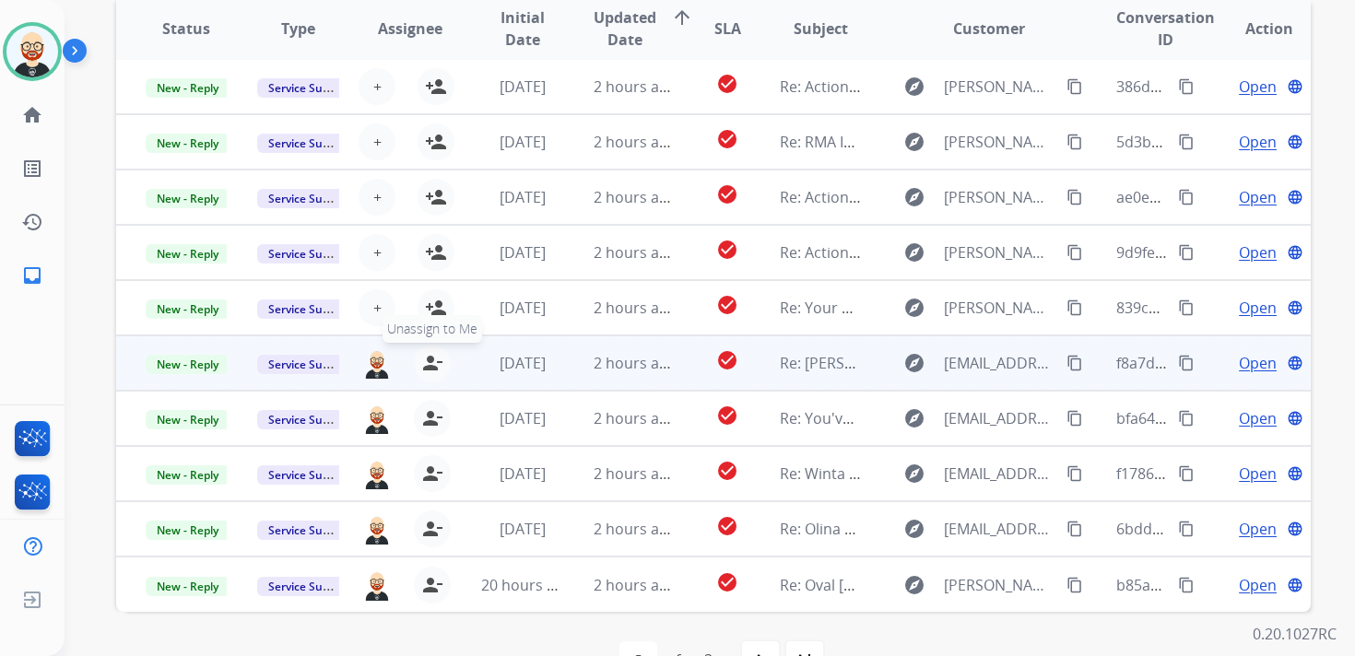
click at [424, 360] on mat-icon "person_remove" at bounding box center [432, 363] width 22 height 22
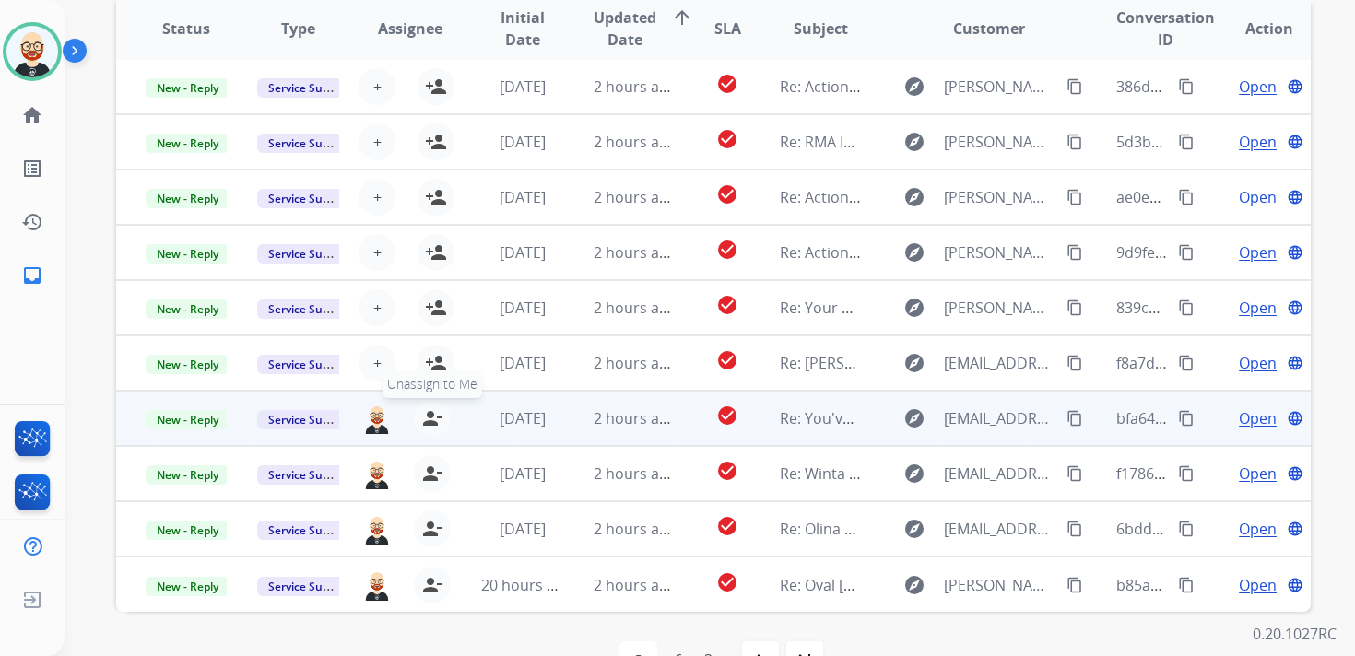
click at [424, 423] on mat-icon "person_remove" at bounding box center [432, 418] width 22 height 22
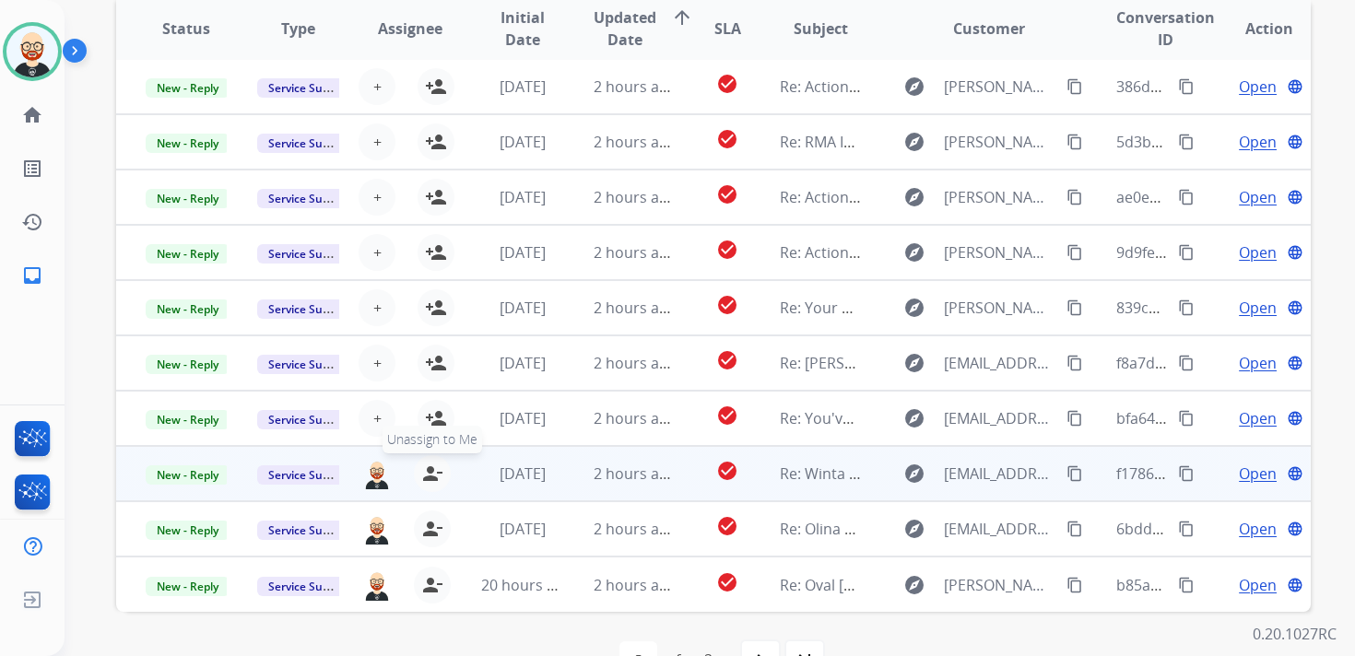
click at [424, 468] on mat-icon "person_remove" at bounding box center [432, 474] width 22 height 22
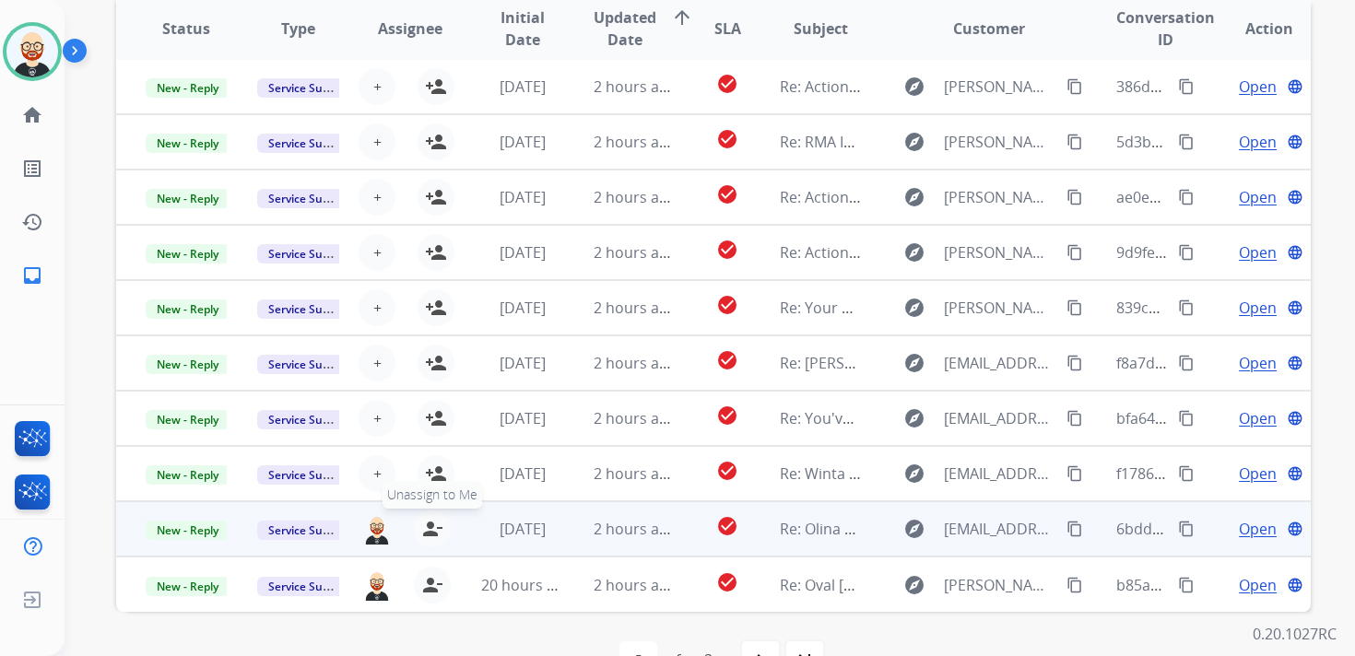
click at [428, 530] on mat-icon "person_remove" at bounding box center [432, 529] width 22 height 22
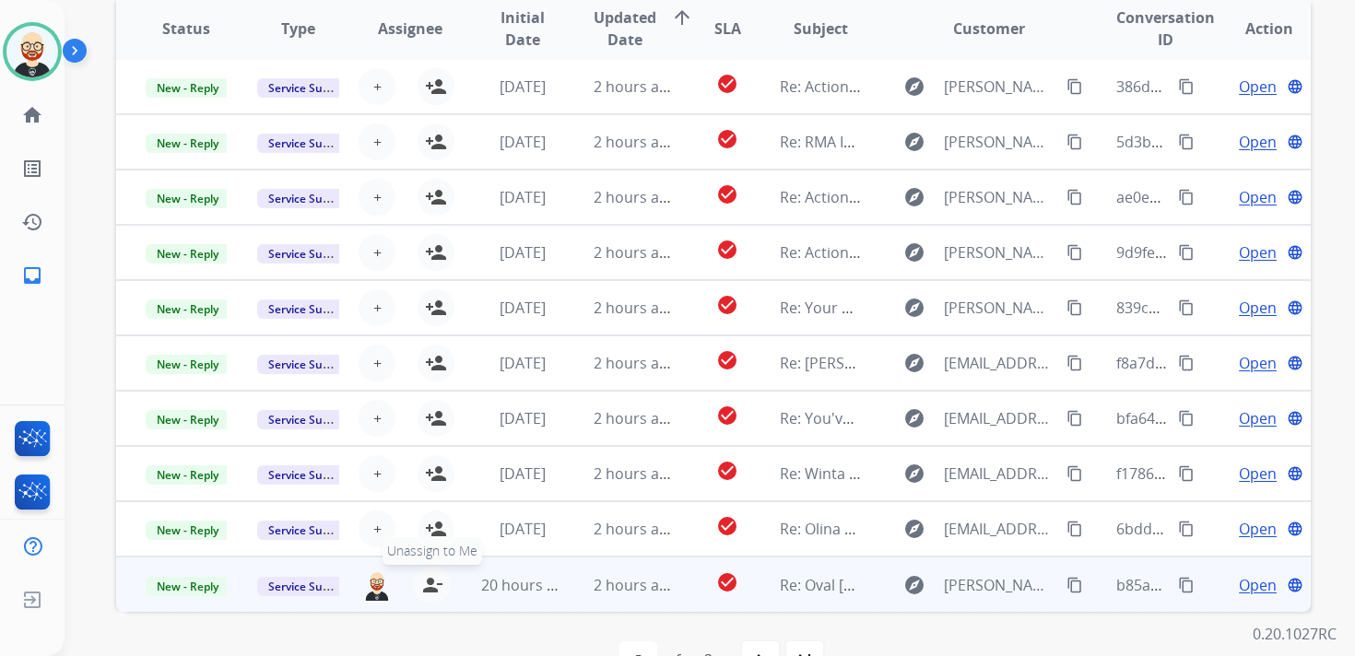
click at [428, 579] on mat-icon "person_remove" at bounding box center [432, 585] width 22 height 22
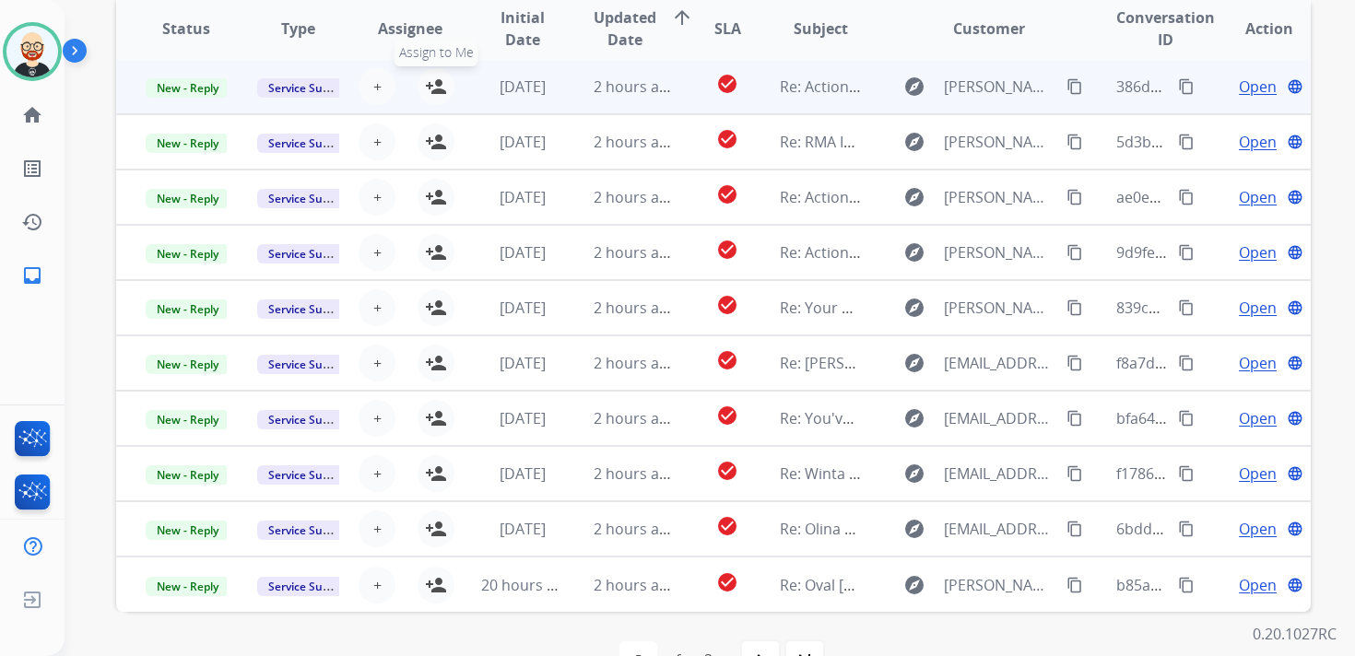
click at [434, 80] on mat-icon "person_add" at bounding box center [436, 87] width 22 height 22
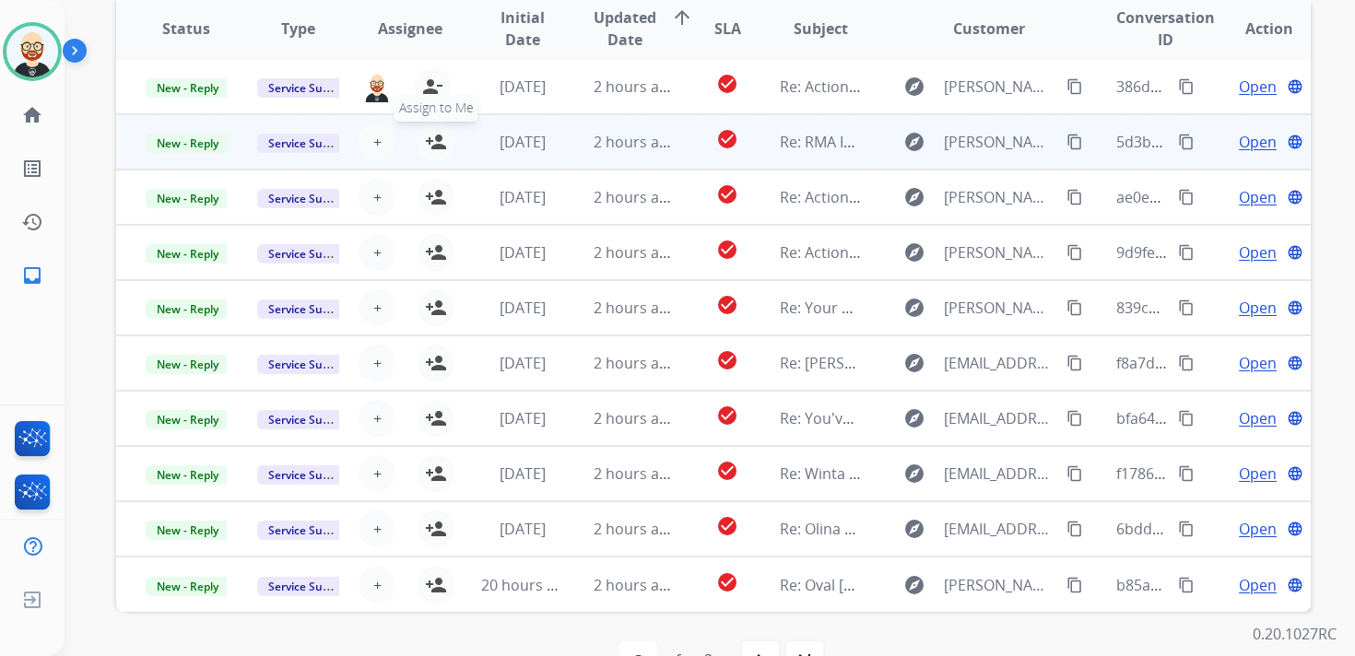
click at [434, 145] on mat-icon "person_add" at bounding box center [436, 142] width 22 height 22
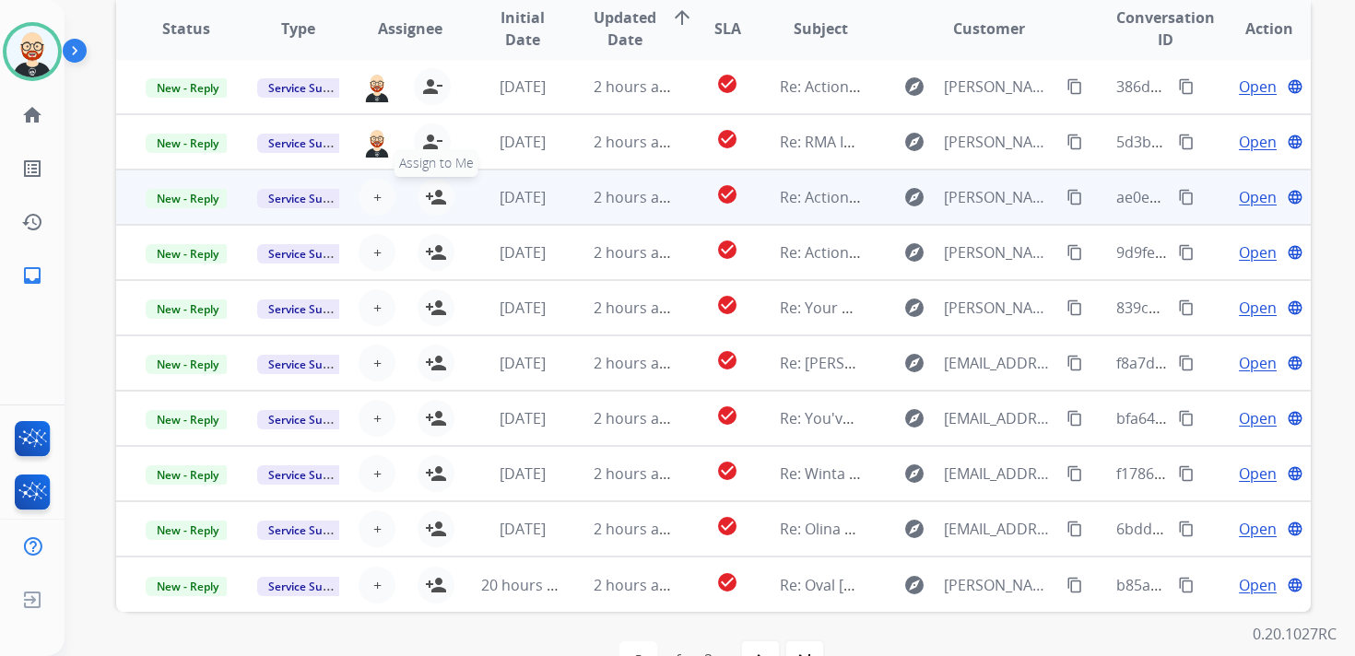
click at [438, 197] on mat-icon "person_add" at bounding box center [436, 197] width 22 height 22
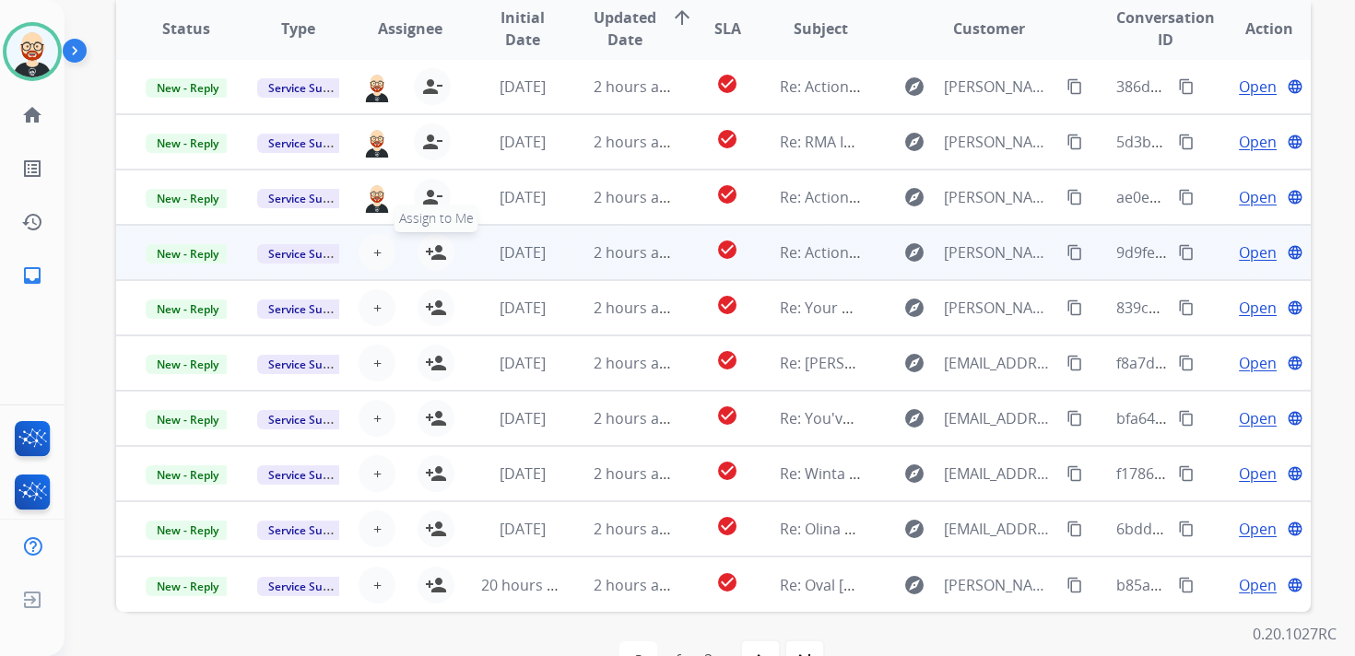
click at [434, 253] on mat-icon "person_add" at bounding box center [436, 252] width 22 height 22
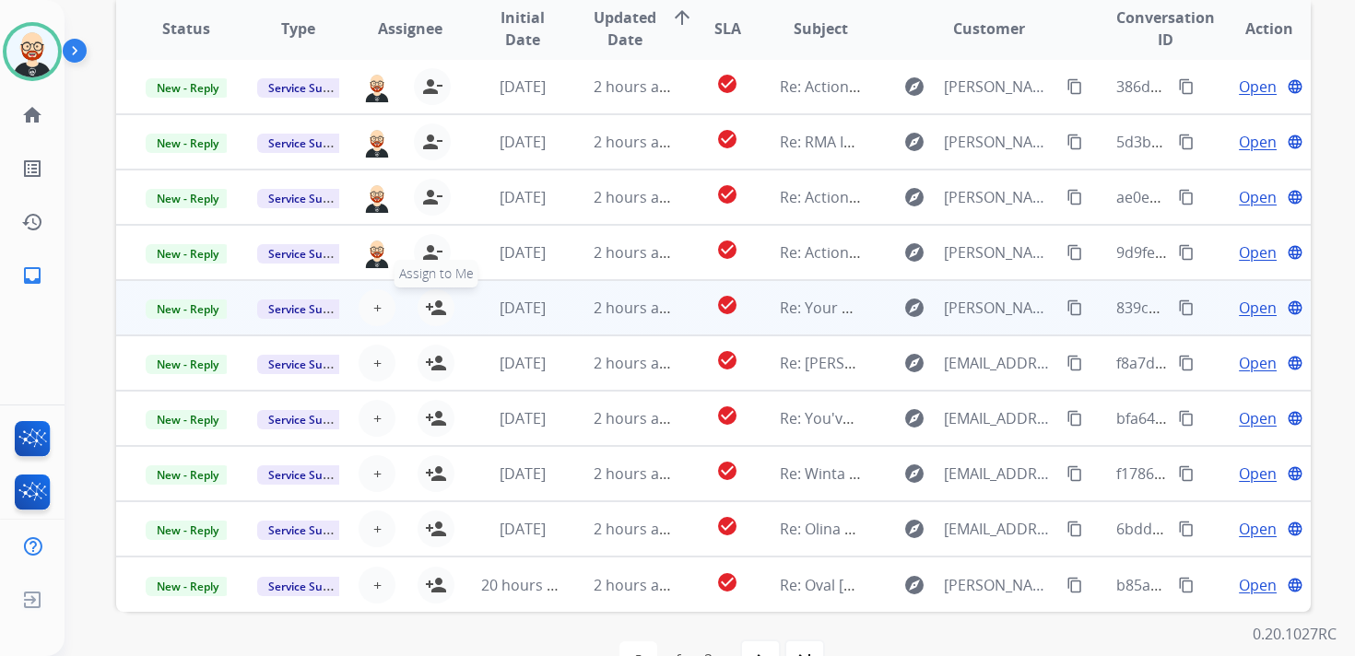
click at [434, 311] on mat-icon "person_add" at bounding box center [436, 308] width 22 height 22
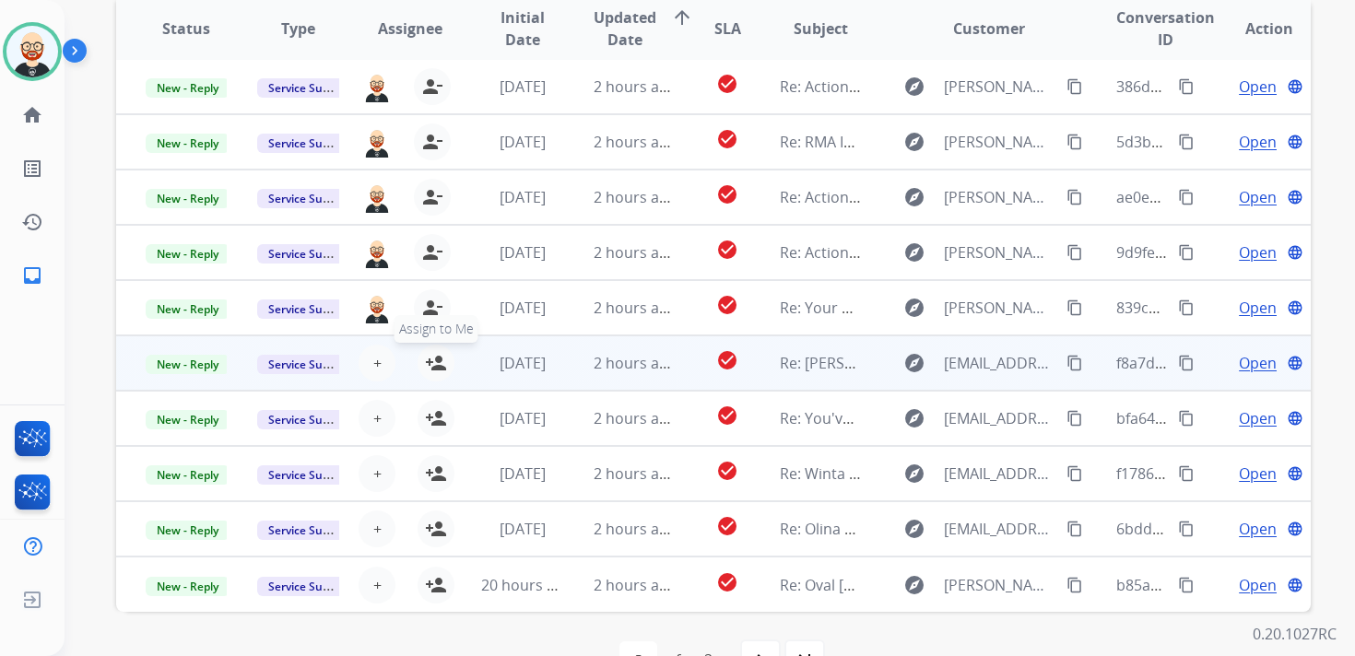
click at [429, 360] on mat-icon "person_add" at bounding box center [436, 363] width 22 height 22
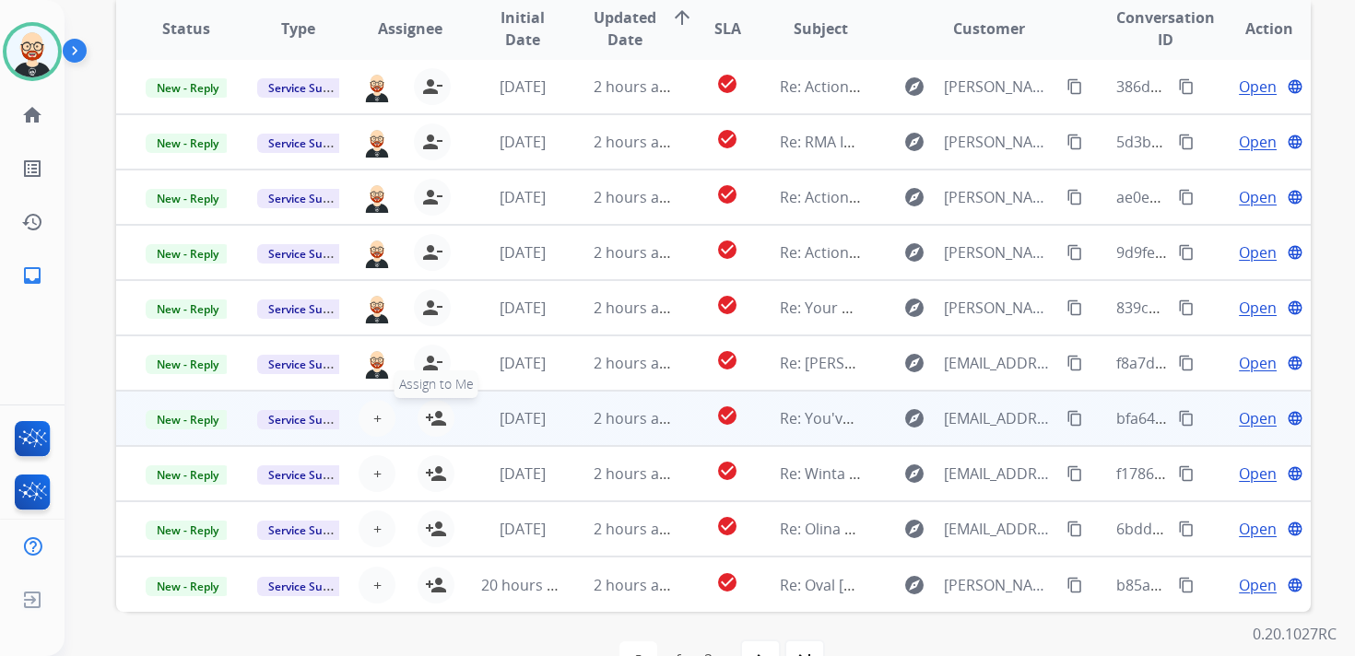
click at [429, 418] on mat-icon "person_add" at bounding box center [436, 418] width 22 height 22
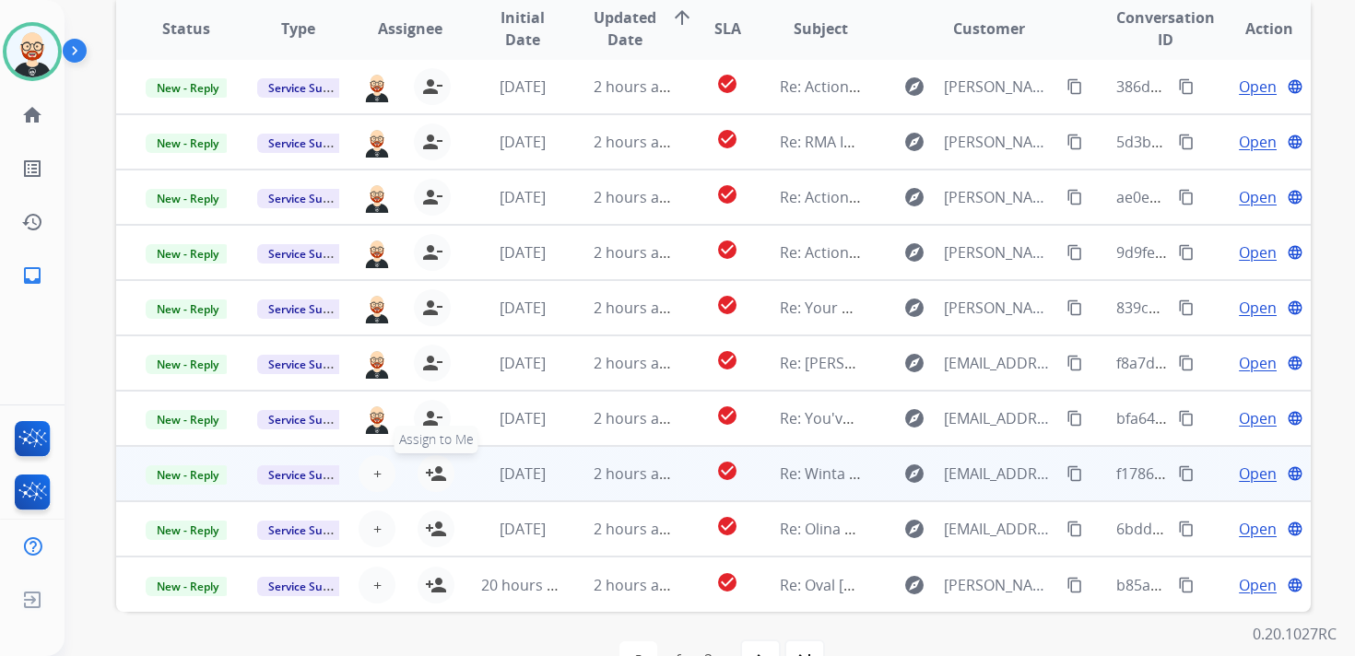
click at [429, 476] on mat-icon "person_add" at bounding box center [436, 474] width 22 height 22
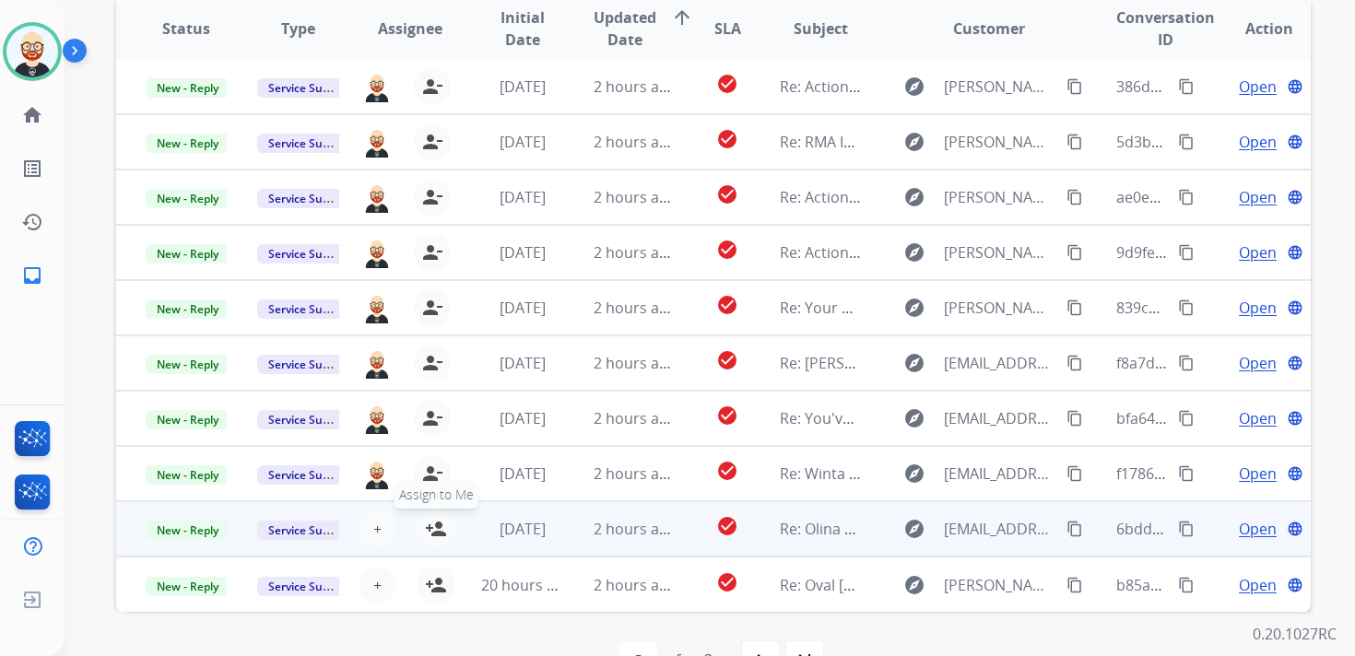
click at [429, 530] on mat-icon "person_add" at bounding box center [436, 529] width 22 height 22
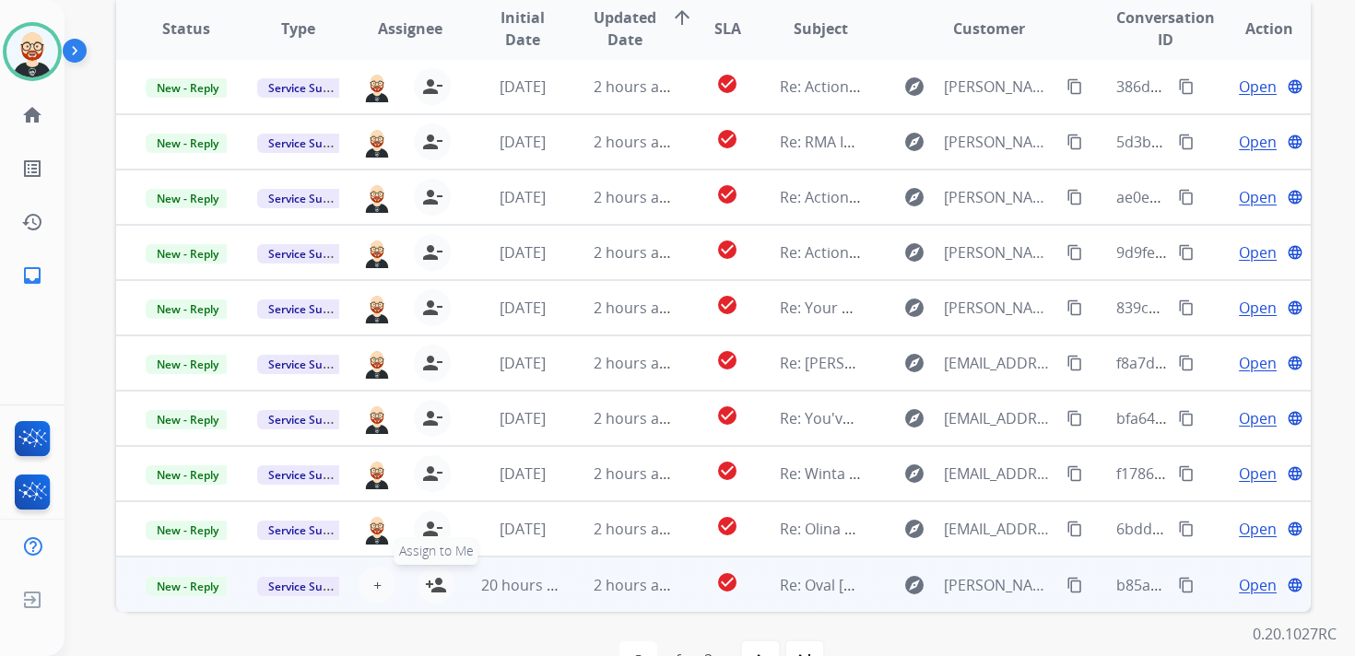
click at [430, 578] on mat-icon "person_add" at bounding box center [436, 585] width 22 height 22
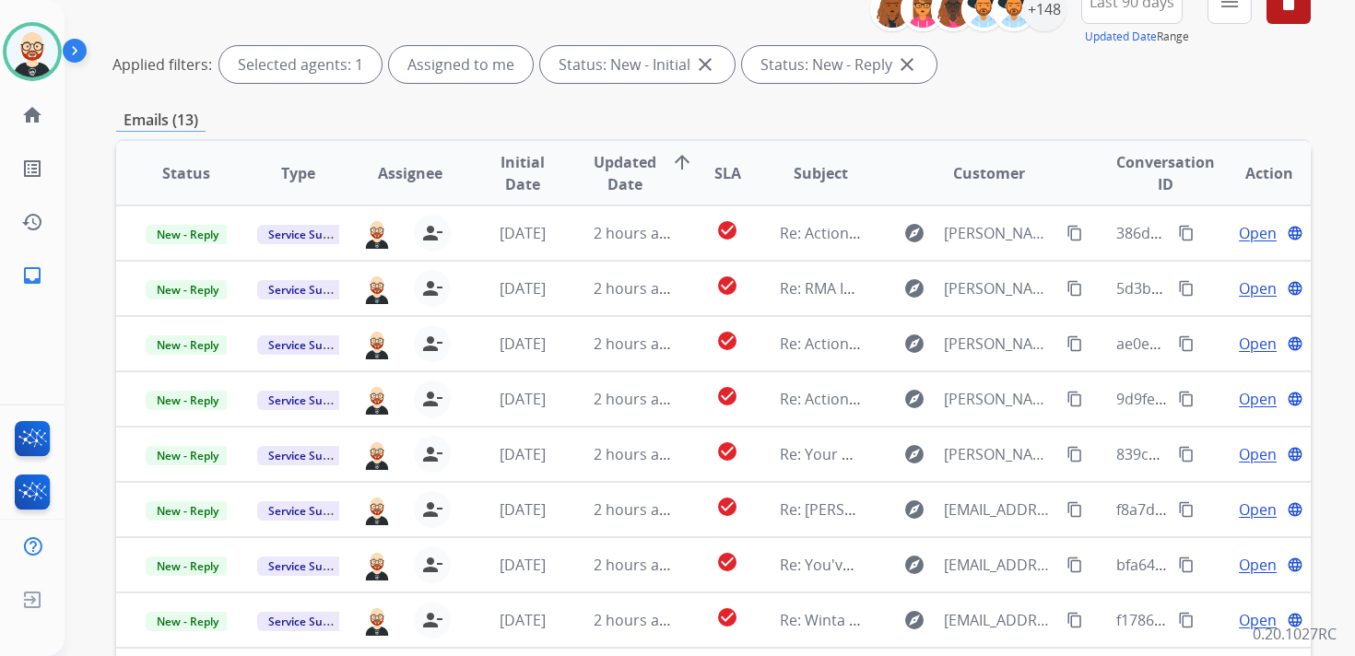
scroll to position [0, 0]
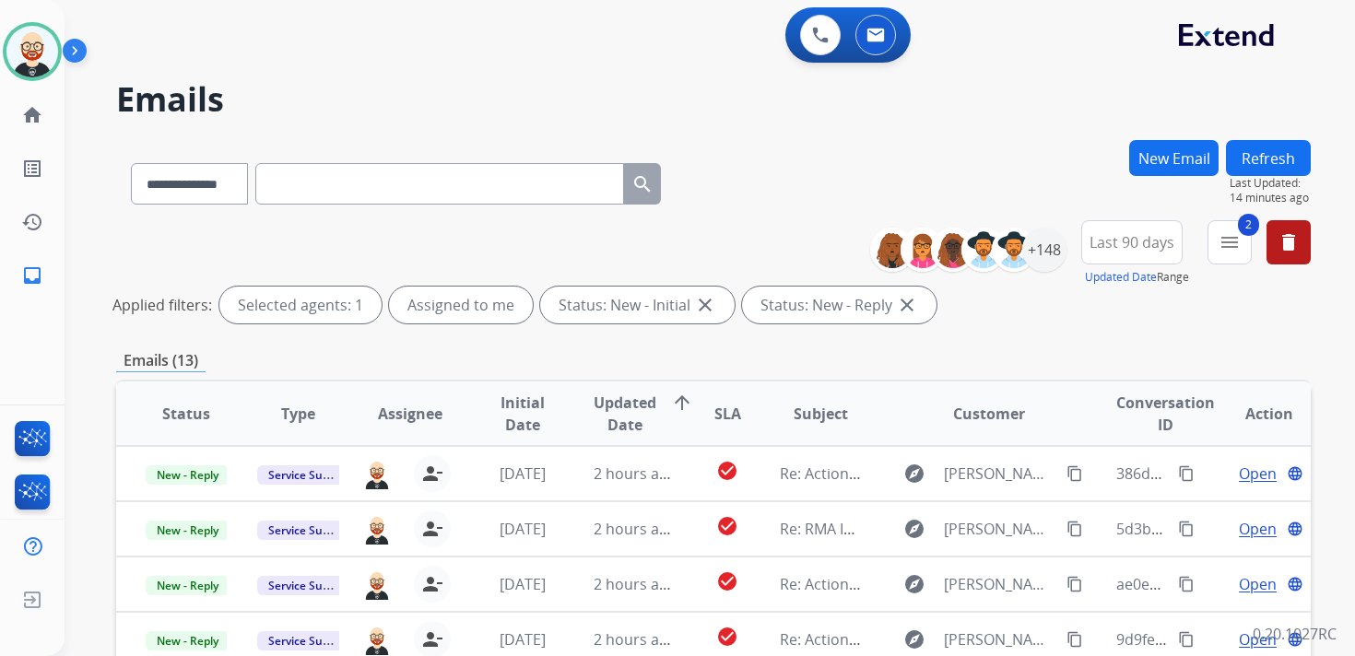
click at [1282, 161] on button "Refresh" at bounding box center [1268, 158] width 85 height 36
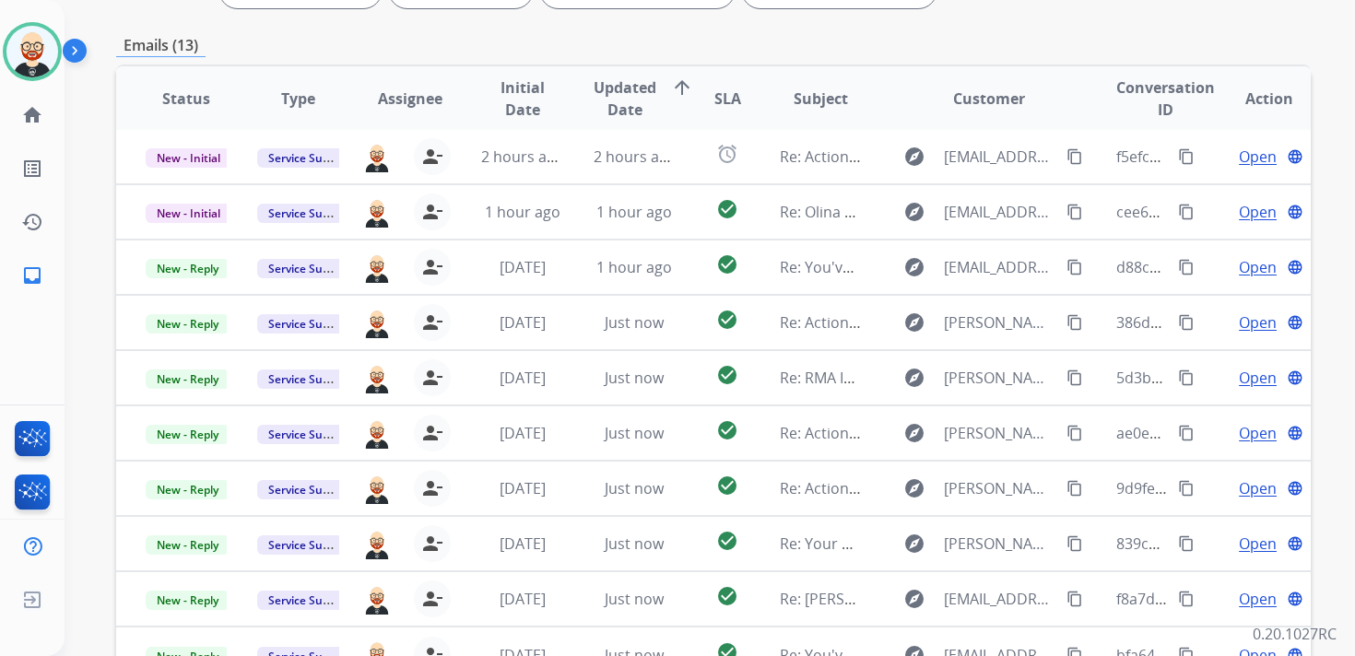
scroll to position [319, 0]
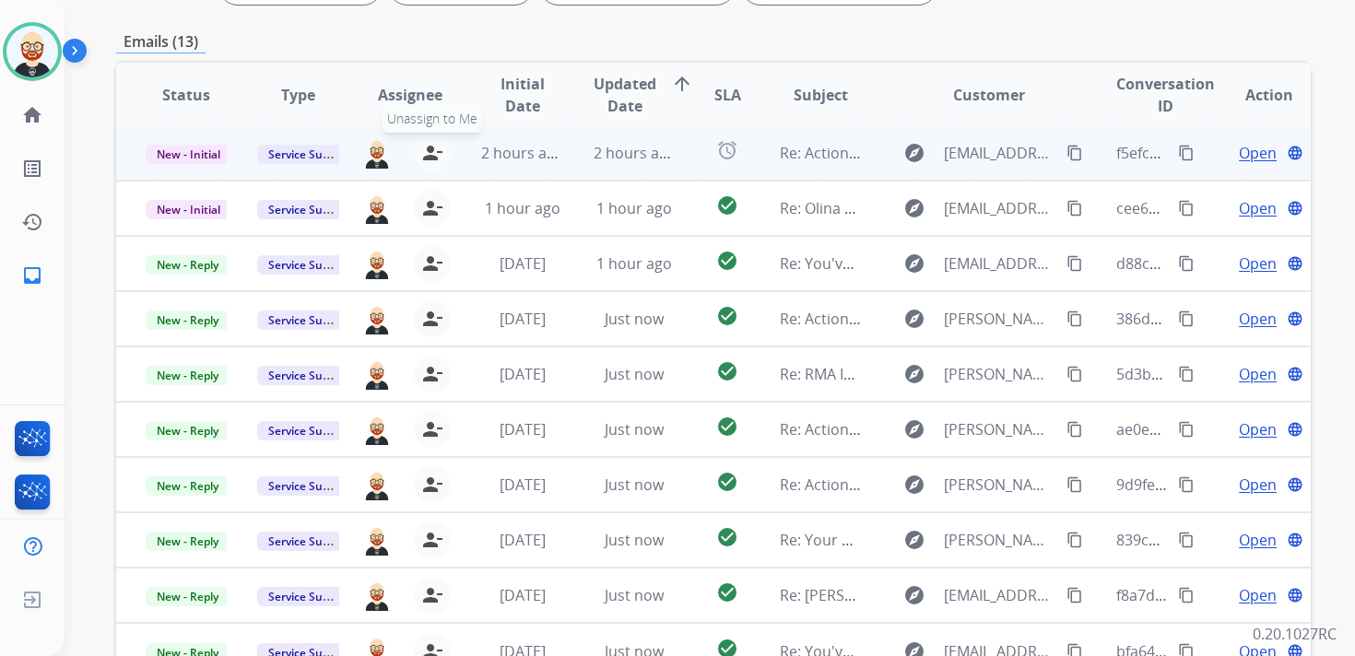
click at [428, 159] on mat-icon "person_remove" at bounding box center [432, 153] width 22 height 22
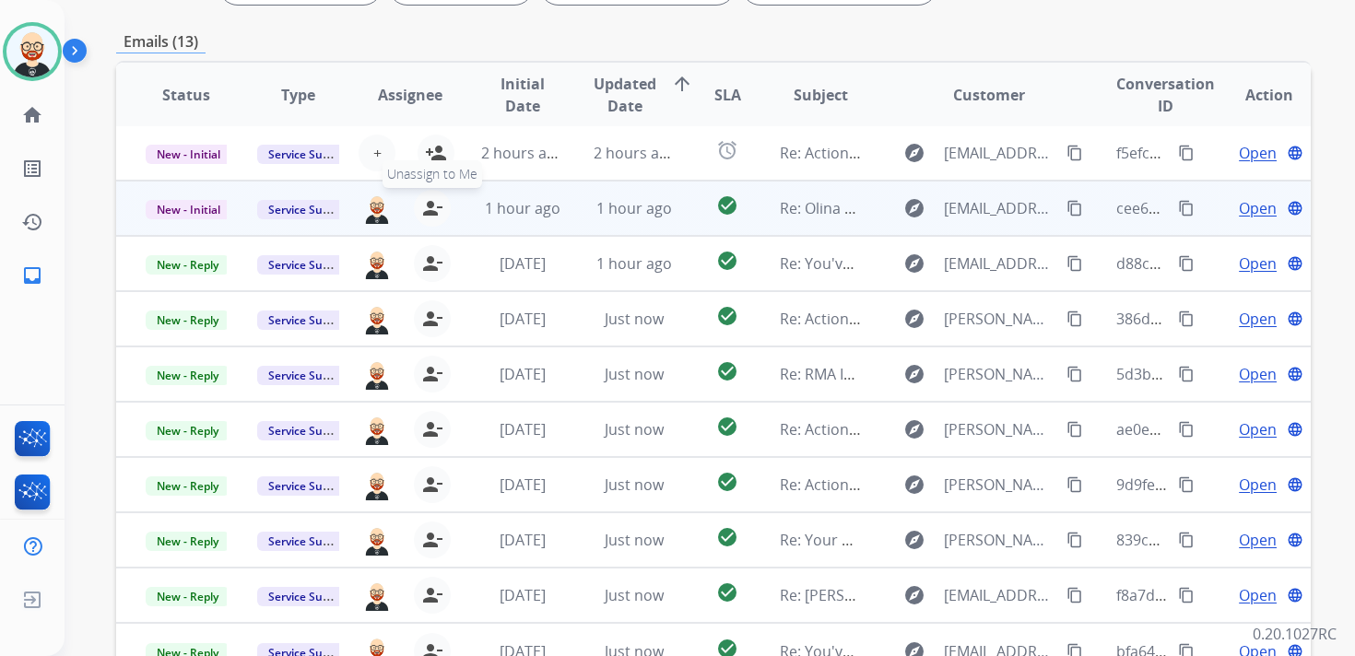
click at [428, 193] on button "person_remove [PERSON_NAME] to Me" at bounding box center [432, 208] width 37 height 37
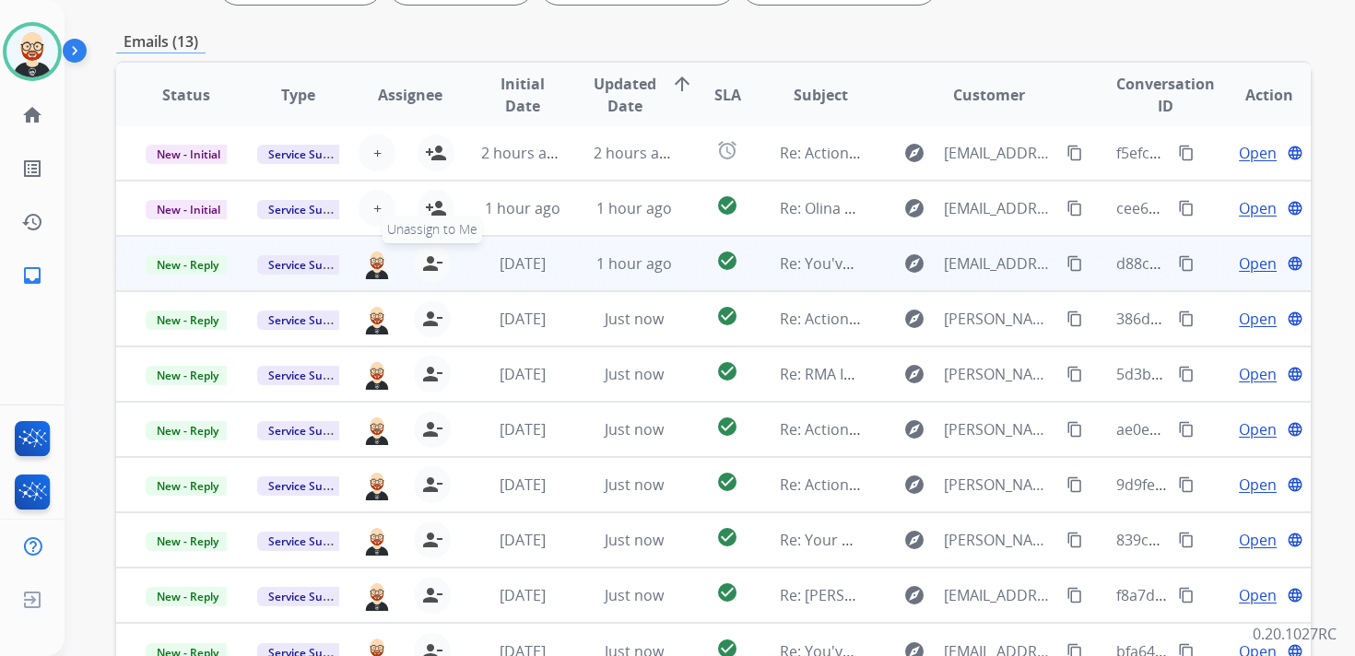
click at [429, 267] on mat-icon "person_remove" at bounding box center [432, 264] width 22 height 22
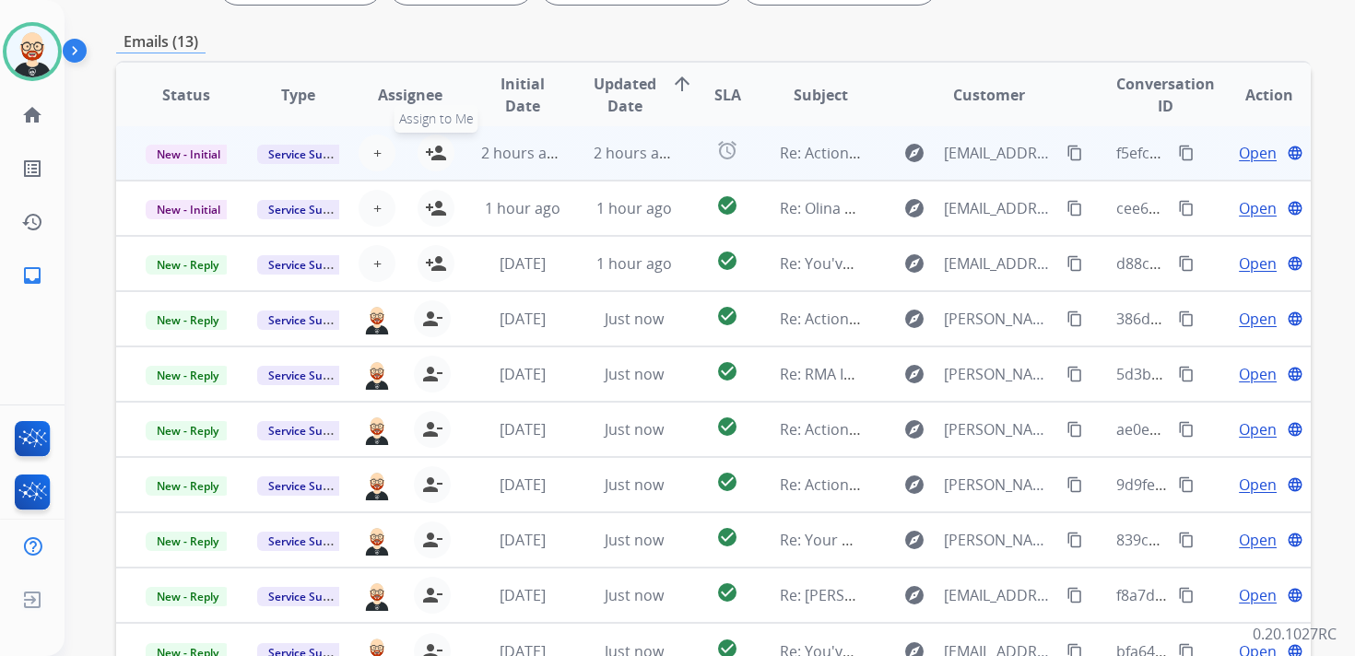
click at [429, 154] on mat-icon "person_add" at bounding box center [436, 153] width 22 height 22
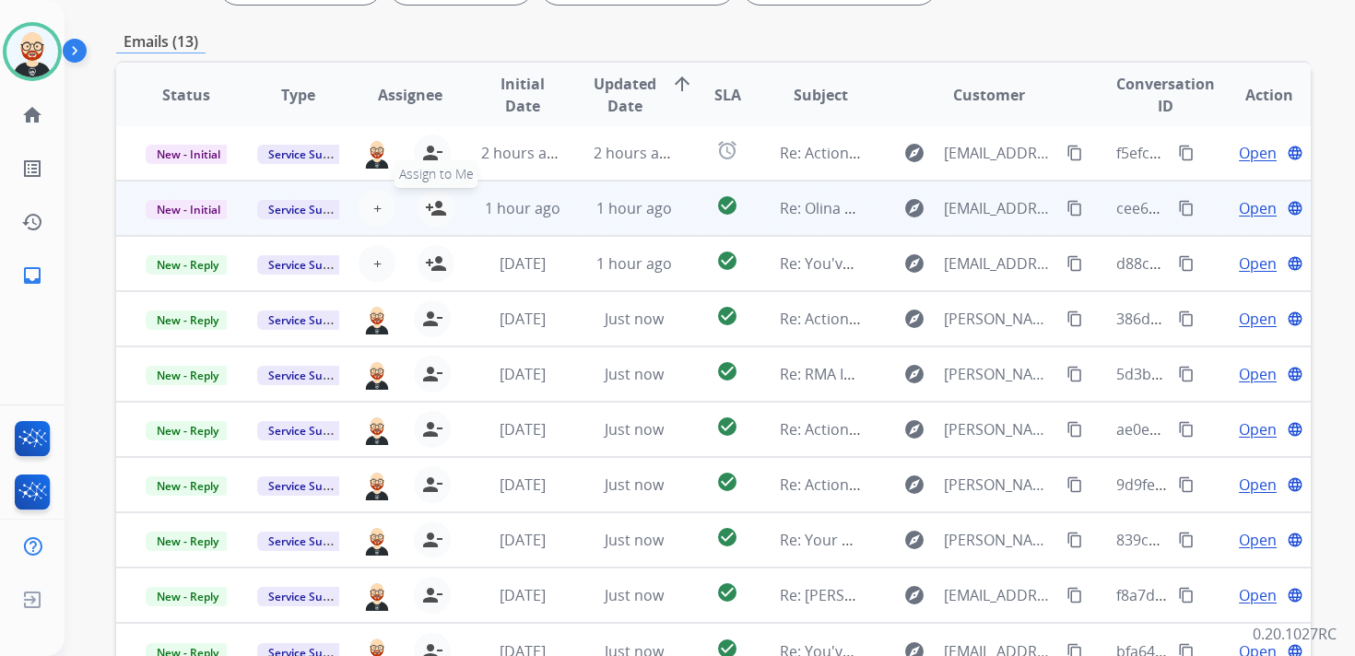
click at [429, 207] on mat-icon "person_add" at bounding box center [436, 208] width 22 height 22
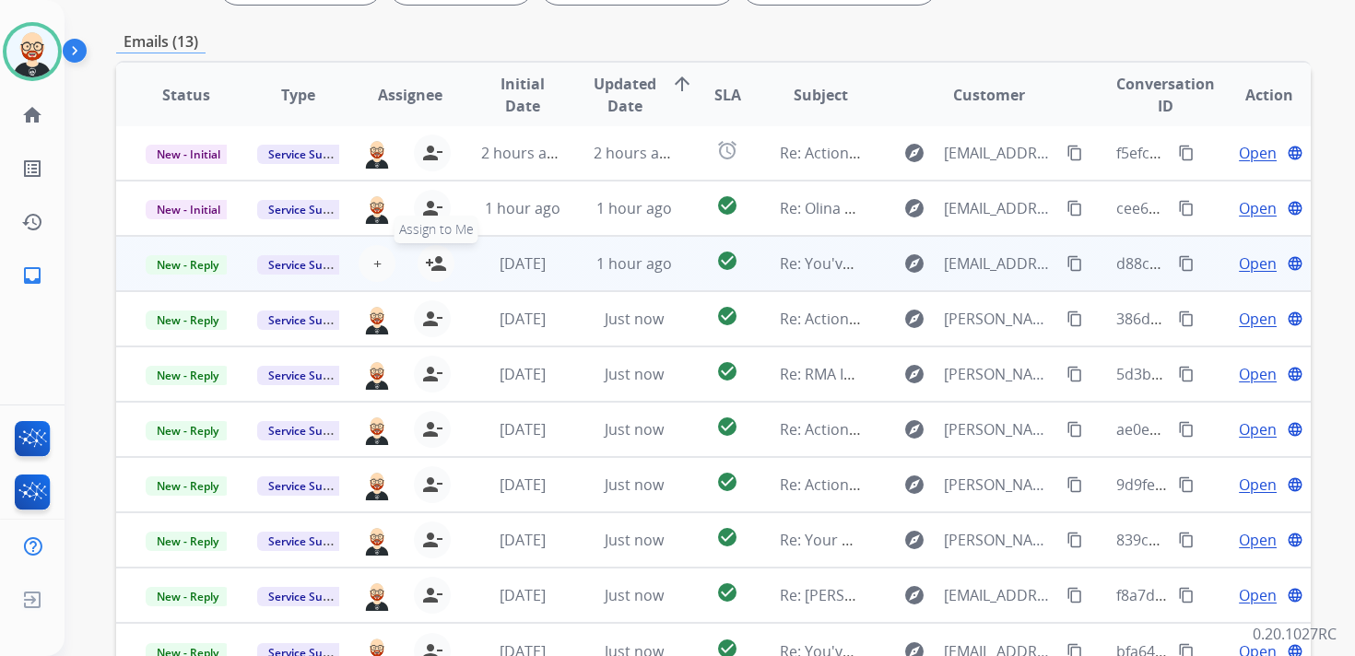
click at [429, 260] on mat-icon "person_add" at bounding box center [436, 264] width 22 height 22
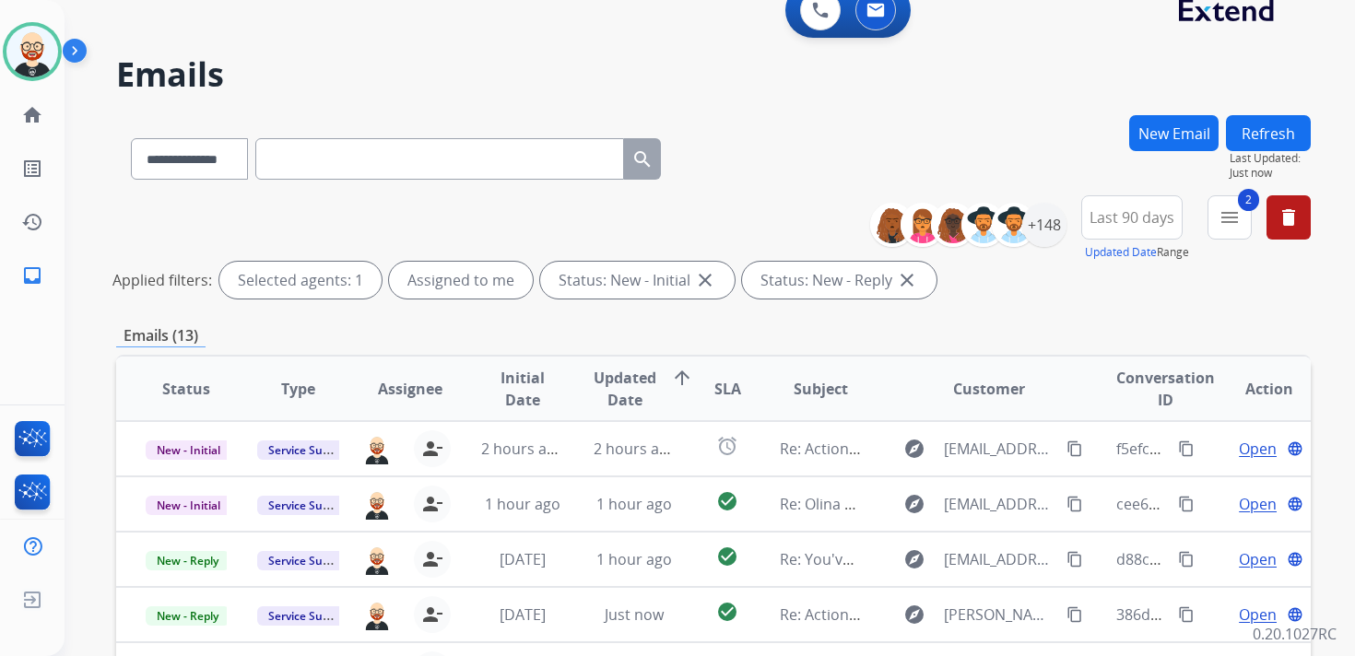
scroll to position [0, 0]
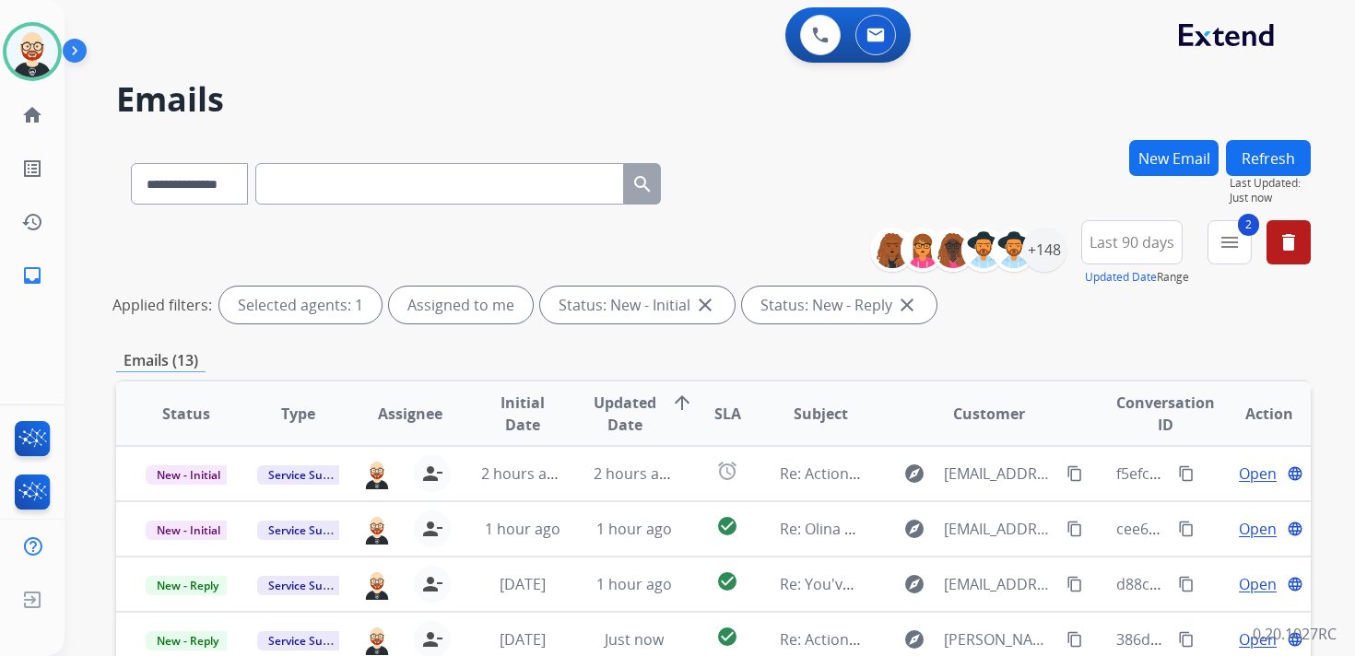
click at [1269, 146] on button "Refresh" at bounding box center [1268, 158] width 85 height 36
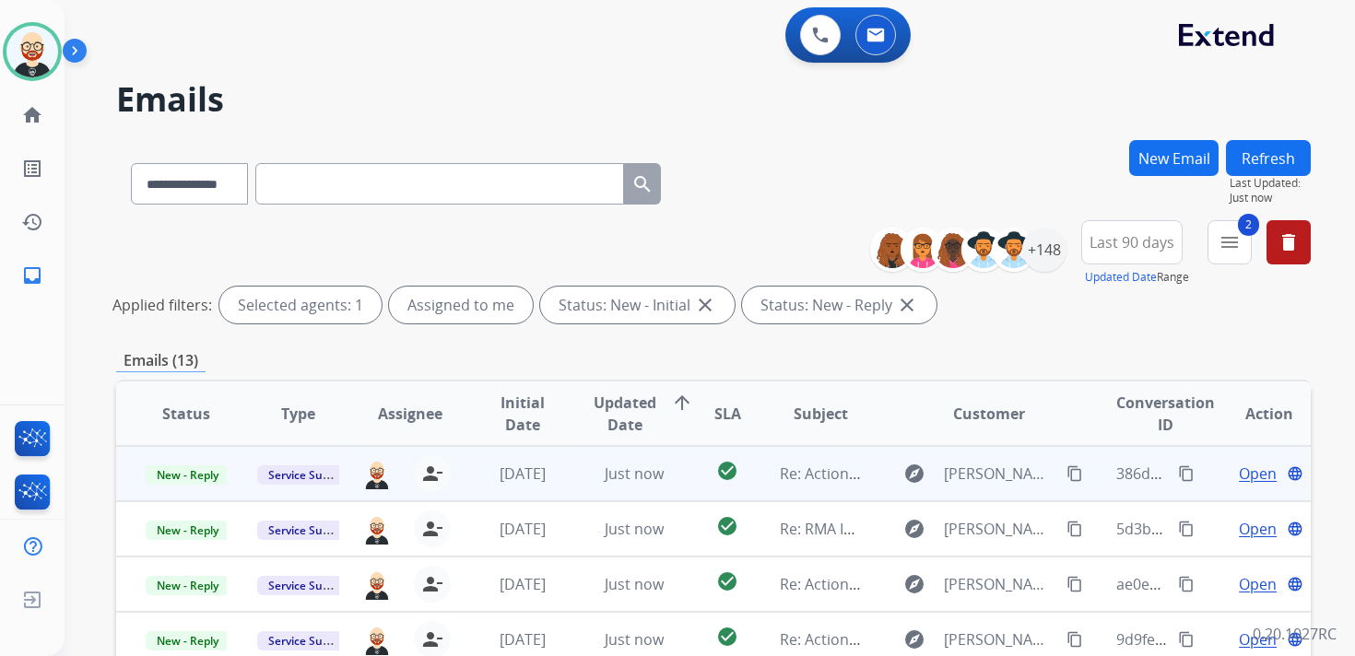
click at [1243, 475] on span "Open" at bounding box center [1258, 474] width 38 height 22
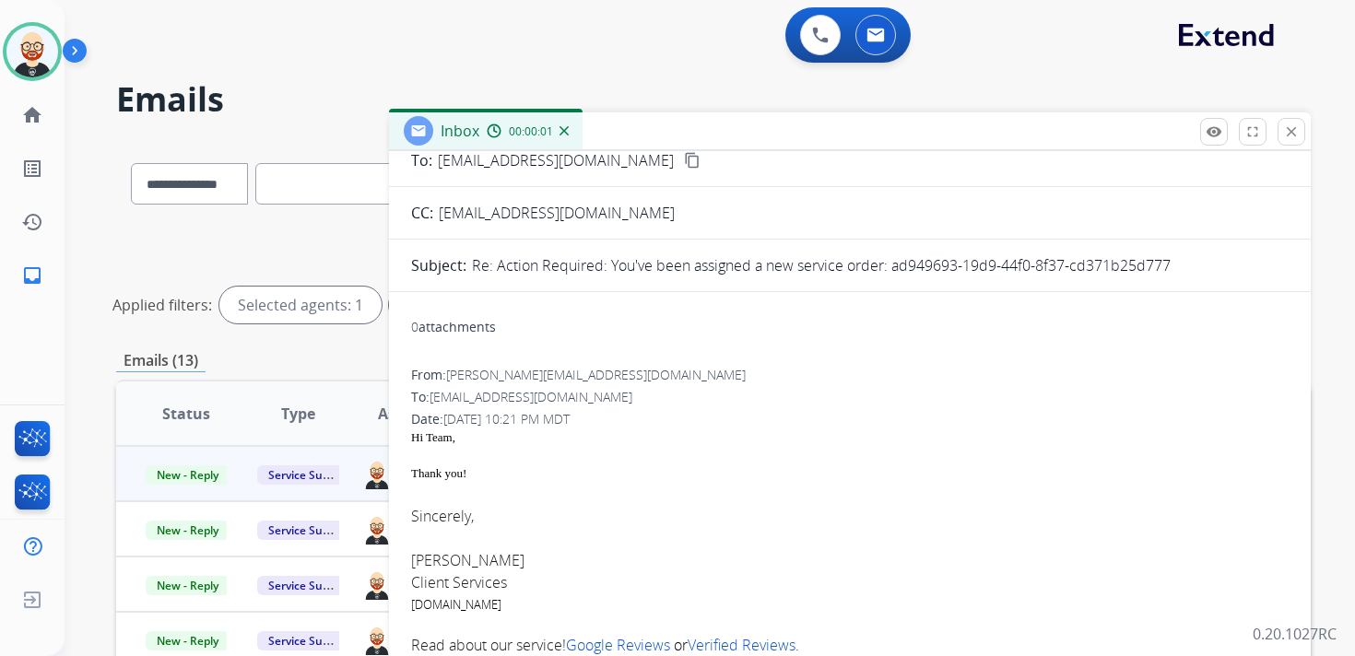
scroll to position [118, 0]
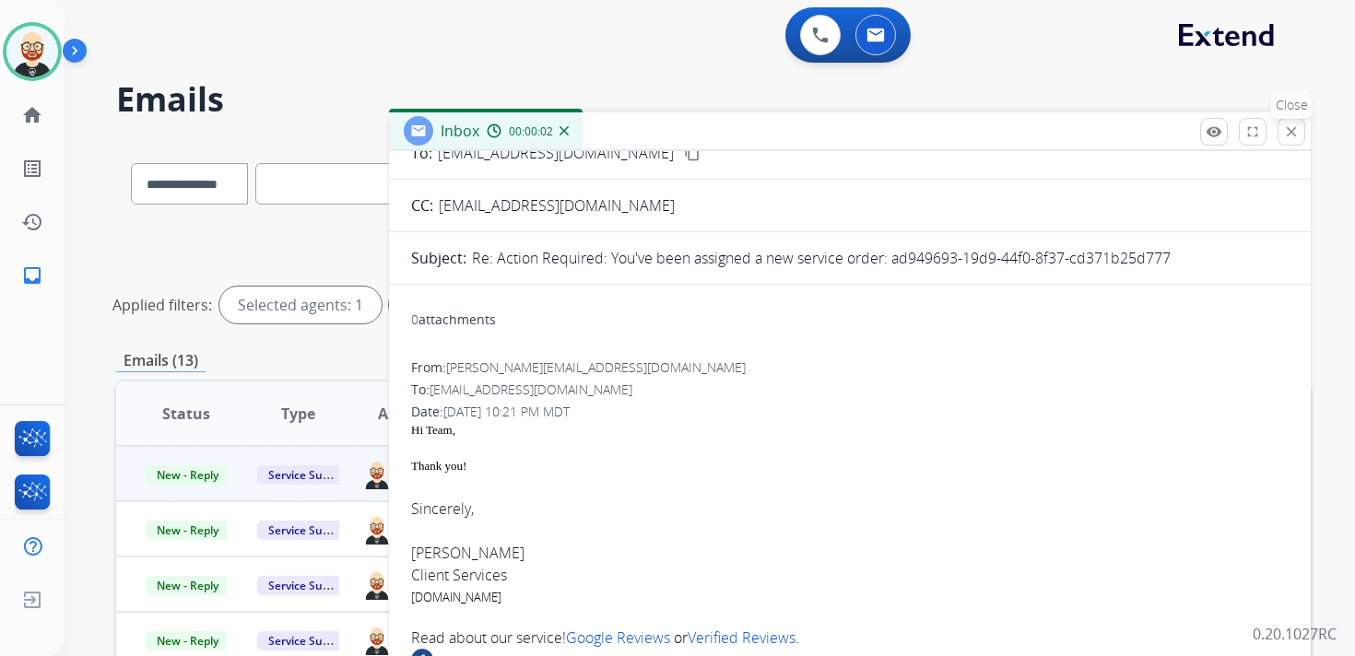
click at [1294, 124] on mat-icon "close" at bounding box center [1291, 131] width 17 height 17
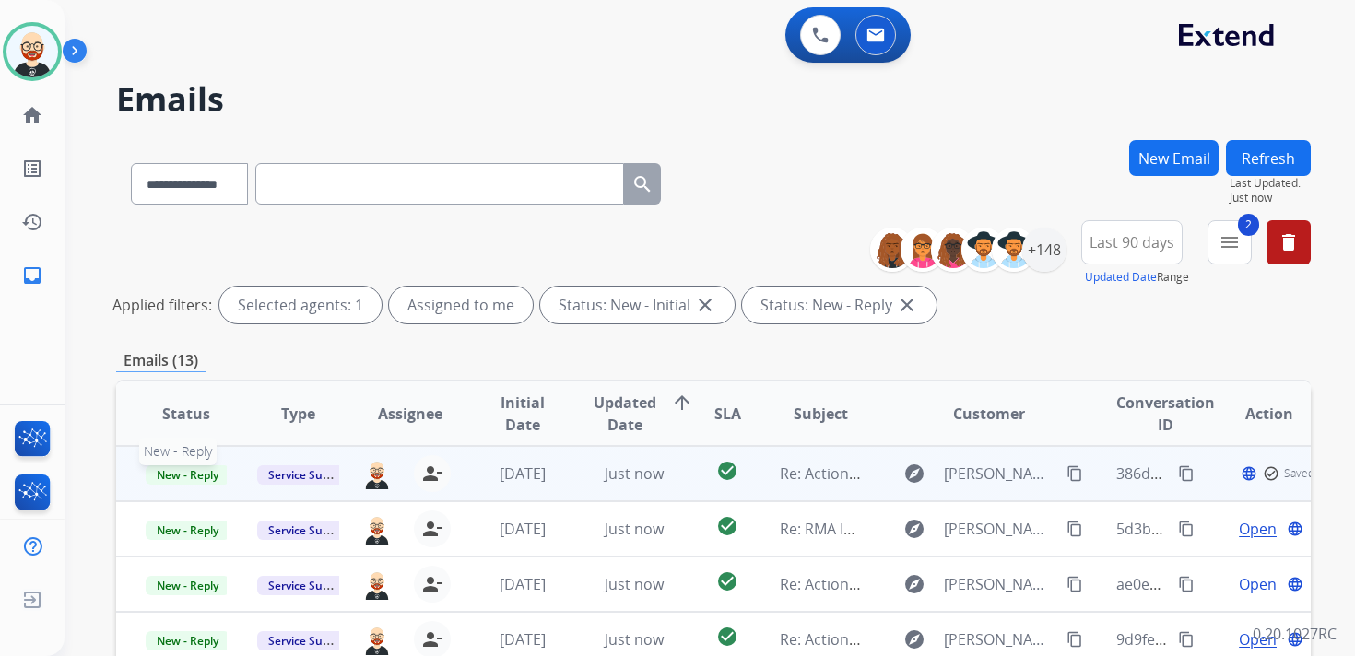
click at [193, 474] on span "New - Reply" at bounding box center [188, 474] width 84 height 19
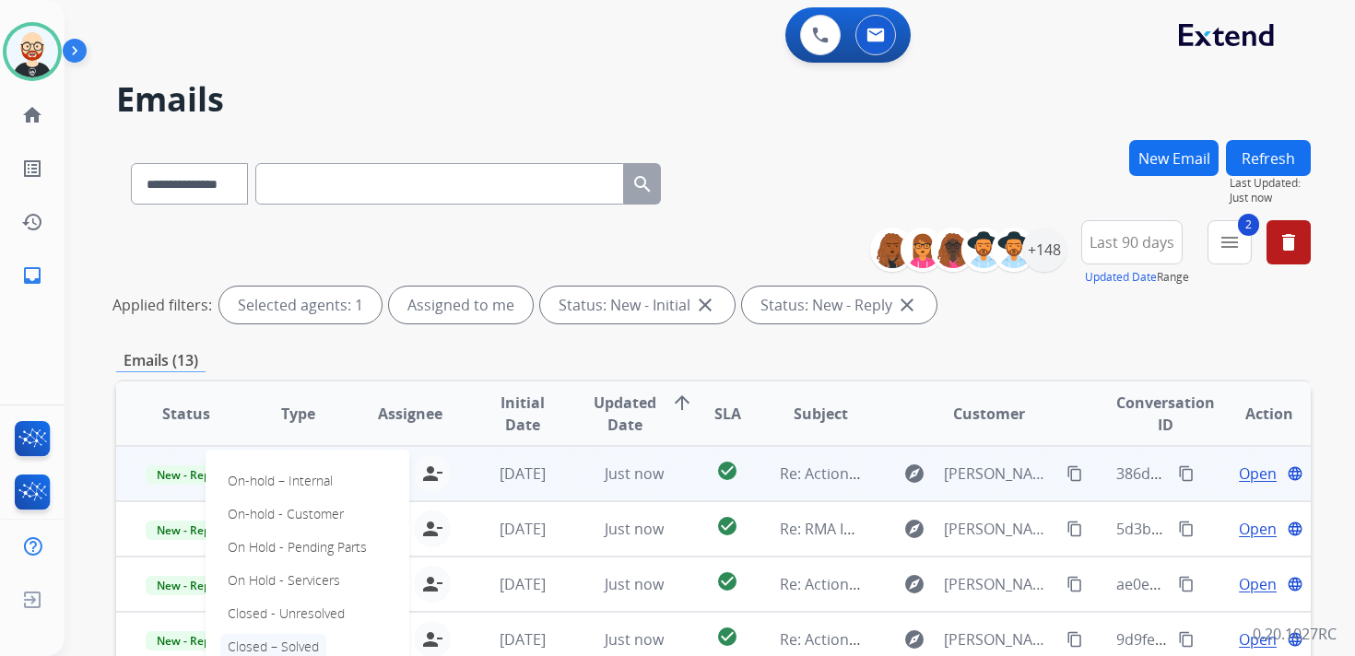
click at [302, 640] on p "Closed – Solved" at bounding box center [273, 647] width 106 height 26
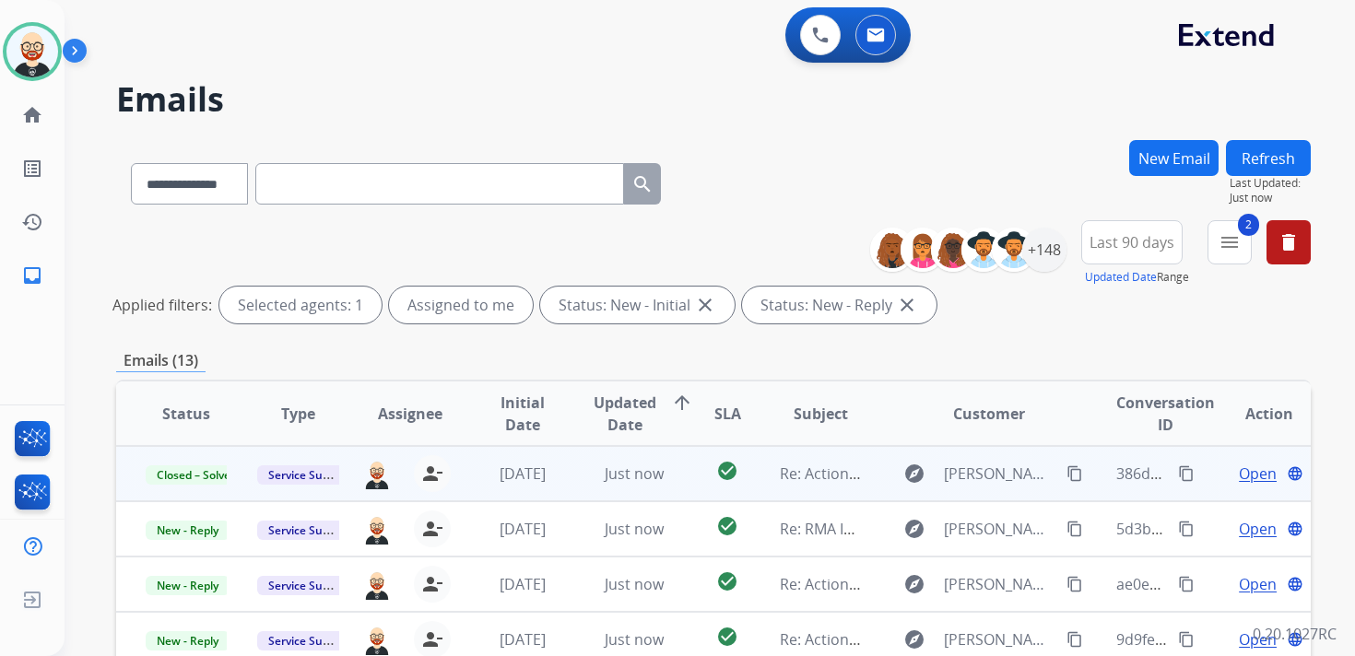
click at [1278, 166] on button "Refresh" at bounding box center [1268, 158] width 85 height 36
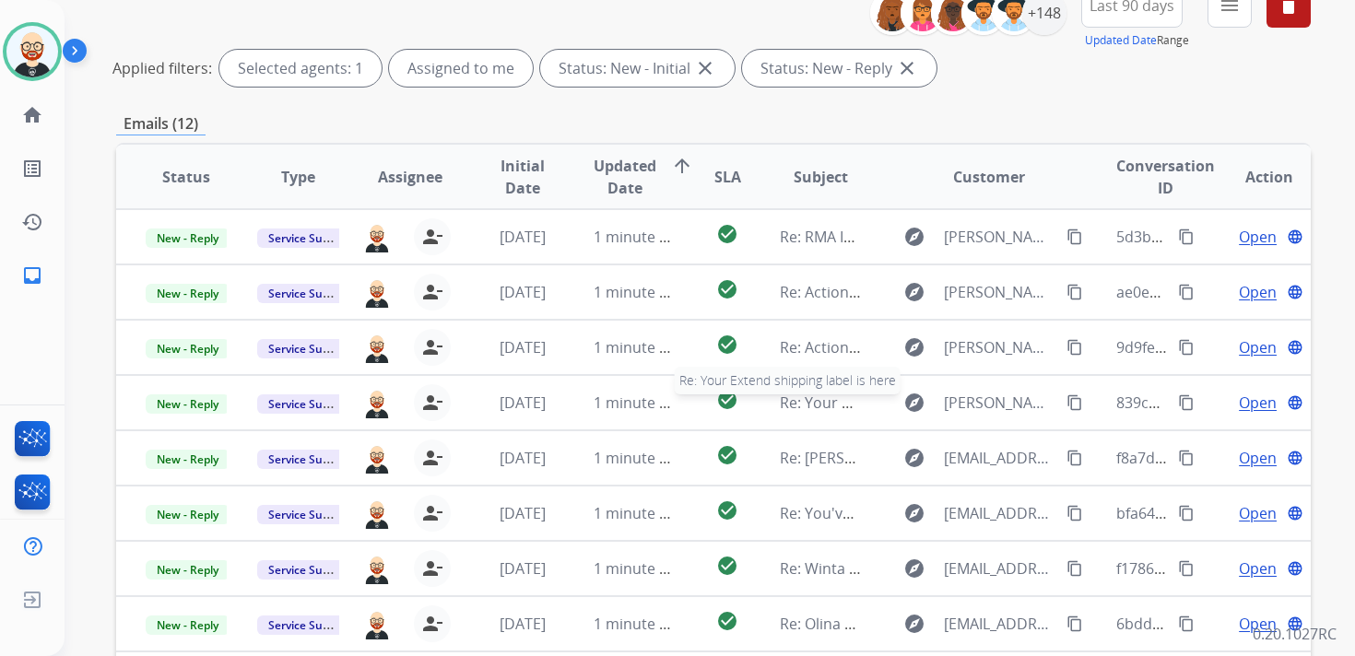
scroll to position [233, 0]
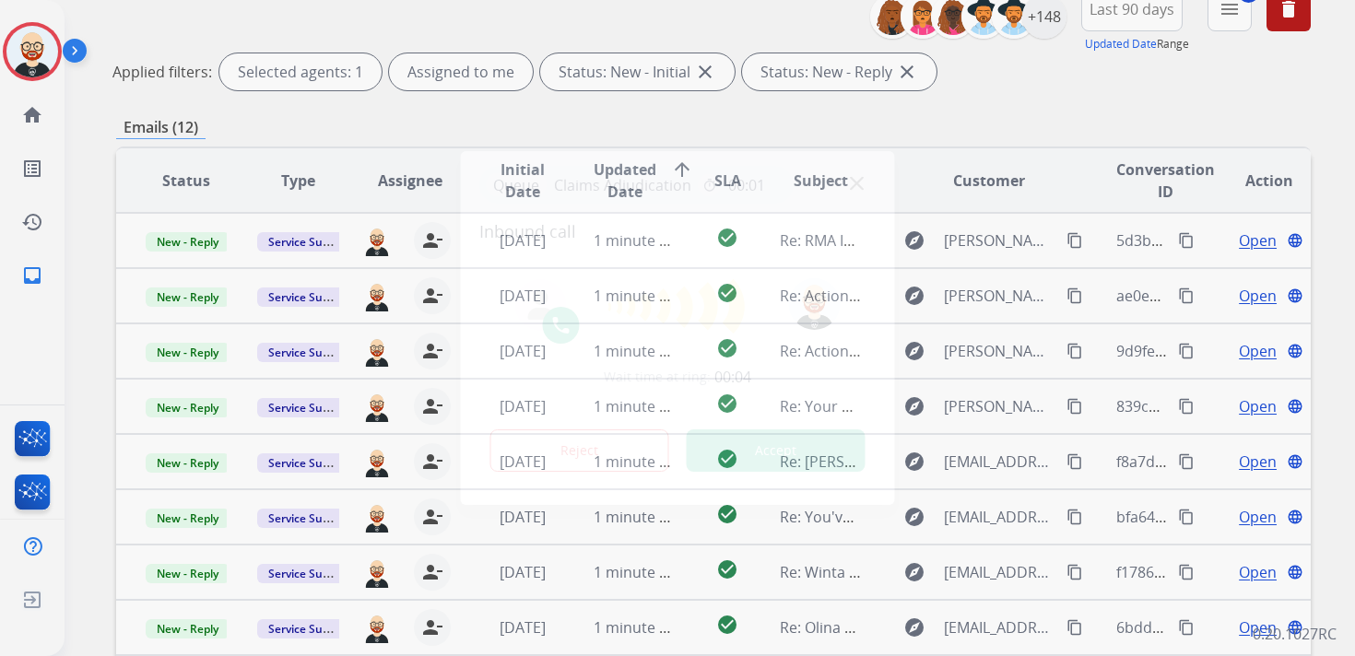
click at [788, 456] on button "Accept" at bounding box center [776, 450] width 179 height 42
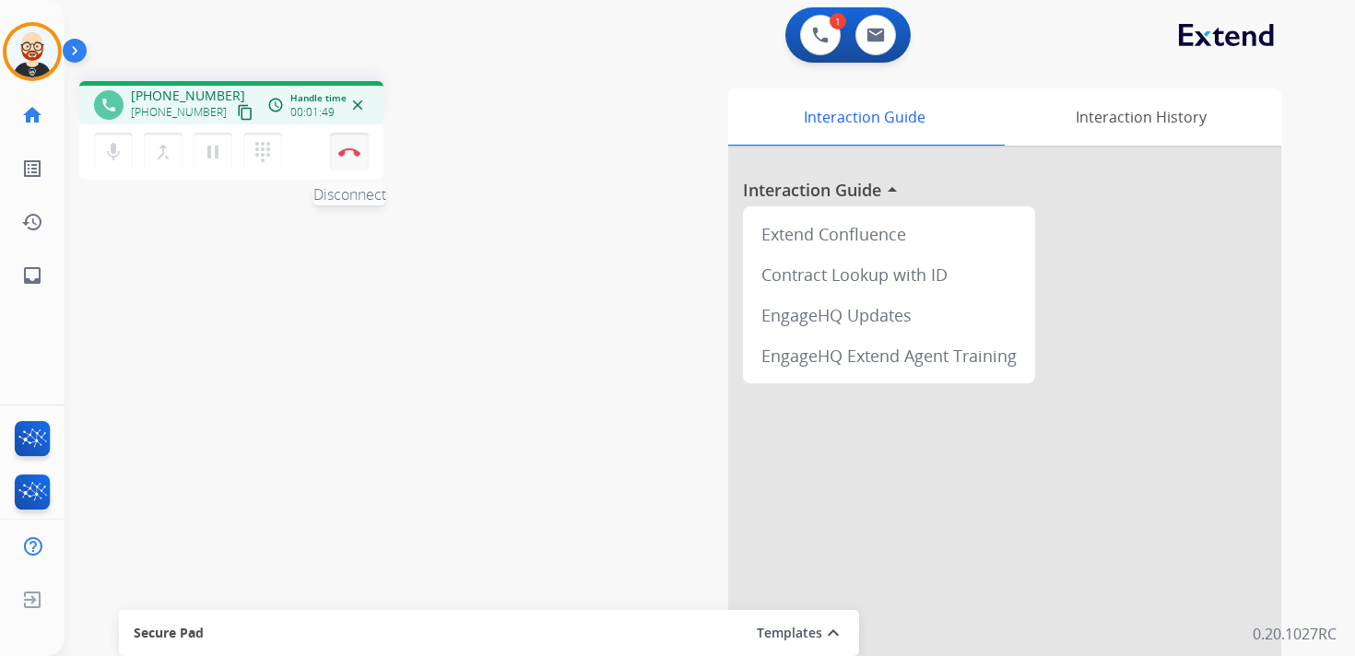
click at [343, 156] on img at bounding box center [349, 151] width 22 height 9
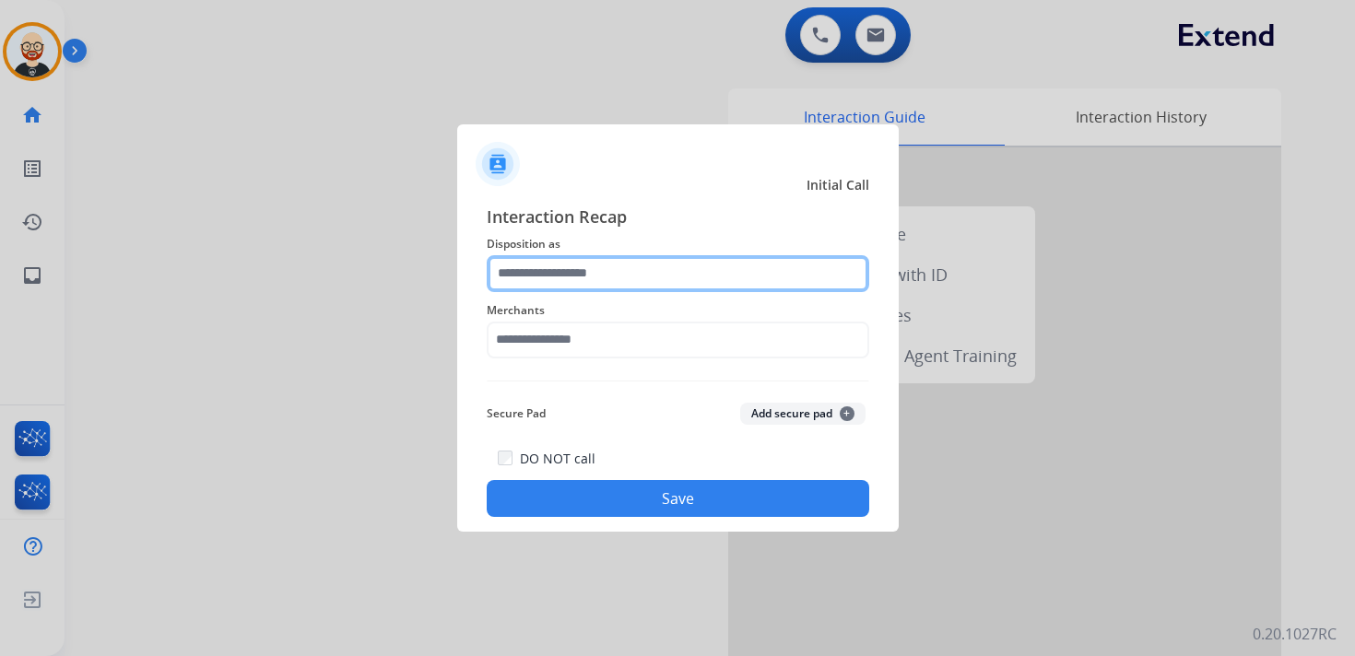
click at [545, 288] on input "text" at bounding box center [678, 273] width 382 height 37
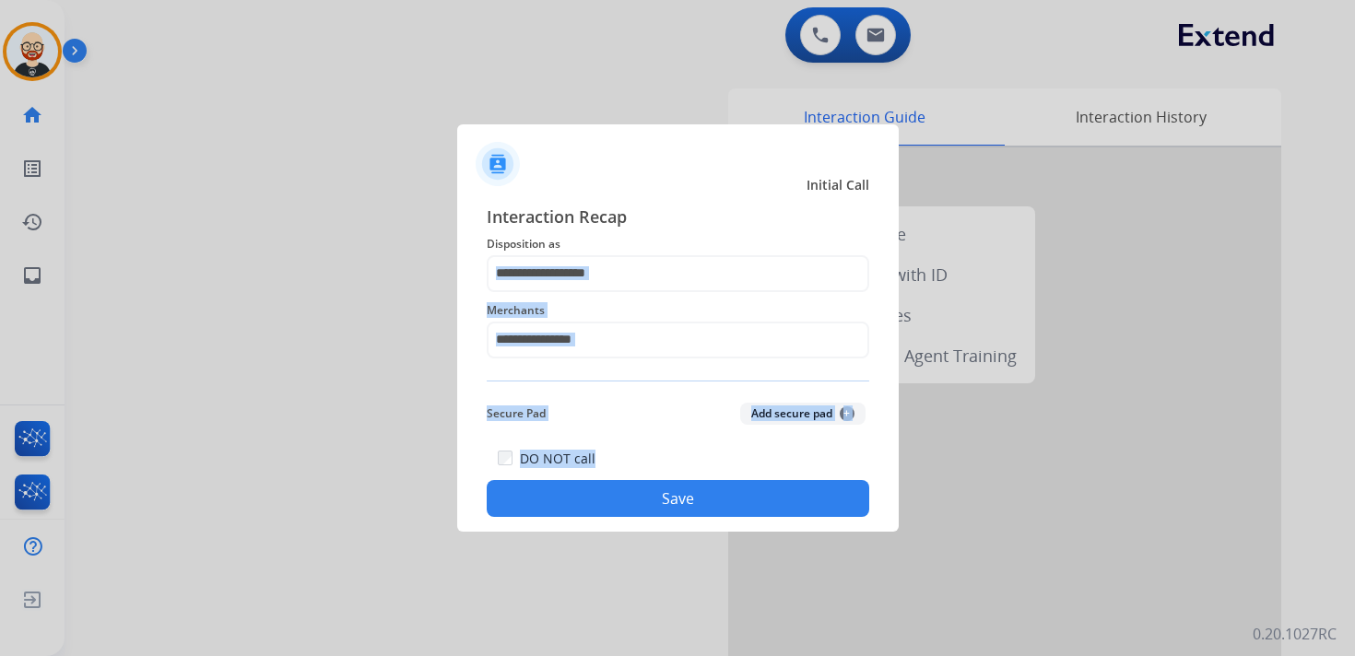
drag, startPoint x: 585, startPoint y: 409, endPoint x: 617, endPoint y: 470, distance: 68.4
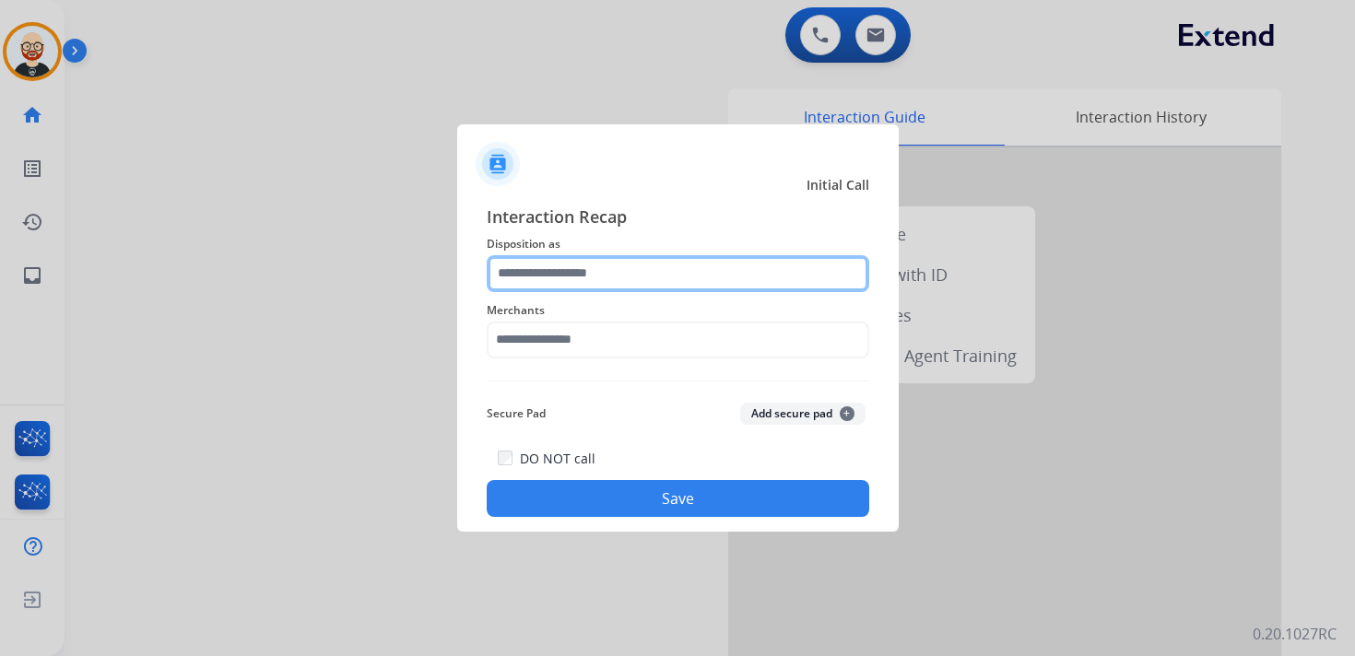
click at [578, 267] on input "text" at bounding box center [678, 273] width 382 height 37
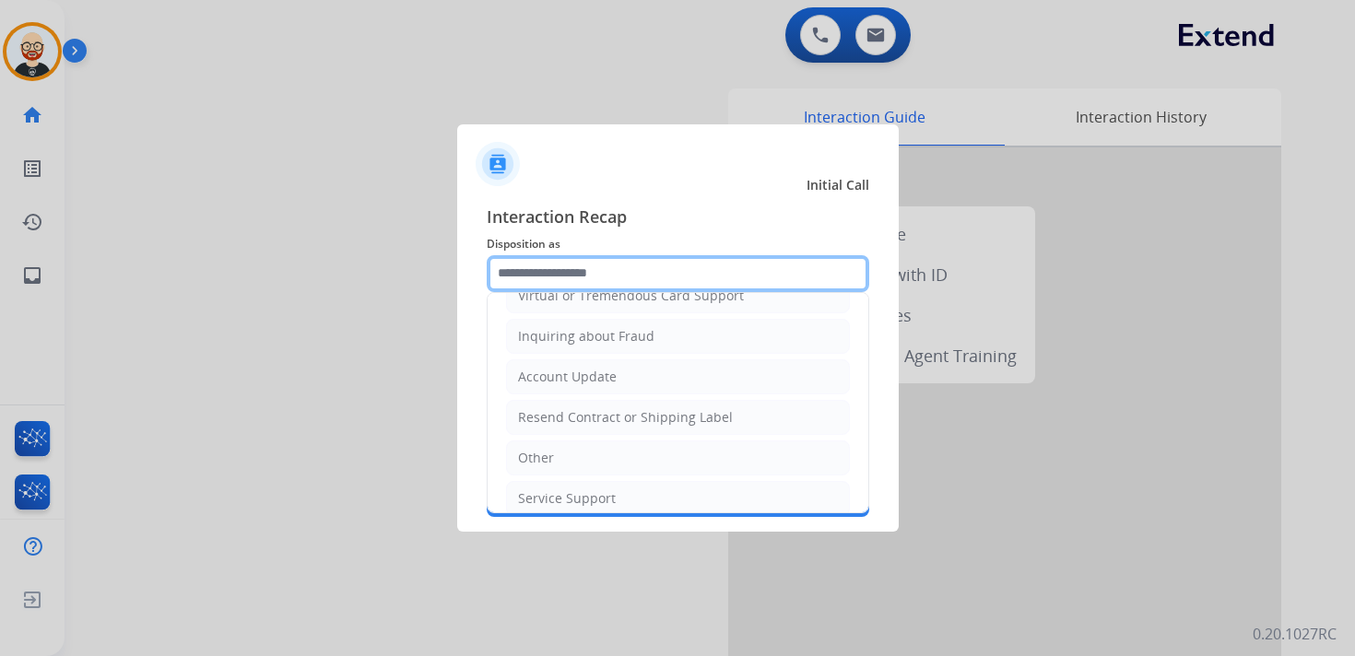
scroll to position [276, 0]
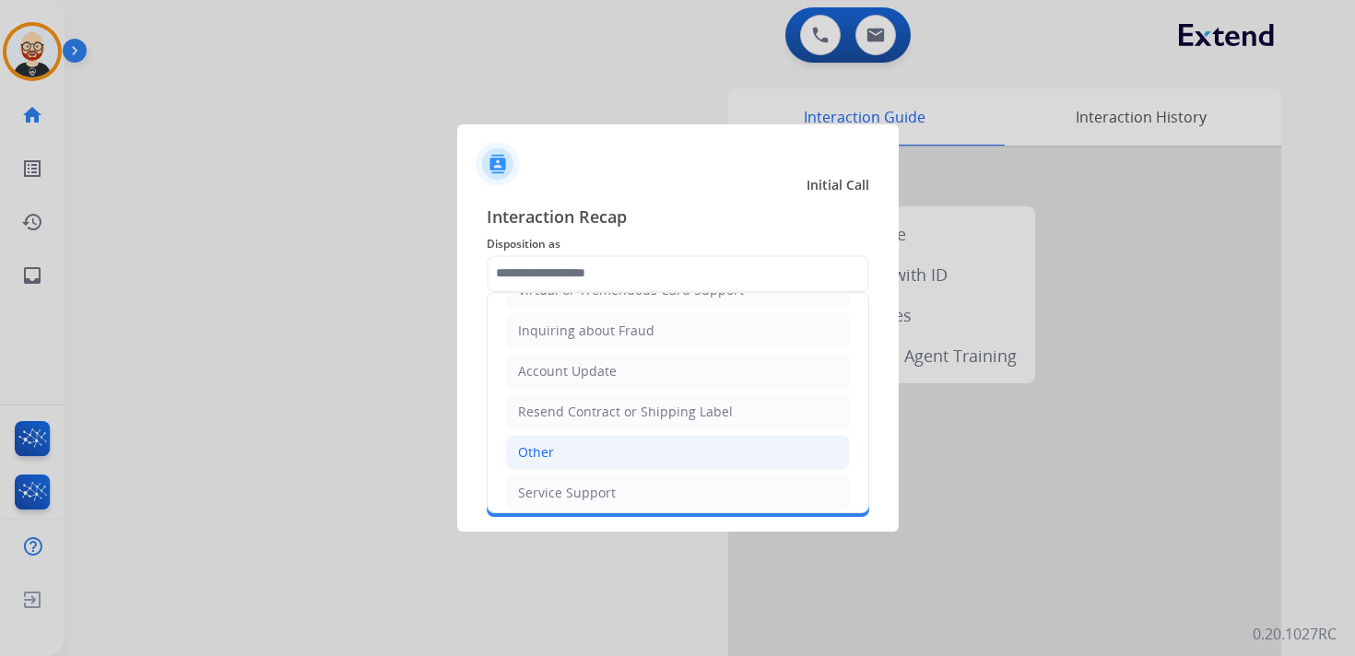
click at [558, 449] on li "Other" at bounding box center [678, 452] width 344 height 35
type input "*****"
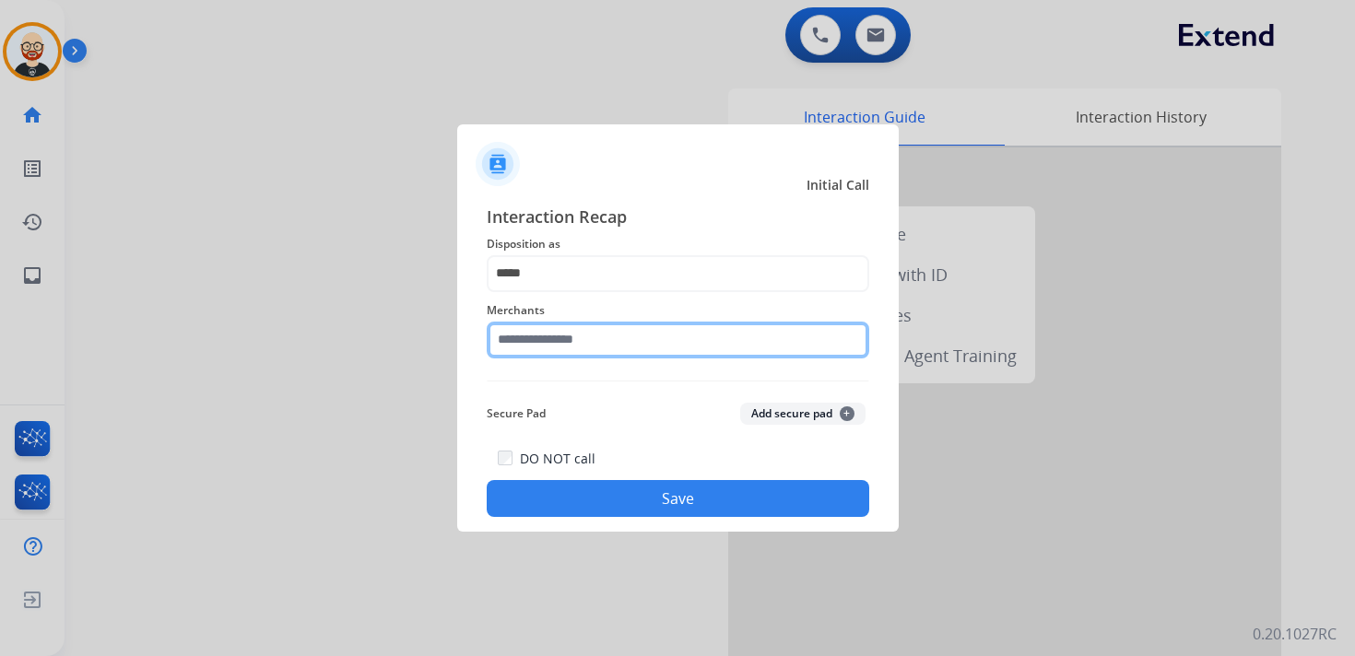
click at [540, 357] on input "text" at bounding box center [678, 340] width 382 height 37
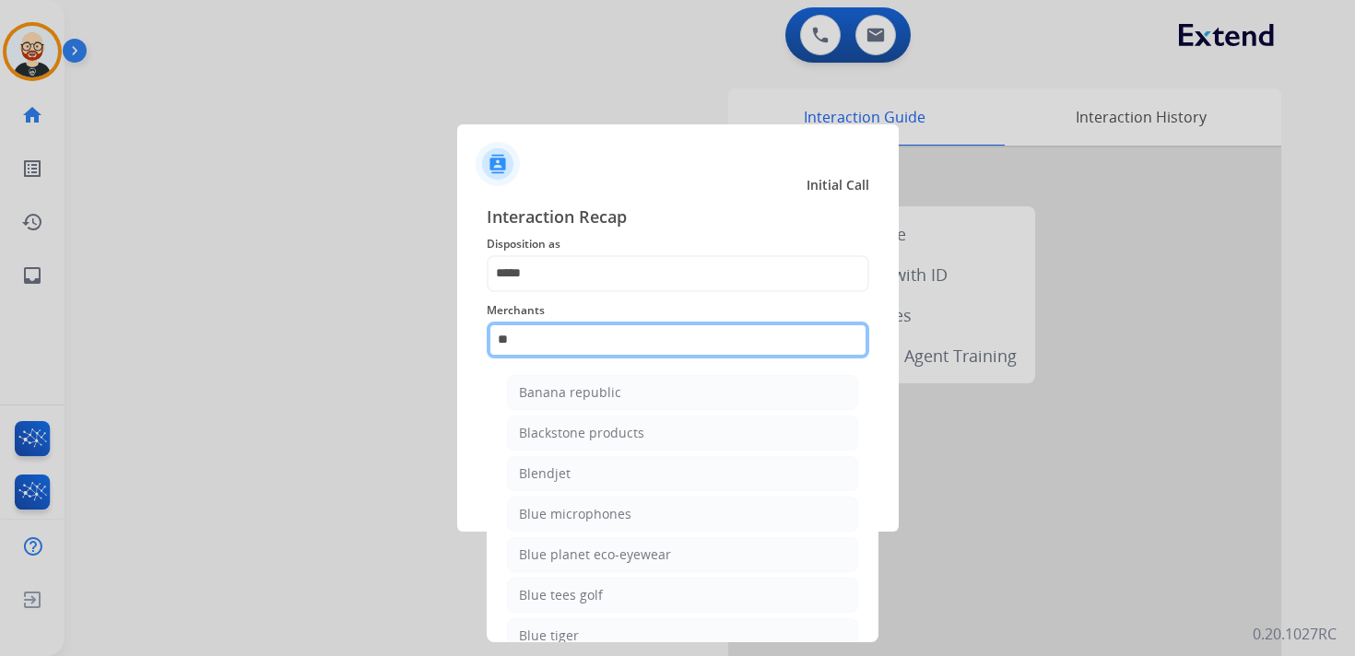
type input "*"
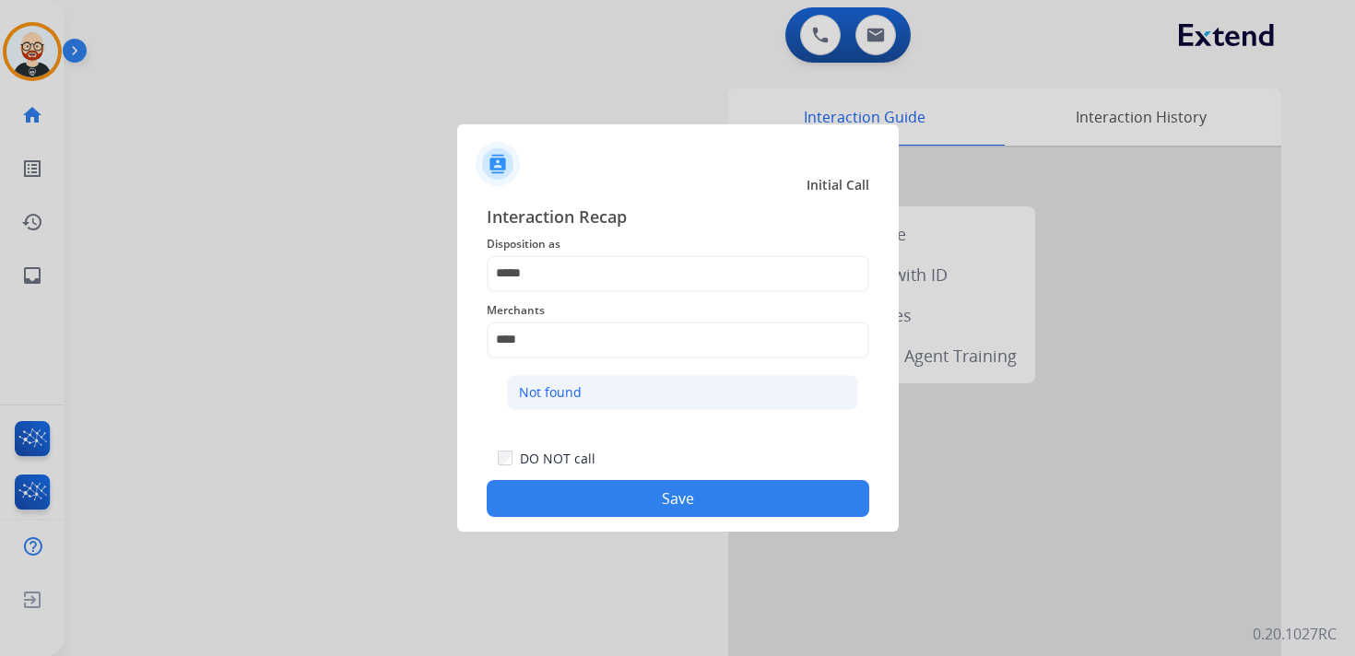
click at [546, 389] on div "Not found" at bounding box center [550, 392] width 63 height 18
type input "*********"
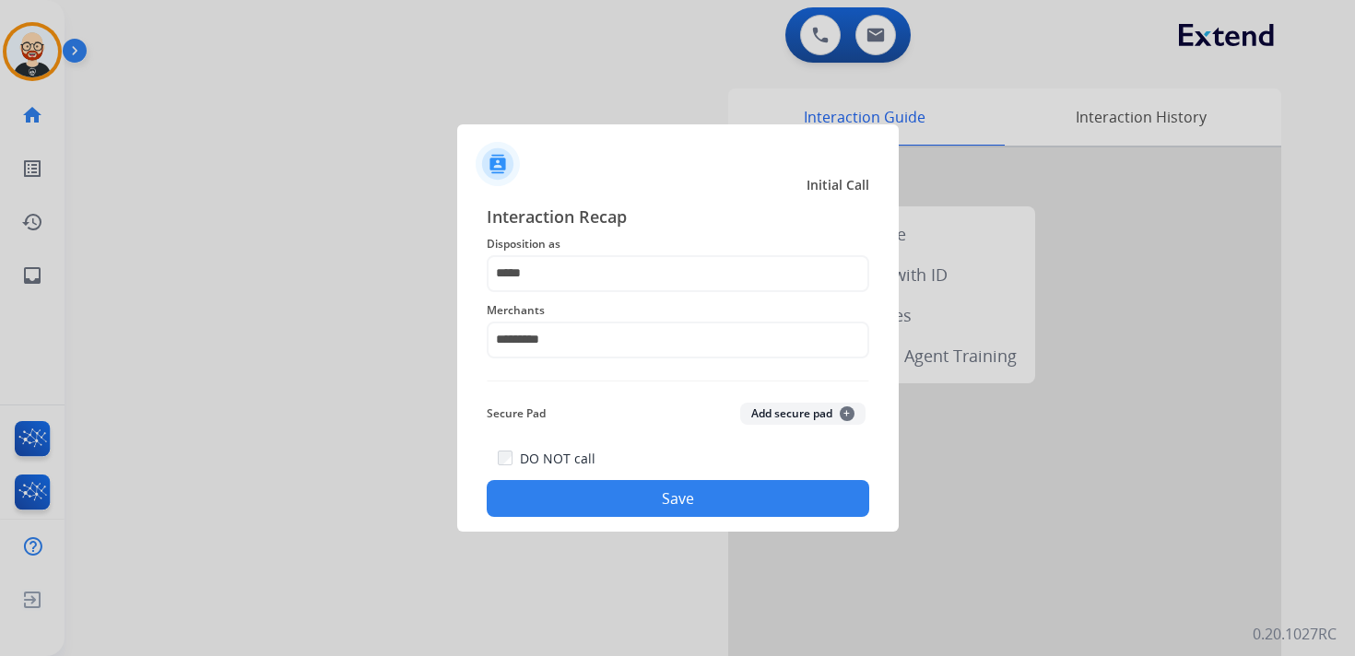
click at [610, 500] on button "Save" at bounding box center [678, 498] width 382 height 37
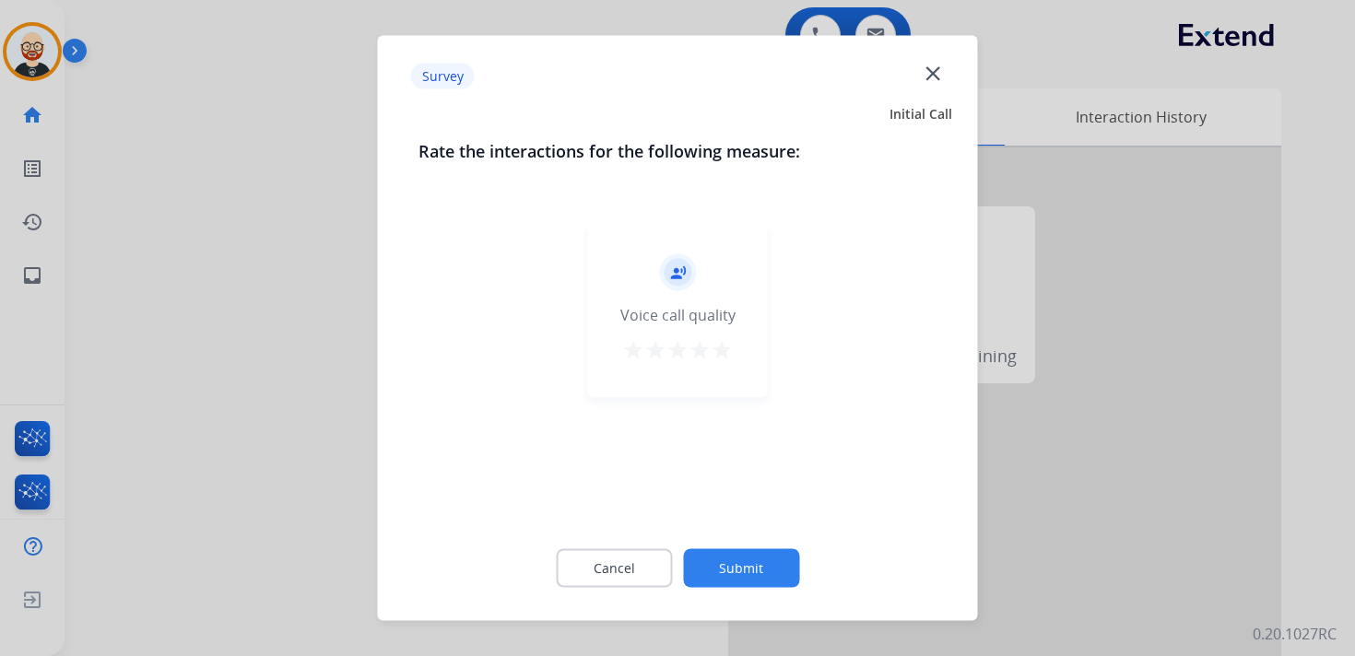
click at [718, 356] on mat-icon "star" at bounding box center [722, 350] width 22 height 22
click at [740, 565] on button "Submit" at bounding box center [741, 568] width 116 height 39
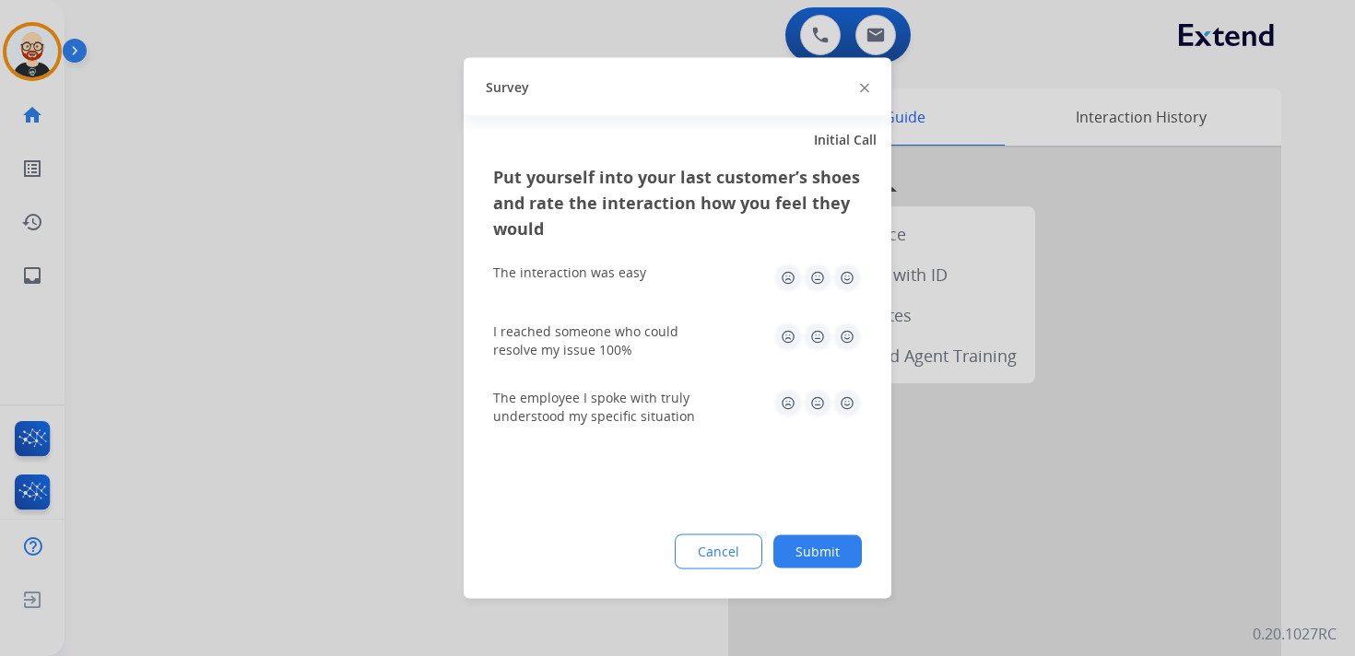
click at [847, 275] on img at bounding box center [846, 278] width 29 height 29
click at [847, 351] on div "I reached someone who could resolve my issue 100%" at bounding box center [677, 341] width 369 height 37
click at [847, 339] on img at bounding box center [846, 337] width 29 height 29
click at [847, 396] on img at bounding box center [846, 403] width 29 height 29
click at [817, 548] on button "Submit" at bounding box center [817, 551] width 88 height 33
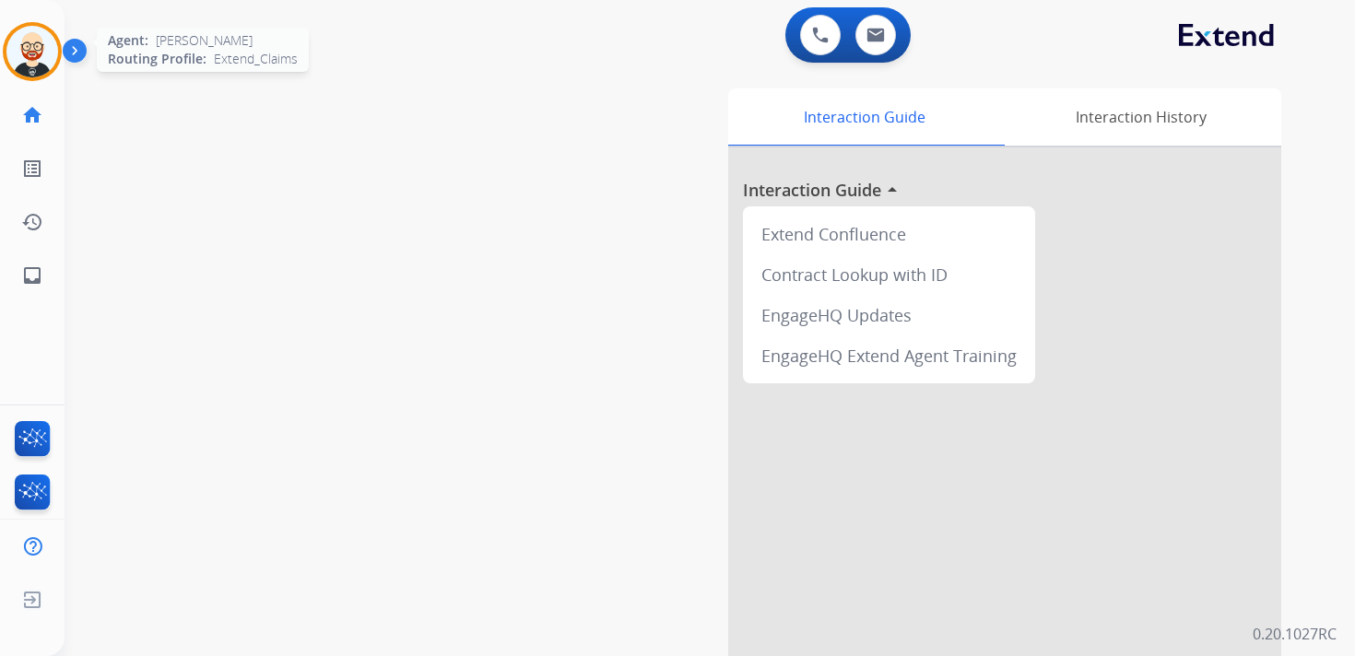
click at [43, 57] on img at bounding box center [32, 52] width 52 height 52
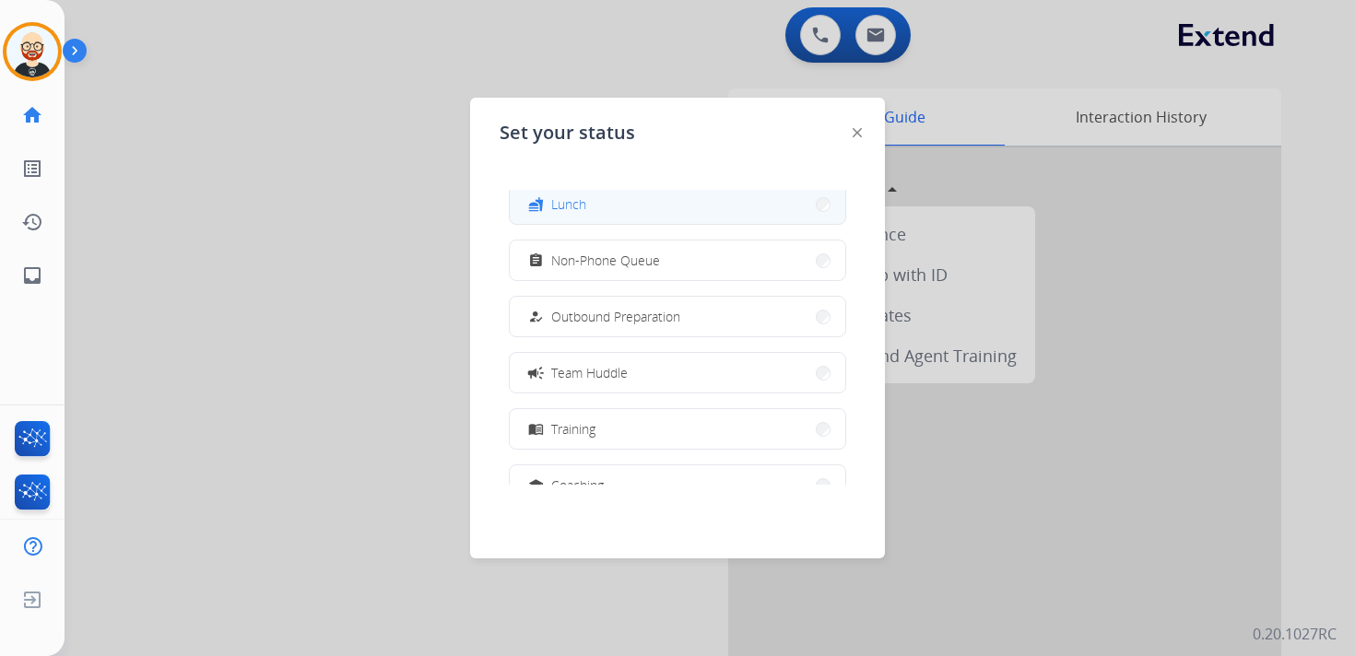
scroll to position [0, 0]
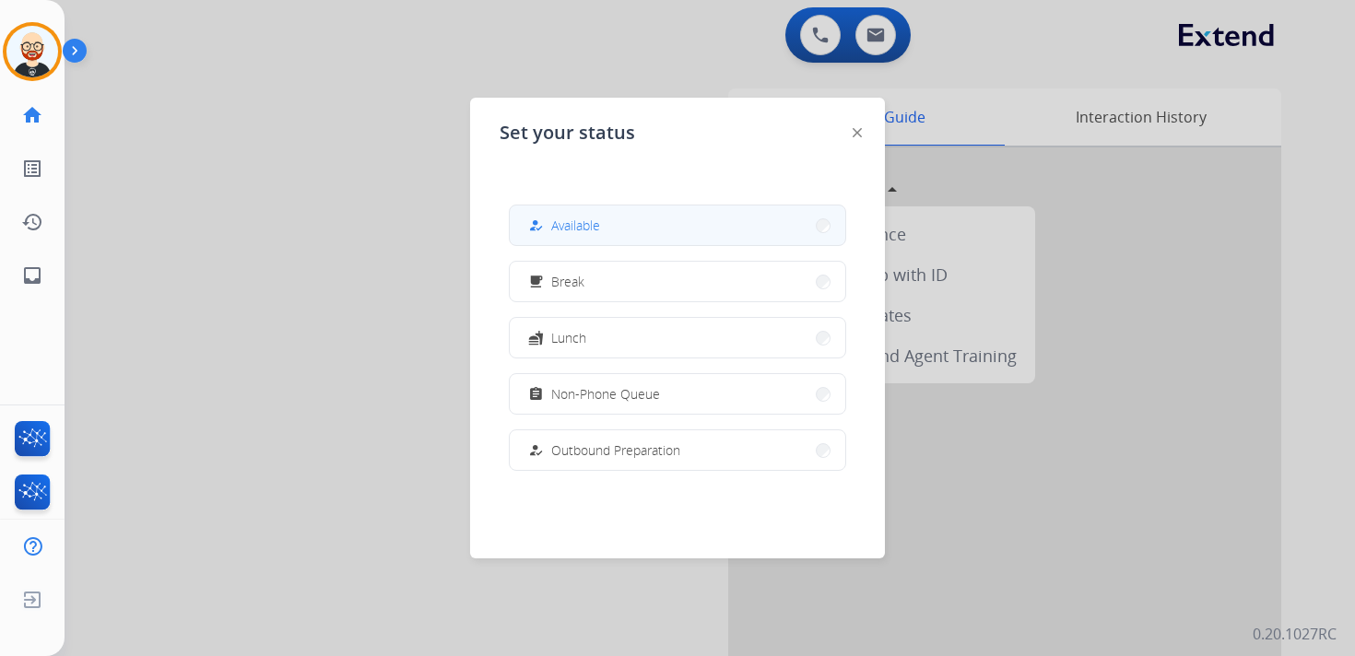
click at [634, 226] on button "how_to_reg Available" at bounding box center [677, 226] width 335 height 40
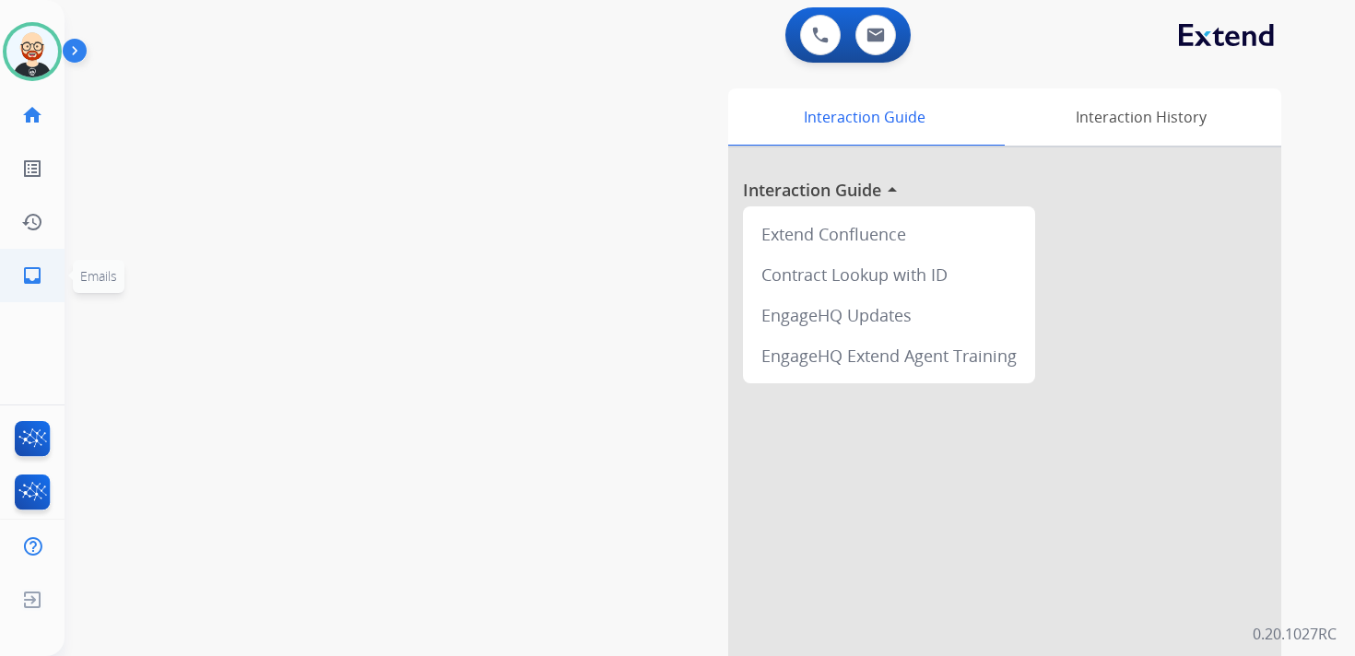
click at [38, 285] on mat-icon "inbox" at bounding box center [32, 275] width 22 height 22
select select "**********"
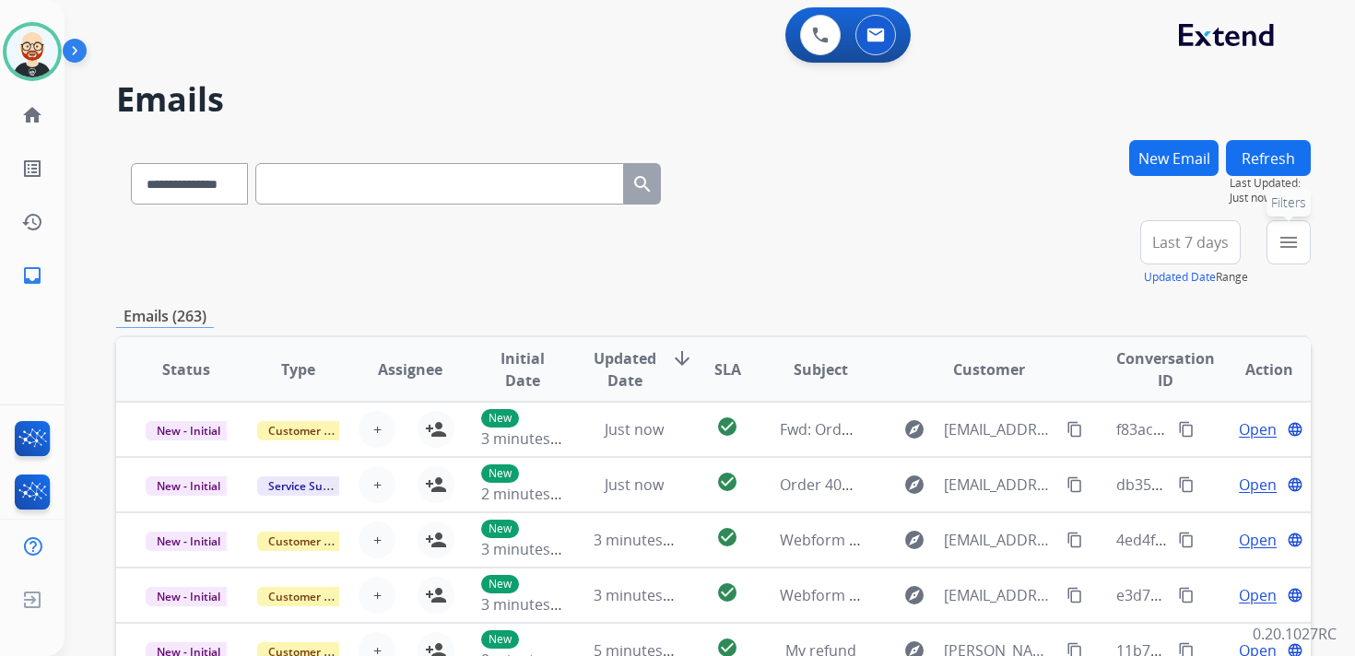
click at [1287, 243] on mat-icon "menu" at bounding box center [1288, 242] width 22 height 22
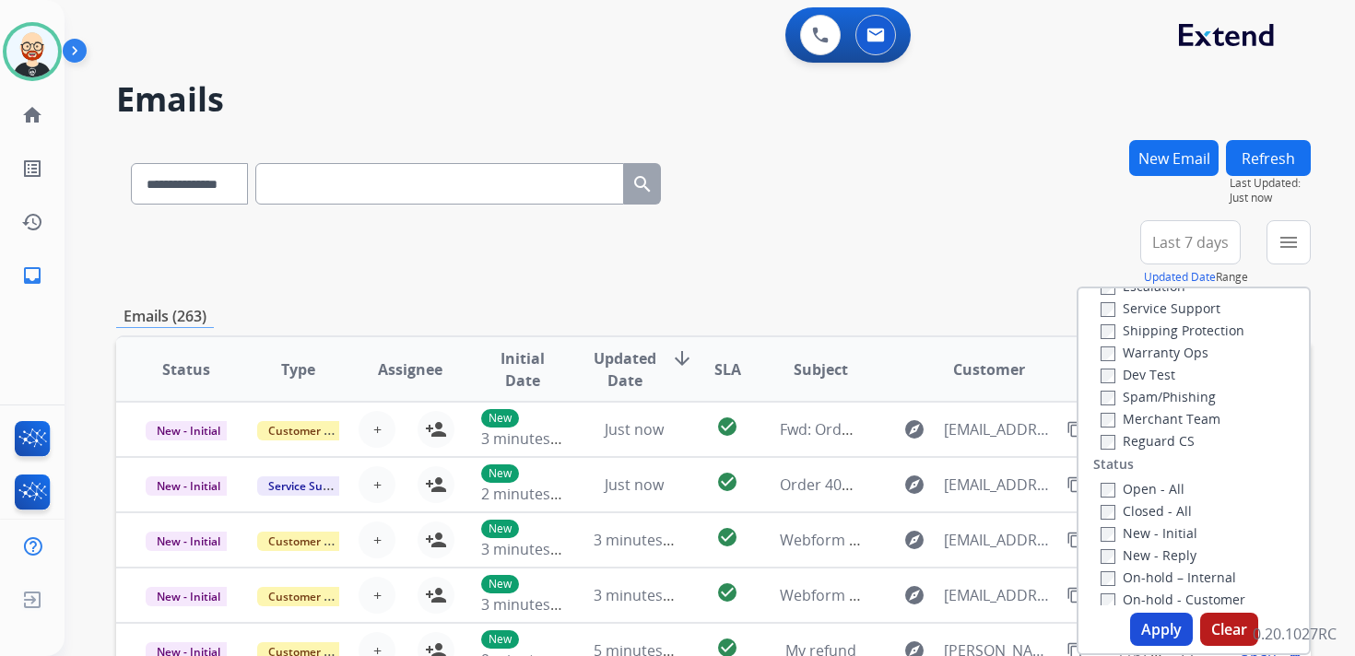
scroll to position [112, 0]
click at [1119, 507] on label "New - Initial" at bounding box center [1148, 512] width 97 height 18
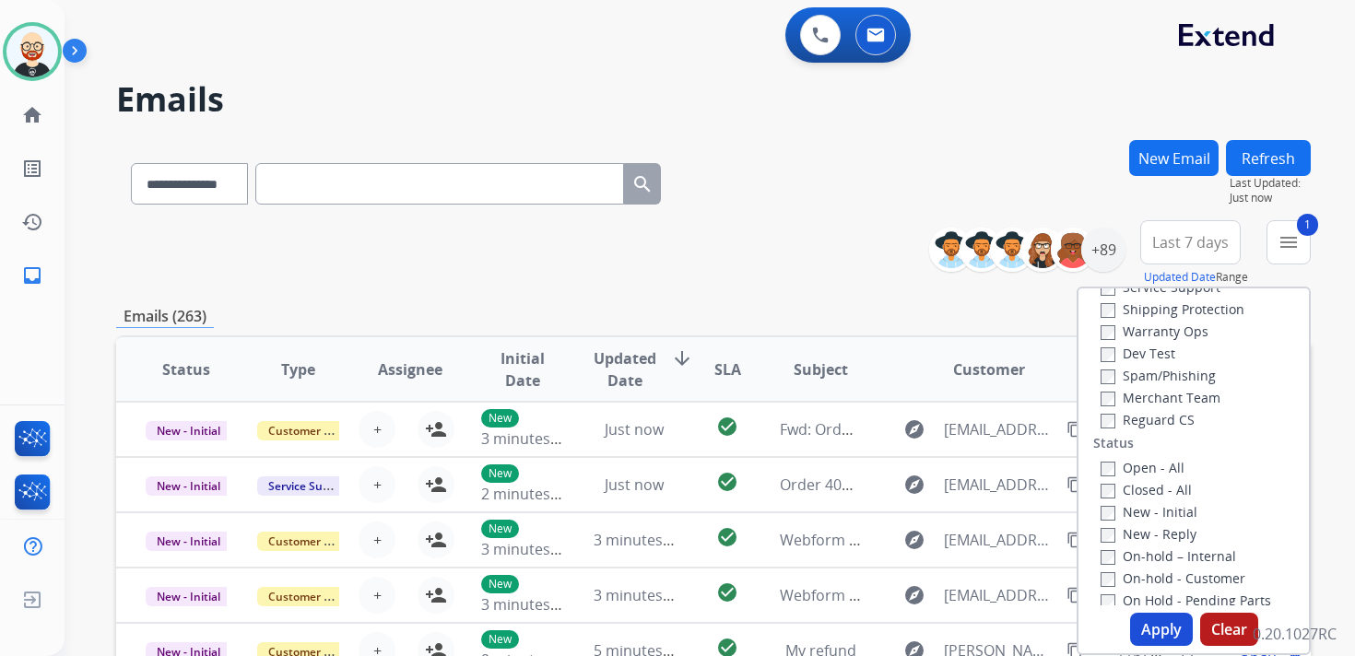
click at [1119, 530] on label "New - Reply" at bounding box center [1148, 534] width 96 height 18
click at [1139, 626] on button "Apply" at bounding box center [1161, 629] width 63 height 33
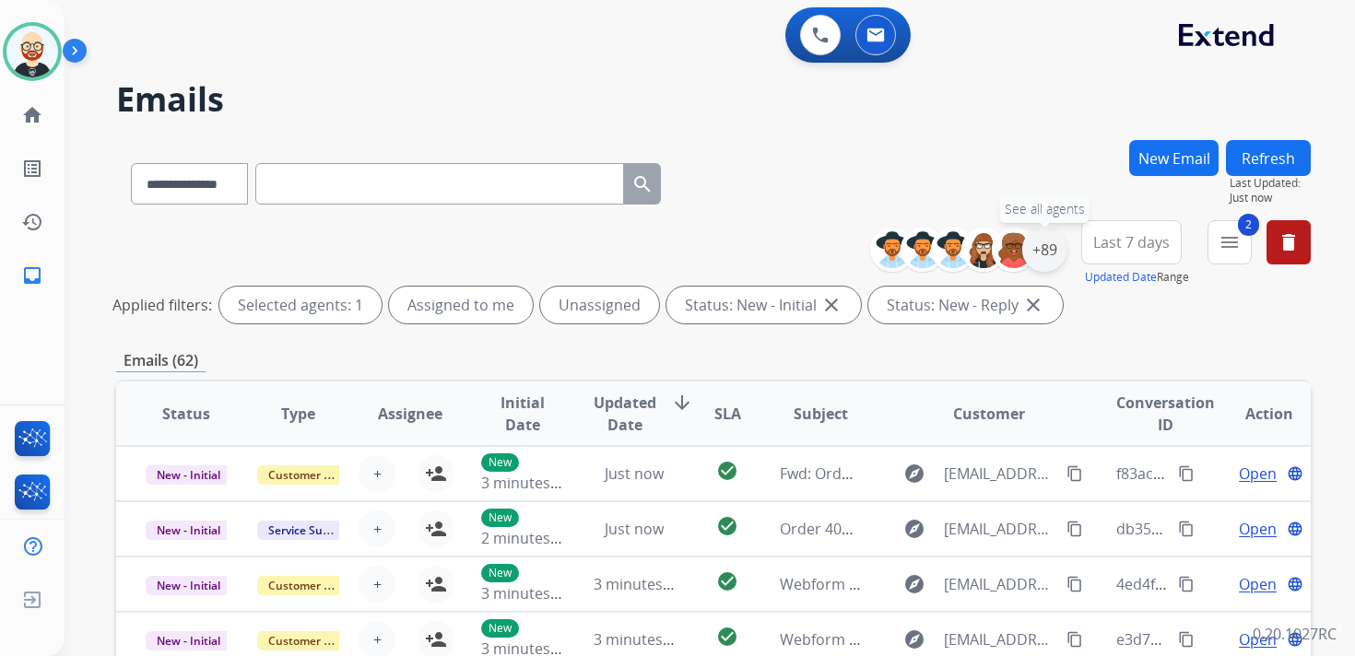
click at [1043, 247] on div "+89" at bounding box center [1044, 250] width 44 height 44
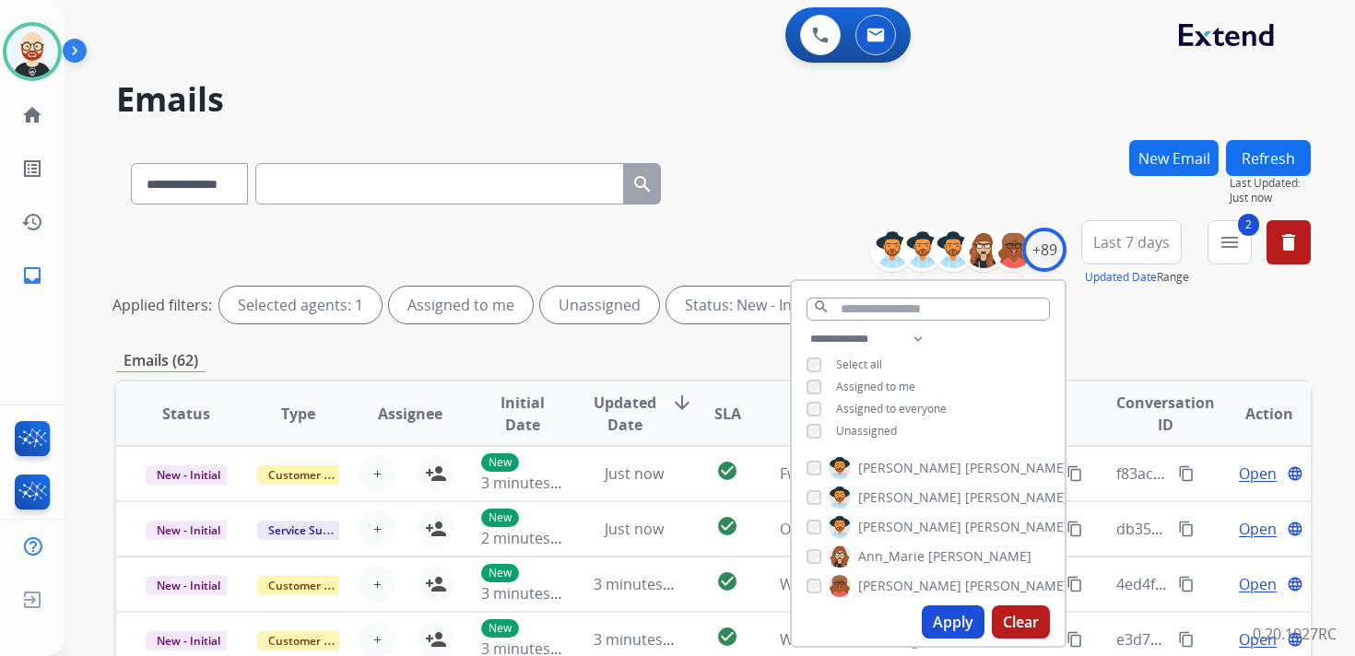
click at [862, 429] on span "Unassigned" at bounding box center [866, 431] width 61 height 16
click at [954, 623] on button "Apply" at bounding box center [953, 621] width 63 height 33
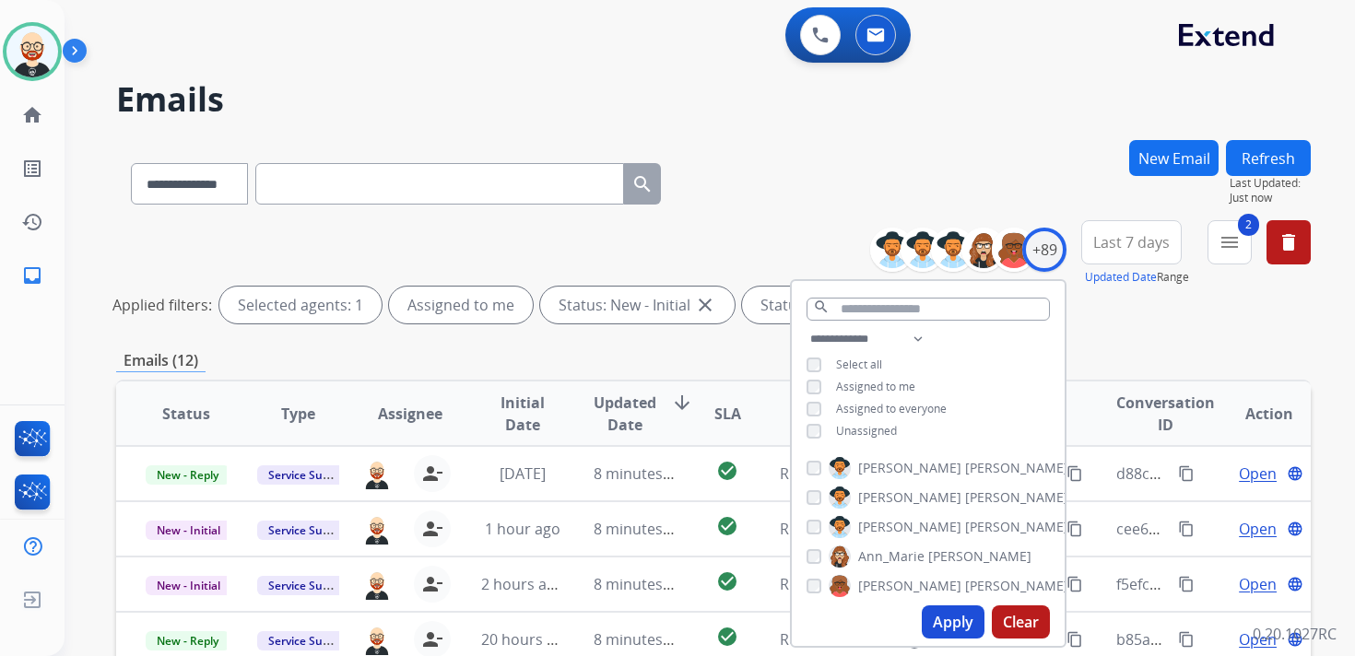
click at [1150, 259] on button "Last 7 days" at bounding box center [1131, 242] width 100 height 44
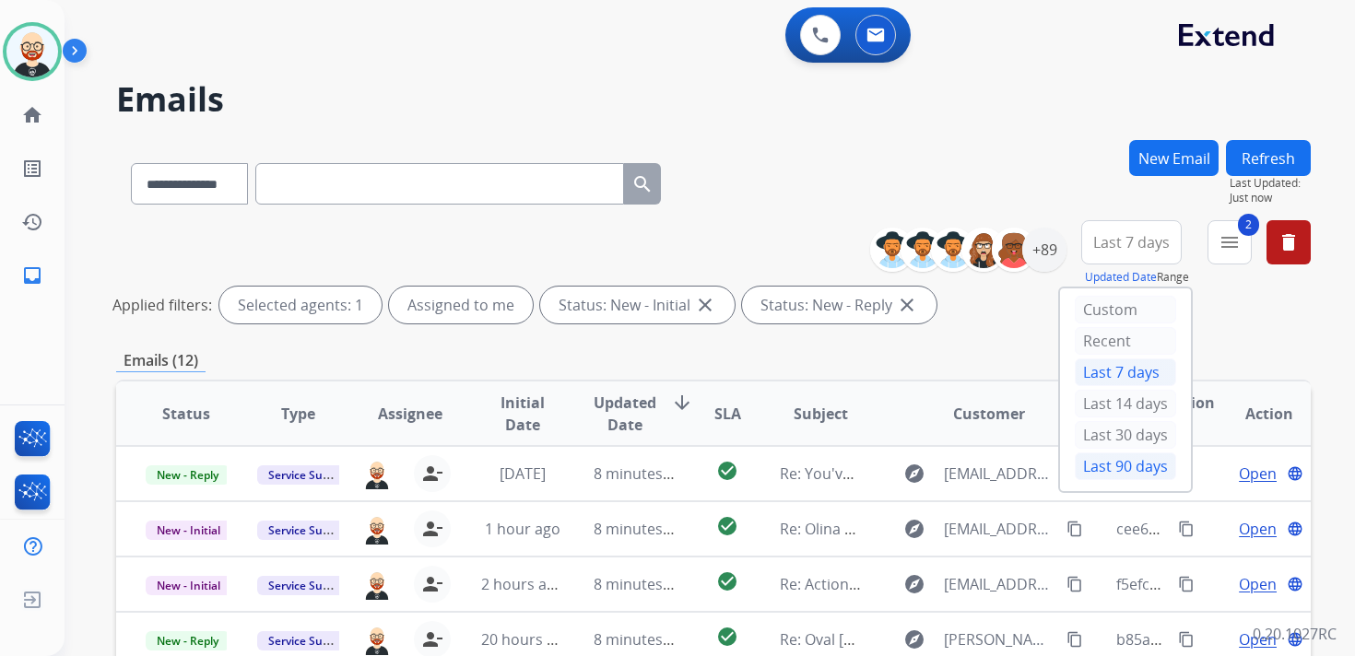
click at [1104, 452] on div "Last 90 days" at bounding box center [1125, 466] width 101 height 28
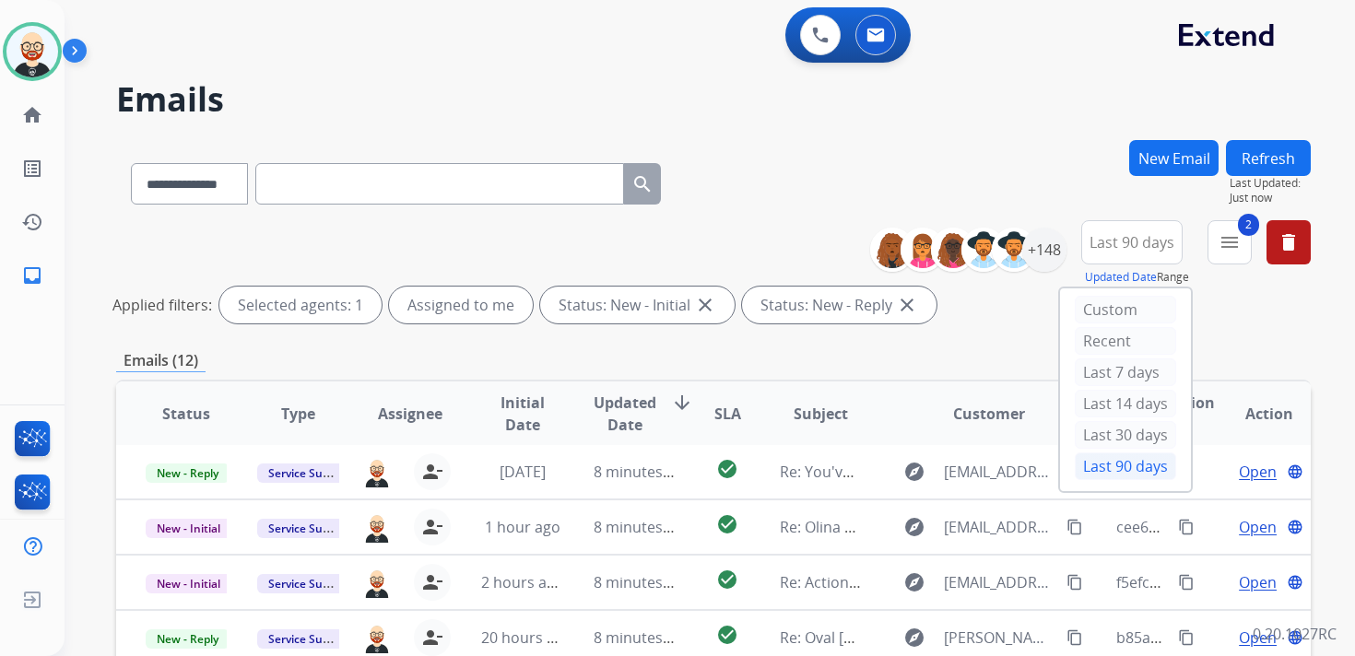
click at [623, 405] on span "Updated Date" at bounding box center [624, 414] width 63 height 44
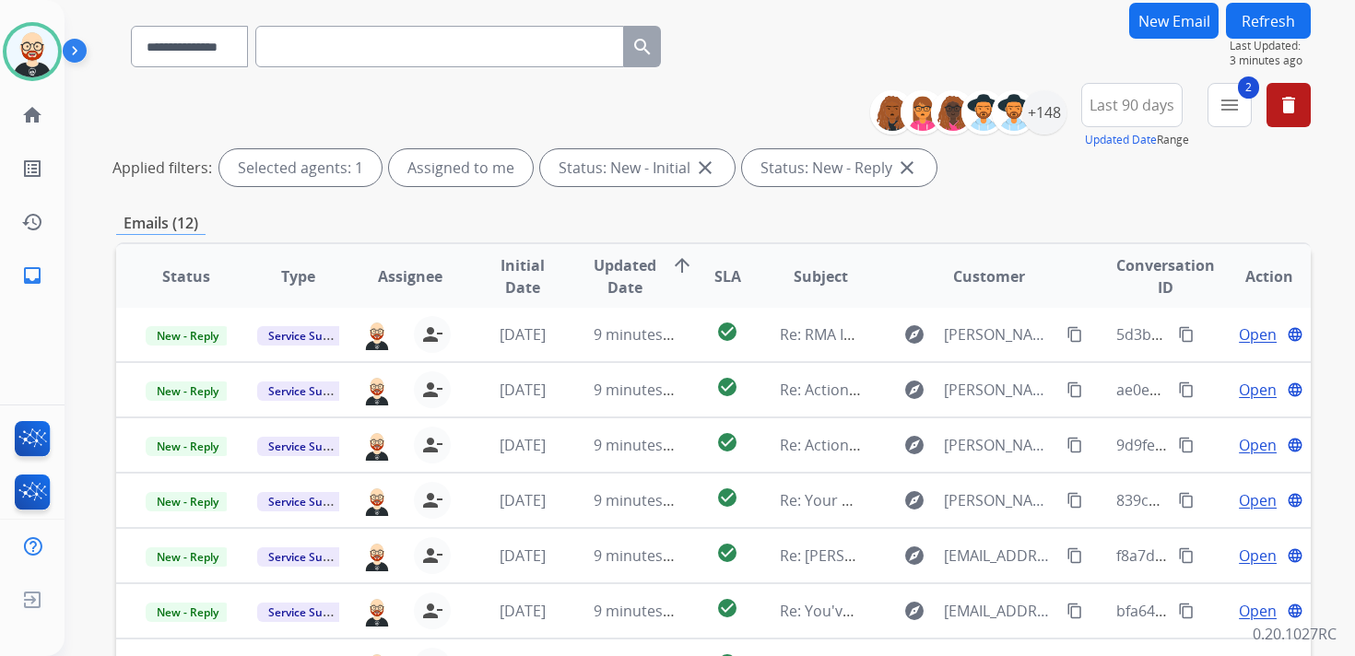
scroll to position [142, 0]
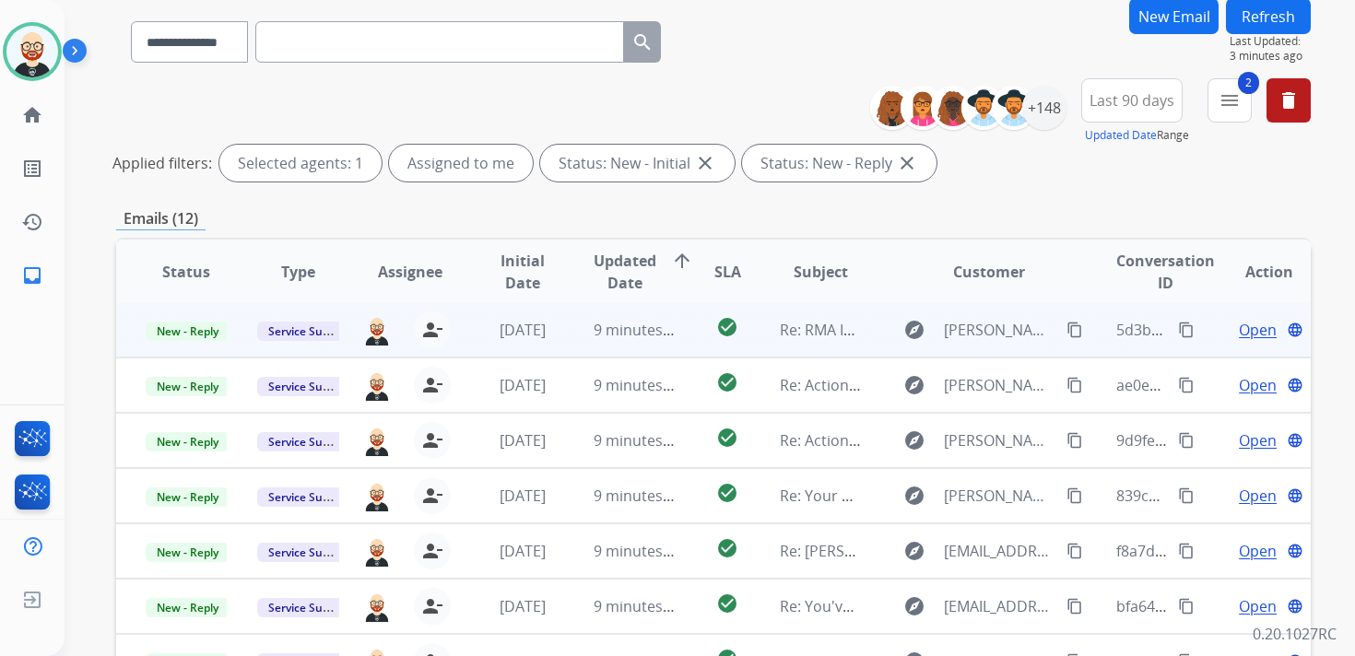
click at [1241, 328] on span "Open" at bounding box center [1258, 330] width 38 height 22
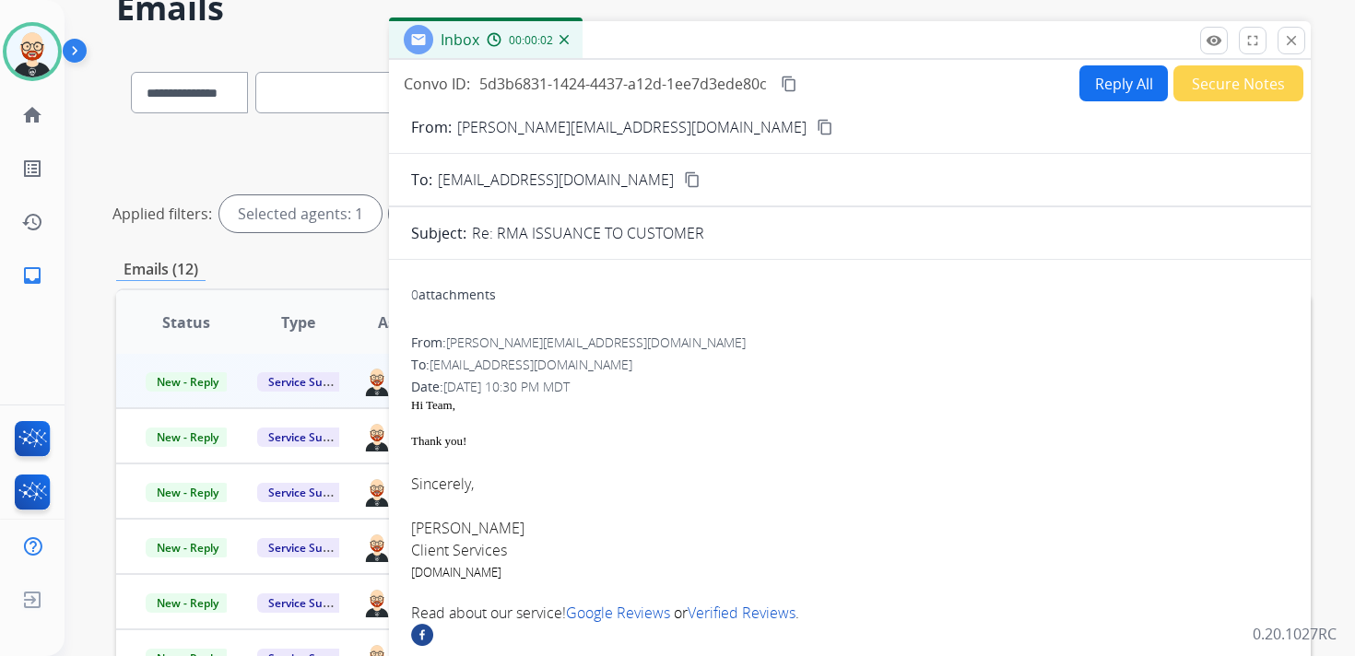
scroll to position [90, 0]
click at [1286, 40] on mat-icon "close" at bounding box center [1291, 41] width 17 height 17
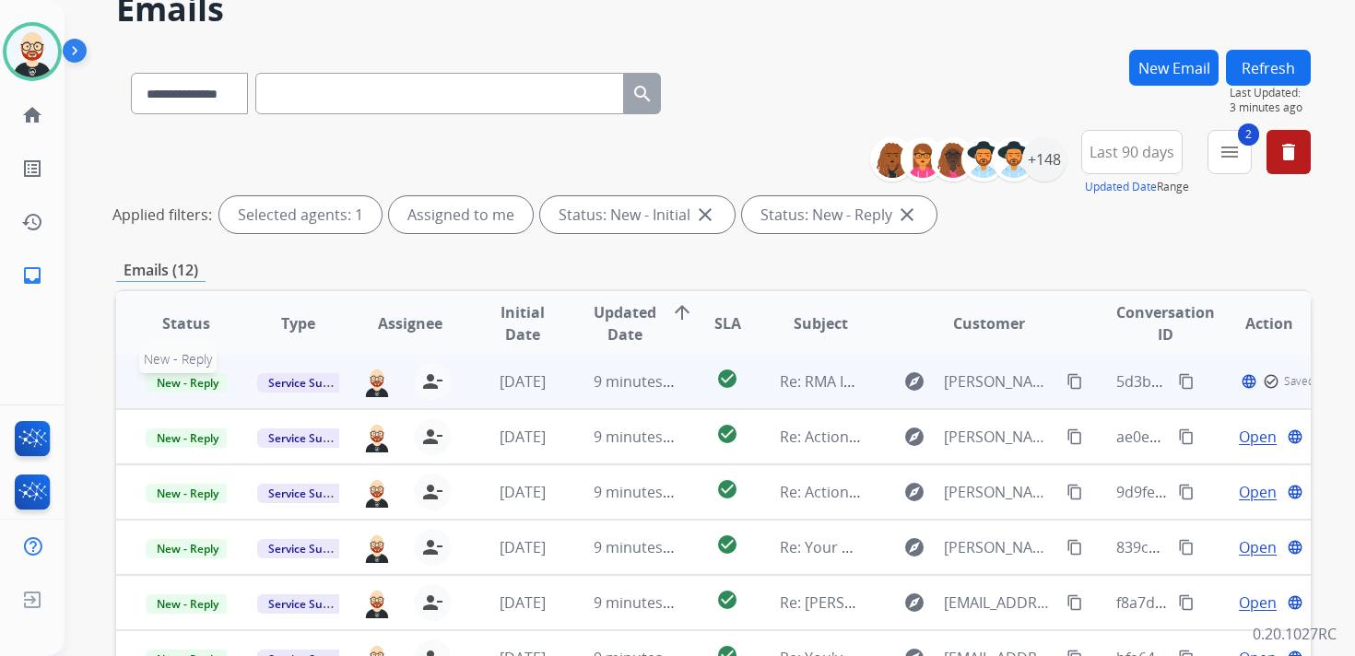
click at [173, 381] on span "New - Reply" at bounding box center [188, 382] width 84 height 19
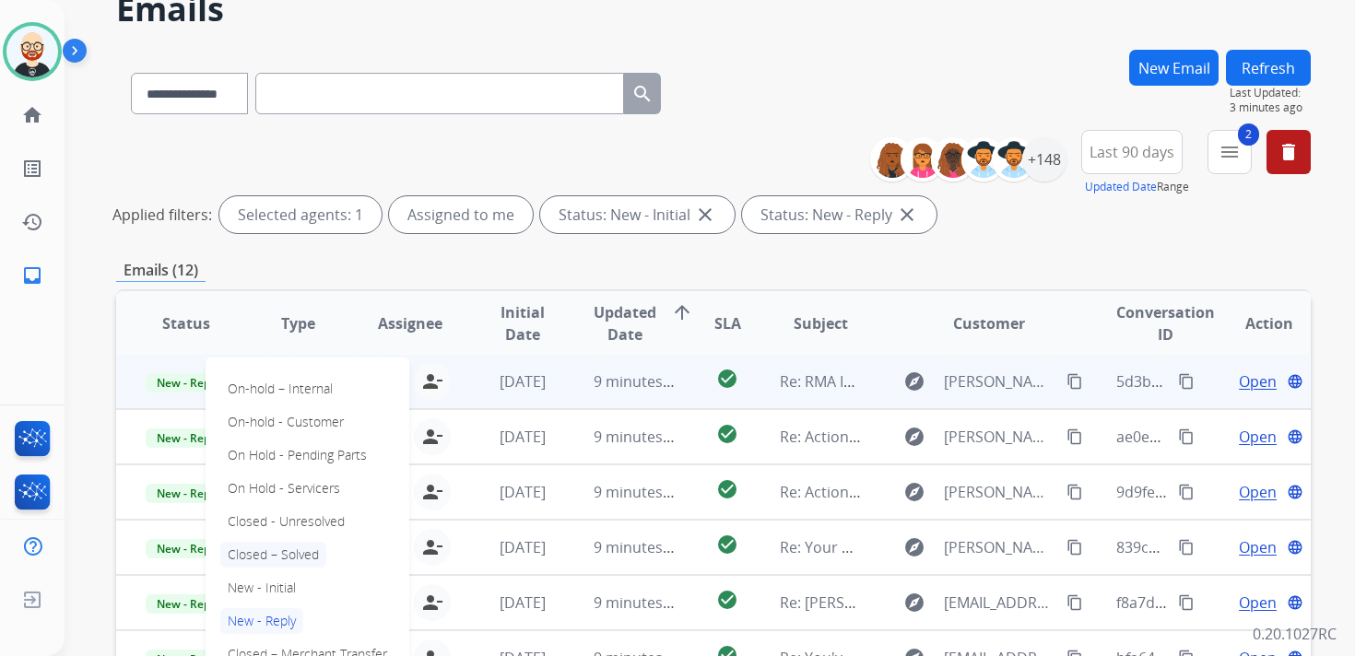
click at [277, 557] on p "Closed – Solved" at bounding box center [273, 555] width 106 height 26
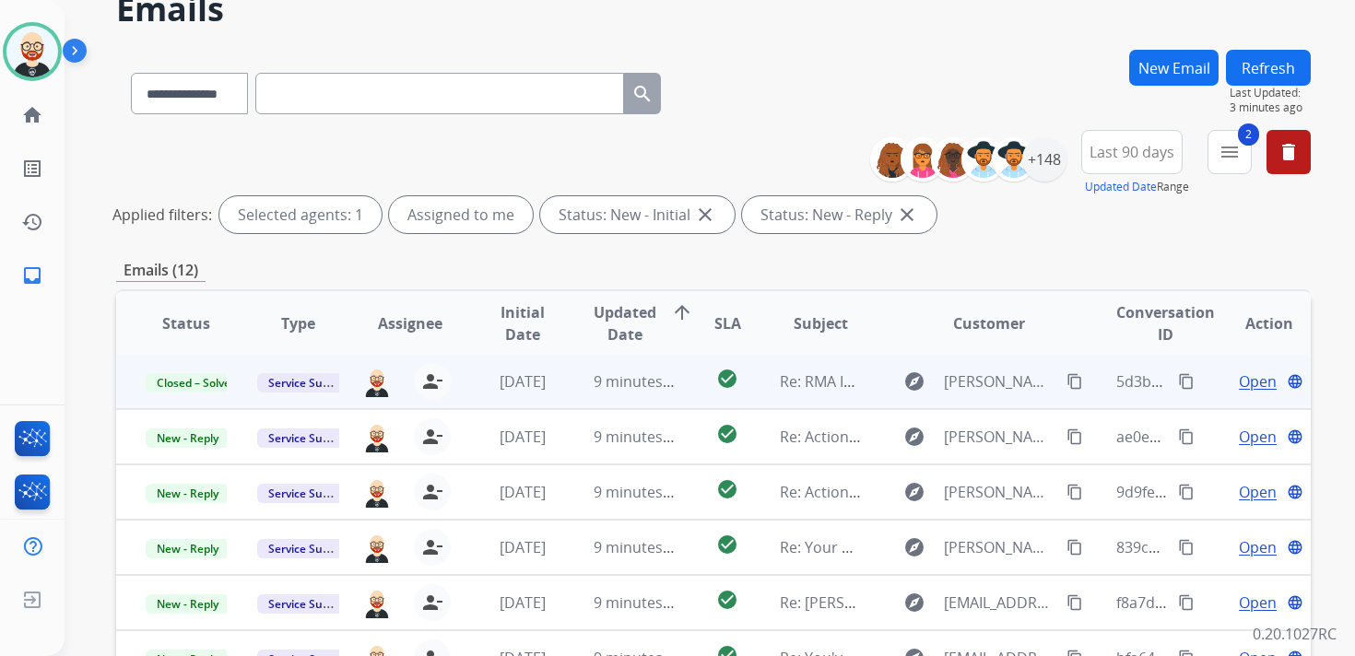
click at [1262, 68] on button "Refresh" at bounding box center [1268, 68] width 85 height 36
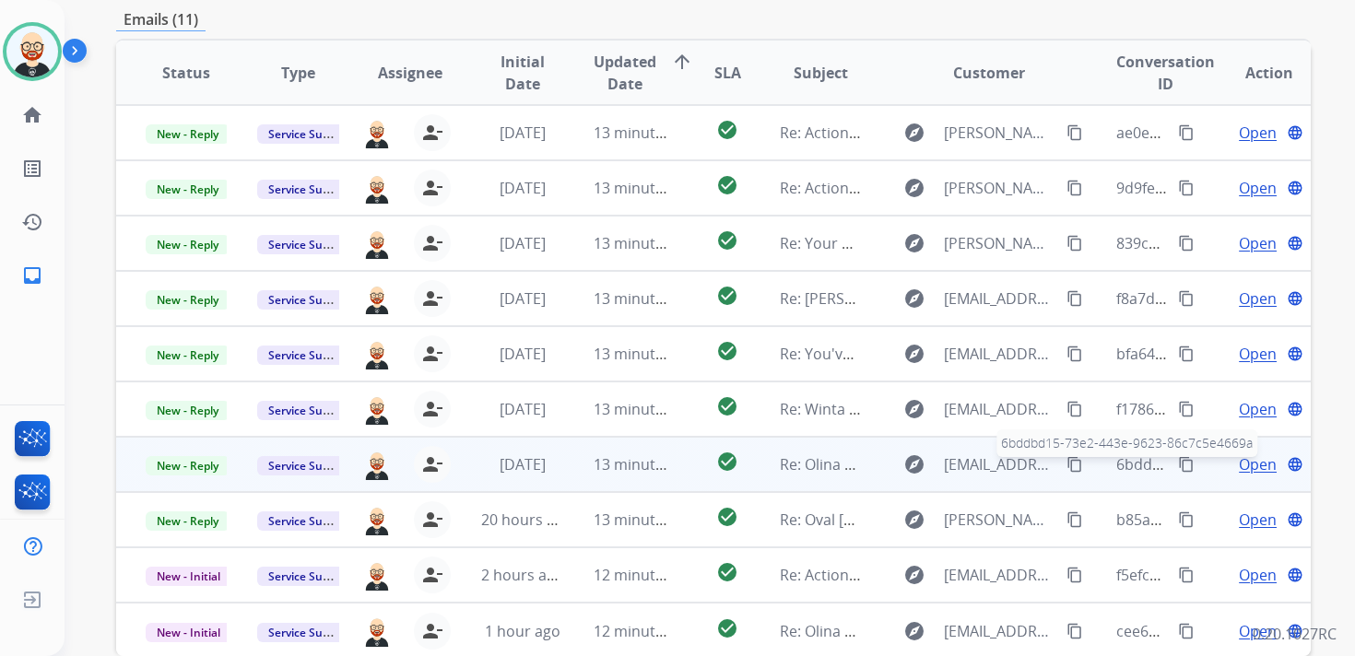
scroll to position [289, 0]
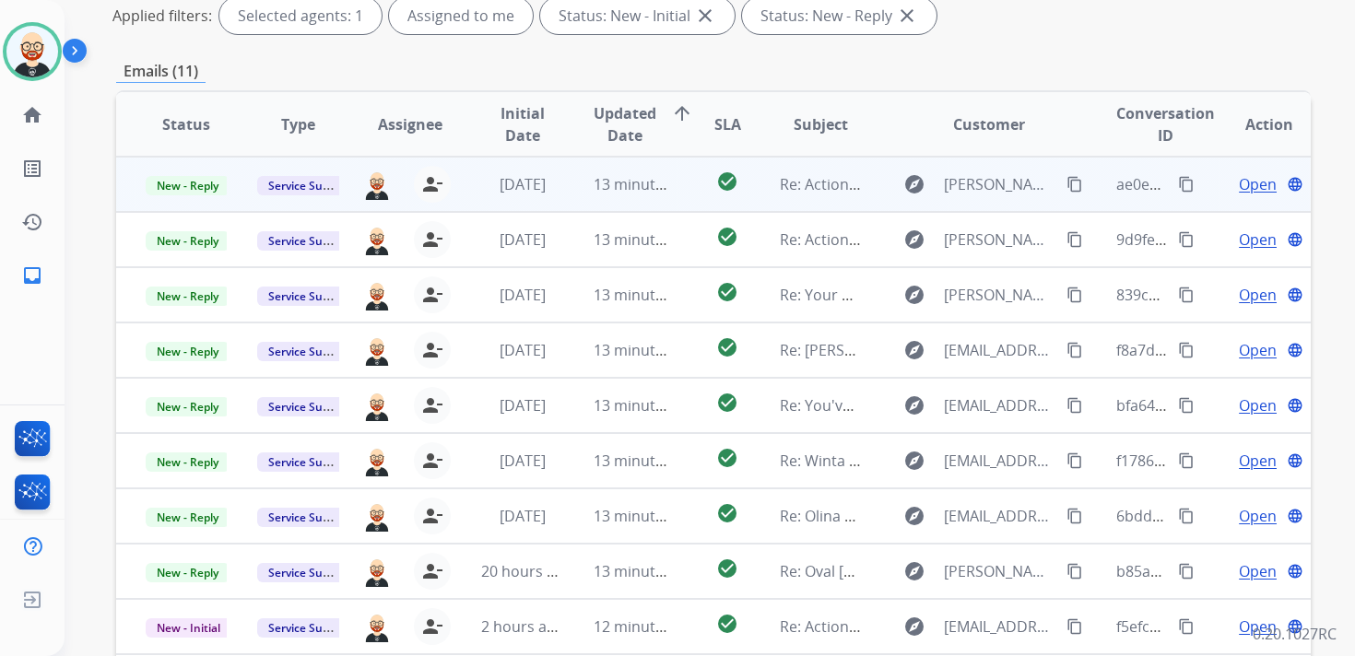
click at [1249, 188] on span "Open" at bounding box center [1258, 184] width 38 height 22
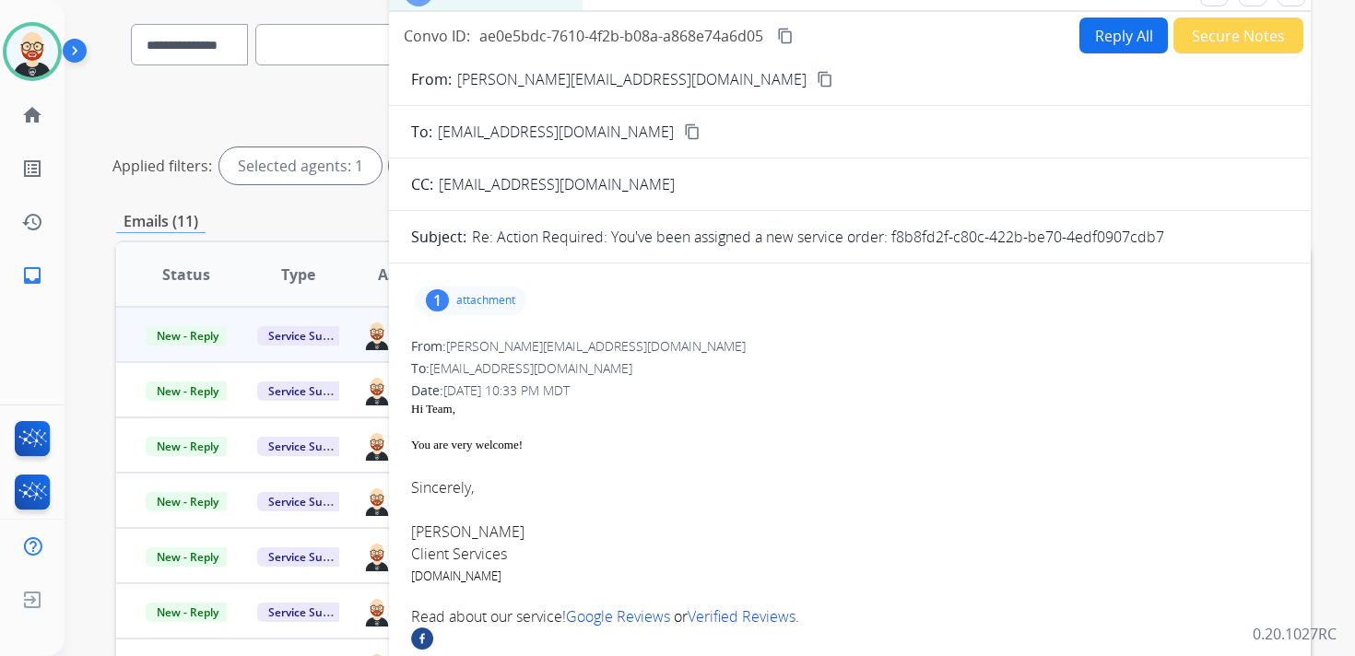
scroll to position [101, 0]
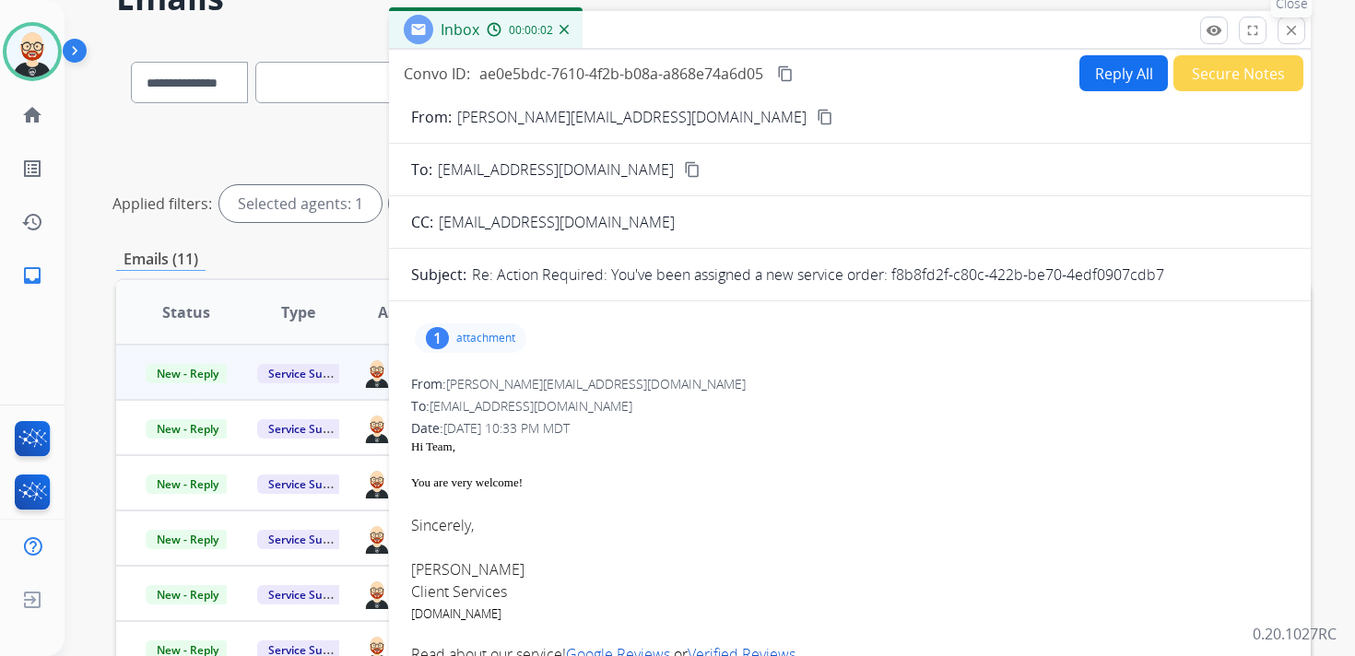
click at [1288, 29] on mat-icon "close" at bounding box center [1291, 30] width 17 height 17
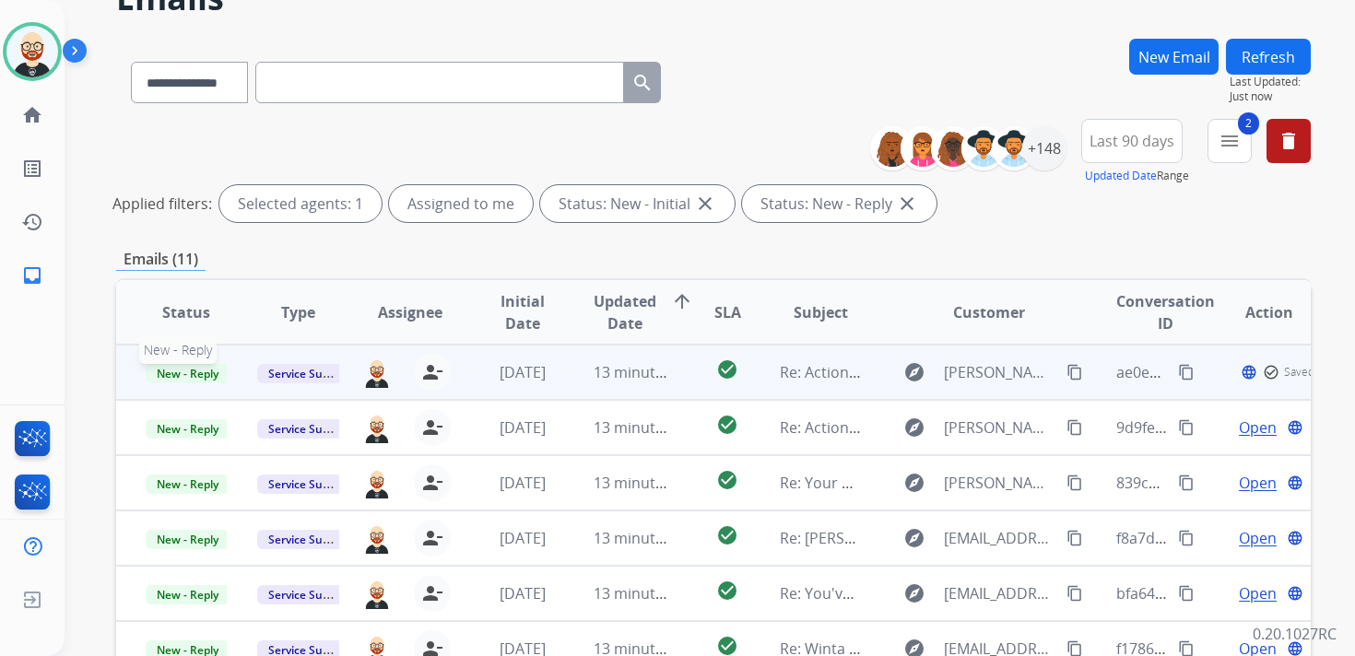
click at [207, 367] on span "New - Reply" at bounding box center [188, 373] width 84 height 19
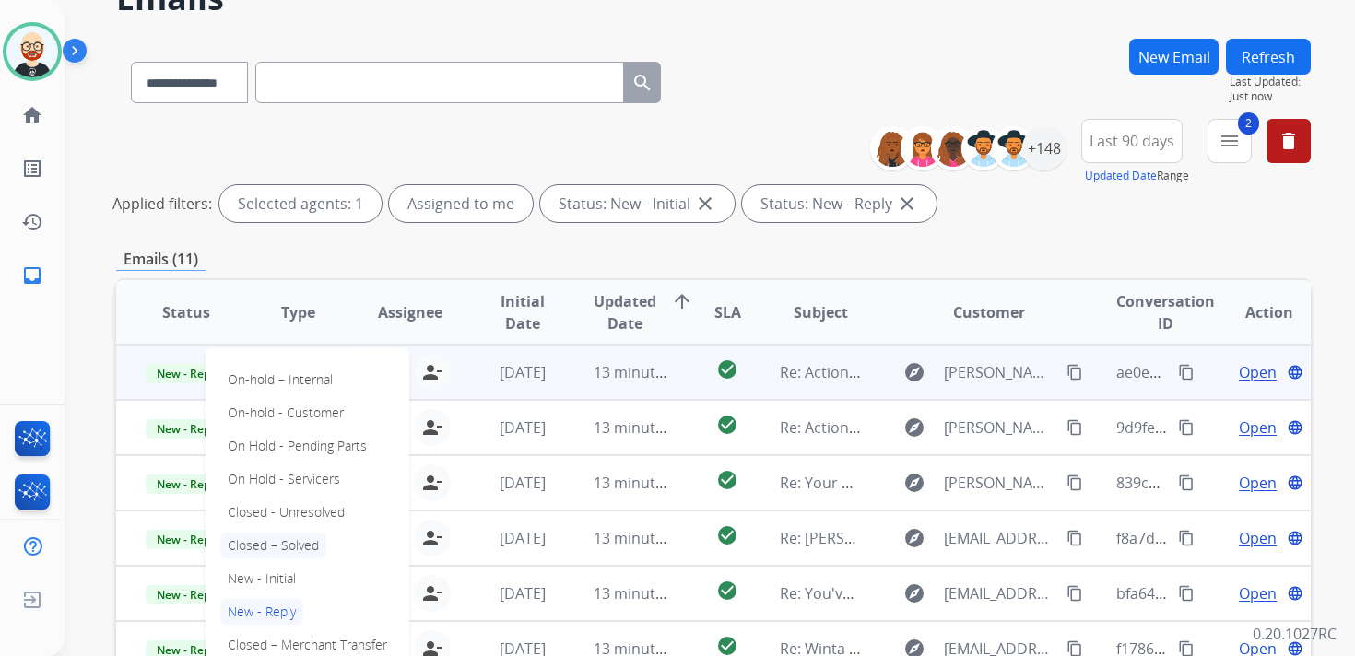
click at [291, 544] on p "Closed – Solved" at bounding box center [273, 546] width 106 height 26
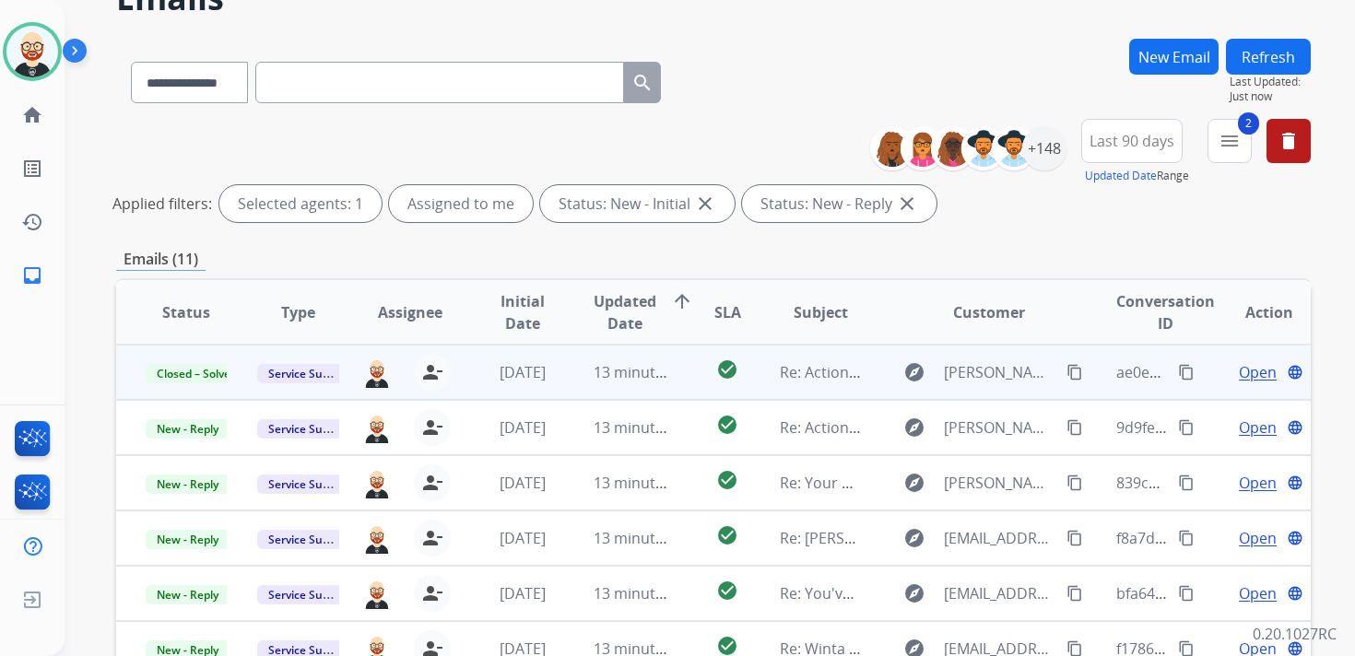
click at [1252, 56] on button "Refresh" at bounding box center [1268, 57] width 85 height 36
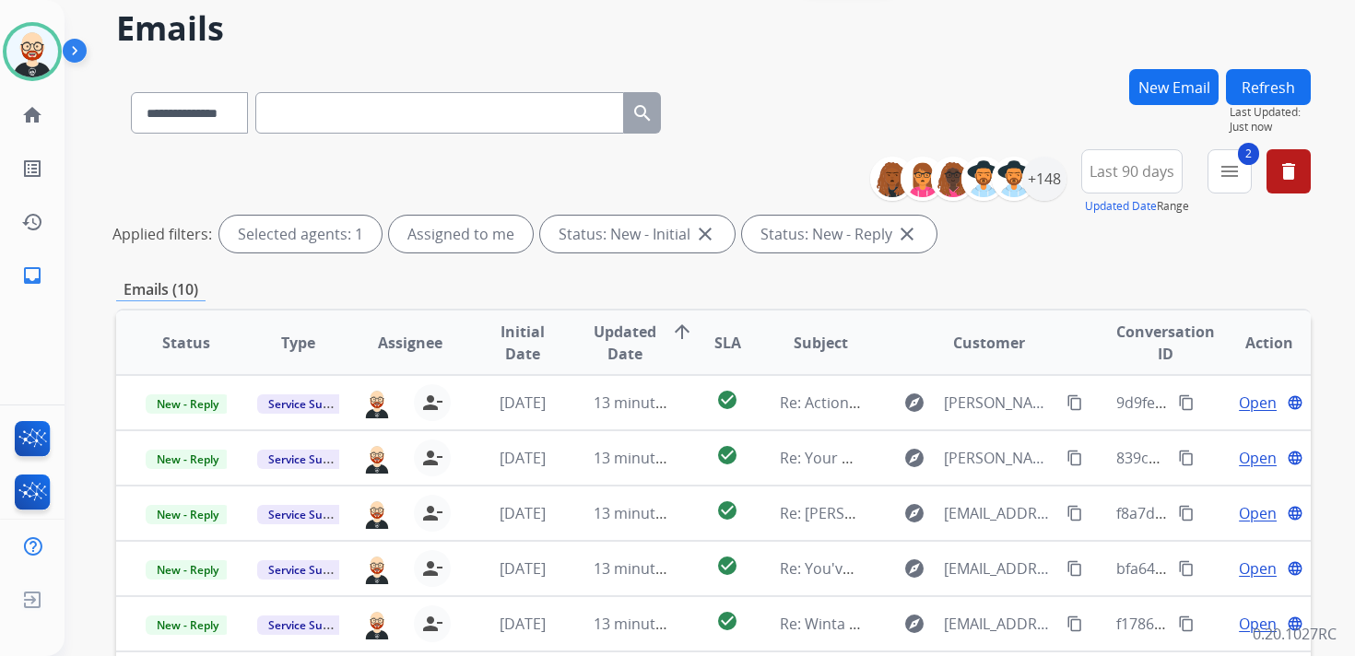
scroll to position [125, 0]
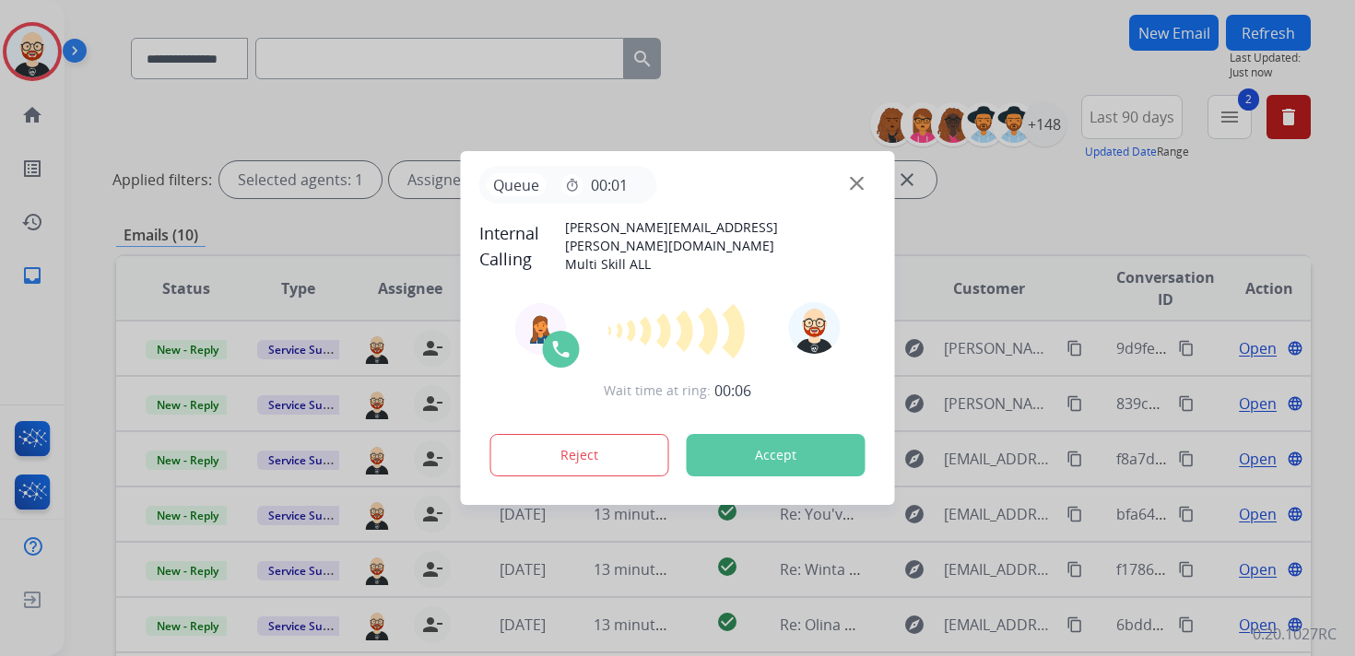
click at [771, 452] on button "Accept" at bounding box center [776, 455] width 179 height 42
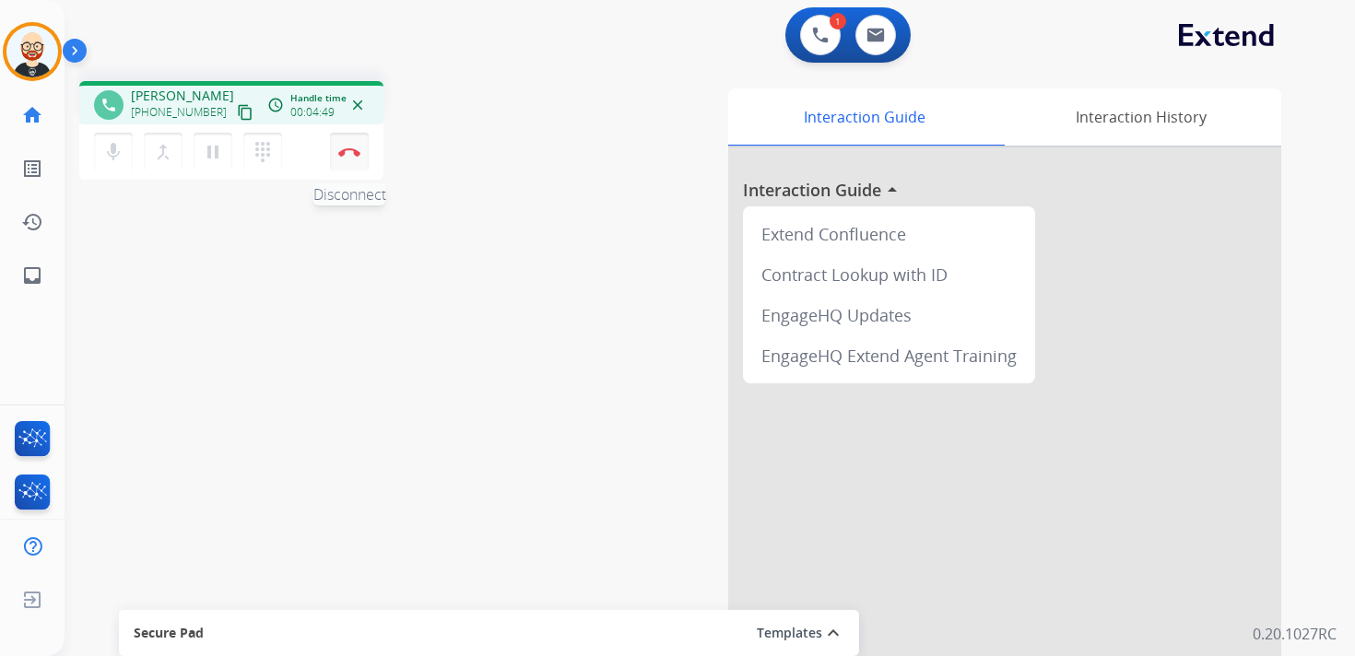
click at [349, 155] on img at bounding box center [349, 151] width 22 height 9
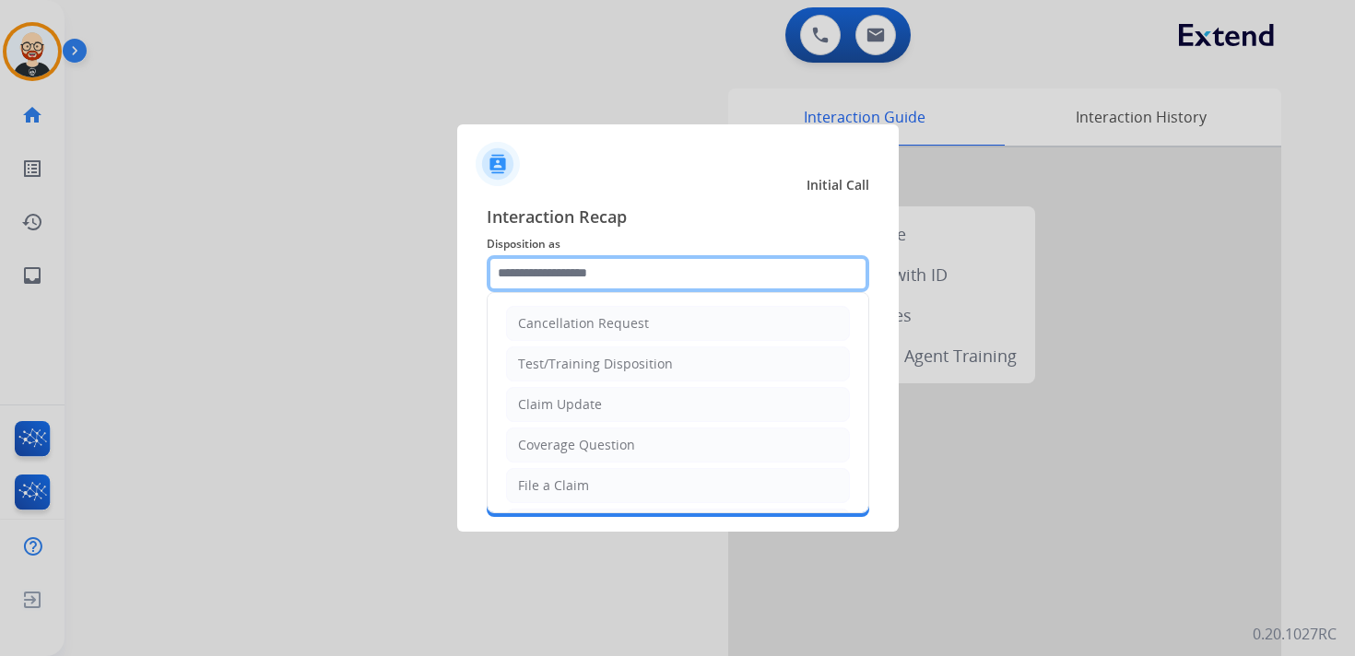
click at [543, 269] on input "text" at bounding box center [678, 273] width 382 height 37
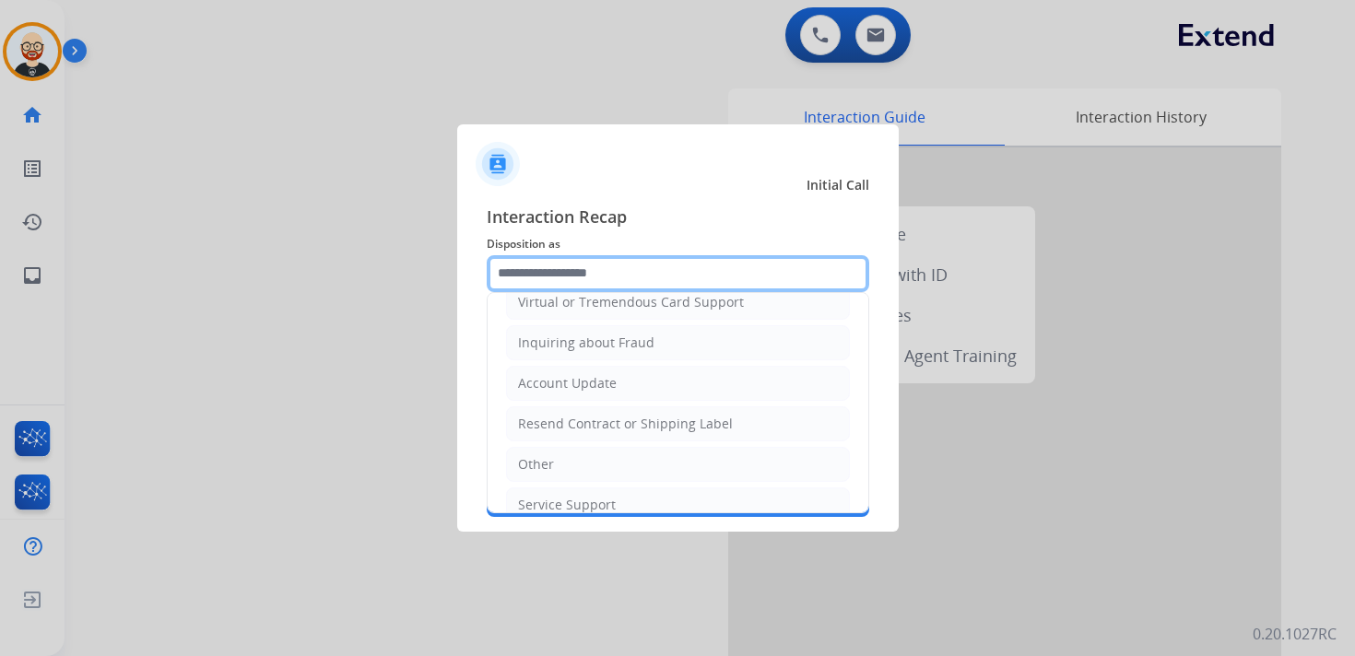
scroll to position [276, 0]
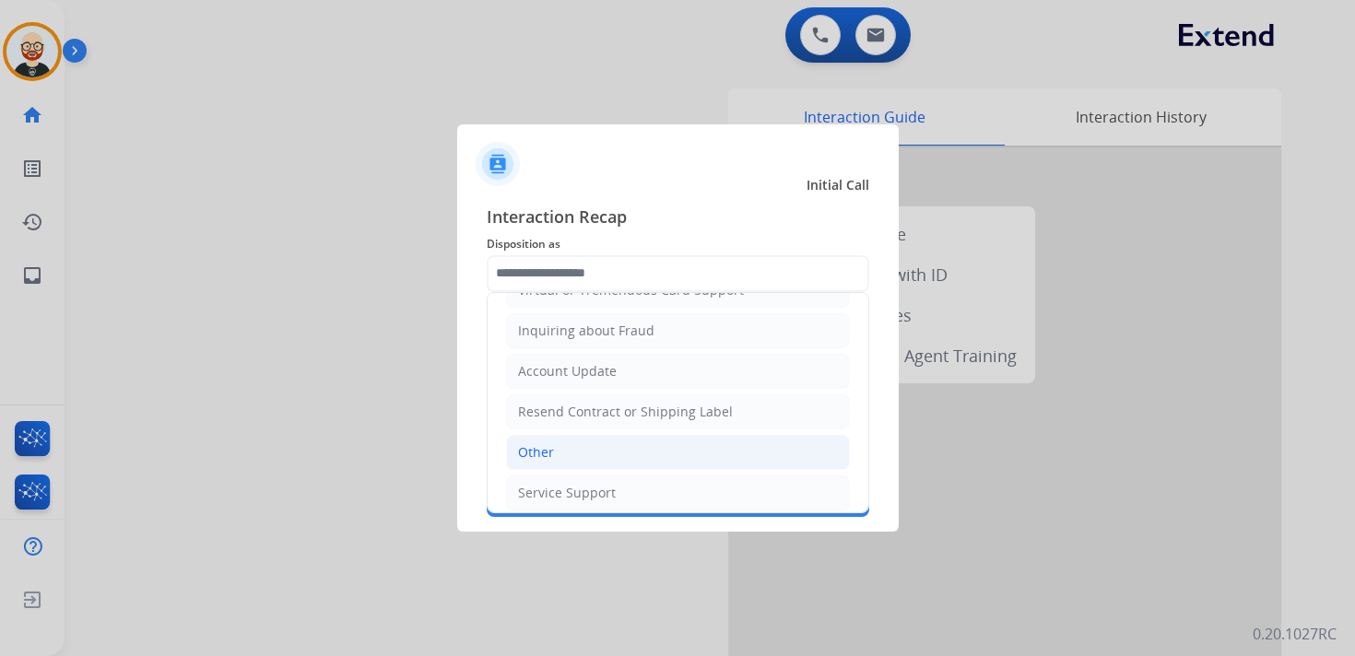
click at [565, 457] on li "Other" at bounding box center [678, 452] width 344 height 35
type input "*****"
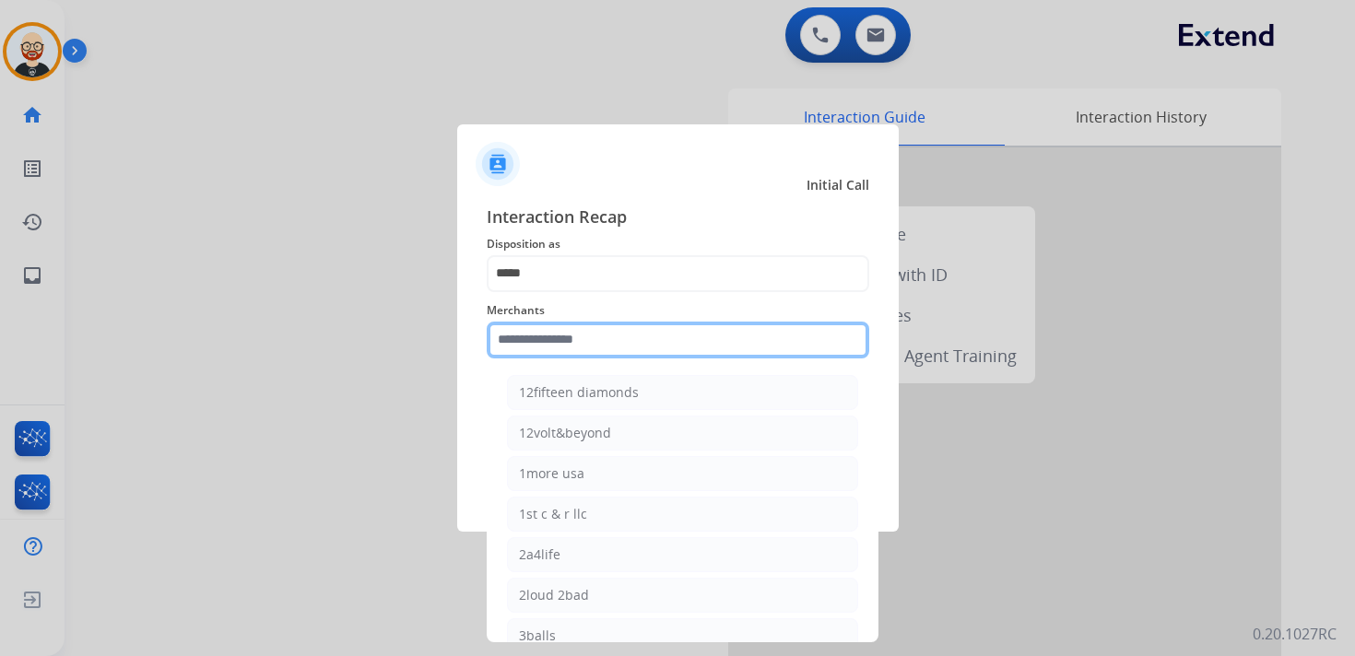
click at [535, 347] on input "text" at bounding box center [678, 340] width 382 height 37
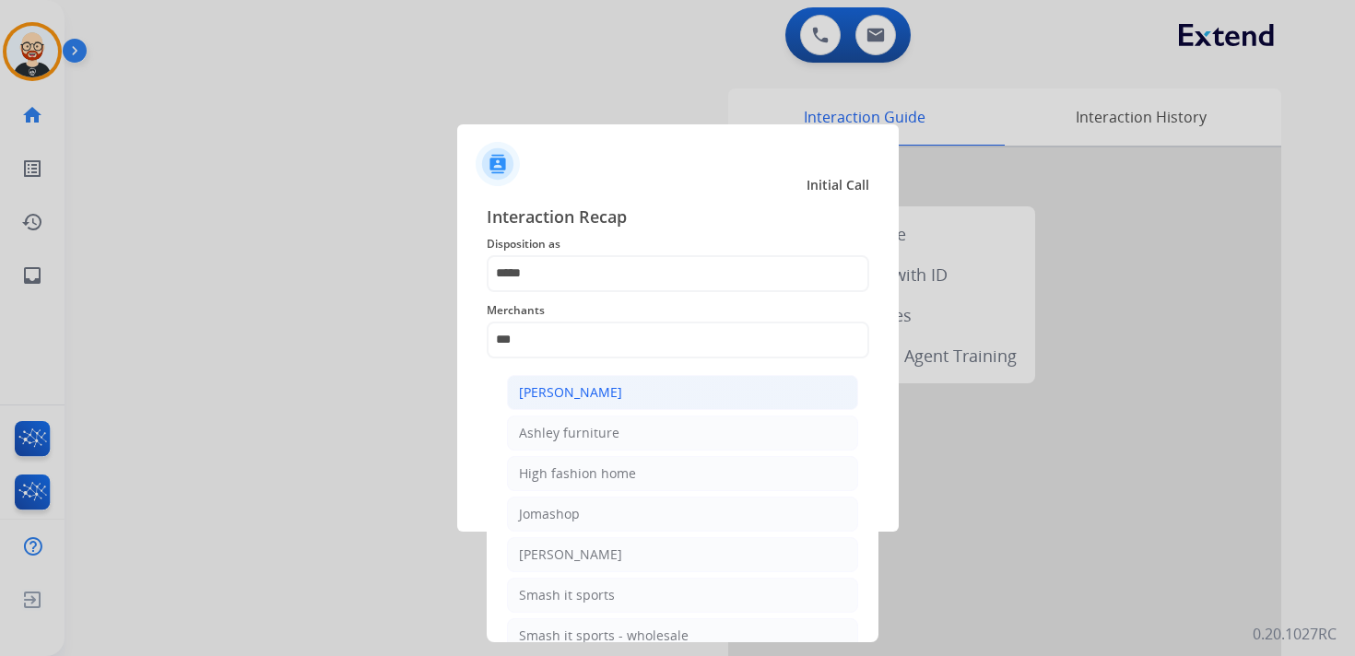
click at [566, 389] on div "[PERSON_NAME]" at bounding box center [570, 392] width 103 height 18
type input "**********"
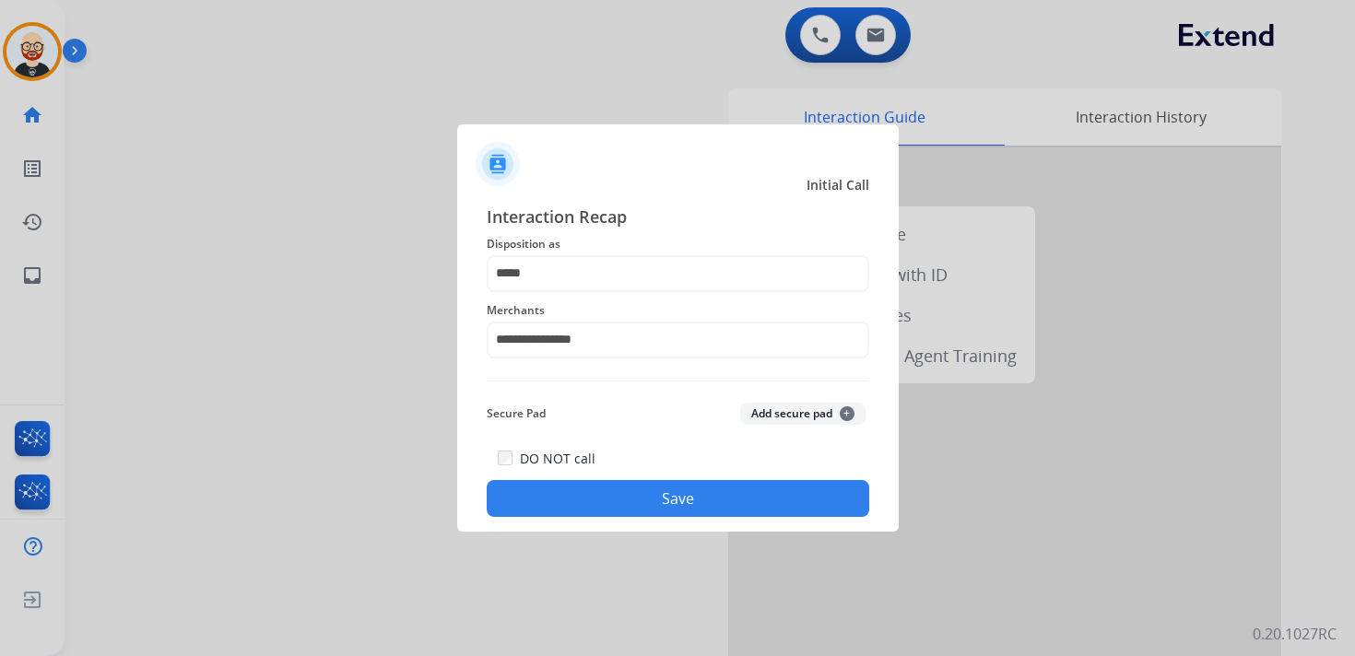
click at [761, 499] on button "Save" at bounding box center [678, 498] width 382 height 37
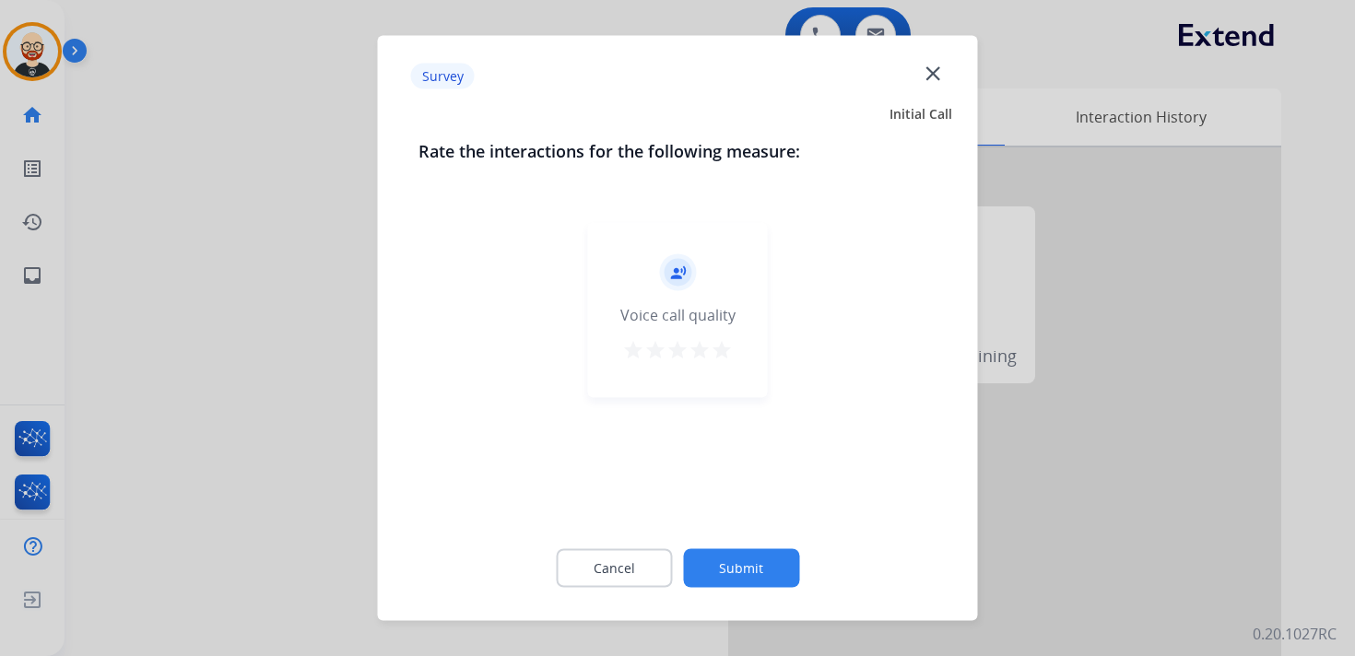
click at [723, 348] on mat-icon "star" at bounding box center [722, 350] width 22 height 22
click at [739, 567] on button "Submit" at bounding box center [741, 568] width 116 height 39
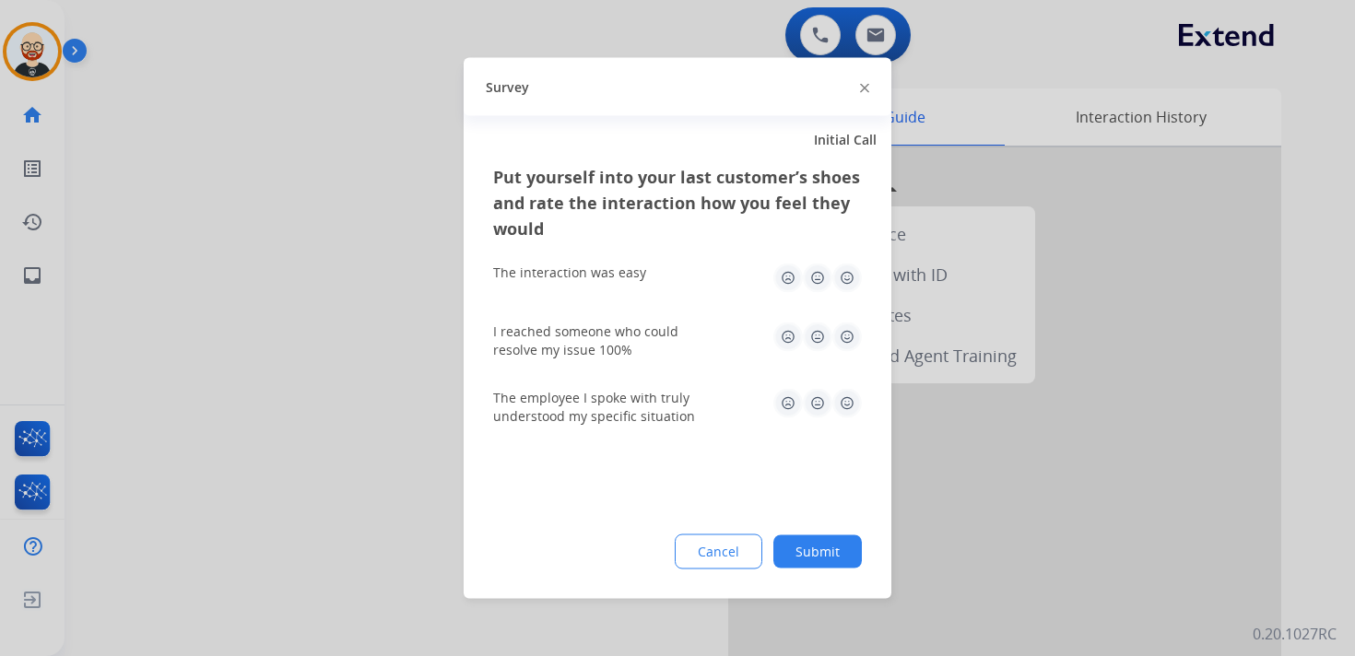
click at [846, 282] on img at bounding box center [846, 278] width 29 height 29
click at [846, 341] on img at bounding box center [846, 337] width 29 height 29
click at [848, 401] on img at bounding box center [846, 403] width 29 height 29
click at [838, 556] on button "Submit" at bounding box center [817, 551] width 88 height 33
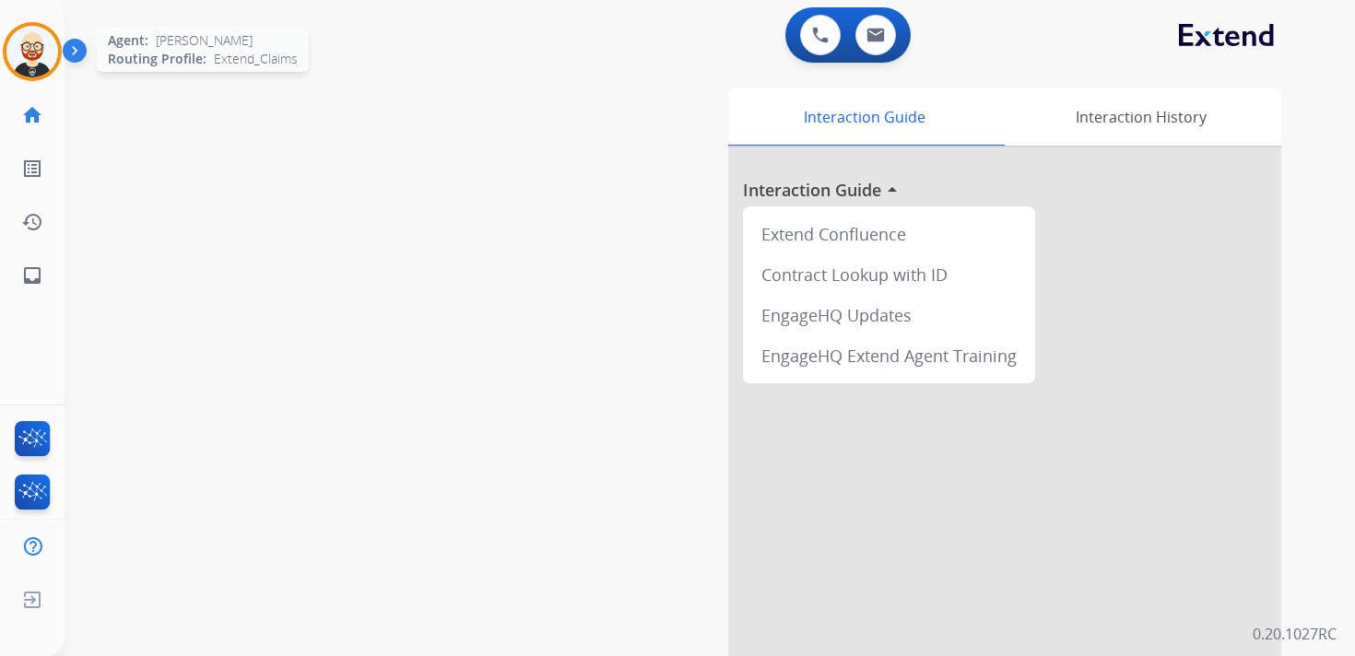
click at [12, 45] on img at bounding box center [32, 52] width 52 height 52
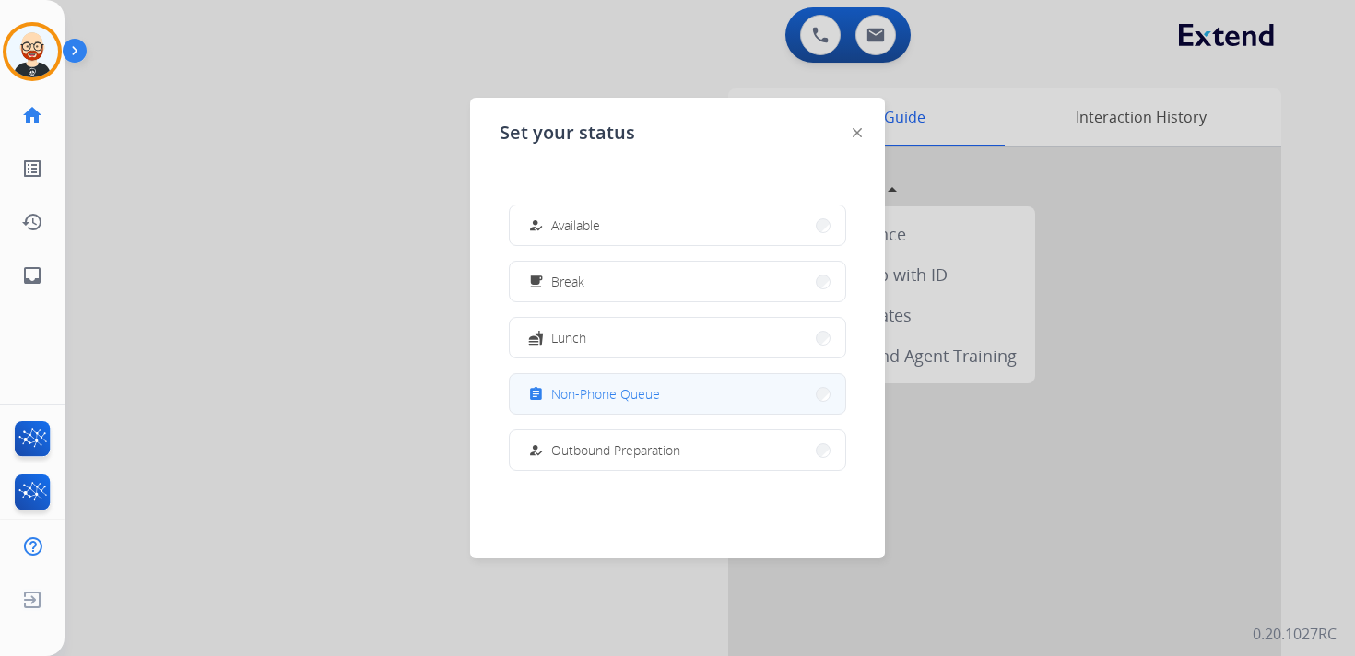
click at [519, 375] on button "assignment Non-Phone Queue" at bounding box center [677, 394] width 335 height 40
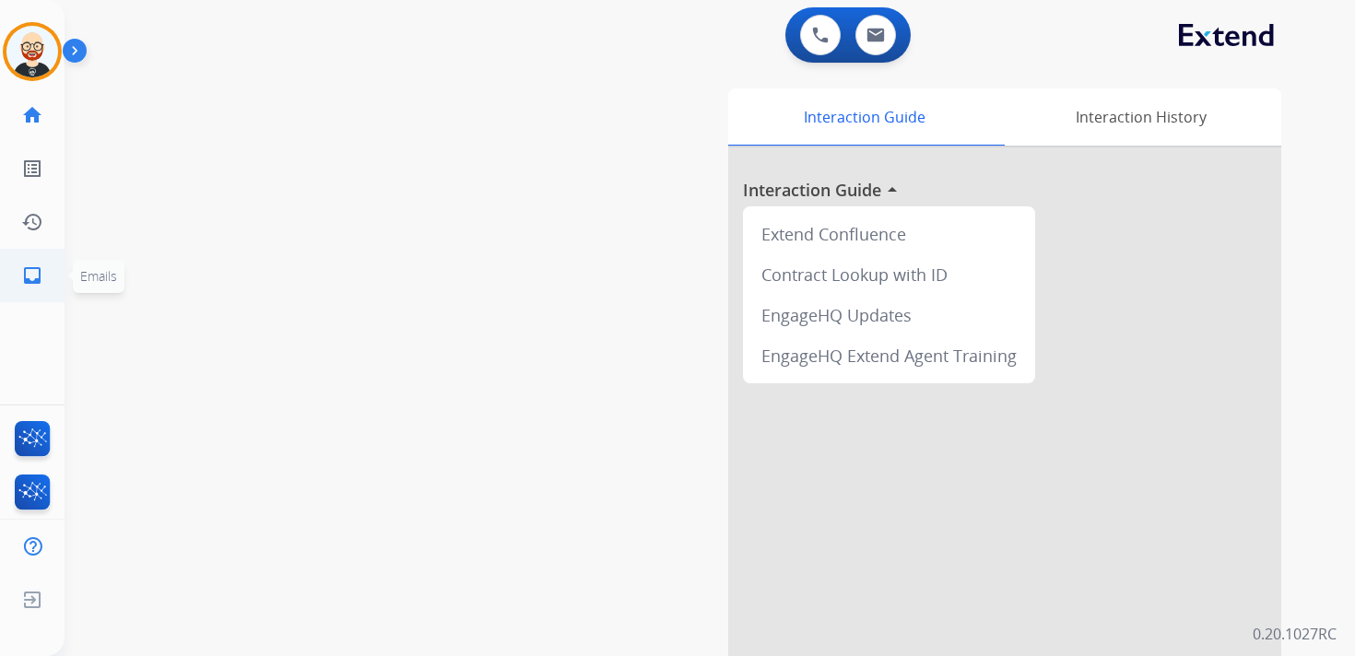
click at [42, 261] on link "inbox Emails" at bounding box center [32, 276] width 52 height 52
select select "**********"
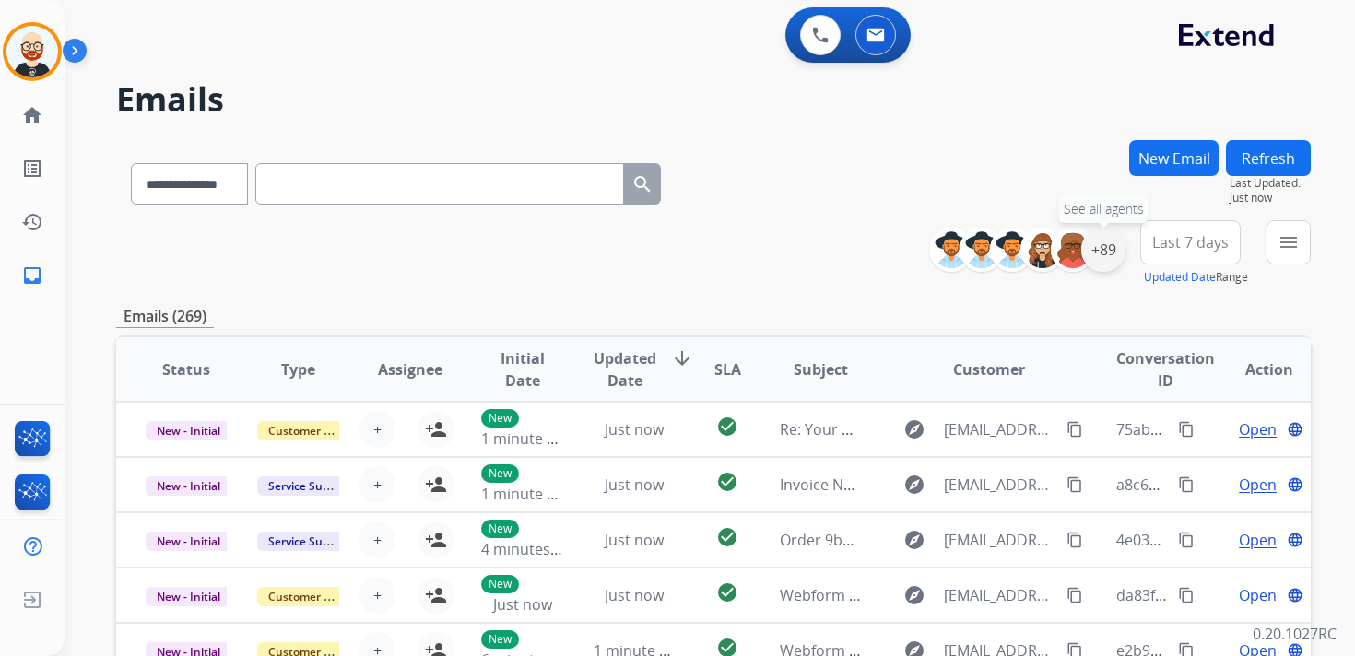
click at [1111, 254] on div "+89" at bounding box center [1103, 250] width 44 height 44
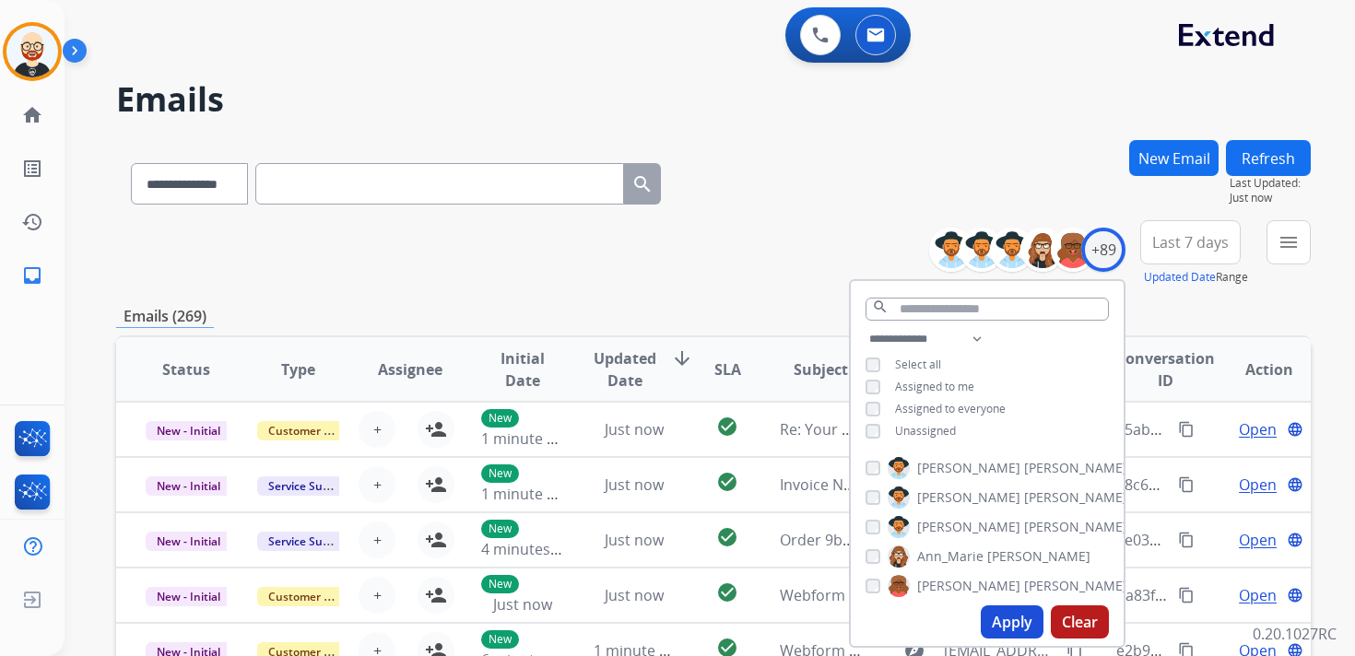
click at [925, 429] on span "Unassigned" at bounding box center [925, 431] width 61 height 16
click at [1009, 622] on button "Apply" at bounding box center [1012, 621] width 63 height 33
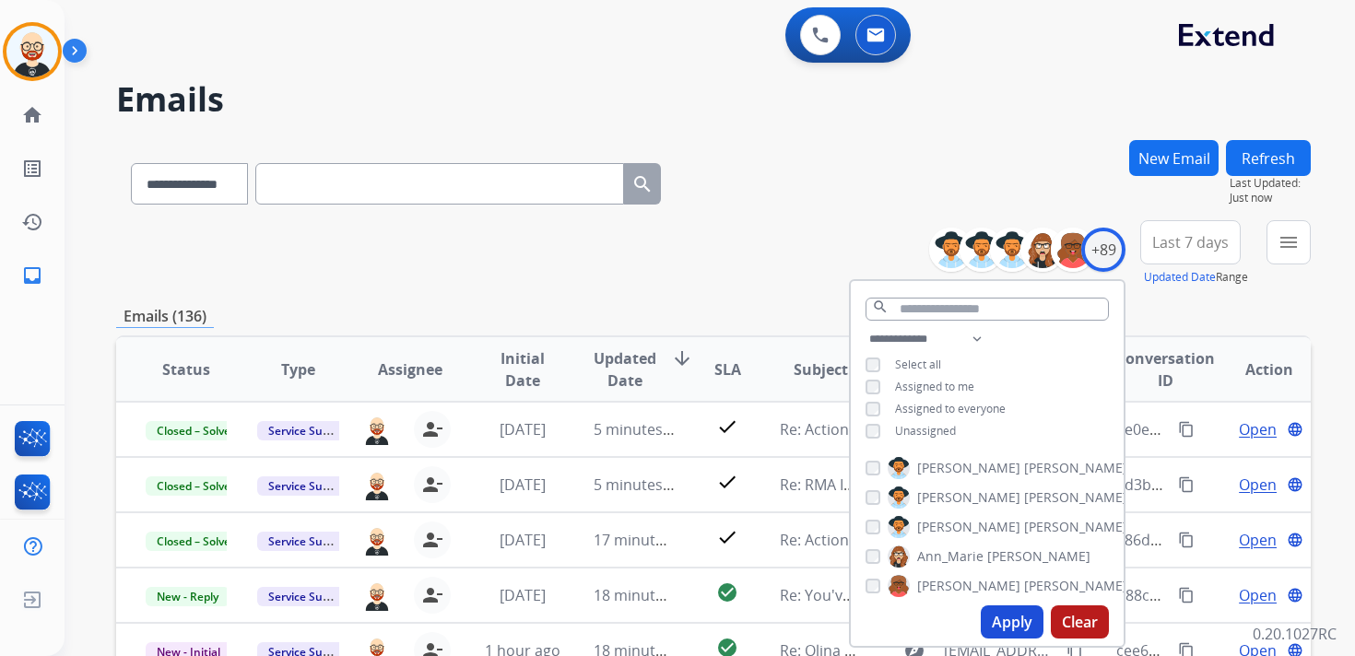
click at [1193, 246] on span "Last 7 days" at bounding box center [1190, 242] width 76 height 7
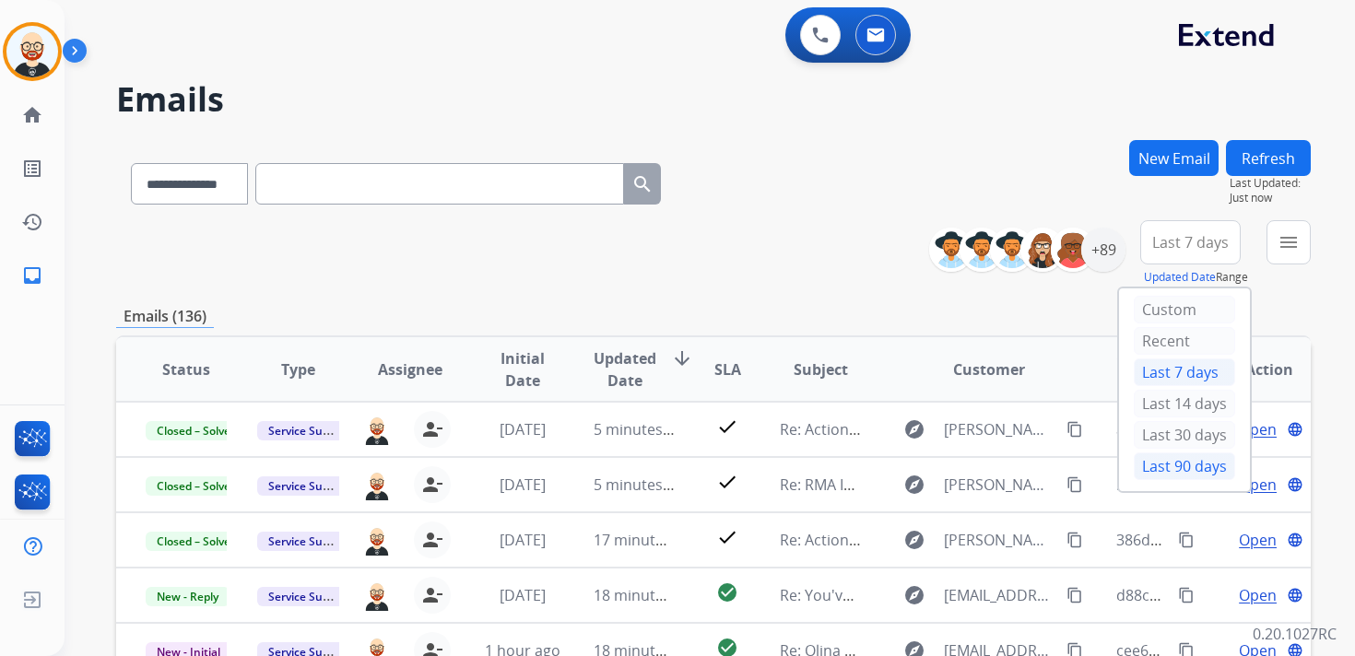
click at [1158, 456] on div "Last 90 days" at bounding box center [1184, 466] width 101 height 28
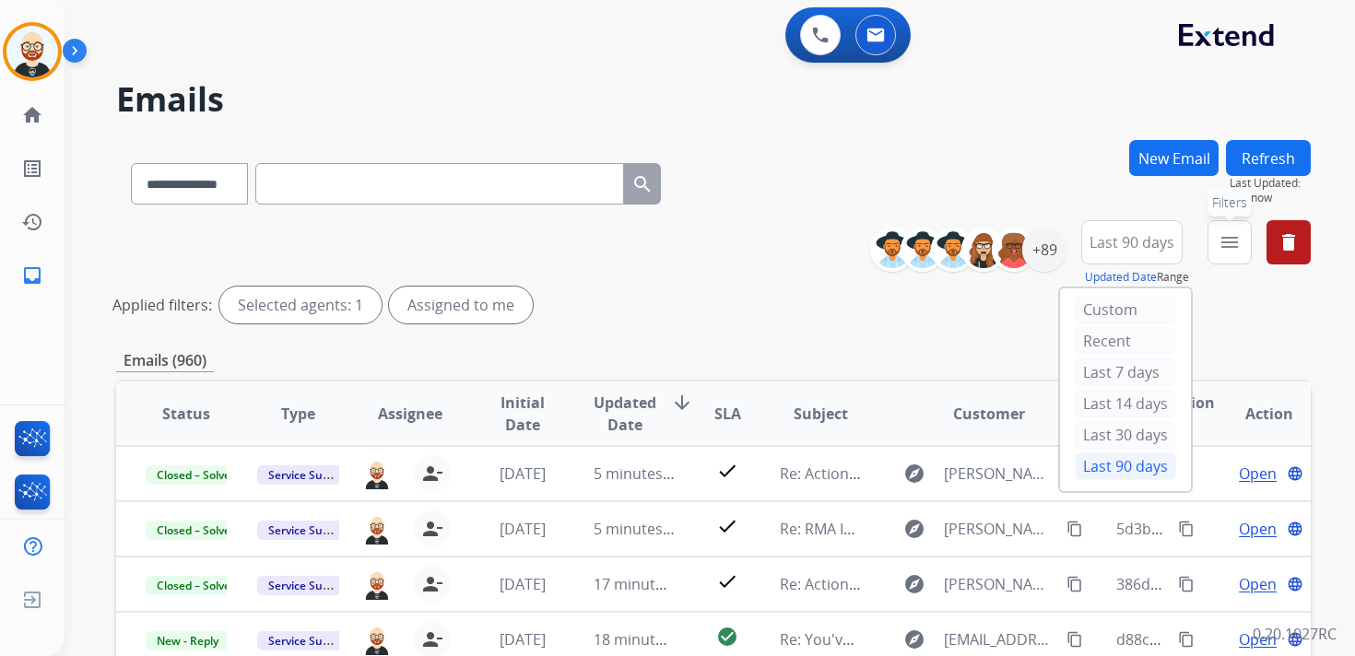
click at [1226, 246] on mat-icon "menu" at bounding box center [1229, 242] width 22 height 22
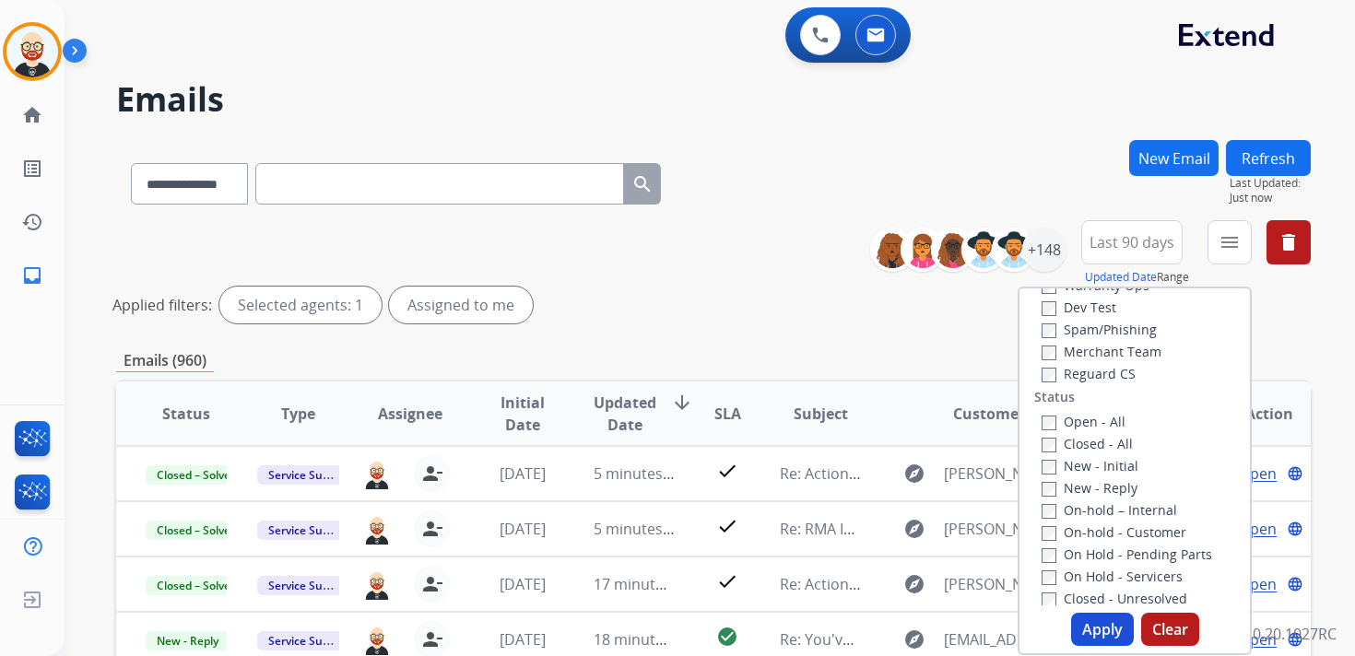
scroll to position [177, 0]
click at [1102, 452] on label "New - Initial" at bounding box center [1089, 448] width 97 height 18
click at [1102, 467] on label "New - Reply" at bounding box center [1089, 470] width 96 height 18
click at [1094, 624] on button "Apply" at bounding box center [1102, 629] width 63 height 33
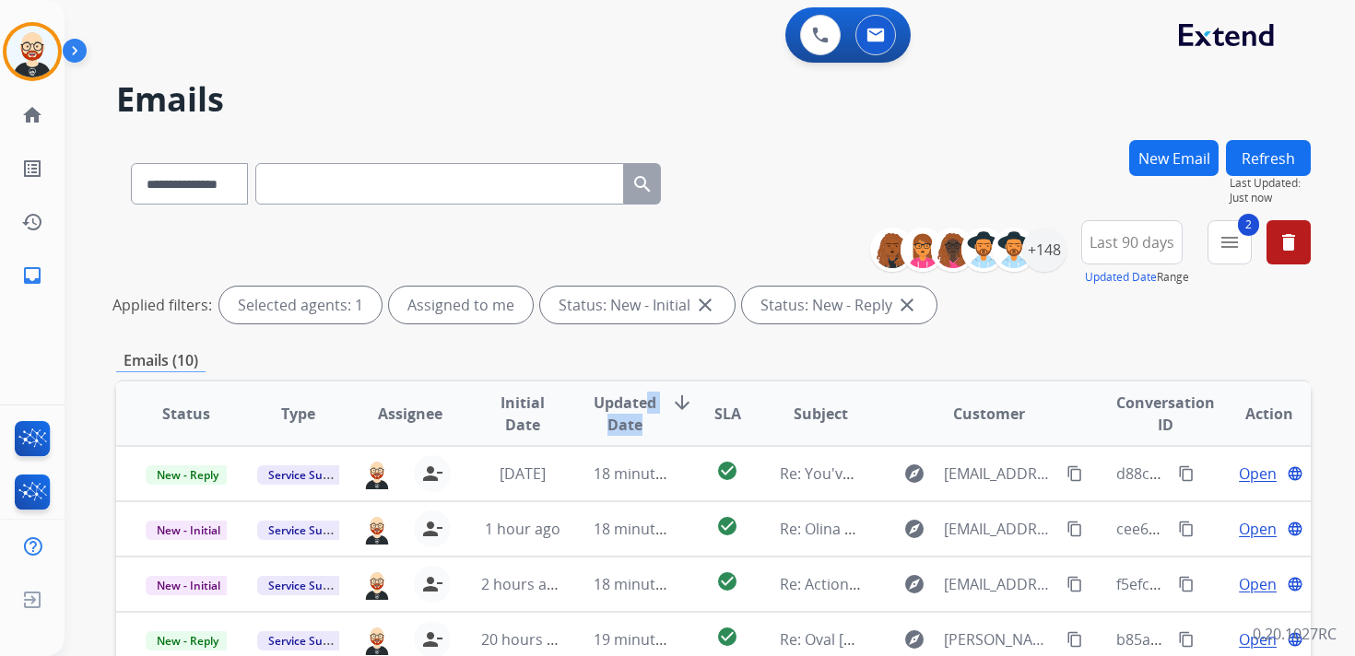
click at [638, 413] on span "Updated Date" at bounding box center [624, 414] width 63 height 44
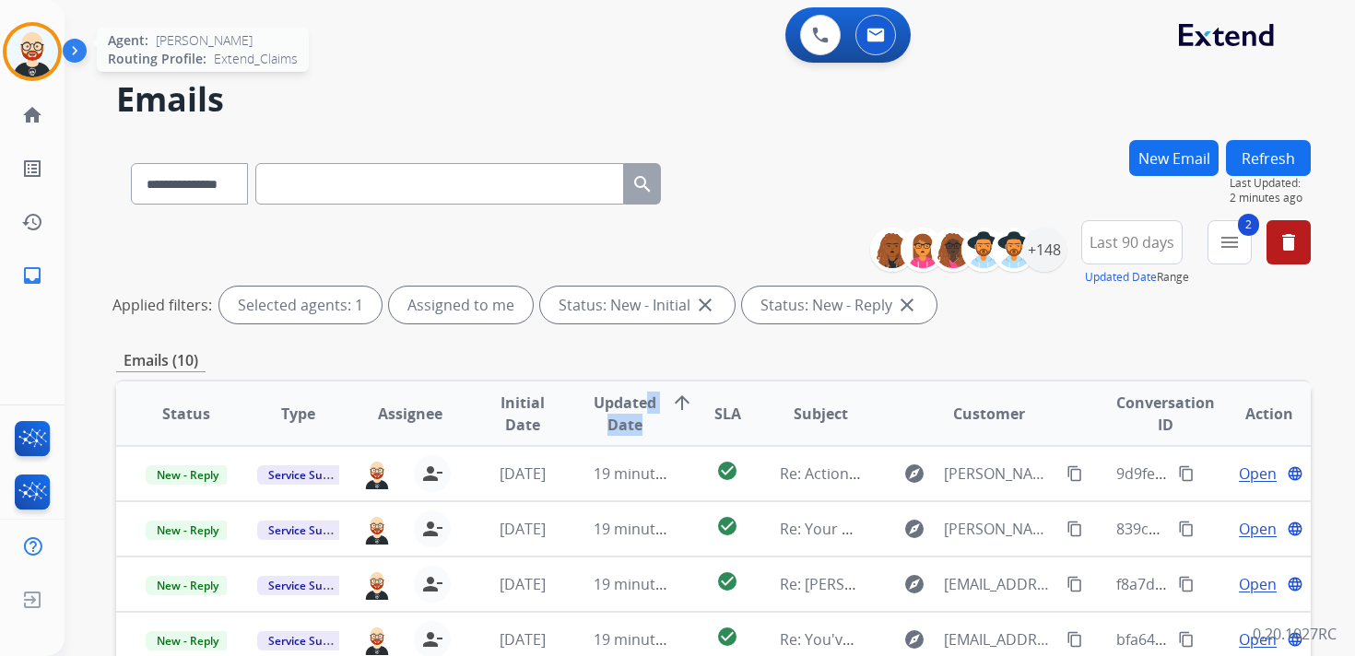
click at [46, 51] on img at bounding box center [32, 52] width 52 height 52
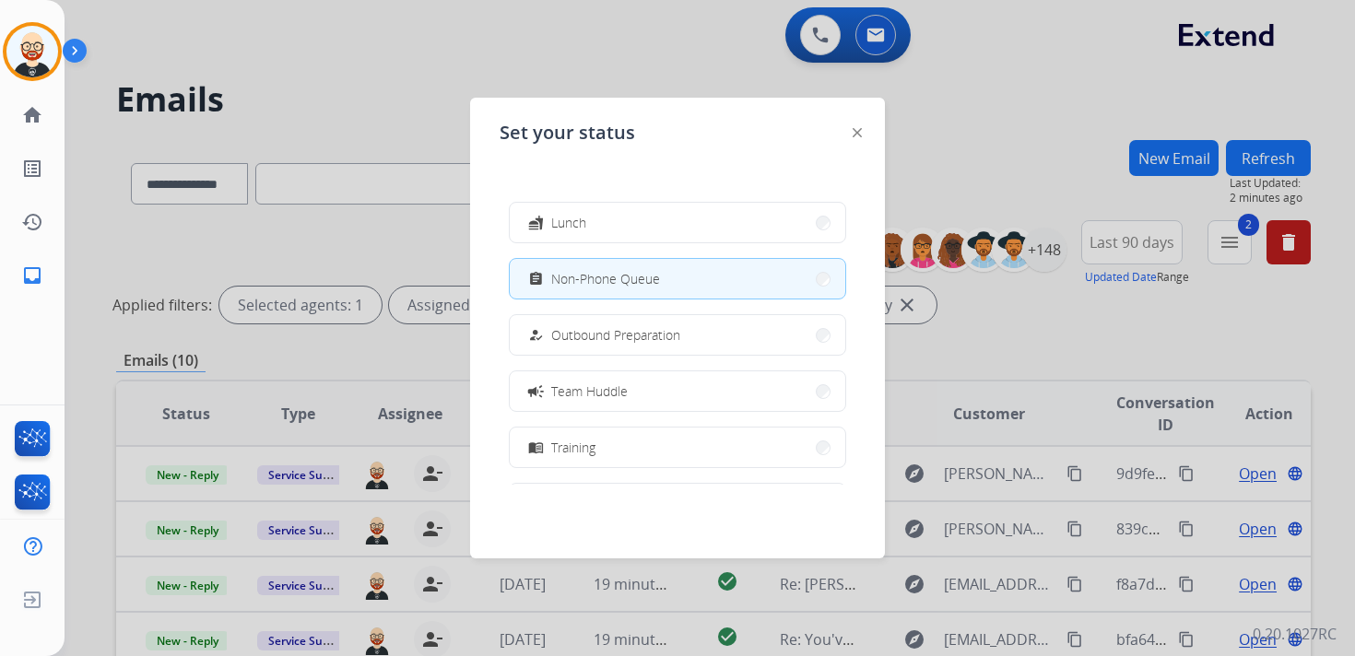
scroll to position [117, 0]
click at [553, 378] on button "campaign Team Huddle" at bounding box center [677, 390] width 335 height 40
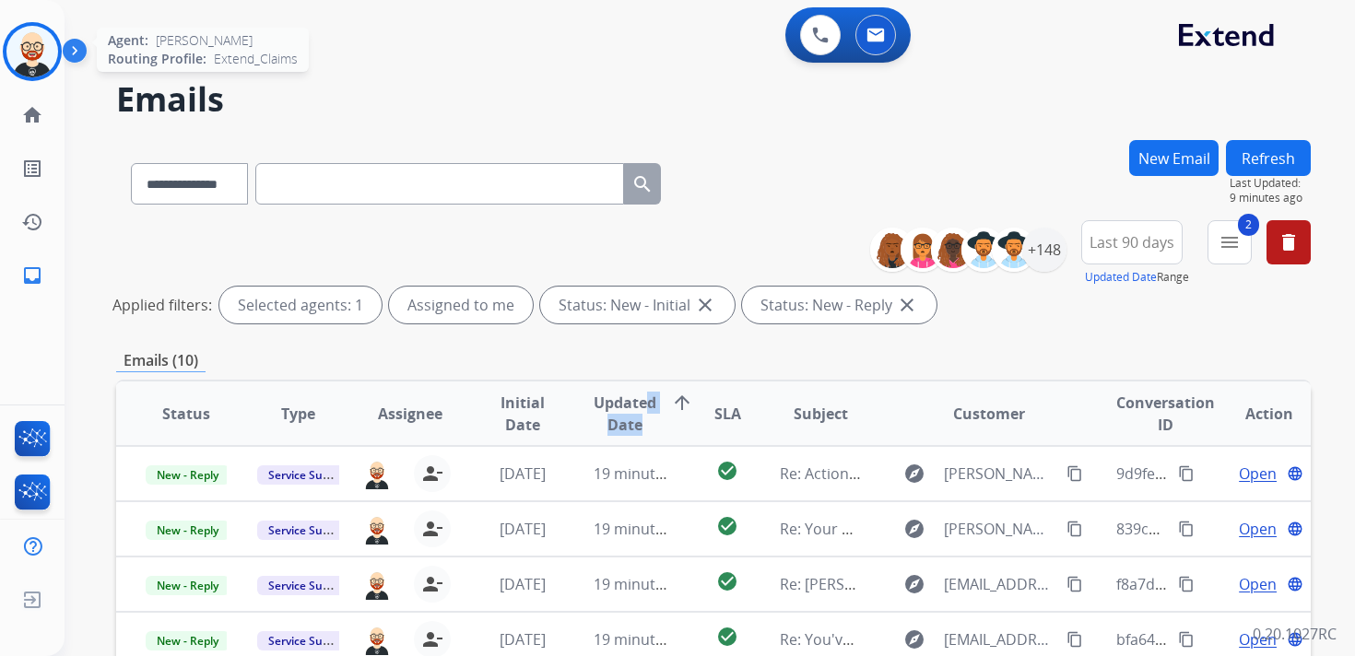
click at [34, 57] on img at bounding box center [32, 52] width 52 height 52
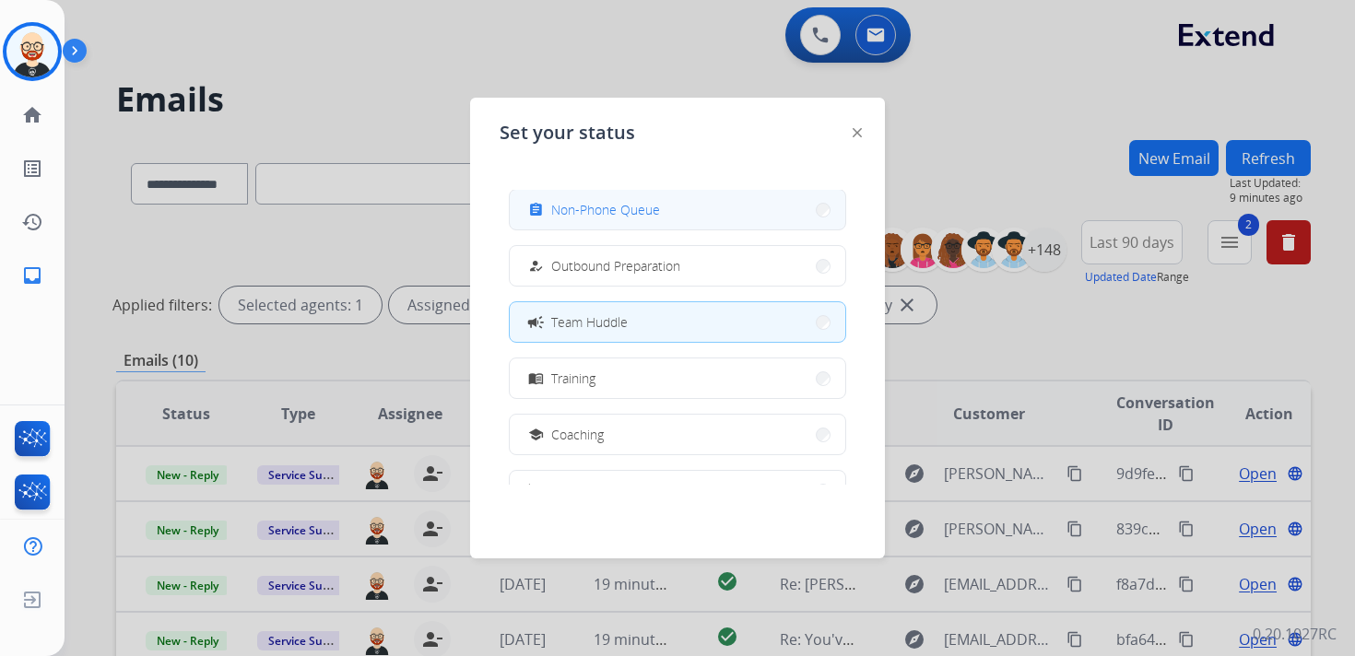
scroll to position [201, 0]
